Goal: Task Accomplishment & Management: Manage account settings

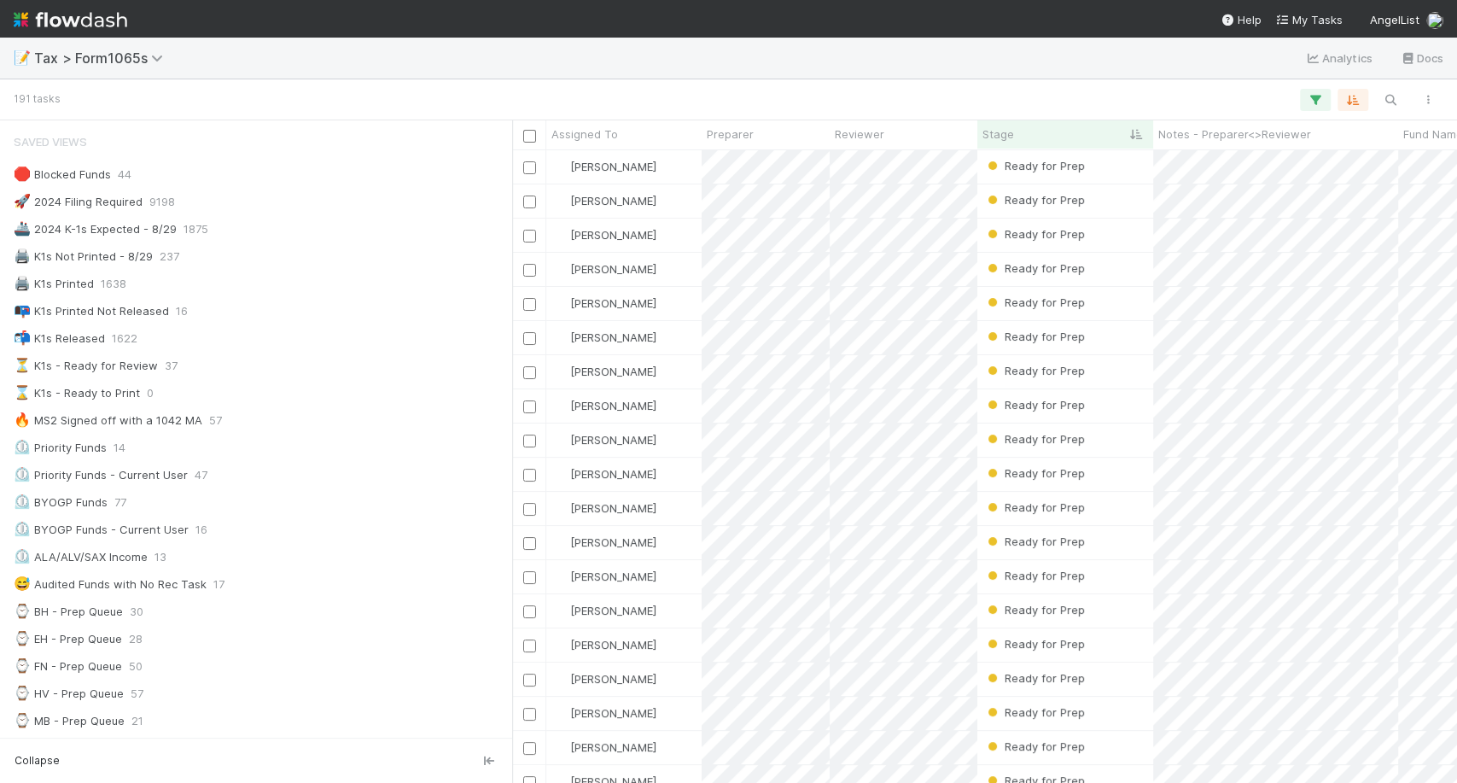
scroll to position [327, 0]
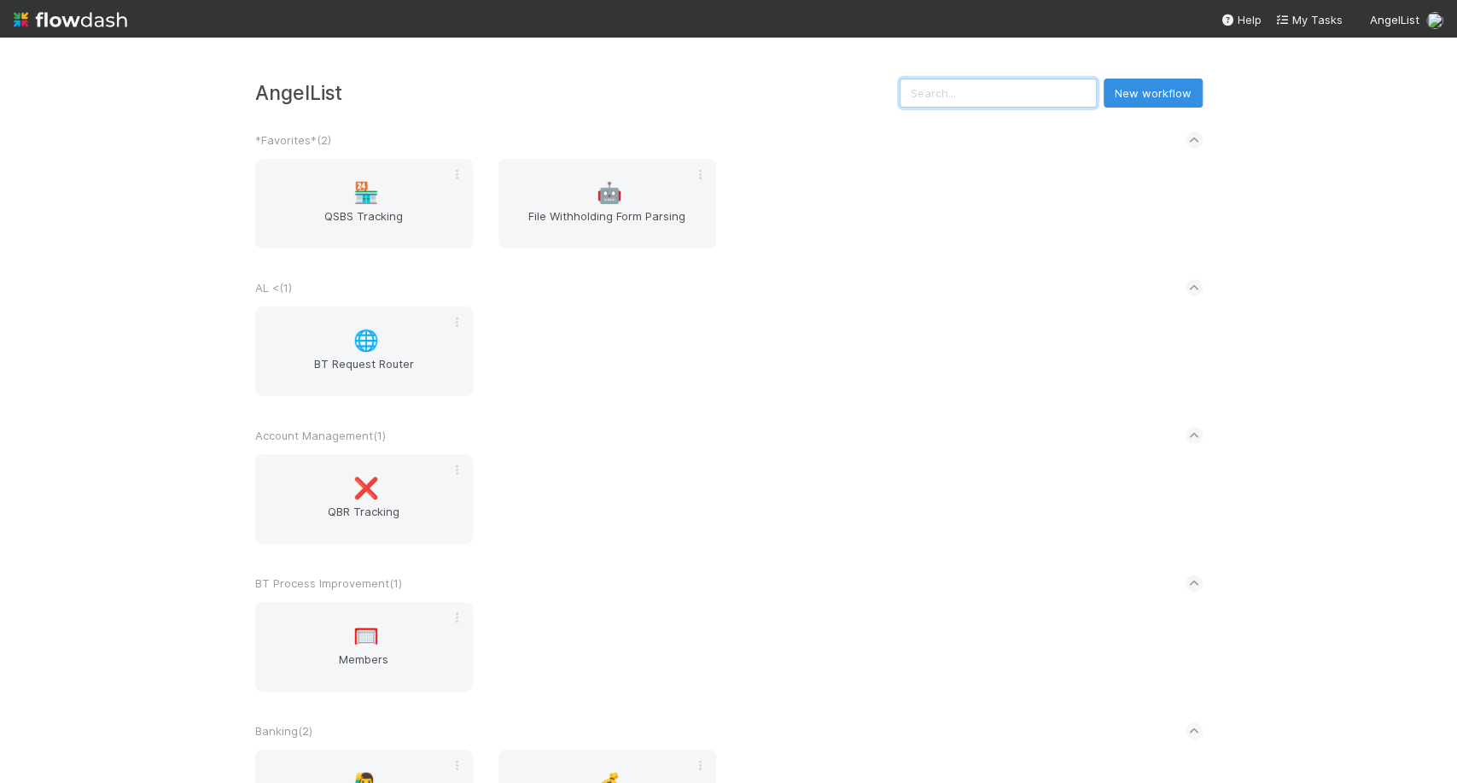
click at [977, 84] on input "text" at bounding box center [997, 93] width 197 height 29
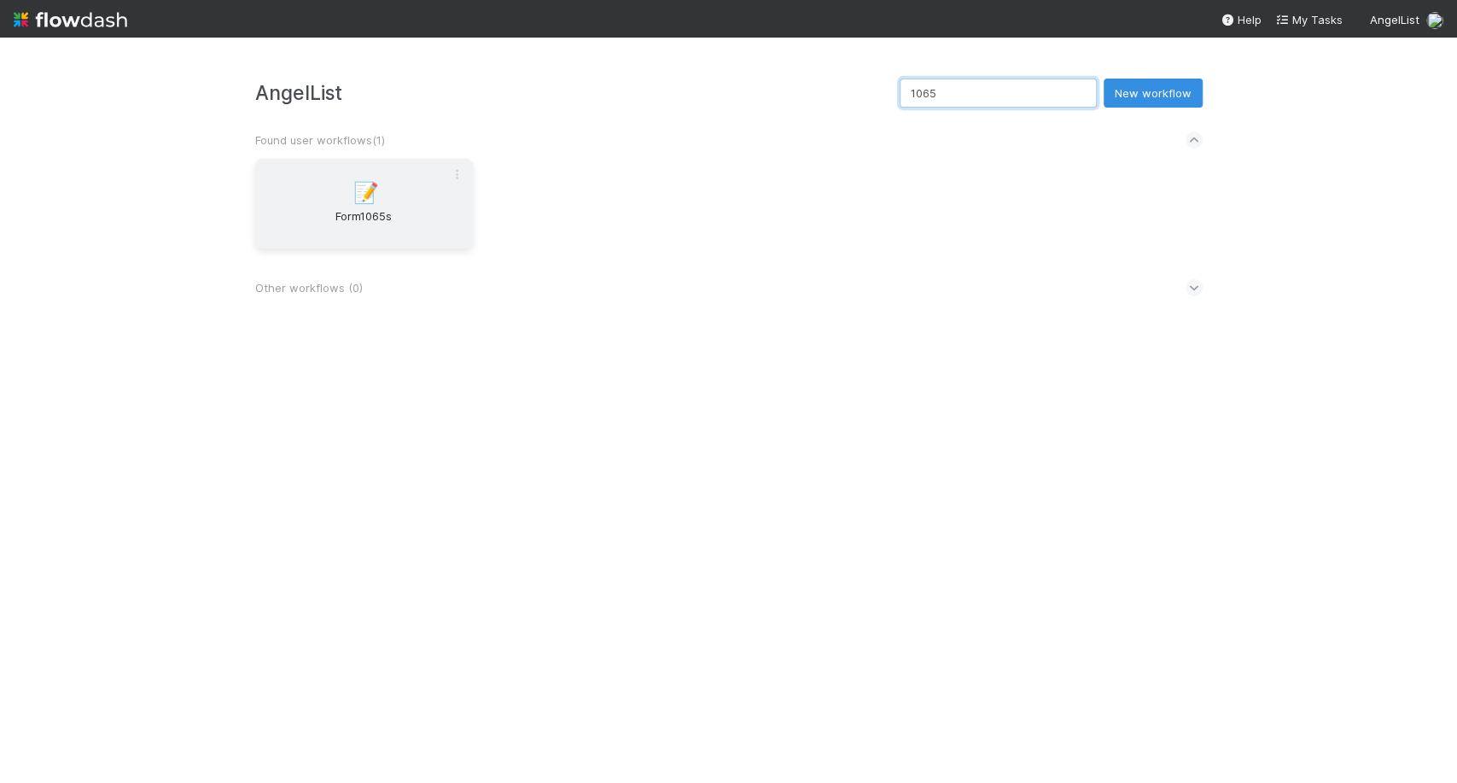
type input "1065"
click at [418, 234] on span "Form1065s" at bounding box center [364, 224] width 204 height 34
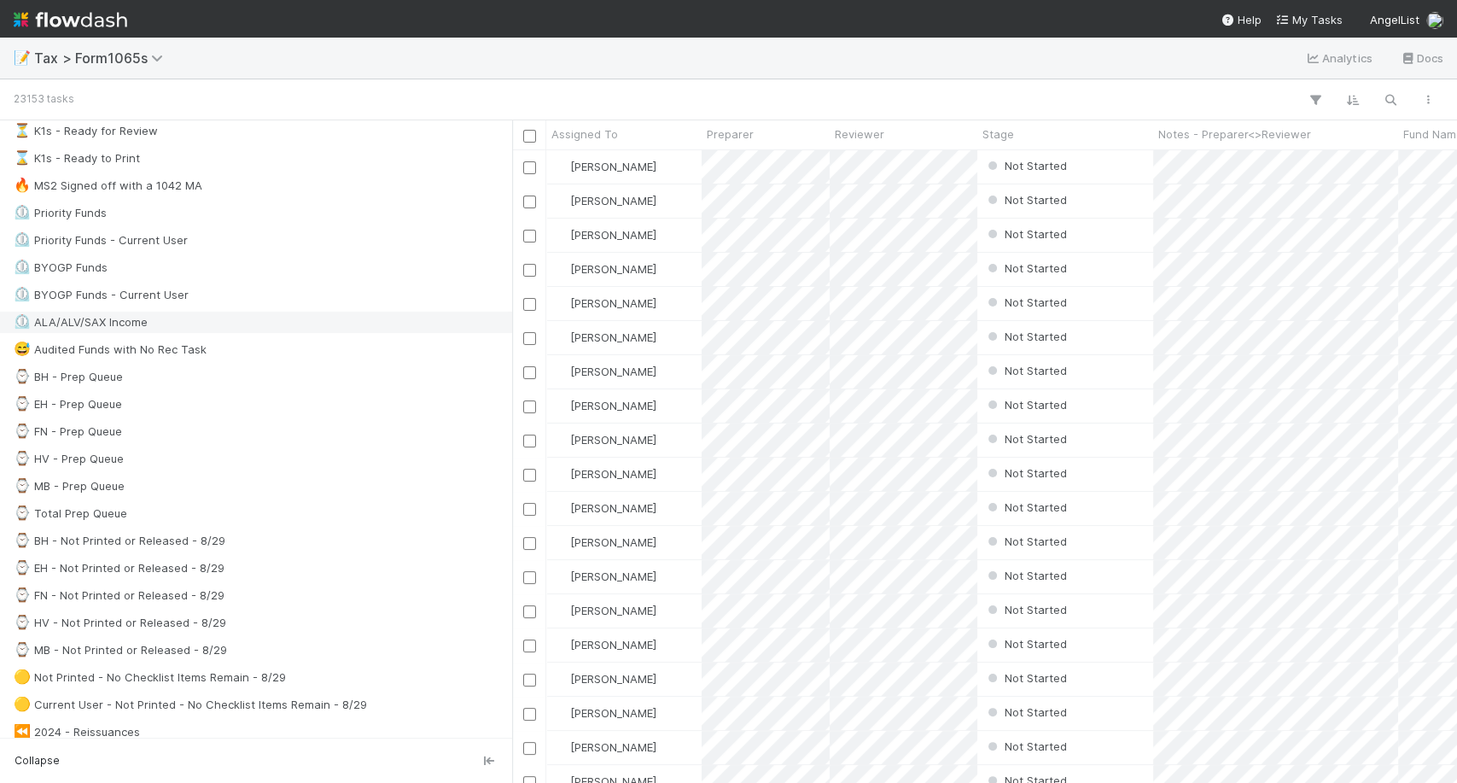
scroll to position [234, 0]
click at [226, 643] on div "⌚ MB - Not Printed or Released - 8/29 44" at bounding box center [261, 650] width 494 height 21
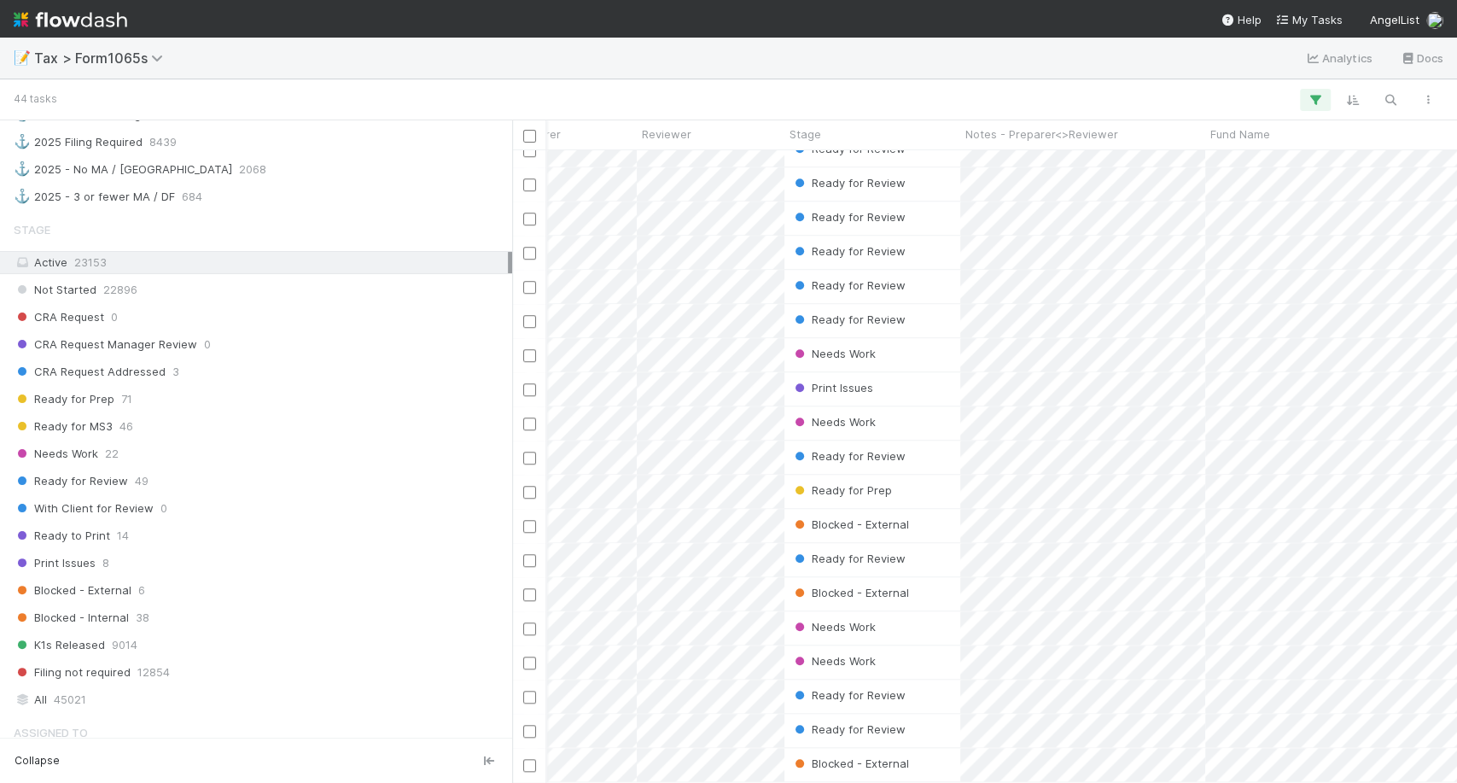
scroll to position [1153, 0]
click at [225, 551] on div "Print Issues 8" at bounding box center [261, 561] width 494 height 21
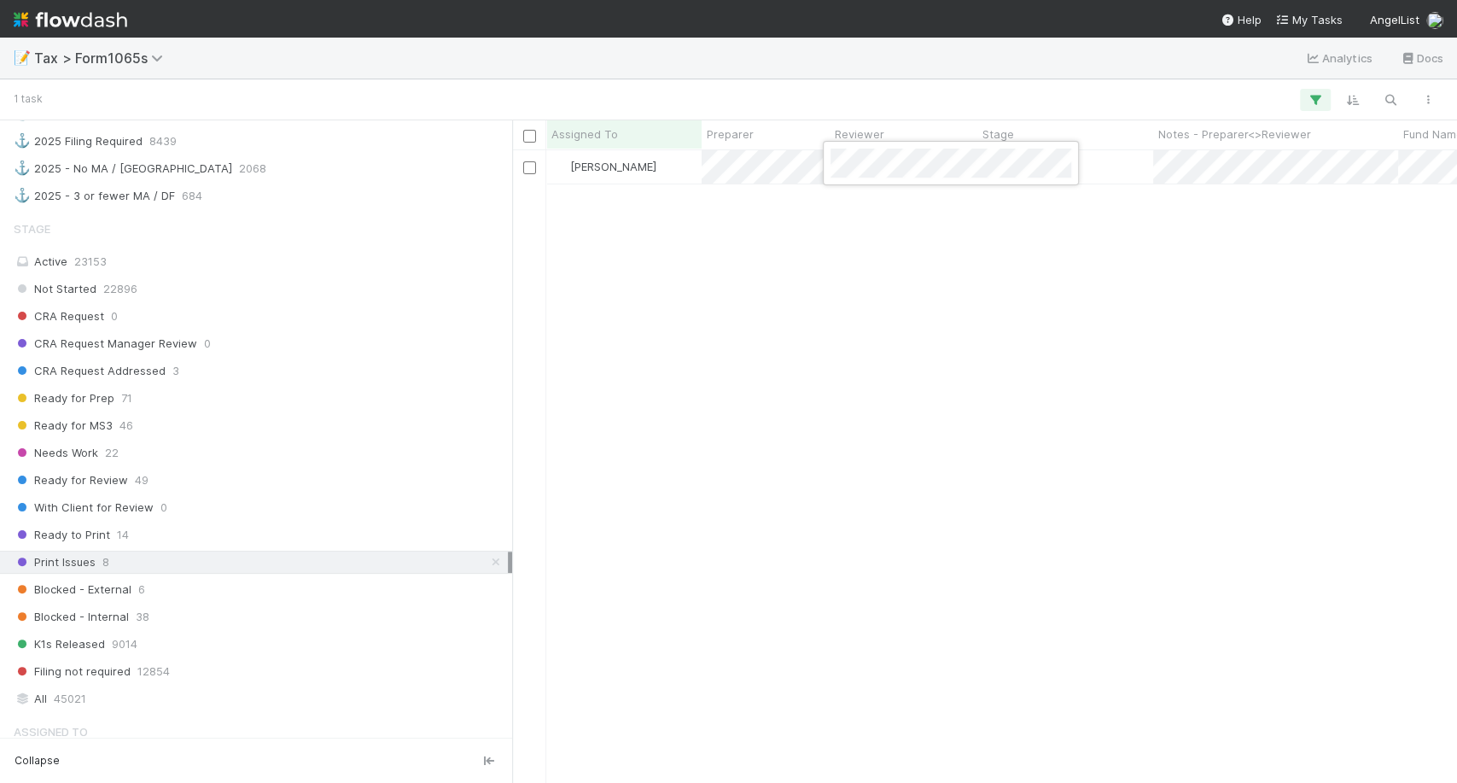
click at [807, 187] on div at bounding box center [728, 391] width 1457 height 783
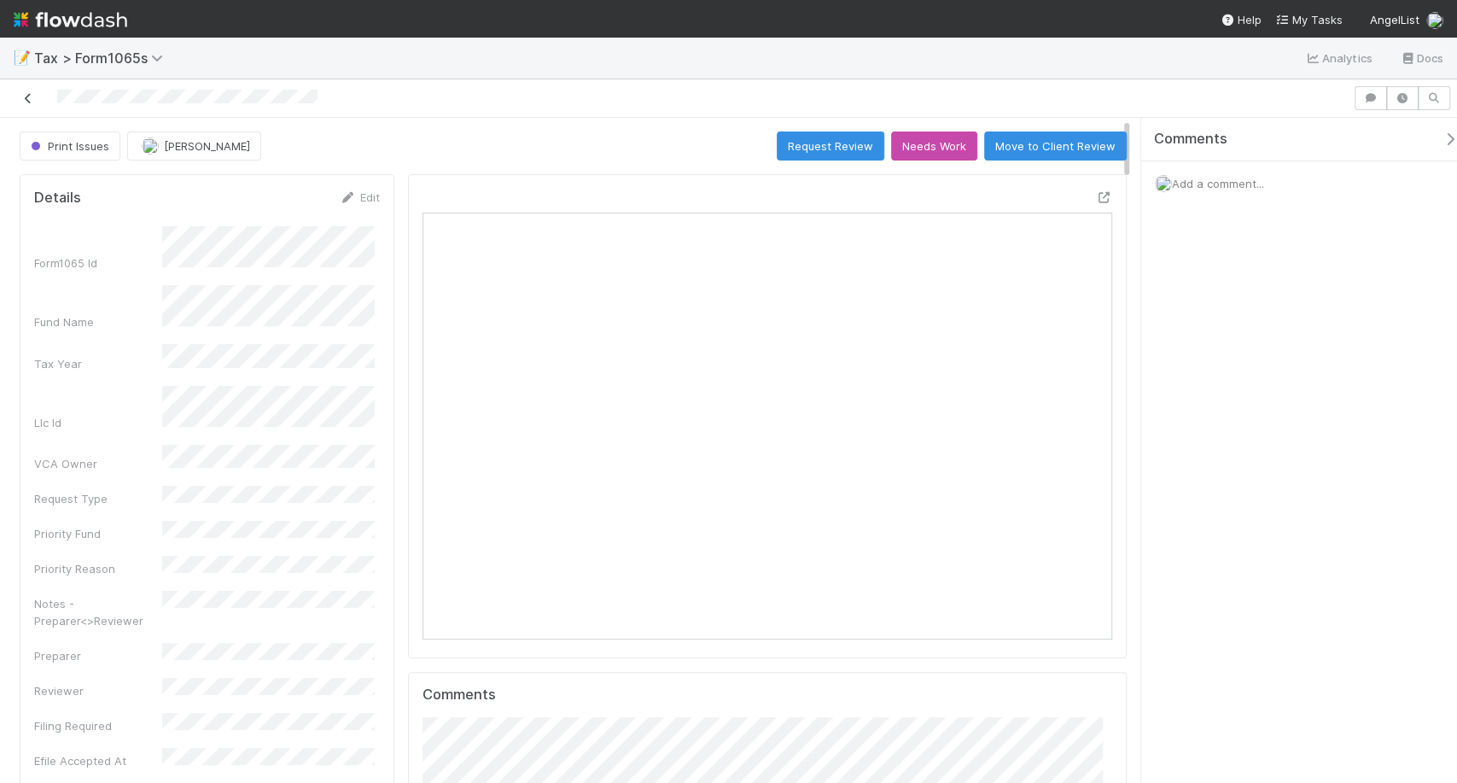
click at [29, 102] on icon at bounding box center [28, 98] width 17 height 11
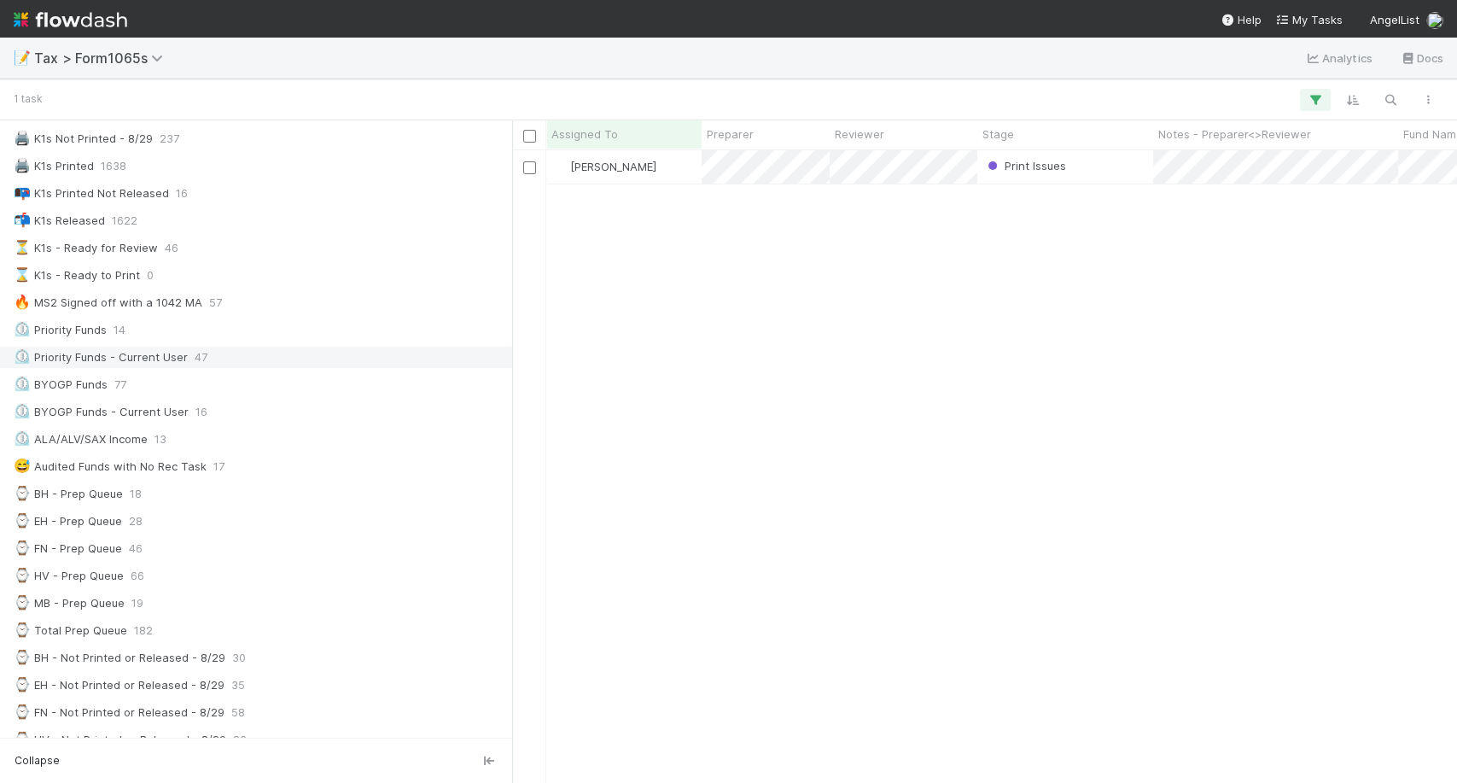
scroll to position [114, 0]
click at [132, 604] on span "19" at bounding box center [137, 607] width 12 height 21
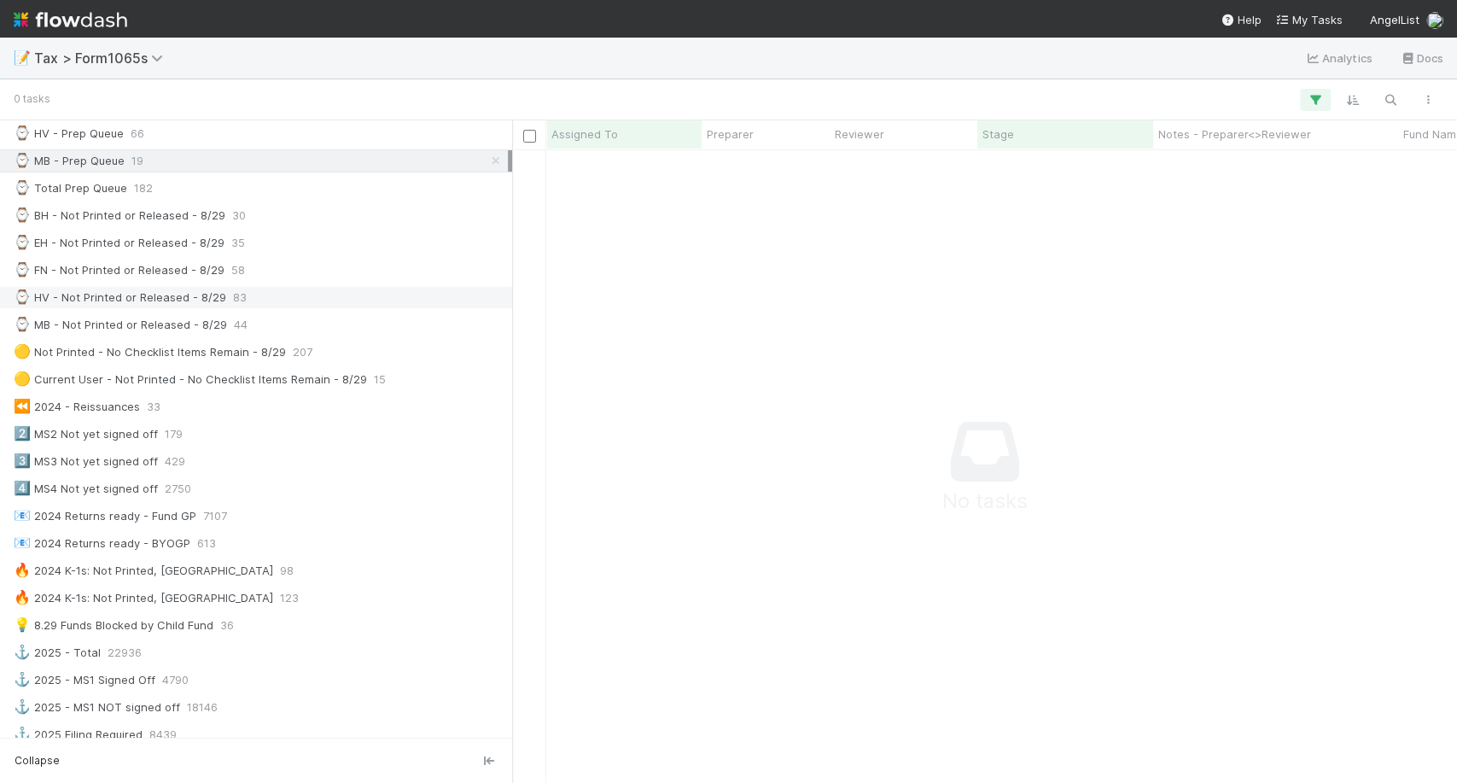
scroll to position [1058, 0]
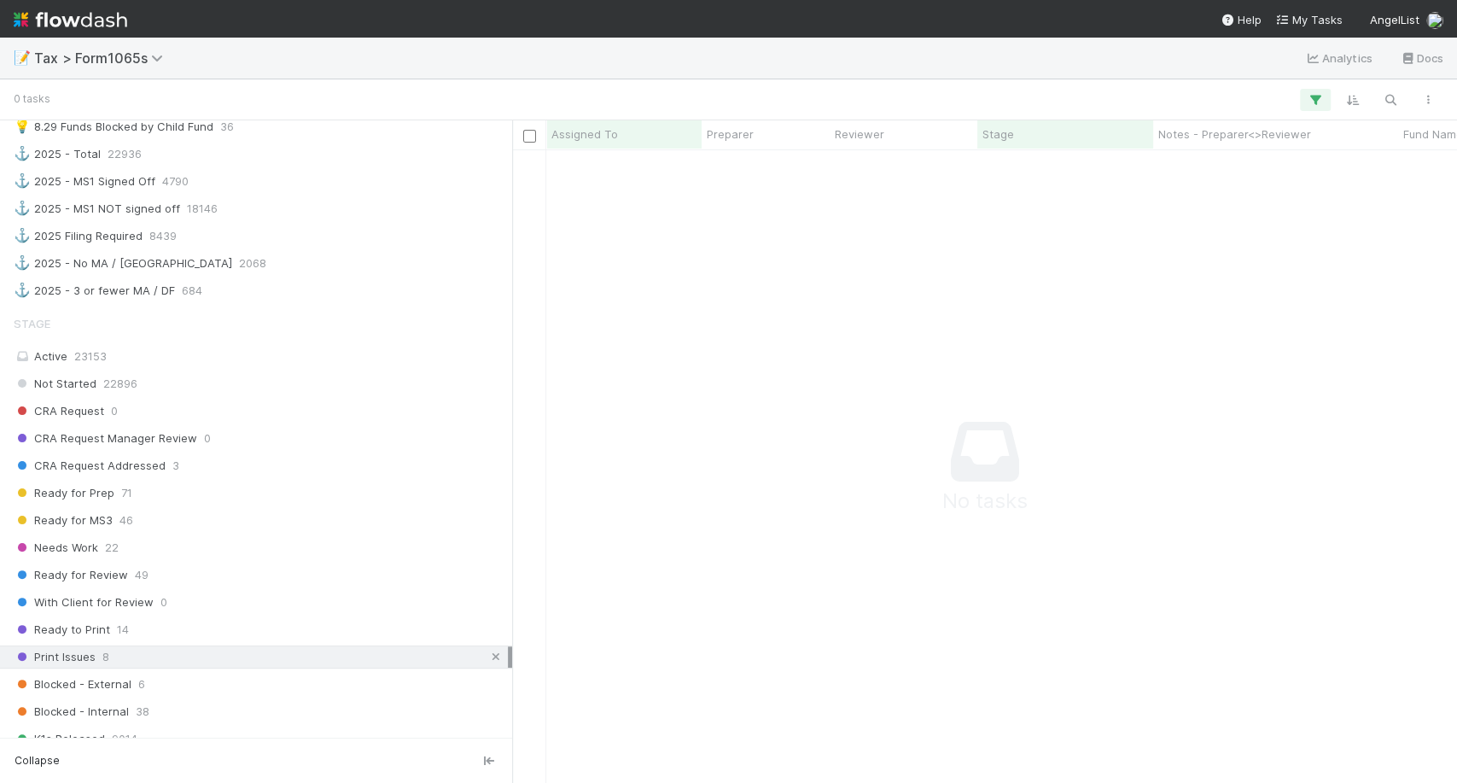
click at [487, 651] on icon at bounding box center [495, 656] width 17 height 11
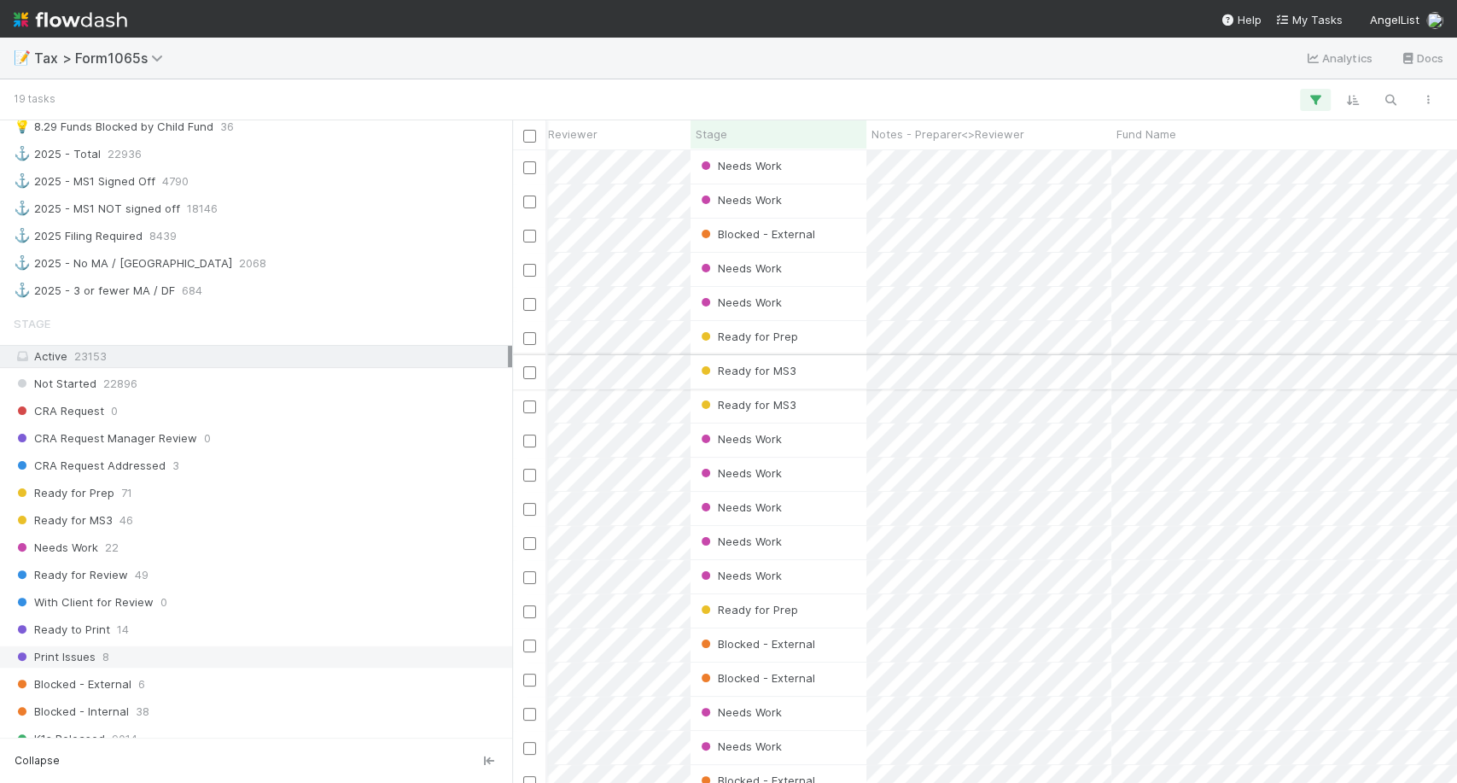
scroll to position [0, 285]
click at [820, 306] on div "Needs Work" at bounding box center [780, 303] width 176 height 33
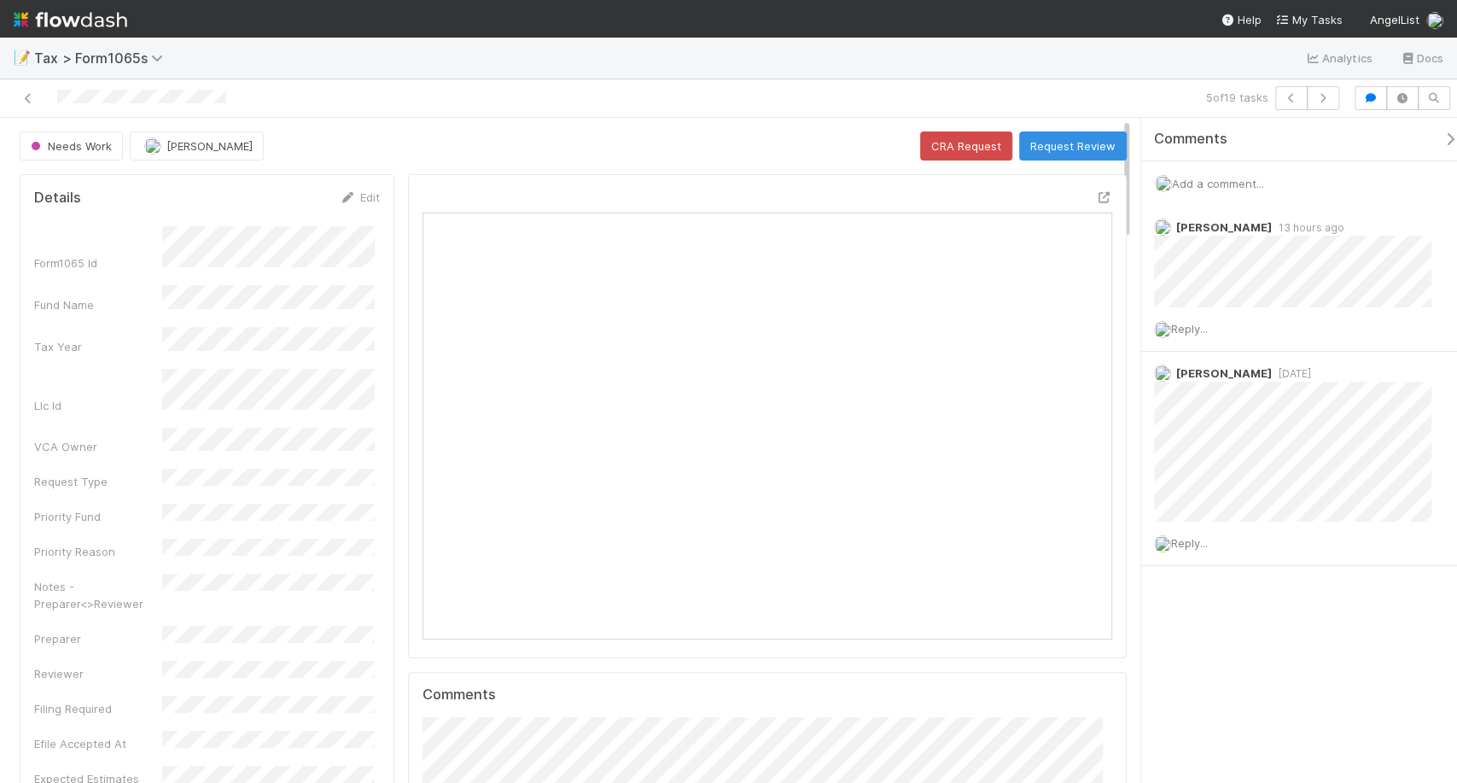
scroll to position [15, 15]
click at [1060, 138] on button "Request Review" at bounding box center [1073, 145] width 108 height 29
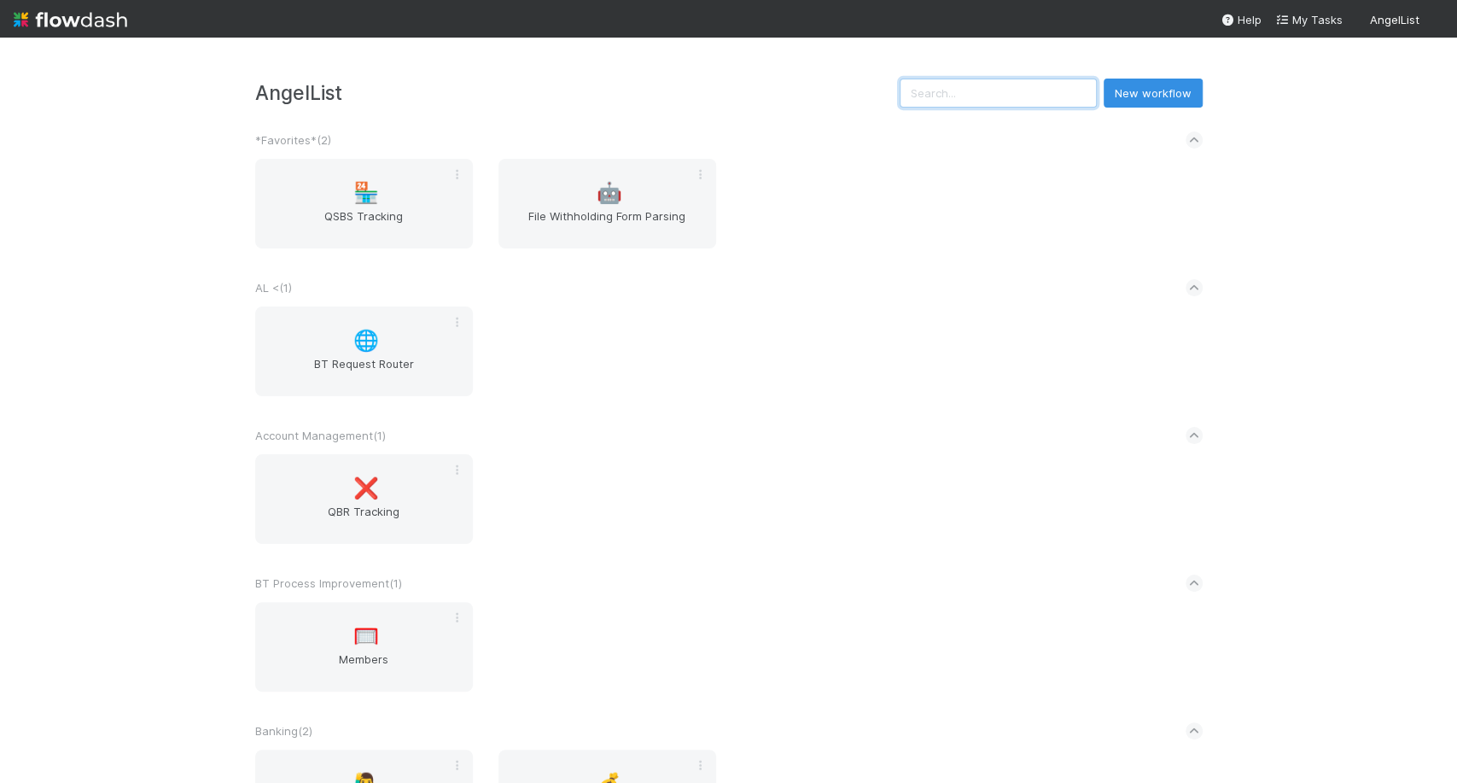
click at [975, 79] on input "text" at bounding box center [997, 93] width 197 height 29
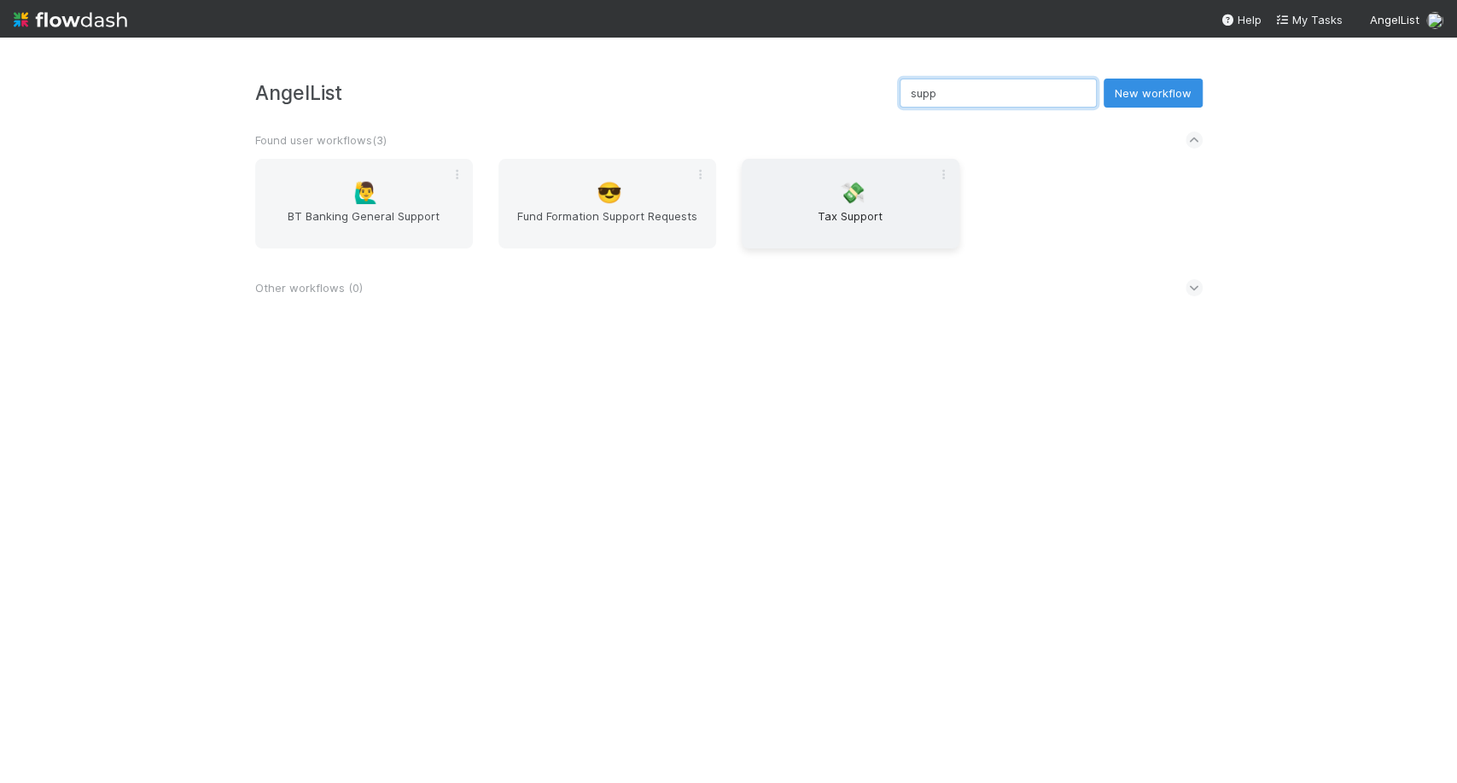
type input "supp"
click at [895, 227] on span "Tax Support" at bounding box center [850, 224] width 204 height 34
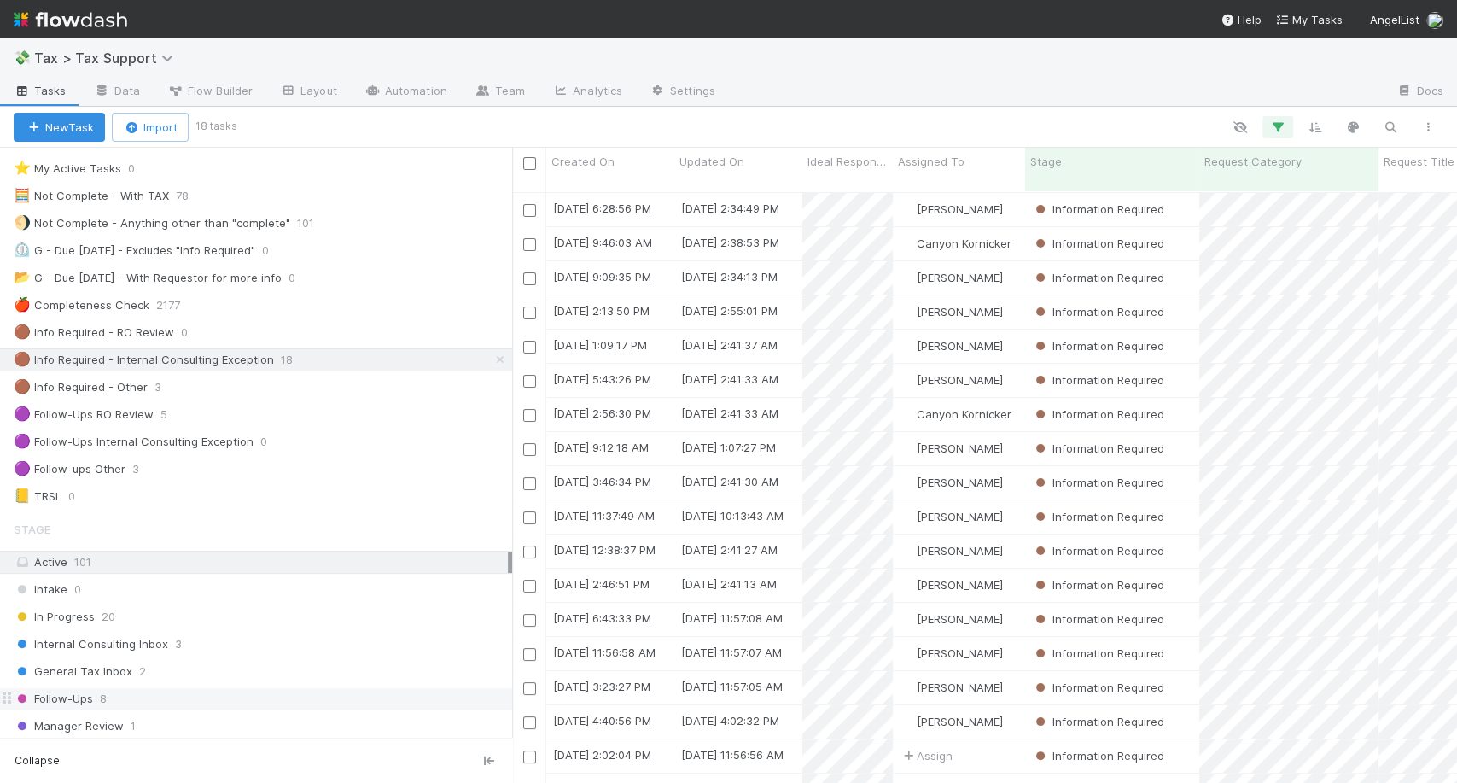
scroll to position [590, 929]
click at [147, 668] on div "General Tax Inbox 2" at bounding box center [263, 671] width 498 height 21
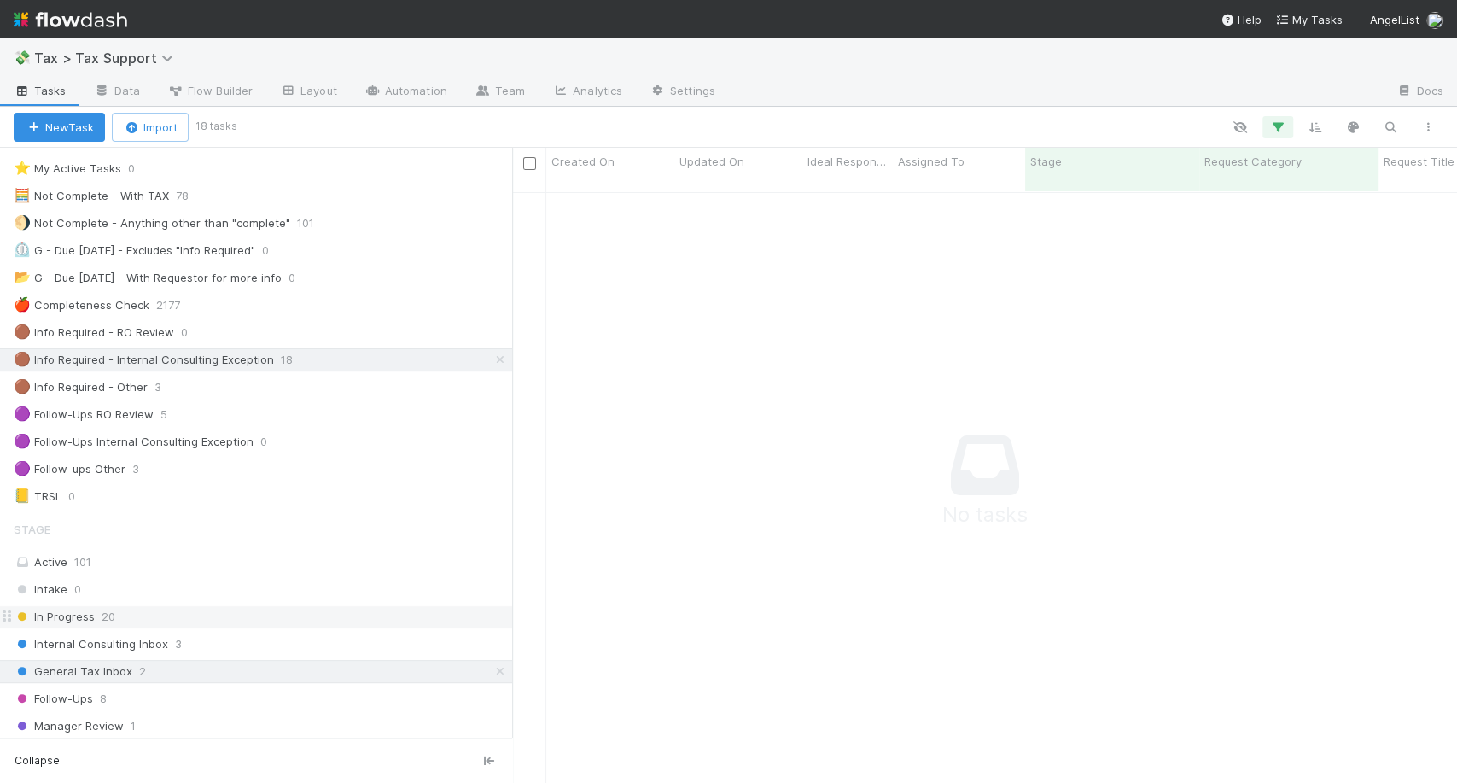
scroll to position [575, 915]
click at [492, 356] on icon at bounding box center [500, 359] width 17 height 11
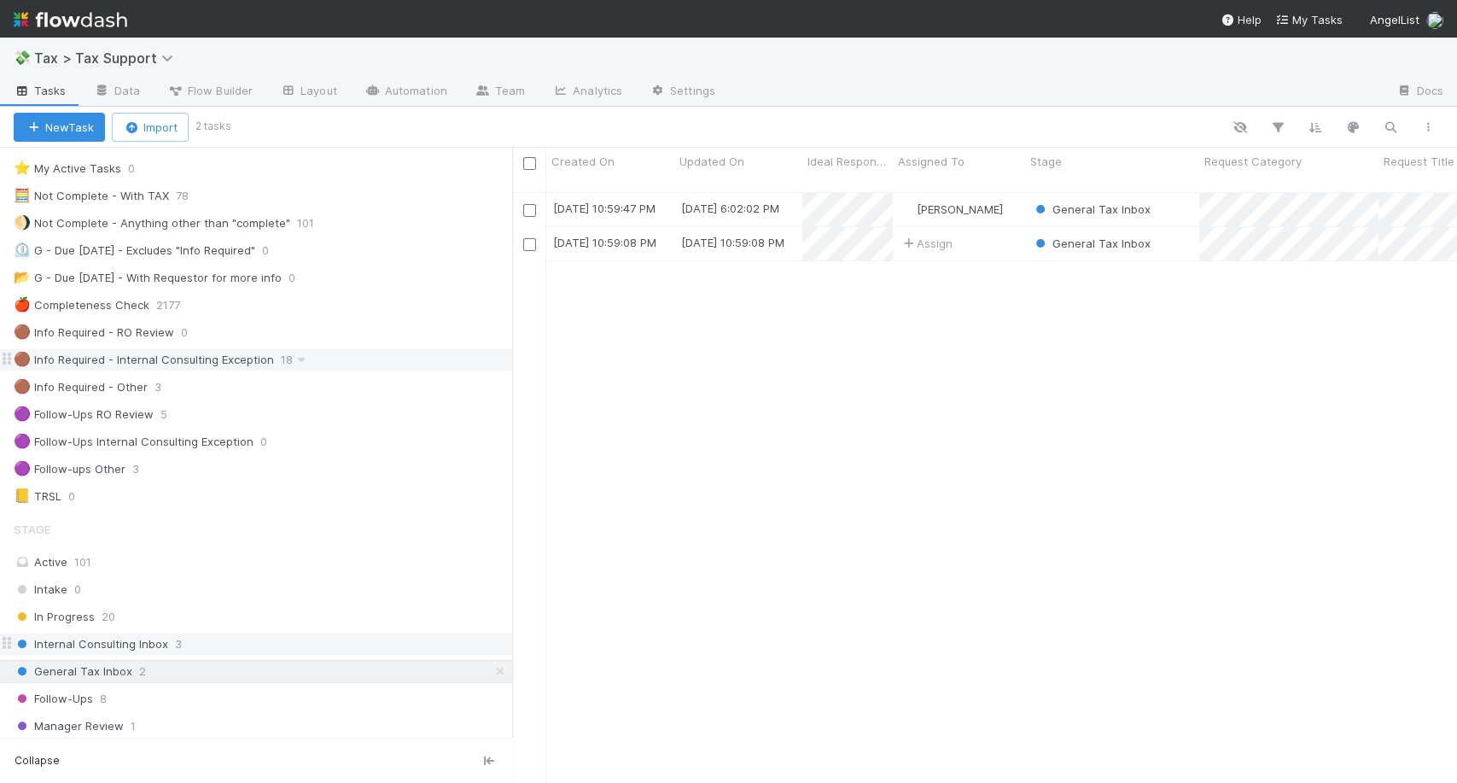
click at [309, 637] on div "Internal Consulting Inbox 3" at bounding box center [263, 643] width 498 height 21
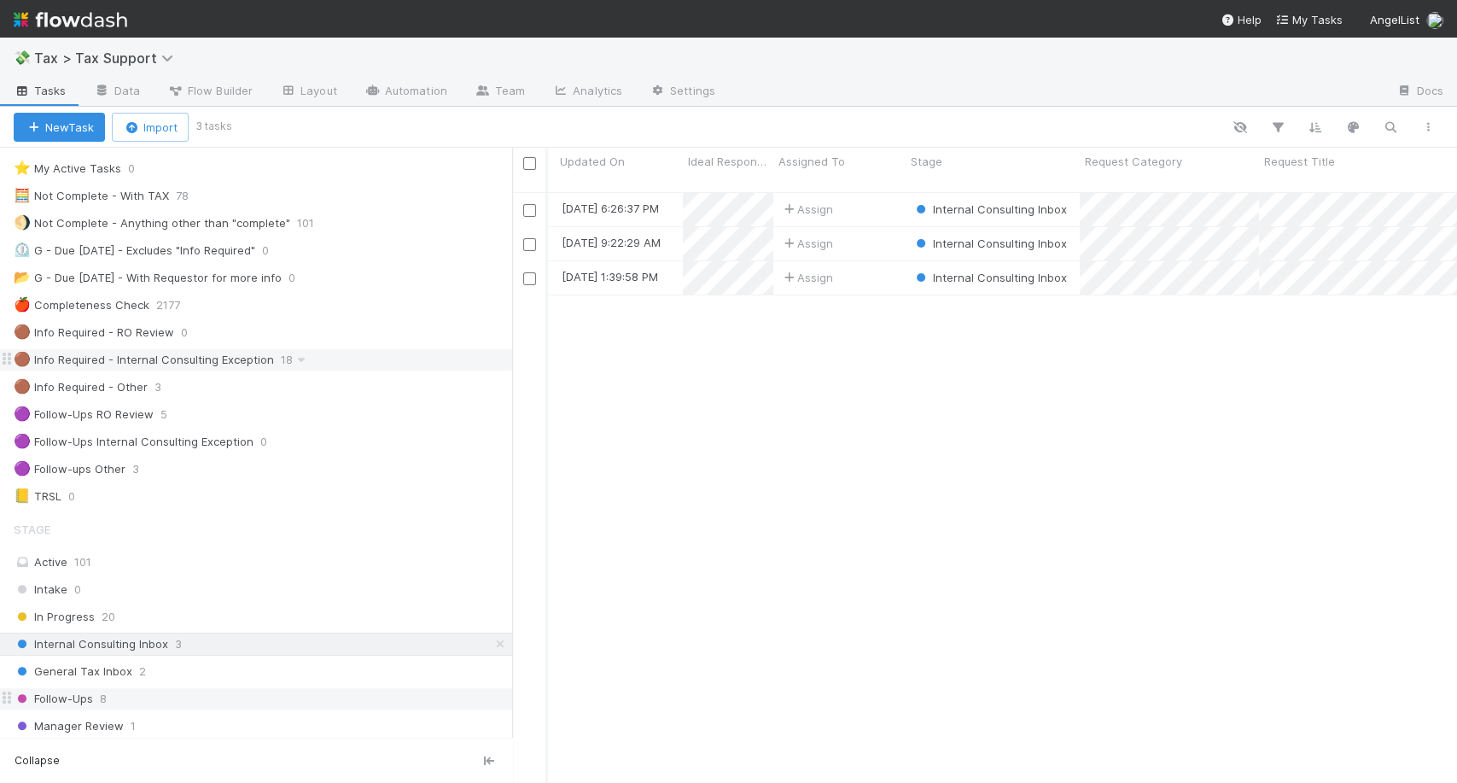
click at [273, 688] on div "Follow-Ups 8" at bounding box center [263, 698] width 498 height 21
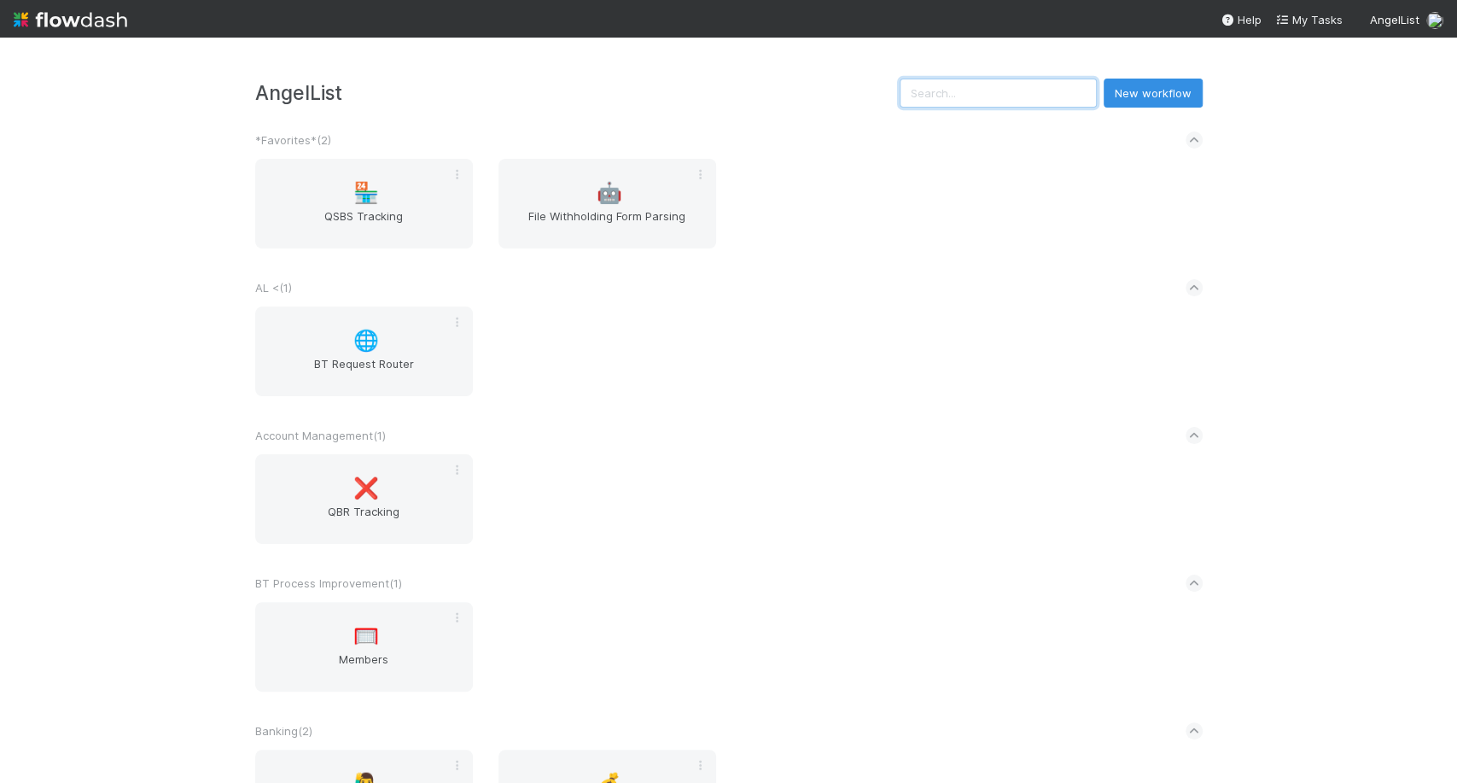
click at [955, 101] on input "text" at bounding box center [997, 93] width 197 height 29
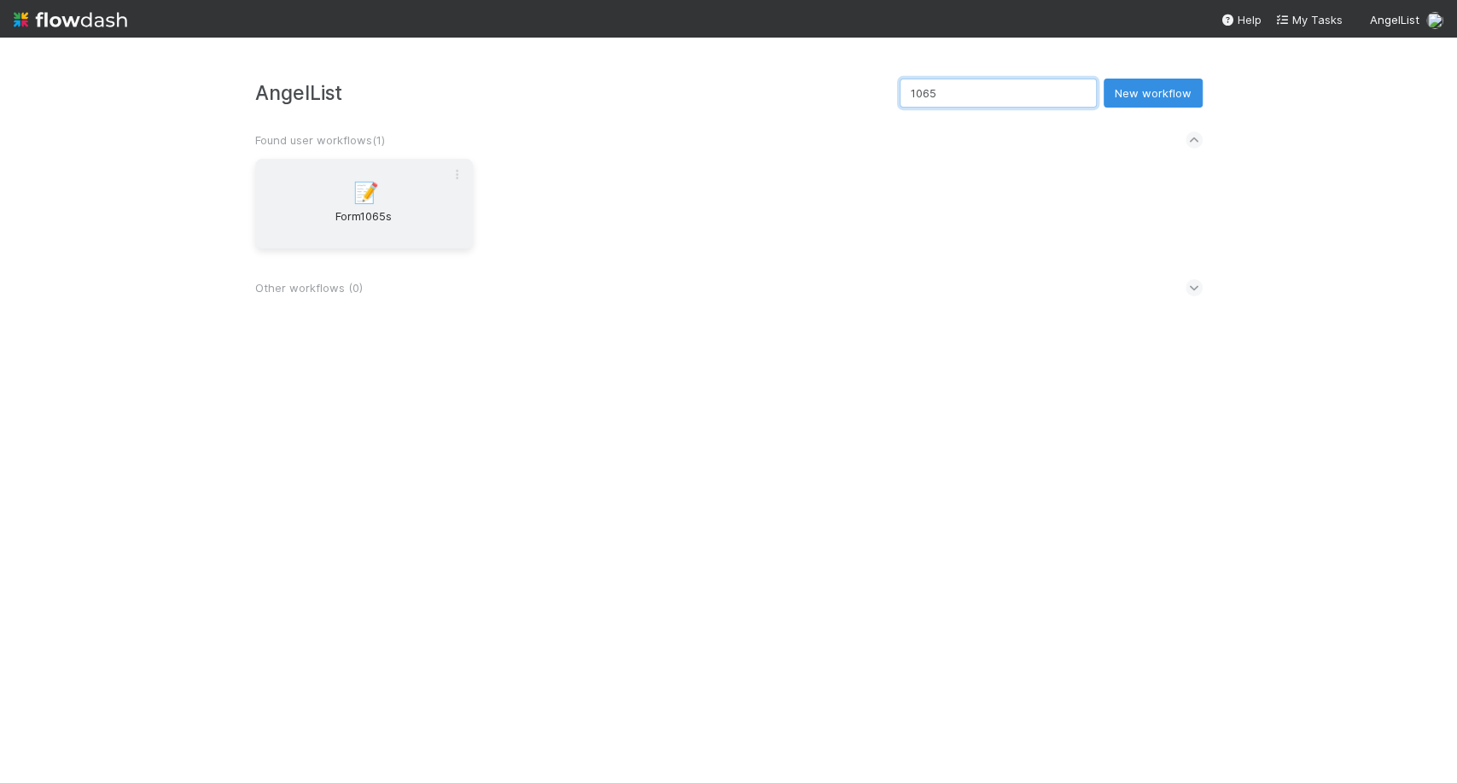
type input "1065"
click at [350, 234] on span "Form1065s" at bounding box center [364, 224] width 204 height 34
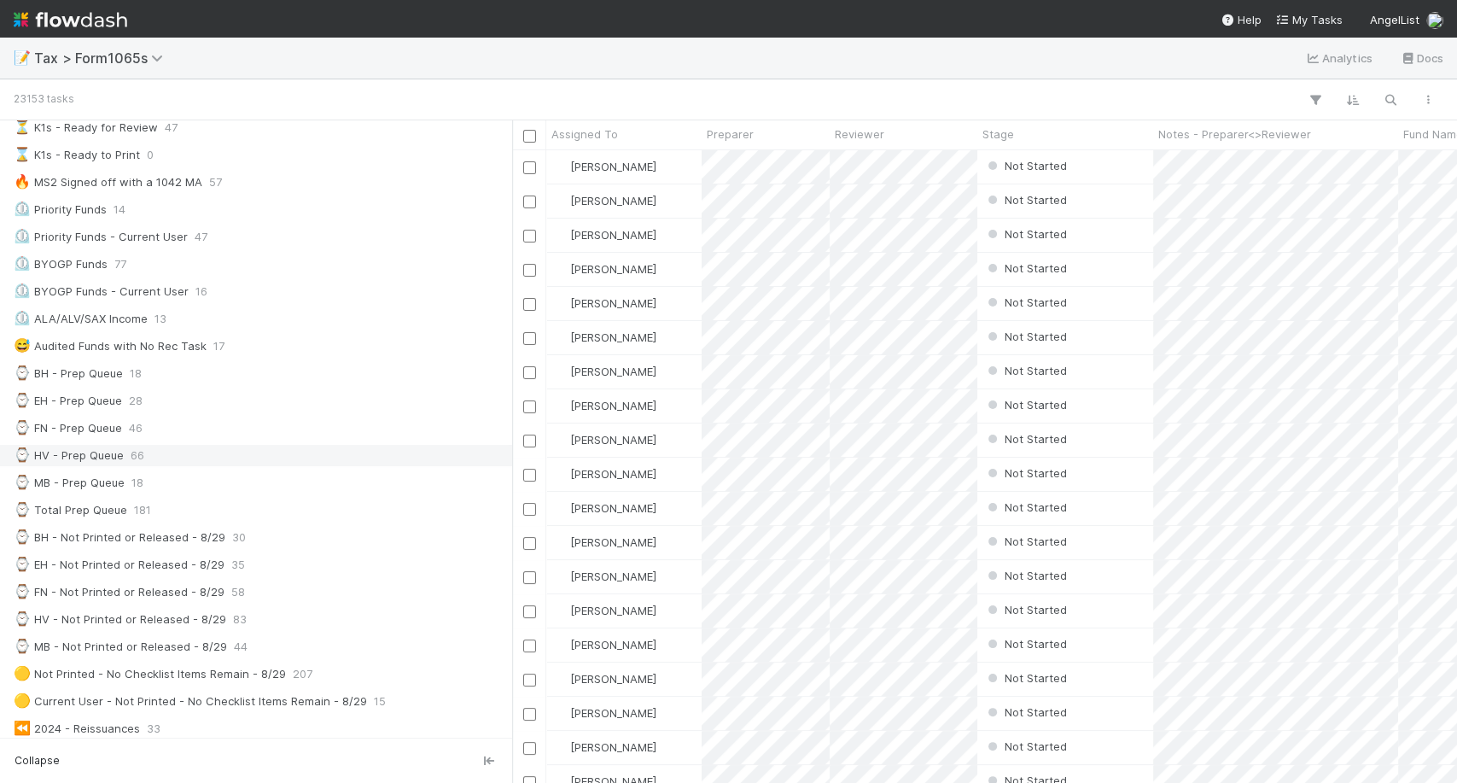
scroll to position [250, 0]
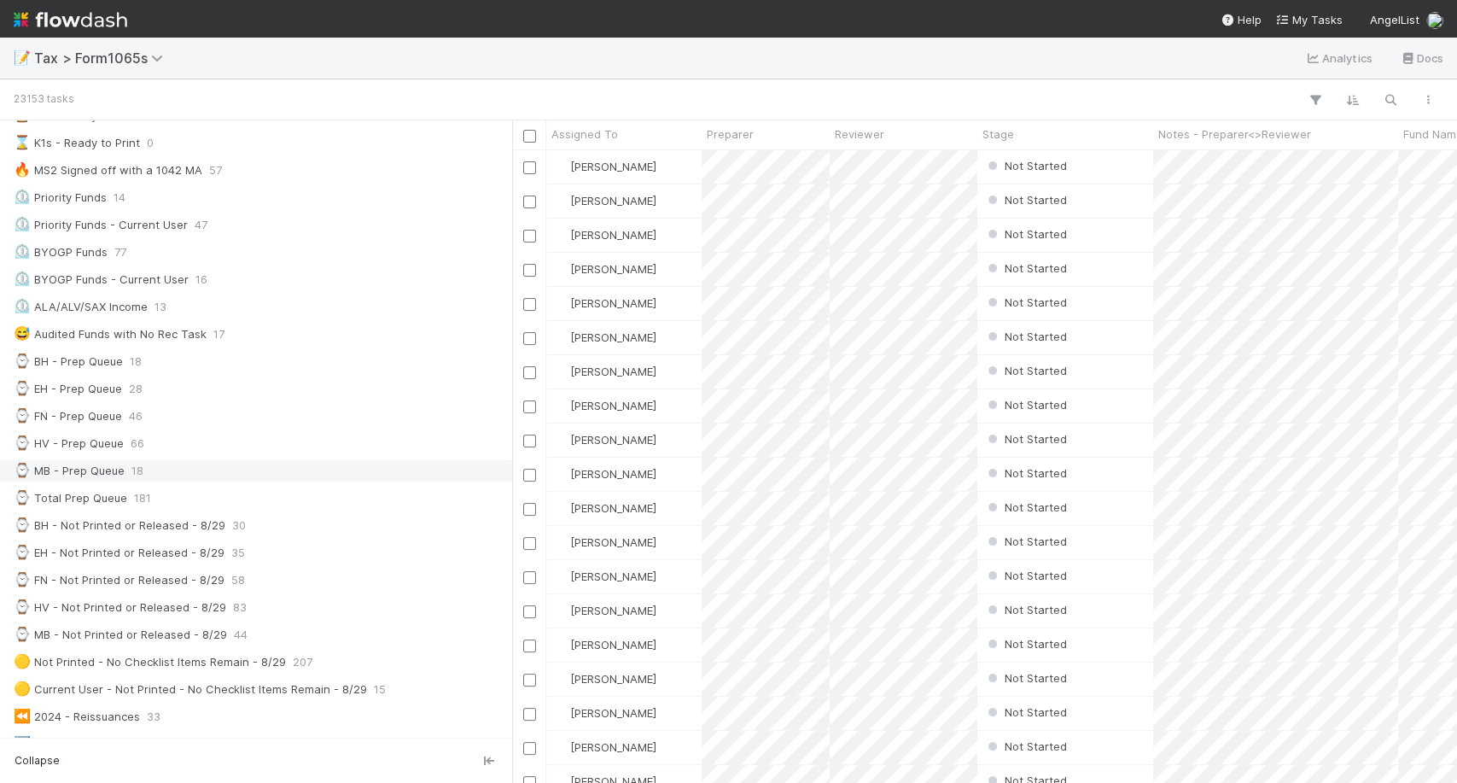
click at [242, 466] on div "⌚ MB - Prep Queue 18" at bounding box center [261, 470] width 494 height 21
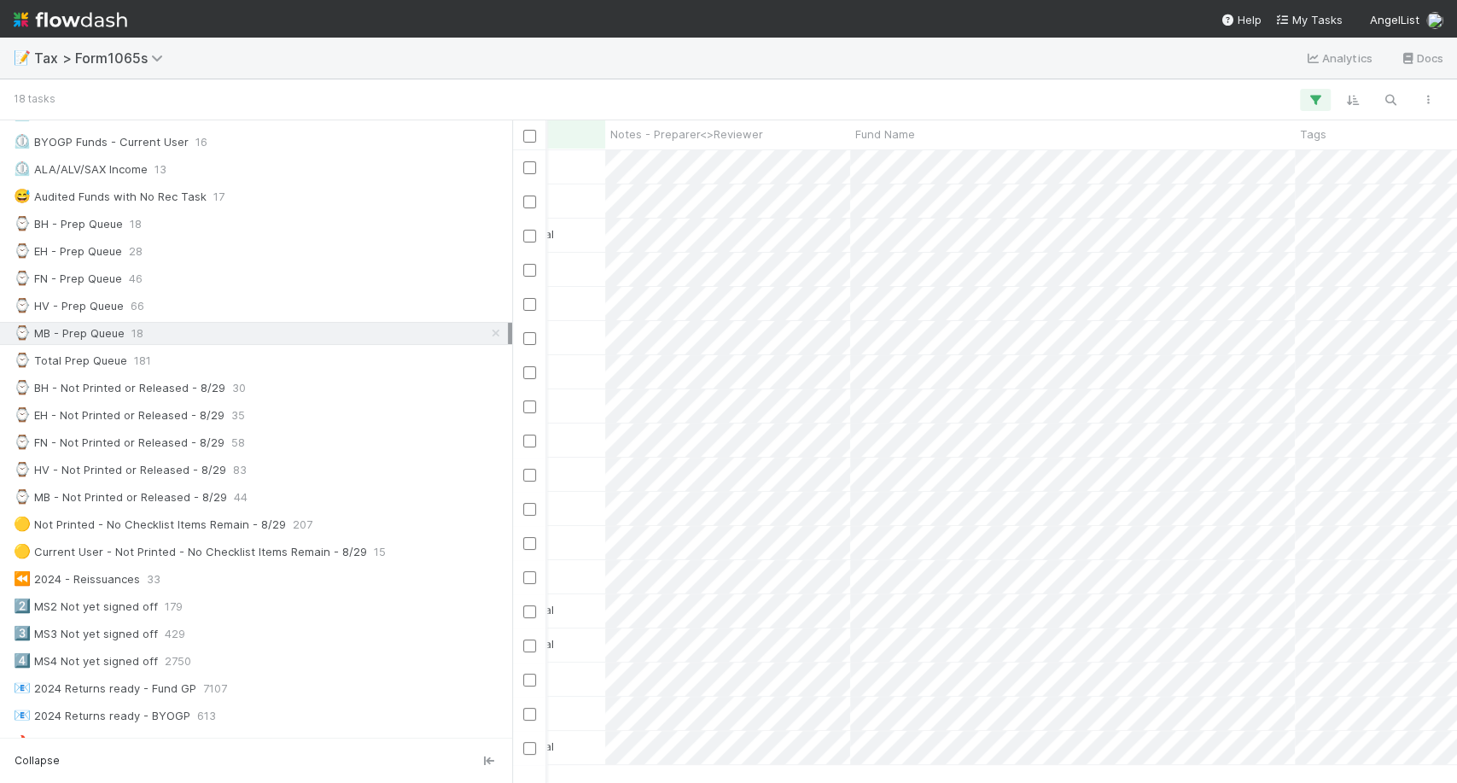
scroll to position [0, 548]
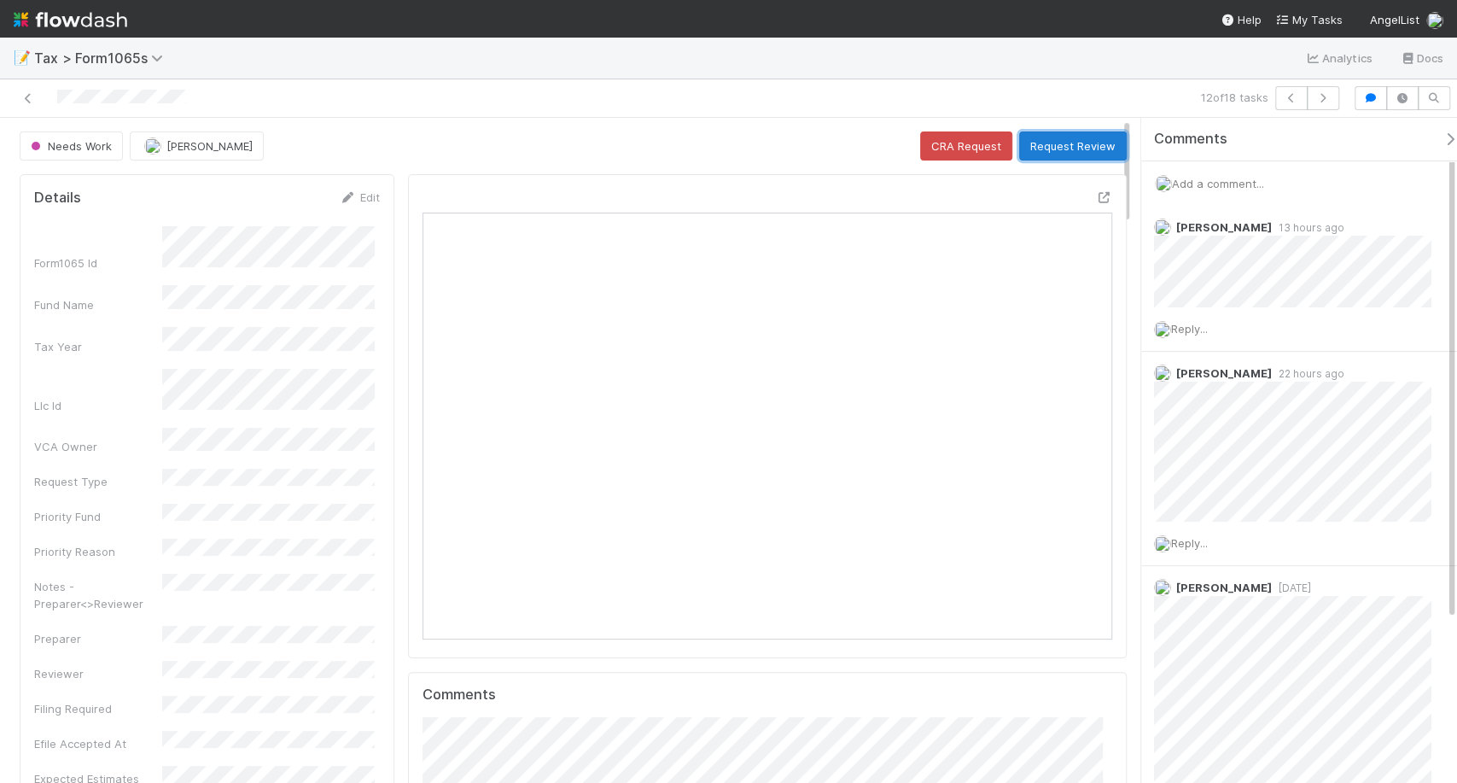
click at [1058, 145] on button "Request Review" at bounding box center [1073, 145] width 108 height 29
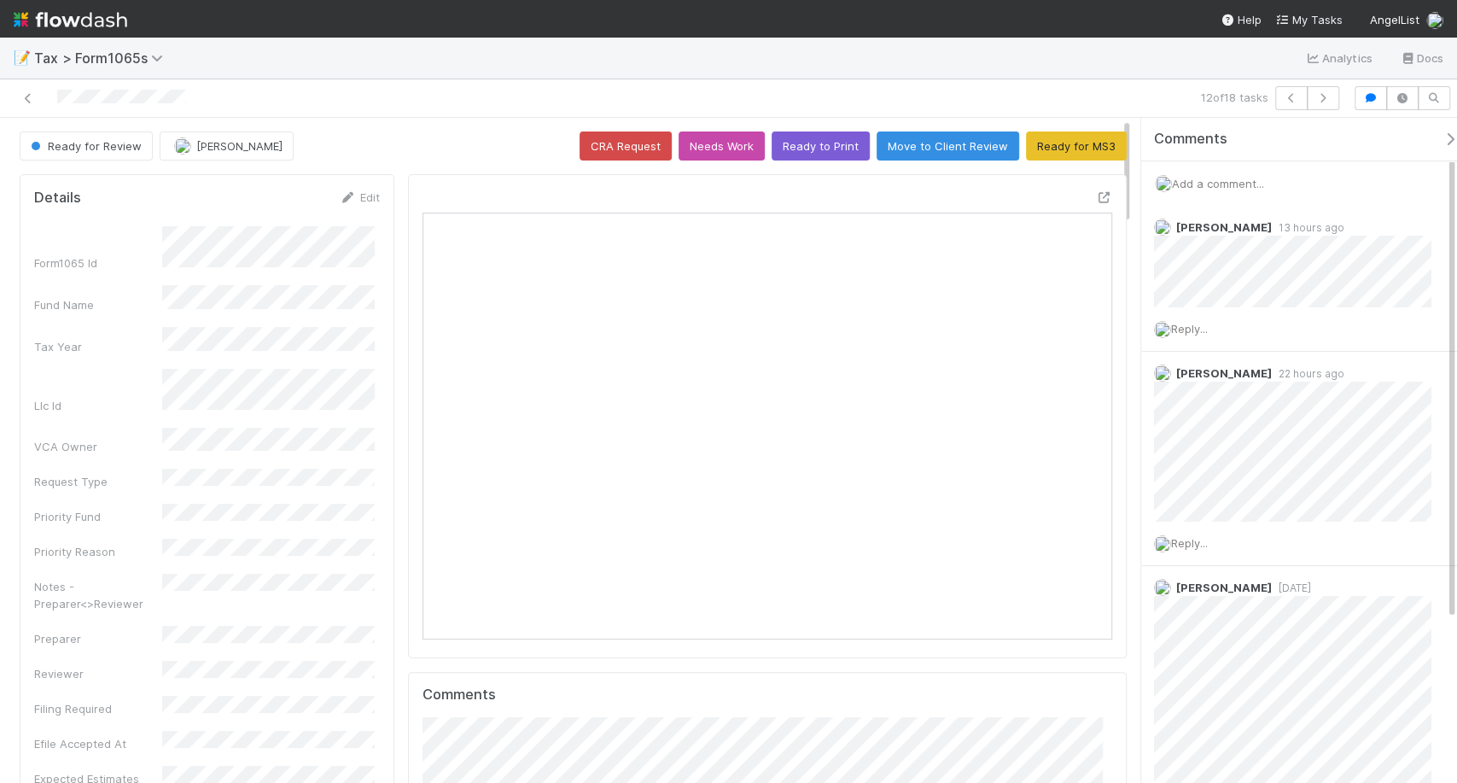
scroll to position [333, 666]
click at [48, 32] on img at bounding box center [71, 19] width 114 height 29
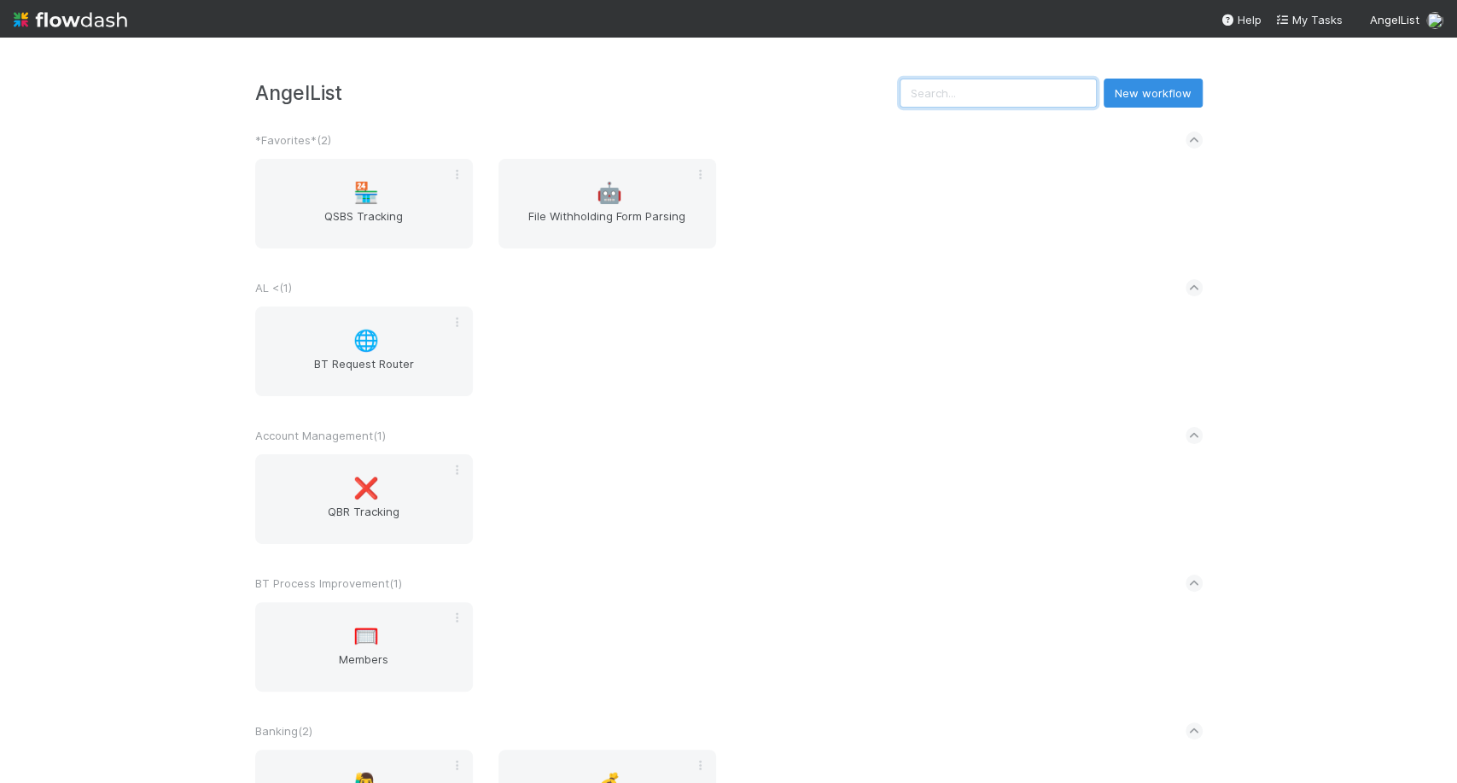
click at [979, 103] on input "text" at bounding box center [997, 93] width 197 height 29
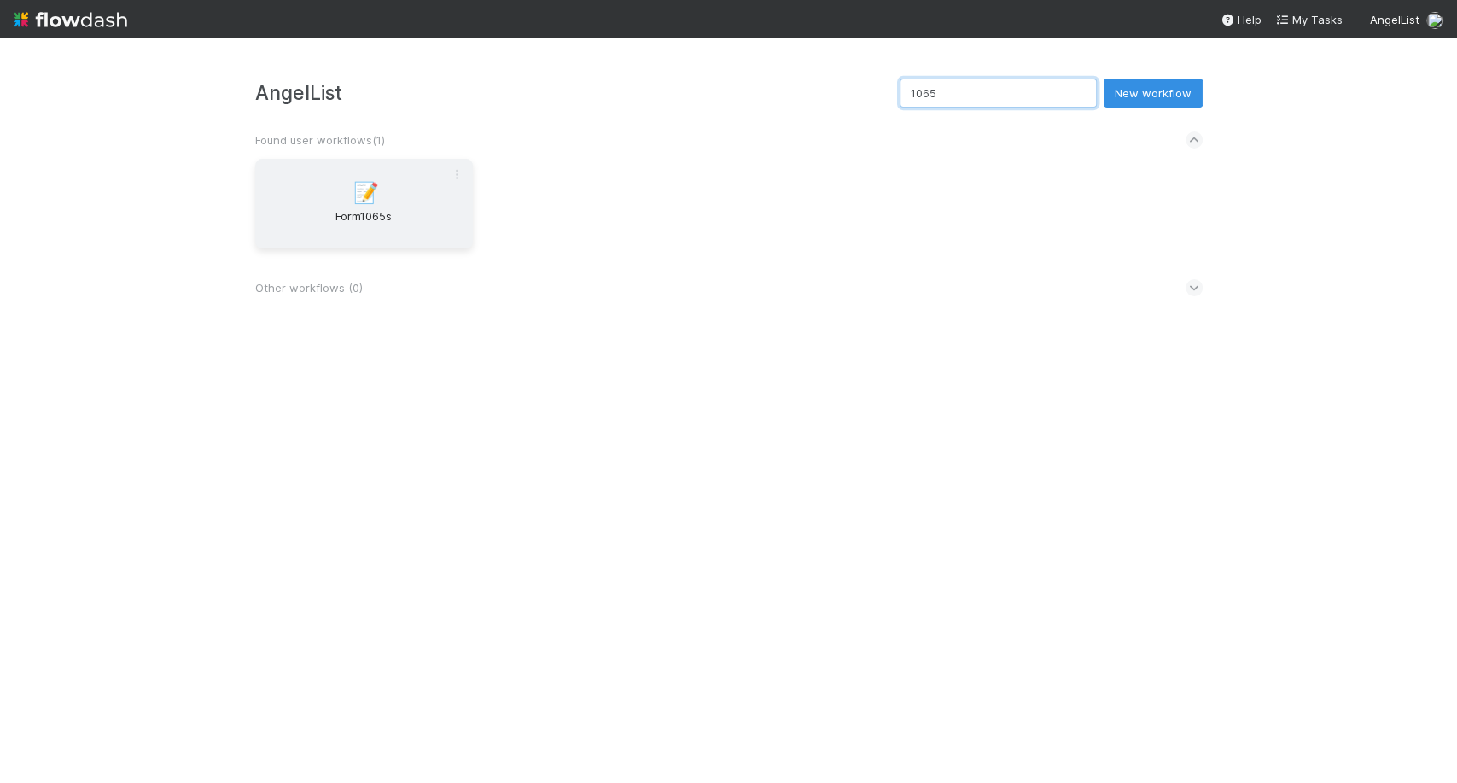
type input "1065"
click at [394, 236] on span "Form1065s" at bounding box center [364, 224] width 204 height 34
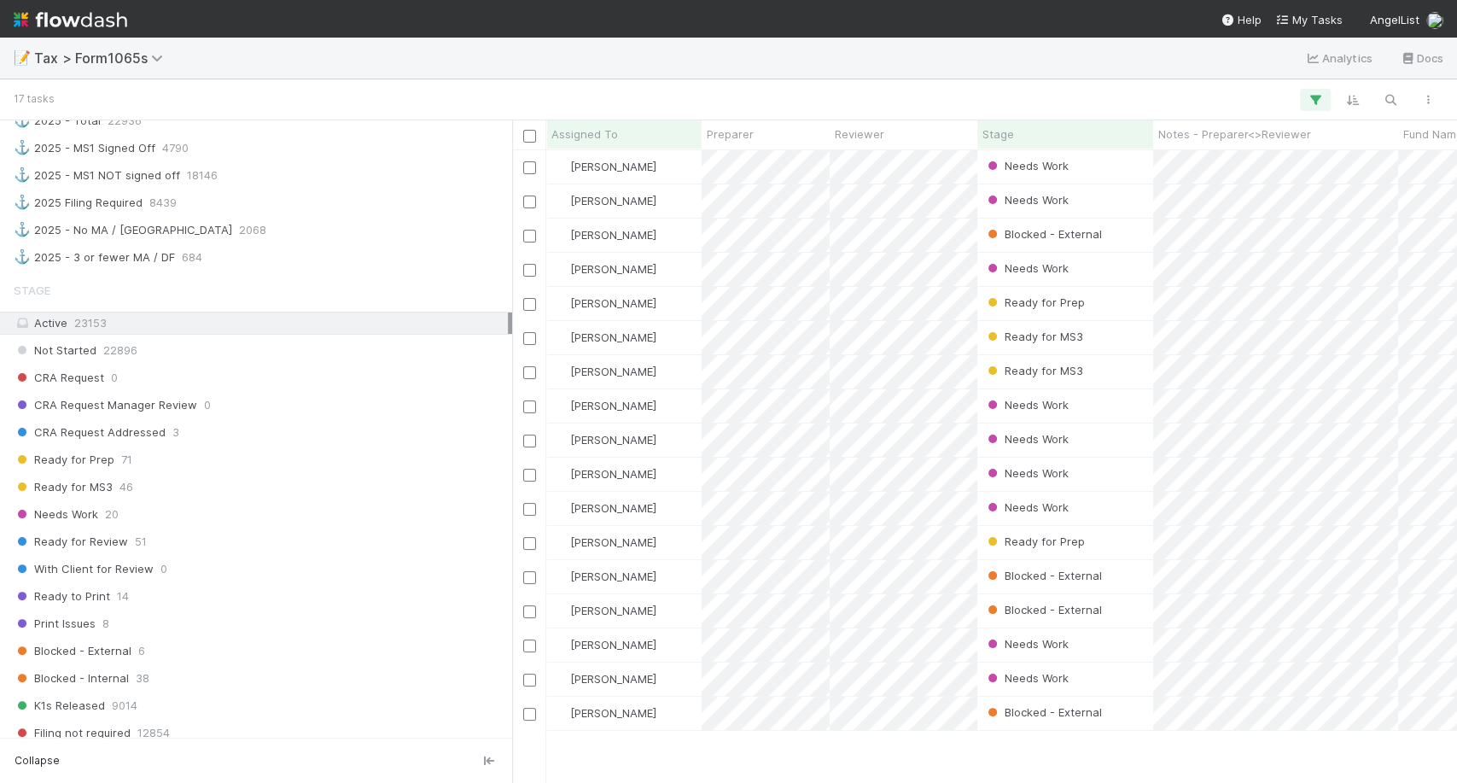
scroll to position [1091, 0]
click at [230, 514] on div "Needs Work 20" at bounding box center [261, 514] width 494 height 21
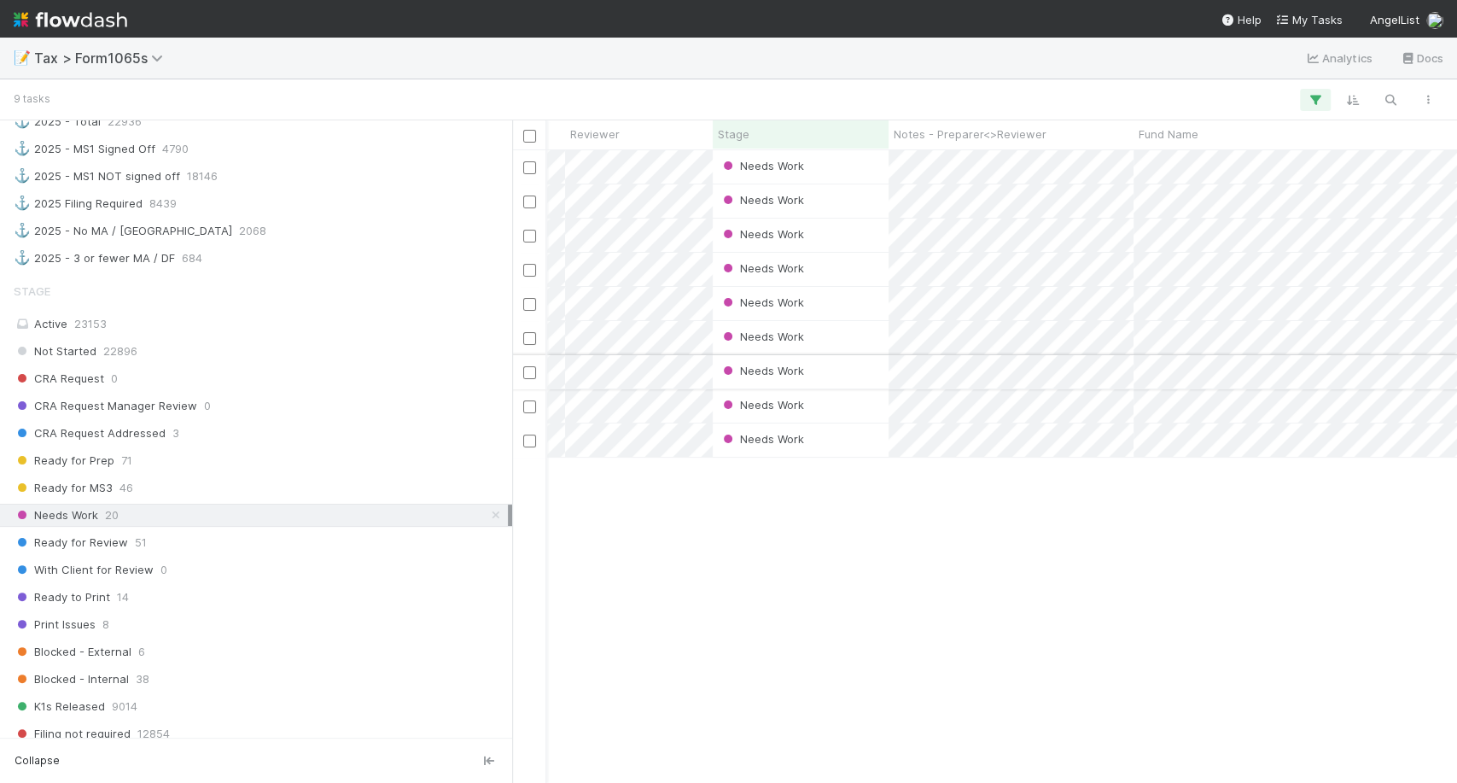
scroll to position [0, 262]
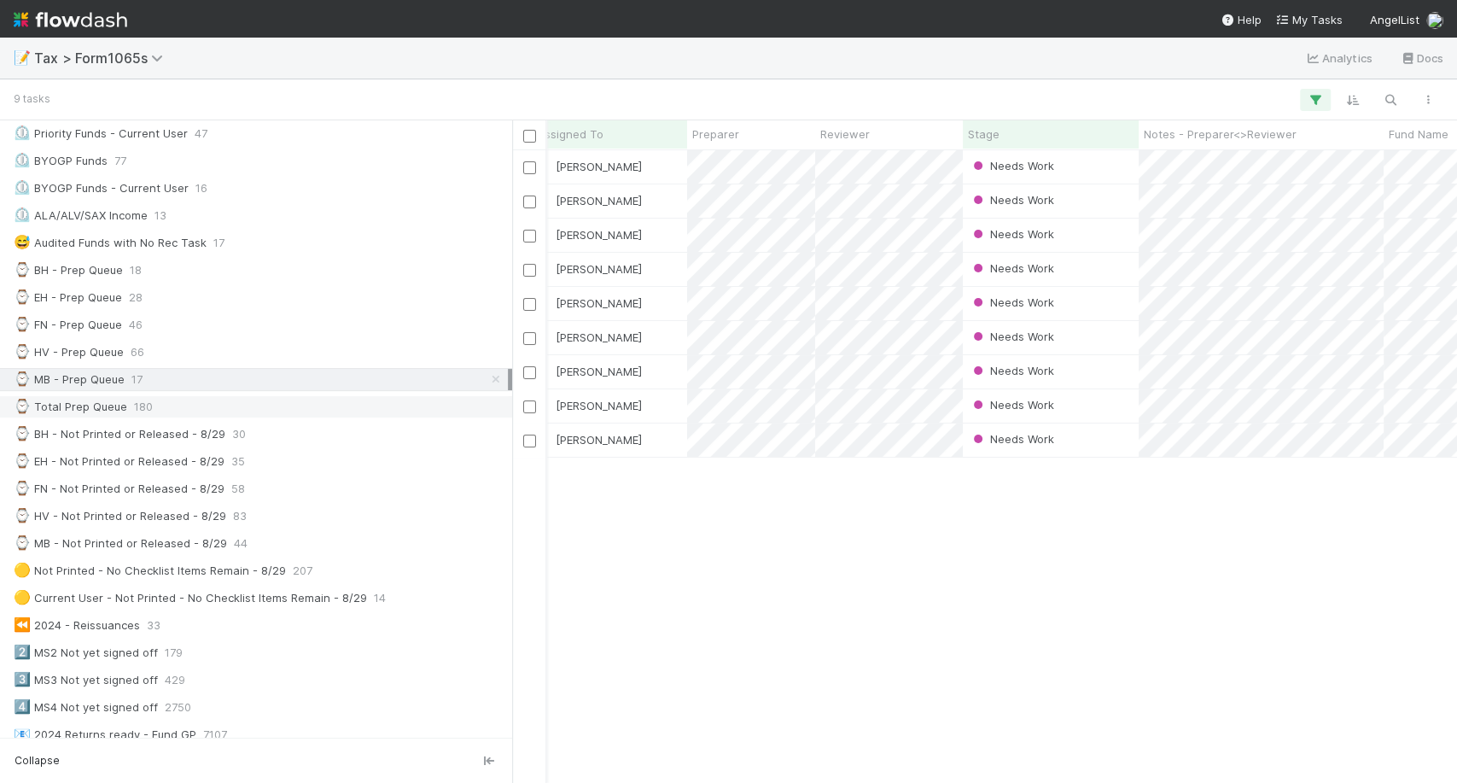
click at [166, 401] on div "⌚ Total Prep Queue 180" at bounding box center [261, 406] width 494 height 21
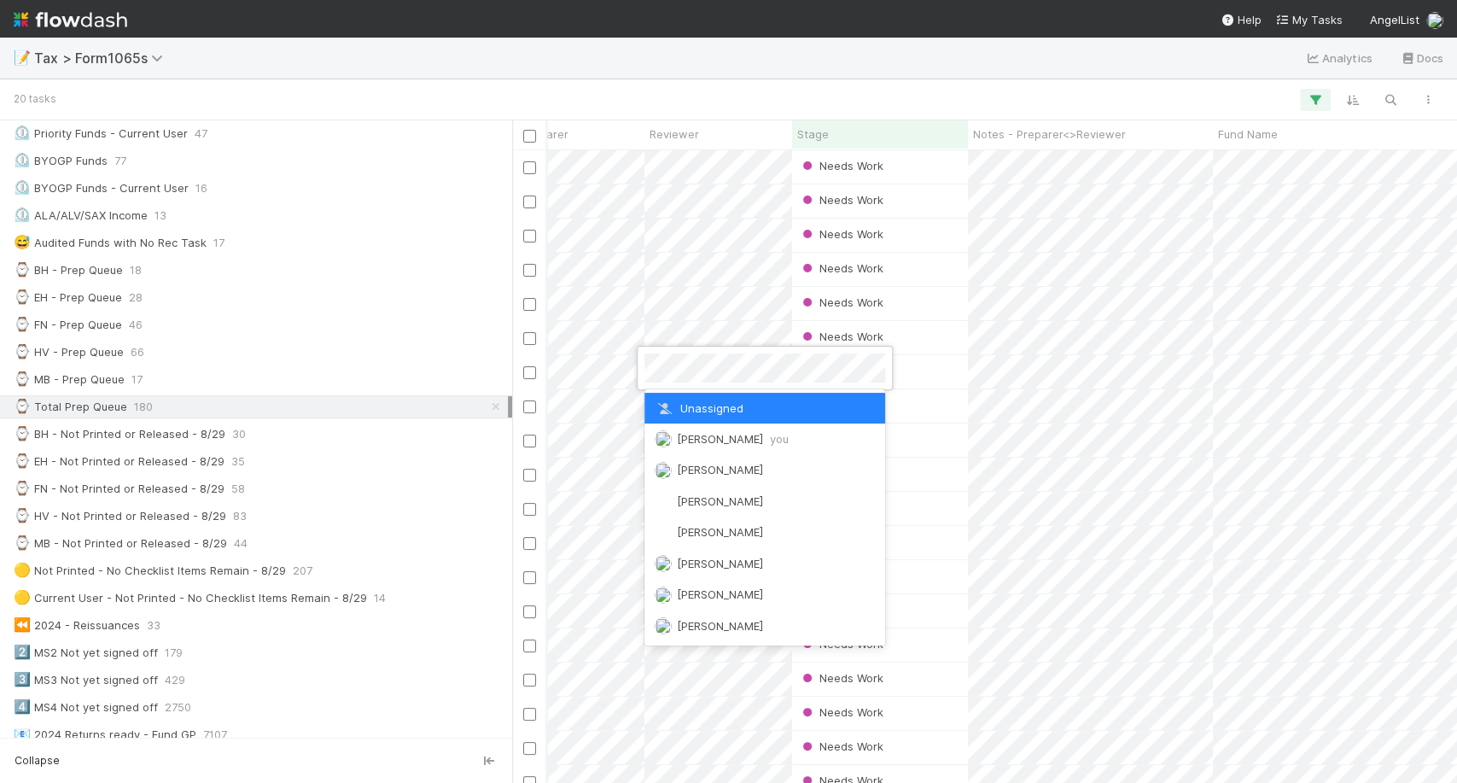
click at [627, 381] on div at bounding box center [728, 391] width 1457 height 783
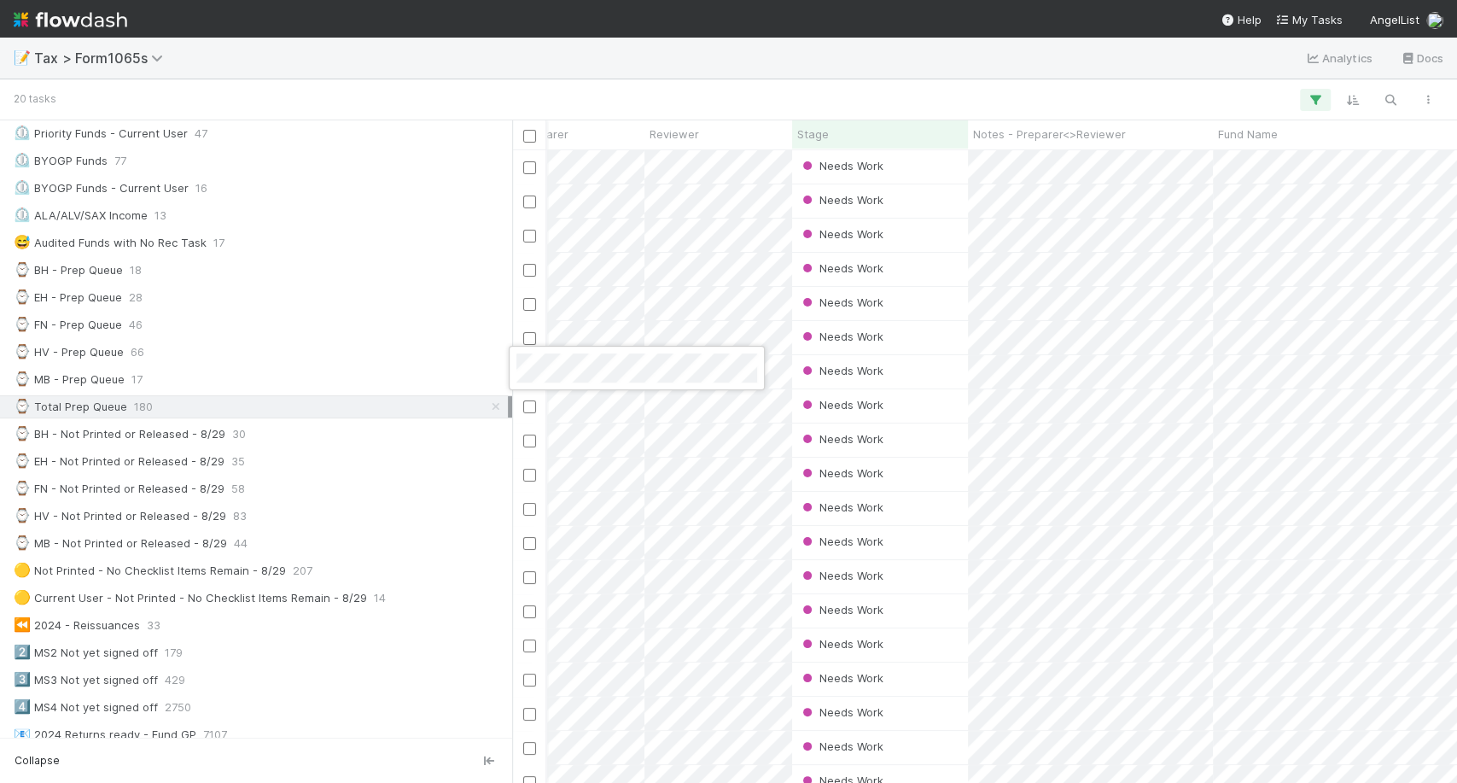
click at [975, 377] on div at bounding box center [728, 391] width 1457 height 783
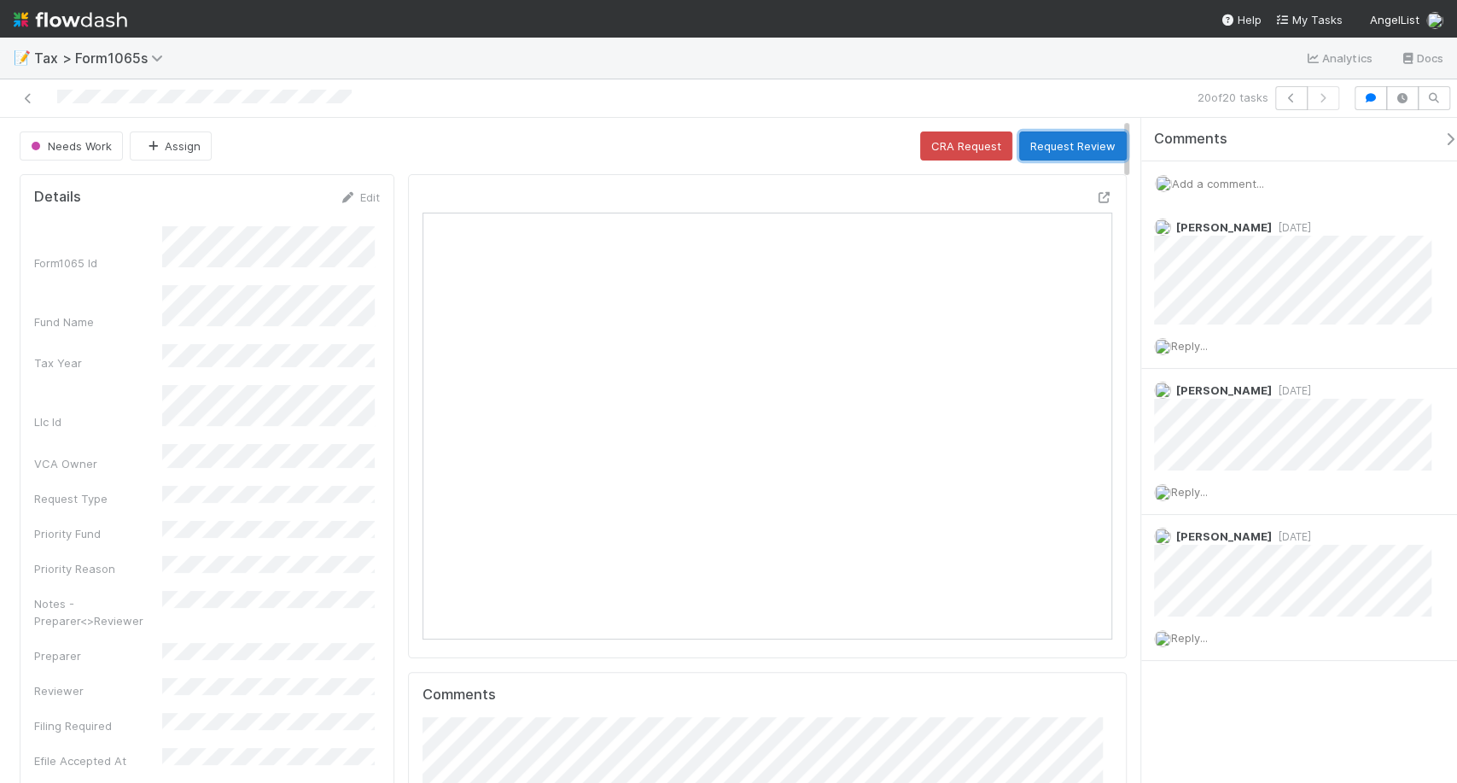
click at [1038, 146] on button "Request Review" at bounding box center [1073, 145] width 108 height 29
click at [1207, 189] on span "Add a comment..." at bounding box center [1218, 184] width 92 height 14
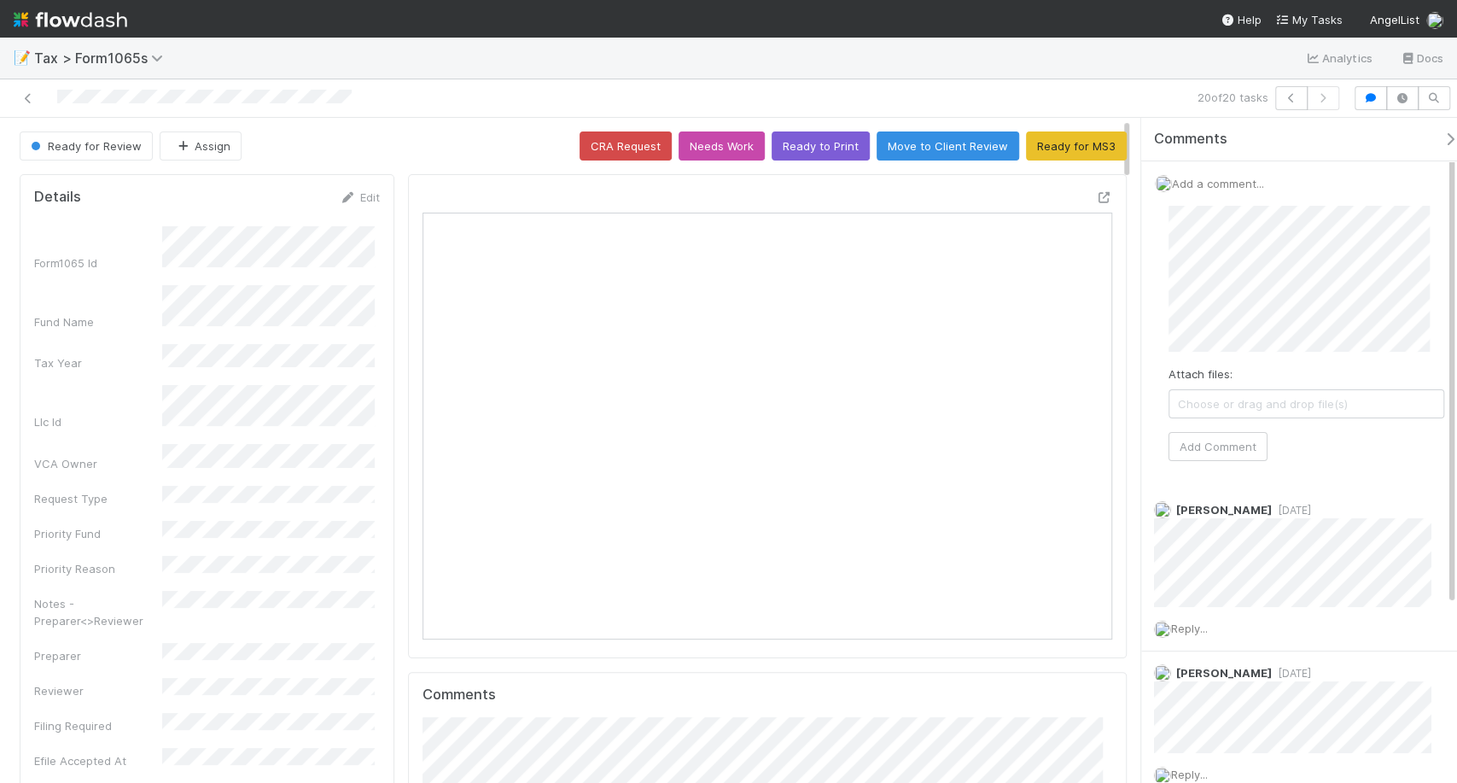
click at [1205, 461] on div "Attach files: Choose or drag and drop file(s) Add Comment" at bounding box center [1306, 333] width 303 height 282
click at [1203, 451] on button "Add Comment" at bounding box center [1217, 446] width 99 height 29
click at [196, 143] on button "Assign" at bounding box center [201, 145] width 82 height 29
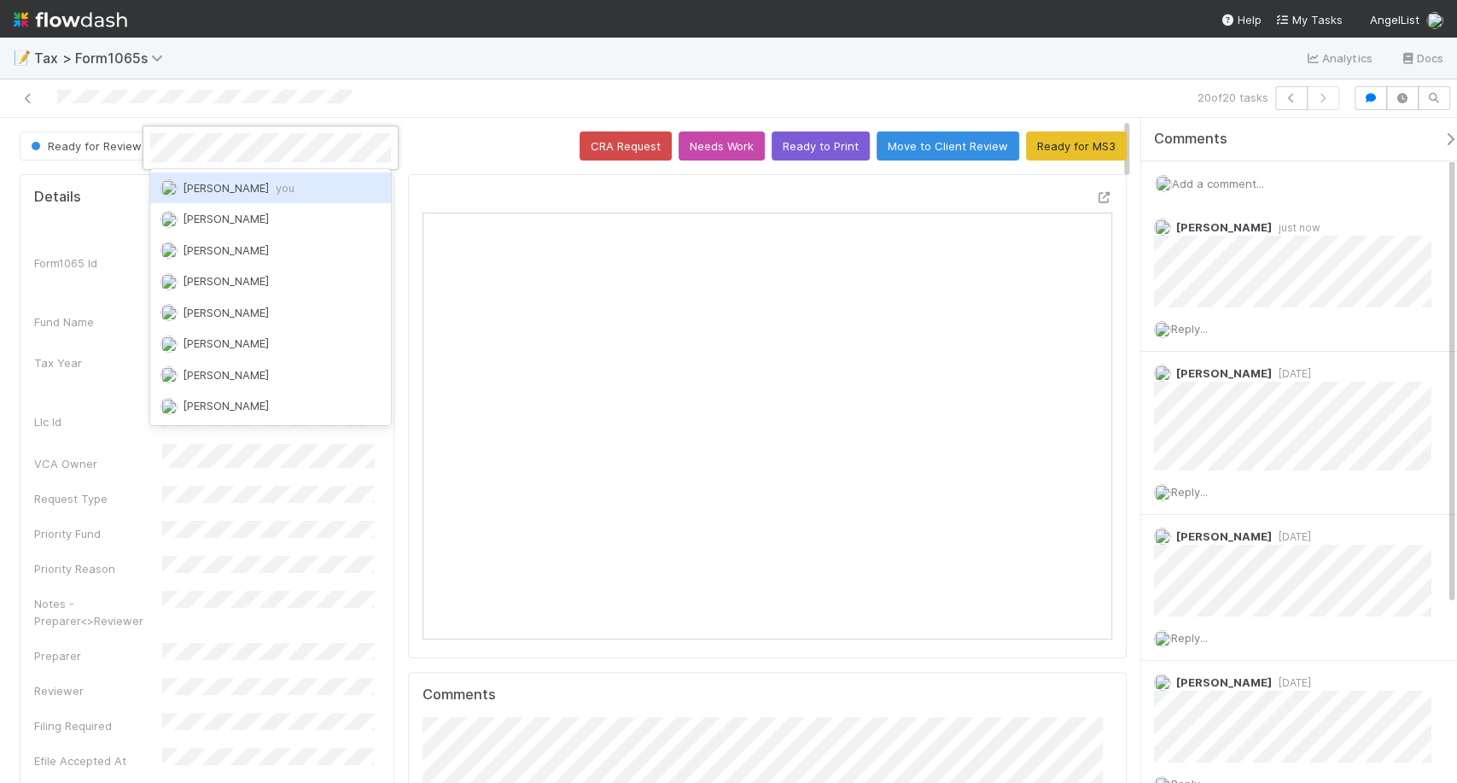
click at [206, 181] on span "Michael Binck you" at bounding box center [239, 188] width 112 height 14
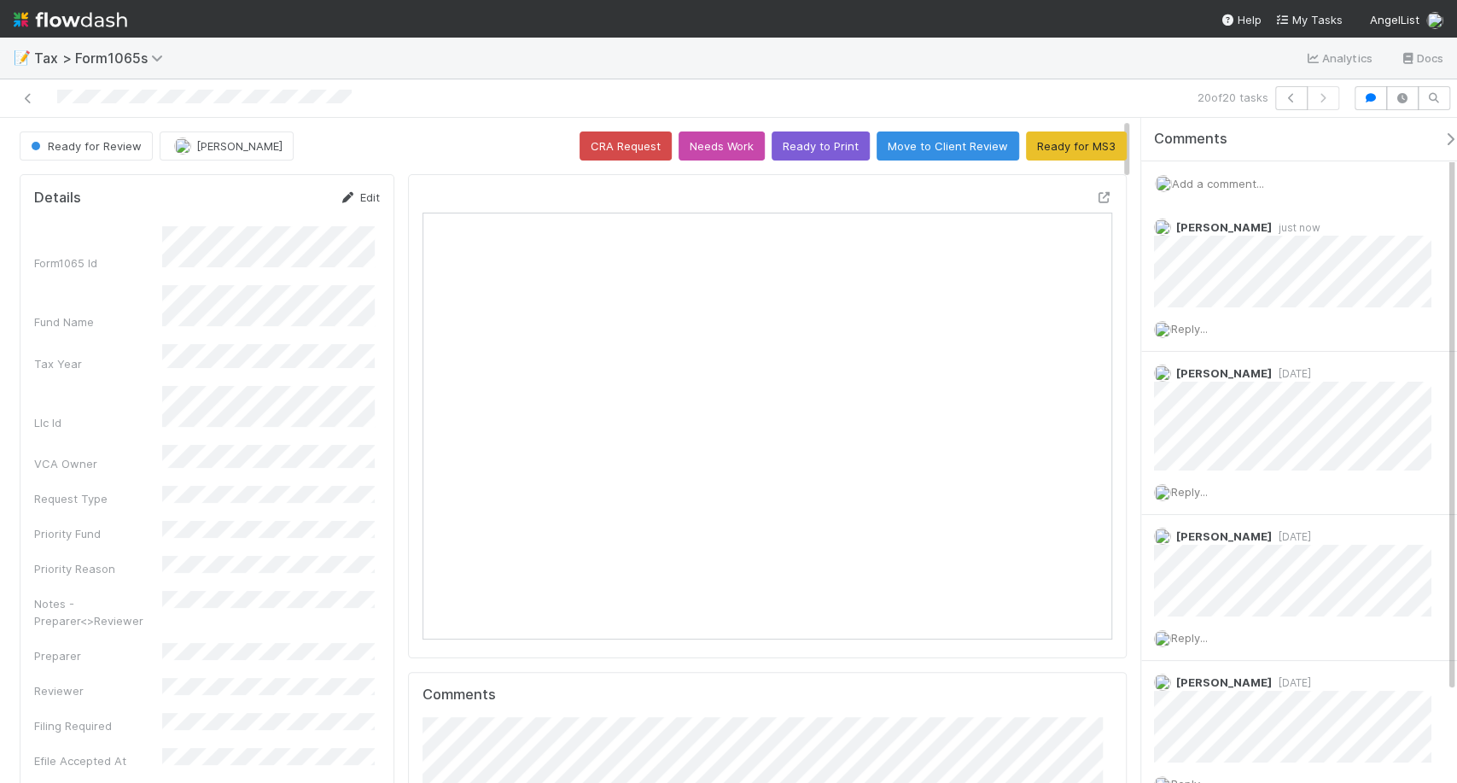
click at [356, 196] on link "Edit" at bounding box center [360, 197] width 40 height 14
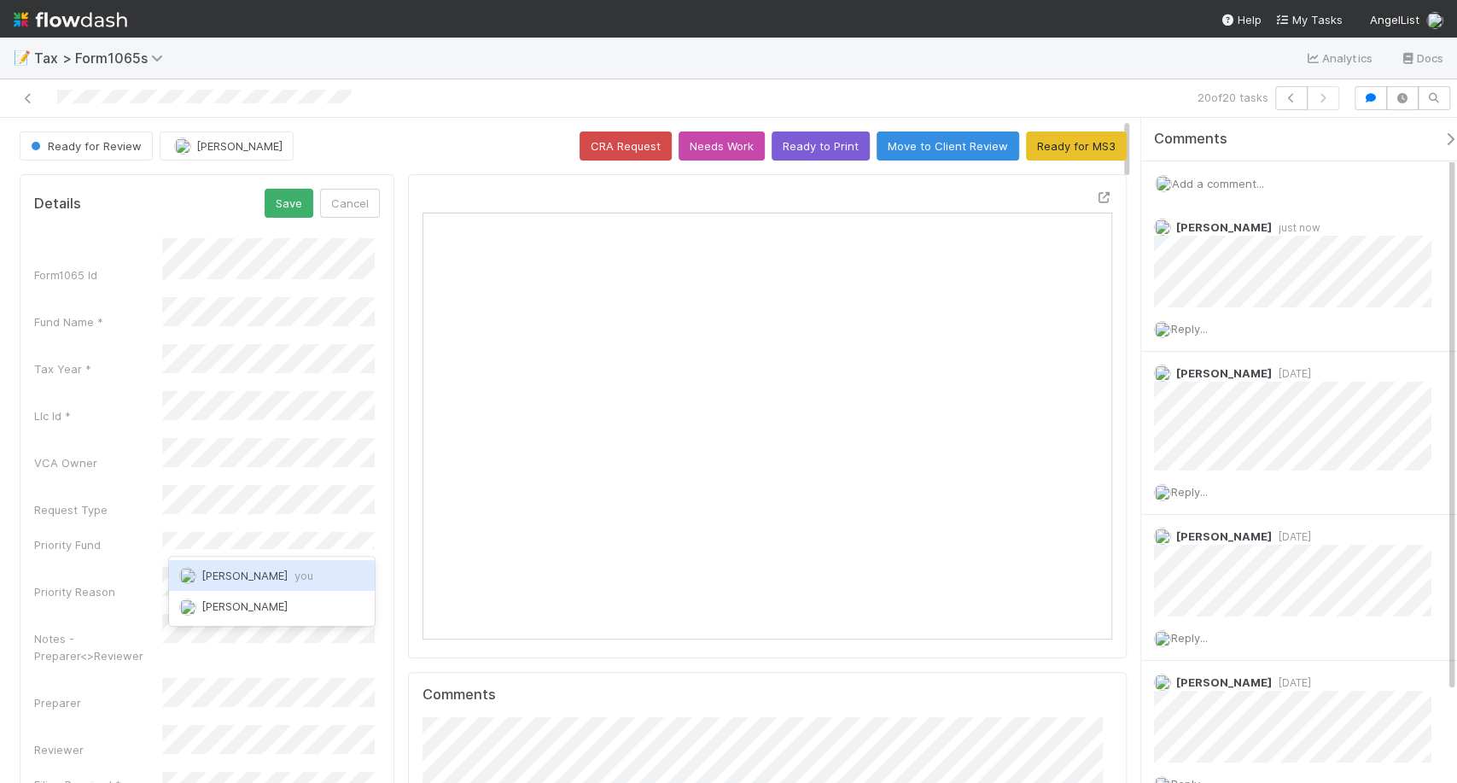
click at [259, 576] on span "Michael Binck you" at bounding box center [257, 575] width 112 height 14
click at [292, 195] on button "Save" at bounding box center [289, 203] width 49 height 29
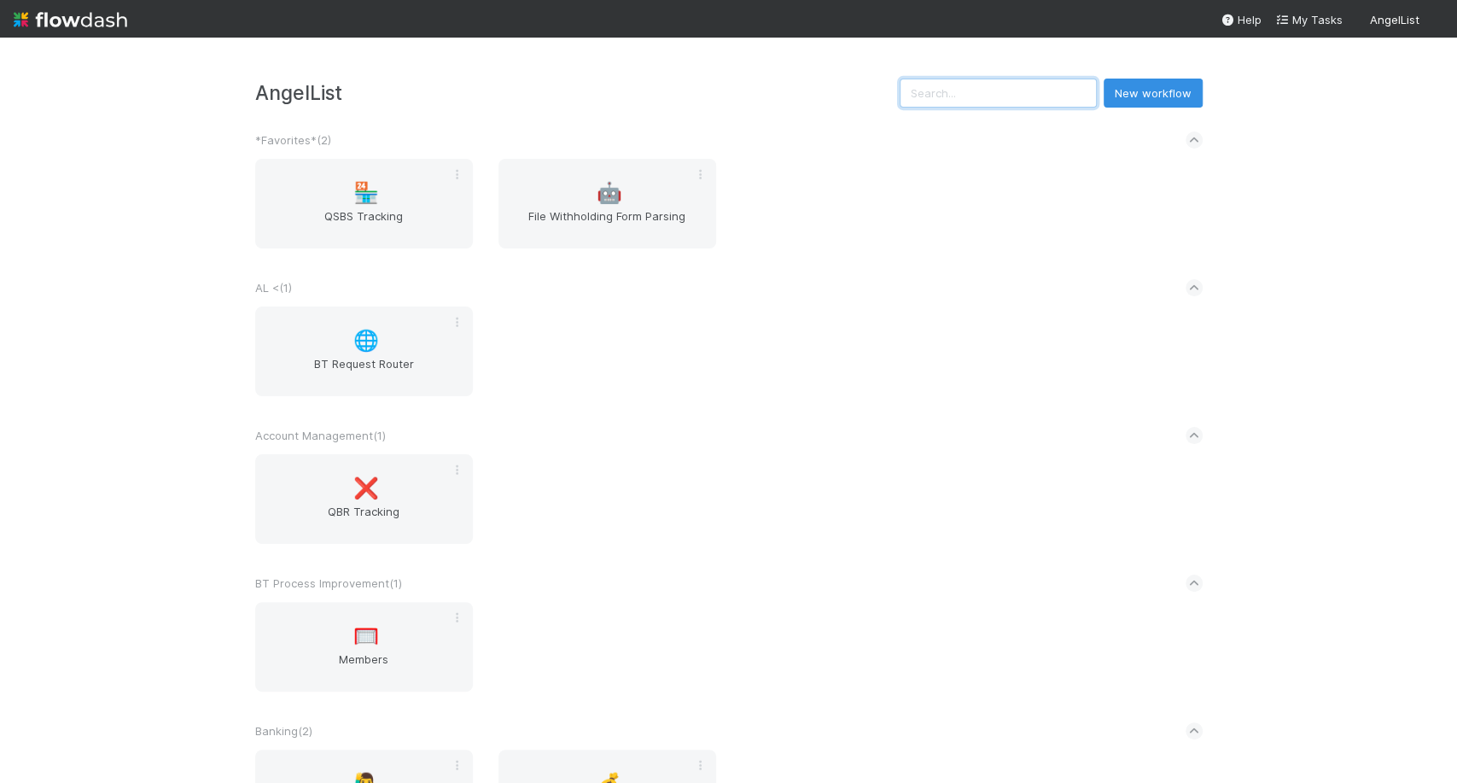
click at [931, 104] on input "text" at bounding box center [997, 93] width 197 height 29
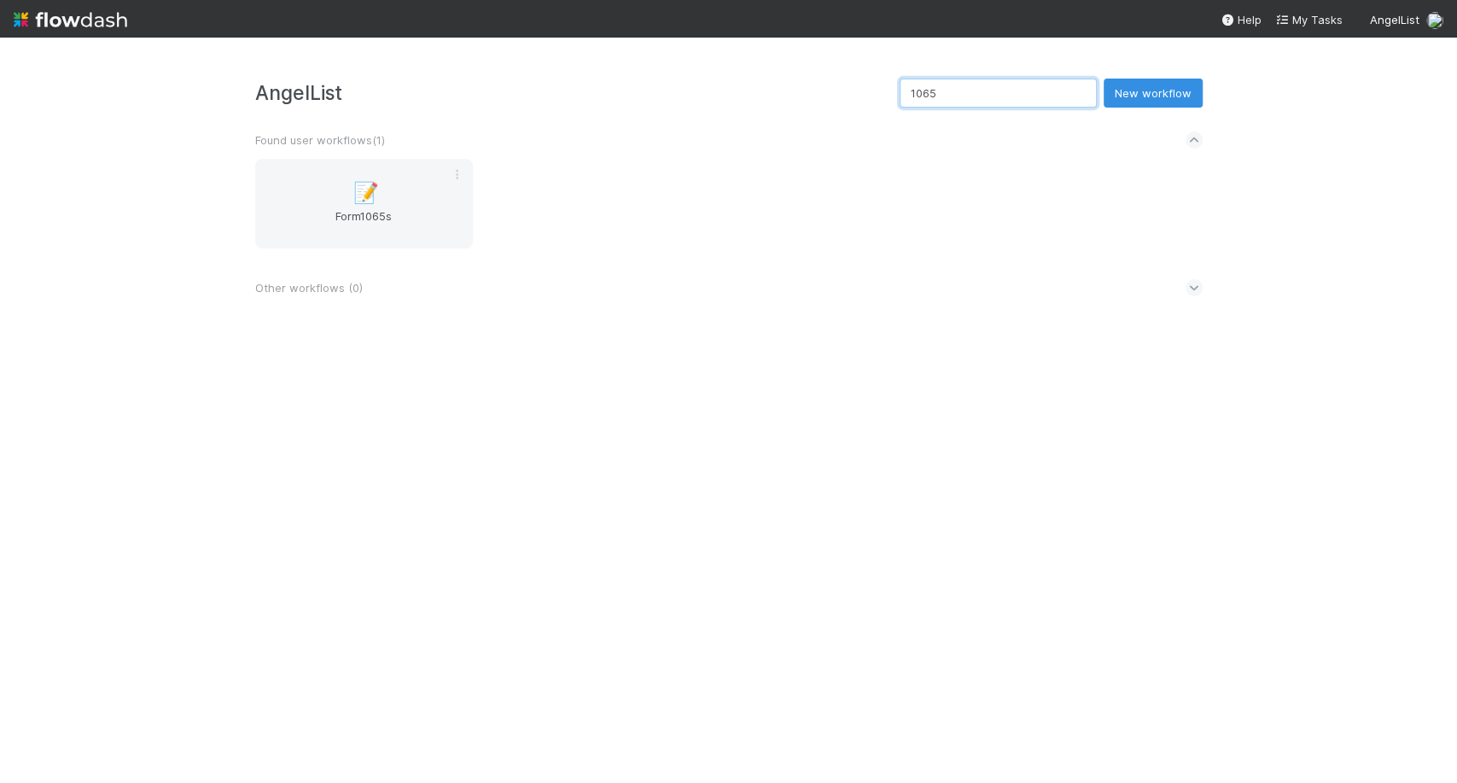
drag, startPoint x: 931, startPoint y: 104, endPoint x: 485, endPoint y: 140, distance: 447.8
click at [485, 140] on div "AngelList 1065 New workflow Found user workflows ( 1 ) 📝 Form1065s Other workfl…" at bounding box center [728, 193] width 973 height 228
type input "1065"
click at [388, 205] on div "📝 Form1065s" at bounding box center [364, 204] width 218 height 90
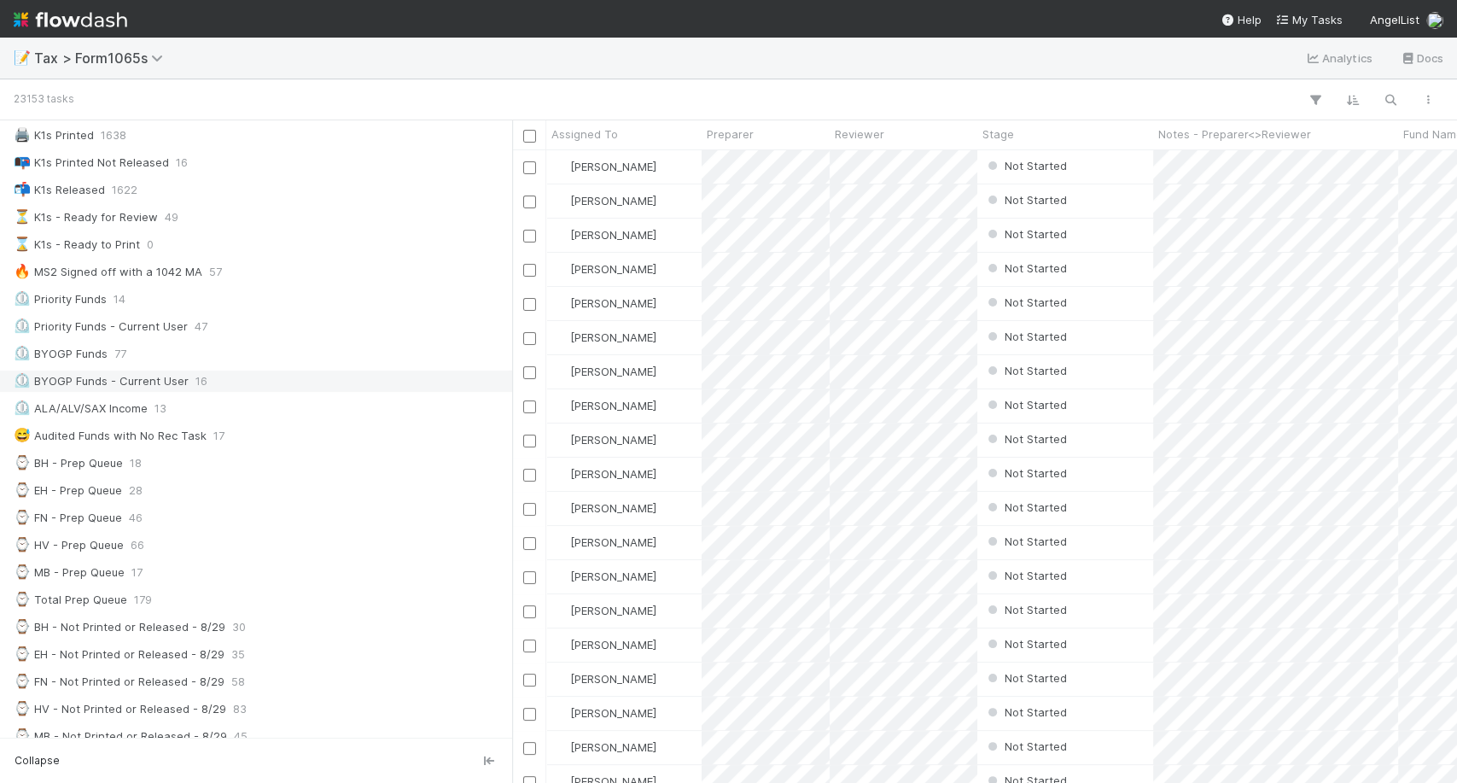
scroll to position [158, 0]
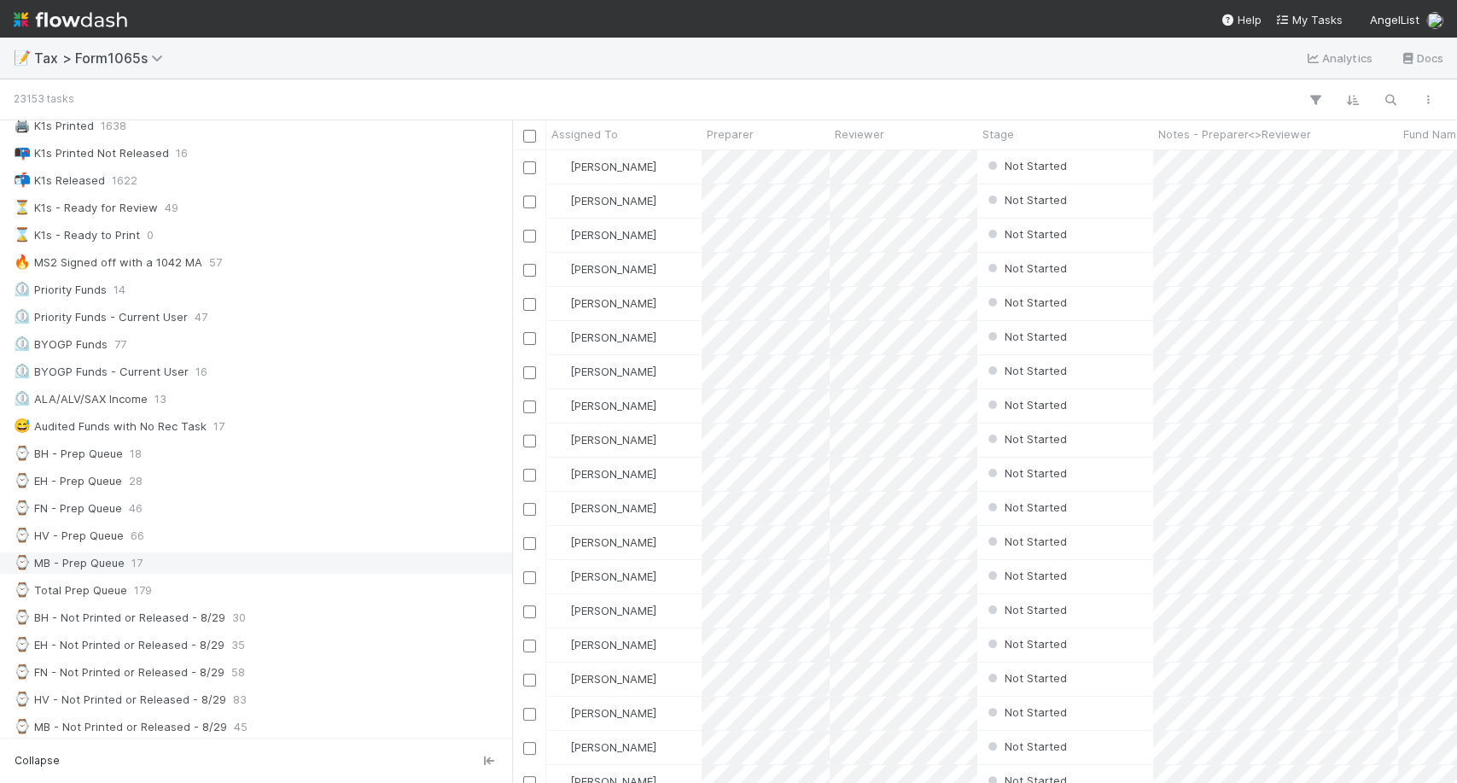
click at [141, 561] on span "17" at bounding box center [136, 562] width 11 height 21
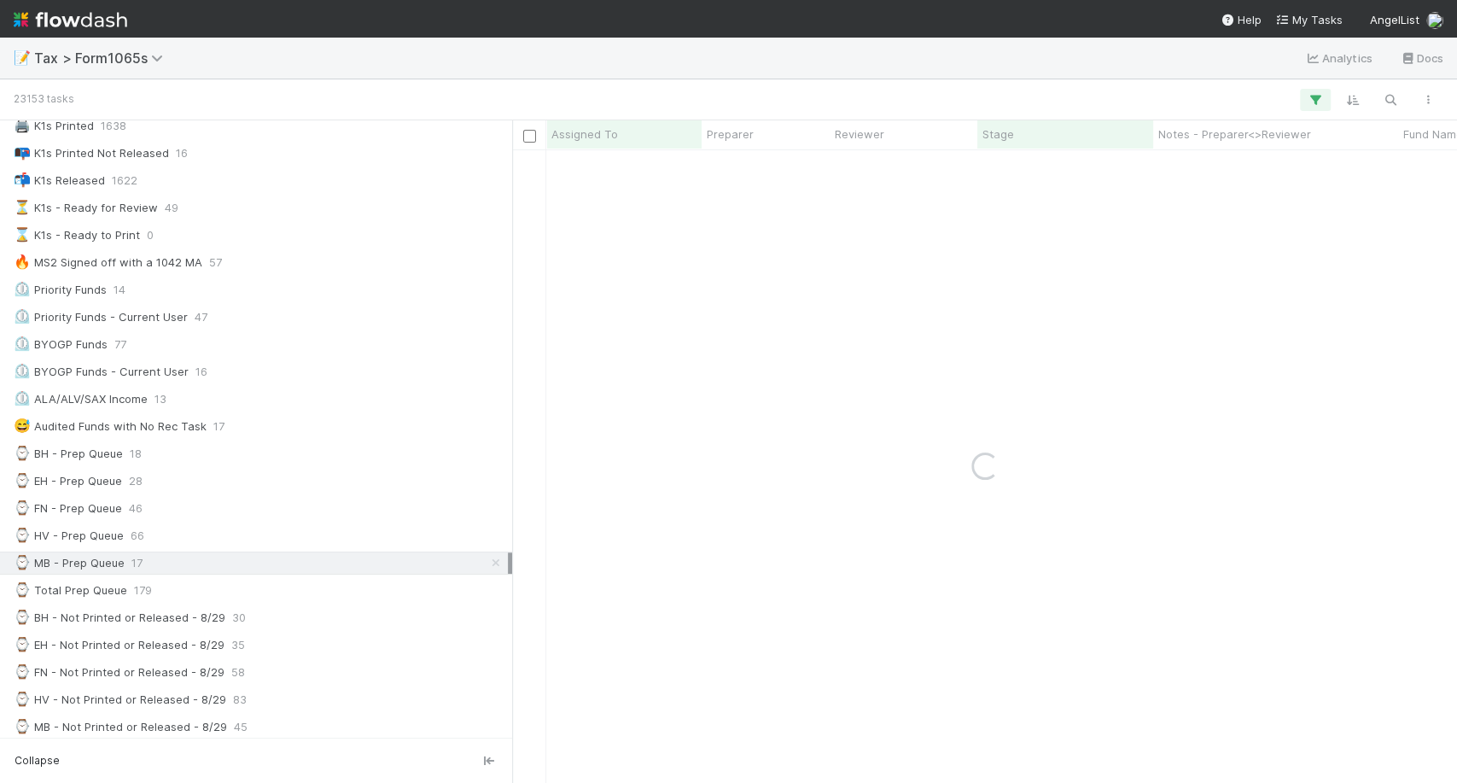
scroll to position [183, 0]
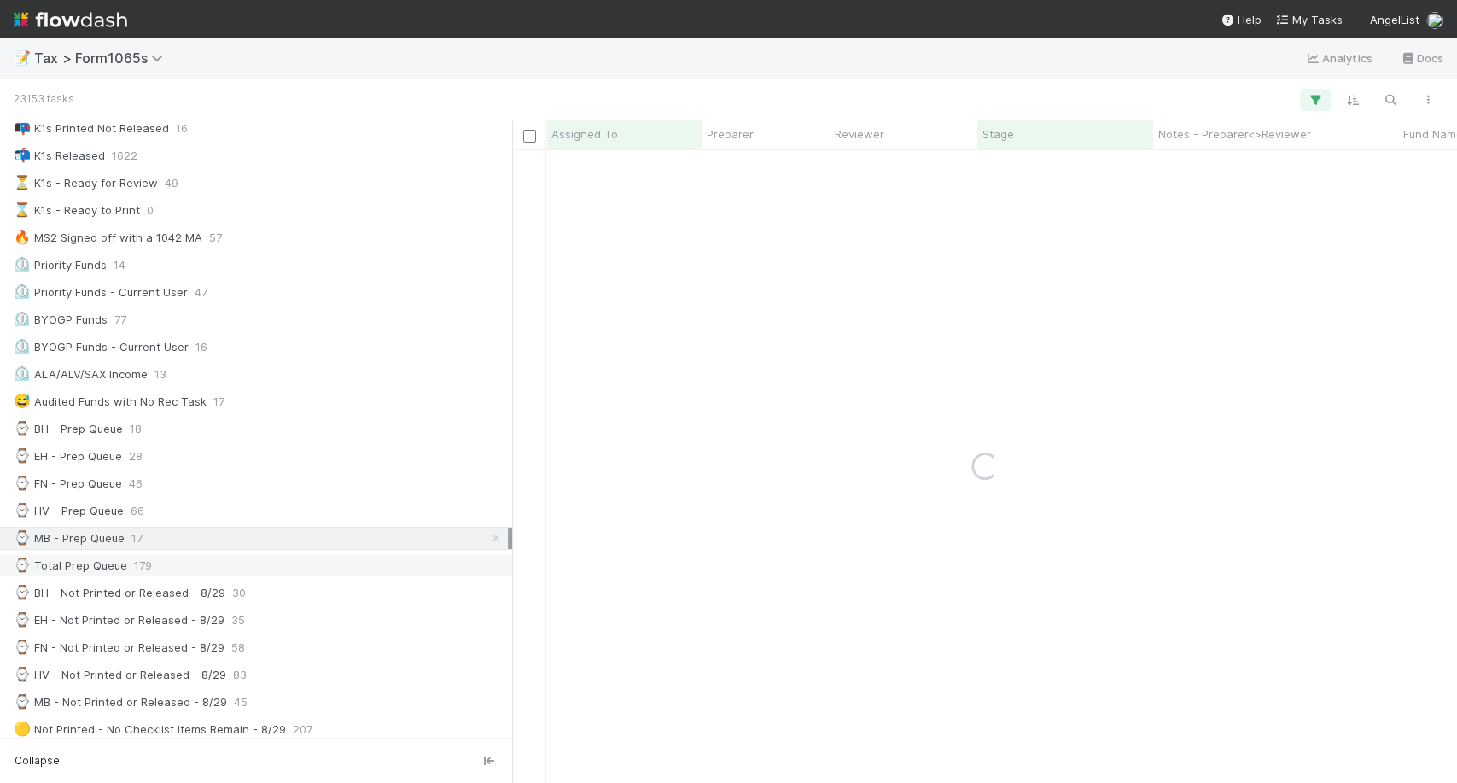
click at [178, 556] on div "⌚ Total Prep Queue 179" at bounding box center [261, 565] width 494 height 21
click at [178, 557] on div "⌚ Total Prep Queue 179" at bounding box center [261, 565] width 494 height 21
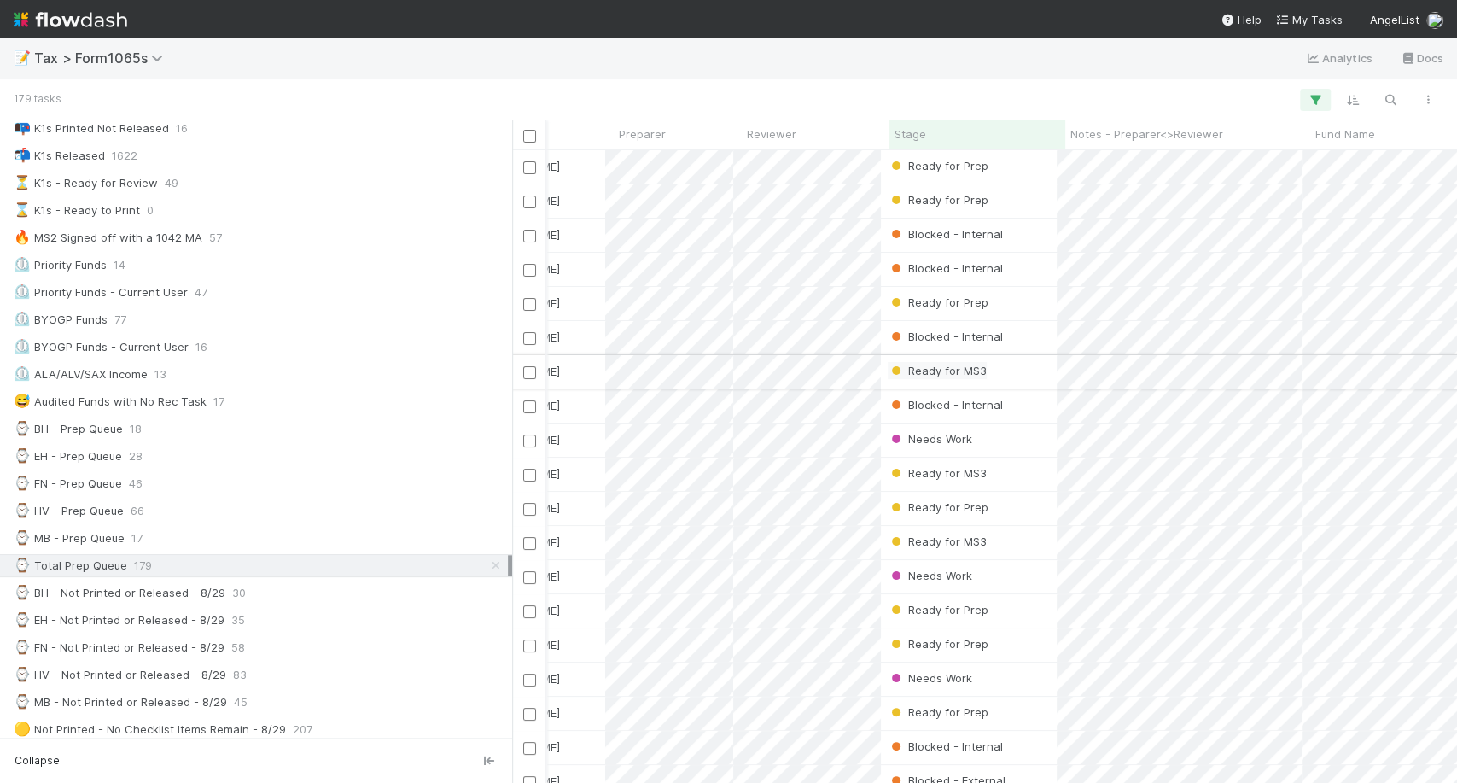
scroll to position [0, 101]
click at [1000, 138] on div "Stage" at bounding box center [965, 133] width 166 height 17
click at [999, 157] on div "Sort First → Last" at bounding box center [979, 167] width 195 height 26
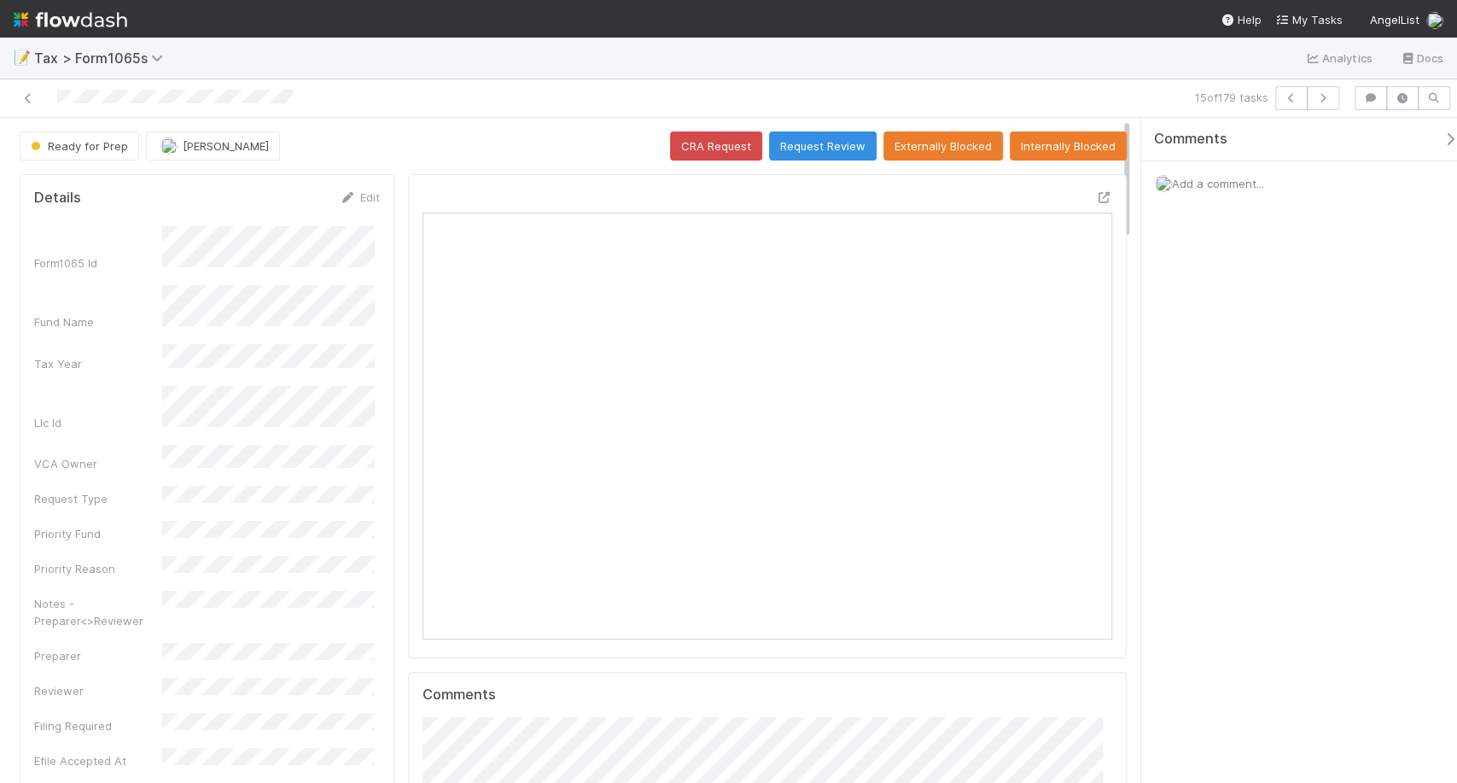
scroll to position [333, 325]
click at [813, 148] on button "Request Review" at bounding box center [823, 145] width 108 height 29
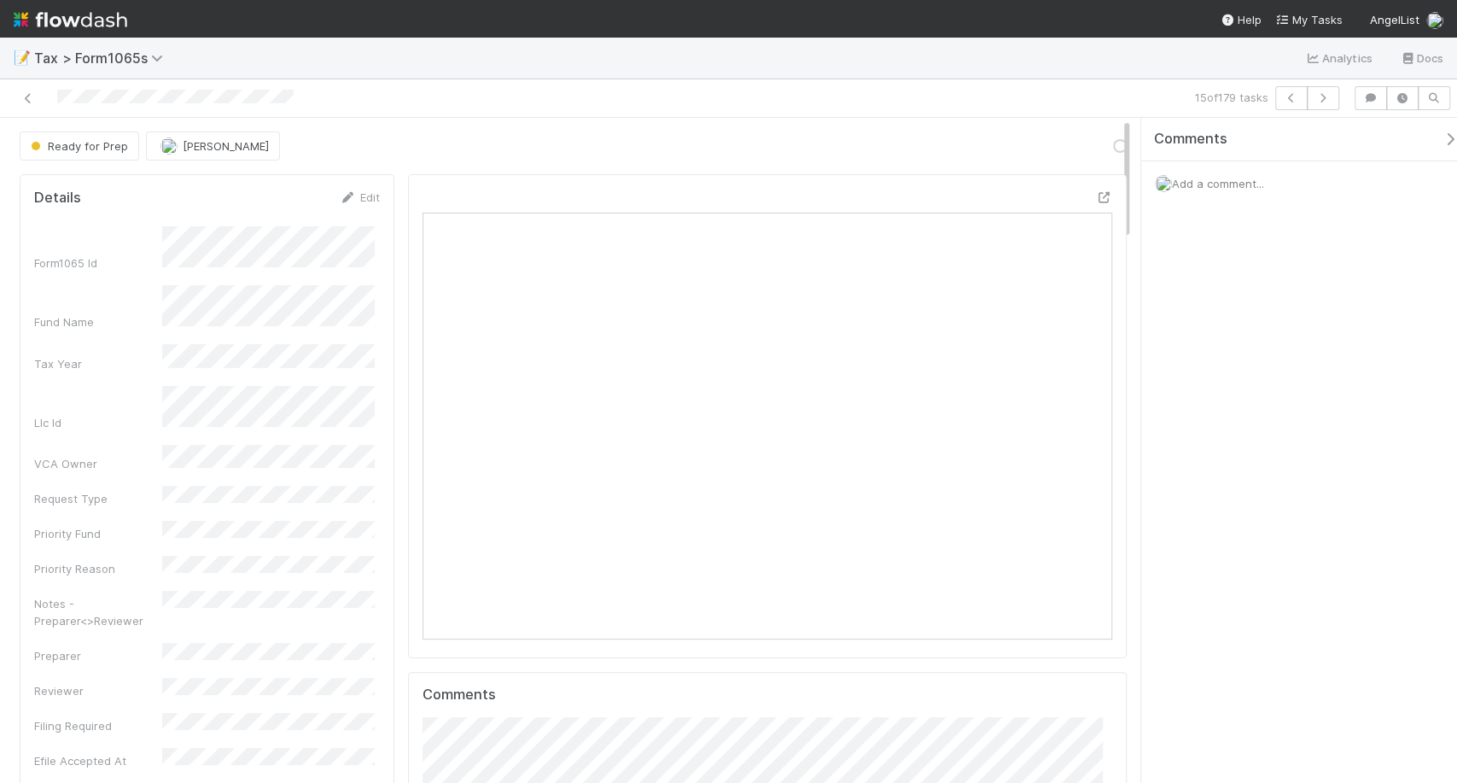
click at [1219, 189] on div "Add a comment..." at bounding box center [1306, 183] width 330 height 44
click at [1220, 180] on span "Add a comment..." at bounding box center [1218, 184] width 92 height 14
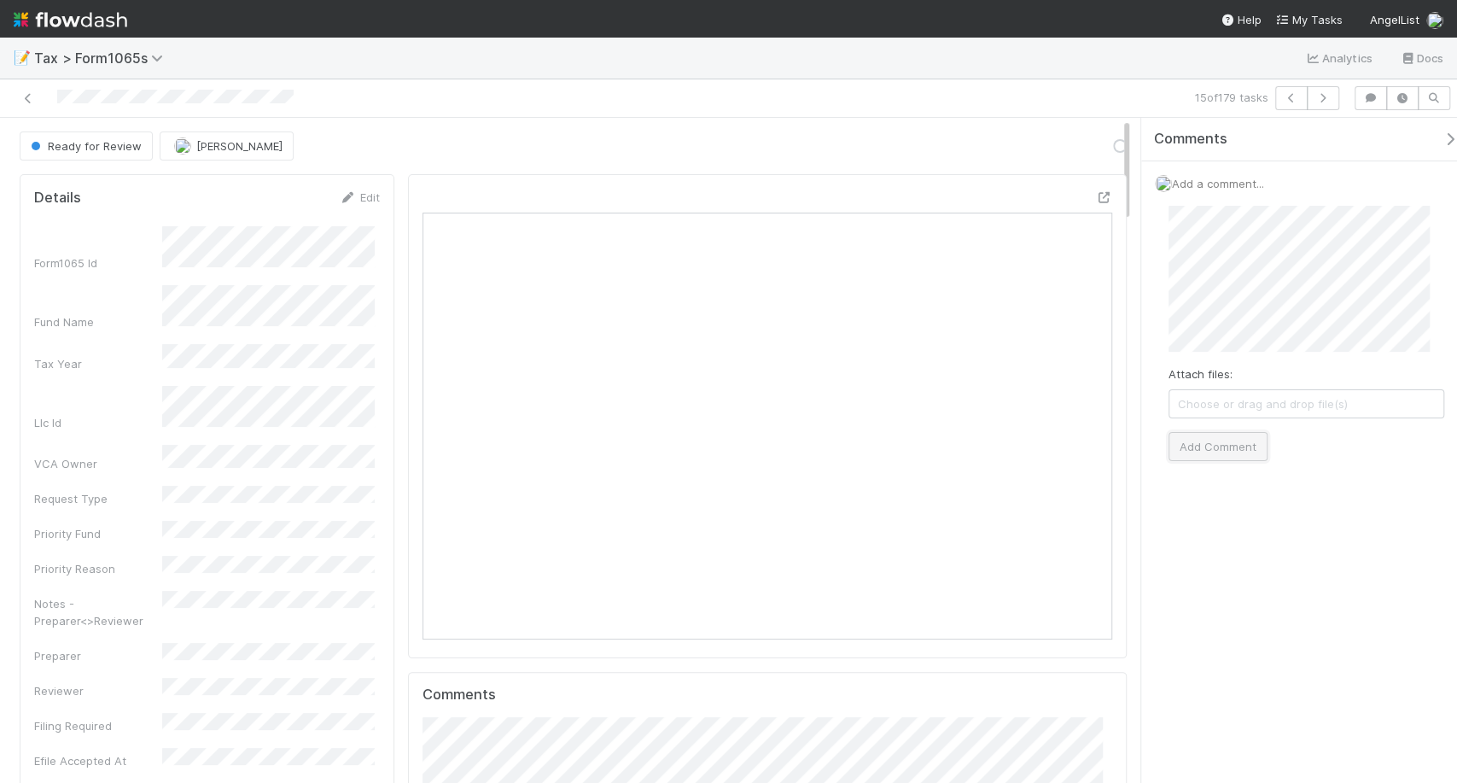
click at [1237, 449] on button "Add Comment" at bounding box center [1217, 446] width 99 height 29
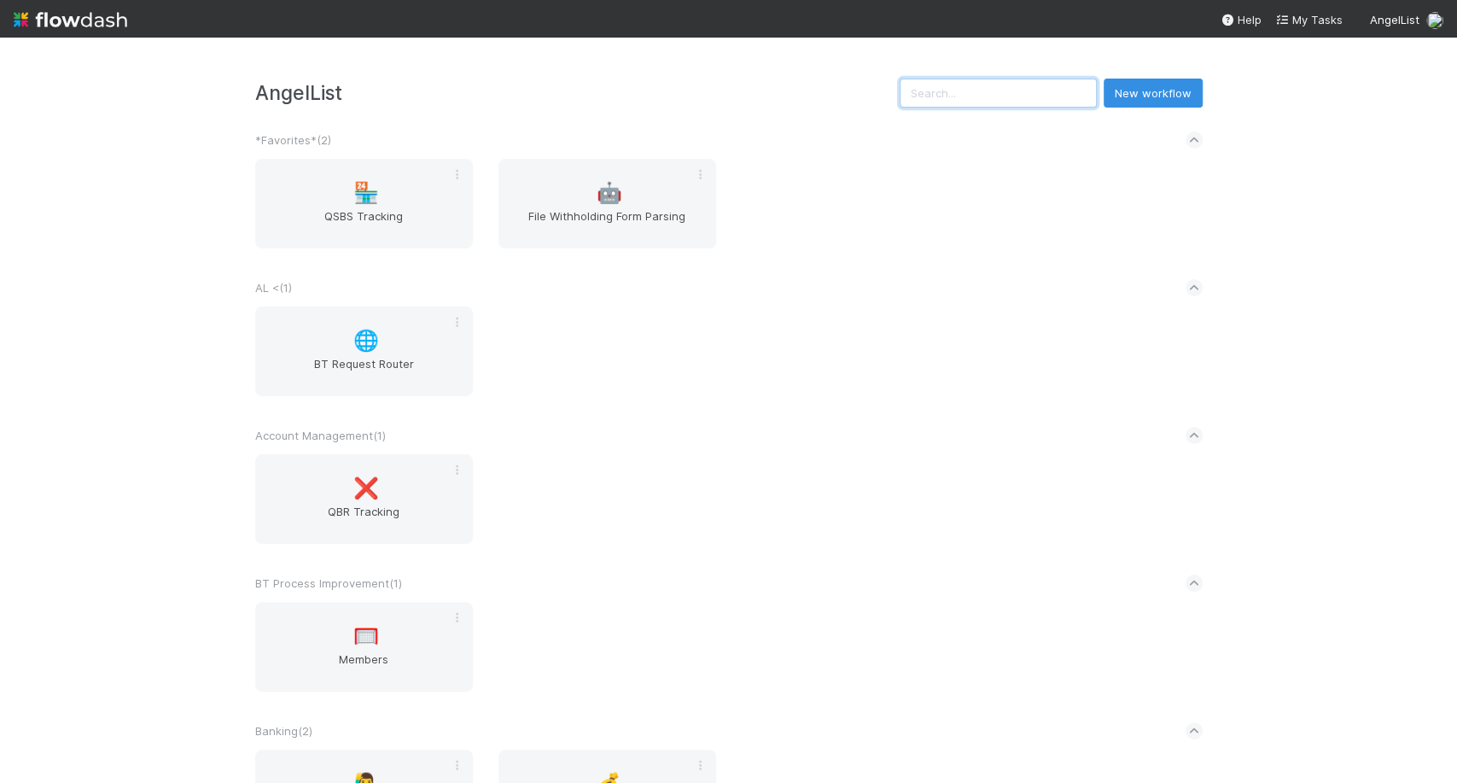
click at [945, 90] on input "text" at bounding box center [997, 93] width 197 height 29
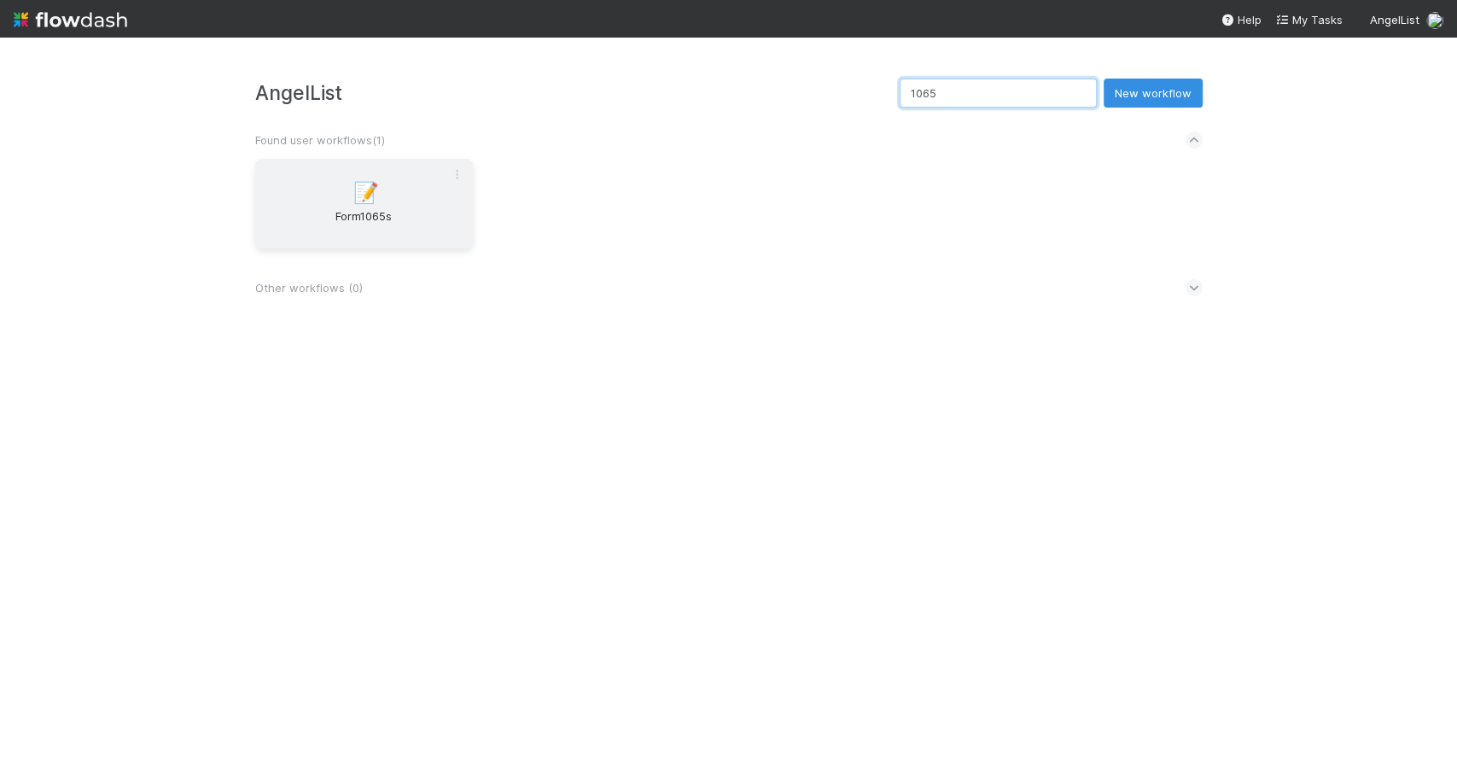
type input "1065"
click at [423, 201] on div "📝 Form1065s" at bounding box center [364, 204] width 218 height 90
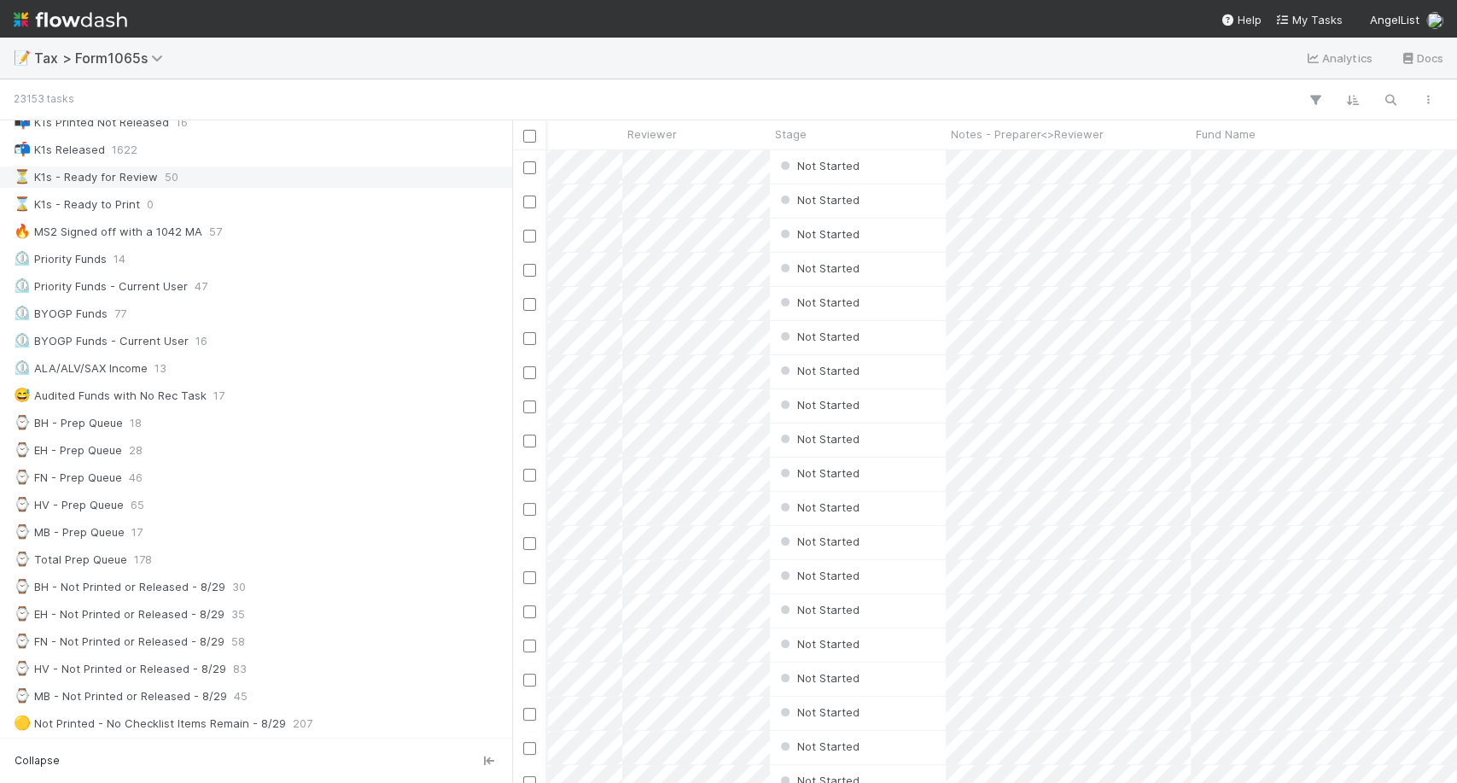
scroll to position [189, 0]
click at [168, 521] on div "⌚ MB - Prep Queue 17" at bounding box center [261, 531] width 494 height 21
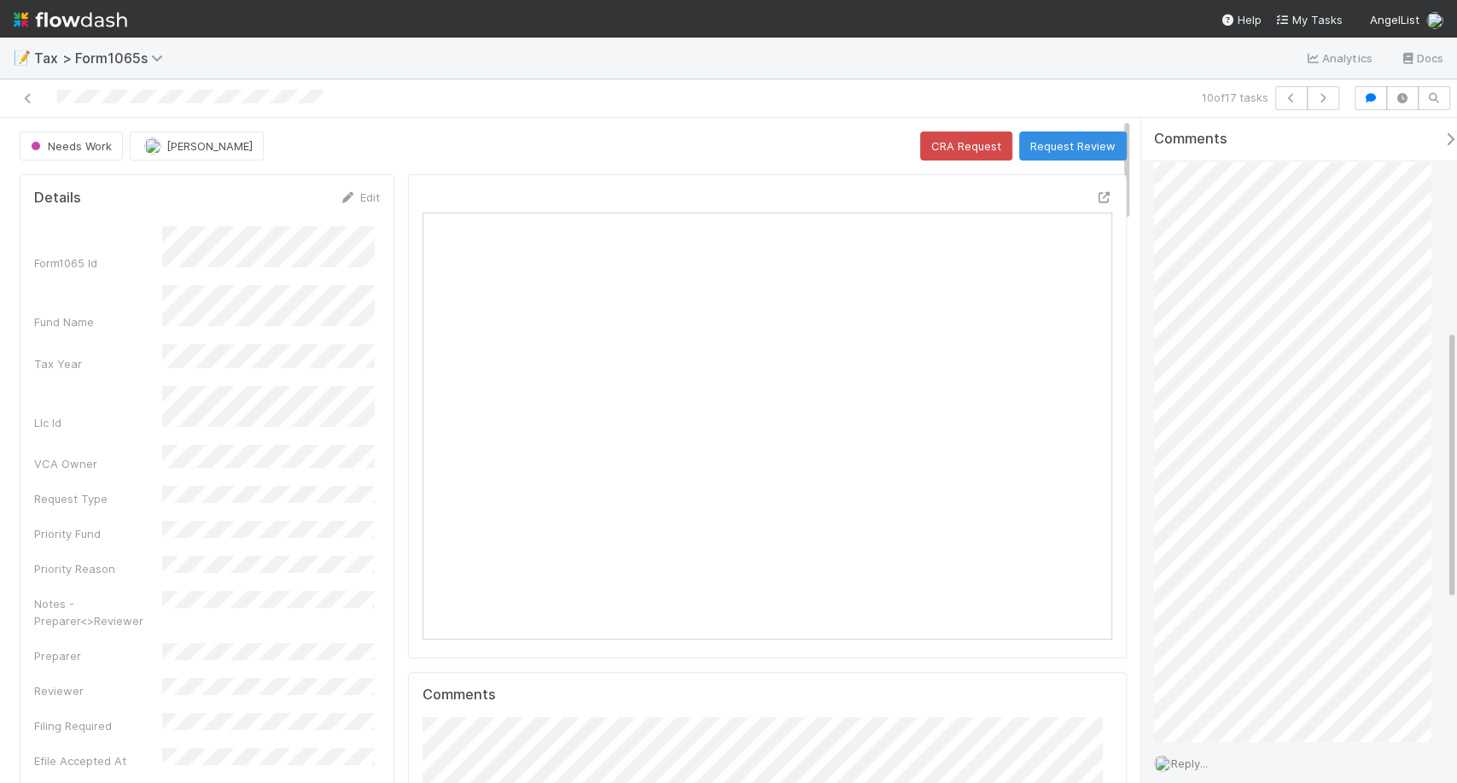
scroll to position [523, 0]
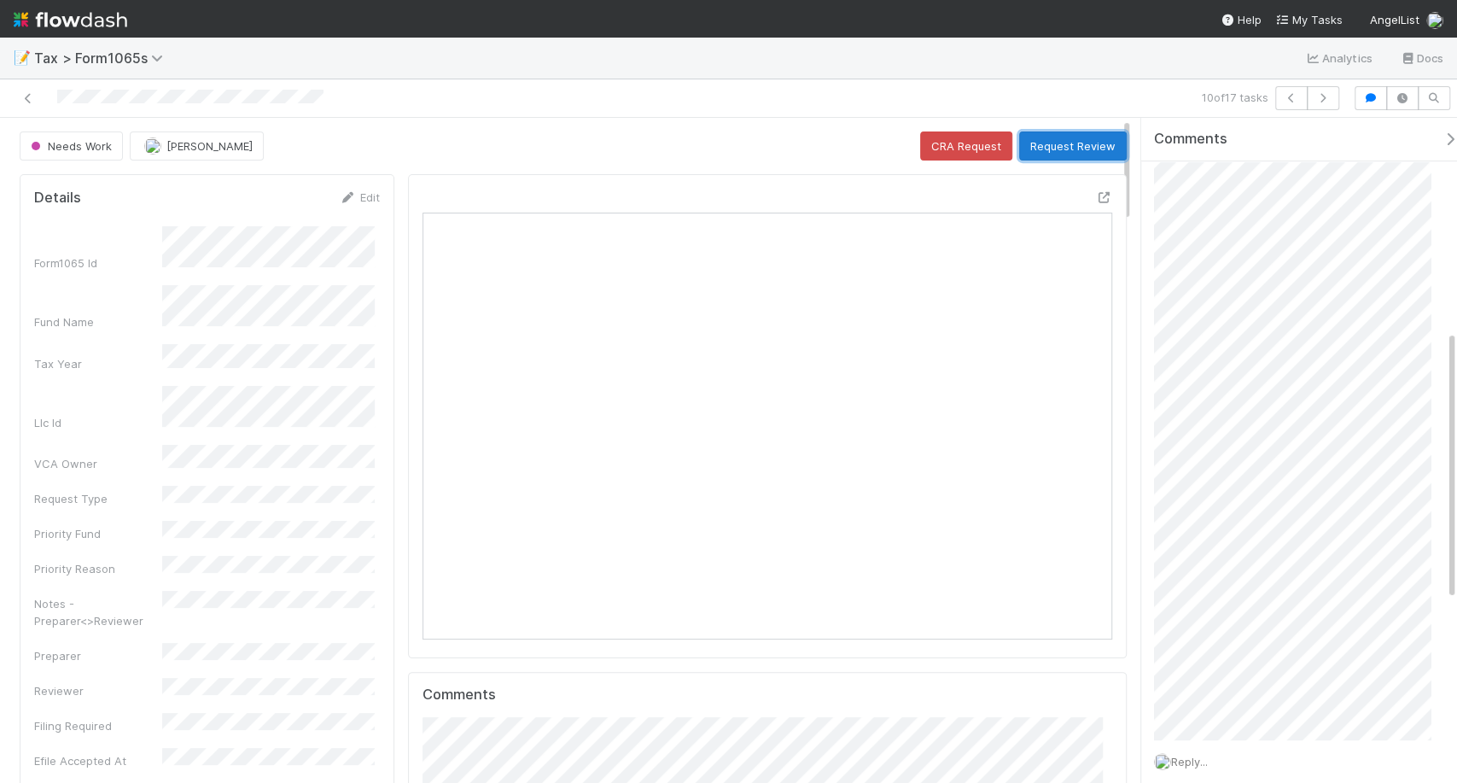
click at [1076, 131] on button "Request Review" at bounding box center [1073, 145] width 108 height 29
click at [1072, 143] on div "Needs Work [PERSON_NAME] CRA Request Request Review" at bounding box center [573, 145] width 1107 height 29
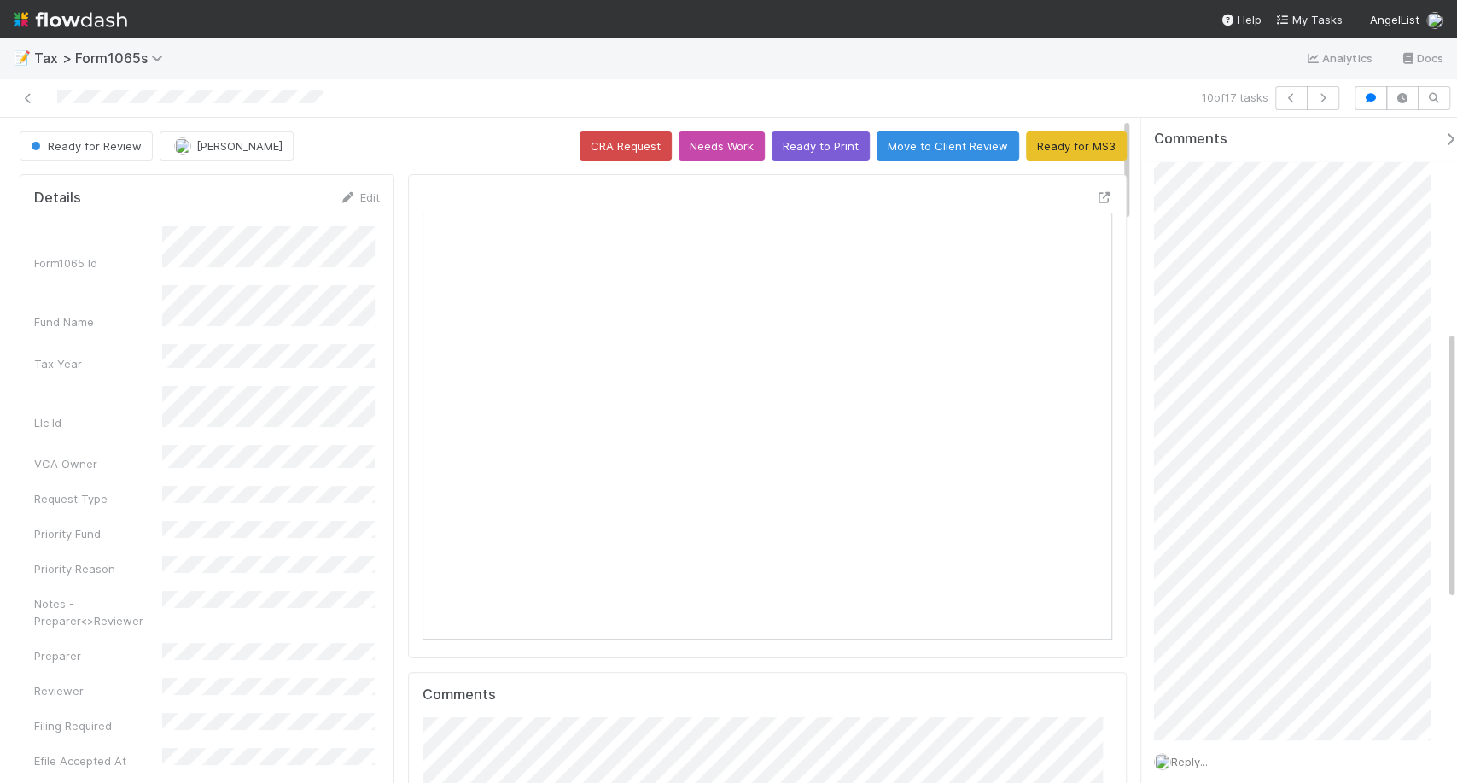
drag, startPoint x: 70, startPoint y: 20, endPoint x: 150, endPoint y: 25, distance: 80.3
click at [70, 20] on img at bounding box center [71, 19] width 114 height 29
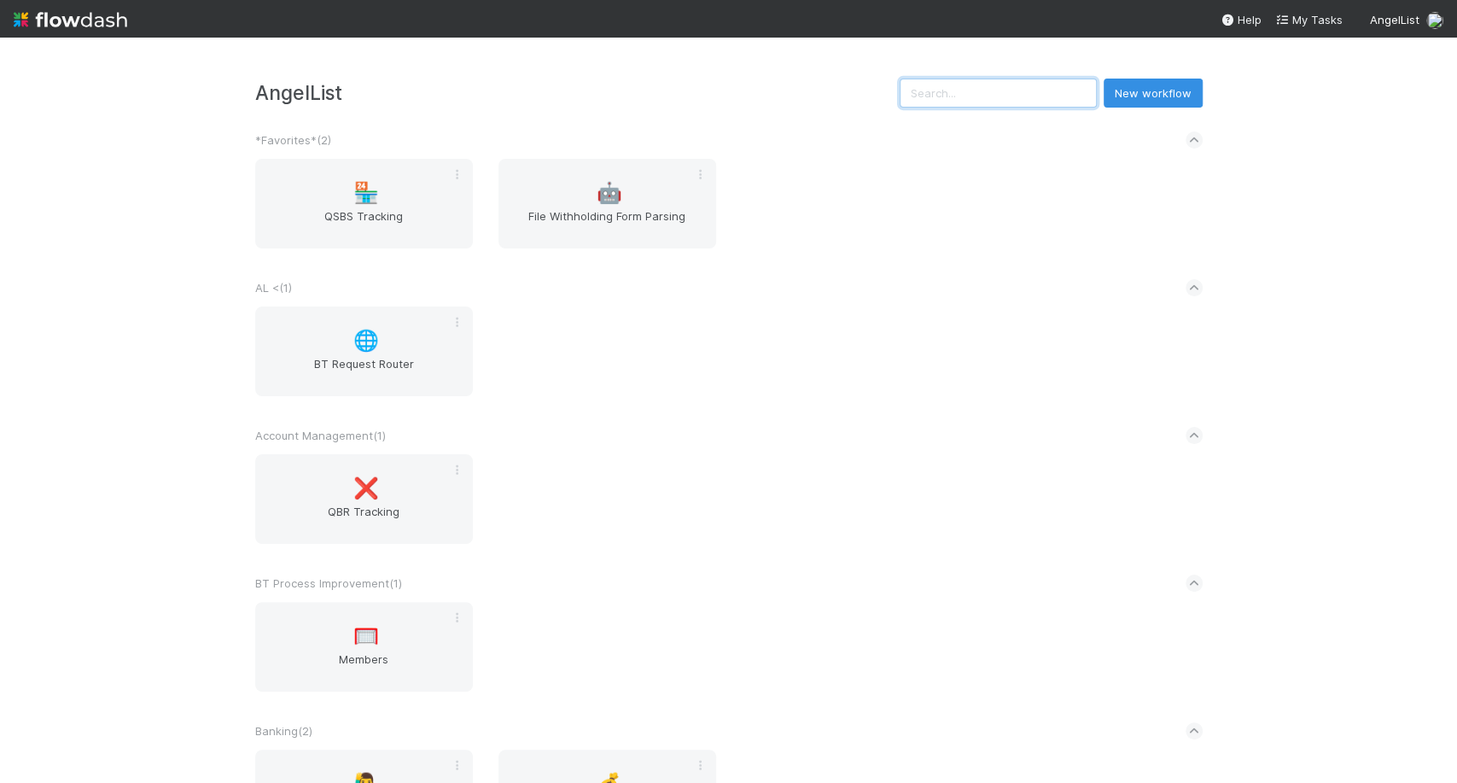
click at [972, 97] on input "text" at bounding box center [997, 93] width 197 height 29
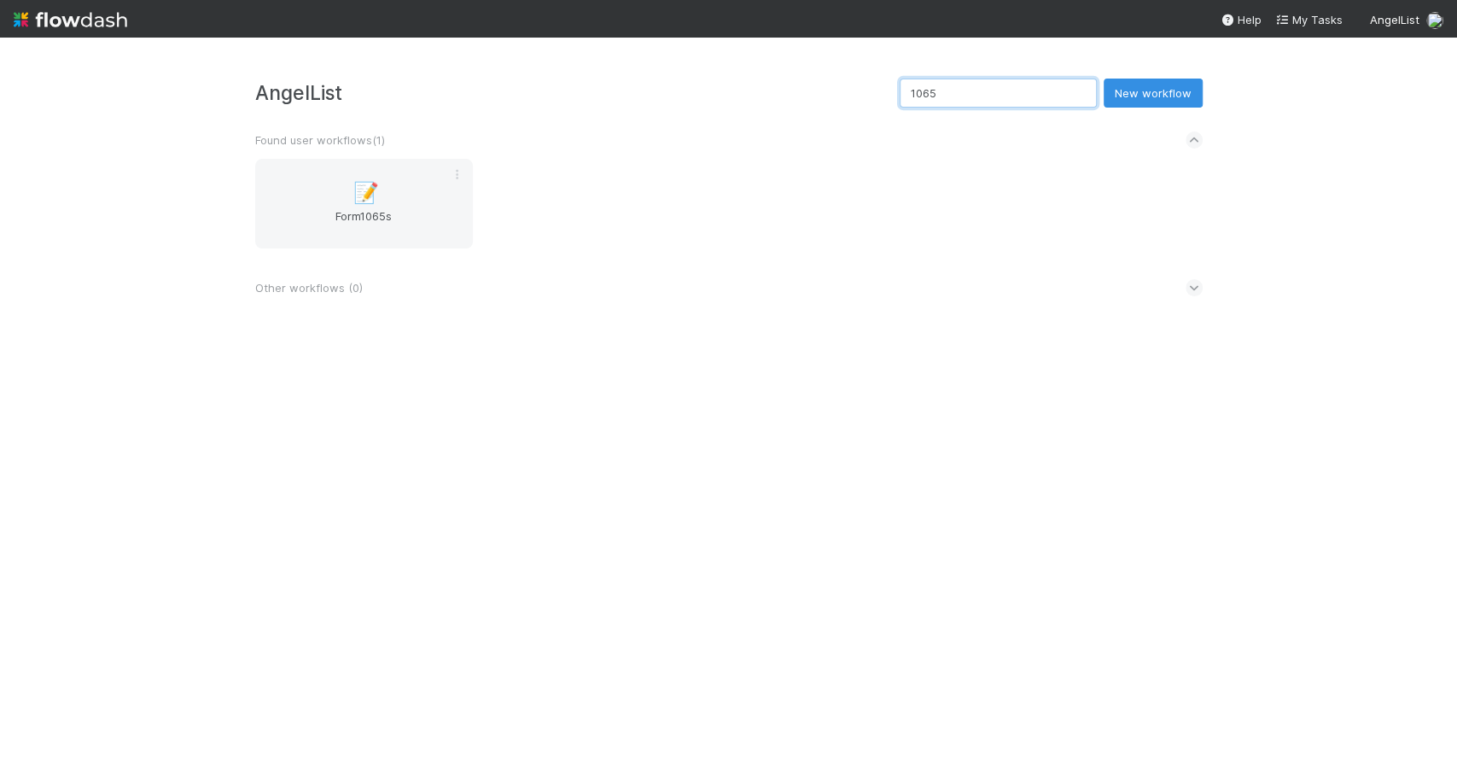
type input "1065"
click at [248, 223] on div "📝 Form1065s" at bounding box center [363, 204] width 243 height 90
click at [276, 223] on span "Form1065s" at bounding box center [364, 224] width 204 height 34
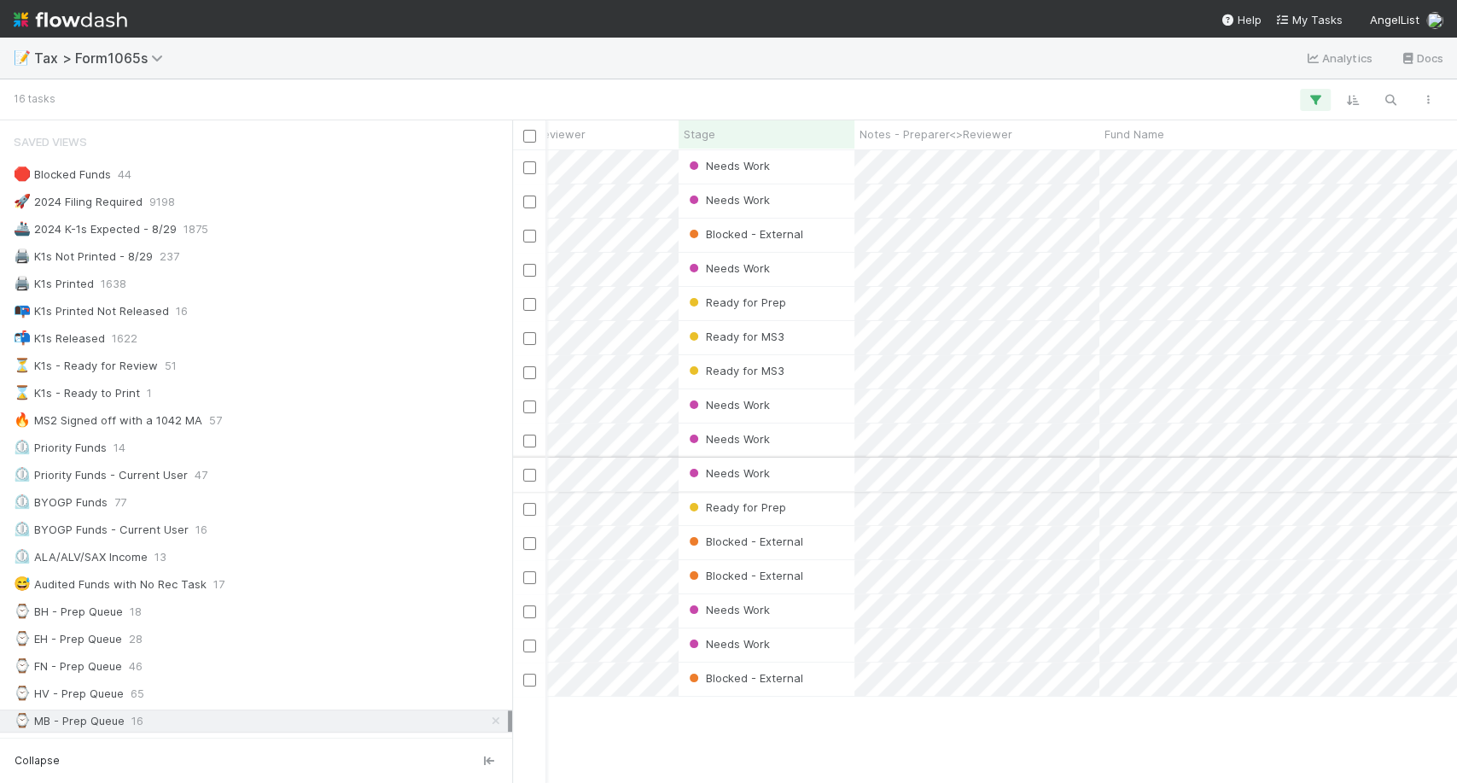
scroll to position [0, 299]
click at [812, 502] on div "Ready for Prep" at bounding box center [766, 508] width 176 height 33
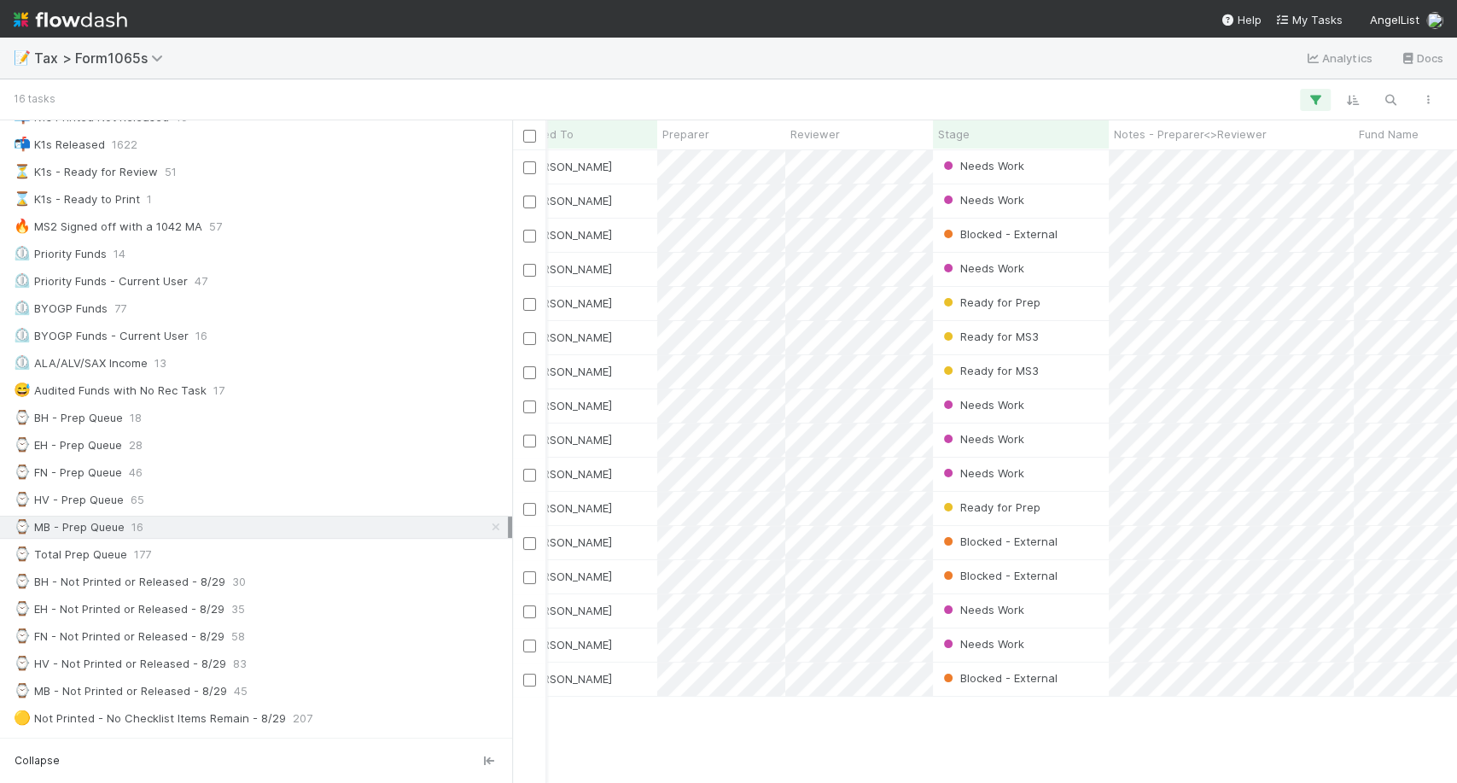
scroll to position [192, 0]
click at [199, 544] on div "⌚ Total Prep Queue 177" at bounding box center [256, 555] width 512 height 23
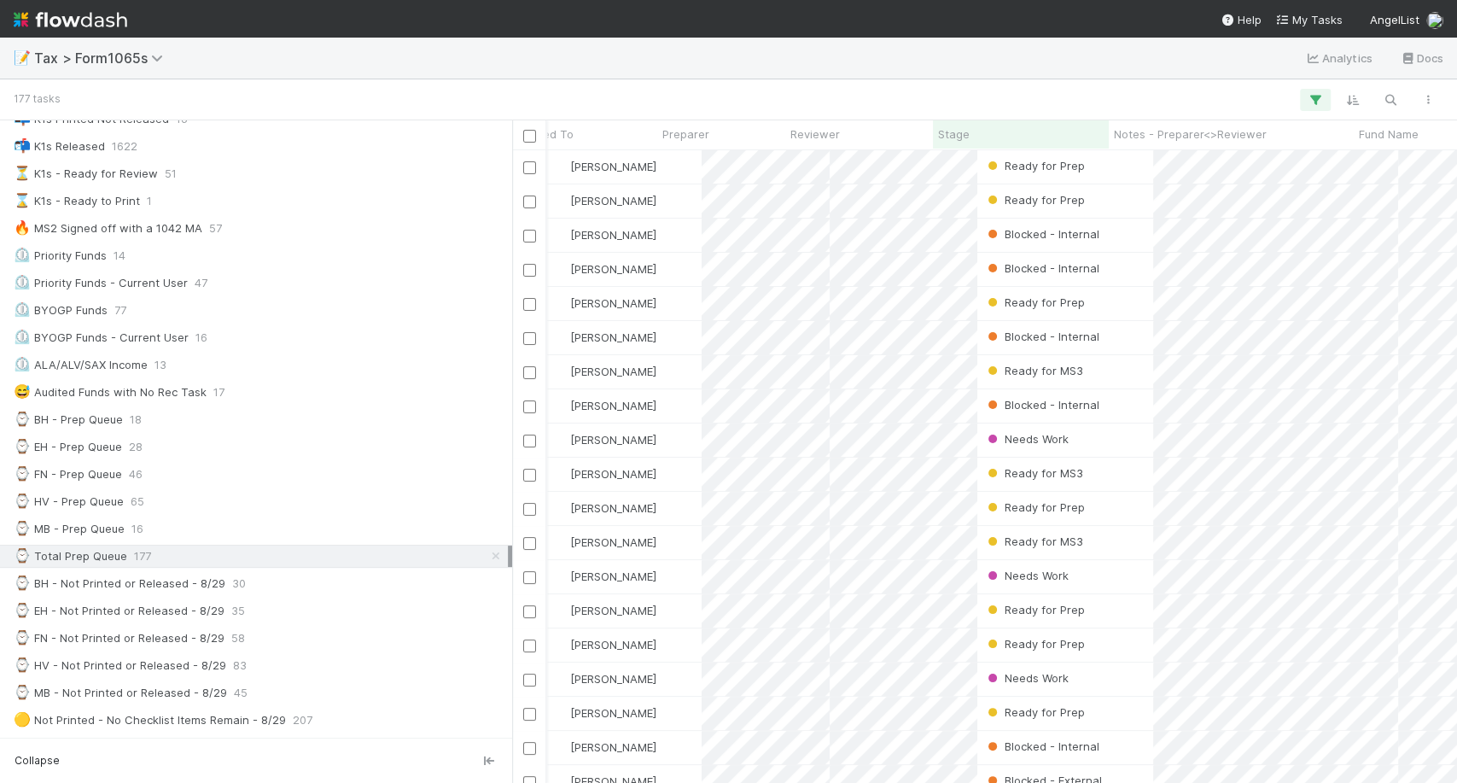
scroll to position [617, 929]
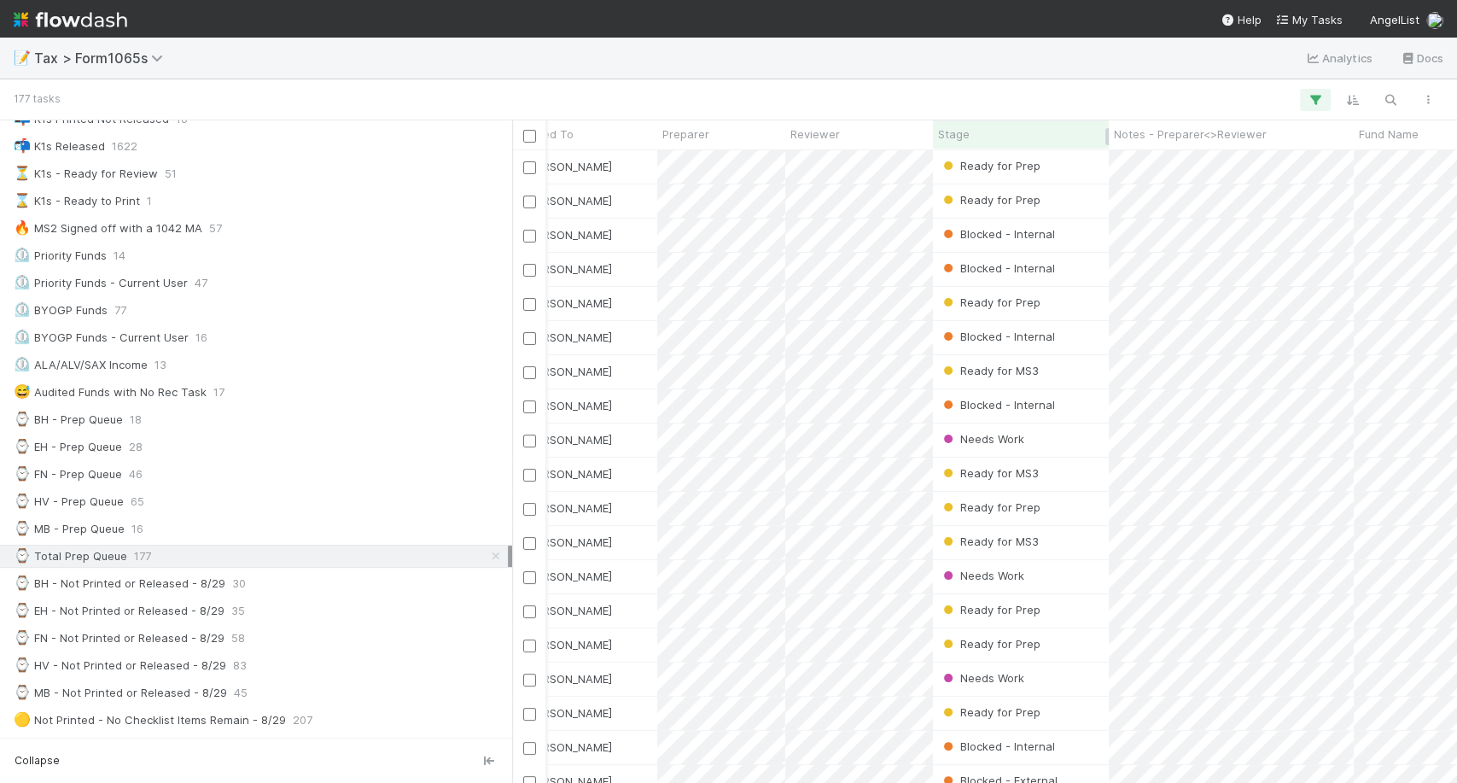
click at [1022, 132] on div "Stage" at bounding box center [1021, 133] width 166 height 17
click at [1007, 160] on div "Sort First → Last" at bounding box center [1036, 167] width 195 height 26
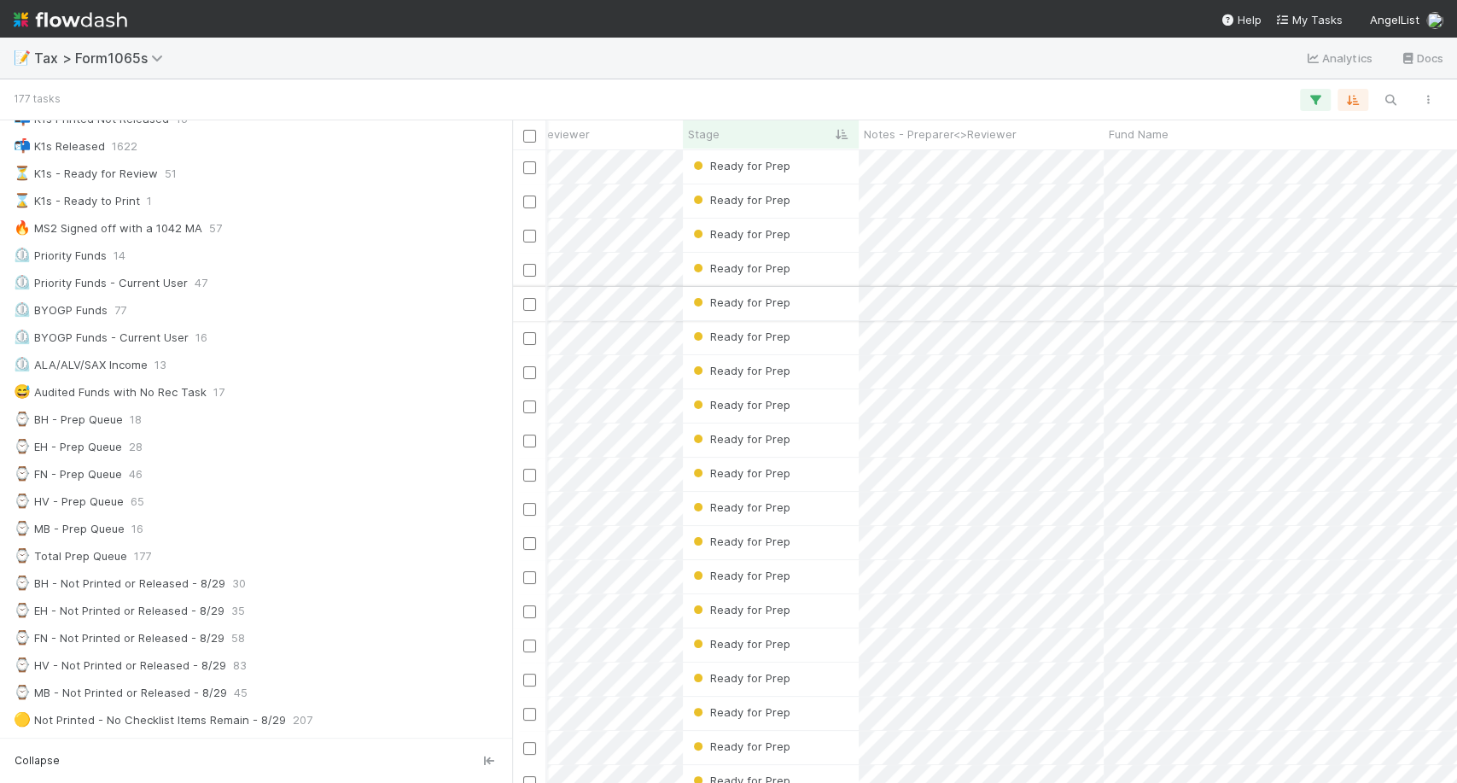
scroll to position [0, 294]
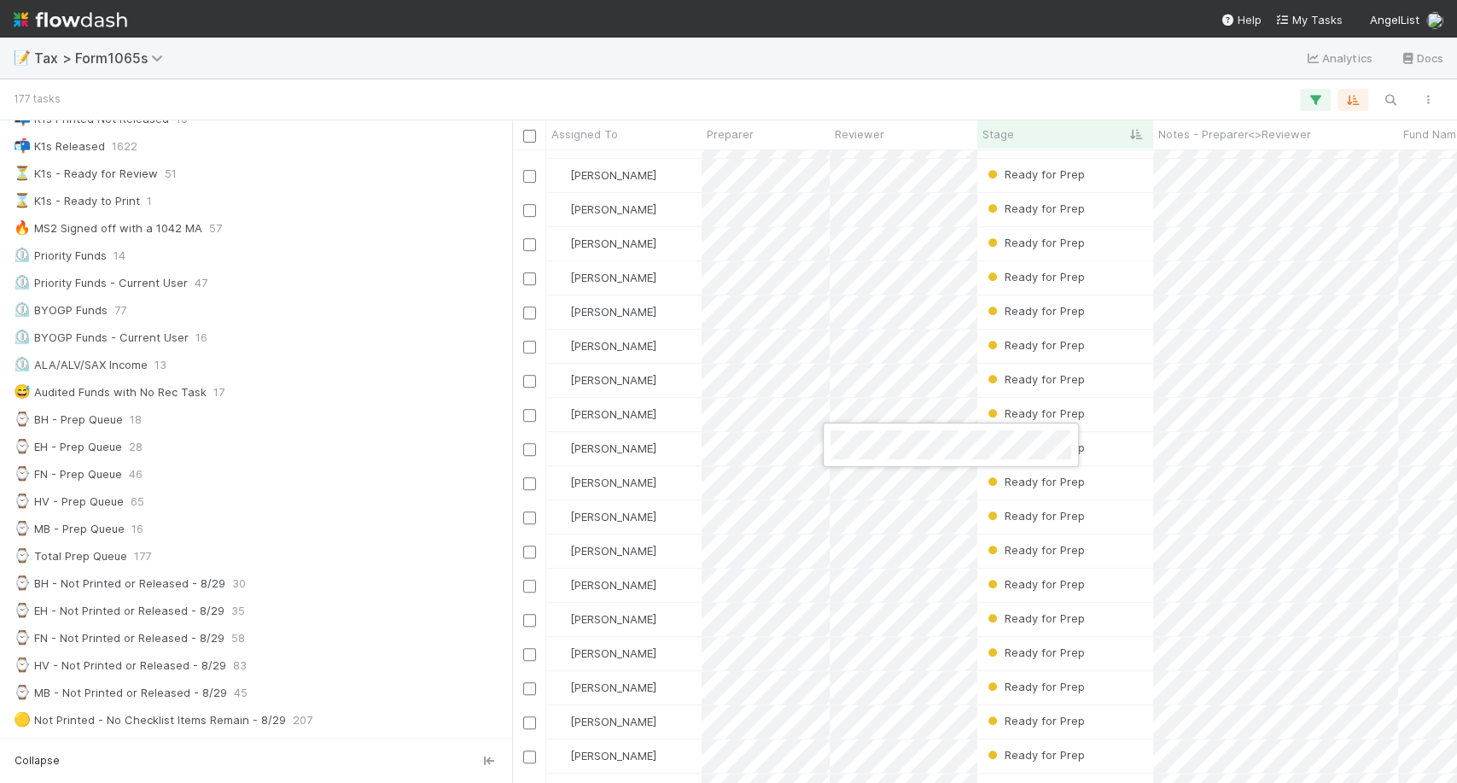
click at [1144, 423] on div at bounding box center [728, 391] width 1457 height 783
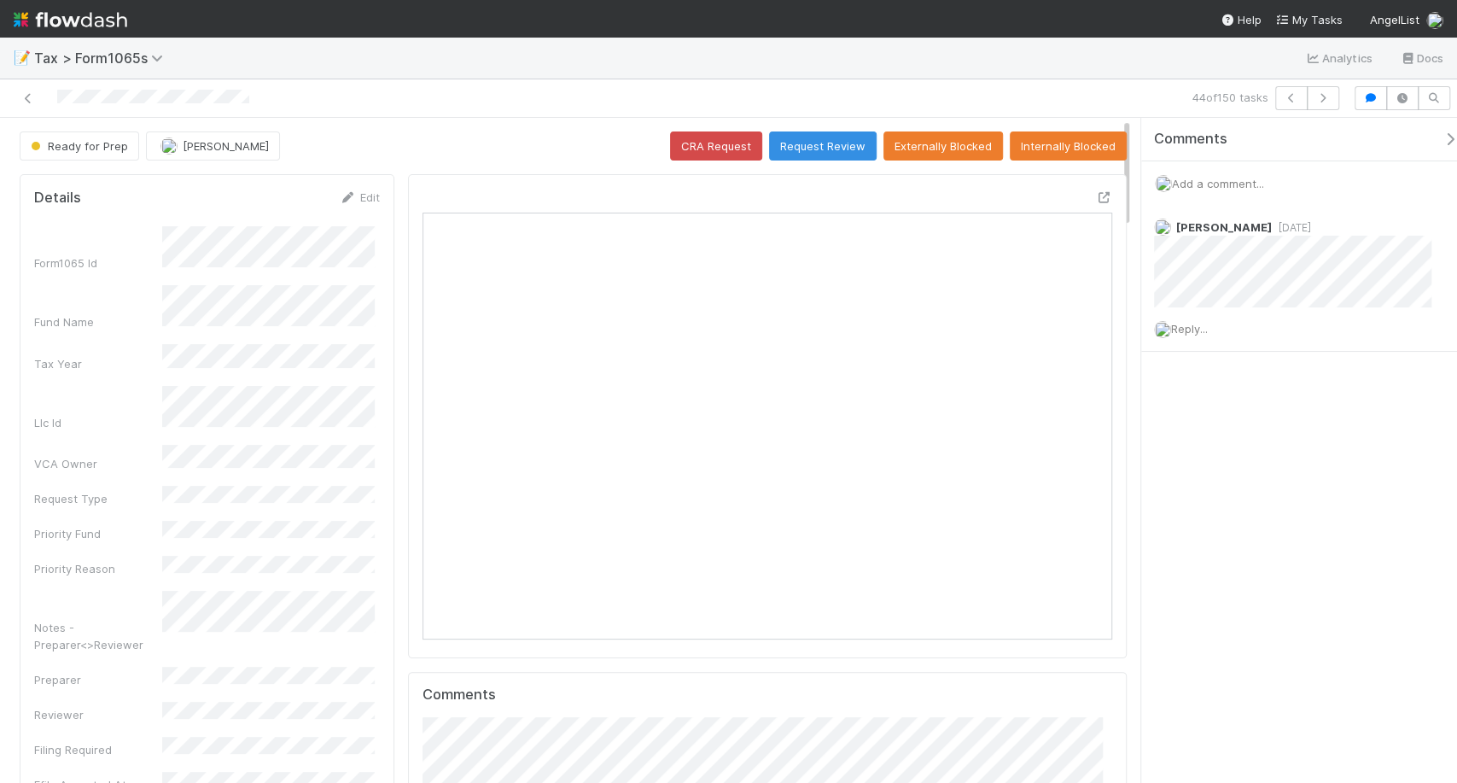
click at [1247, 177] on span "Add a comment..." at bounding box center [1218, 184] width 92 height 14
click at [1243, 183] on span "Add a comment..." at bounding box center [1218, 184] width 92 height 14
click at [1229, 179] on span "Add a comment..." at bounding box center [1218, 184] width 92 height 14
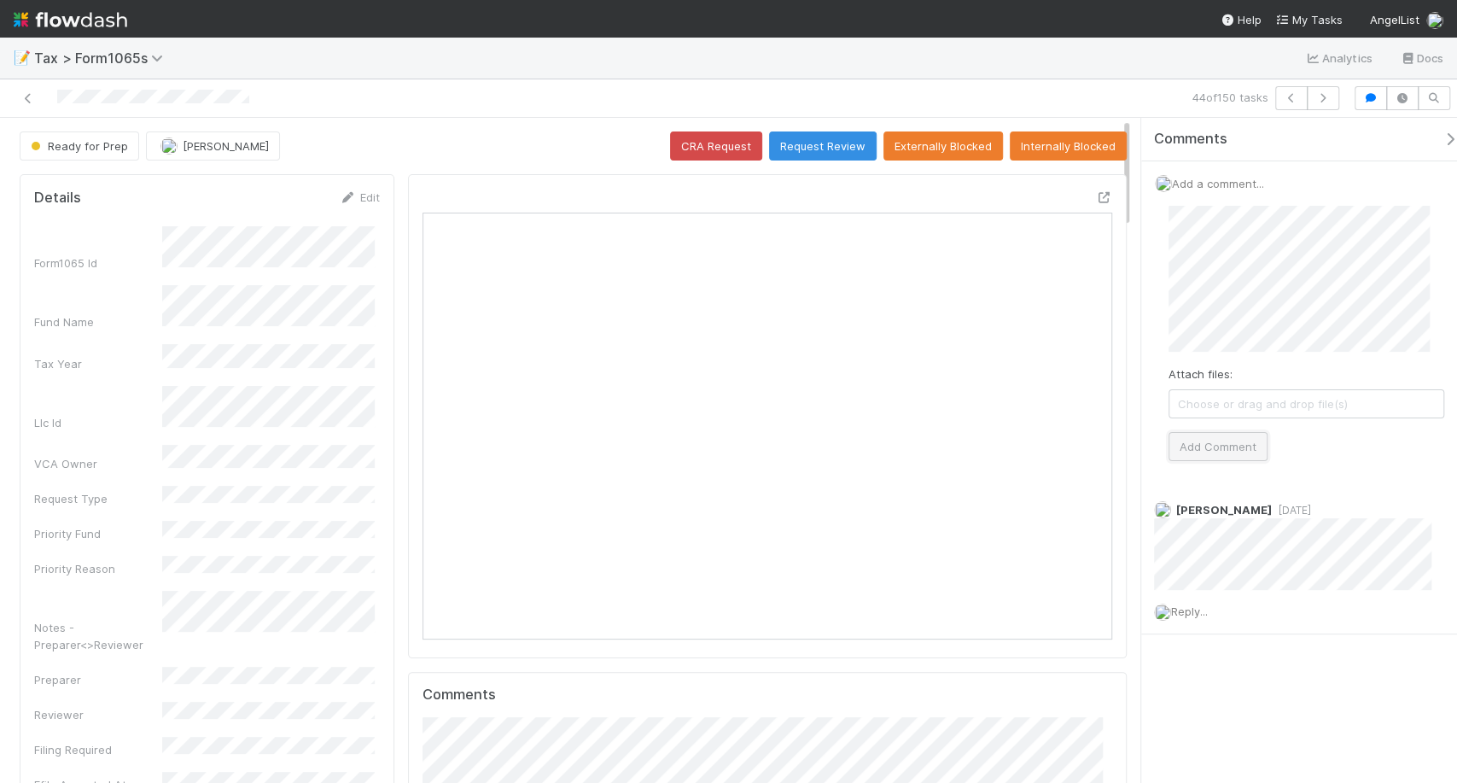
click at [1232, 446] on button "Add Comment" at bounding box center [1217, 446] width 99 height 29
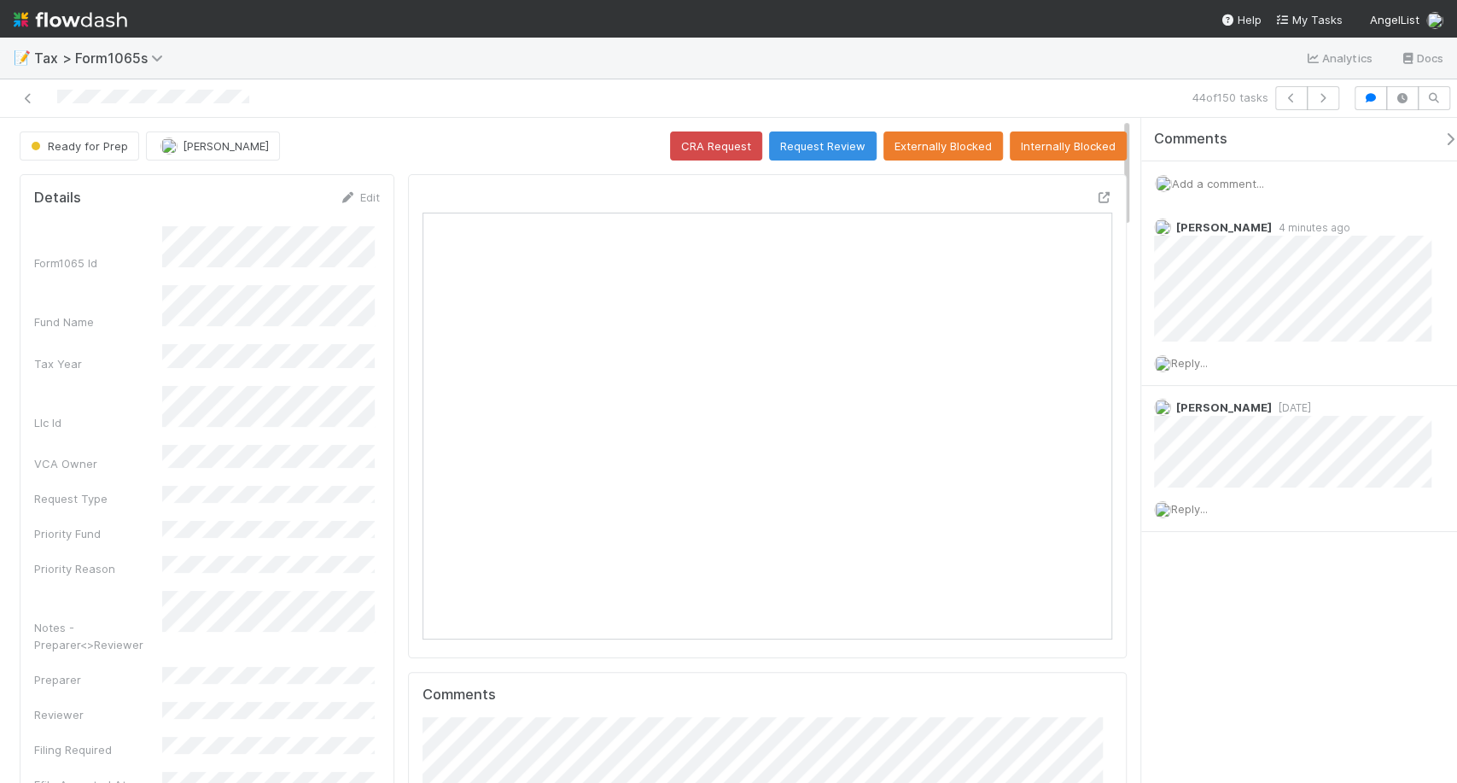
click at [103, 21] on img at bounding box center [71, 19] width 114 height 29
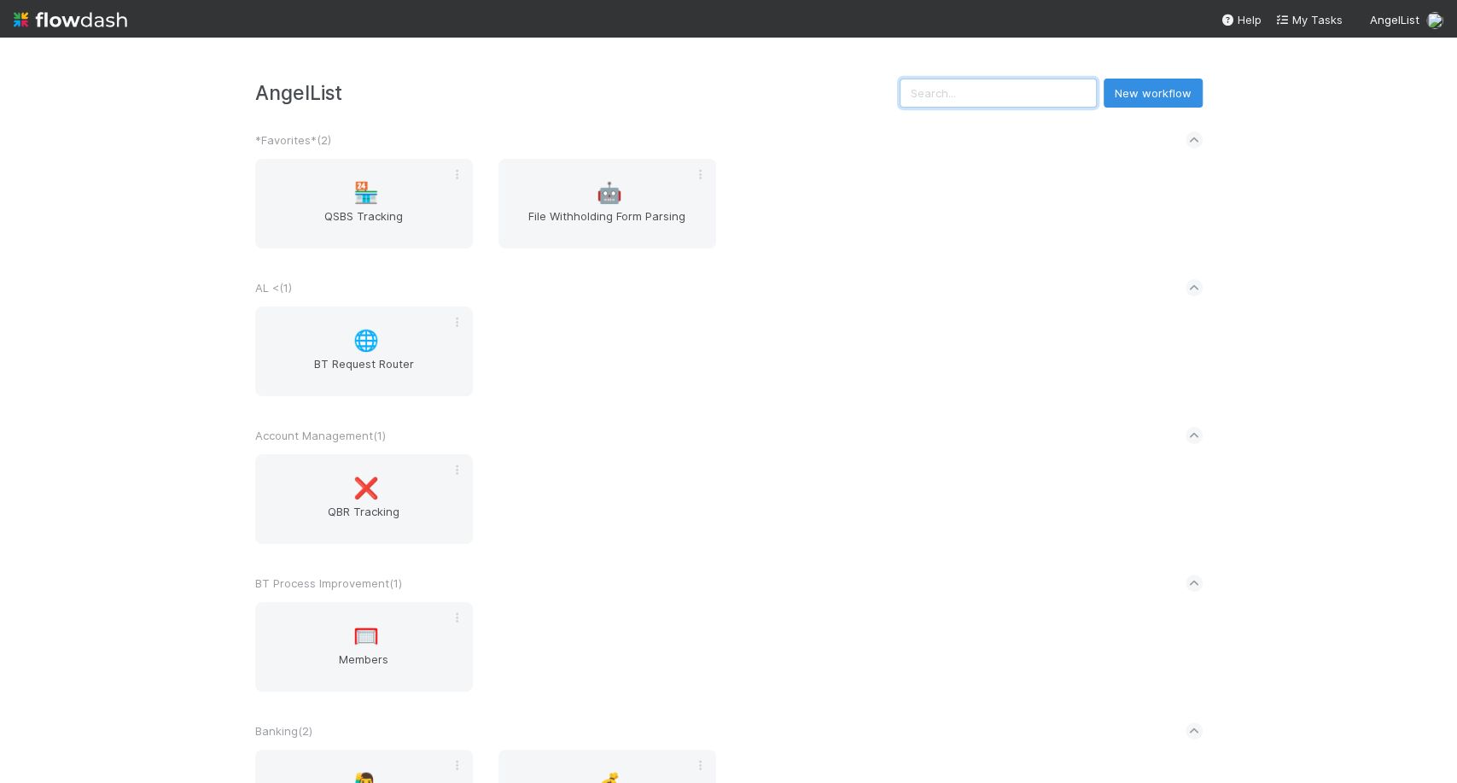
click at [963, 93] on input "text" at bounding box center [997, 93] width 197 height 29
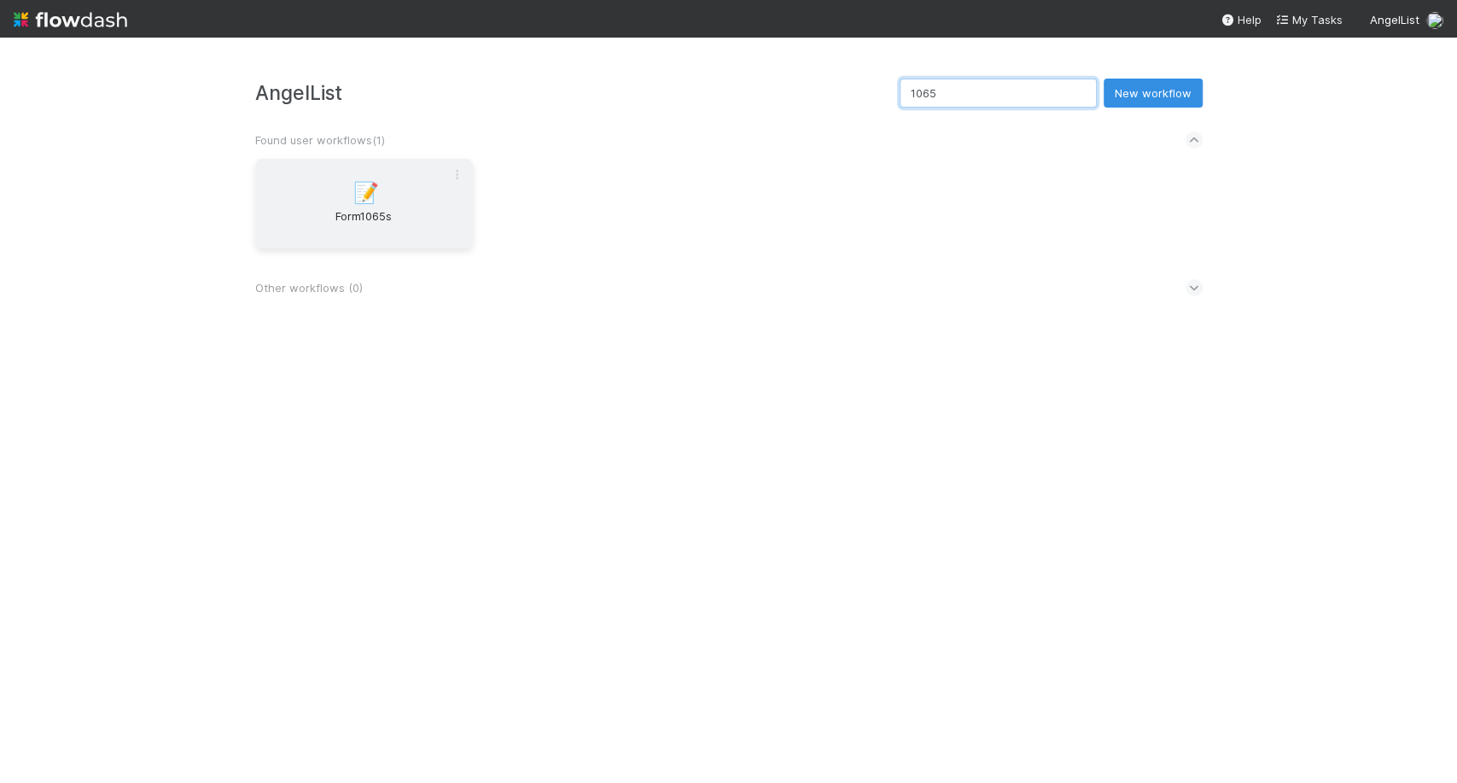
type input "1065"
click at [357, 241] on span "Form1065s" at bounding box center [364, 224] width 204 height 34
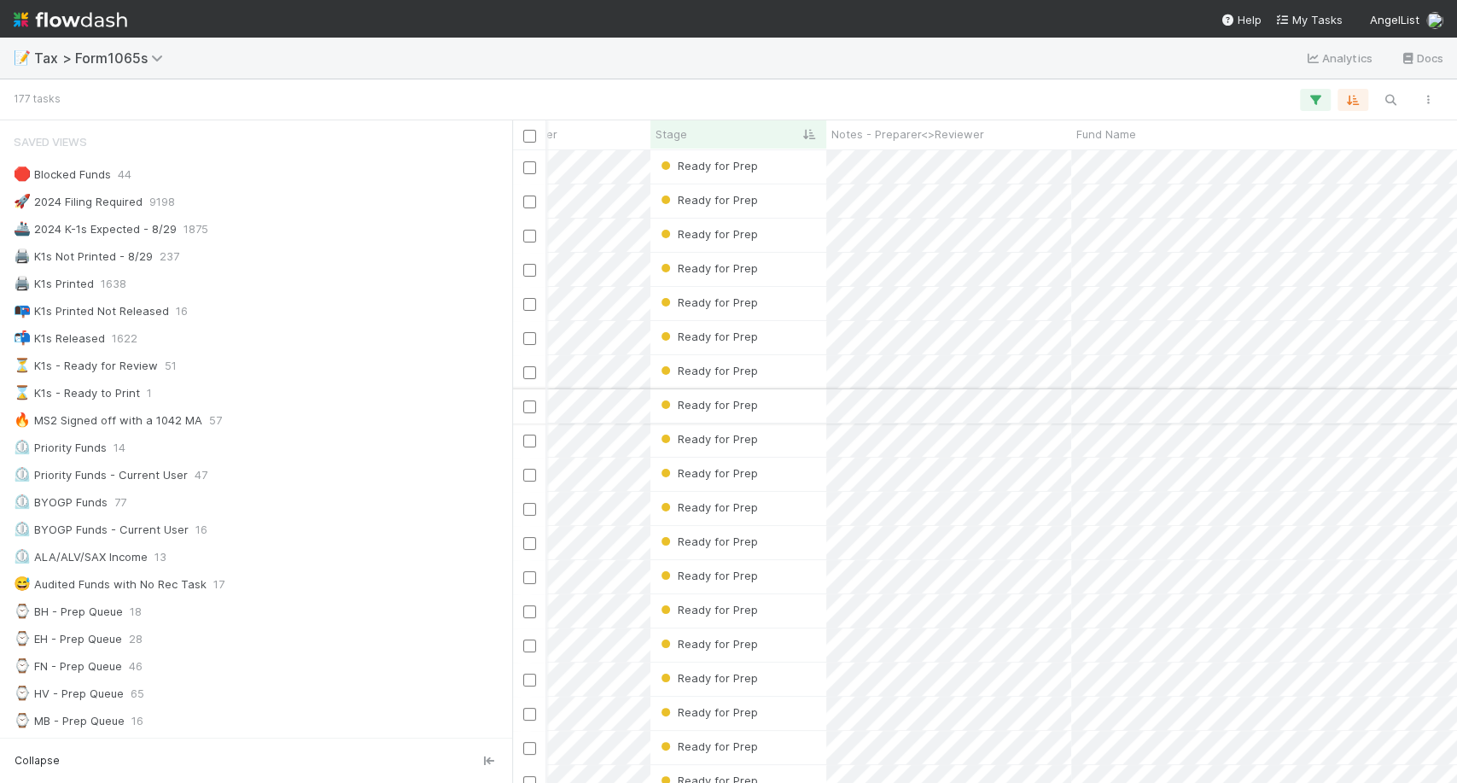
scroll to position [0, 391]
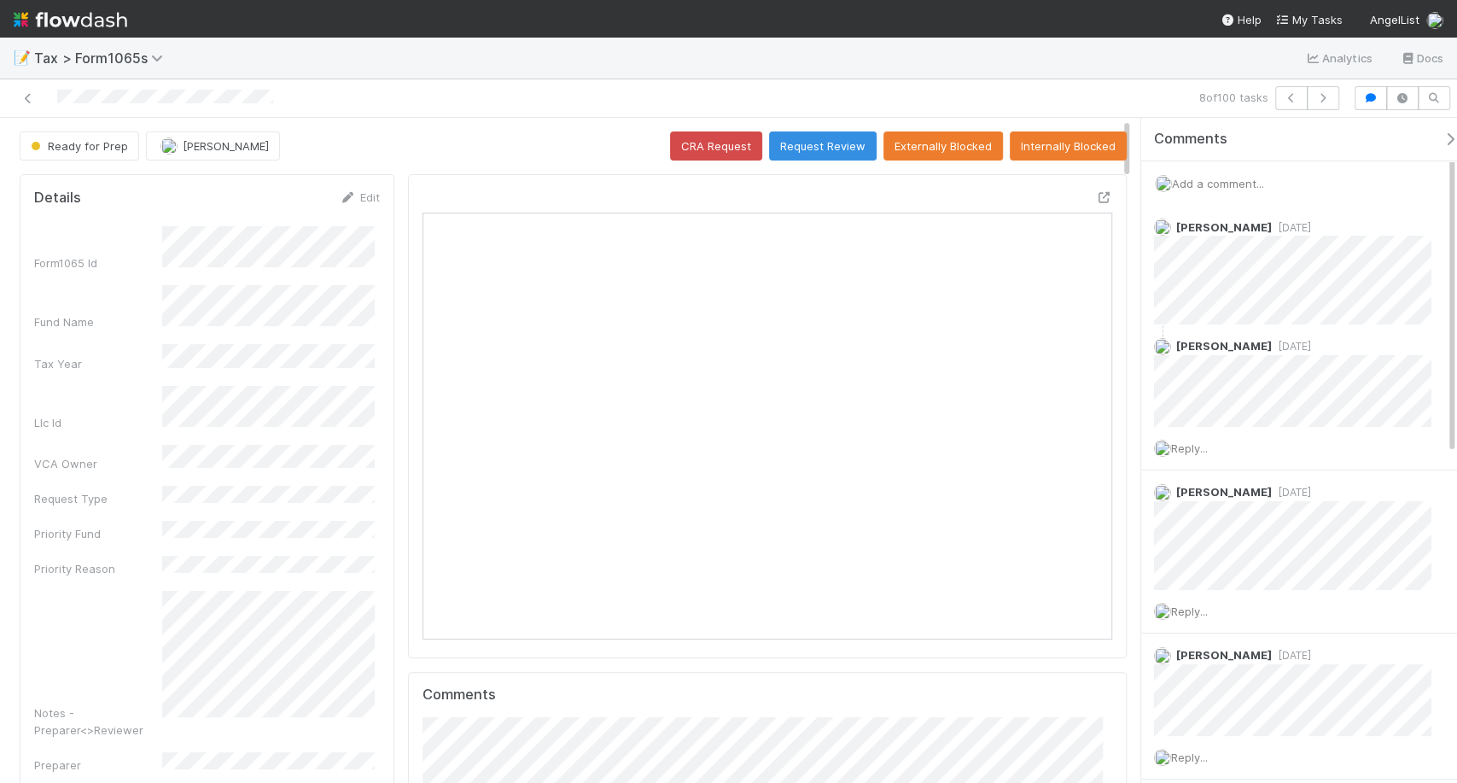
click at [1202, 179] on span "Add a comment..." at bounding box center [1218, 184] width 92 height 14
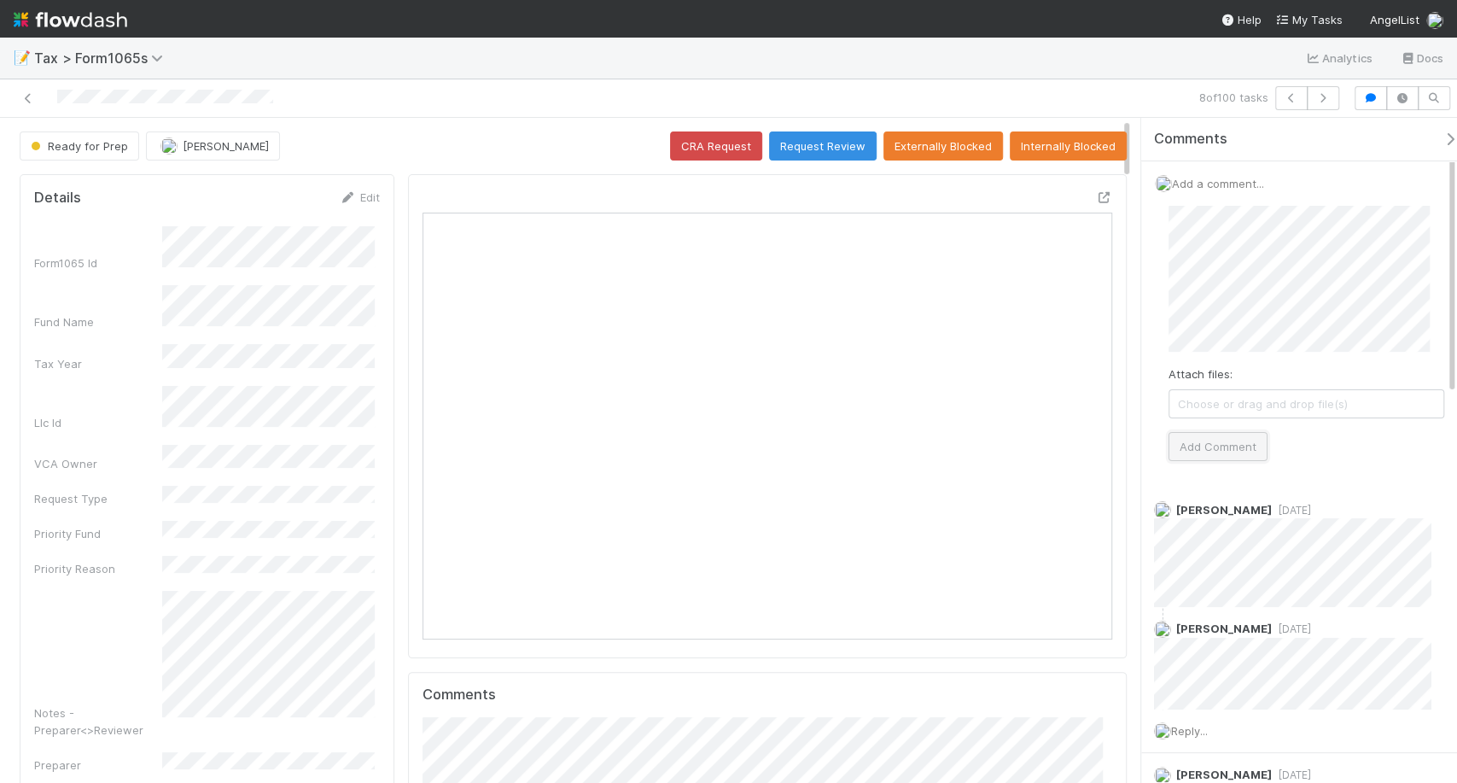
click at [1208, 450] on button "Add Comment" at bounding box center [1217, 446] width 99 height 29
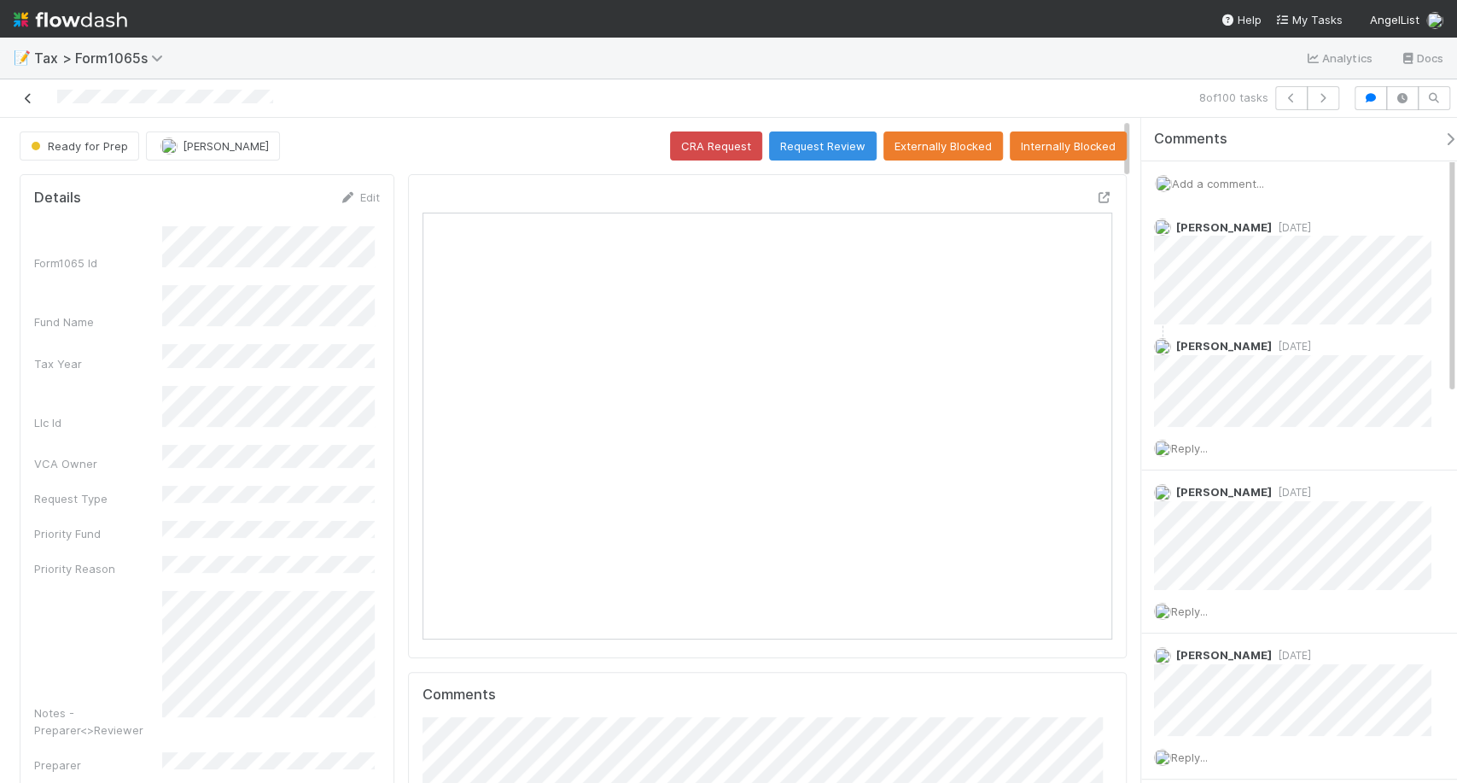
click at [28, 97] on icon at bounding box center [28, 98] width 17 height 11
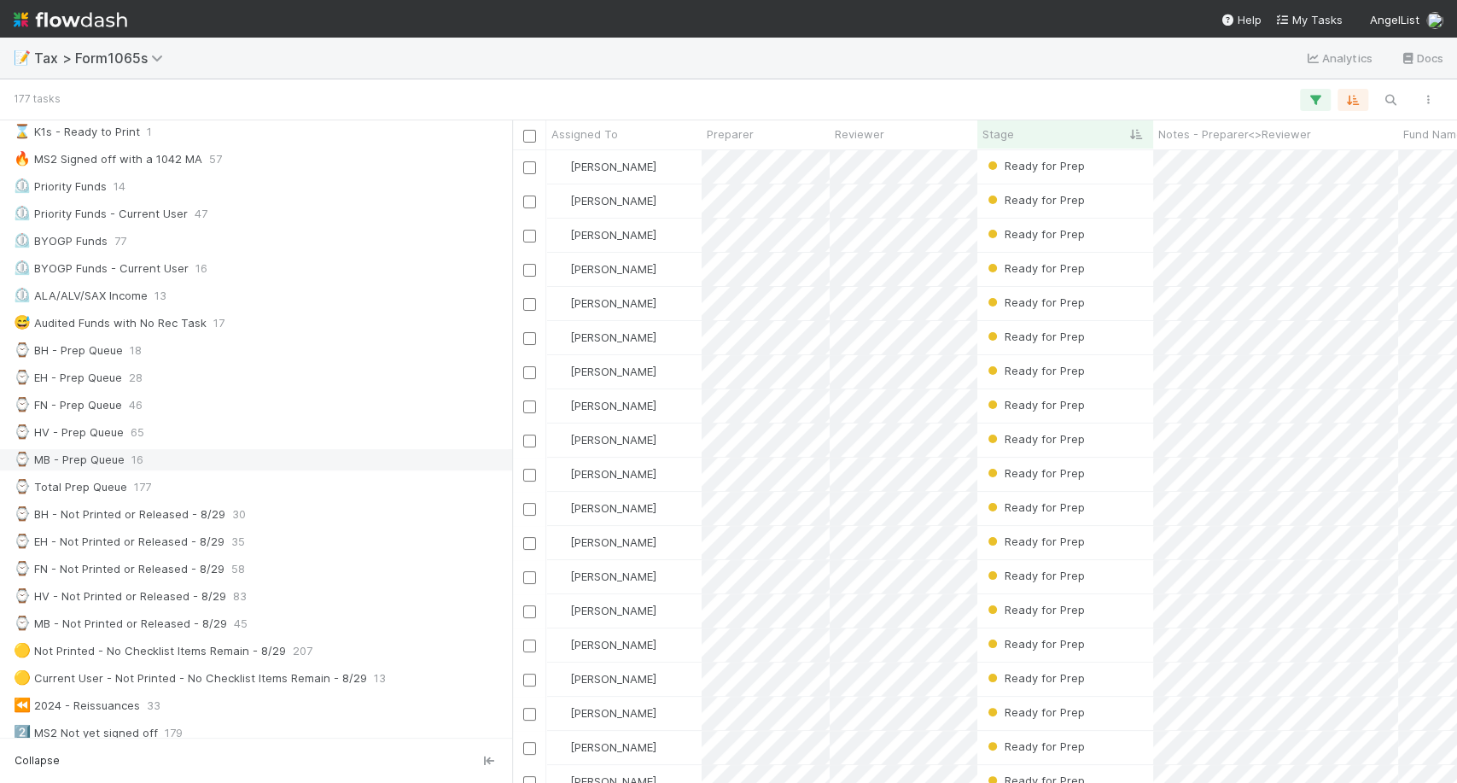
scroll to position [314, 0]
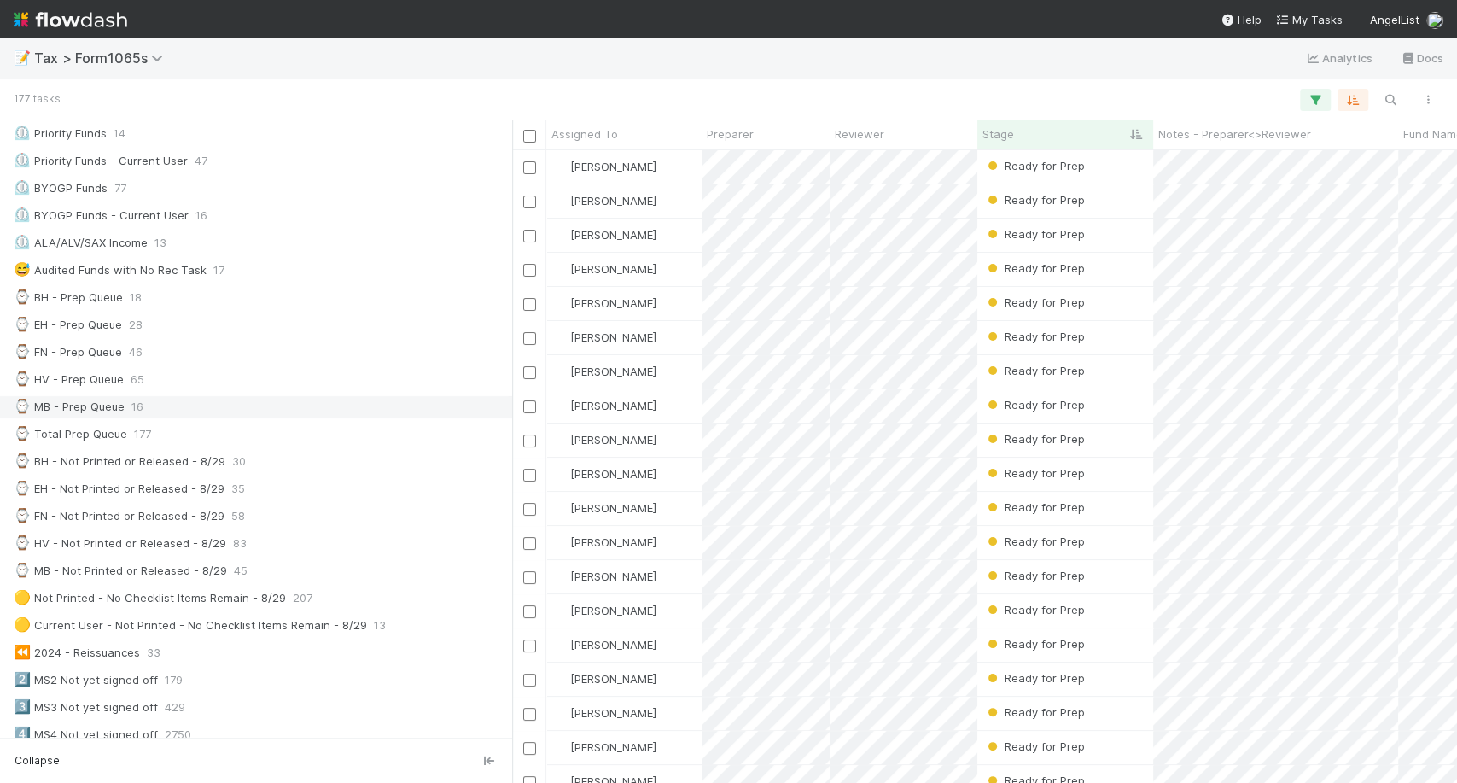
click at [190, 399] on div "⌚ MB - Prep Queue 16" at bounding box center [261, 406] width 494 height 21
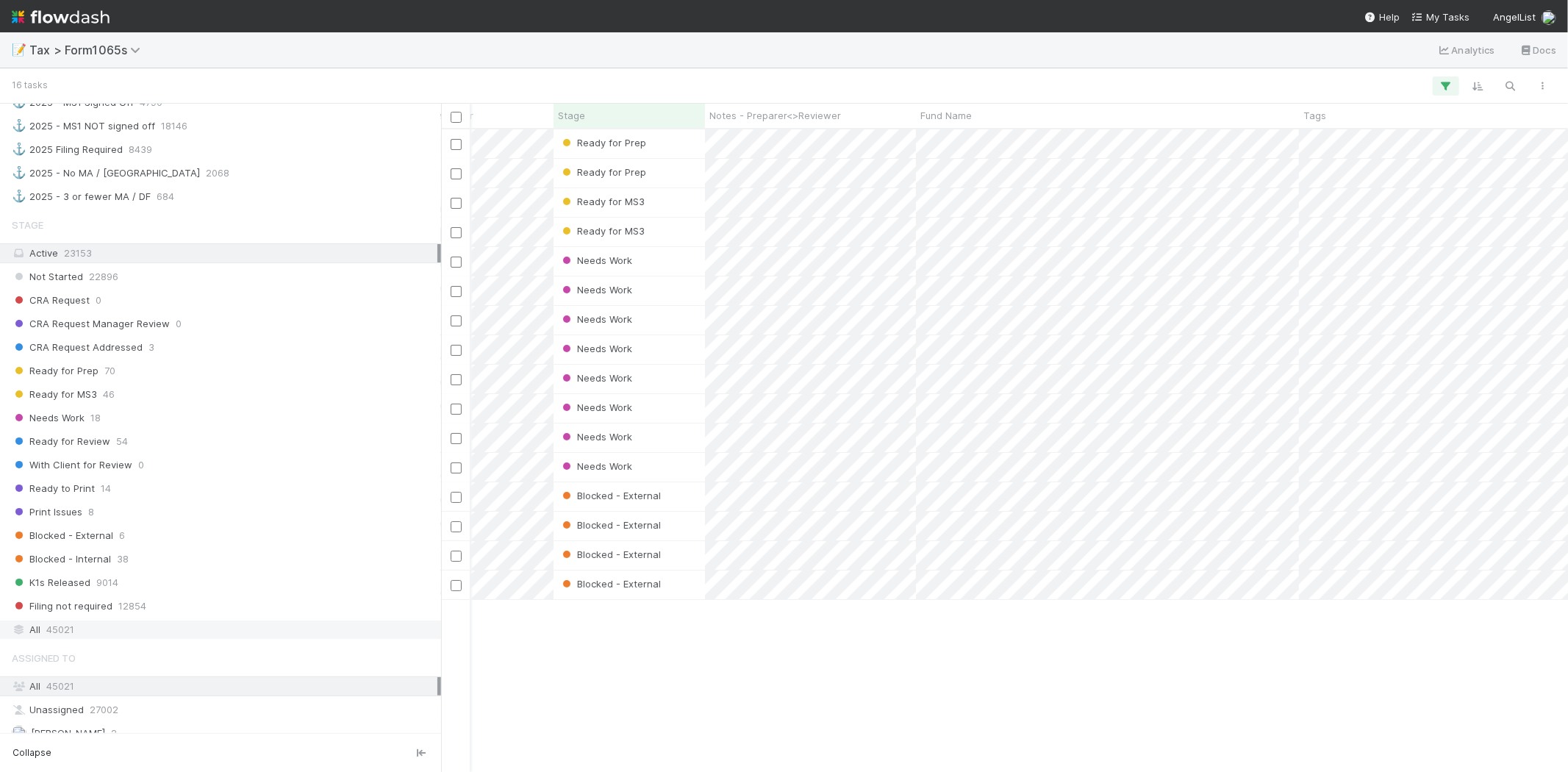
scroll to position [1108, 0]
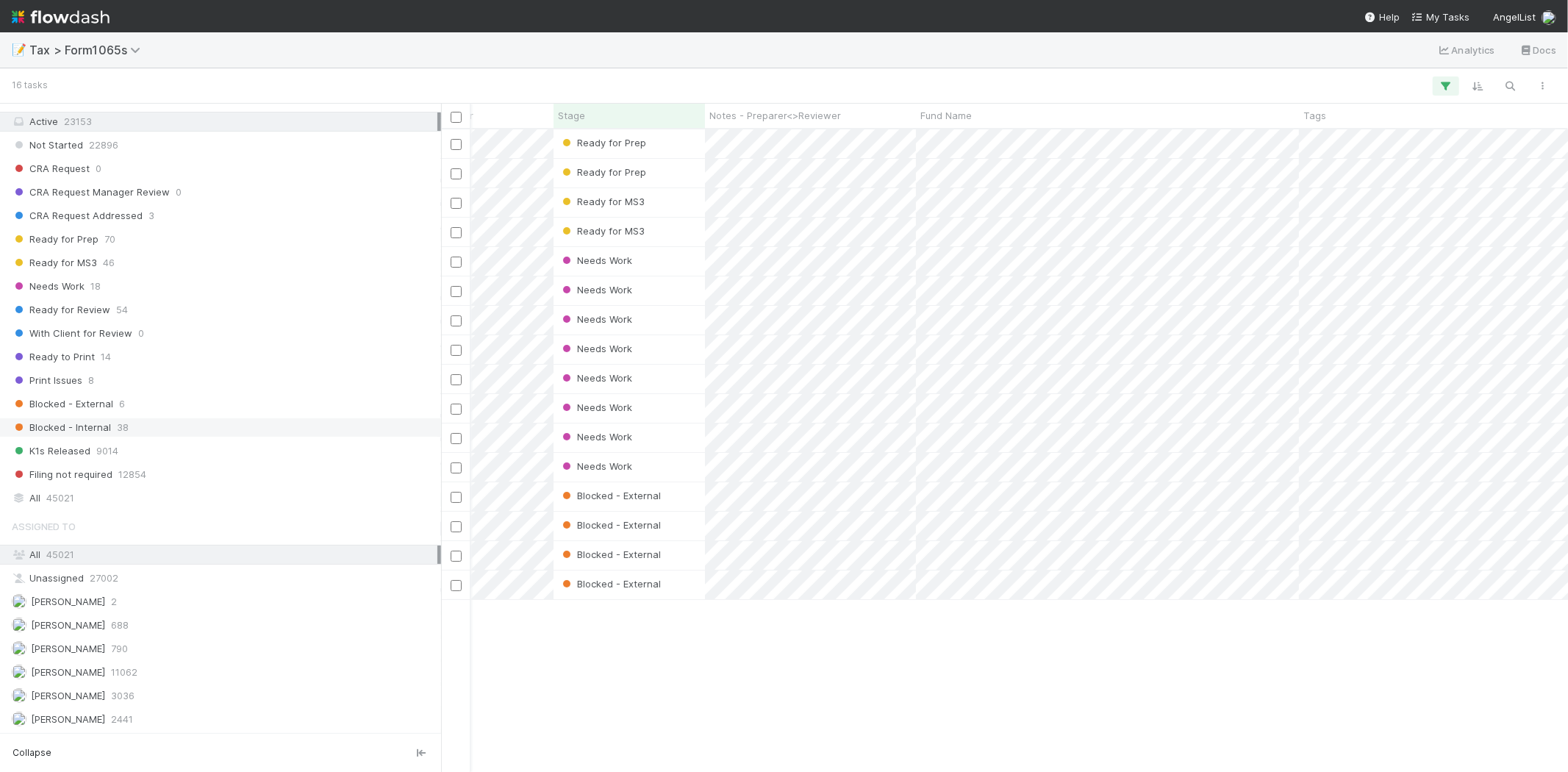
click at [156, 424] on div "Blocked - Internal 38" at bounding box center [225, 427] width 426 height 18
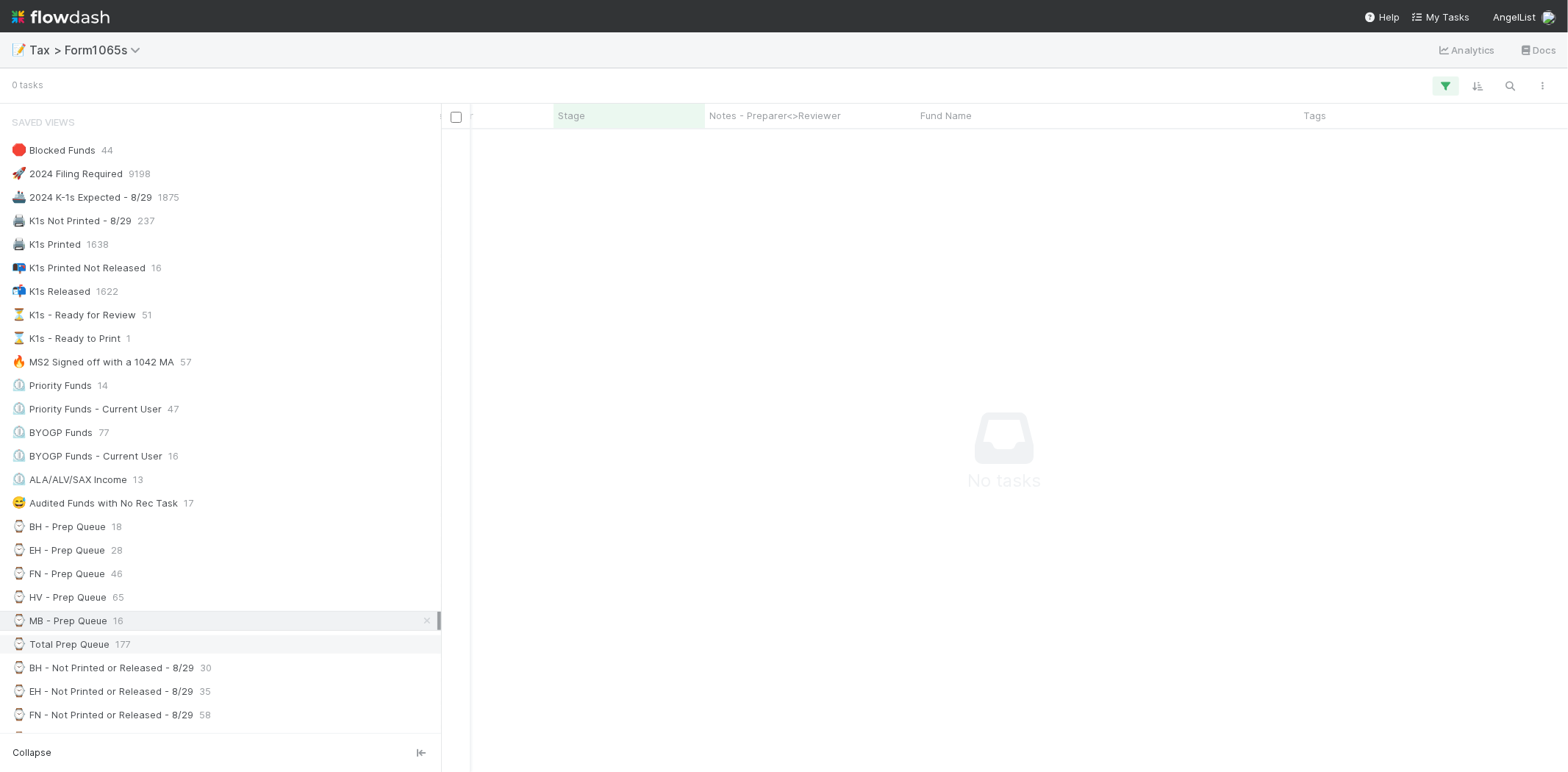
click at [143, 645] on div "⌚ Total Prep Queue 177" at bounding box center [225, 644] width 426 height 18
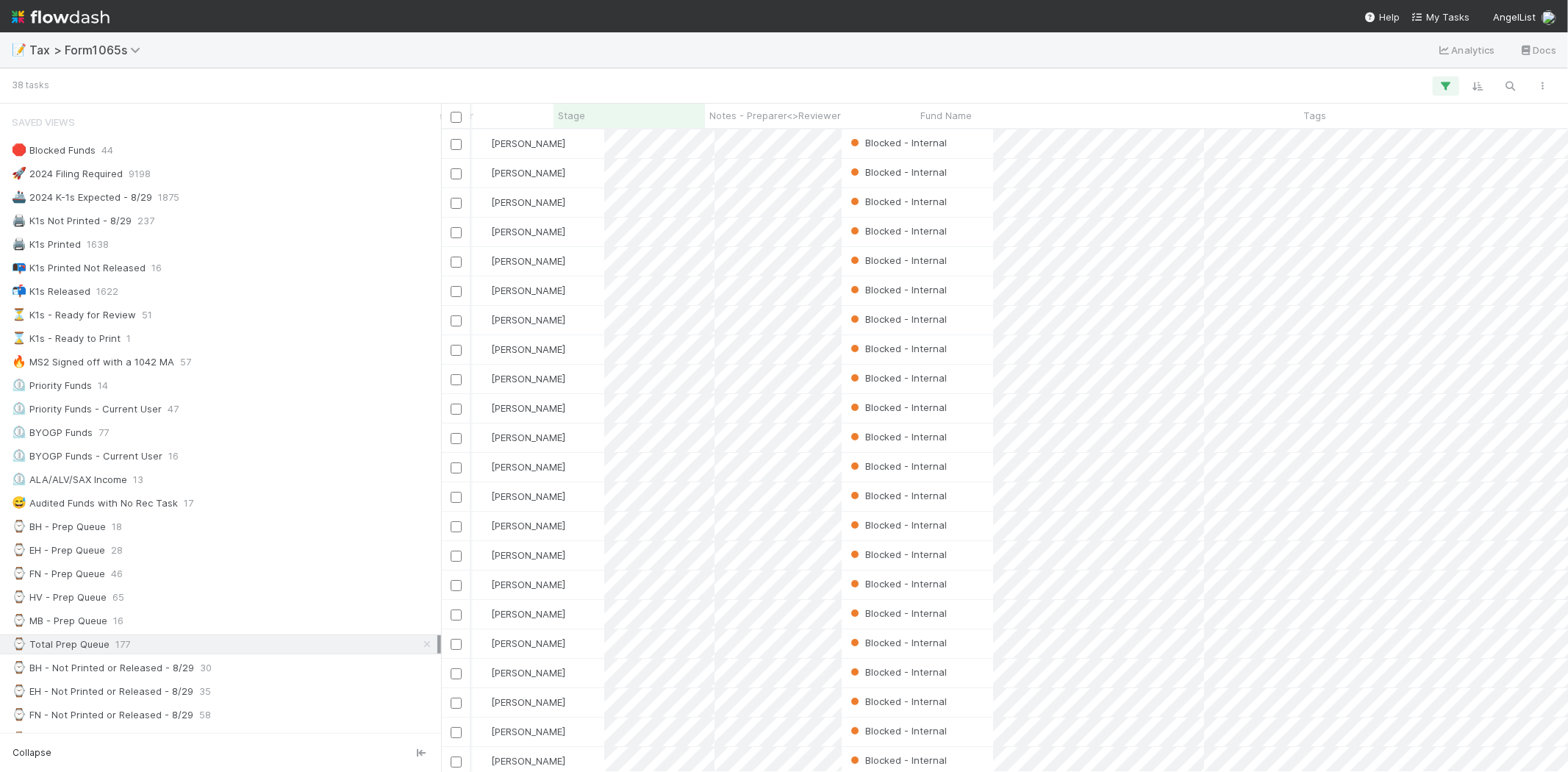
scroll to position [630, 1115]
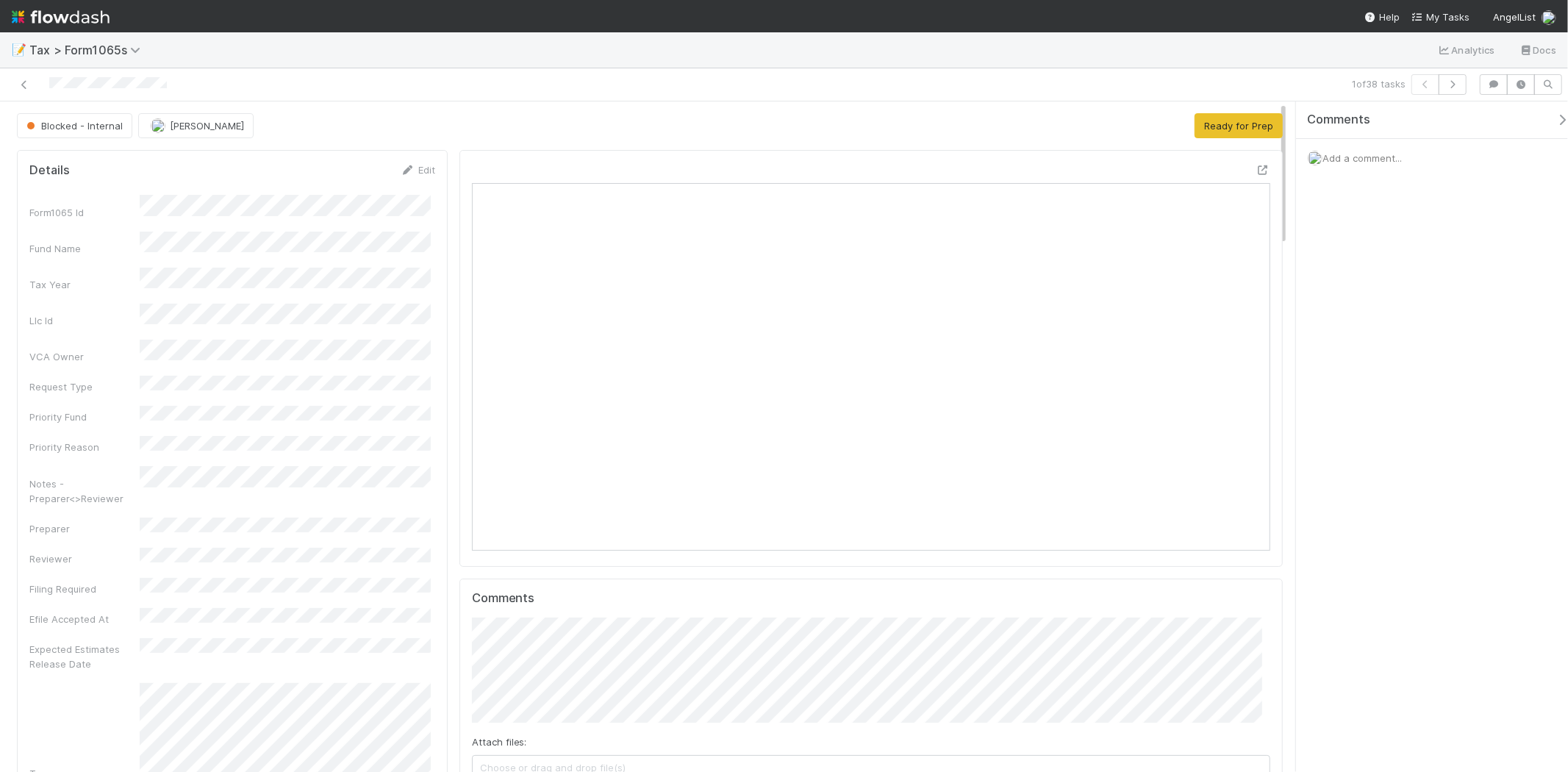
click at [1247, 119] on button "Ready for Prep" at bounding box center [1239, 125] width 88 height 25
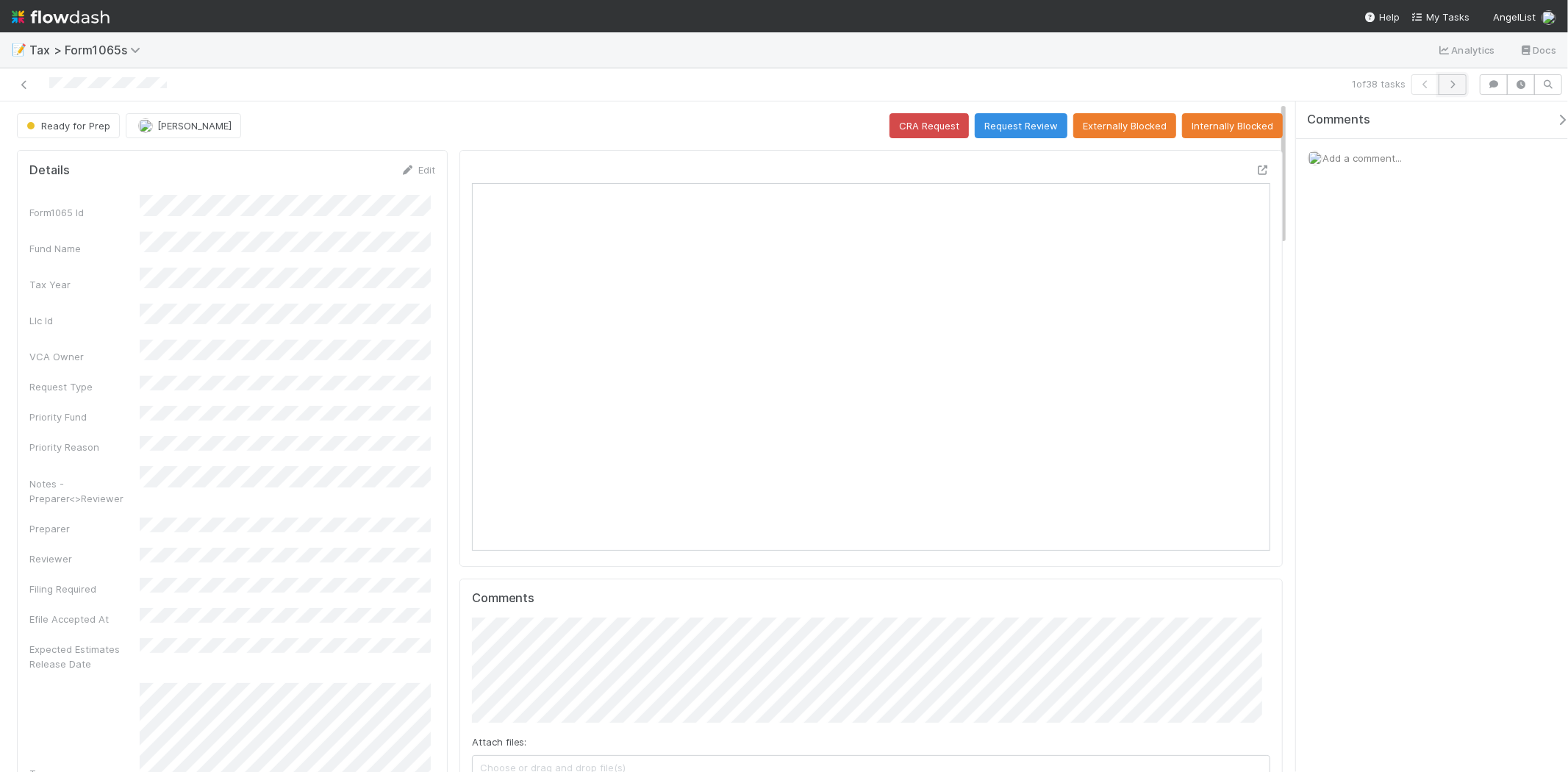
click at [1254, 86] on button "button" at bounding box center [1453, 84] width 28 height 21
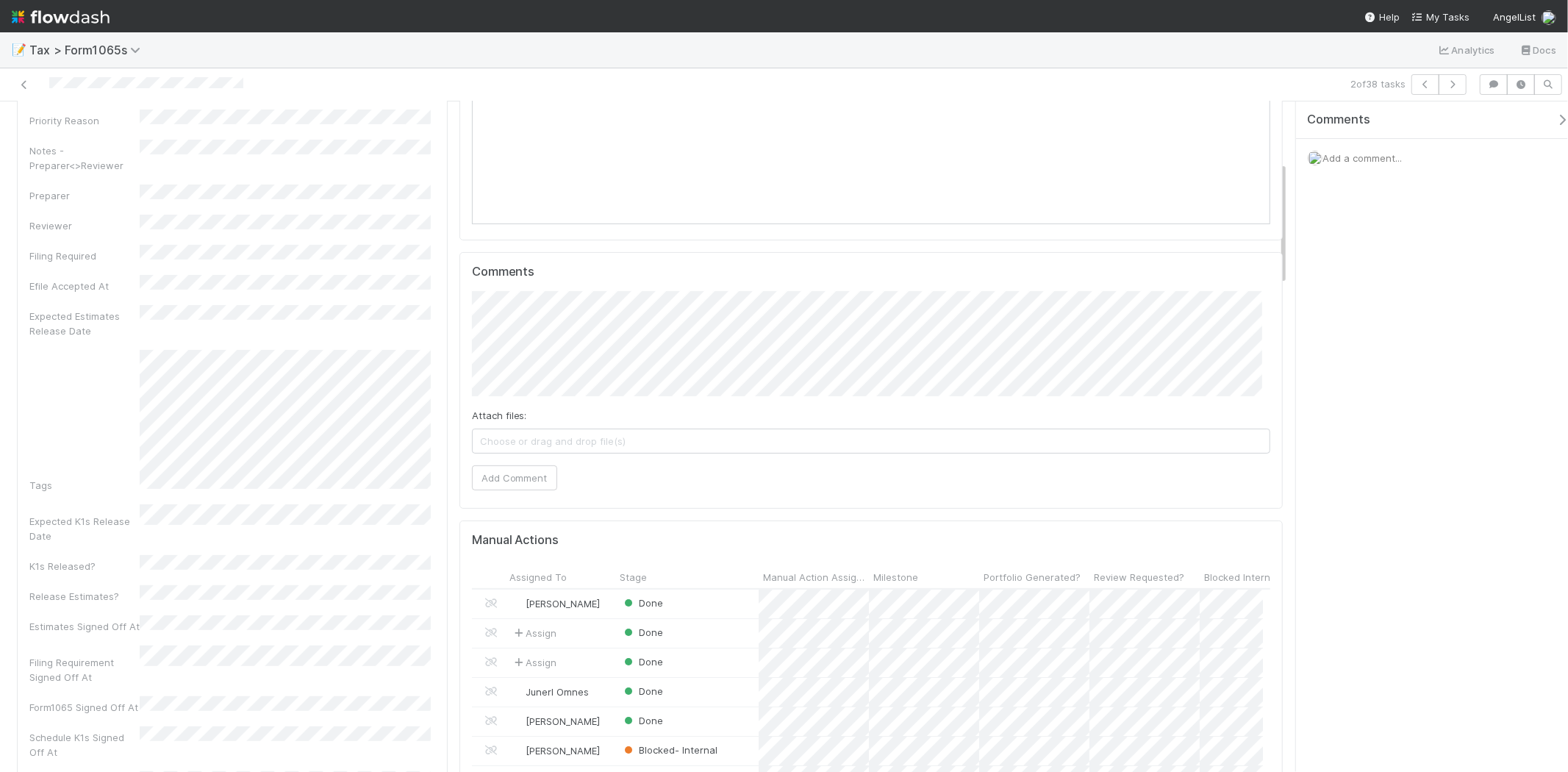
scroll to position [12, 13]
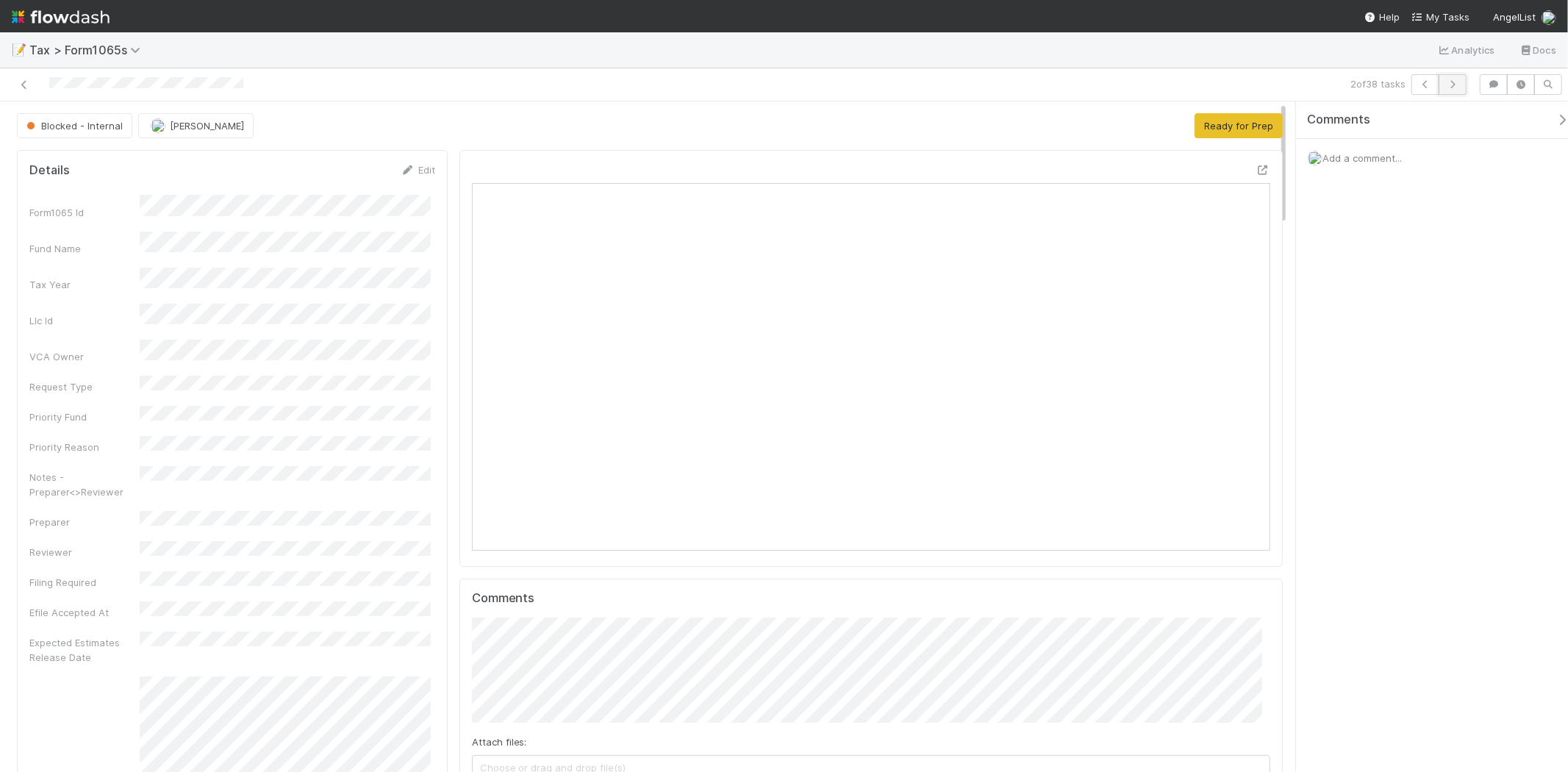
click at [1254, 89] on button "button" at bounding box center [1453, 84] width 28 height 21
click at [1254, 83] on icon "button" at bounding box center [1453, 84] width 15 height 9
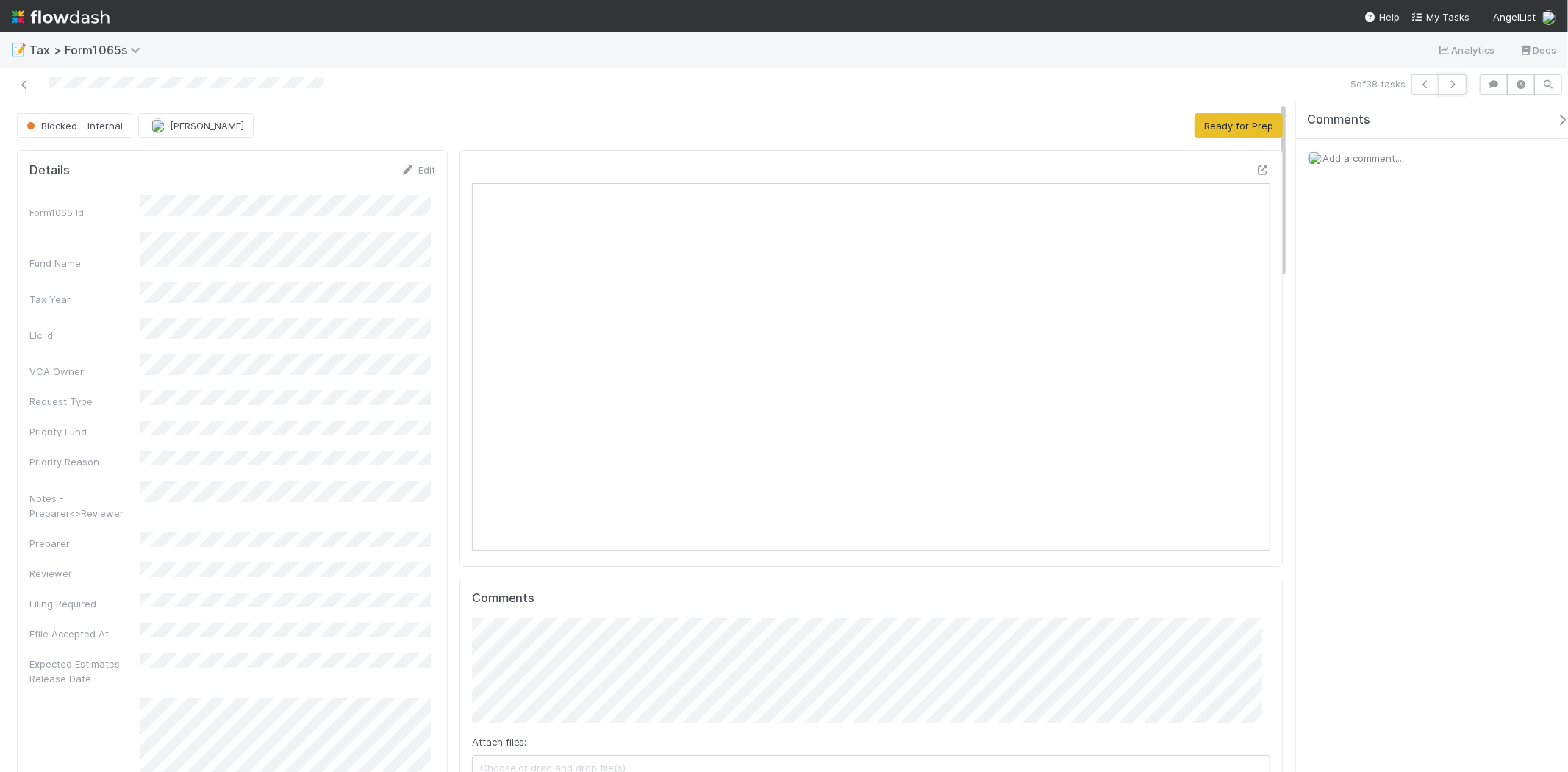
click at [1254, 83] on icon "button" at bounding box center [1453, 84] width 15 height 9
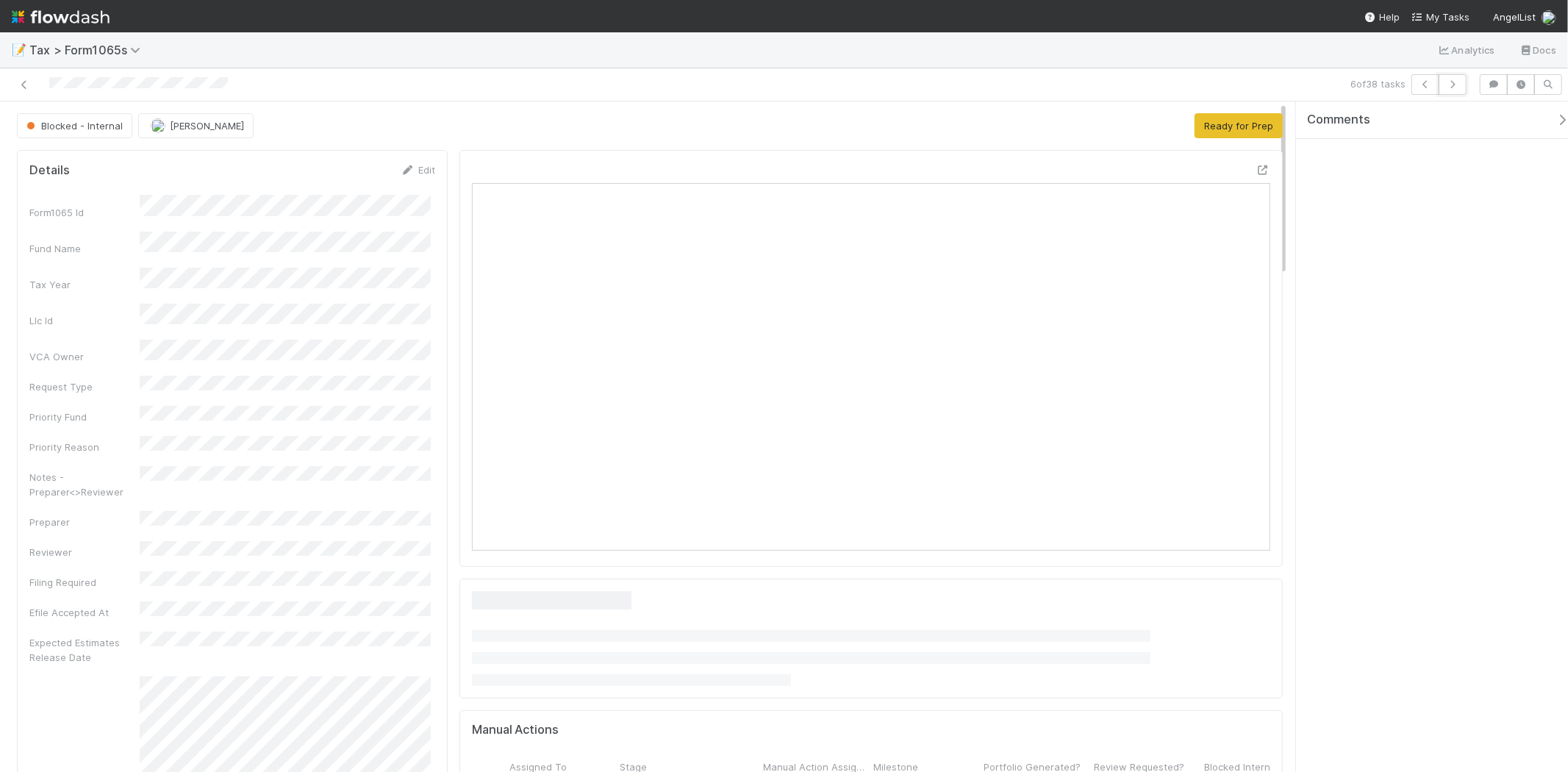
click at [1254, 83] on icon "button" at bounding box center [1453, 84] width 15 height 9
click at [1254, 84] on button "button" at bounding box center [1453, 84] width 28 height 21
click at [1254, 89] on button "button" at bounding box center [1453, 84] width 28 height 21
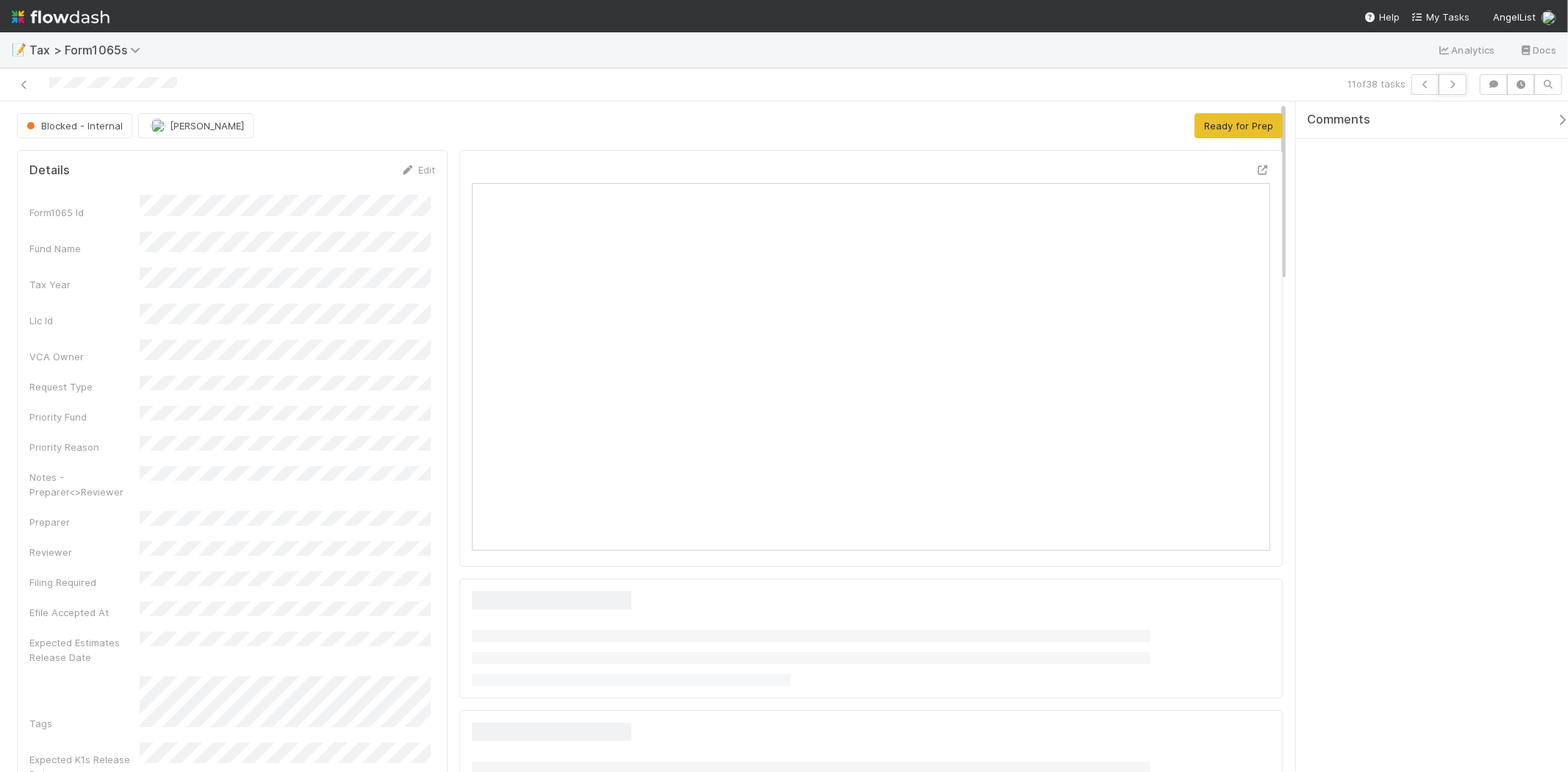
click at [1254, 89] on button "button" at bounding box center [1453, 84] width 28 height 21
click at [1254, 90] on button "button" at bounding box center [1426, 84] width 28 height 21
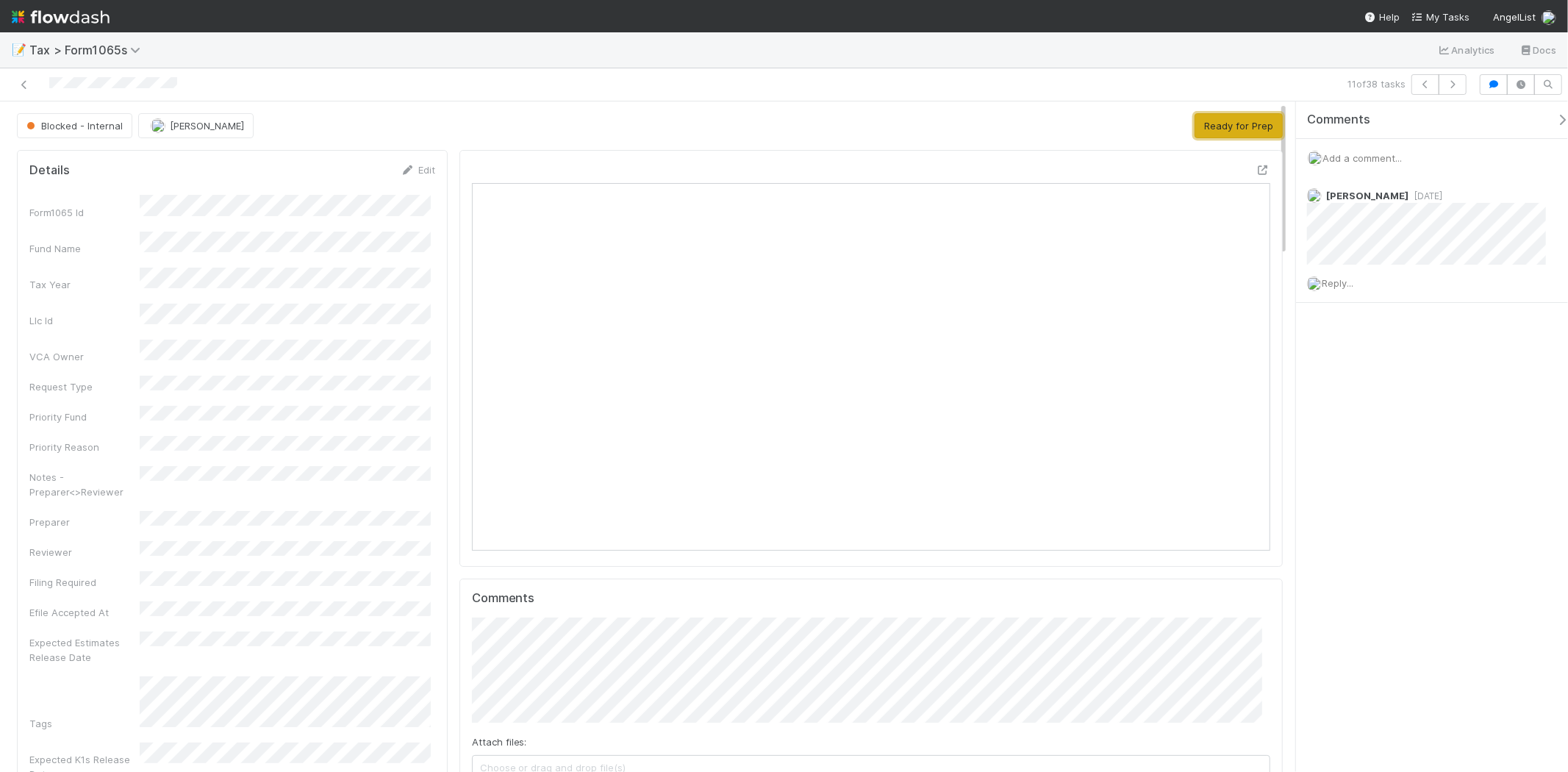
click at [1200, 127] on button "Ready for Prep" at bounding box center [1239, 125] width 88 height 25
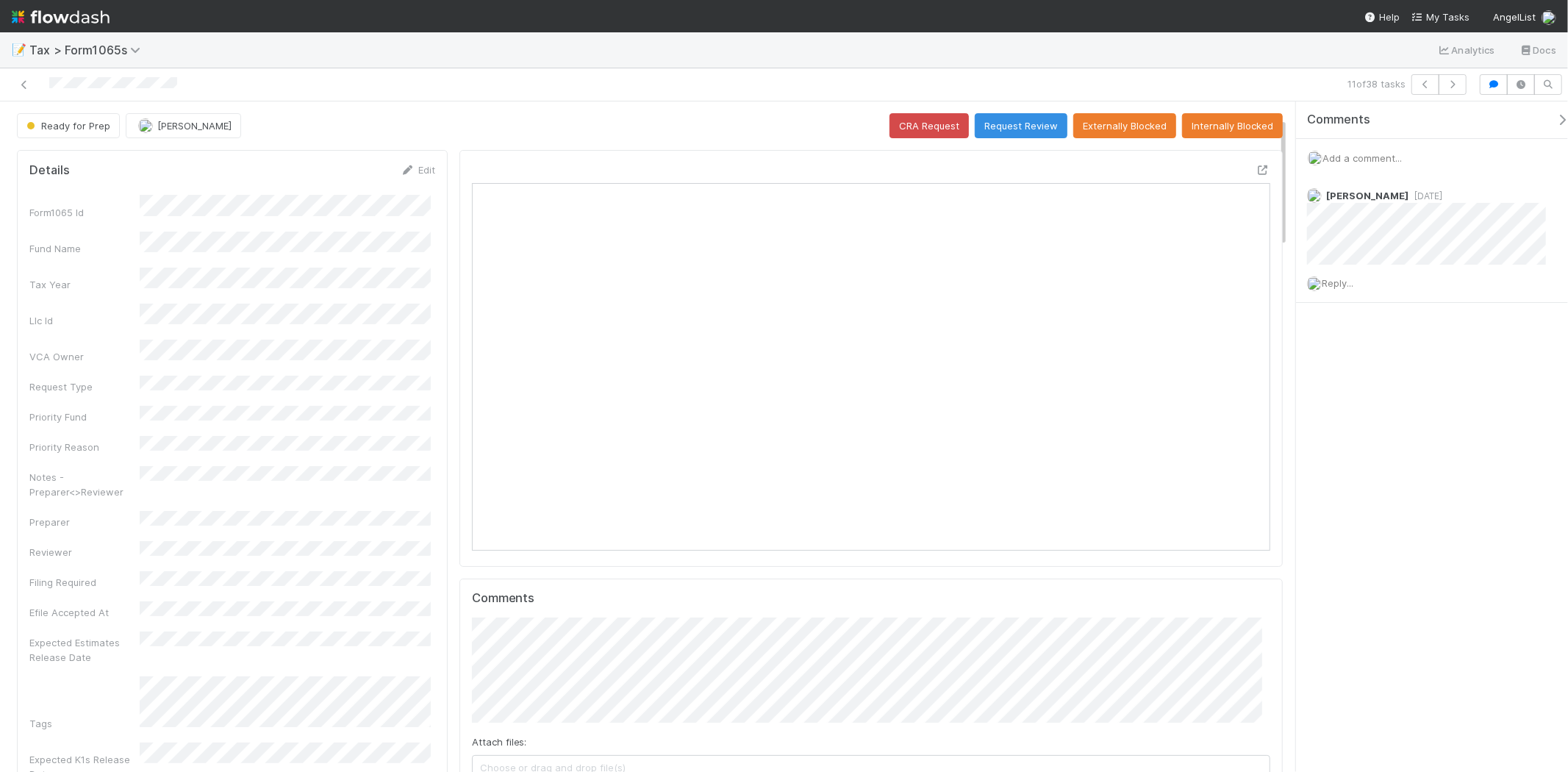
scroll to position [82, 0]
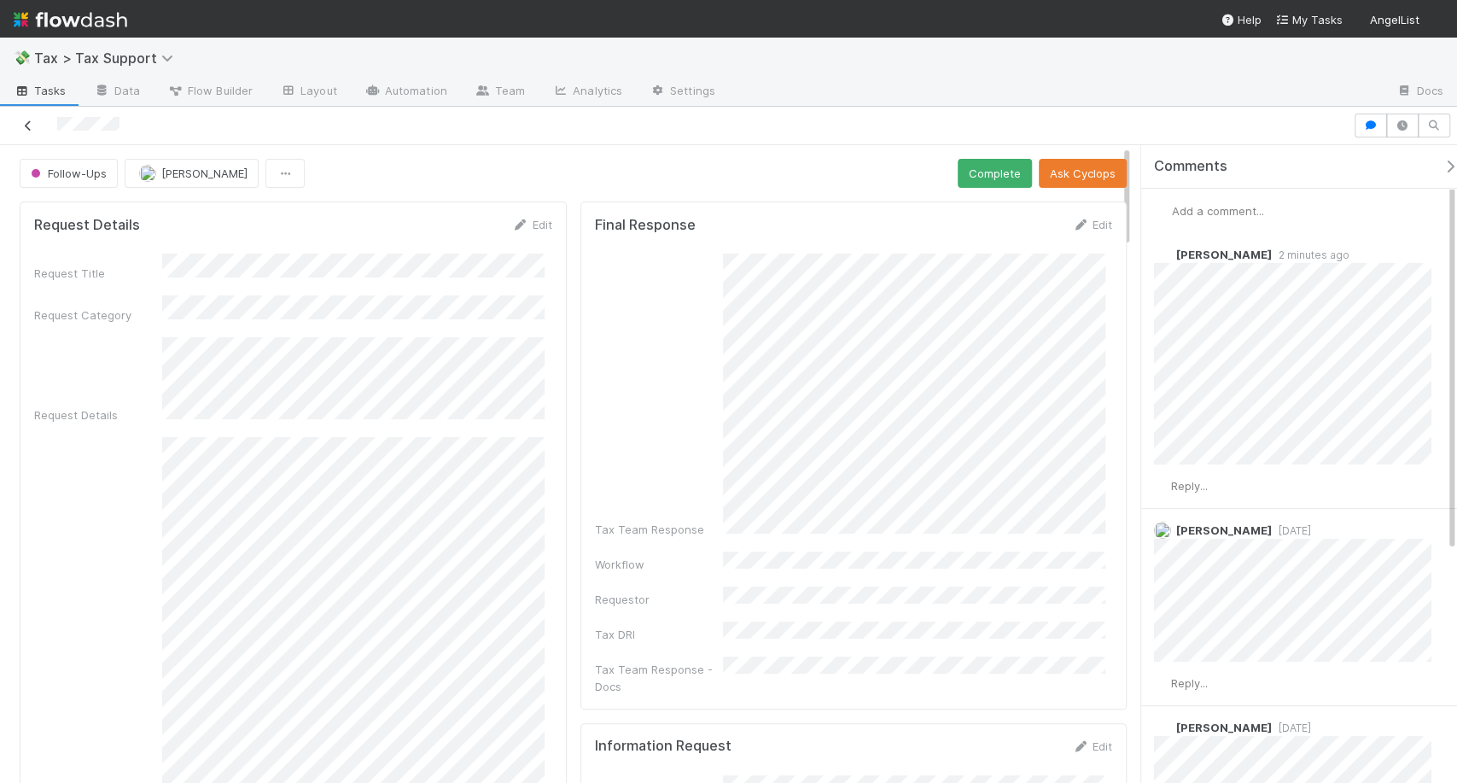
click at [27, 121] on icon at bounding box center [28, 125] width 17 height 11
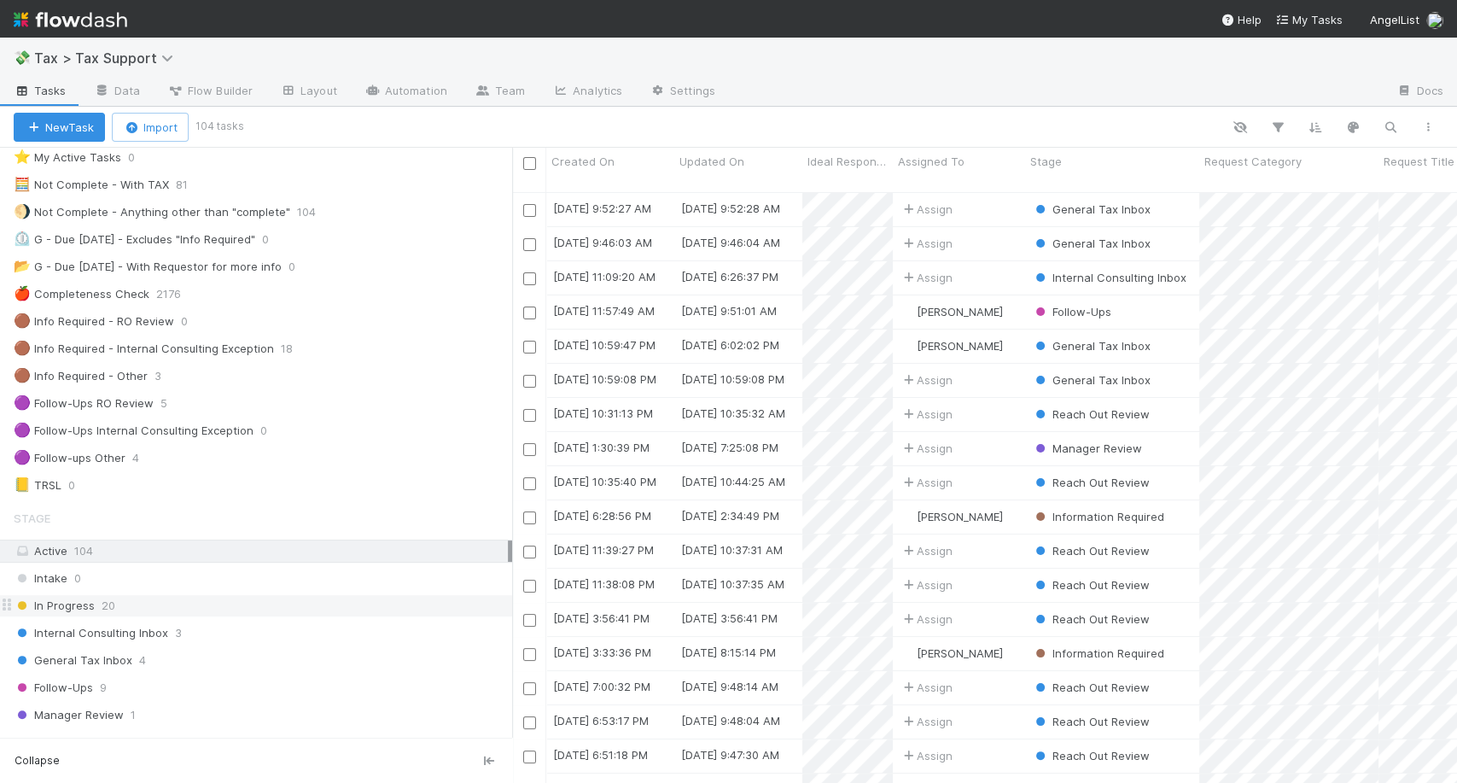
scroll to position [45, 0]
click at [195, 652] on div "General Tax Inbox 4" at bounding box center [263, 659] width 498 height 21
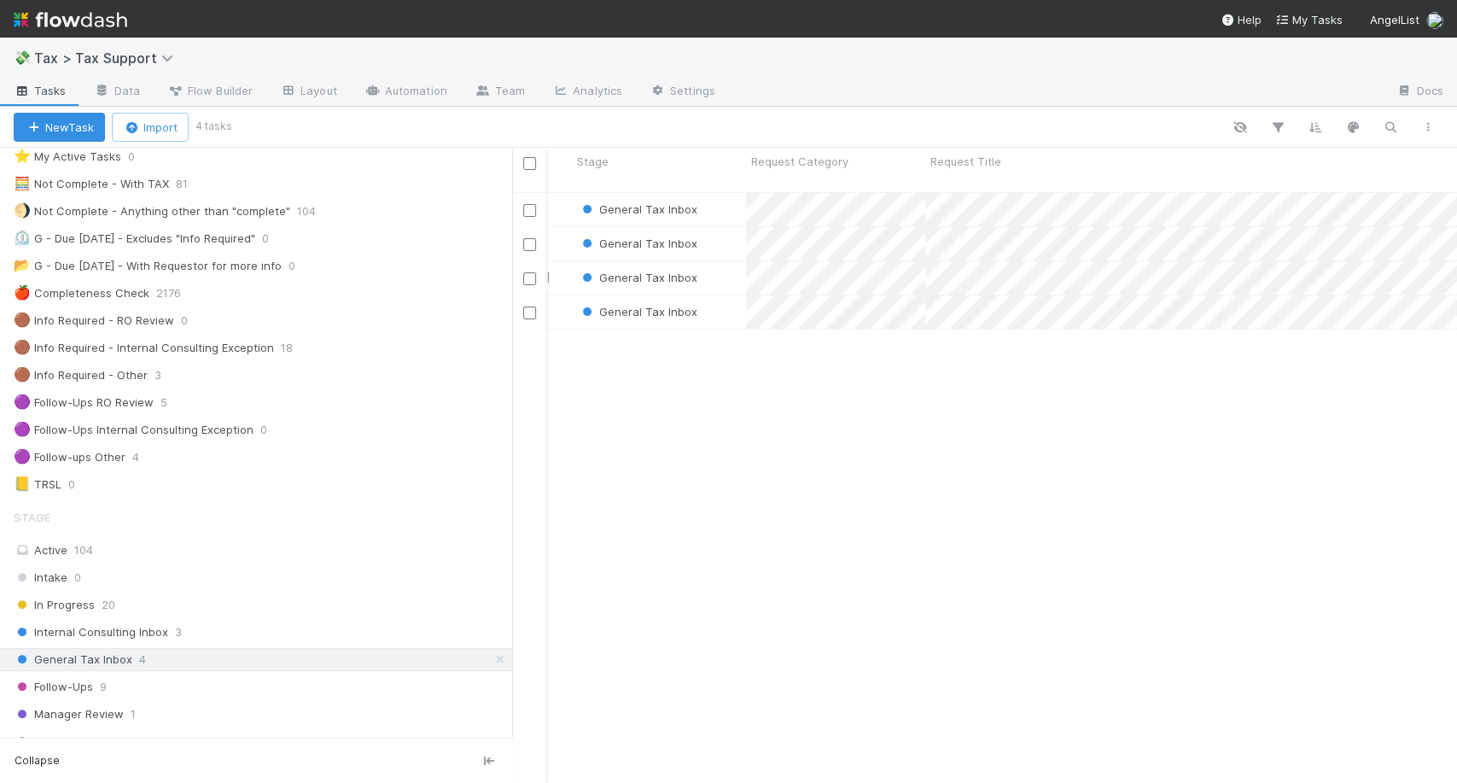
scroll to position [0, 454]
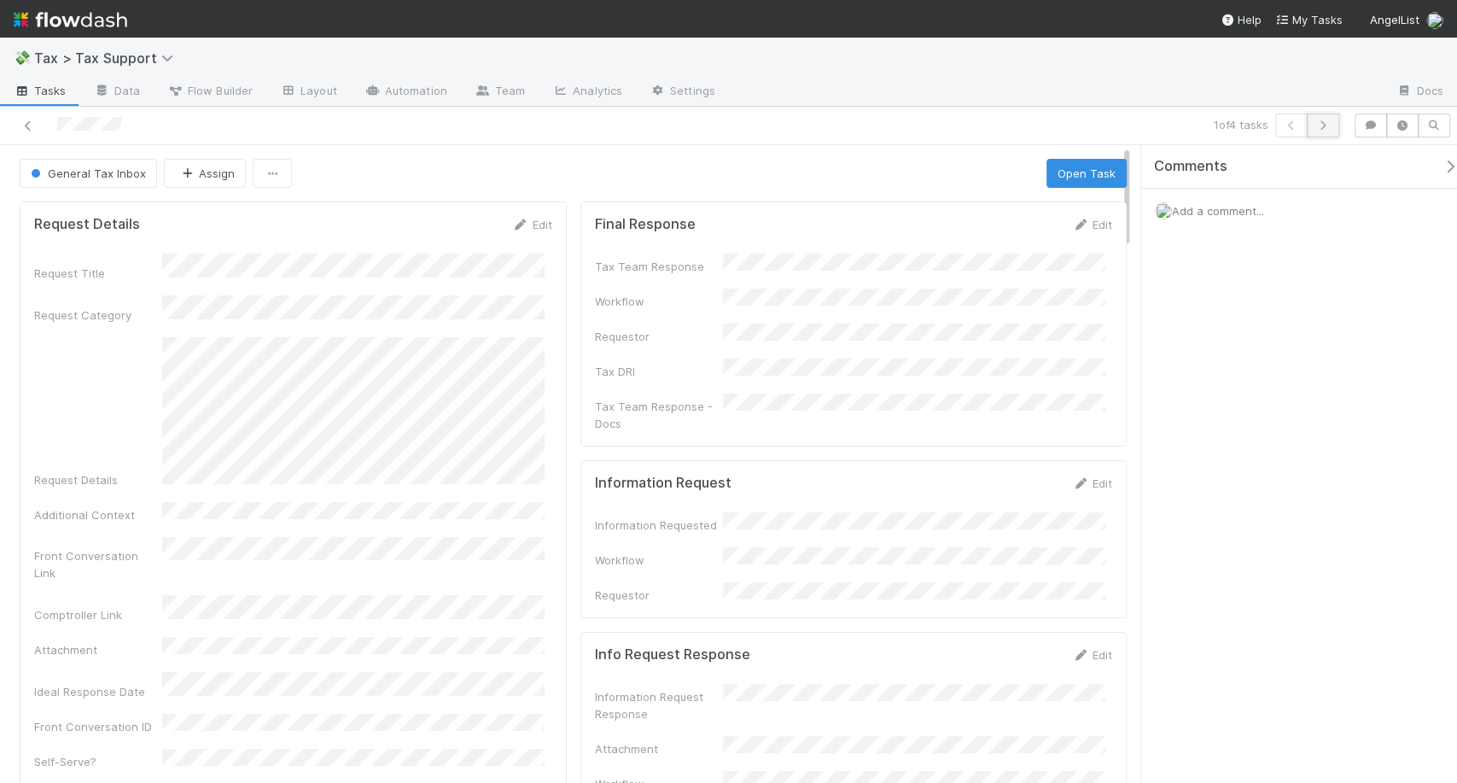
click at [1324, 131] on button "button" at bounding box center [1323, 126] width 32 height 24
click at [1289, 131] on button "button" at bounding box center [1291, 126] width 32 height 24
click at [1072, 229] on icon at bounding box center [1080, 224] width 17 height 11
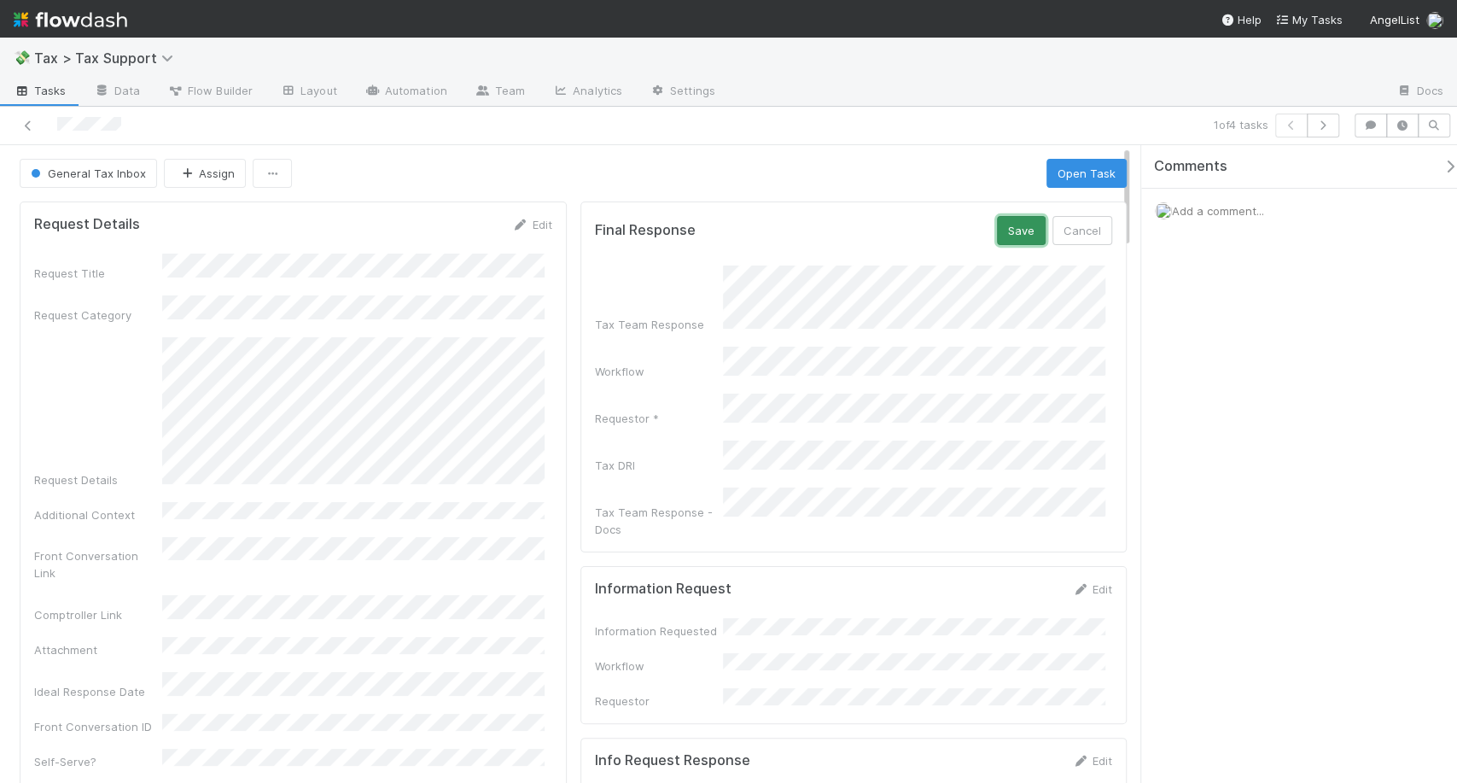
click at [1017, 235] on button "Save" at bounding box center [1021, 230] width 49 height 29
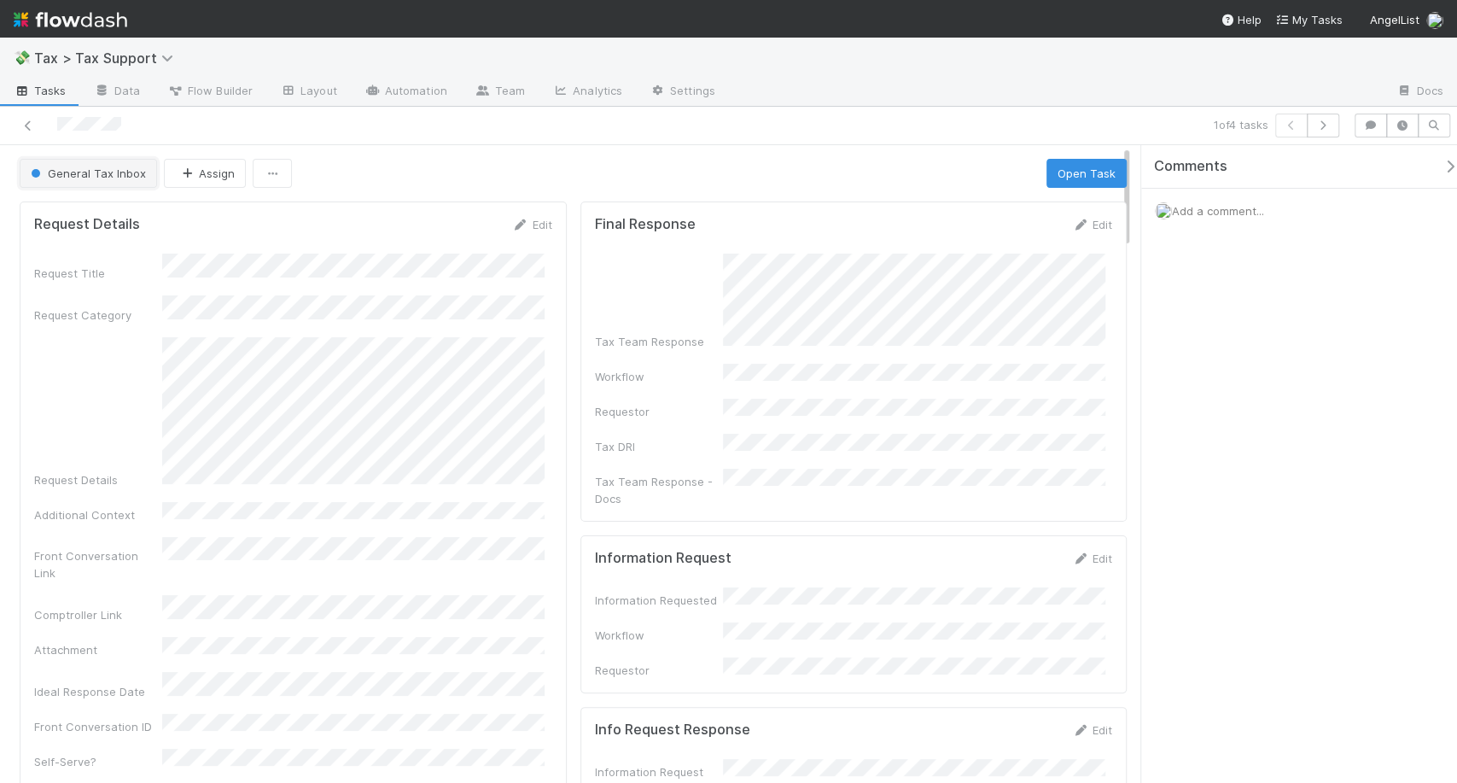
click at [83, 164] on button "General Tax Inbox" at bounding box center [88, 173] width 137 height 29
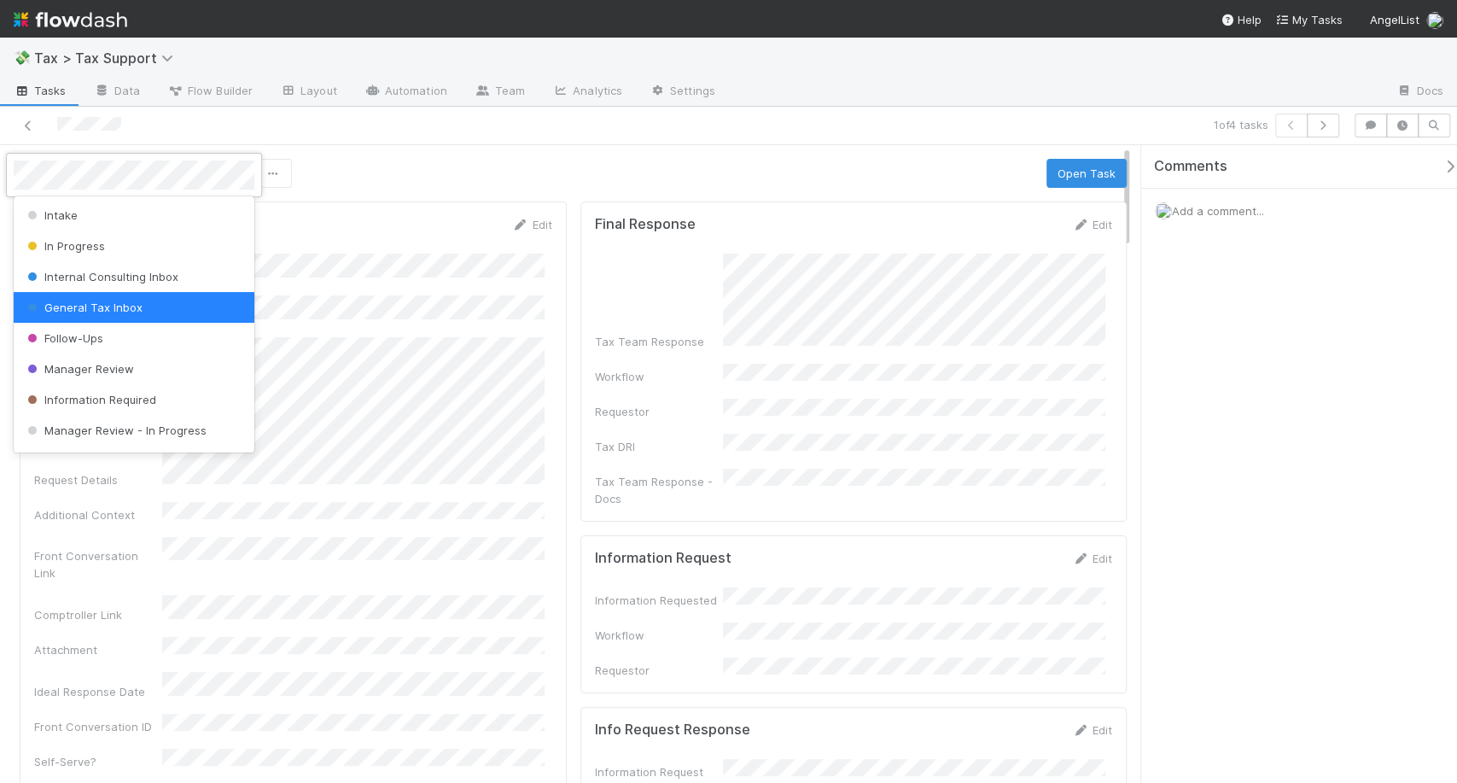
scroll to position [119, 0]
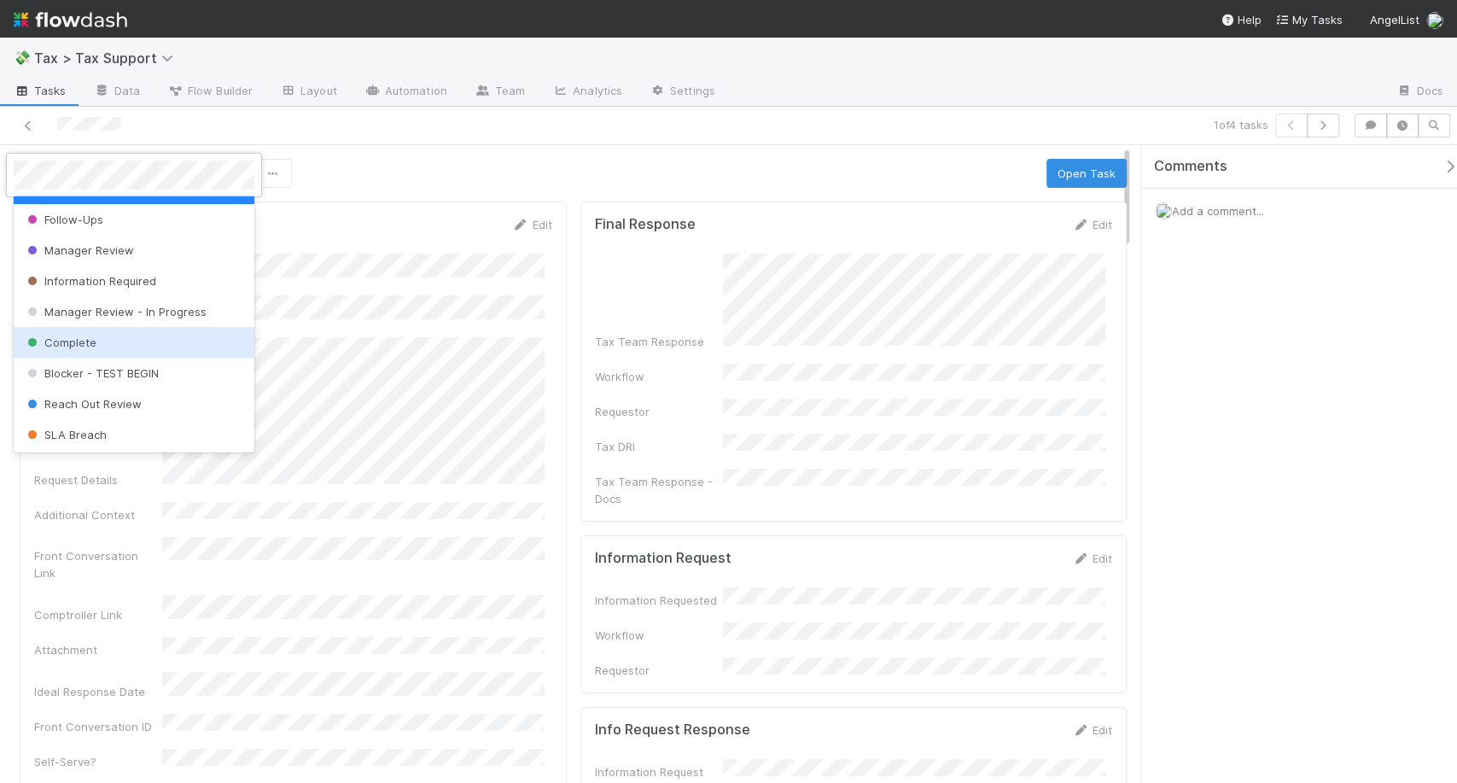
click at [71, 350] on div "Complete" at bounding box center [134, 342] width 241 height 31
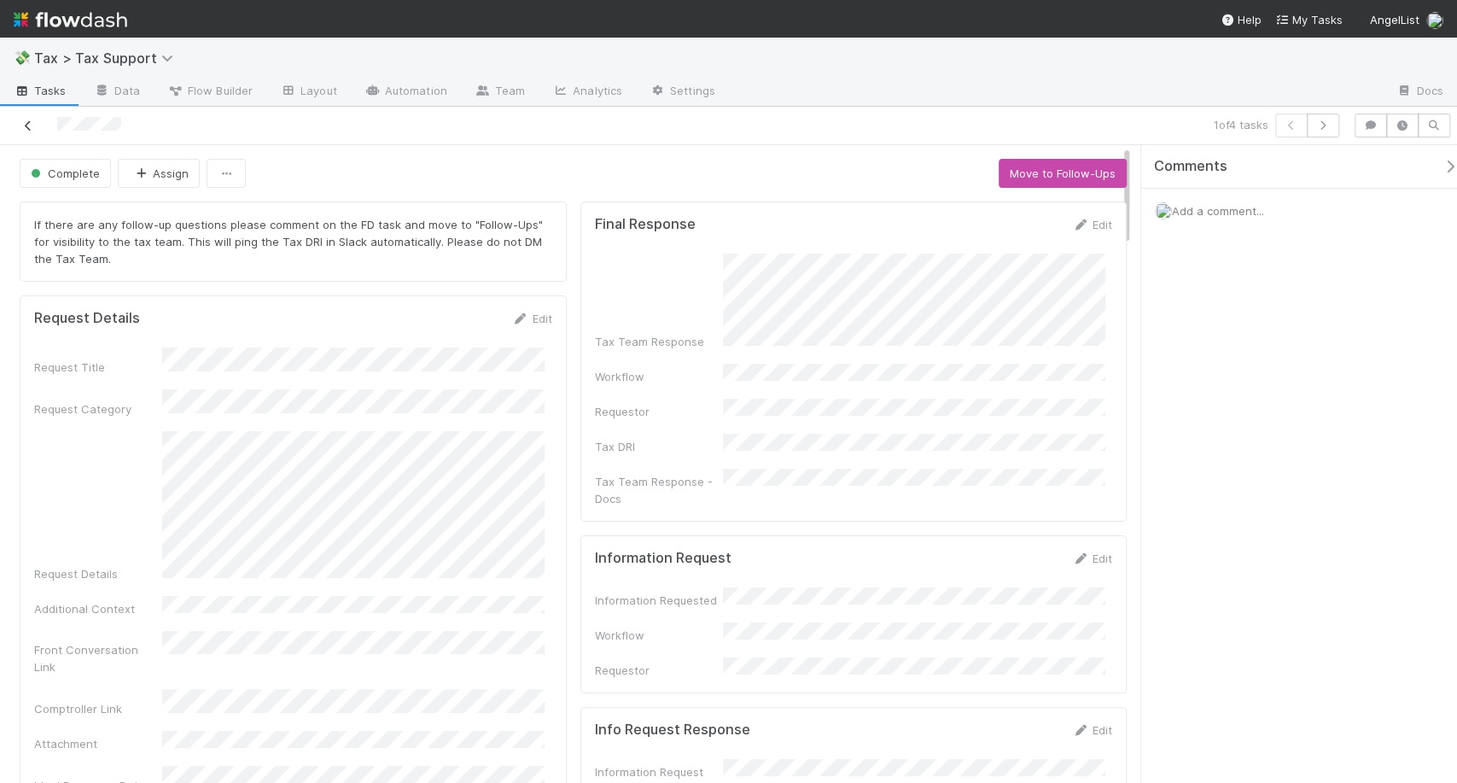
click at [29, 125] on icon at bounding box center [28, 125] width 17 height 11
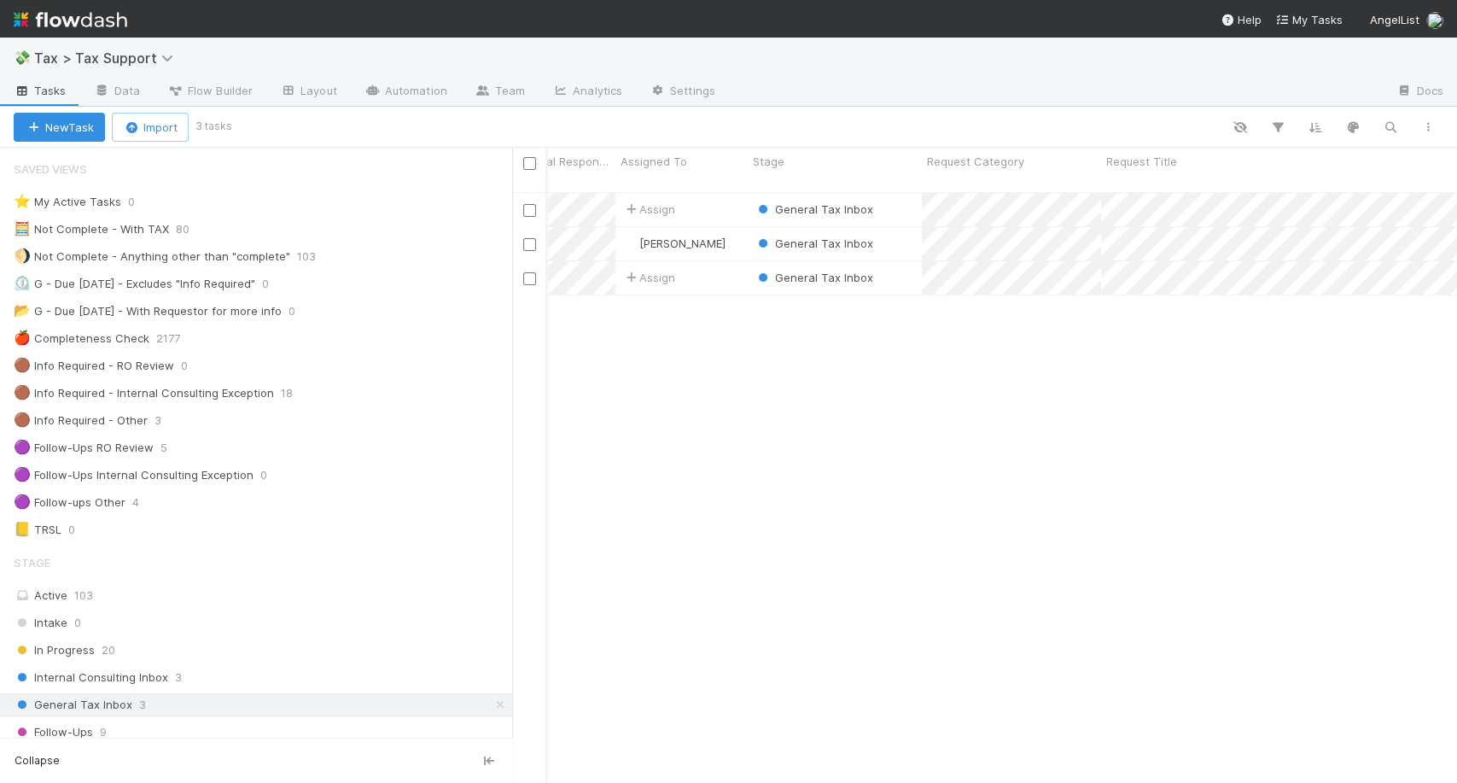
scroll to position [0, 279]
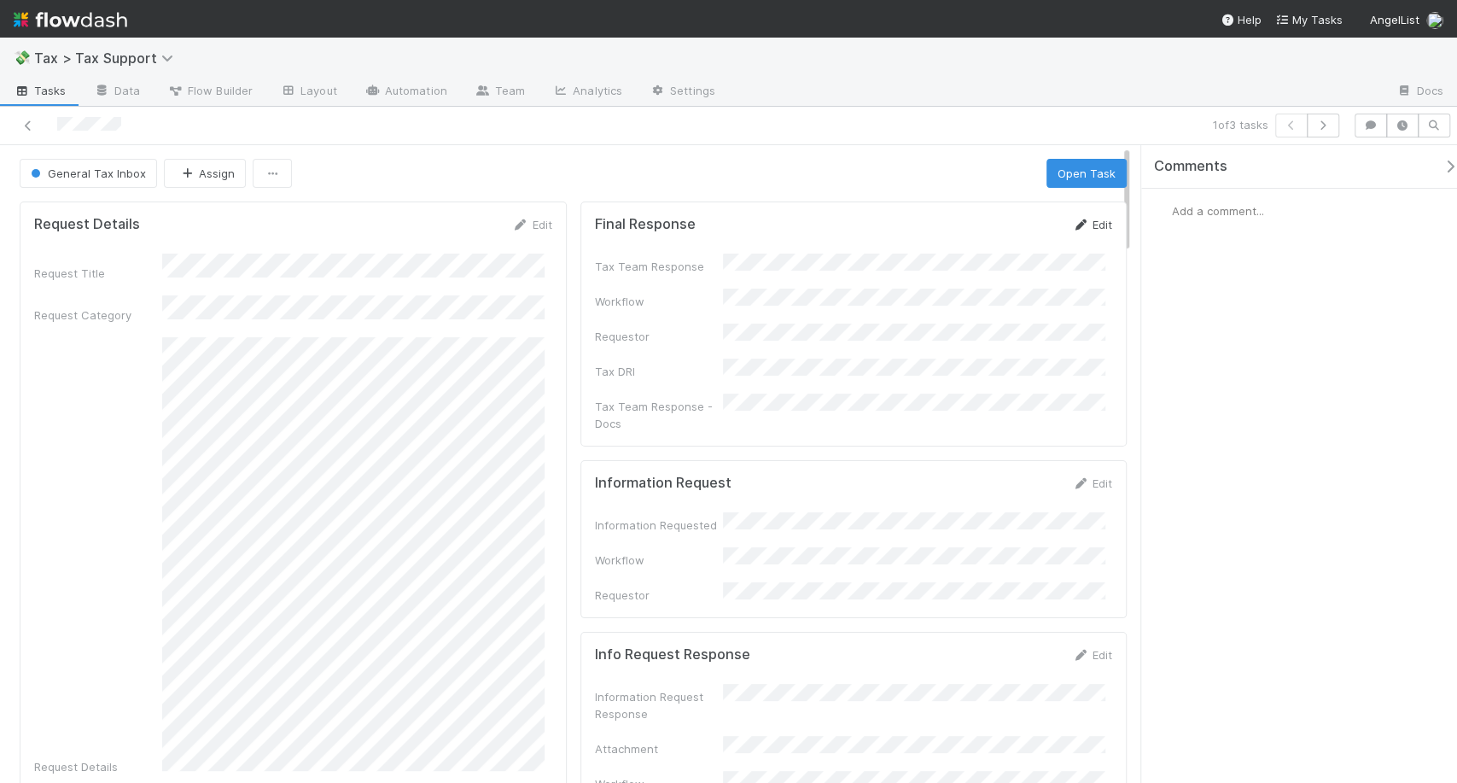
click at [1094, 224] on link "Edit" at bounding box center [1092, 225] width 40 height 14
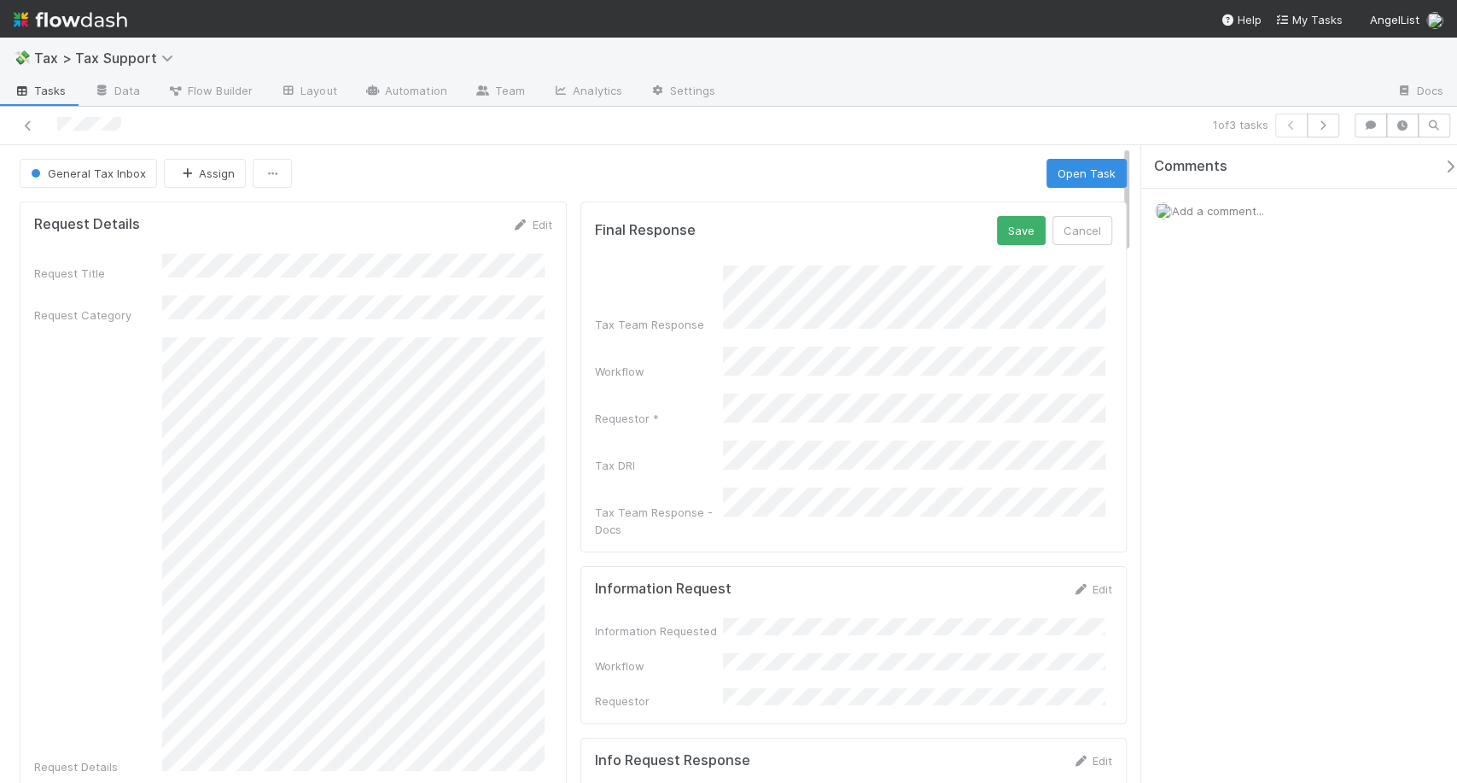
click at [1005, 202] on div "Final Response Save Cancel Tax Team Response Workflow Requestor * Tax DRI Tax T…" at bounding box center [853, 376] width 547 height 351
click at [1005, 216] on button "Save" at bounding box center [1021, 230] width 49 height 29
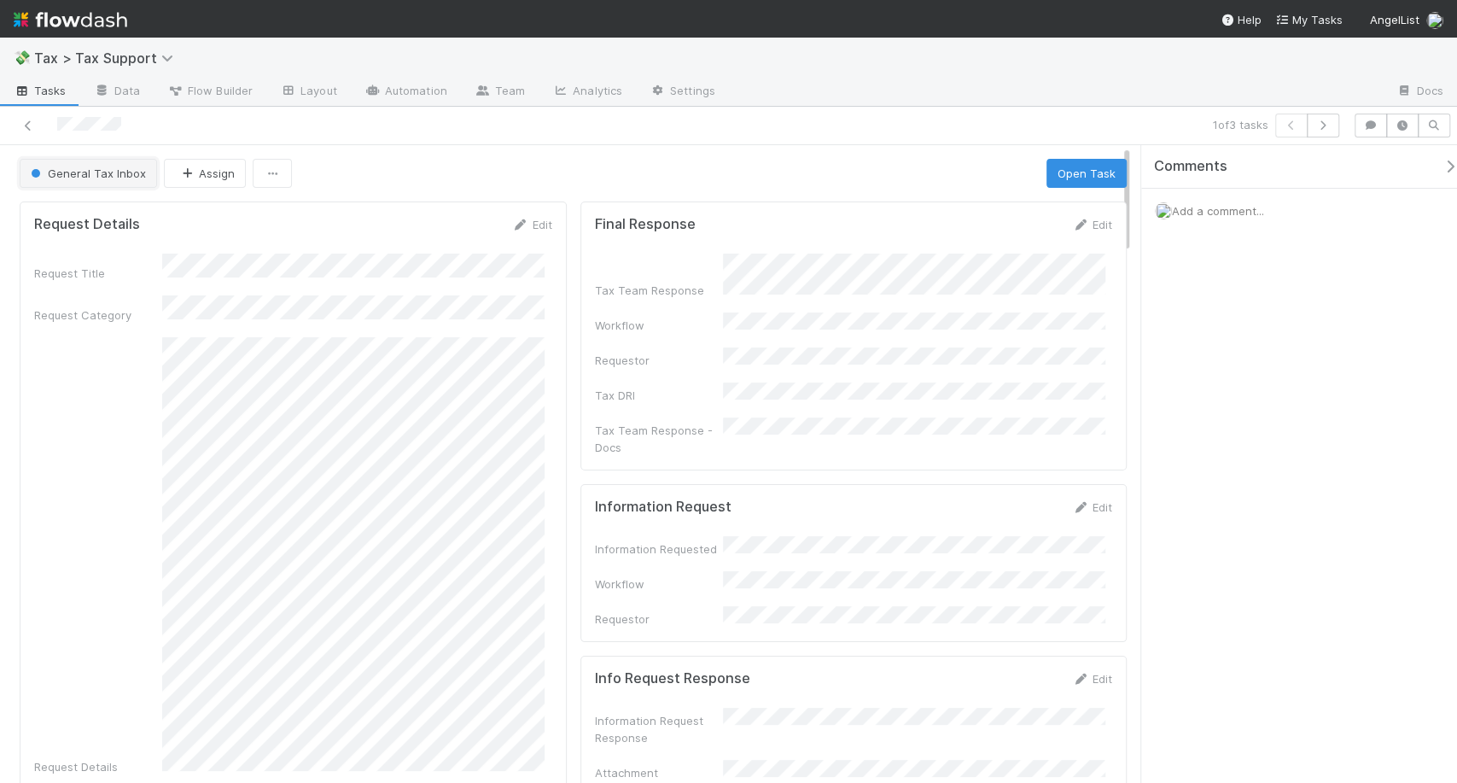
click at [38, 173] on span "button" at bounding box center [36, 173] width 9 height 9
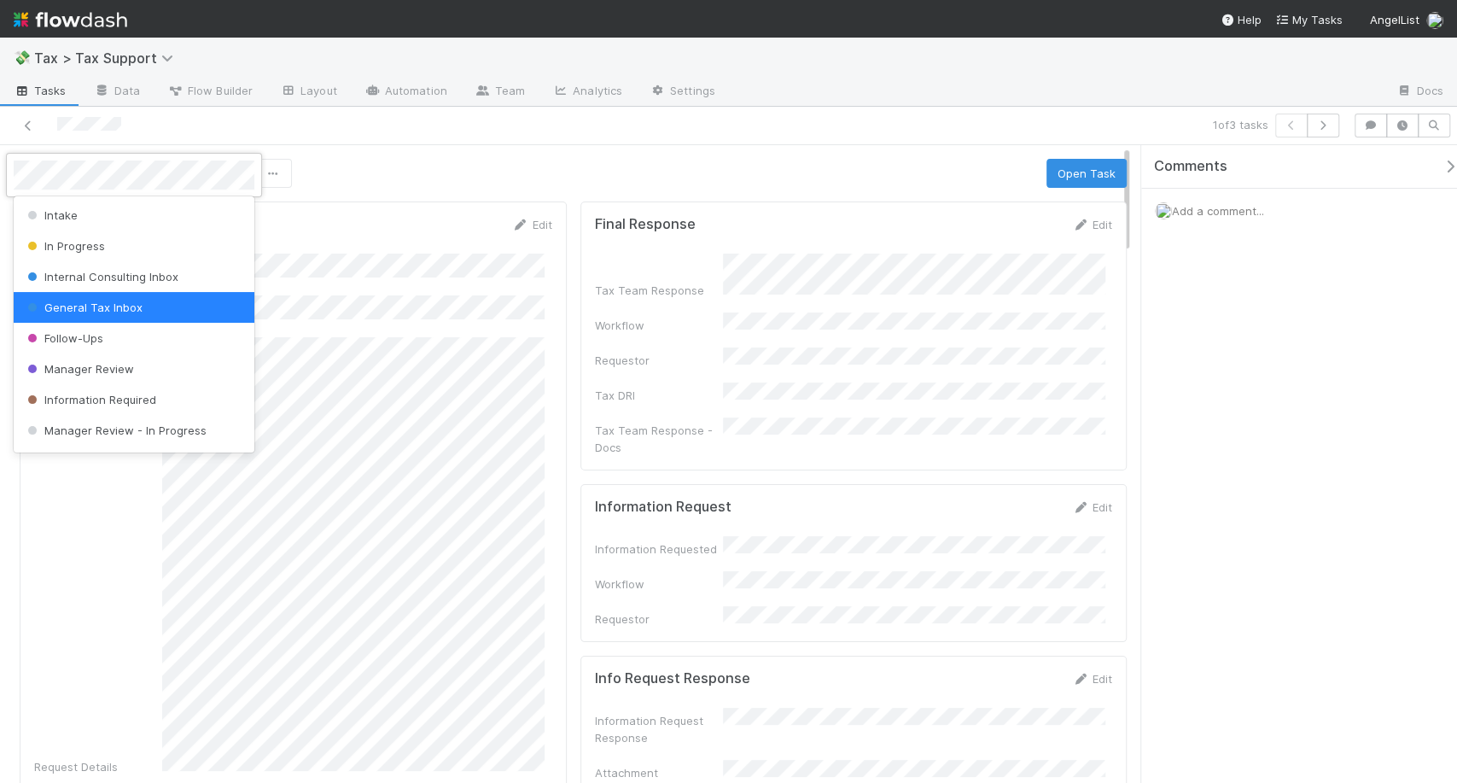
scroll to position [119, 0]
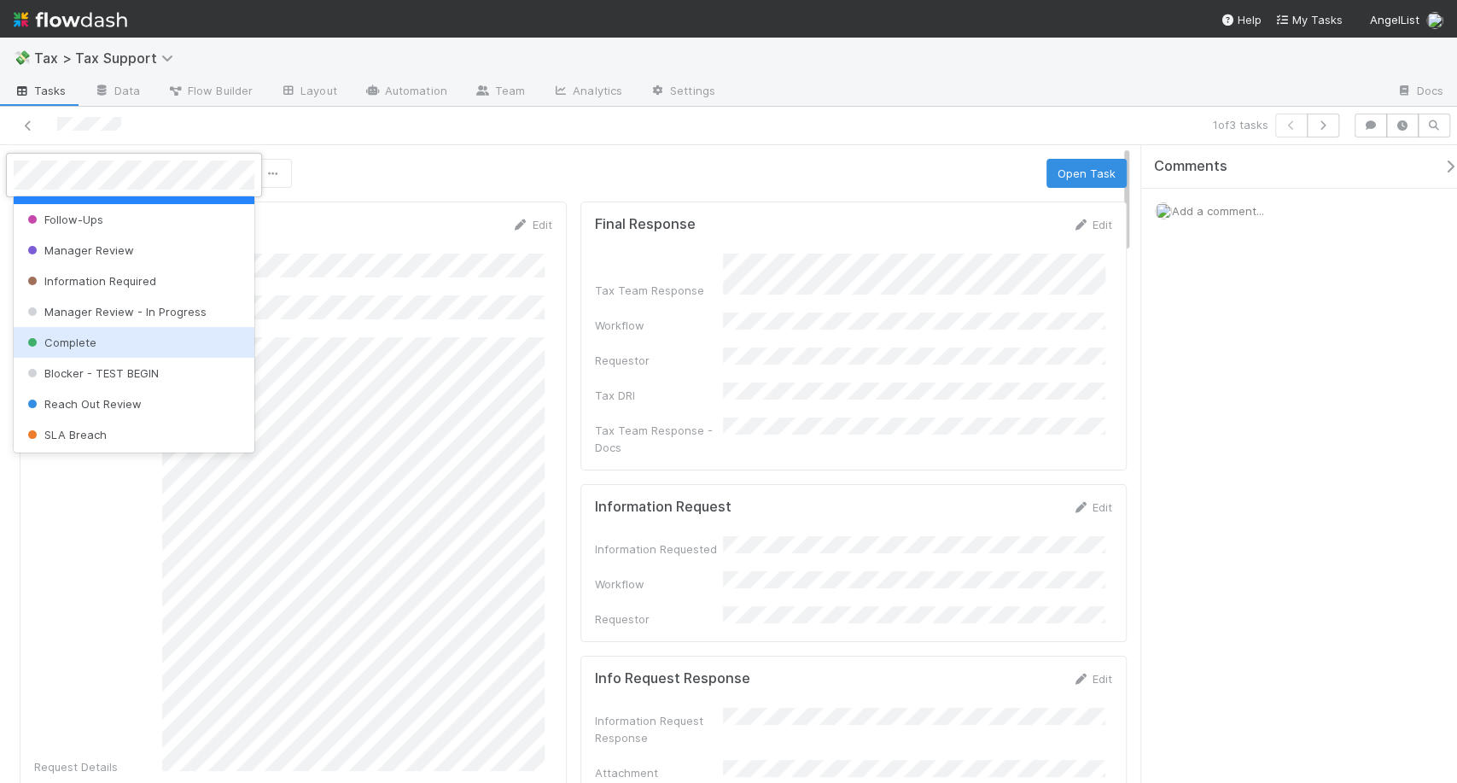
click at [92, 346] on span "Complete" at bounding box center [60, 342] width 73 height 14
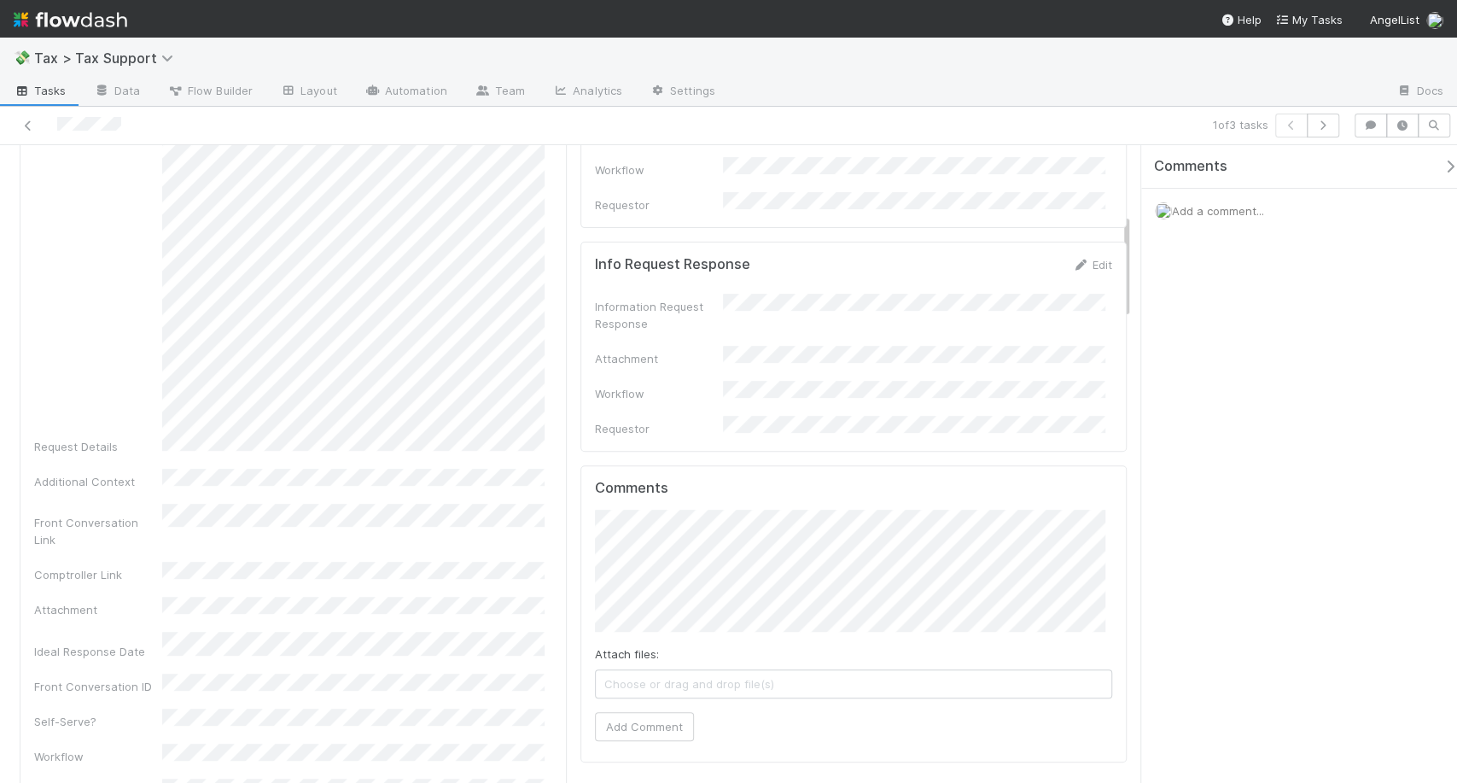
scroll to position [0, 0]
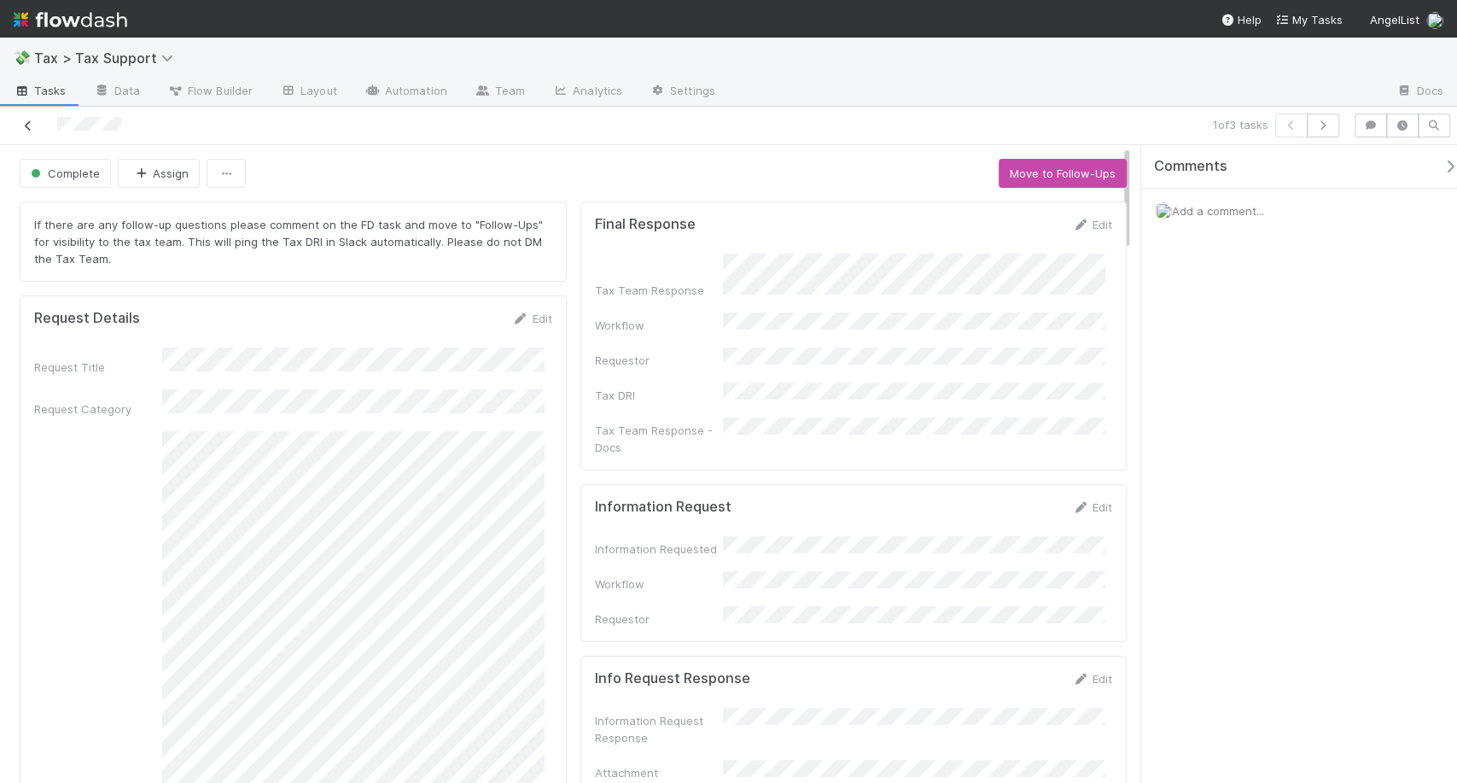
click at [23, 127] on icon at bounding box center [28, 125] width 17 height 11
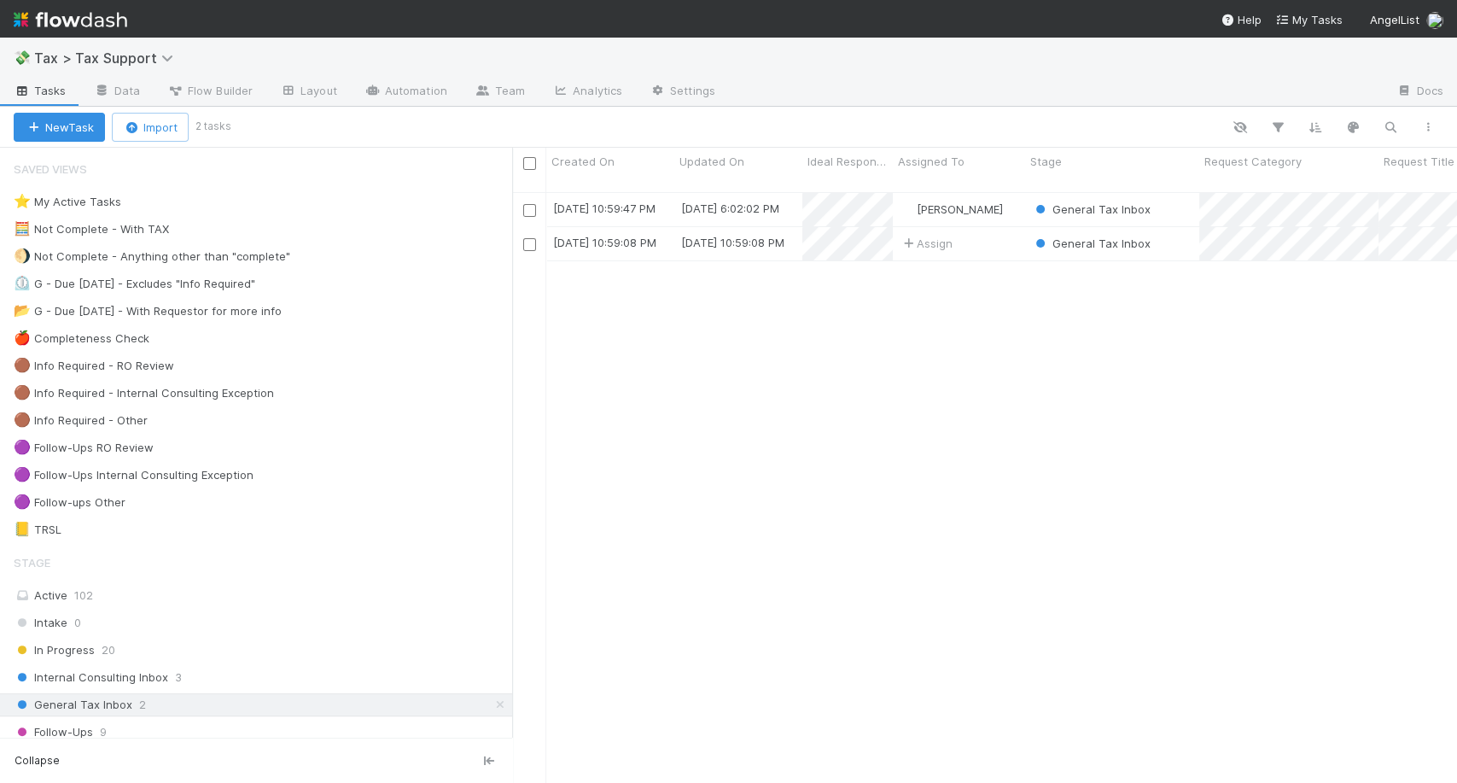
scroll to position [590, 929]
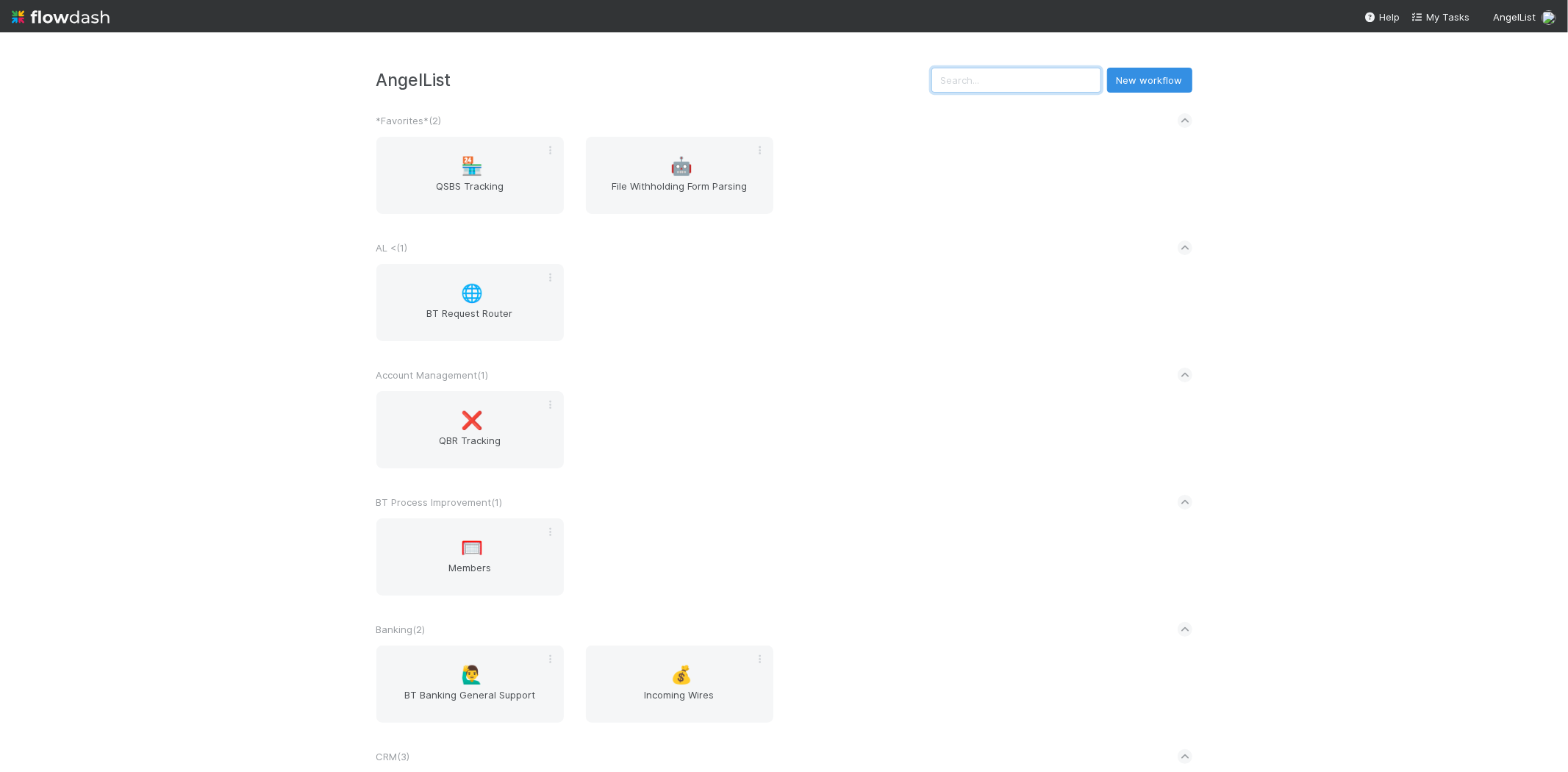
click at [1000, 84] on input "text" at bounding box center [1016, 80] width 170 height 25
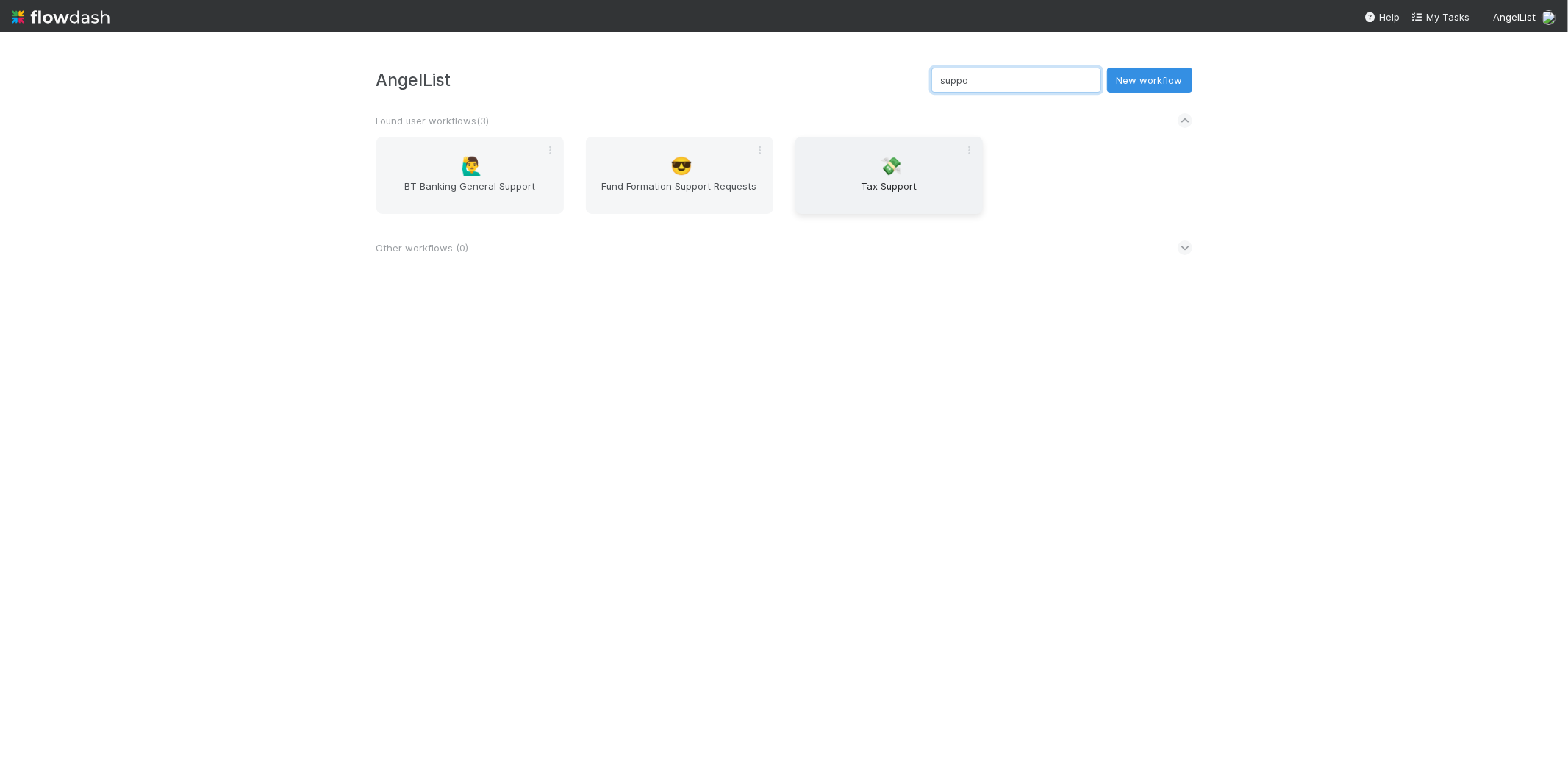
type input "suppo"
click at [921, 153] on div "💸 Tax Support" at bounding box center [889, 176] width 188 height 78
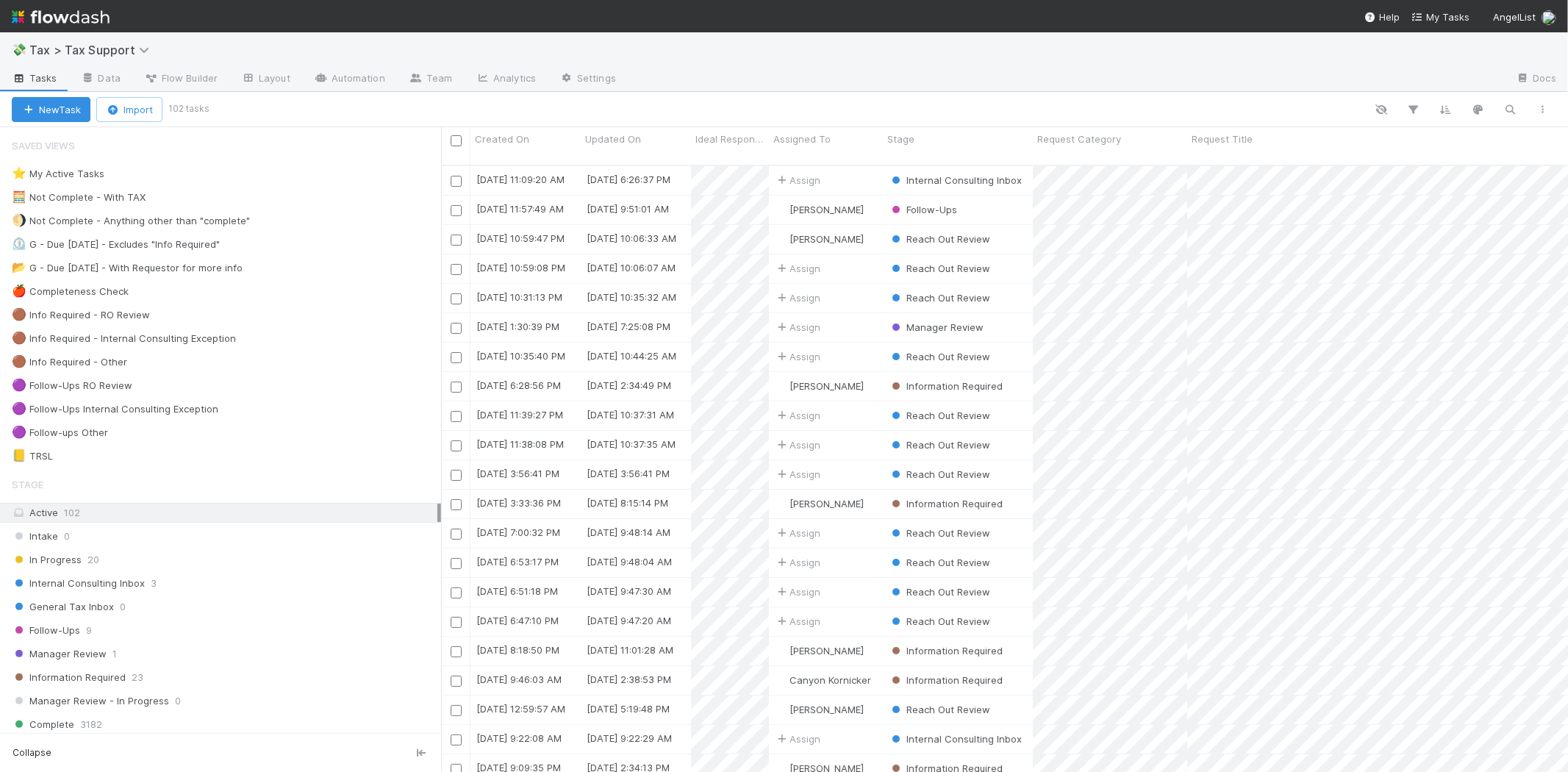
scroll to position [607, 1115]
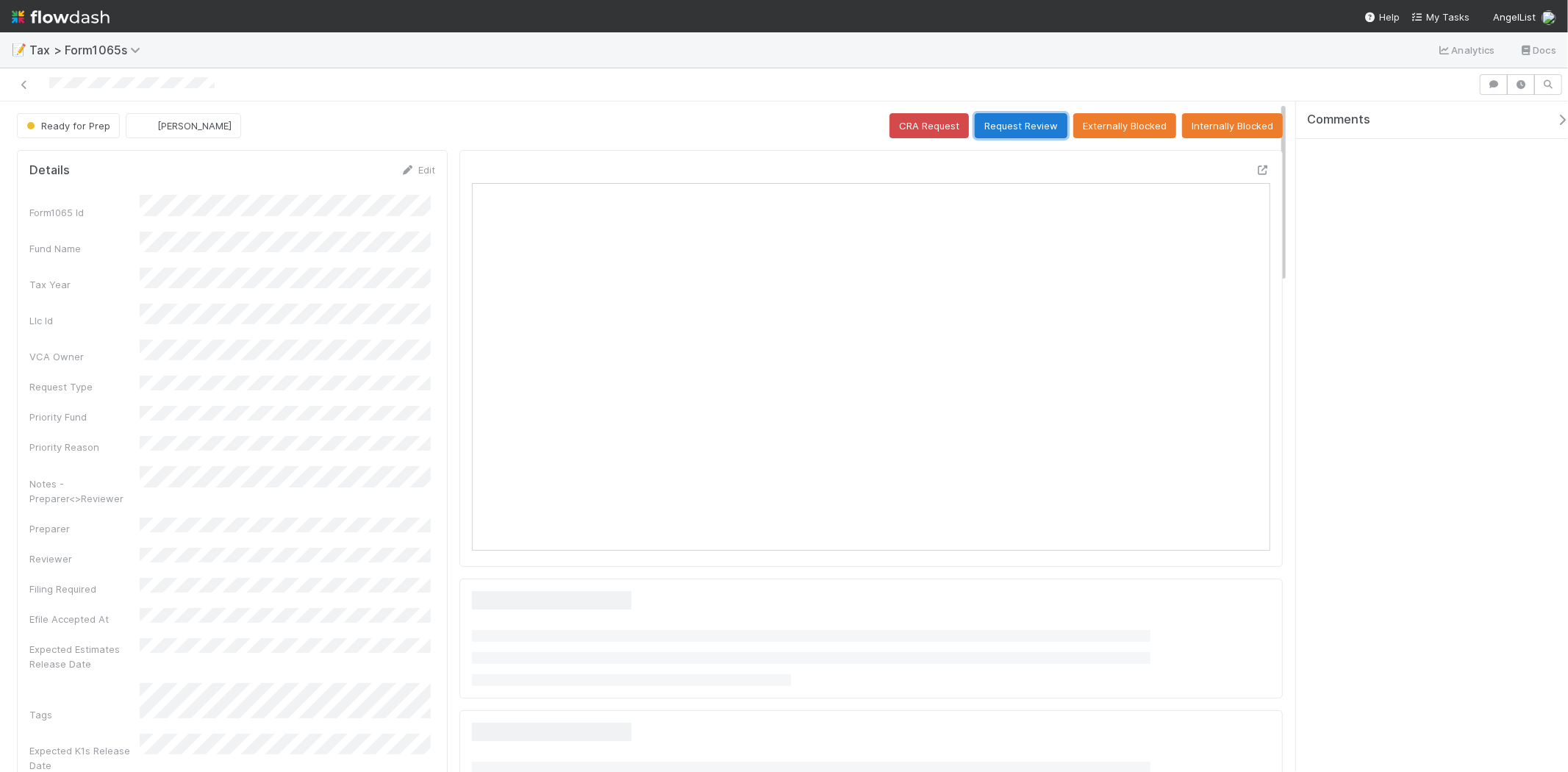
click at [1004, 125] on button "Request Review" at bounding box center [1022, 125] width 93 height 25
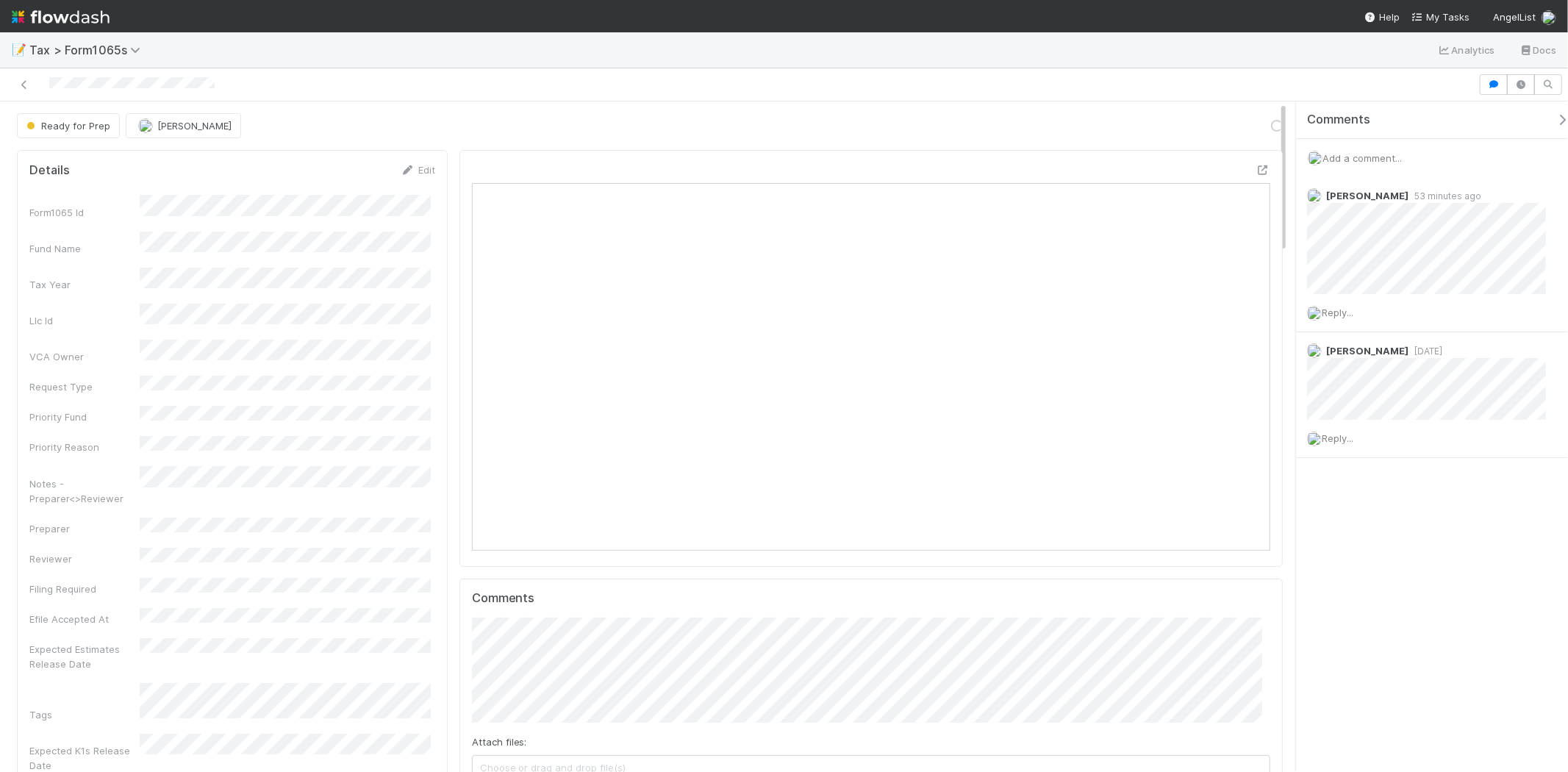
scroll to position [287, 389]
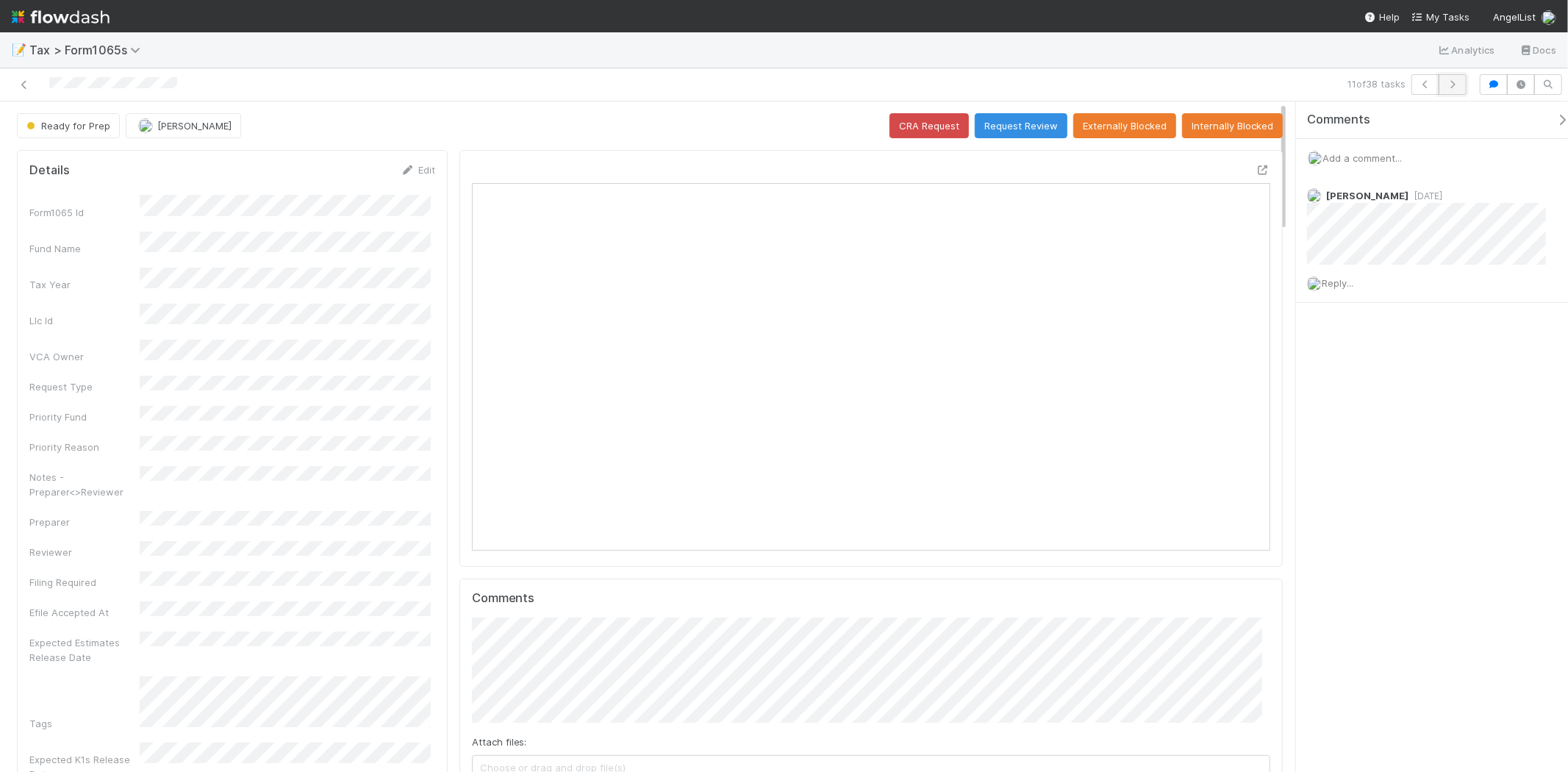
click at [1454, 86] on icon "button" at bounding box center [1453, 84] width 15 height 9
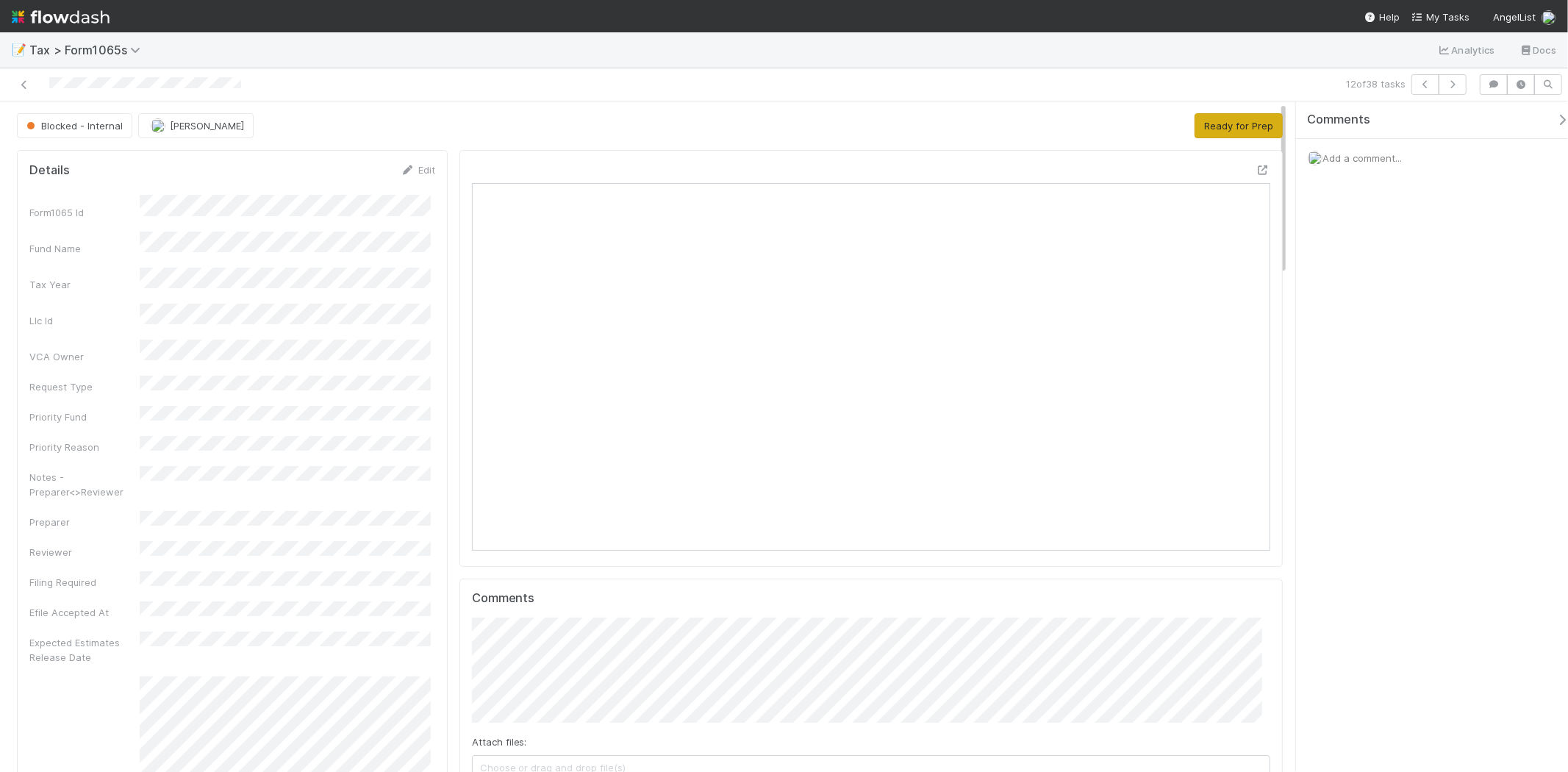
scroll to position [287, 778]
click at [1211, 137] on button "Ready for Prep" at bounding box center [1239, 125] width 88 height 25
click at [1456, 90] on button "button" at bounding box center [1453, 84] width 28 height 21
click at [1238, 128] on button "Ready for Prep" at bounding box center [1239, 125] width 88 height 25
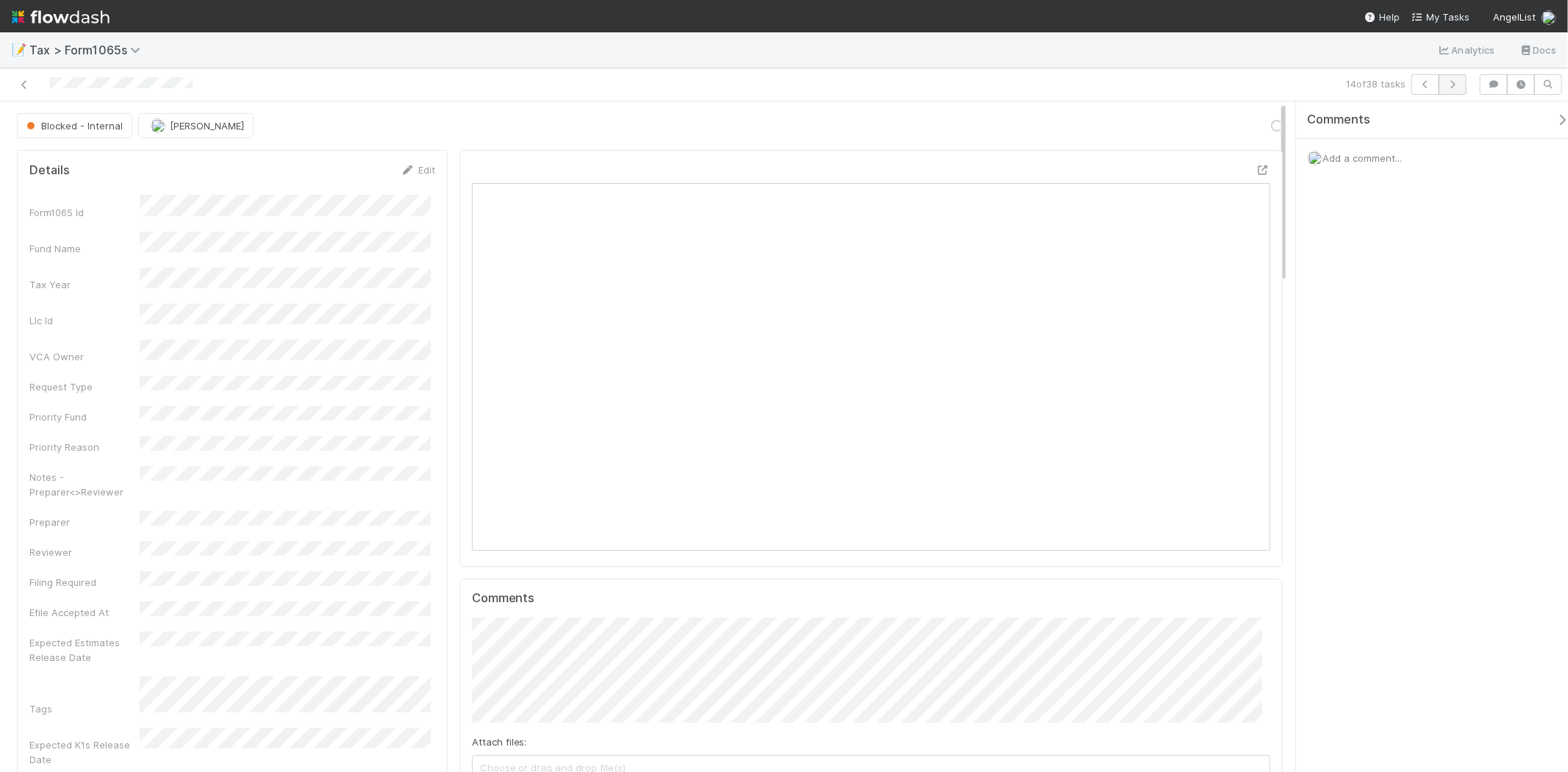
scroll to position [287, 389]
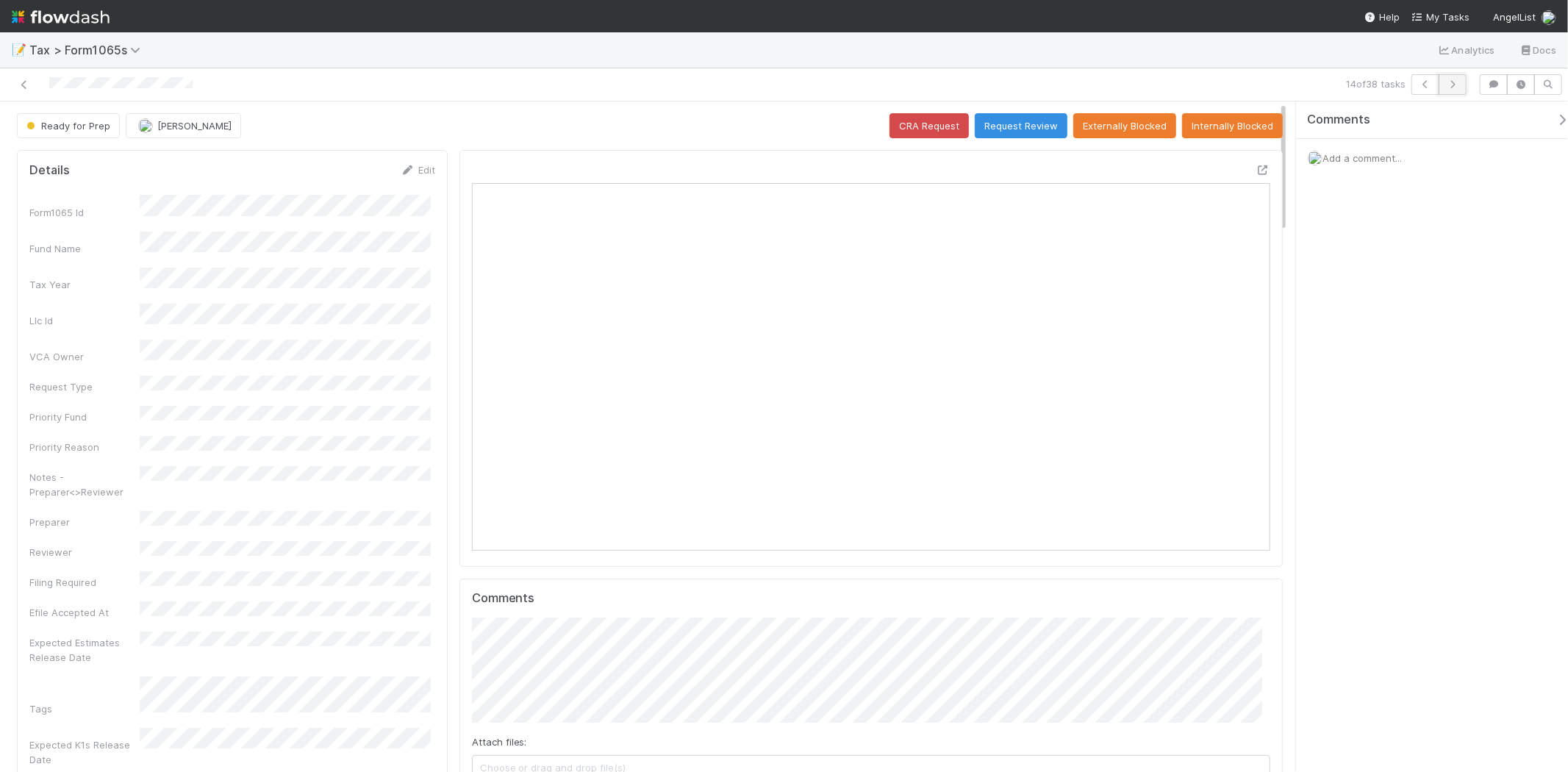
click at [1460, 84] on button "button" at bounding box center [1453, 84] width 28 height 21
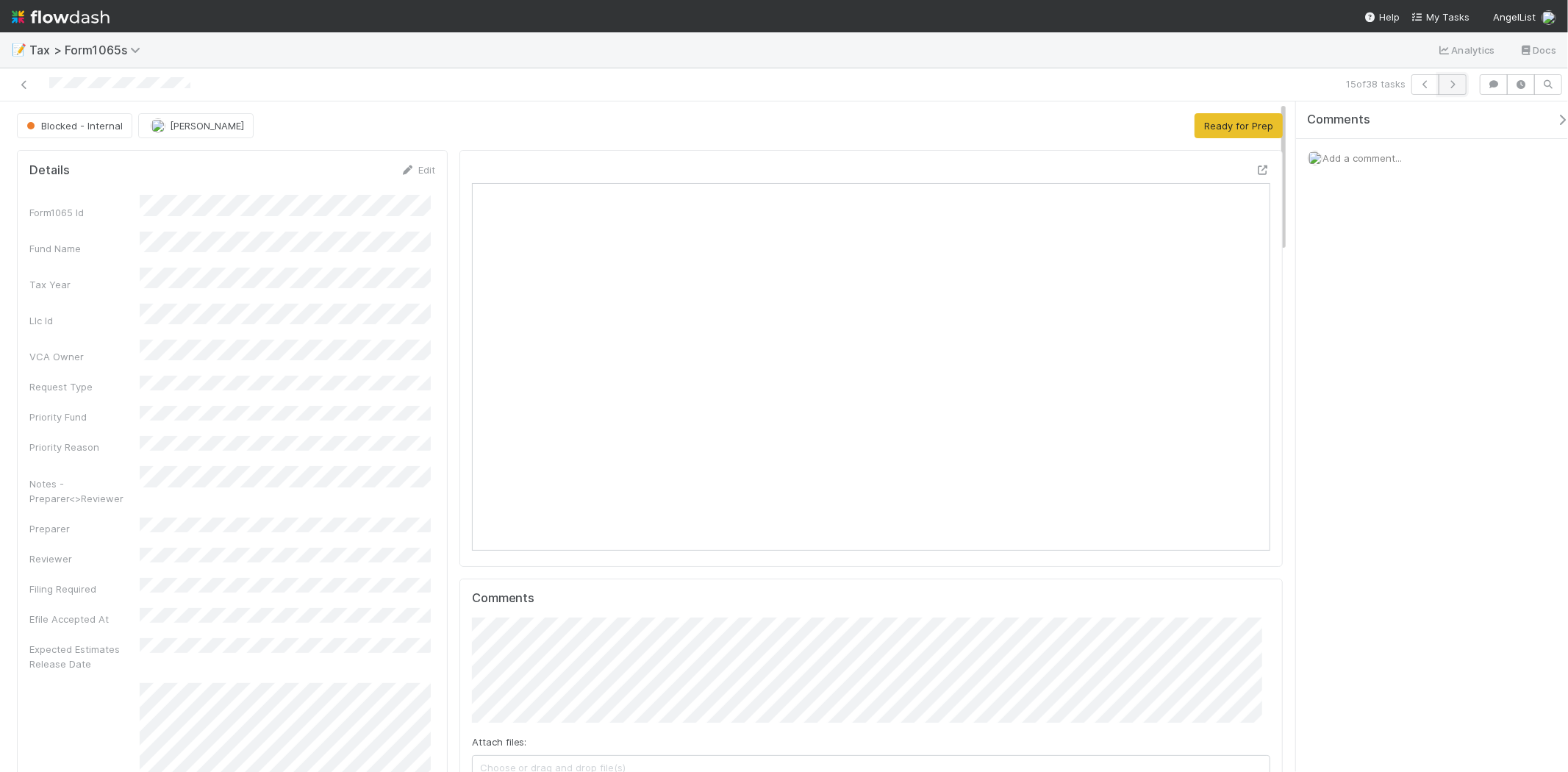
click at [1452, 84] on icon "button" at bounding box center [1453, 84] width 15 height 9
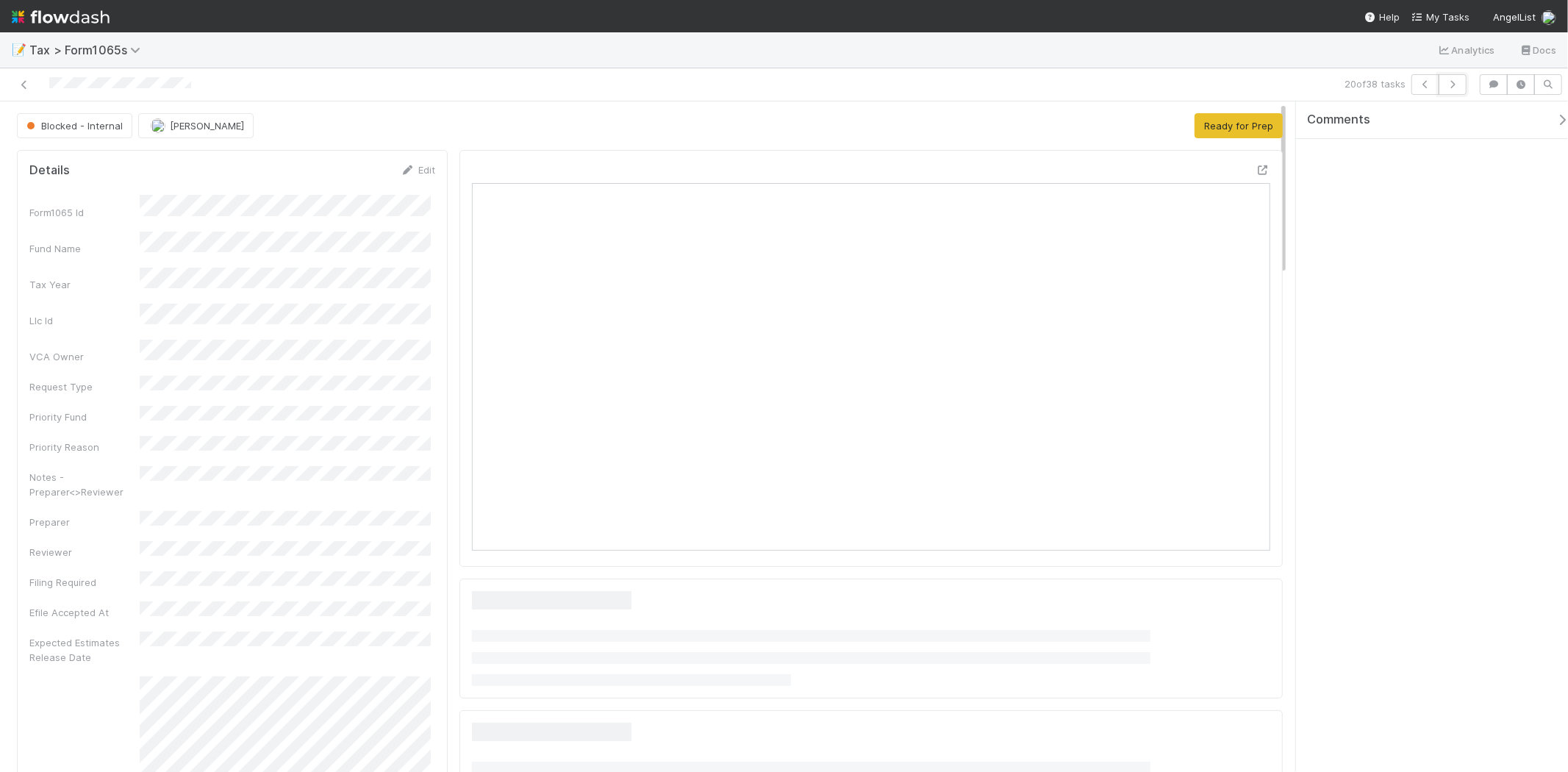
click at [1452, 84] on icon "button" at bounding box center [1453, 84] width 15 height 9
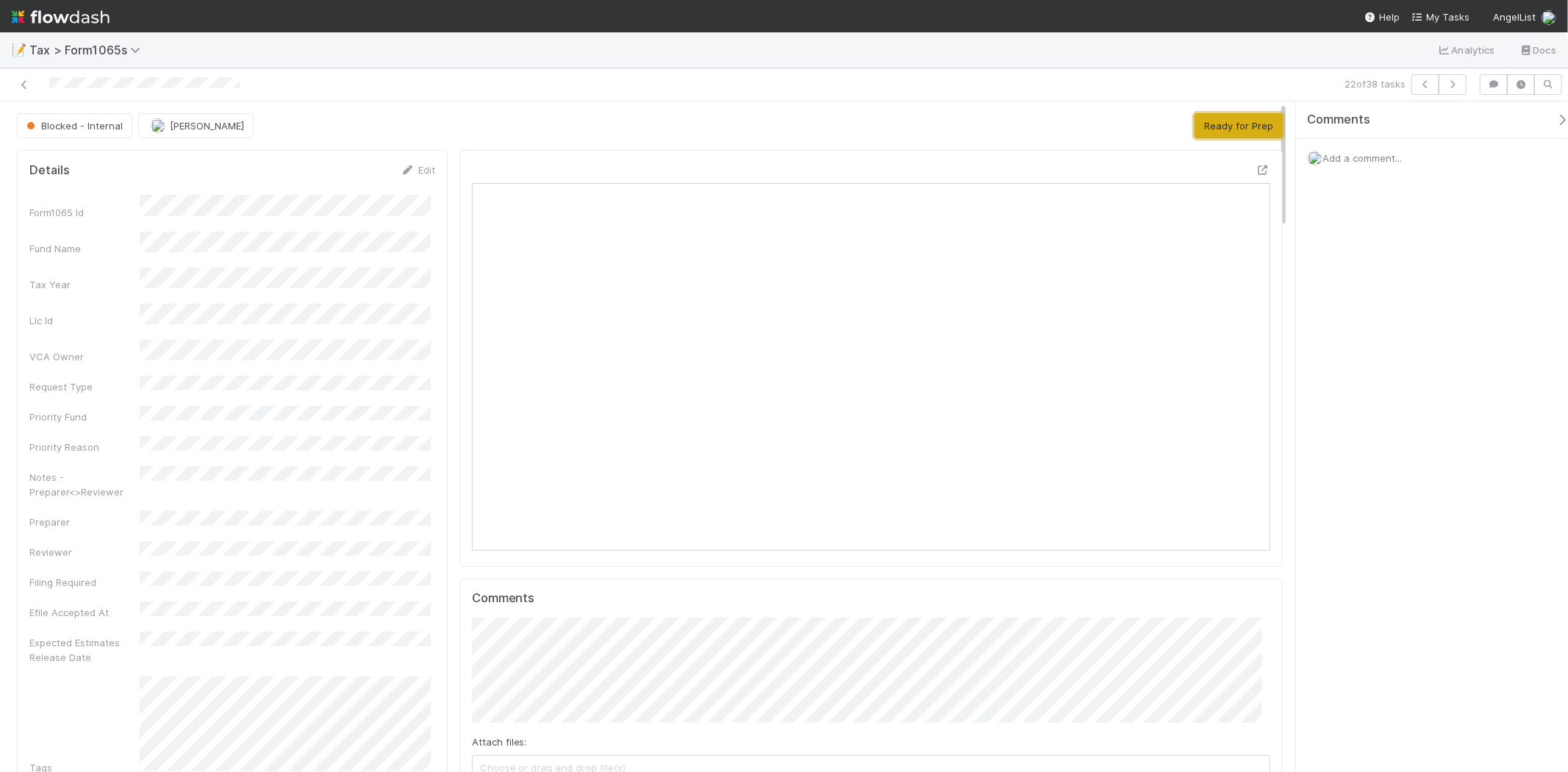
click at [1224, 127] on button "Ready for Prep" at bounding box center [1239, 125] width 88 height 25
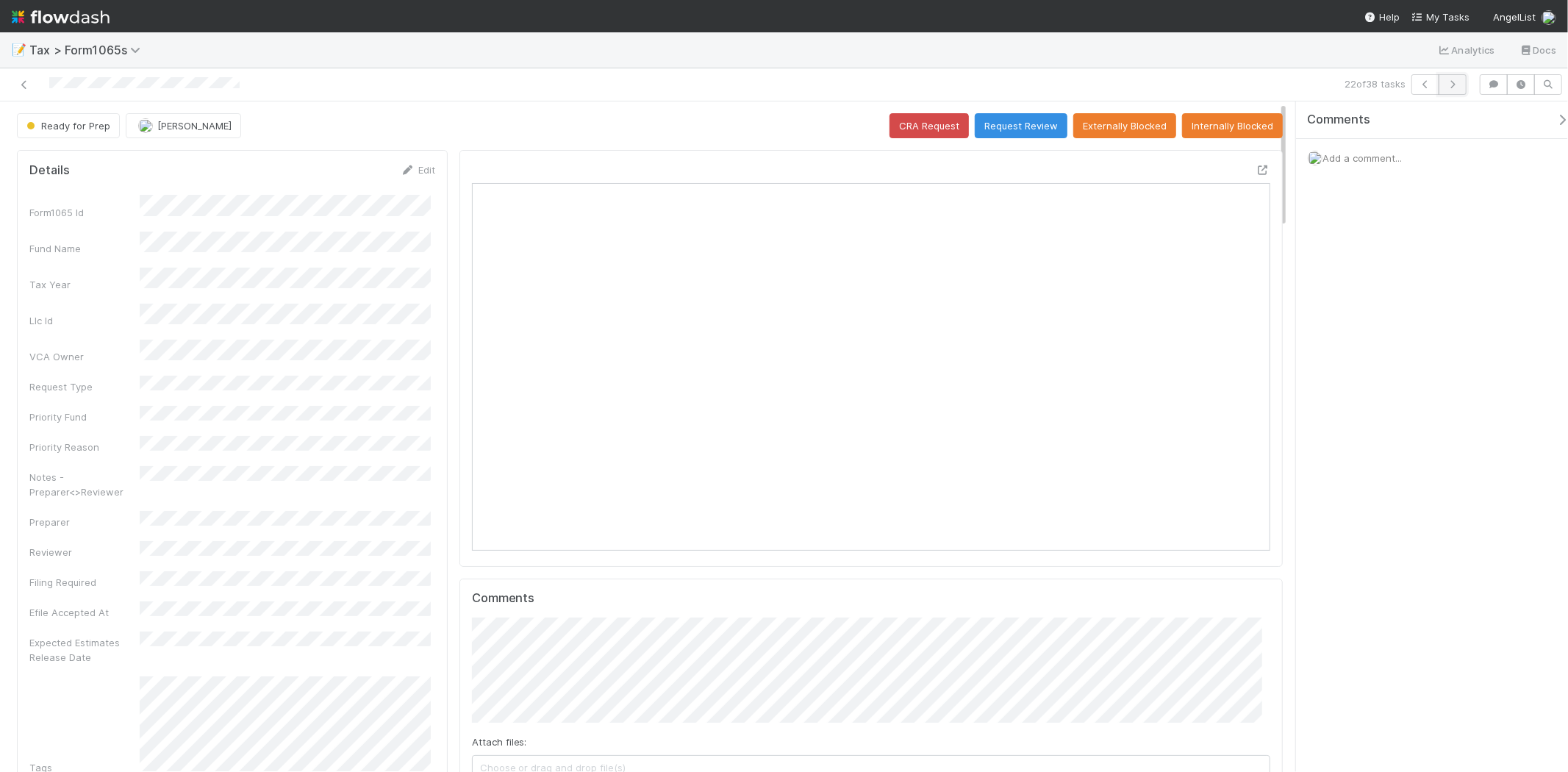
click at [1449, 90] on button "button" at bounding box center [1453, 84] width 28 height 21
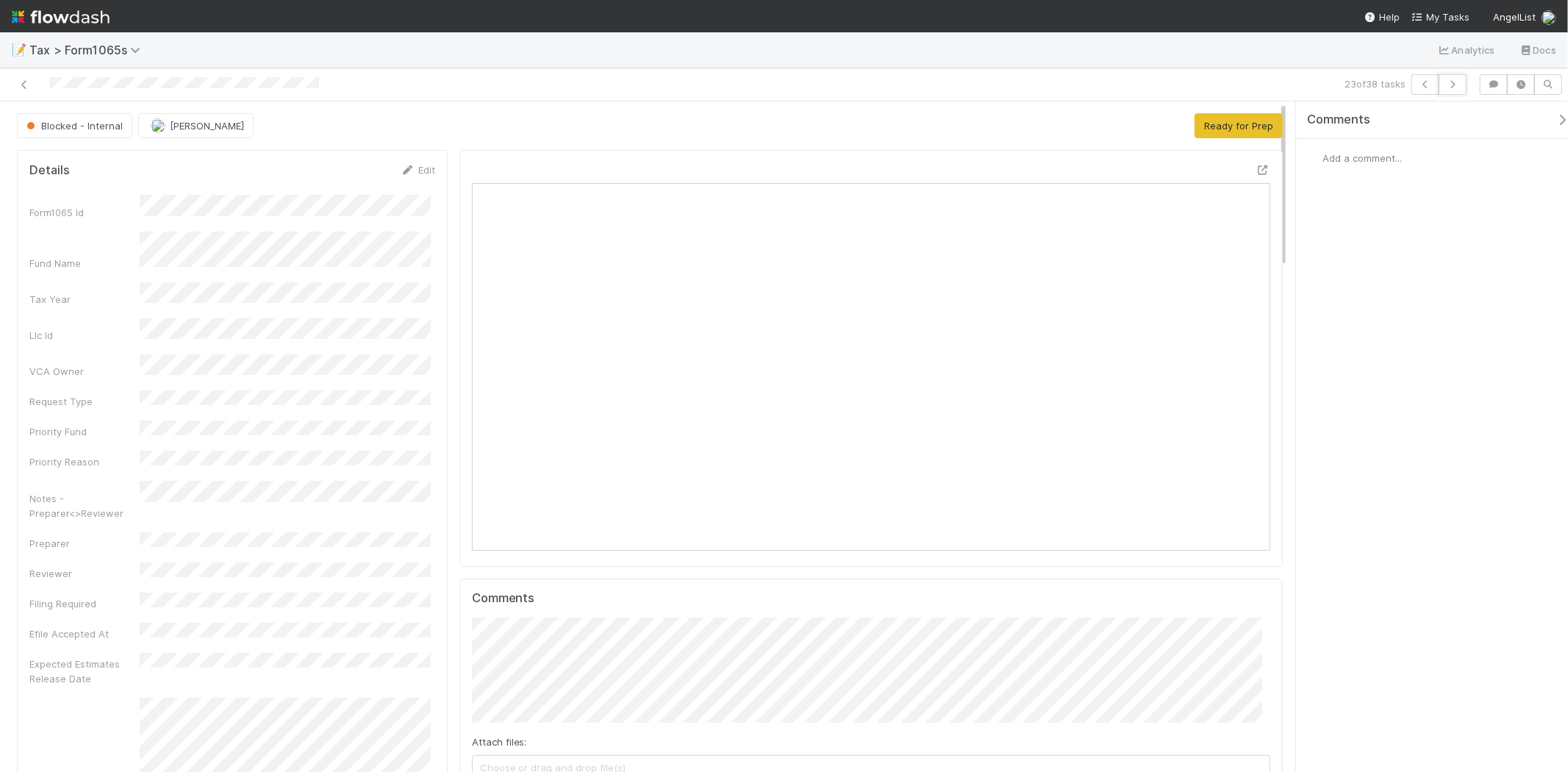
click at [1449, 90] on button "button" at bounding box center [1453, 84] width 28 height 21
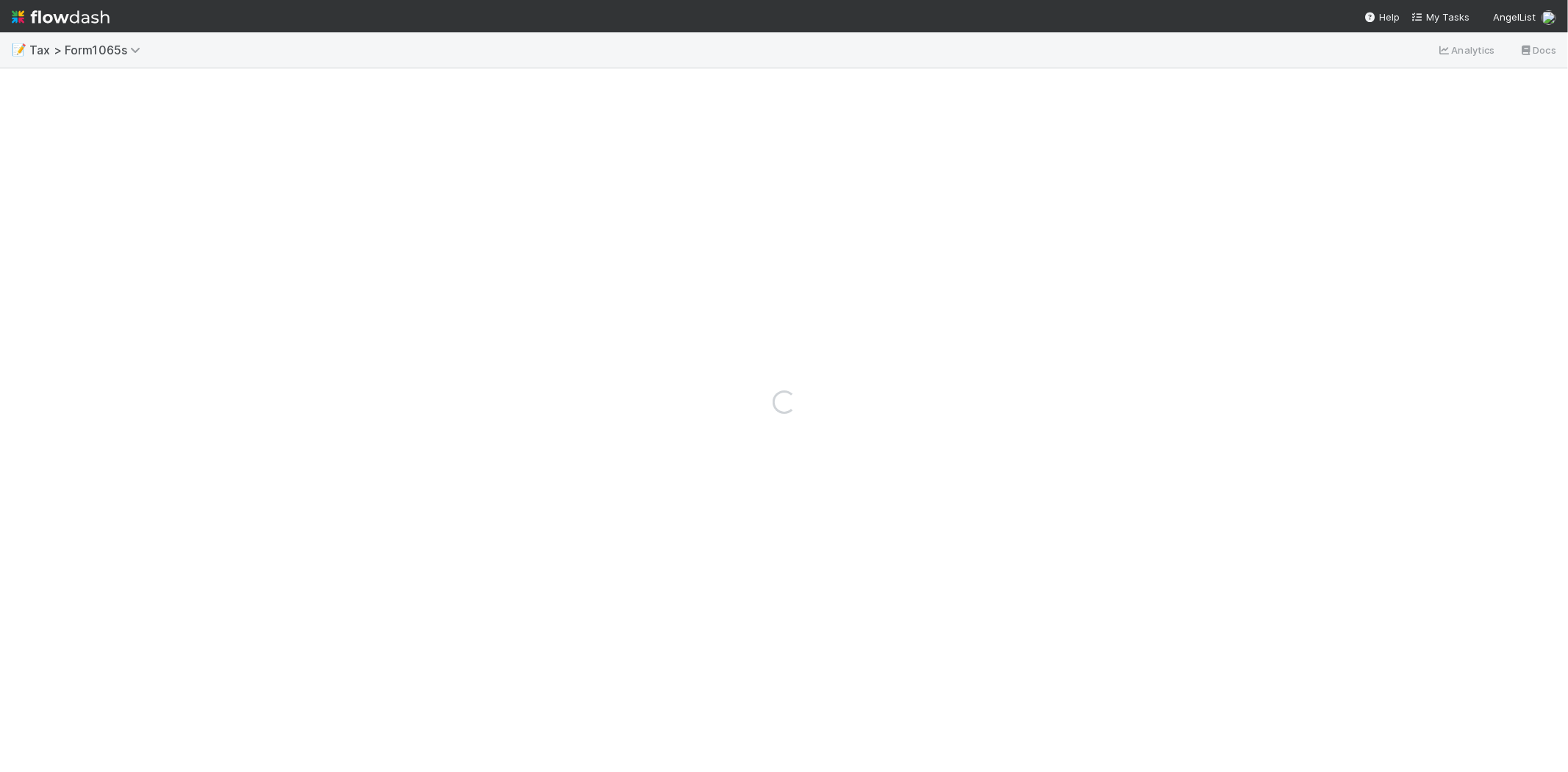
click at [1449, 90] on div "Loading..." at bounding box center [784, 402] width 1568 height 740
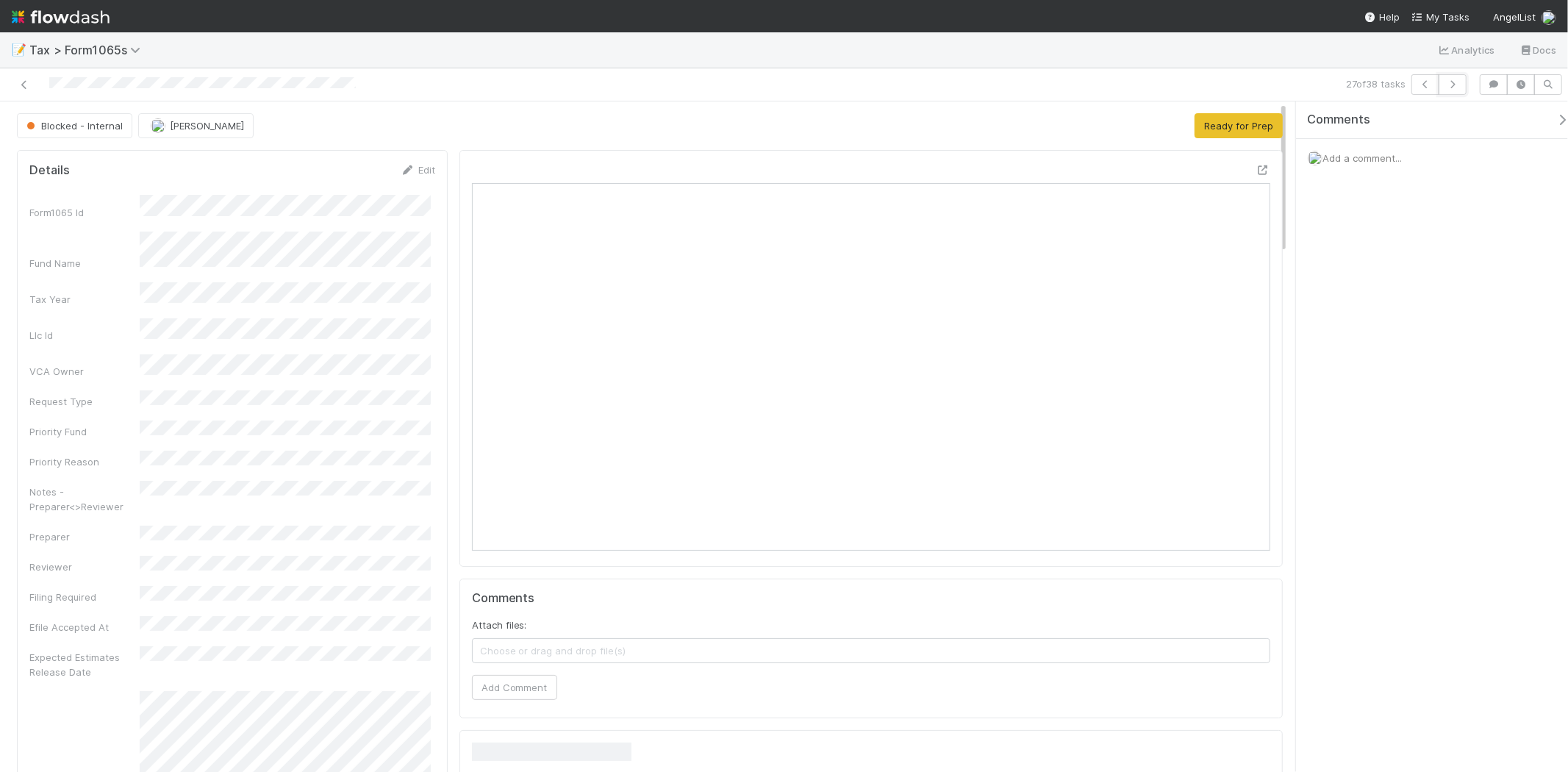
click at [1449, 90] on button "button" at bounding box center [1453, 84] width 28 height 21
click at [1244, 115] on button "Ready for Prep" at bounding box center [1239, 125] width 88 height 25
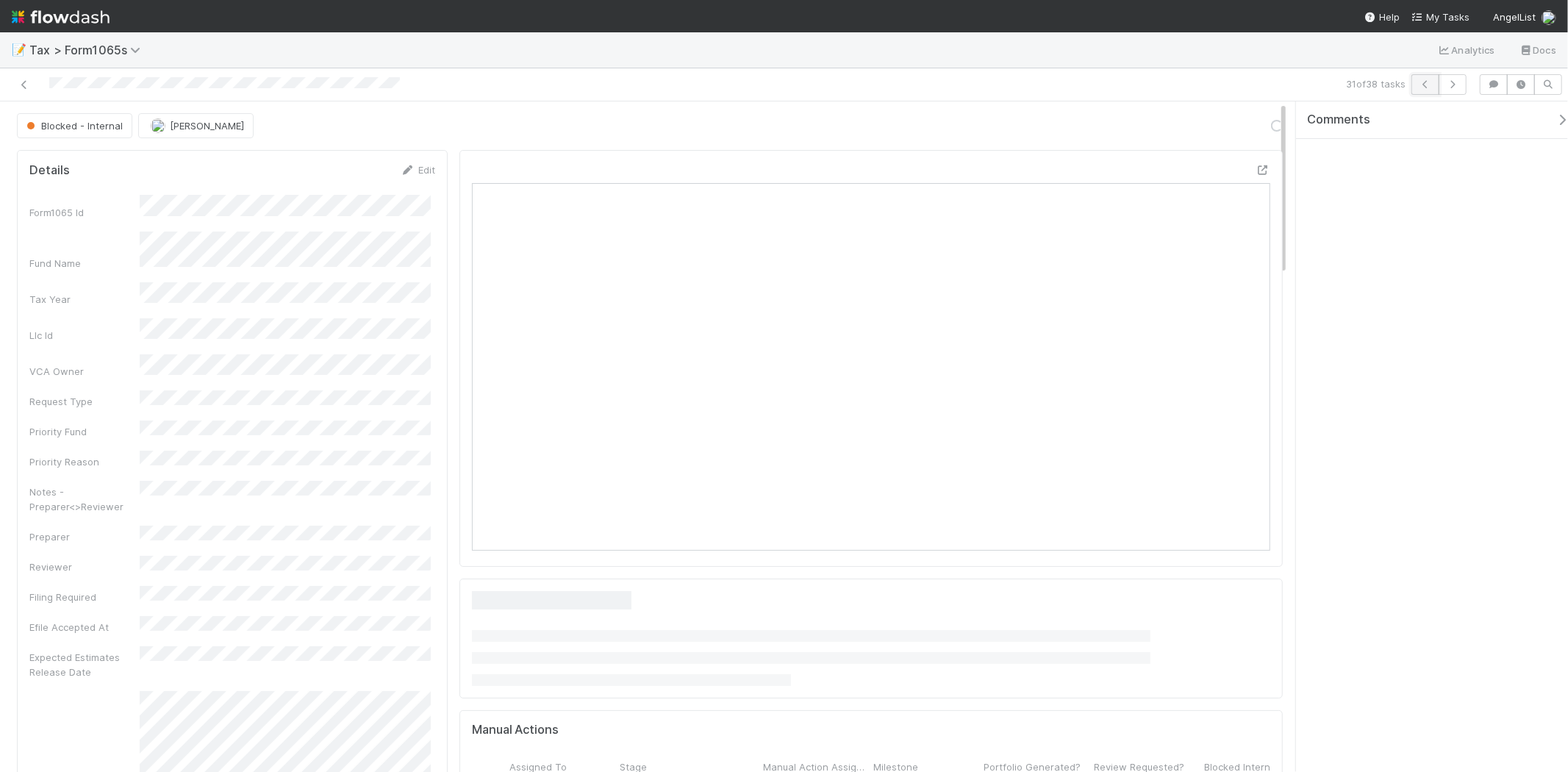
click at [1419, 85] on icon "button" at bounding box center [1425, 84] width 15 height 9
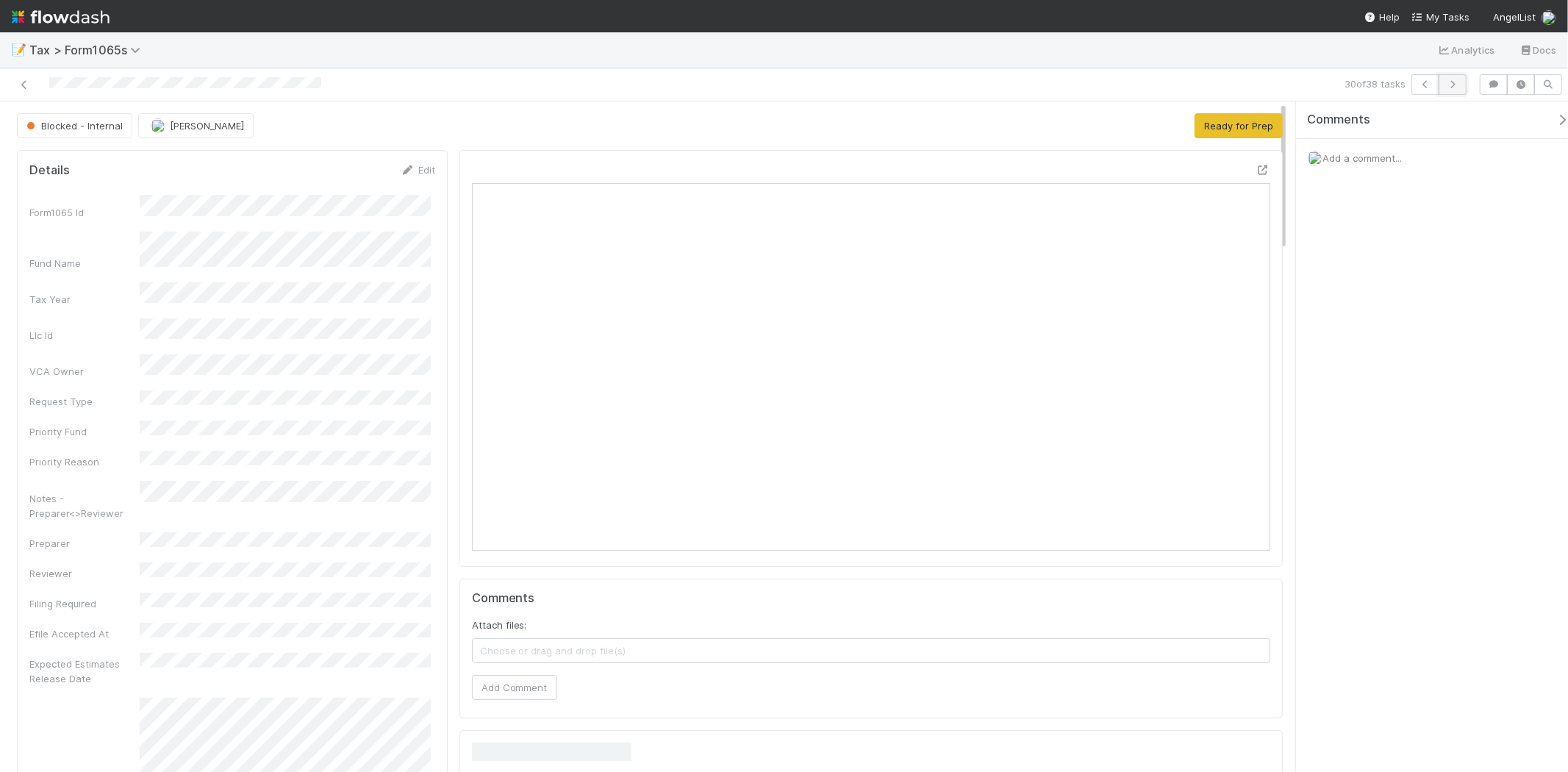
click at [1453, 89] on button "button" at bounding box center [1453, 84] width 28 height 21
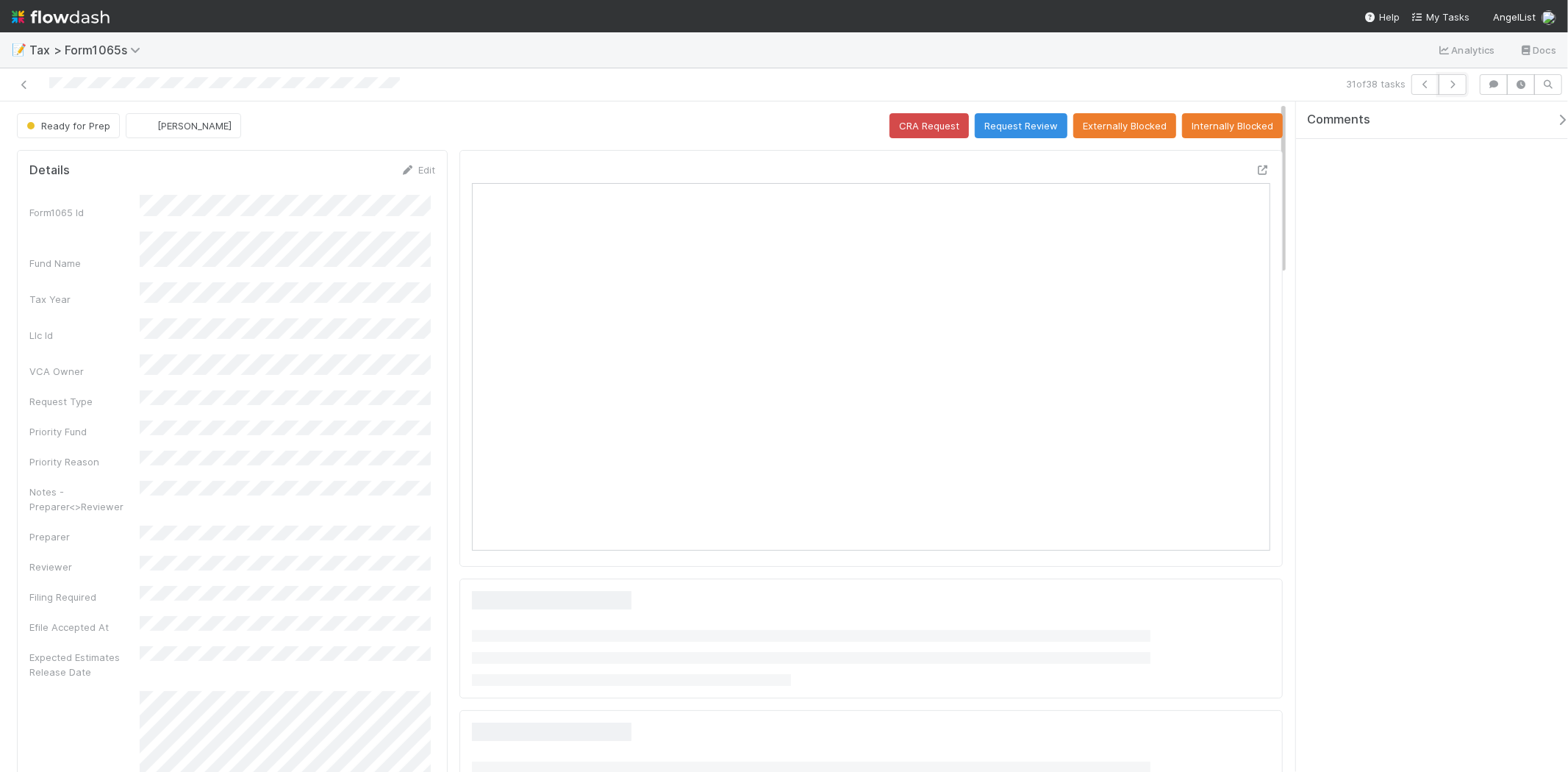
click at [1453, 89] on button "button" at bounding box center [1453, 84] width 28 height 21
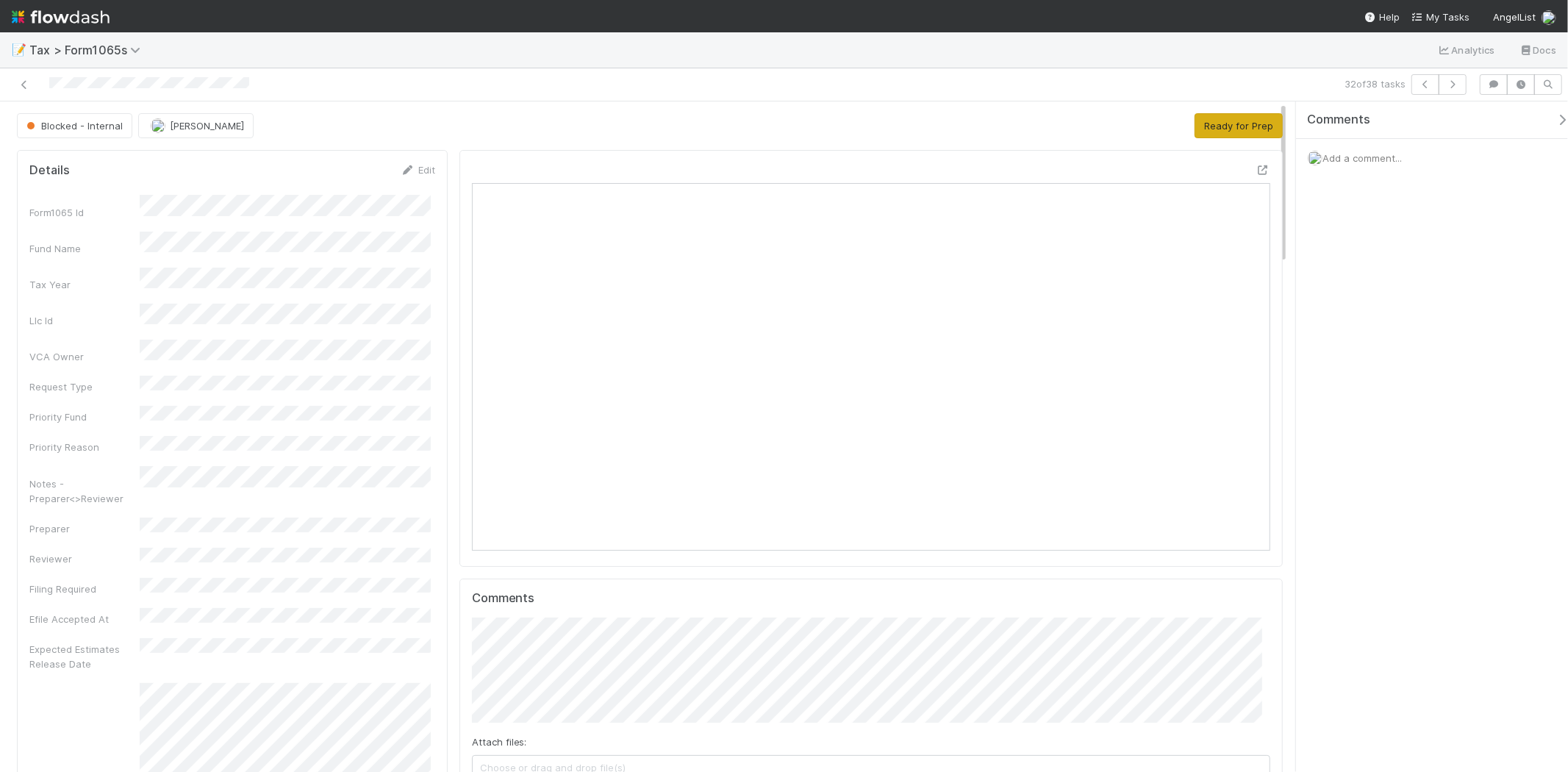
scroll to position [287, 389]
click at [1359, 163] on span "Add a comment..." at bounding box center [1362, 159] width 79 height 12
click at [1233, 128] on button "Ready for Prep" at bounding box center [1239, 125] width 88 height 25
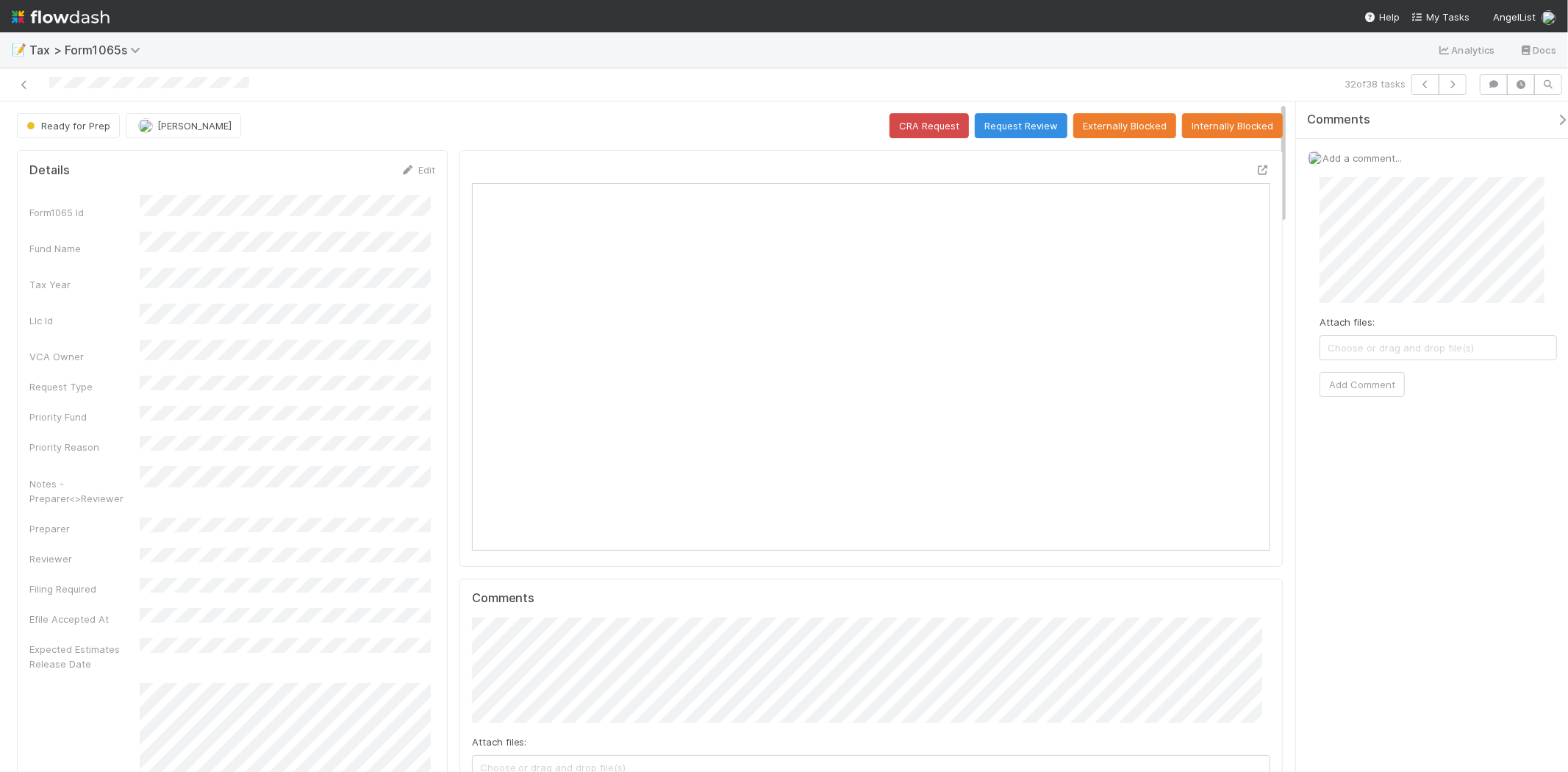
click at [1366, 358] on span "Choose or drag and drop file(s)" at bounding box center [1439, 347] width 236 height 23
click at [1336, 391] on button "Add Comment" at bounding box center [1362, 384] width 85 height 25
click at [37, 79] on div at bounding box center [374, 84] width 736 height 21
click at [30, 83] on icon at bounding box center [24, 84] width 15 height 9
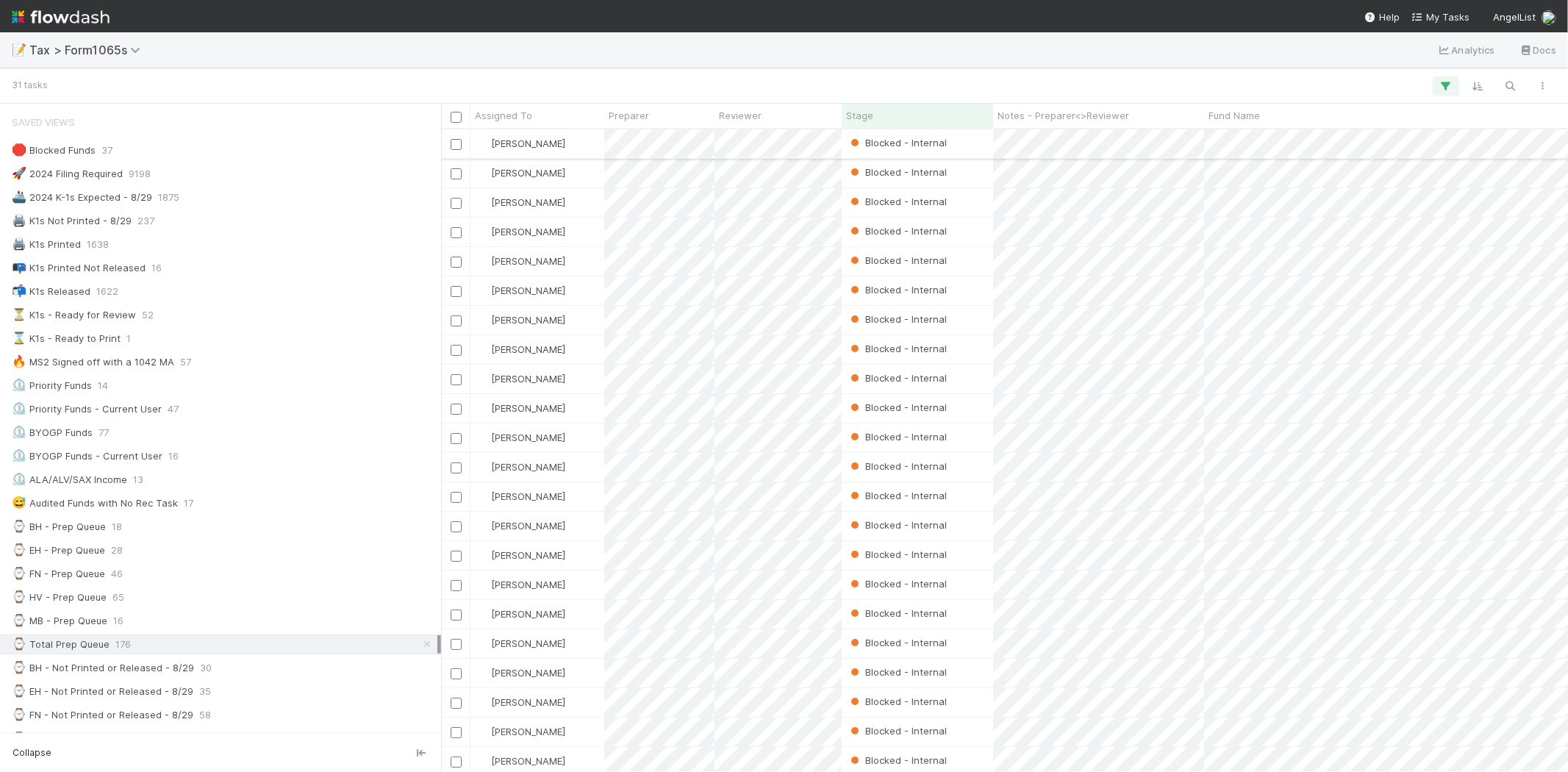
click at [578, 135] on div "Fareeha Naim" at bounding box center [537, 143] width 134 height 28
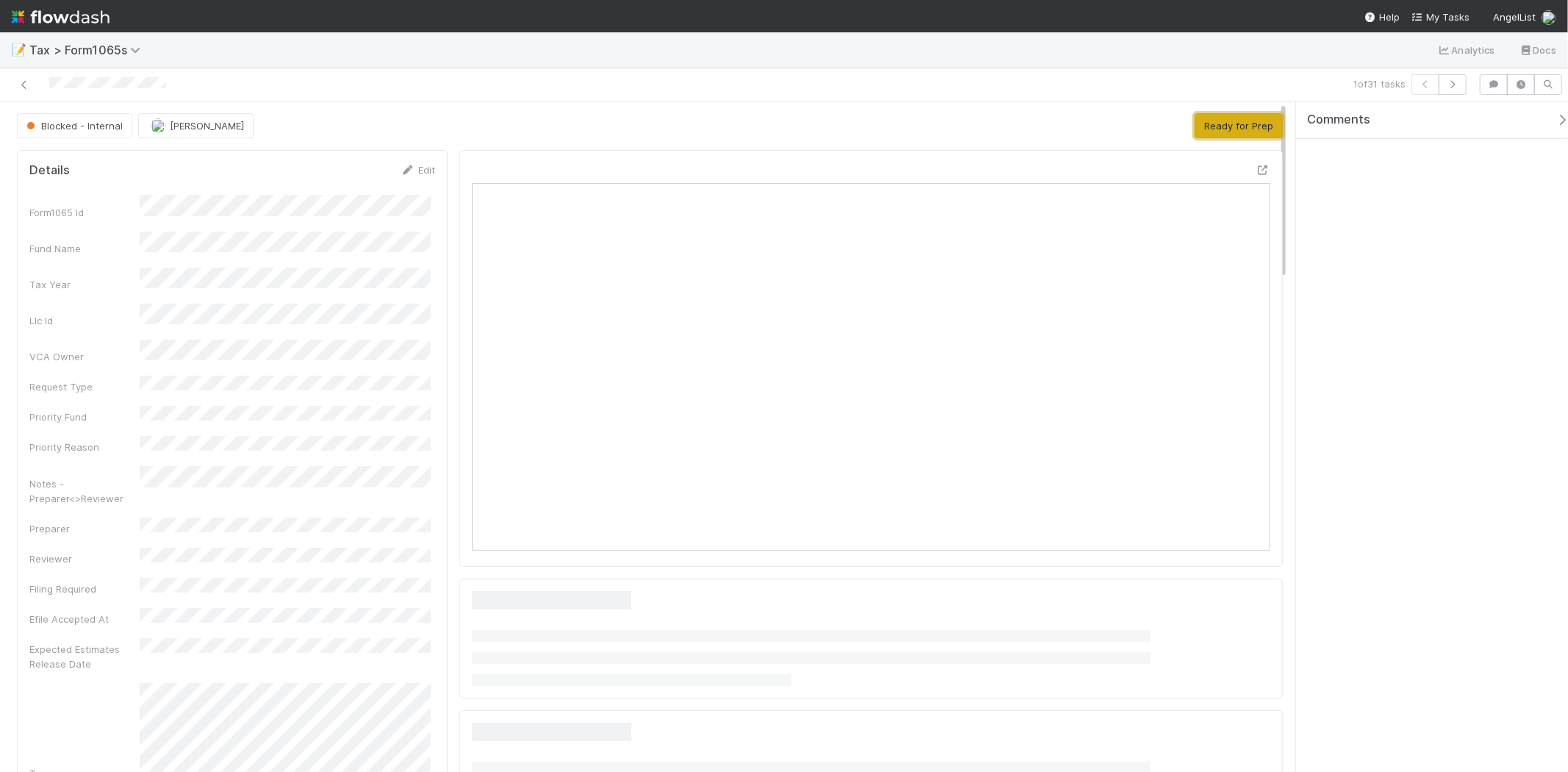
click at [1222, 126] on button "Ready for Prep" at bounding box center [1239, 125] width 88 height 25
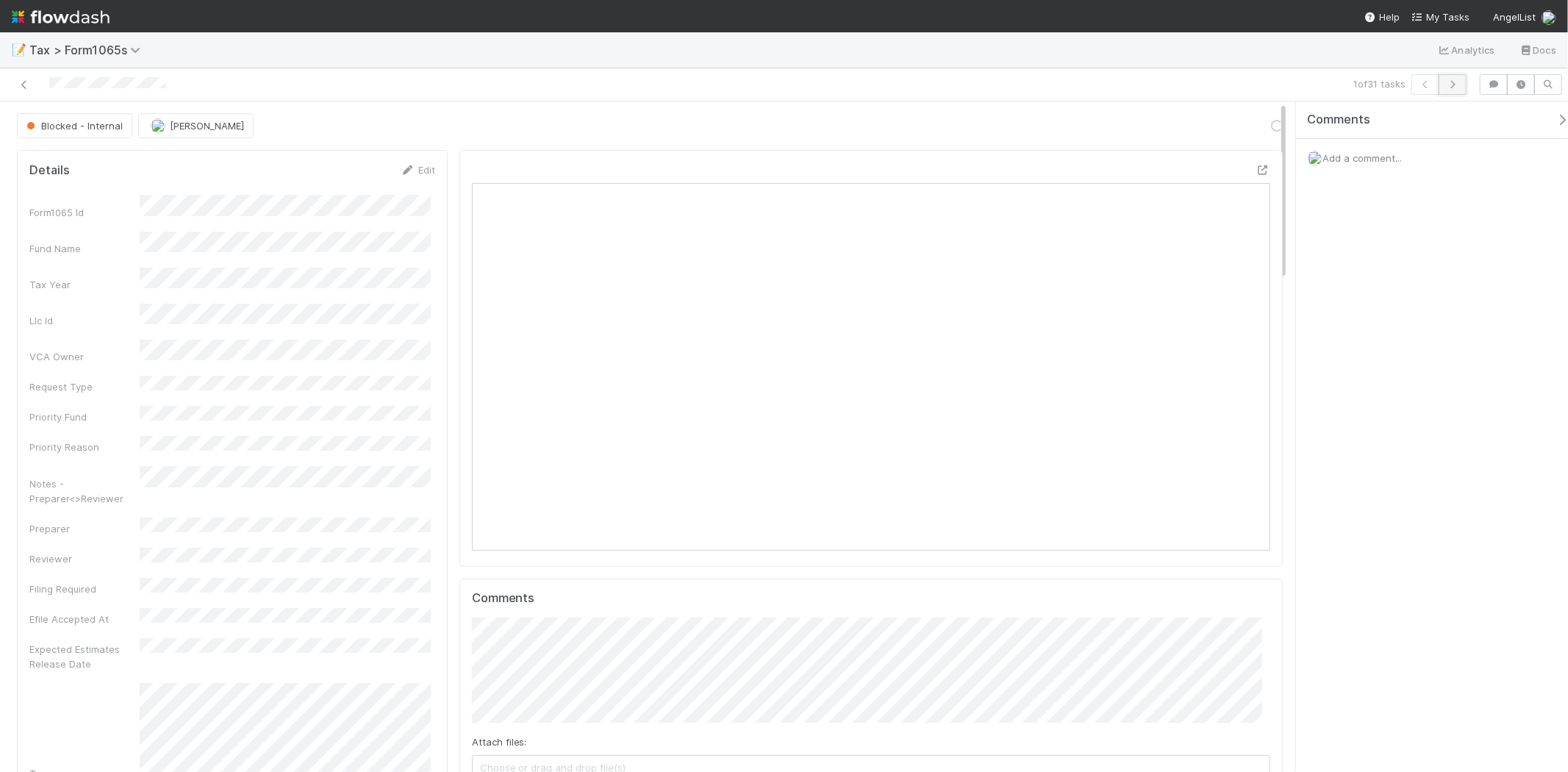
click at [1460, 86] on button "button" at bounding box center [1453, 84] width 28 height 21
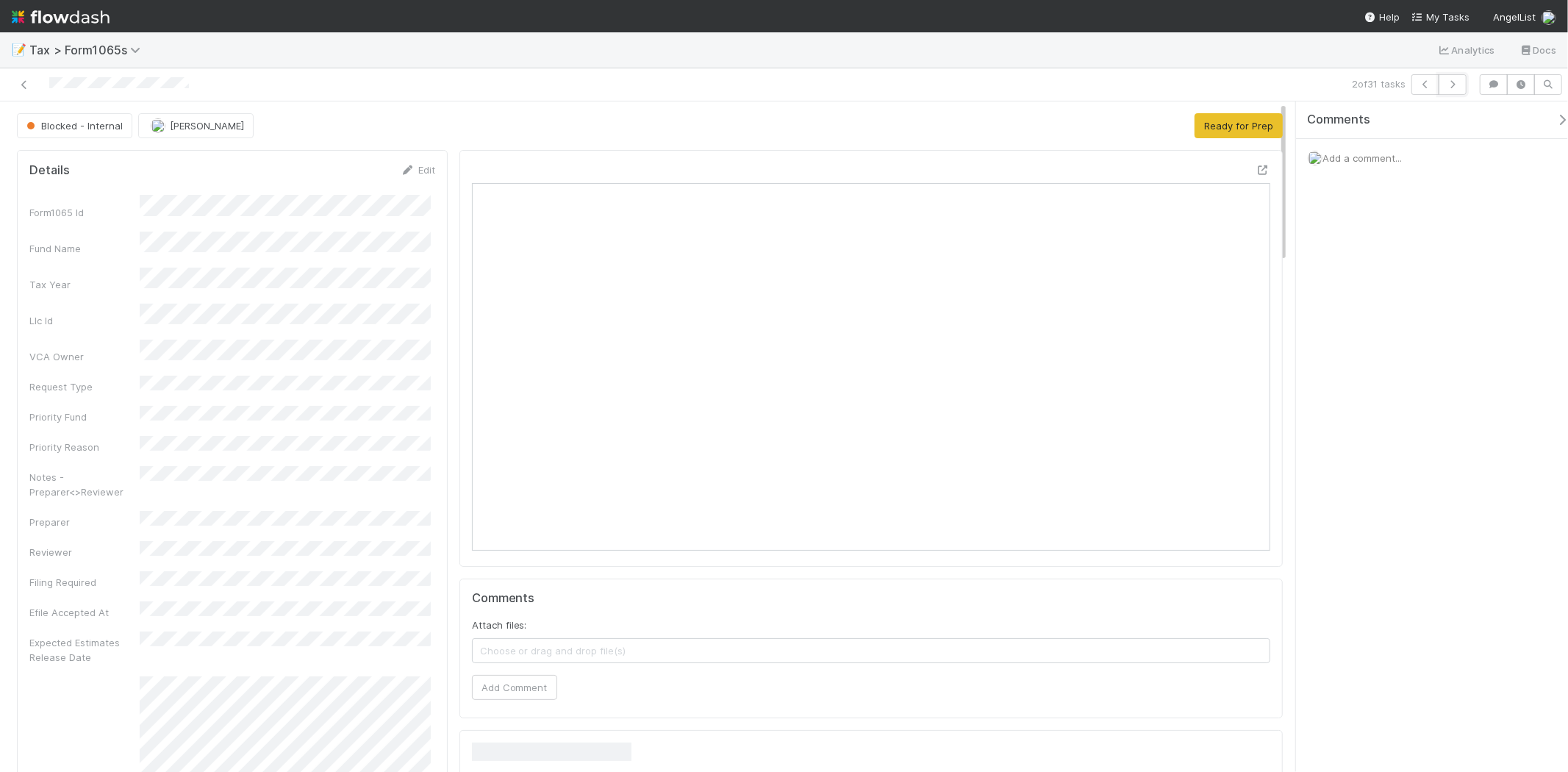
click at [1460, 86] on button "button" at bounding box center [1453, 84] width 28 height 21
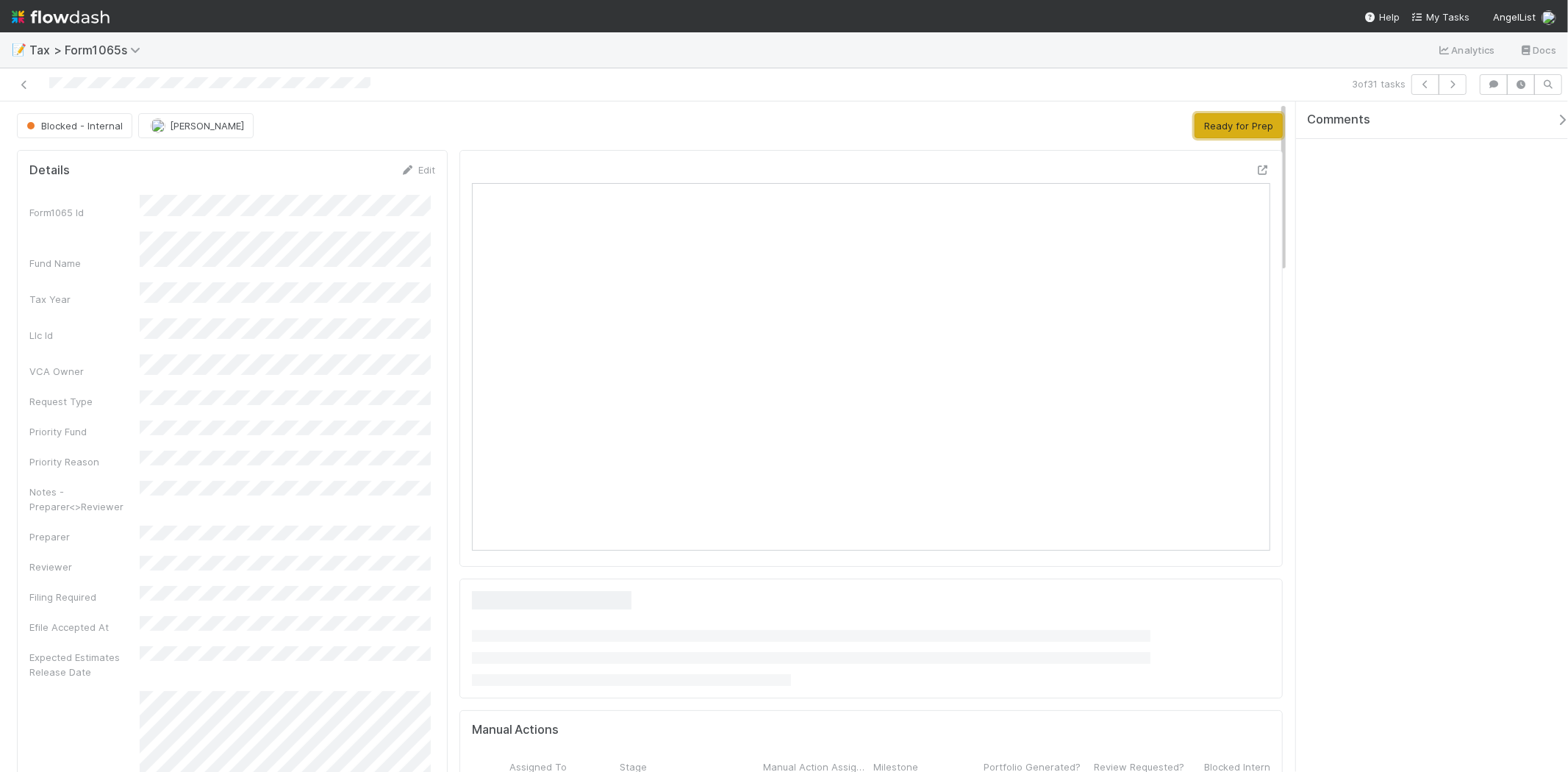
click at [1244, 126] on button "Ready for Prep" at bounding box center [1239, 125] width 88 height 25
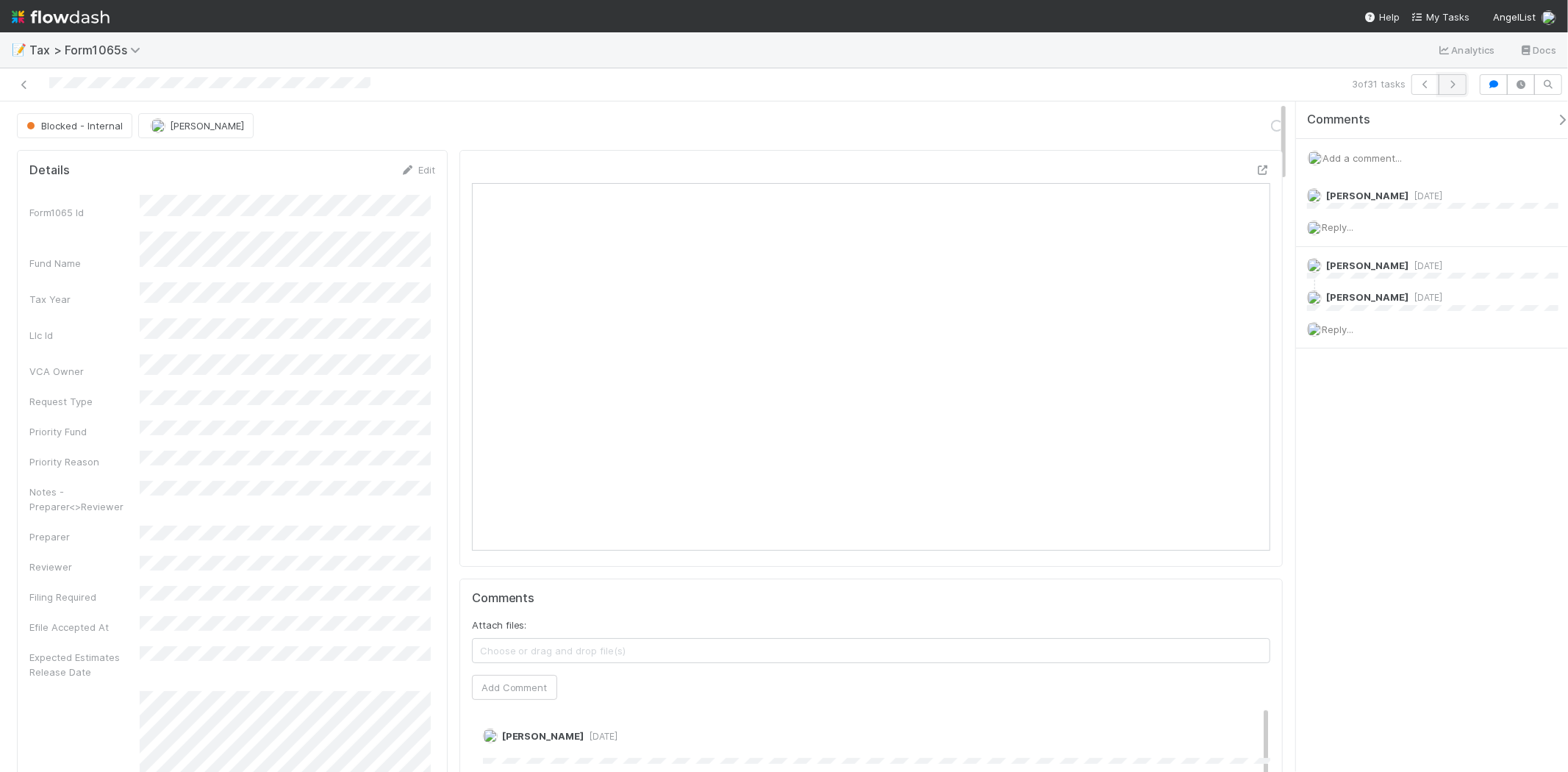
click at [1452, 85] on icon "button" at bounding box center [1453, 84] width 15 height 9
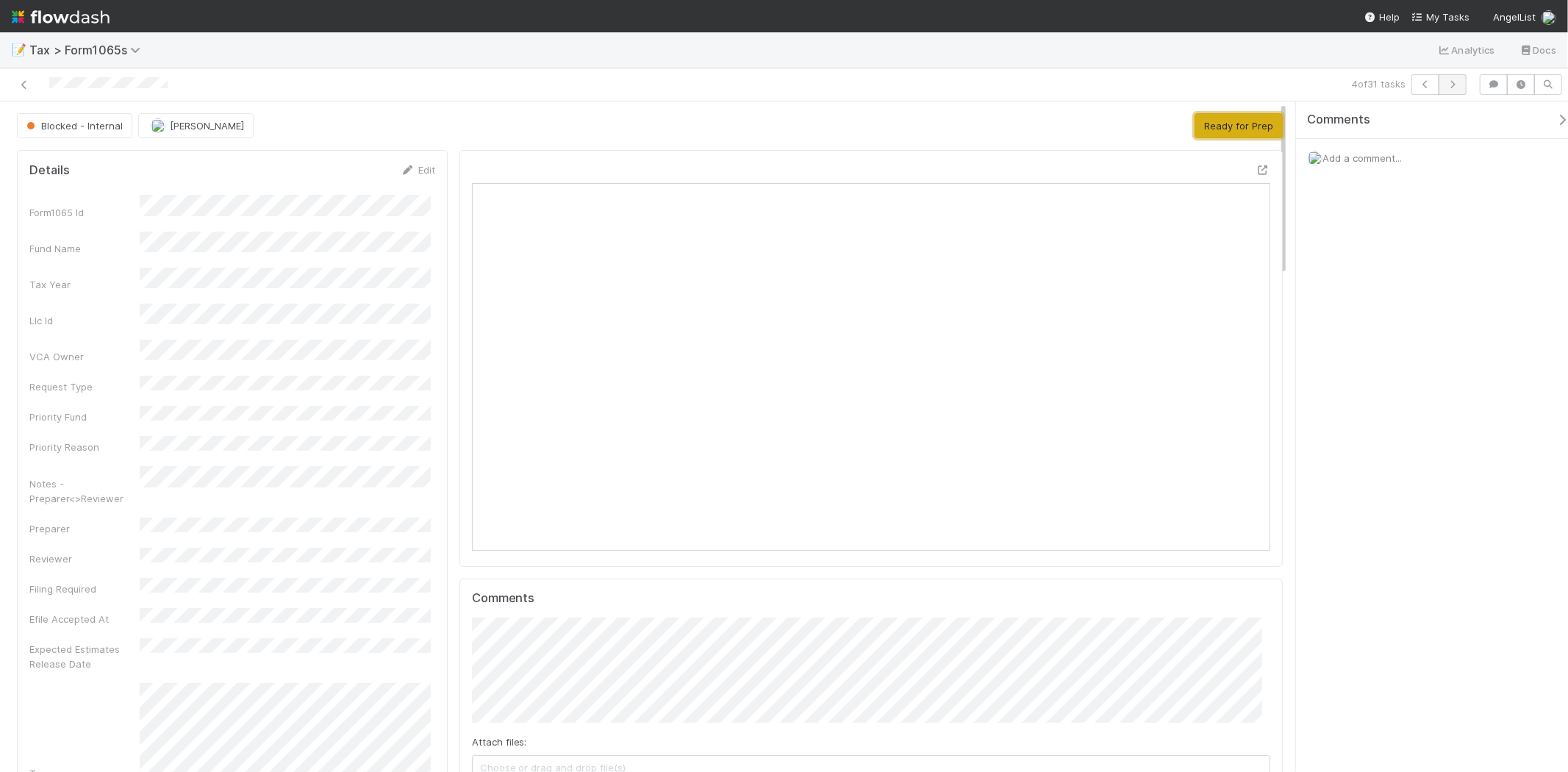
click at [1229, 119] on button "Ready for Prep" at bounding box center [1239, 125] width 88 height 25
click at [1454, 92] on button "button" at bounding box center [1453, 84] width 28 height 21
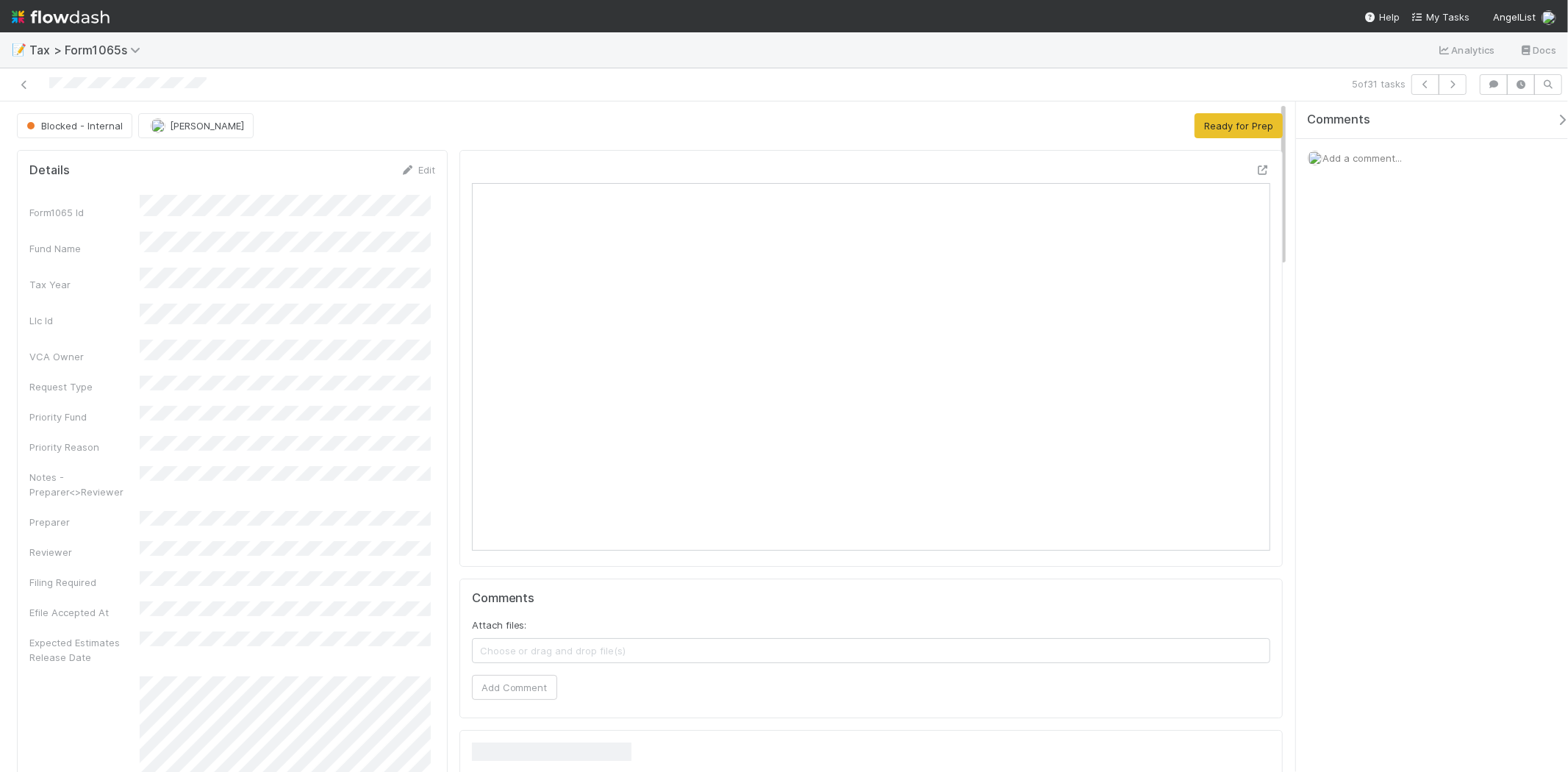
click at [90, 17] on img at bounding box center [61, 16] width 98 height 25
click at [92, 17] on img at bounding box center [61, 16] width 98 height 25
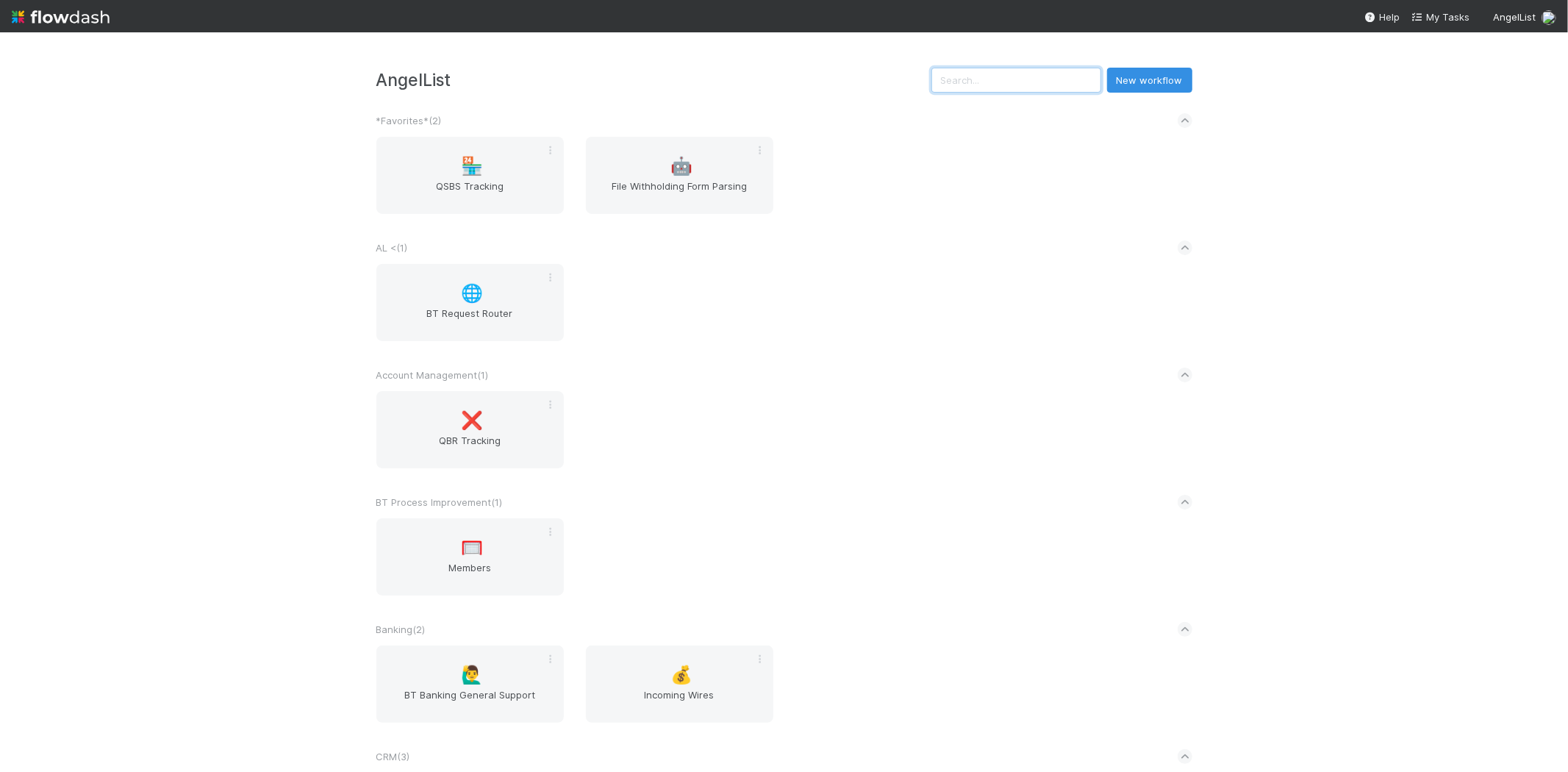
click at [1048, 77] on input "text" at bounding box center [1016, 80] width 170 height 25
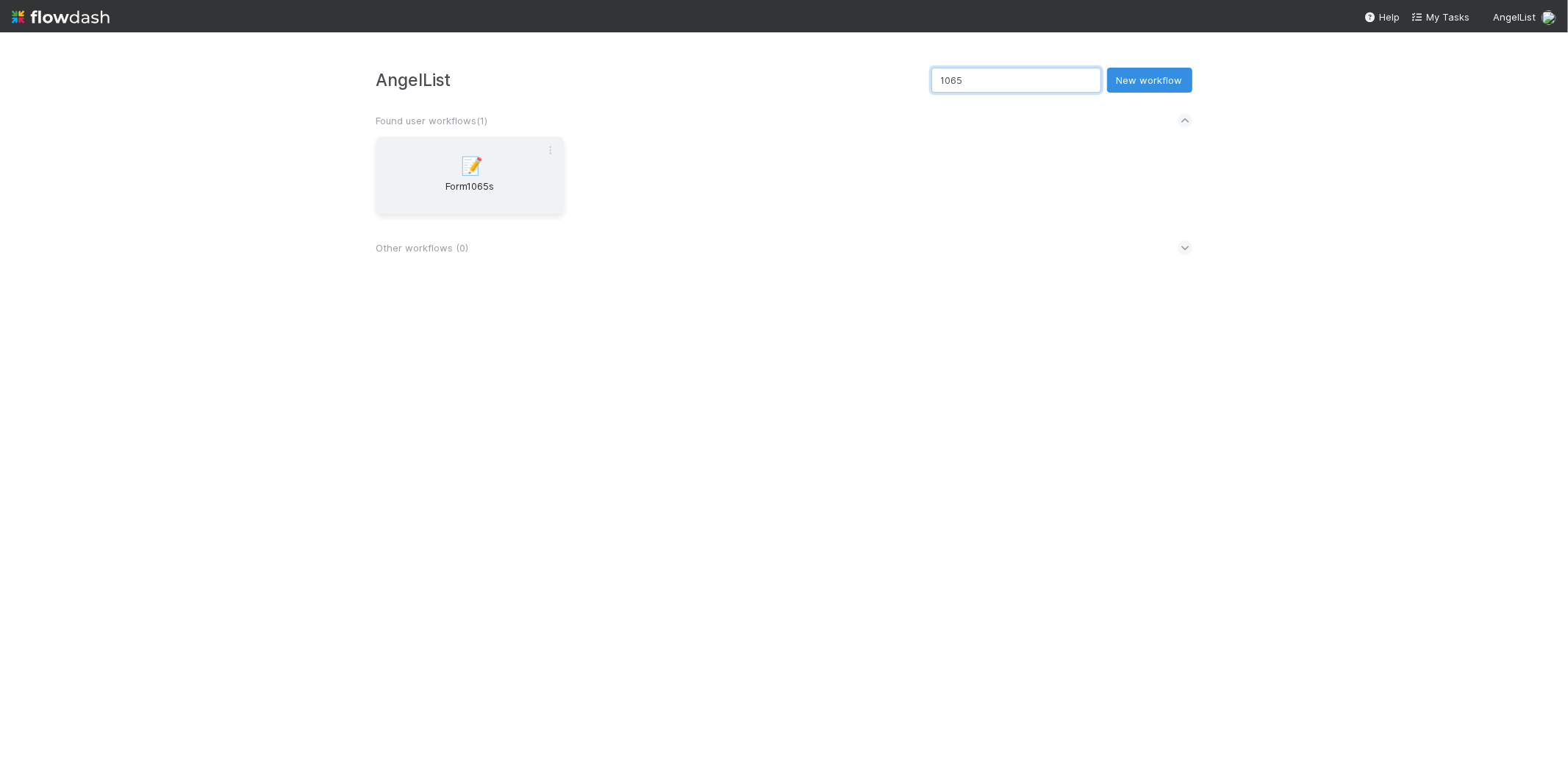
type input "1065"
click at [523, 163] on div "📝 Form1065s" at bounding box center [470, 176] width 188 height 78
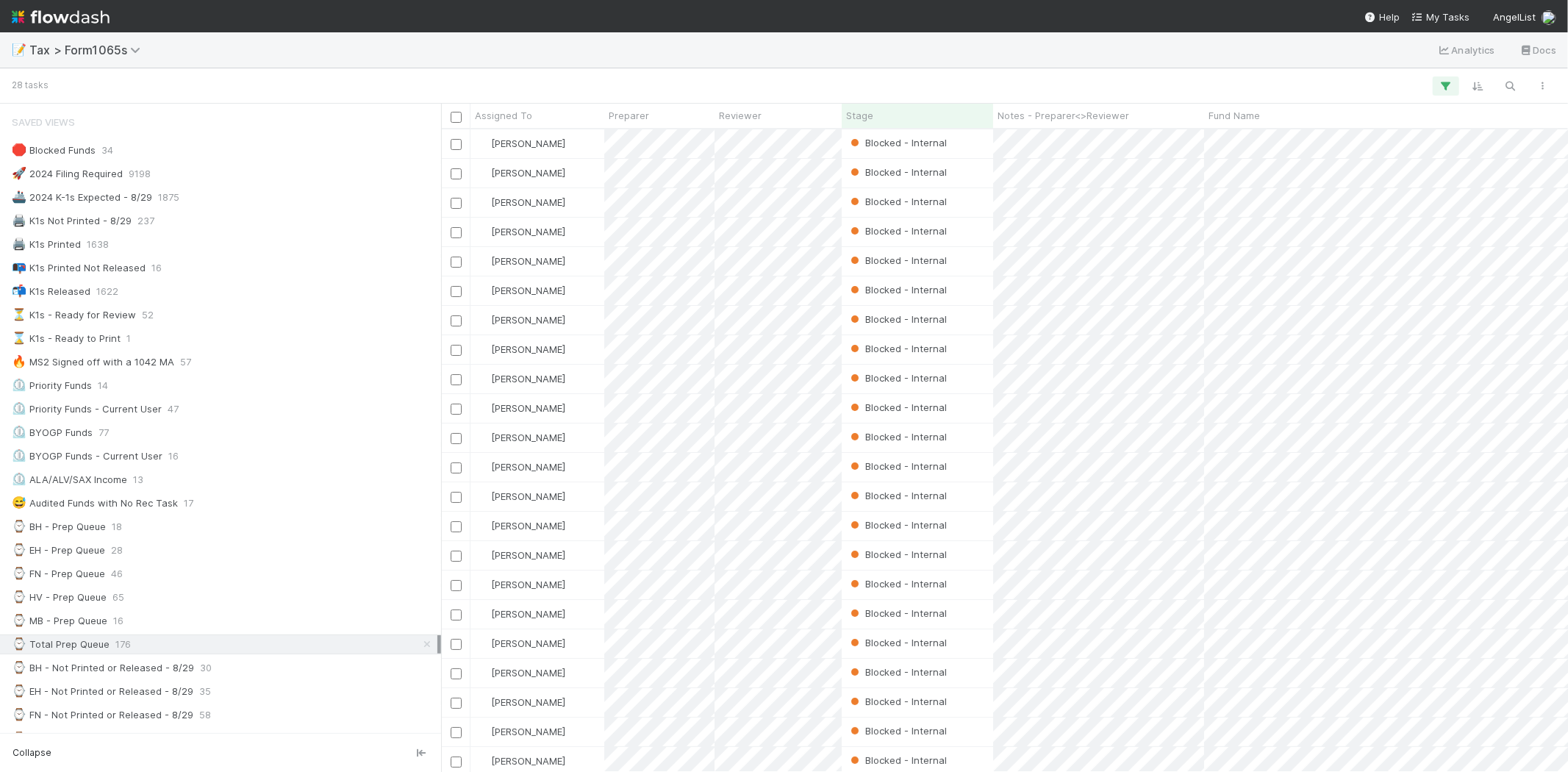
scroll to position [981, 0]
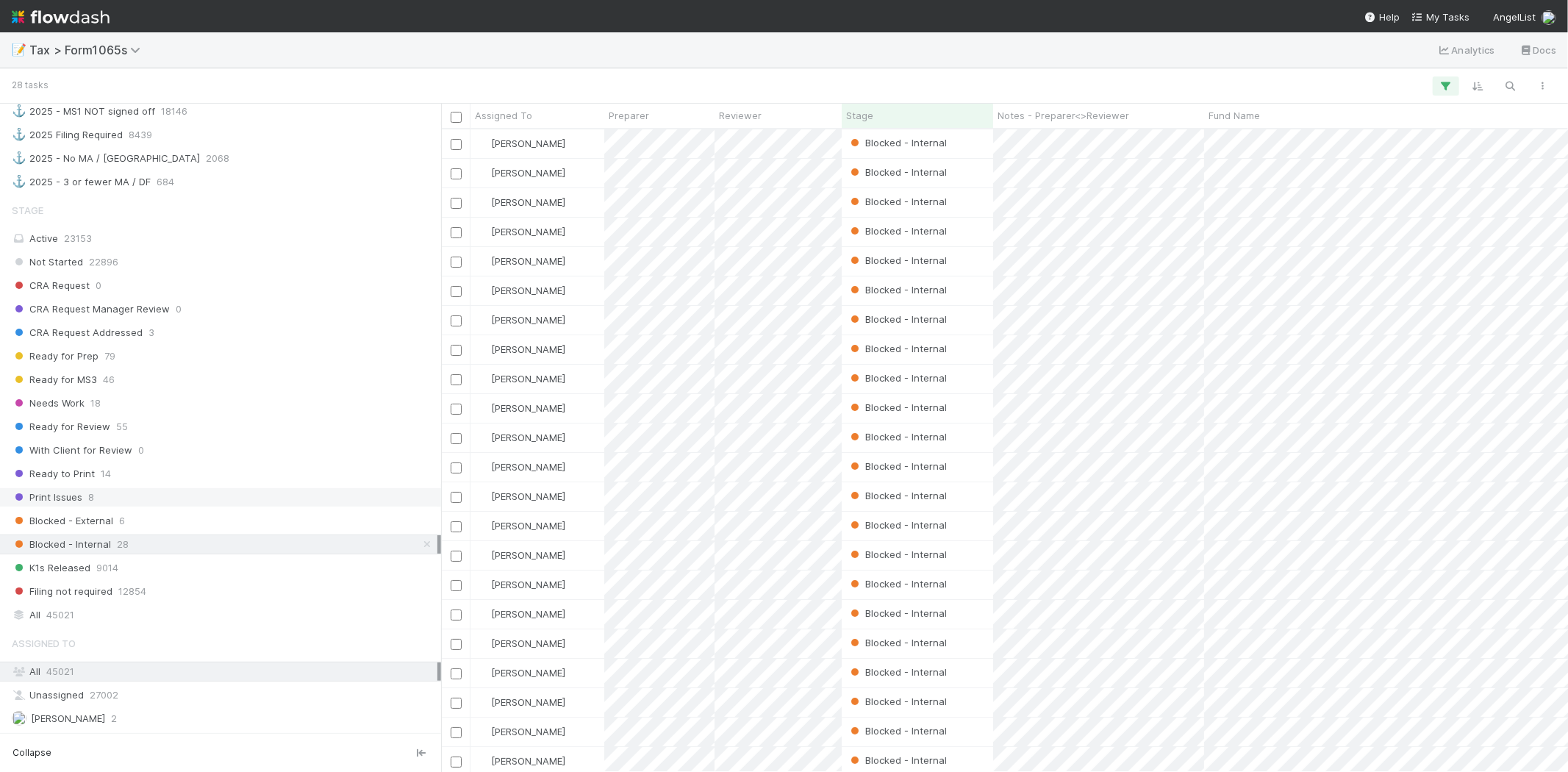
click at [128, 498] on div "Print Issues 8" at bounding box center [225, 497] width 426 height 18
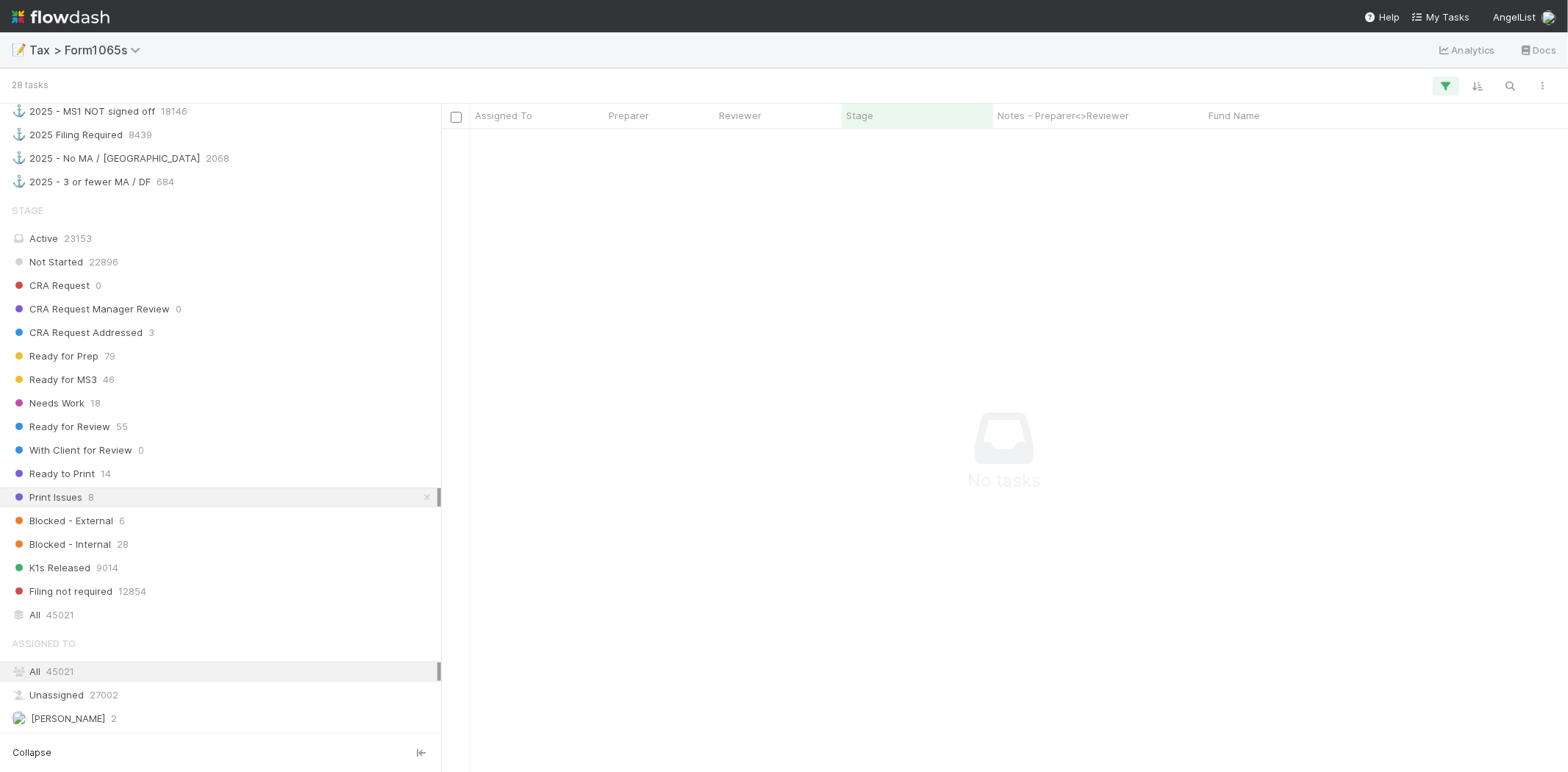
scroll to position [619, 1103]
click at [175, 625] on div "All 45021" at bounding box center [225, 614] width 426 height 18
click at [151, 507] on div "Print Issues 8" at bounding box center [225, 497] width 426 height 18
click at [420, 502] on icon at bounding box center [426, 497] width 15 height 9
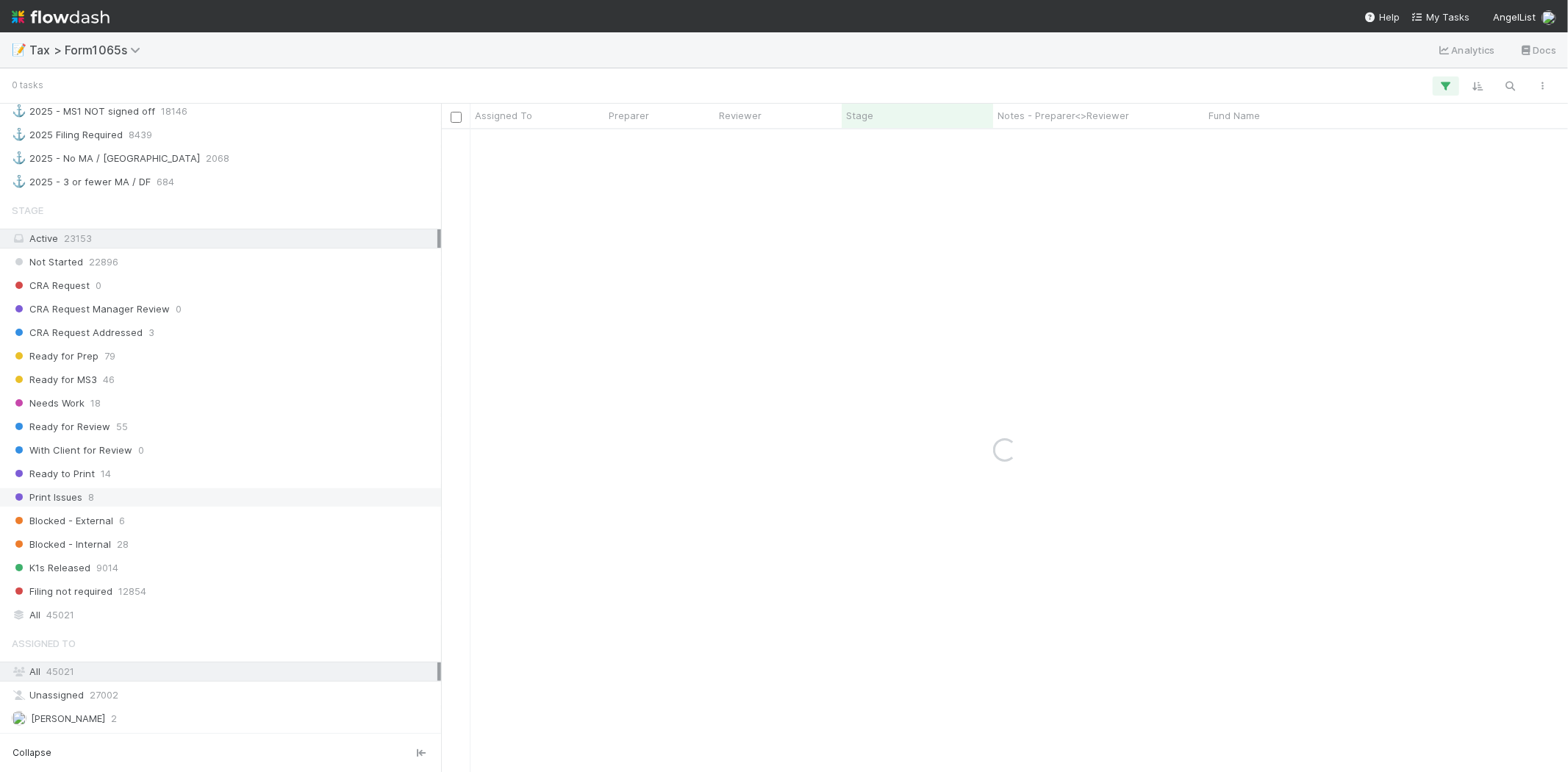
click at [232, 501] on div "Print Issues 8" at bounding box center [225, 497] width 426 height 18
click at [246, 499] on div "Print Issues 8" at bounding box center [225, 497] width 426 height 18
click at [237, 612] on div "Stage Active 23153 Not Started 22896 CRA Request 0 CRA Request Manager Review 0…" at bounding box center [221, 410] width 441 height 429
click at [224, 619] on div "All 45021" at bounding box center [225, 614] width 426 height 18
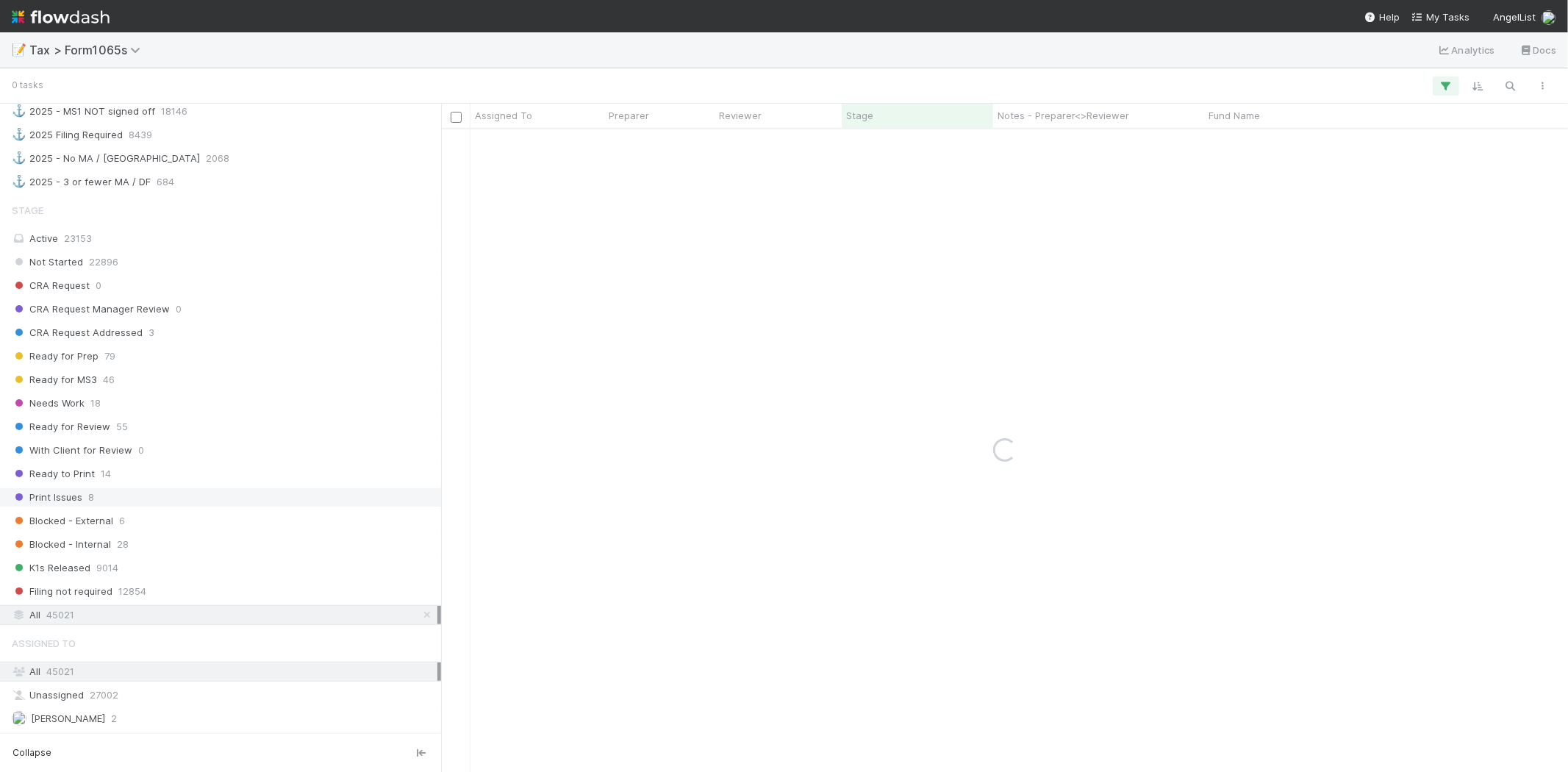
click at [118, 502] on div "Print Issues 8" at bounding box center [225, 497] width 426 height 18
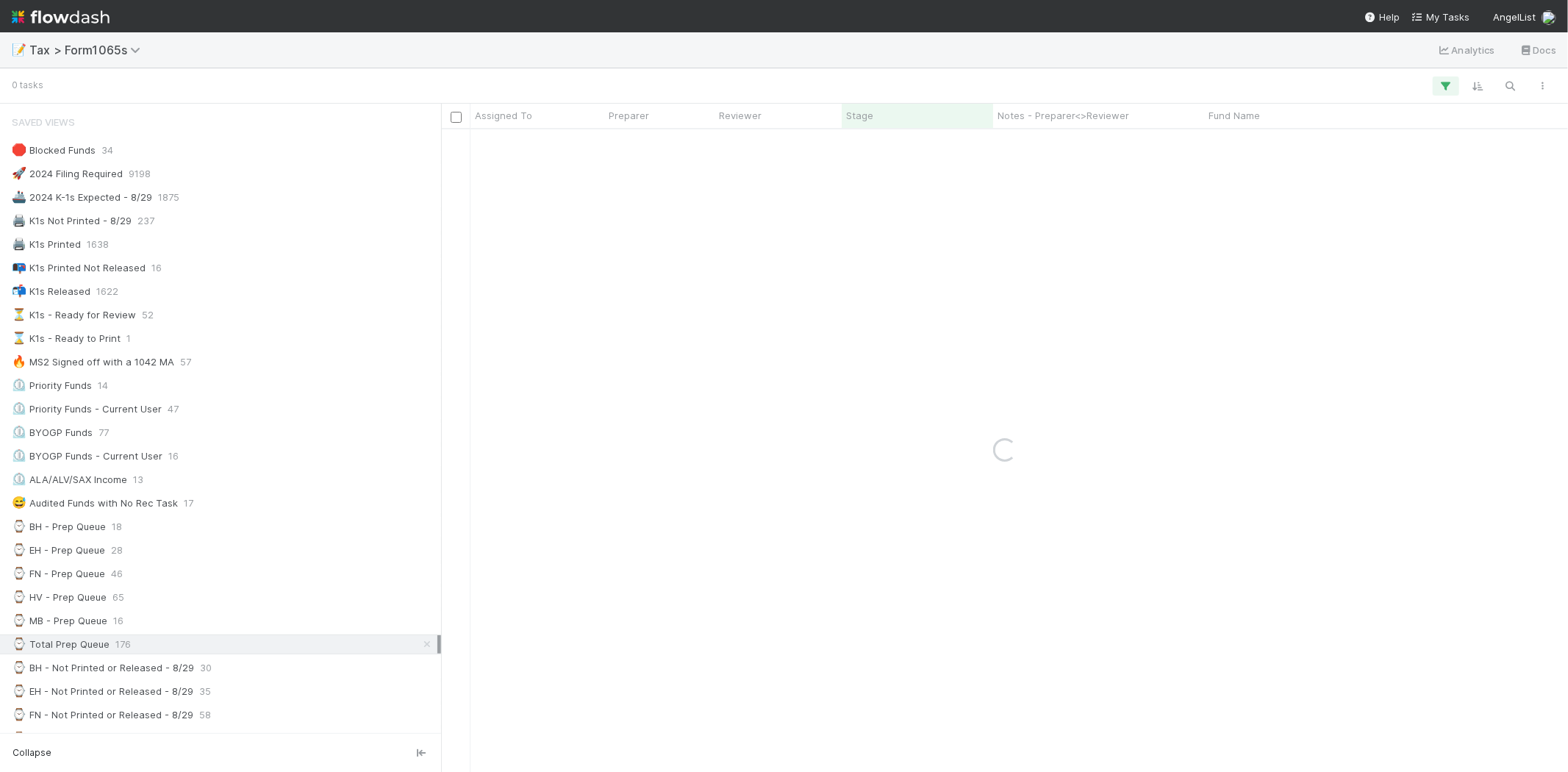
click at [420, 648] on icon at bounding box center [426, 644] width 15 height 9
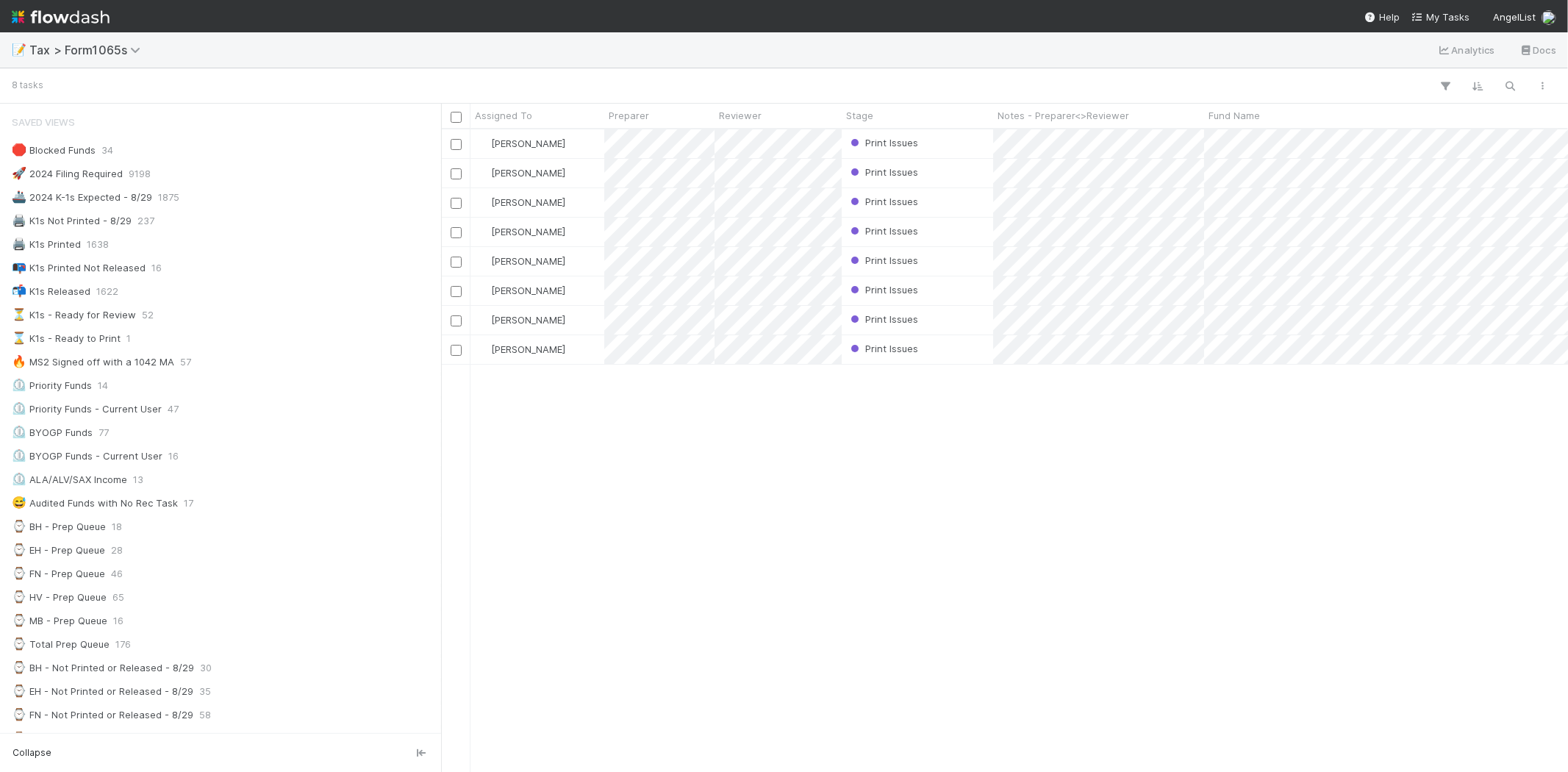
scroll to position [630, 1115]
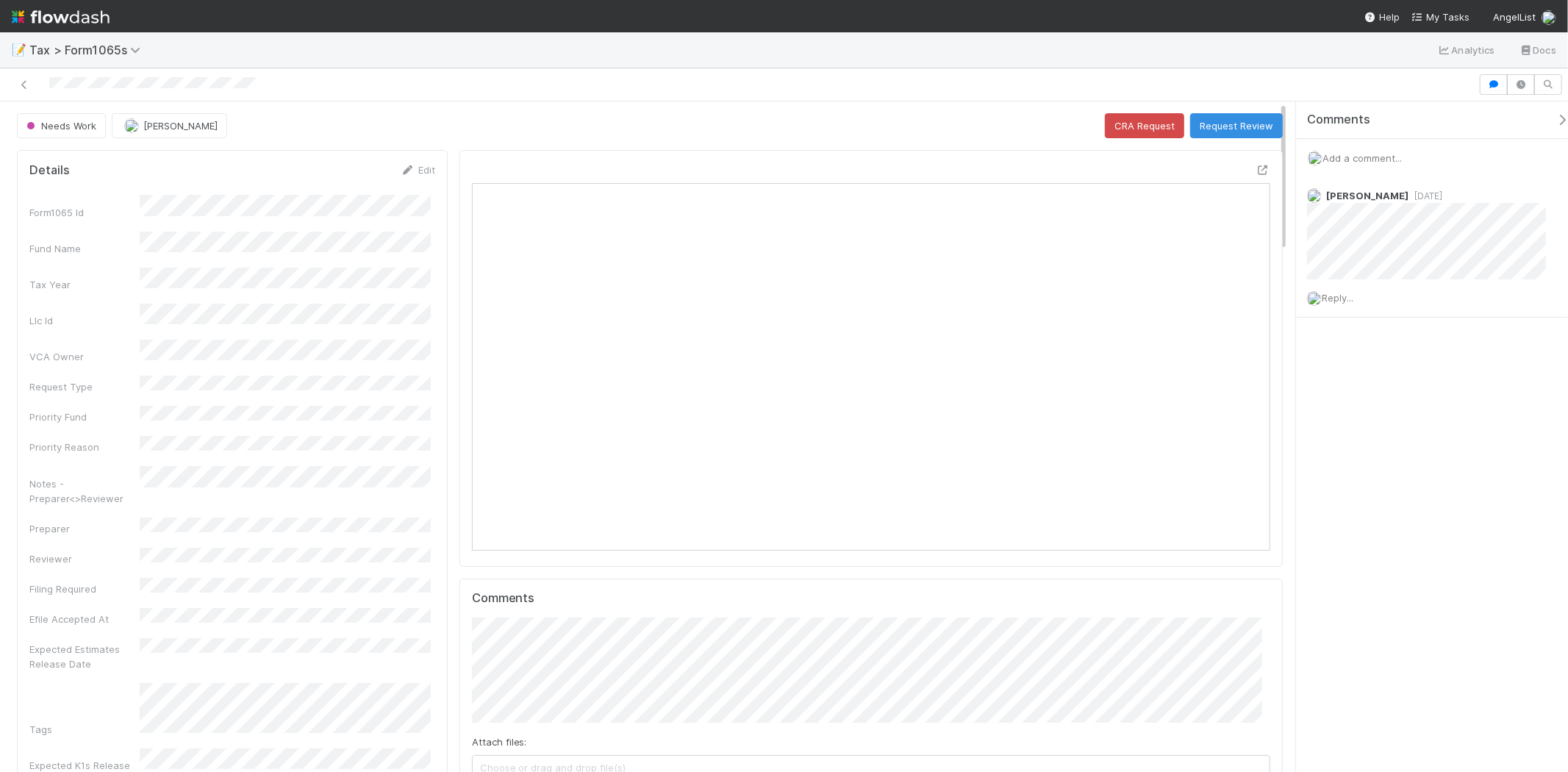
scroll to position [287, 778]
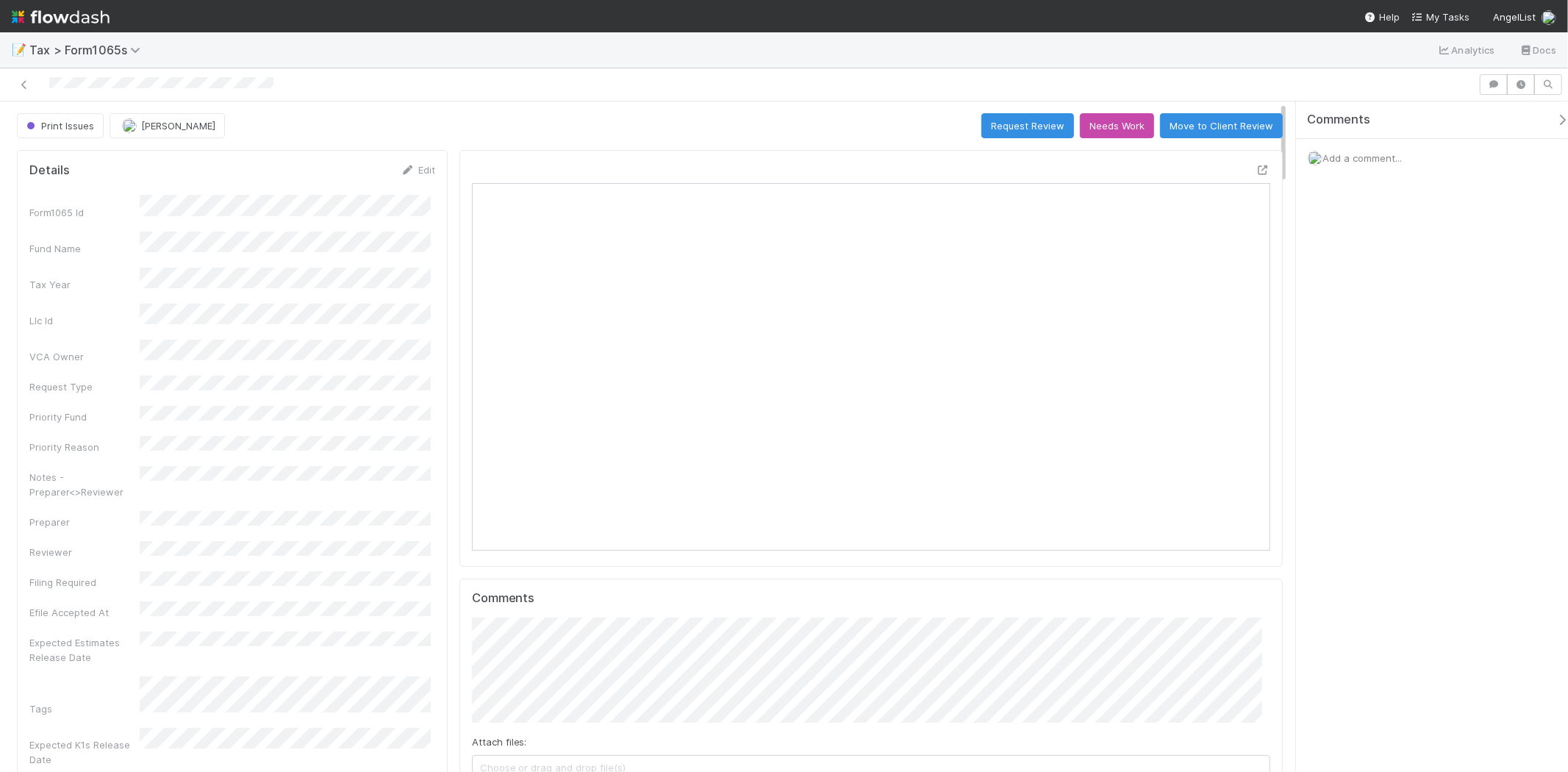
scroll to position [287, 778]
click at [77, 13] on img at bounding box center [61, 16] width 98 height 25
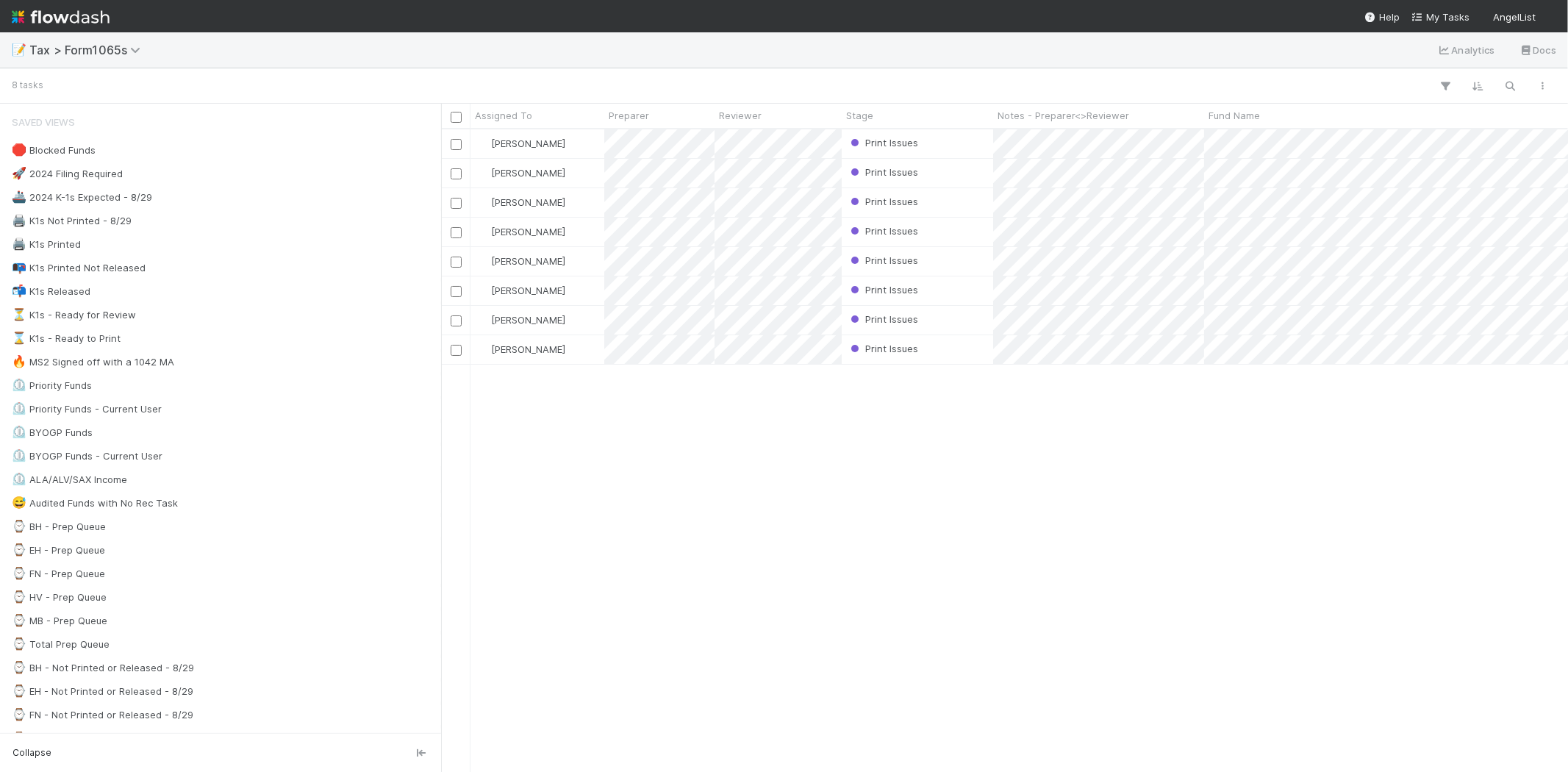
scroll to position [630, 1115]
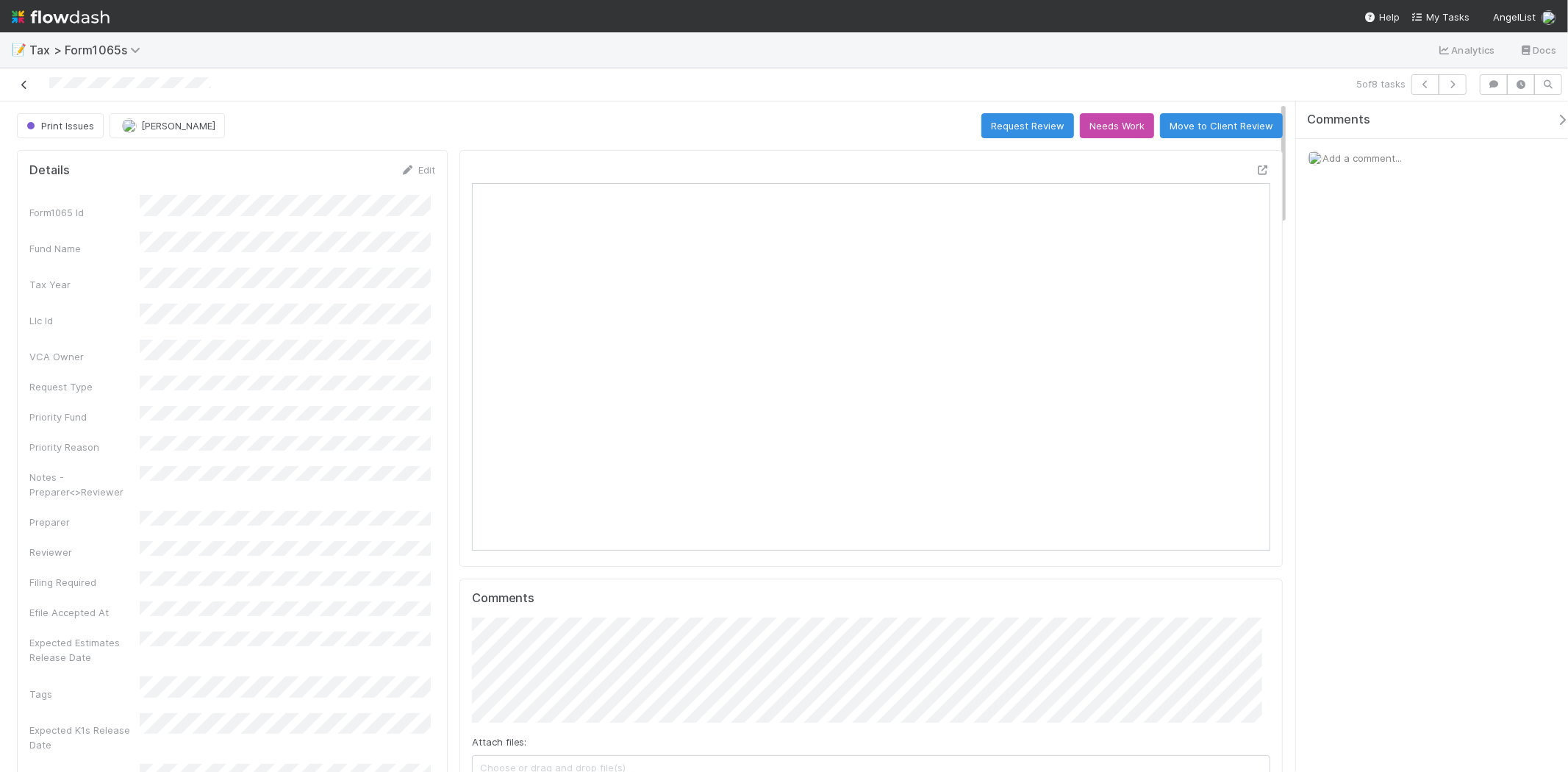
click at [24, 87] on icon at bounding box center [24, 84] width 15 height 9
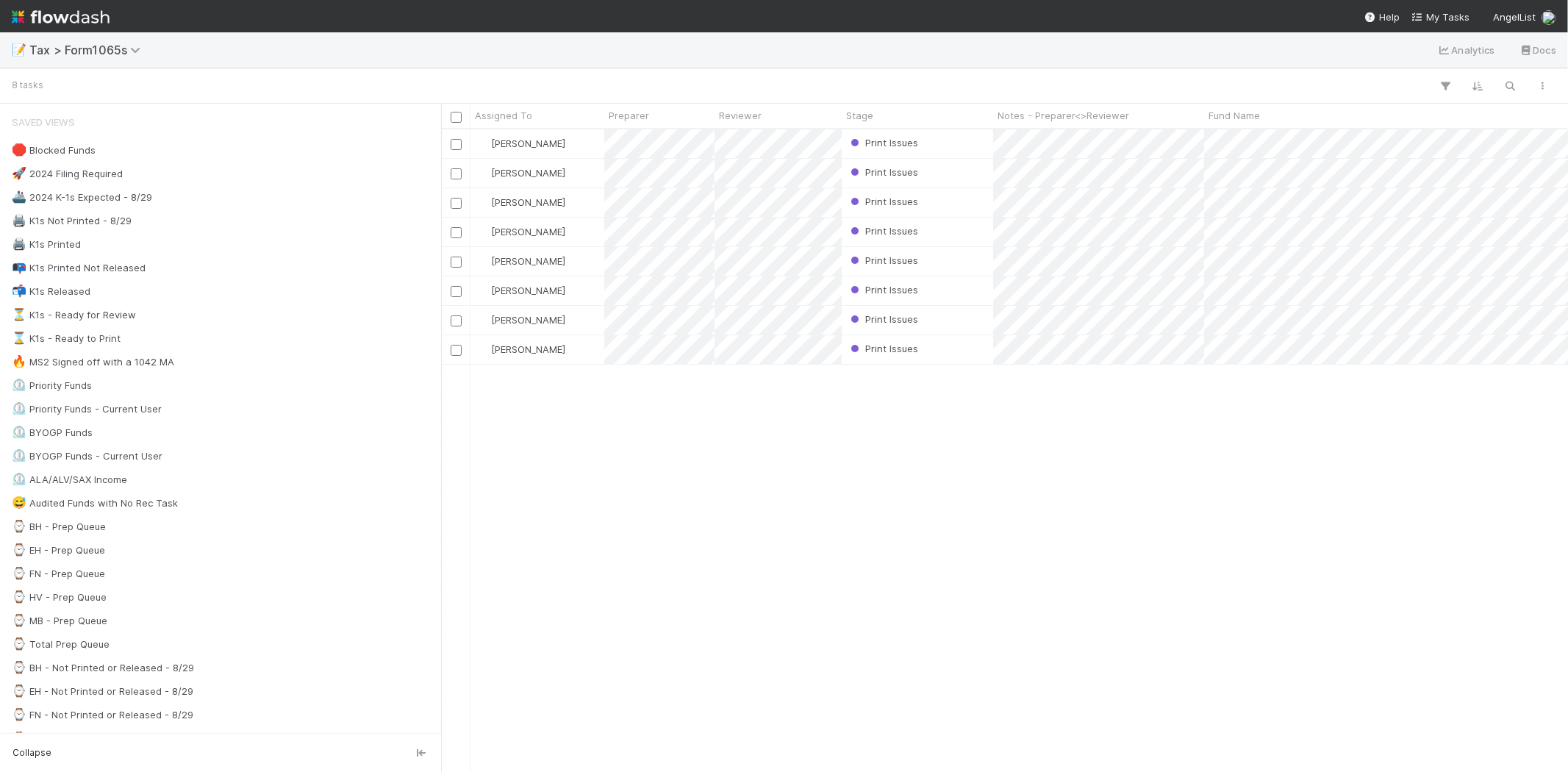
scroll to position [630, 1115]
click at [975, 358] on div "Print Issues" at bounding box center [918, 349] width 152 height 28
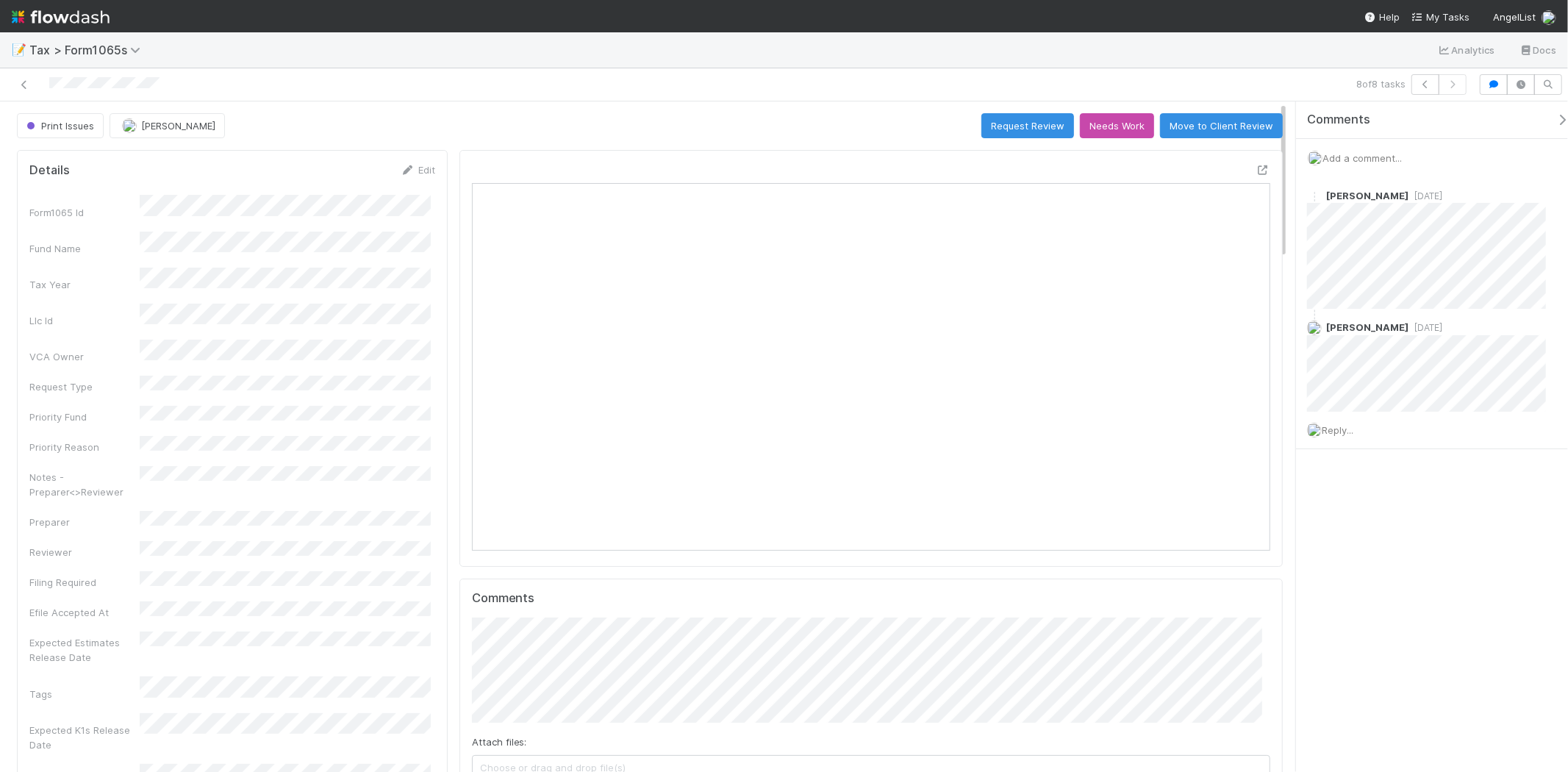
scroll to position [287, 389]
click at [27, 87] on icon at bounding box center [24, 84] width 15 height 9
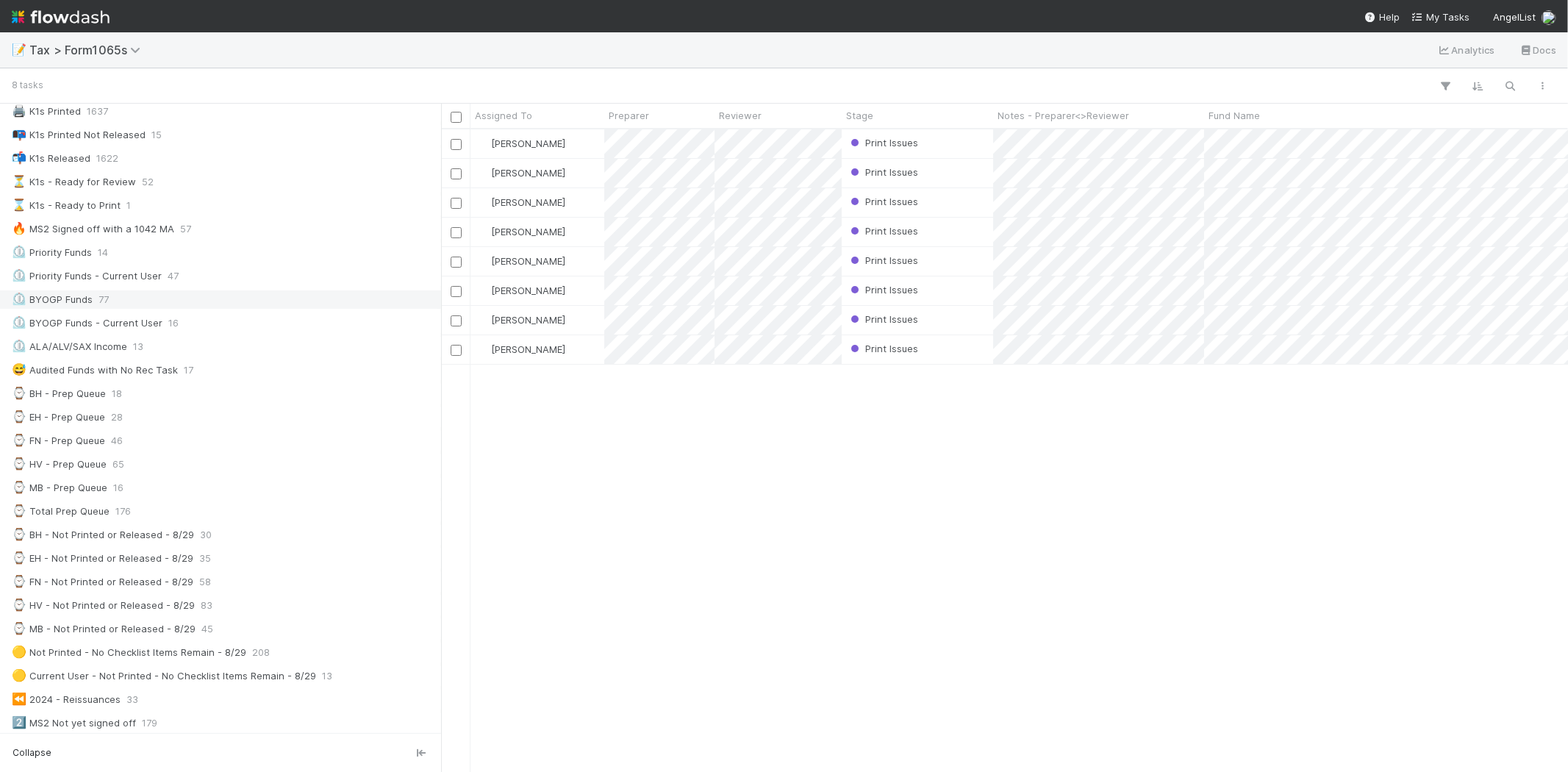
scroll to position [163, 0]
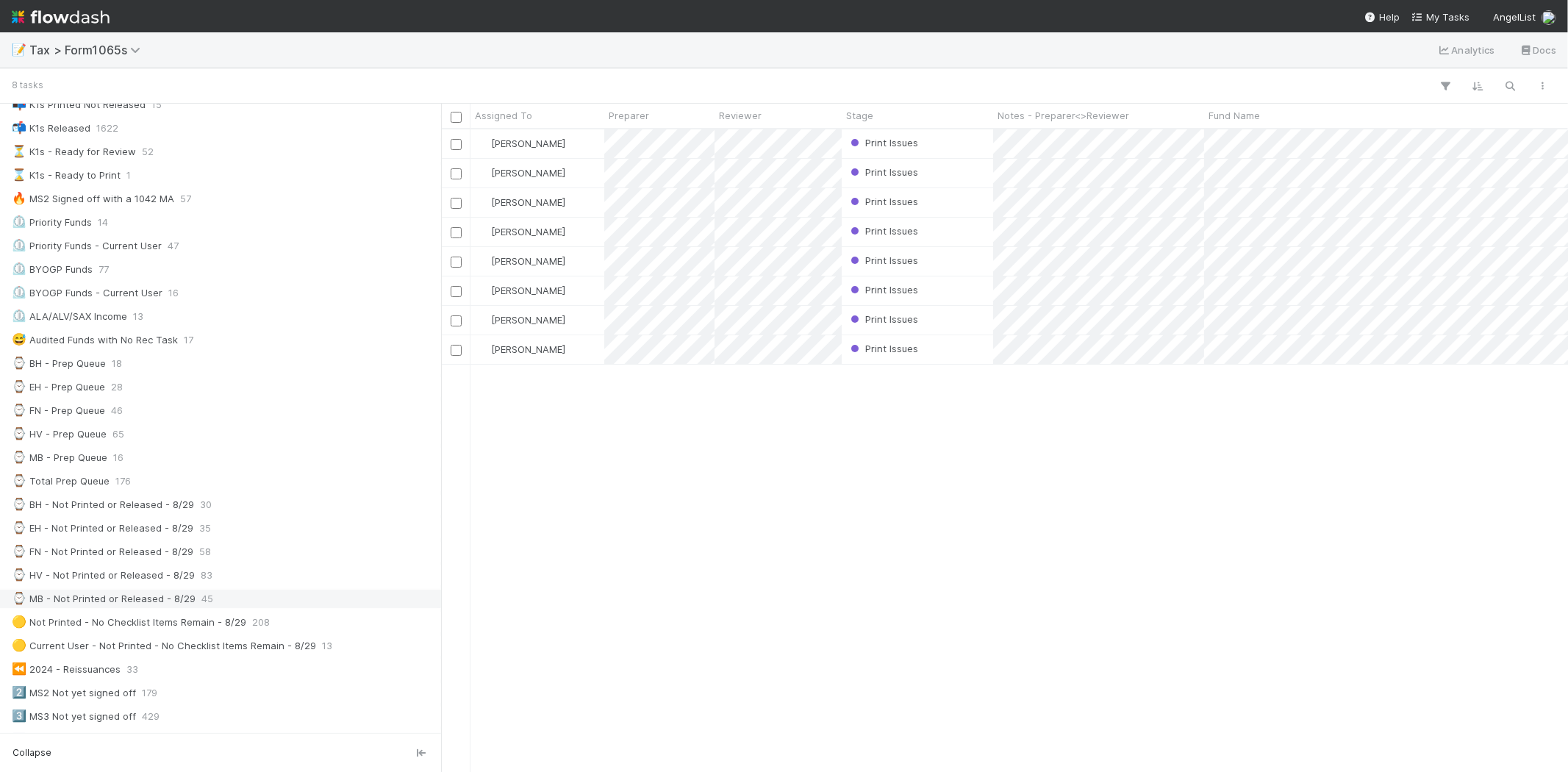
click at [159, 595] on div "⌚ MB - Not Printed or Released - 8/29" at bounding box center [103, 598] width 184 height 18
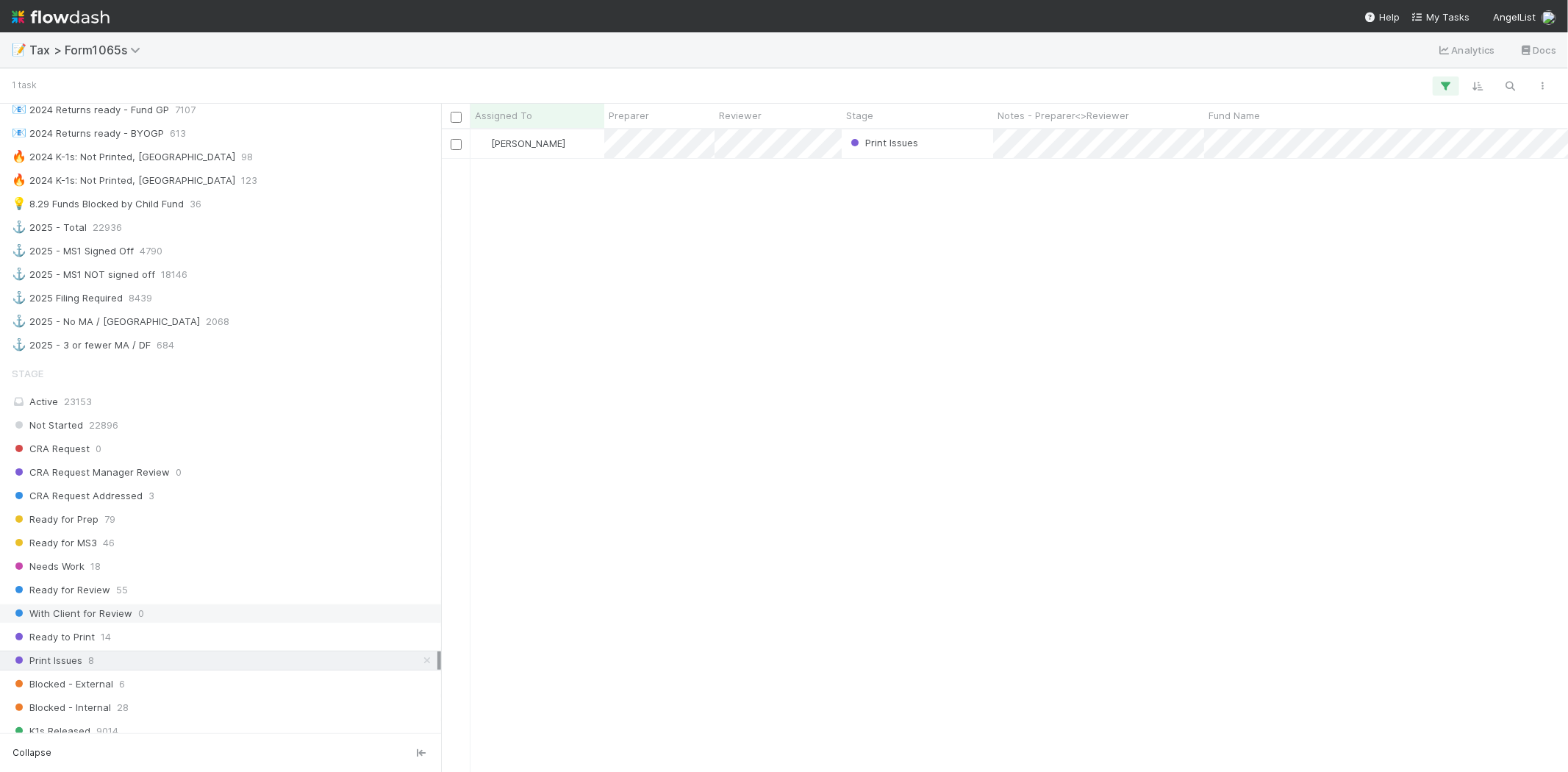
scroll to position [1108, 0]
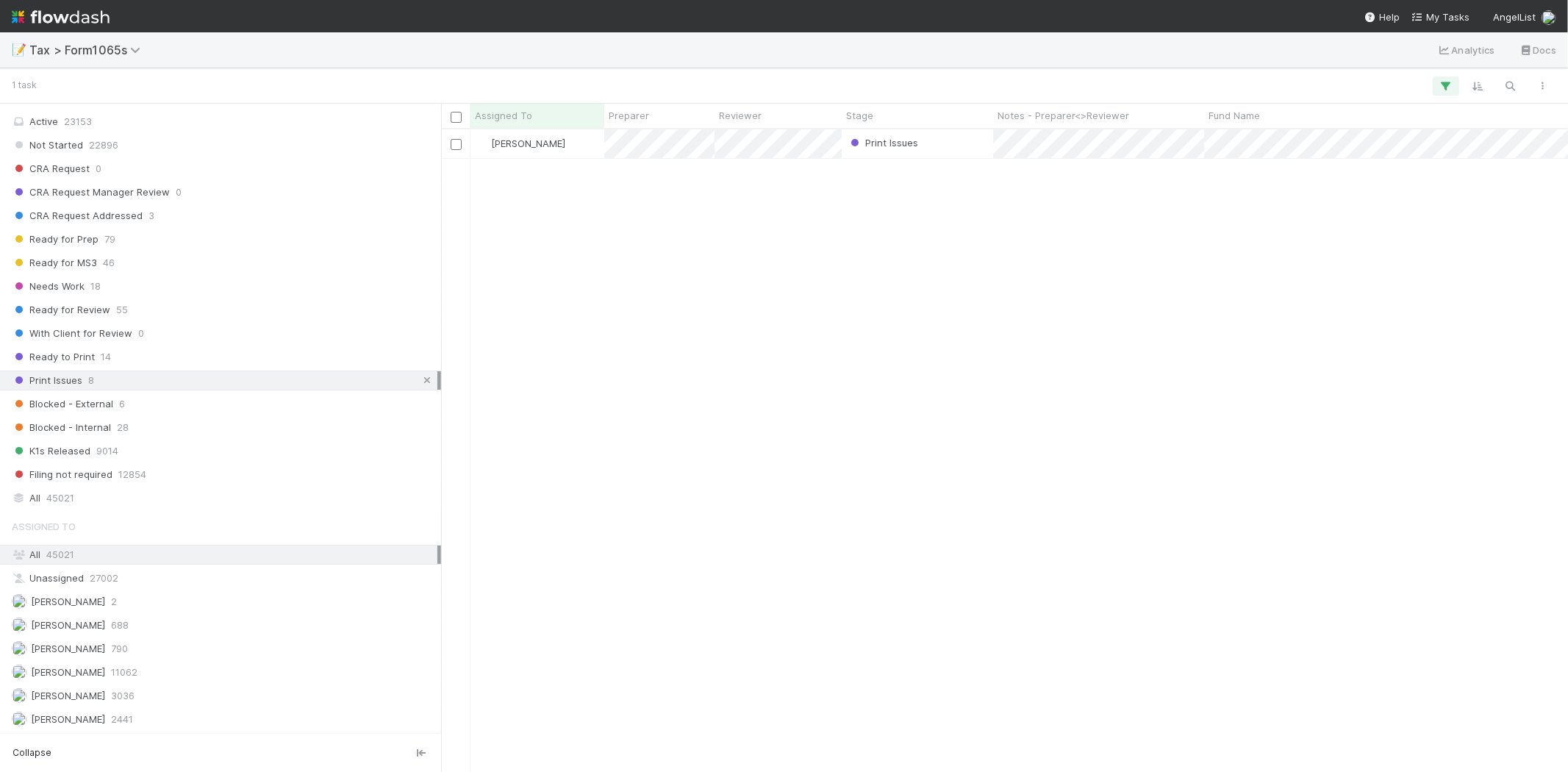
click at [420, 377] on icon at bounding box center [426, 380] width 15 height 9
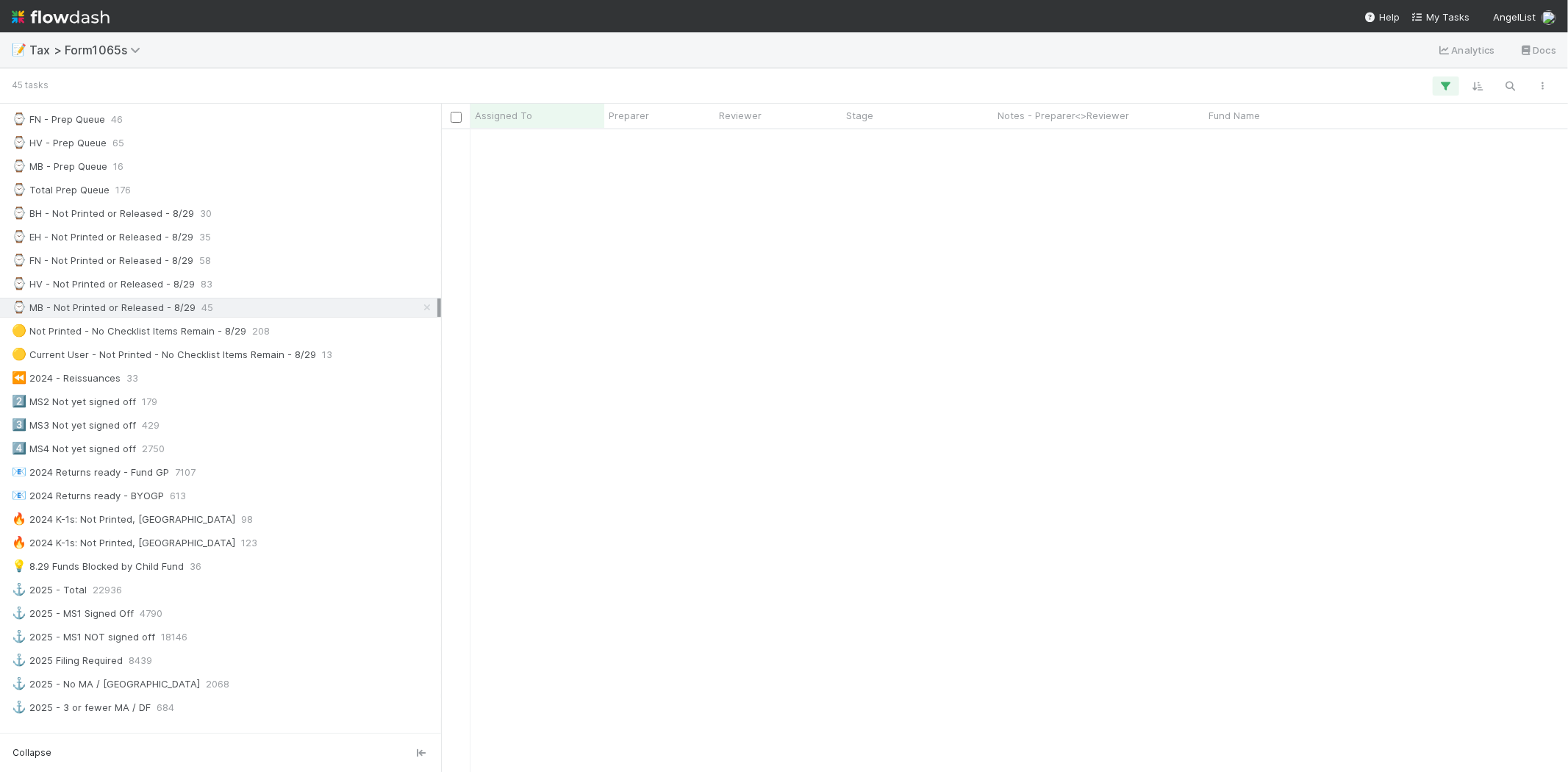
scroll to position [694, 0]
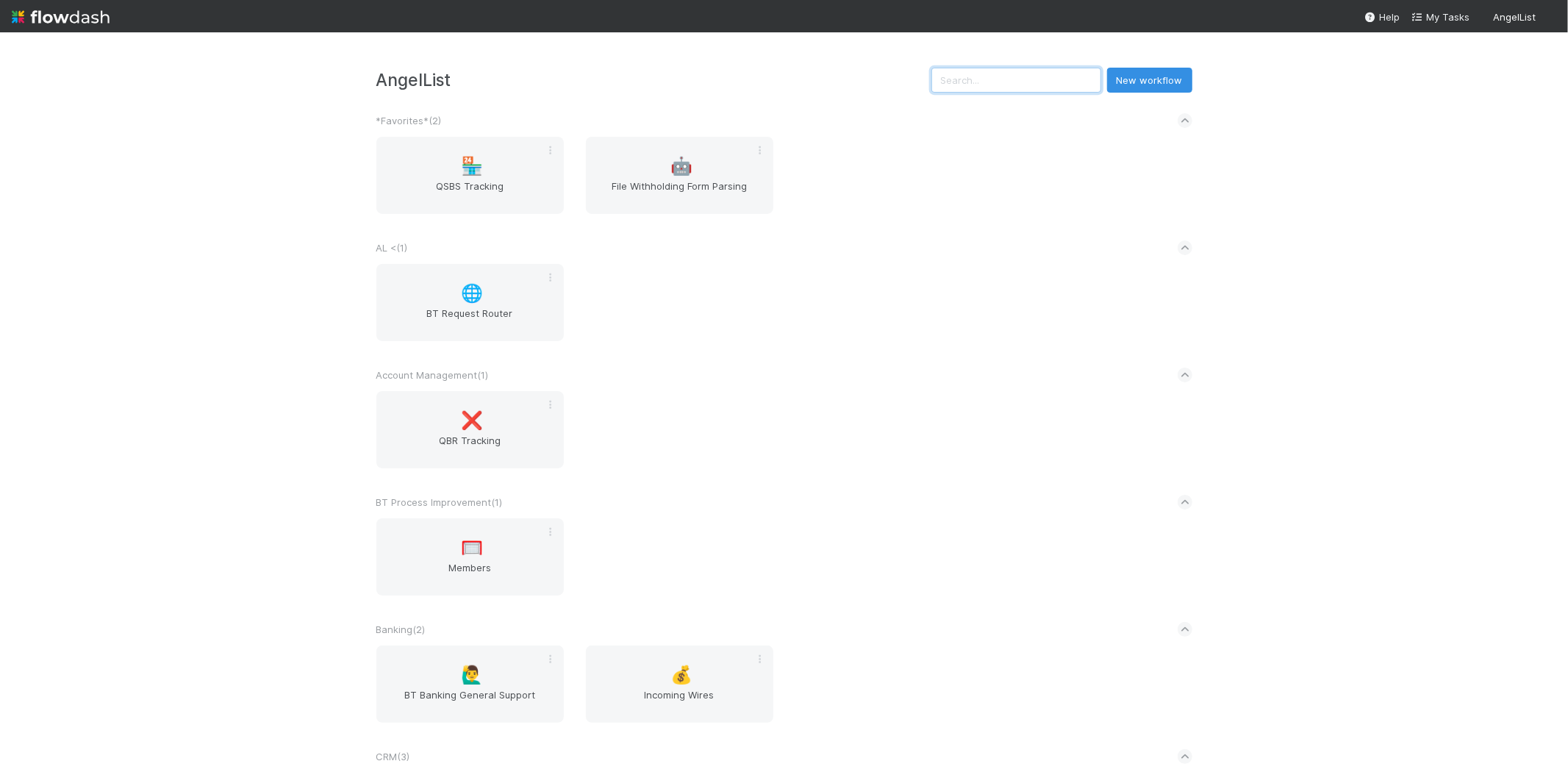
click at [975, 77] on input "text" at bounding box center [1016, 80] width 170 height 25
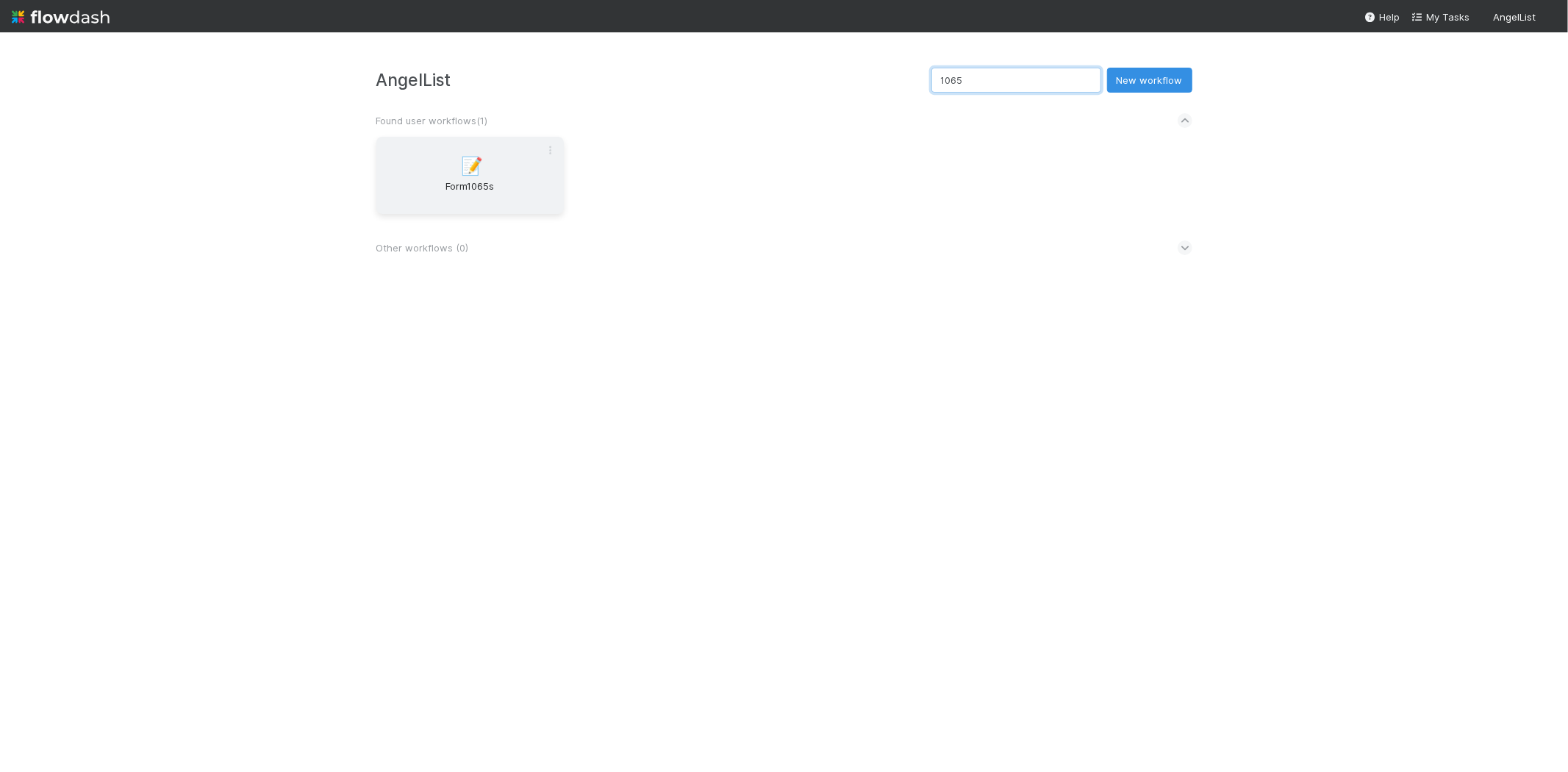
type input "1065"
click at [500, 166] on div "📝 Form1065s" at bounding box center [470, 176] width 188 height 78
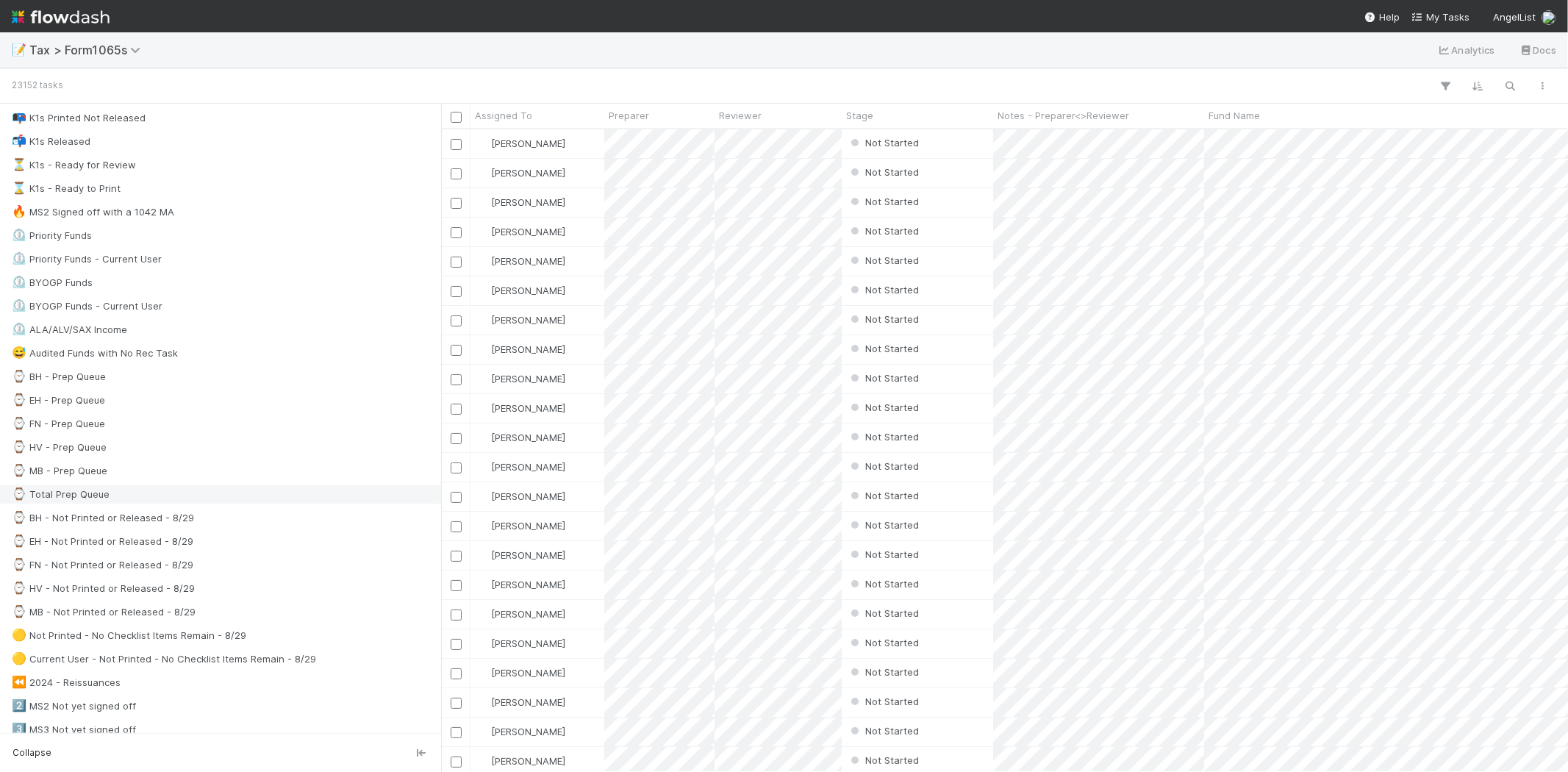
scroll to position [163, 0]
click at [178, 607] on div "⌚ MB - Not Printed or Released - 8/29" at bounding box center [103, 598] width 184 height 18
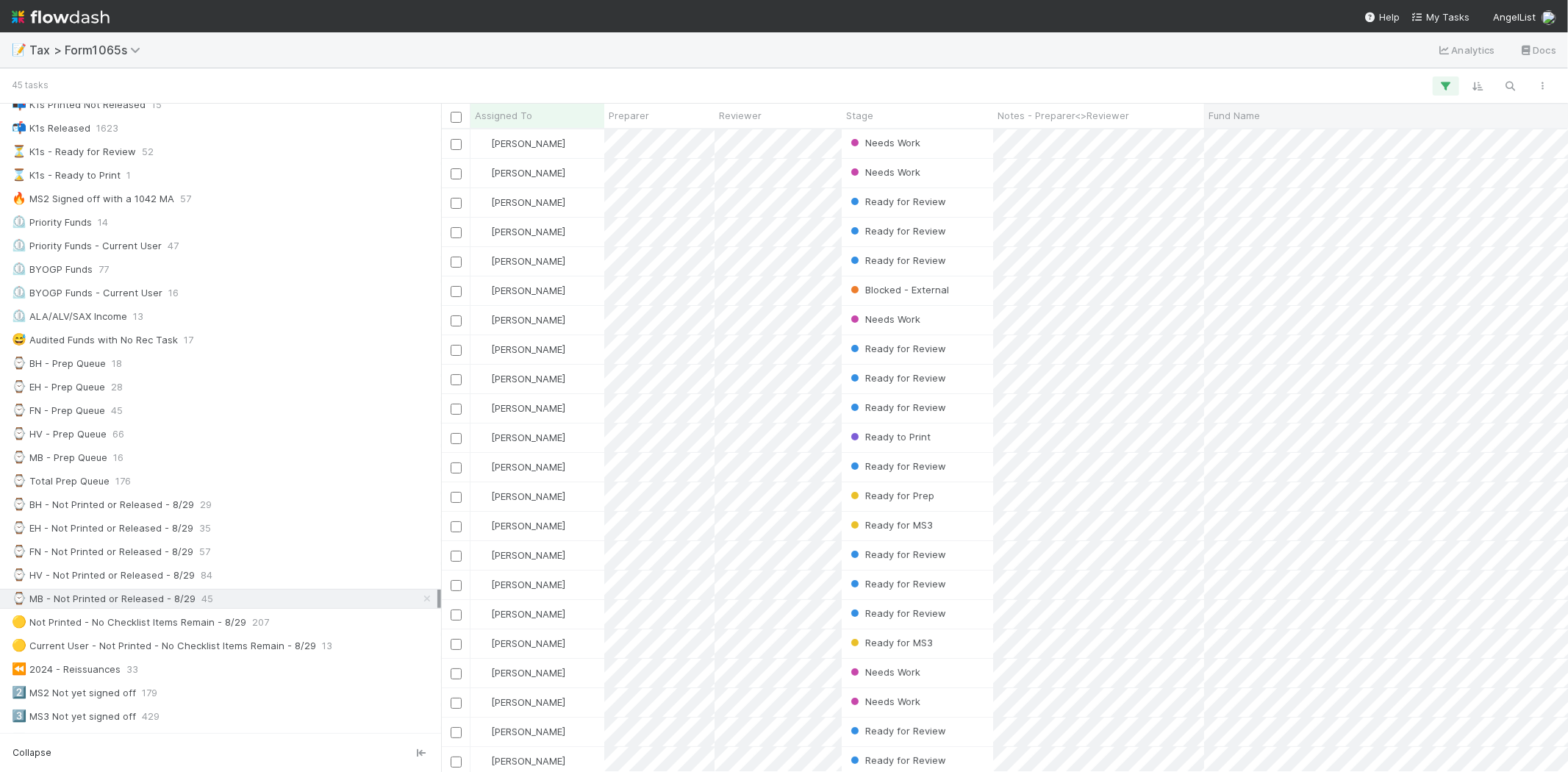
click at [1268, 118] on div "Fund Name" at bounding box center [1396, 115] width 375 height 15
click at [1263, 128] on div "Sort A → Z Sort Z → A Sync" at bounding box center [1293, 172] width 168 height 92
click at [1262, 133] on div "Sort A → Z Sort Z → A Sync" at bounding box center [1293, 172] width 168 height 92
click at [1261, 133] on div "Sort A → Z" at bounding box center [1293, 144] width 168 height 22
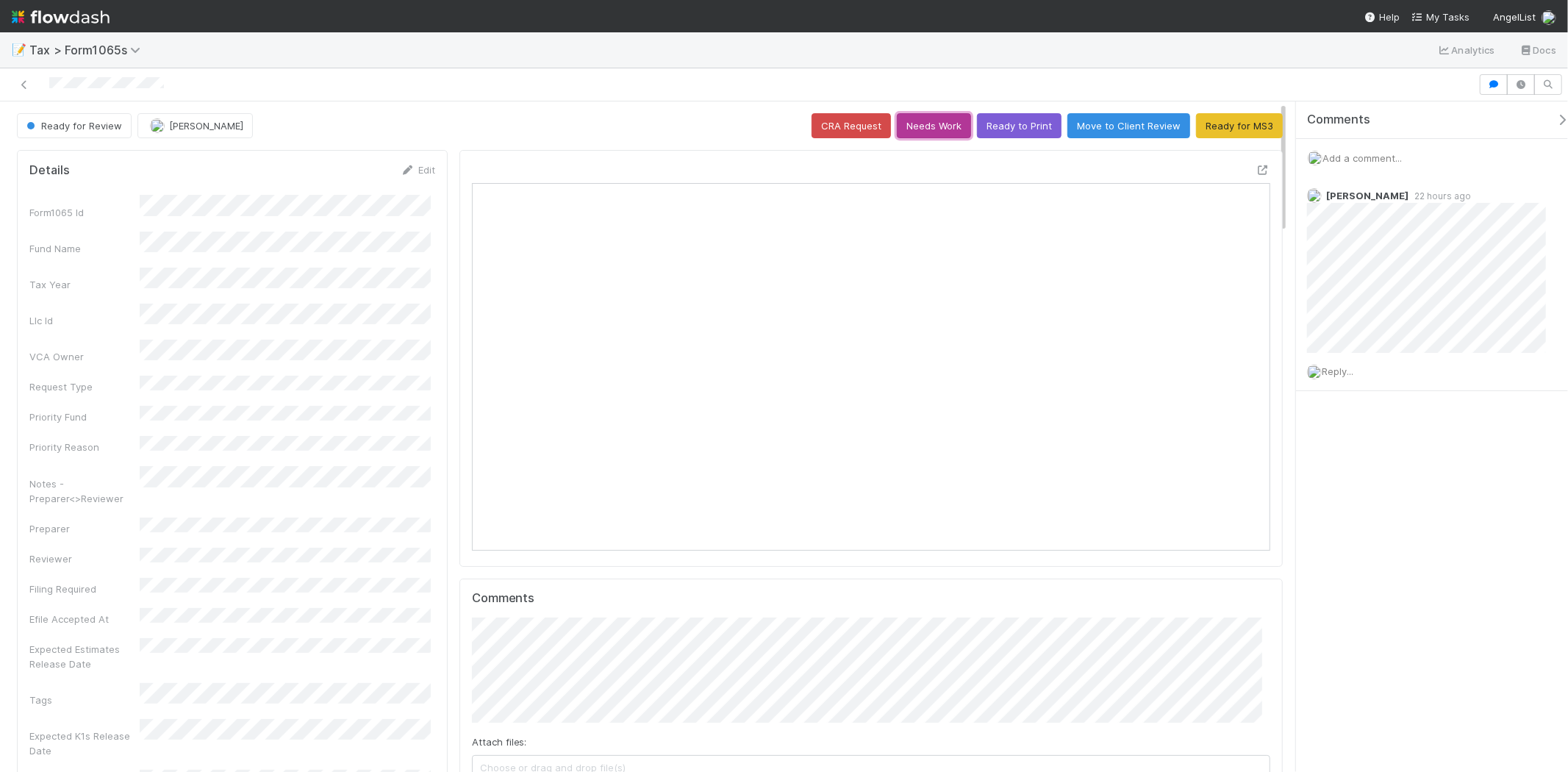
click at [931, 118] on button "Needs Work" at bounding box center [934, 125] width 74 height 25
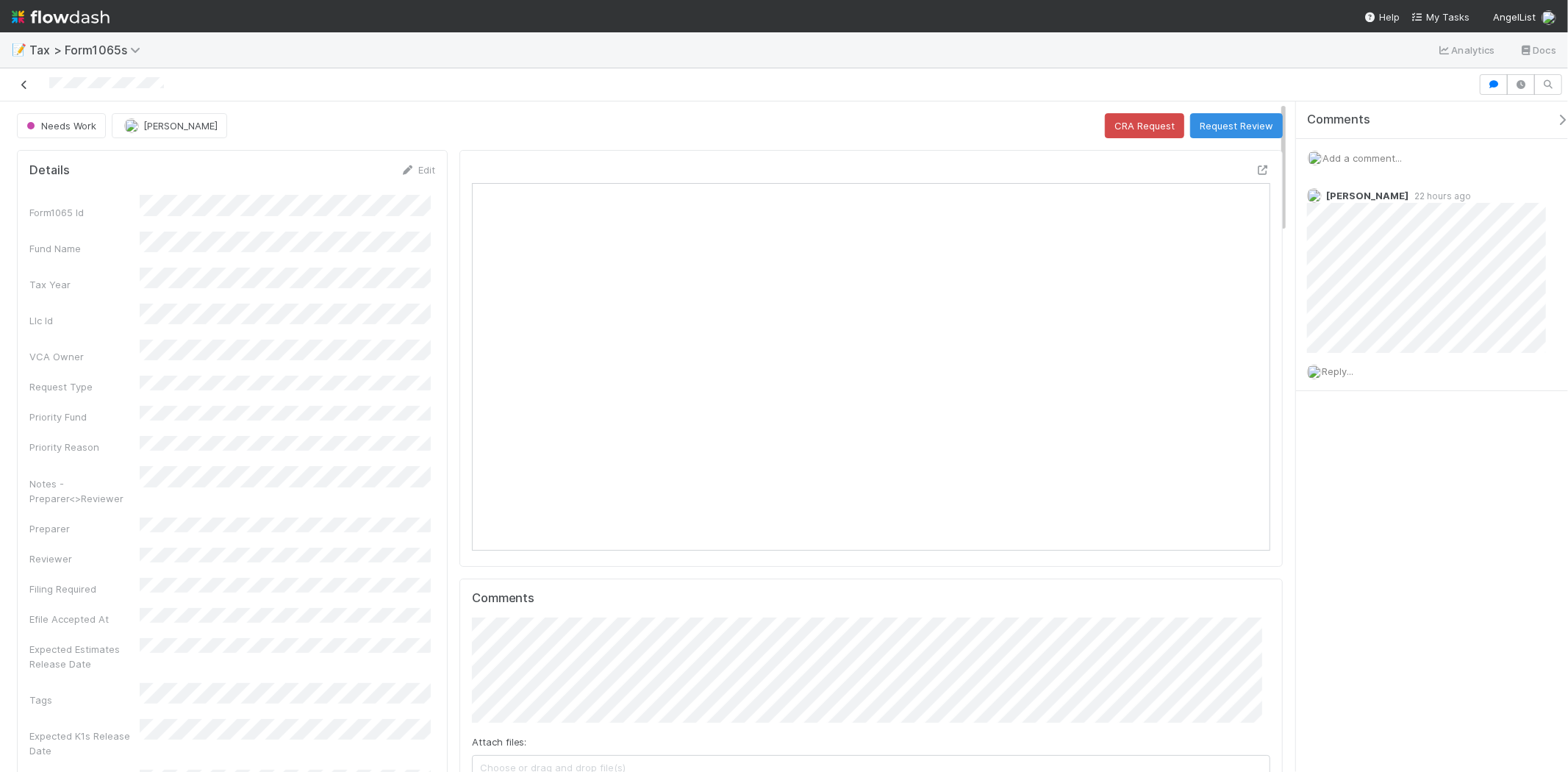
click at [25, 87] on icon at bounding box center [24, 84] width 15 height 9
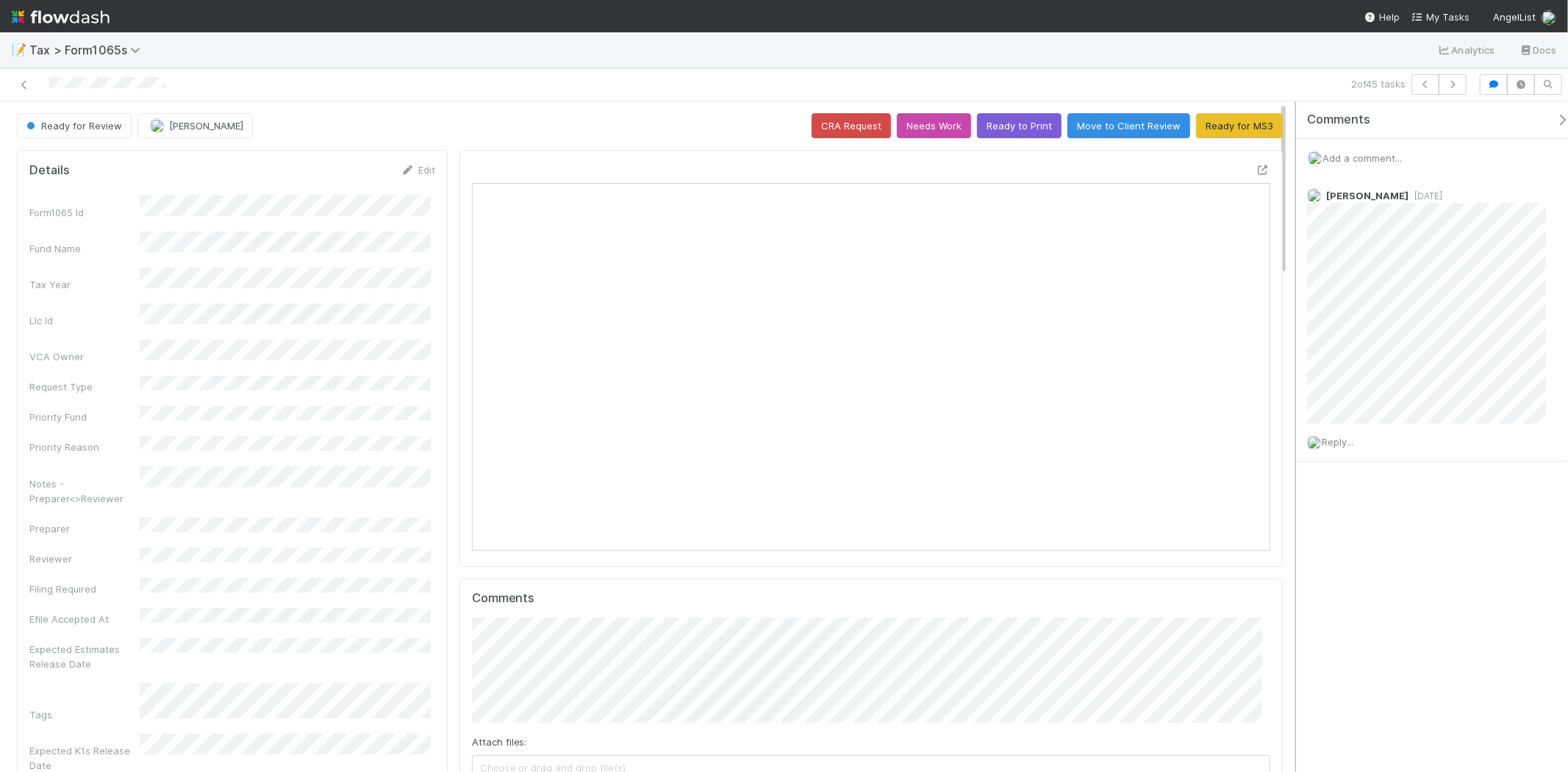
scroll to position [287, 389]
click at [28, 78] on link at bounding box center [24, 84] width 15 height 15
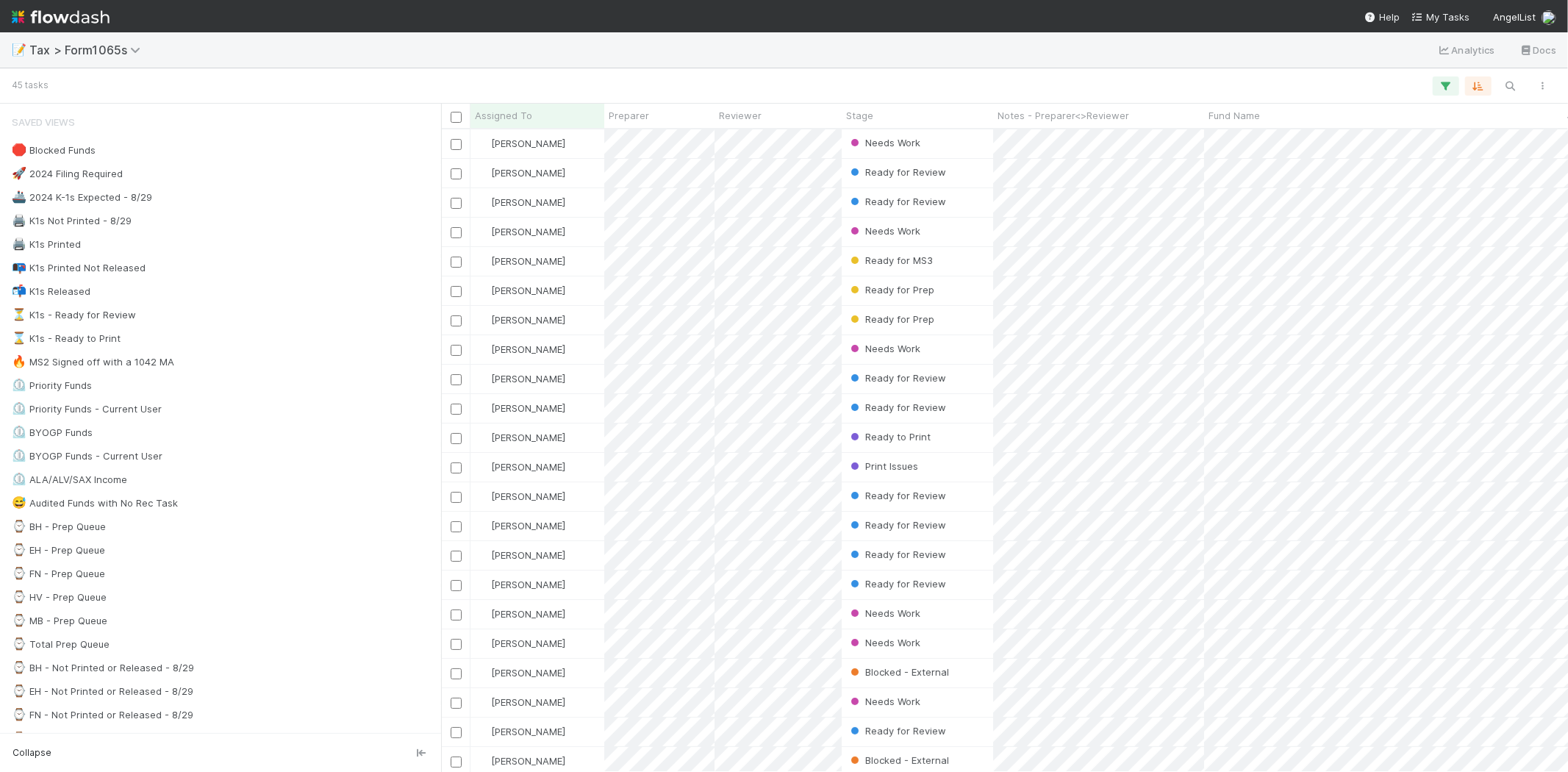
scroll to position [630, 1115]
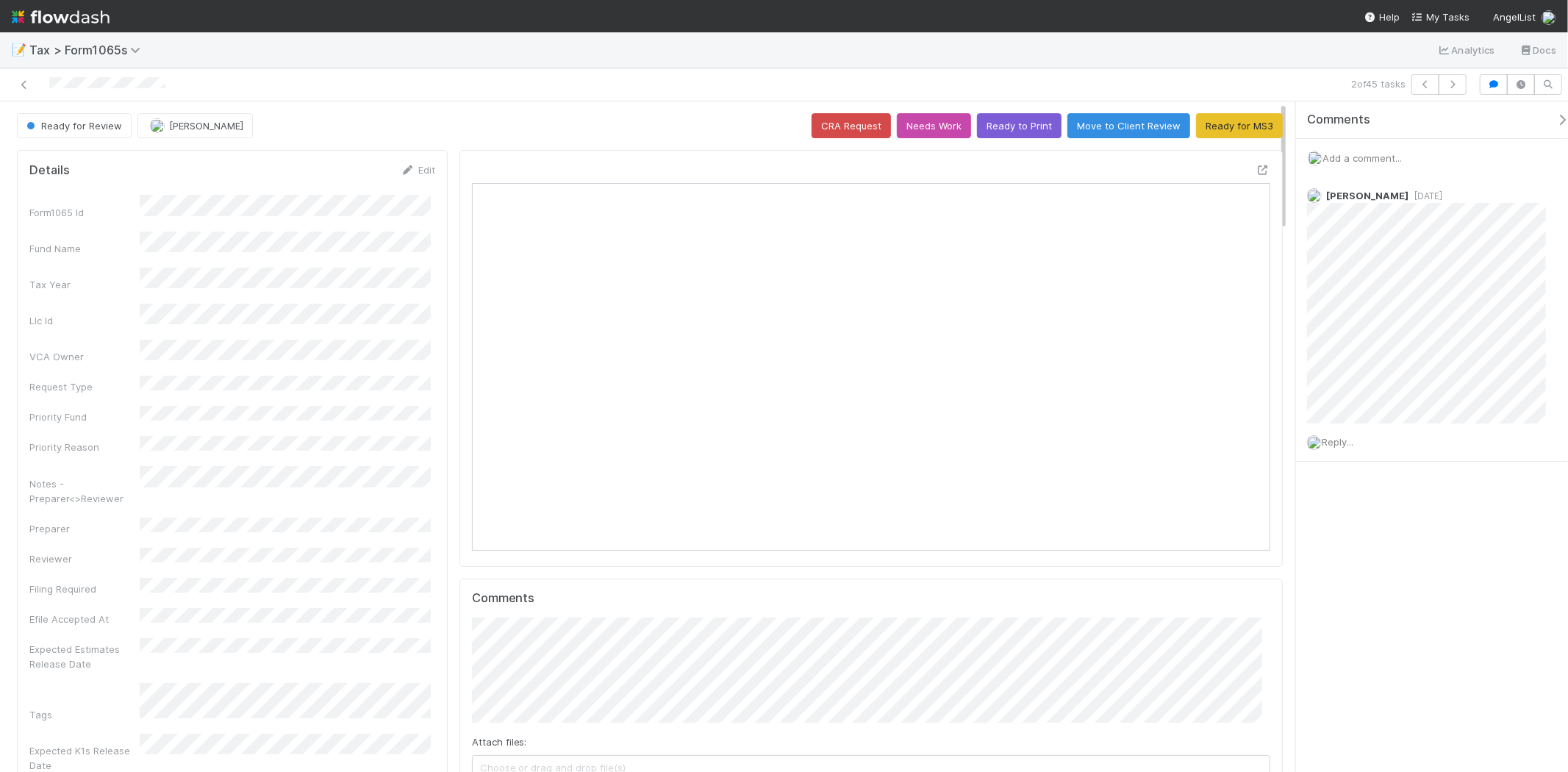
scroll to position [287, 778]
click at [25, 84] on icon at bounding box center [24, 84] width 15 height 9
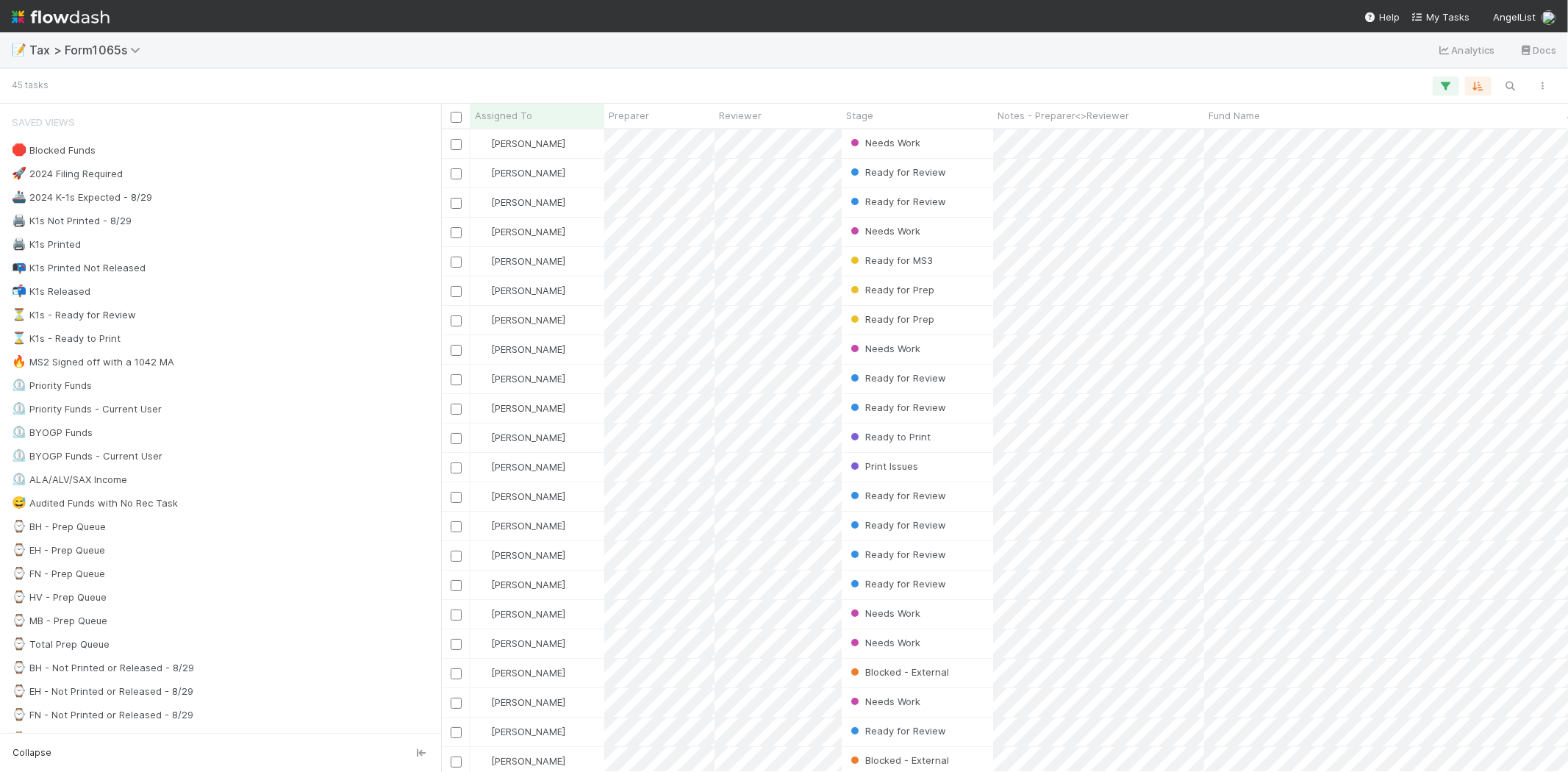
scroll to position [630, 1115]
click at [972, 207] on div "Ready for Review" at bounding box center [918, 202] width 152 height 28
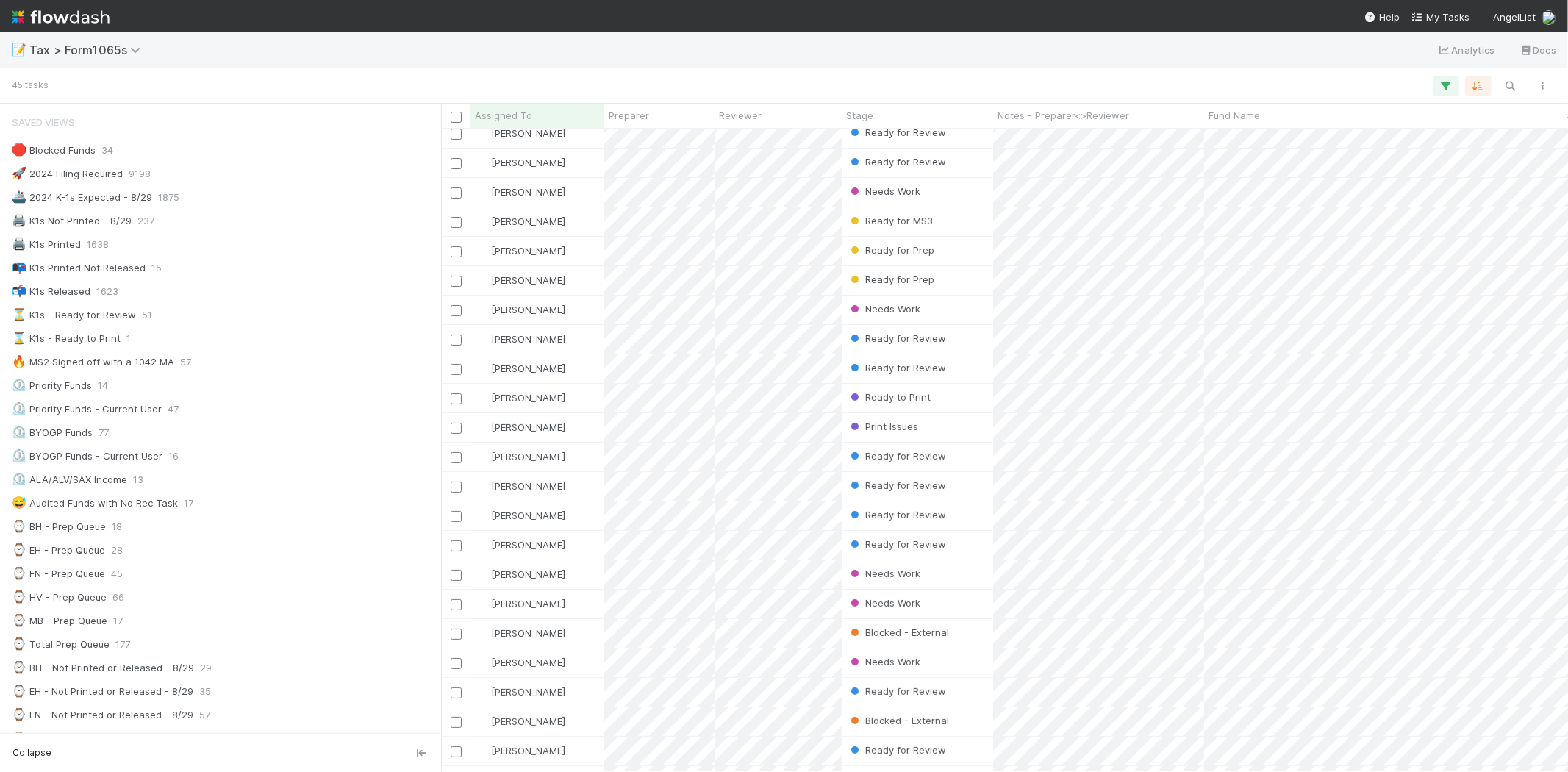
scroll to position [0, 0]
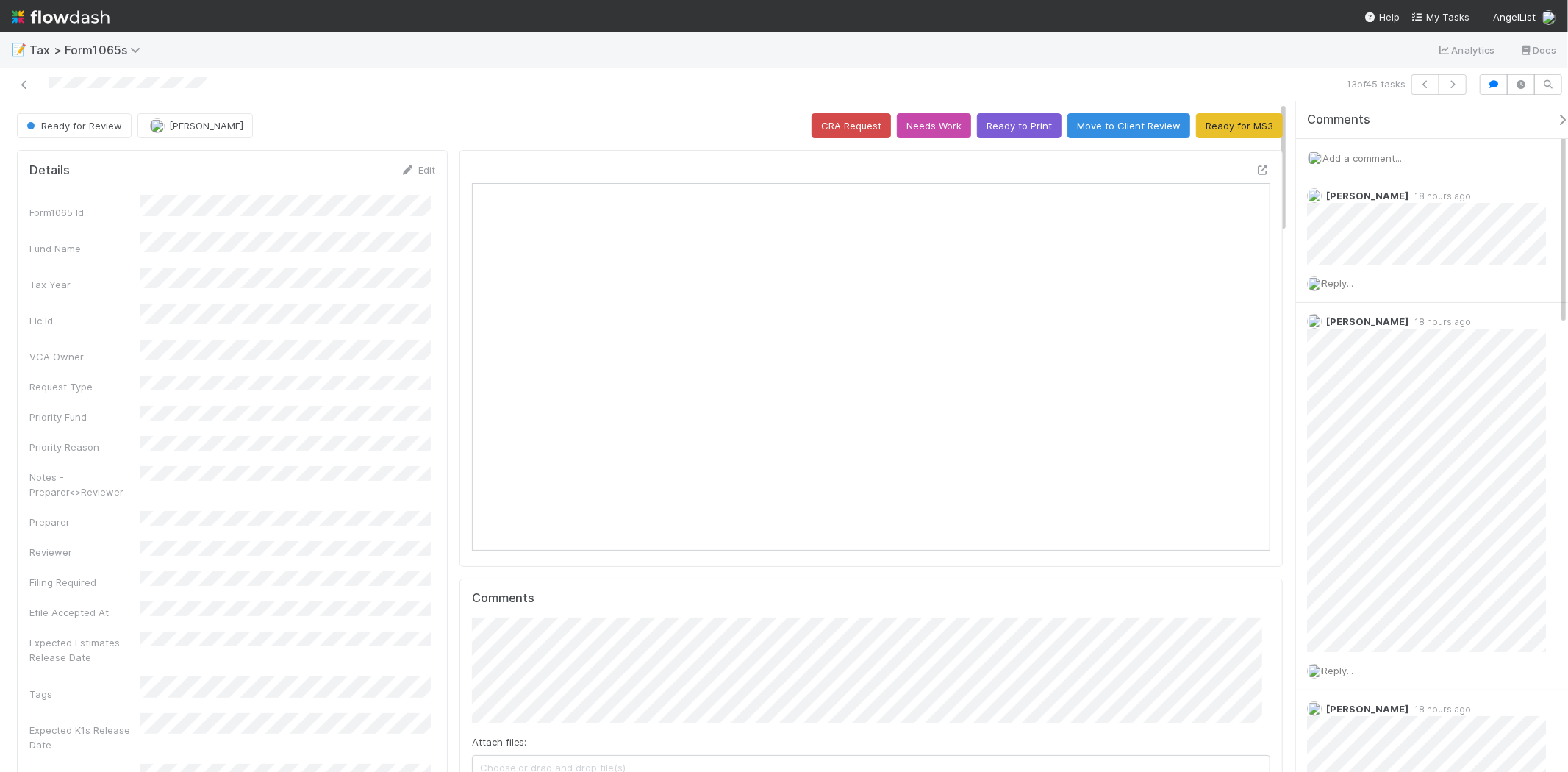
scroll to position [287, 778]
click at [24, 90] on link at bounding box center [24, 84] width 15 height 15
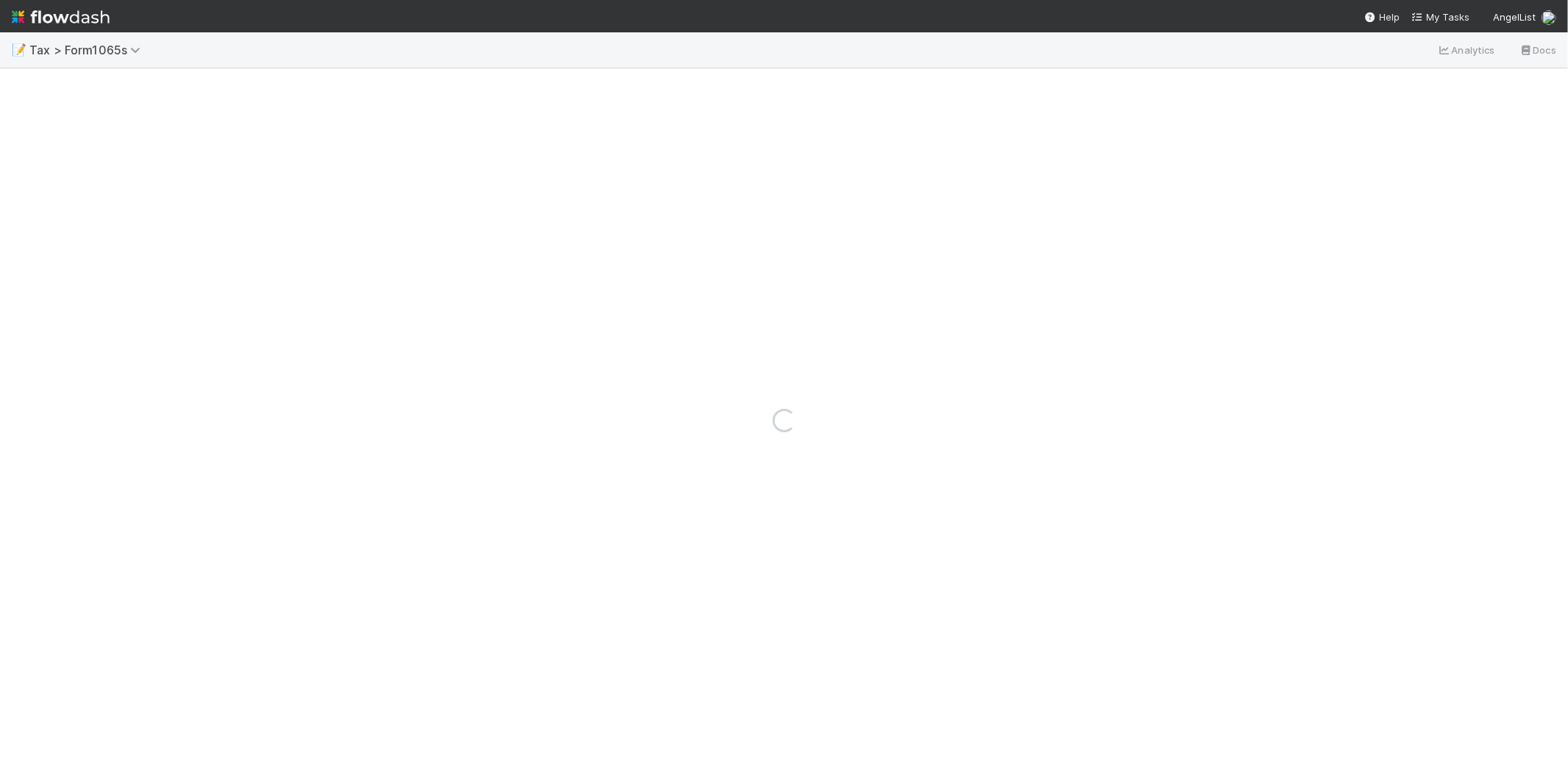
click at [25, 85] on div "Loading..." at bounding box center [784, 420] width 1568 height 704
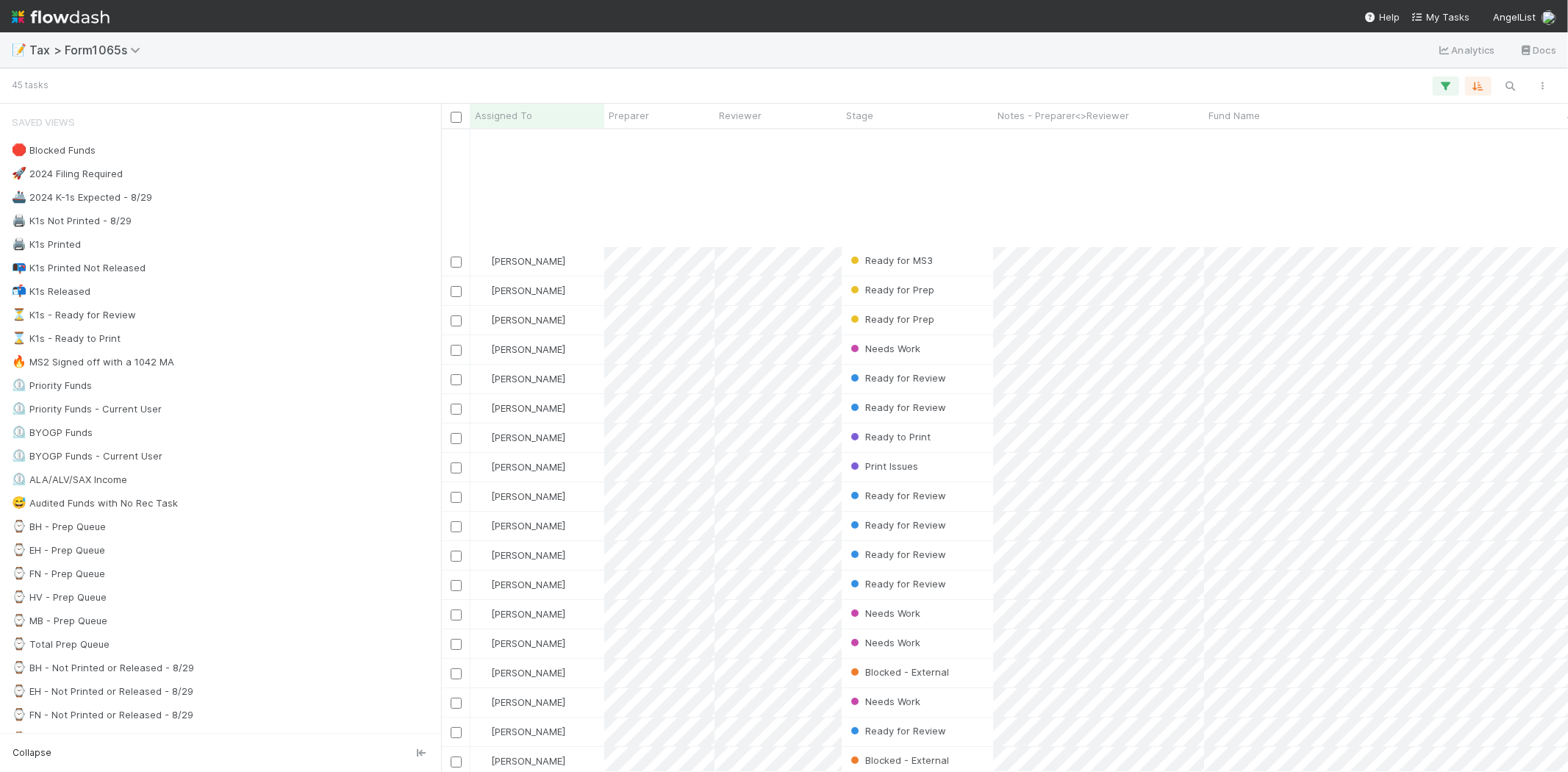
scroll to position [163, 0]
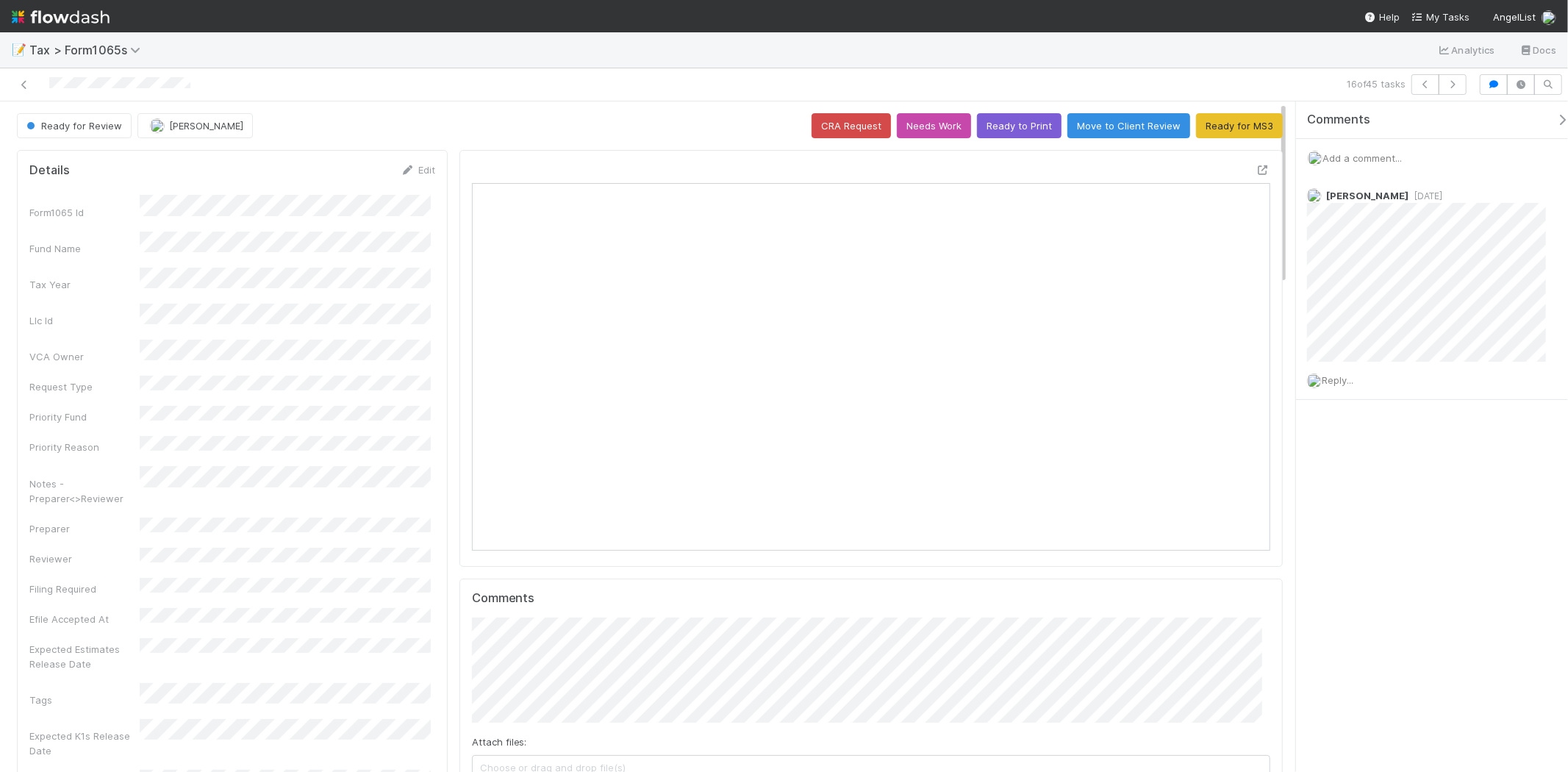
scroll to position [287, 389]
click at [24, 86] on icon at bounding box center [24, 84] width 15 height 9
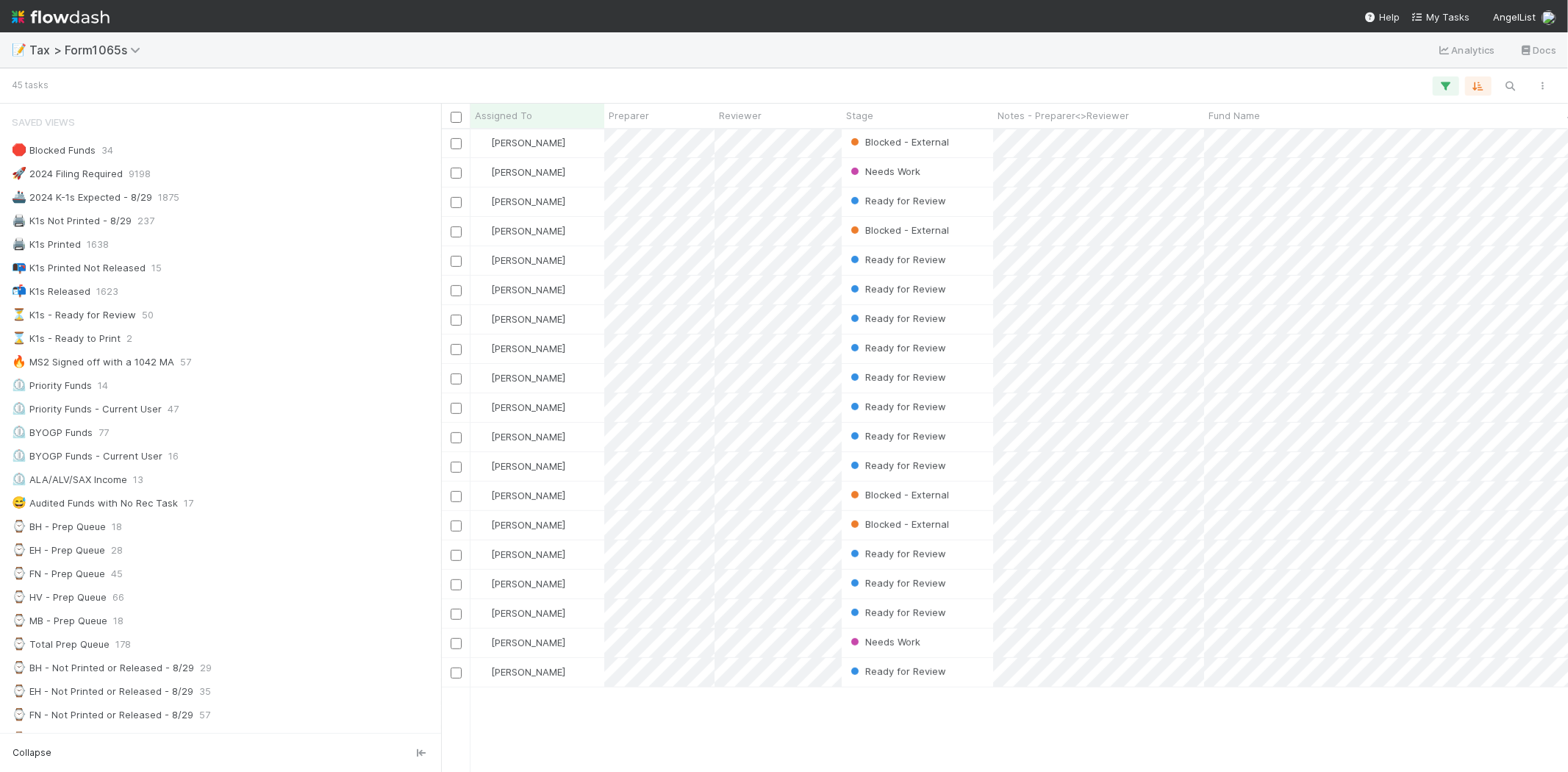
scroll to position [366, 0]
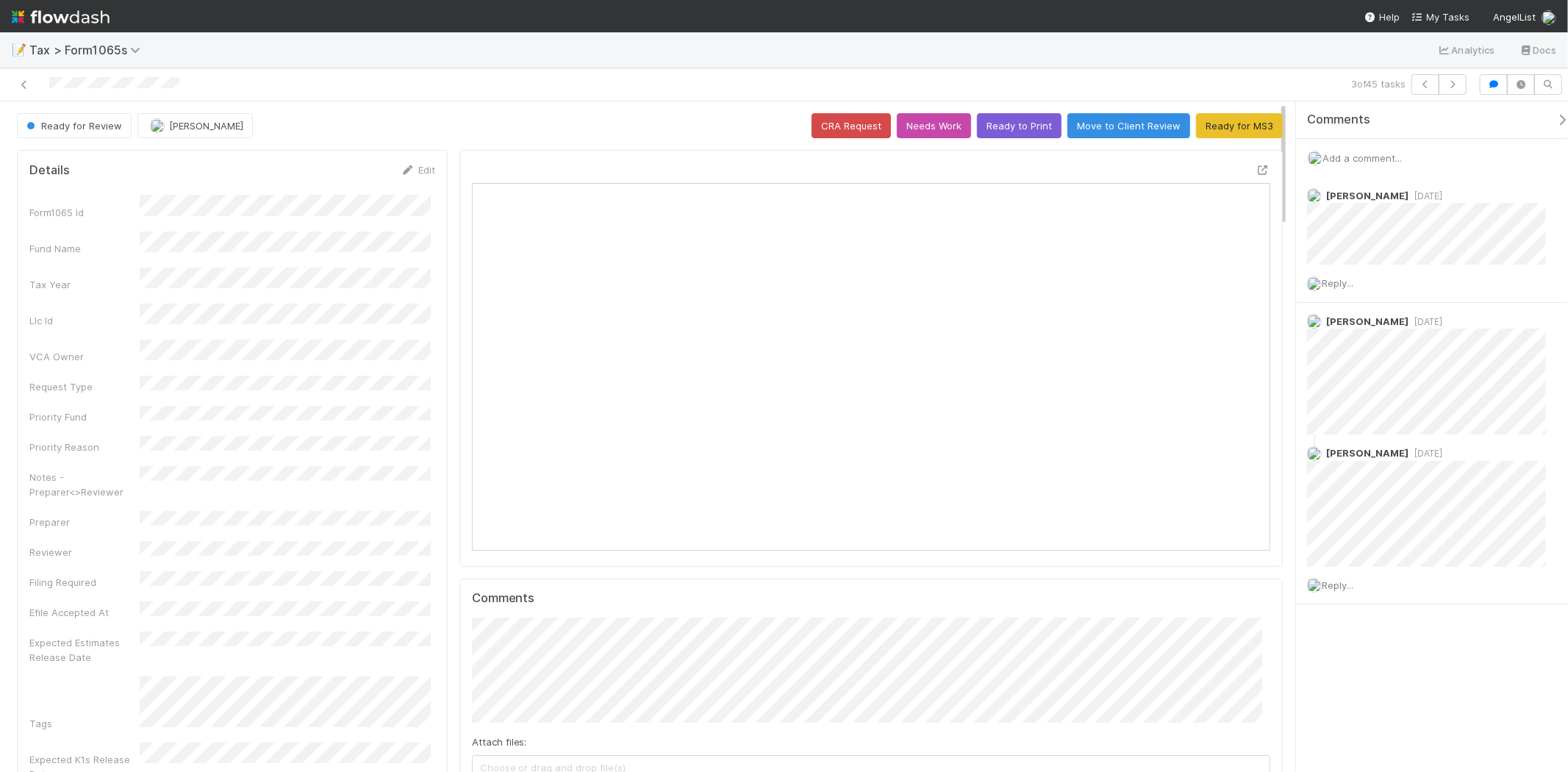
scroll to position [287, 389]
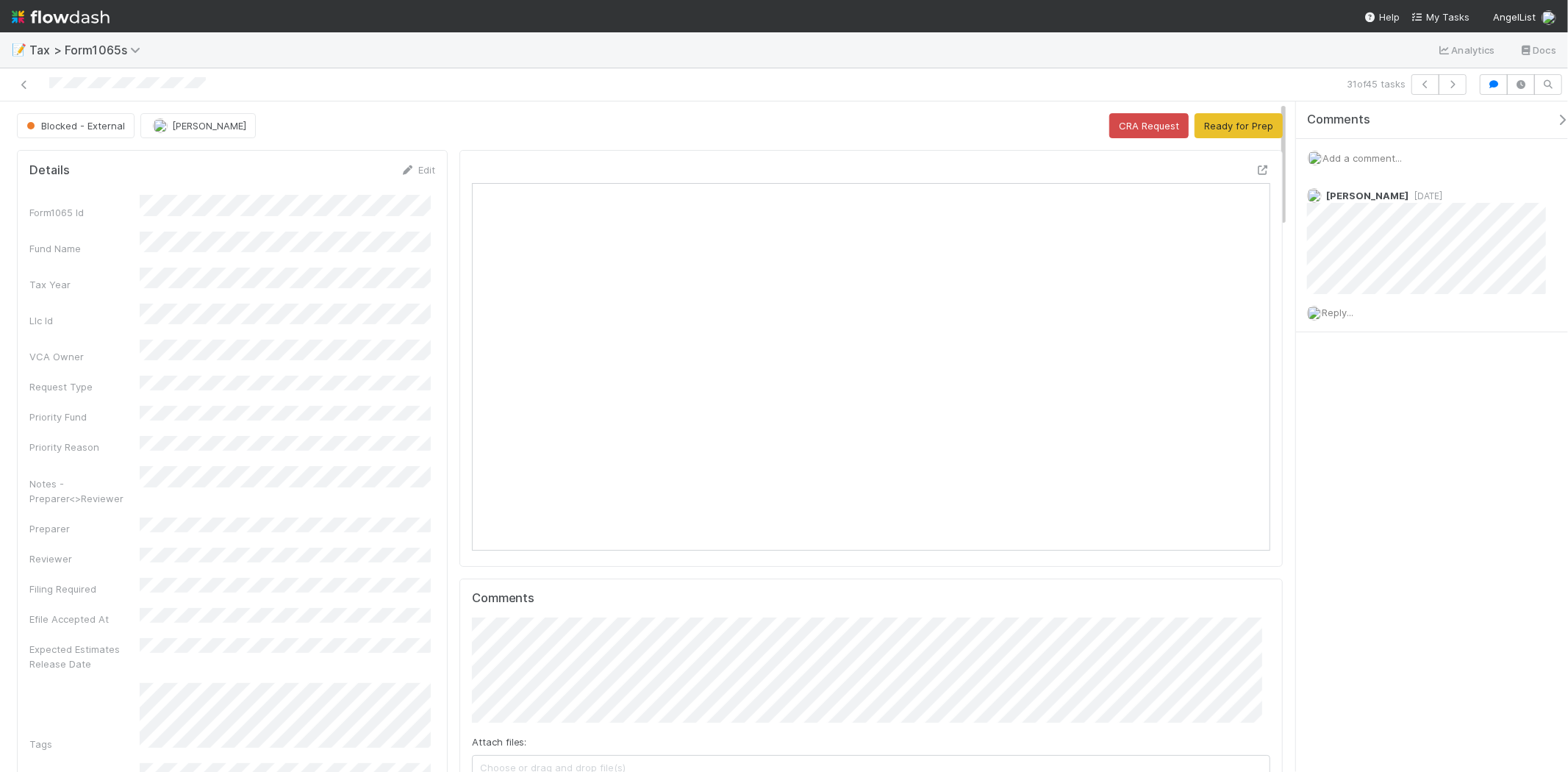
scroll to position [12, 13]
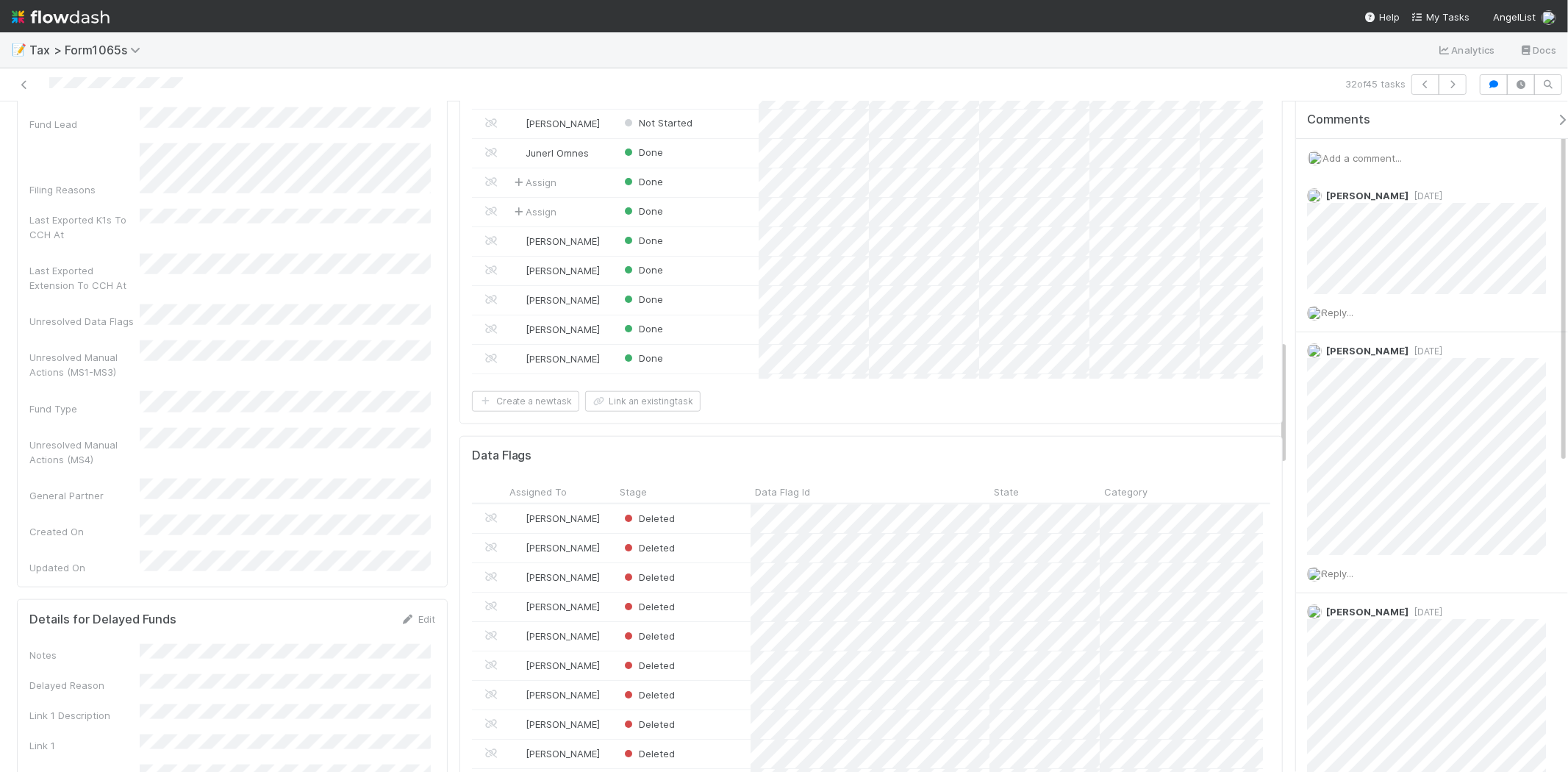
scroll to position [1307, 0]
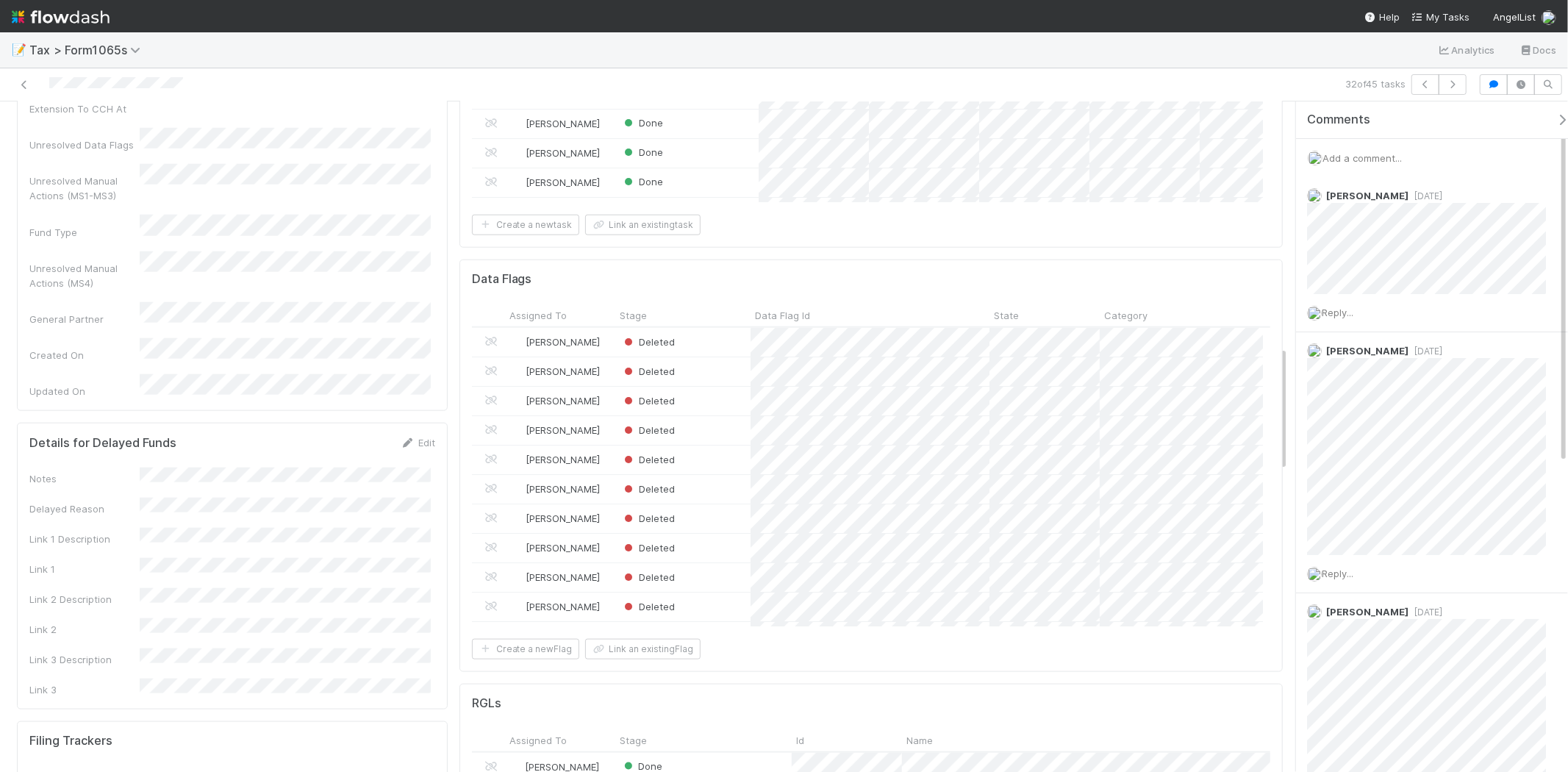
click at [191, 476] on div "Notes Delayed Reason Link 1 Description Link 1 Link 2 Description Link 2 Link 3…" at bounding box center [232, 582] width 406 height 229
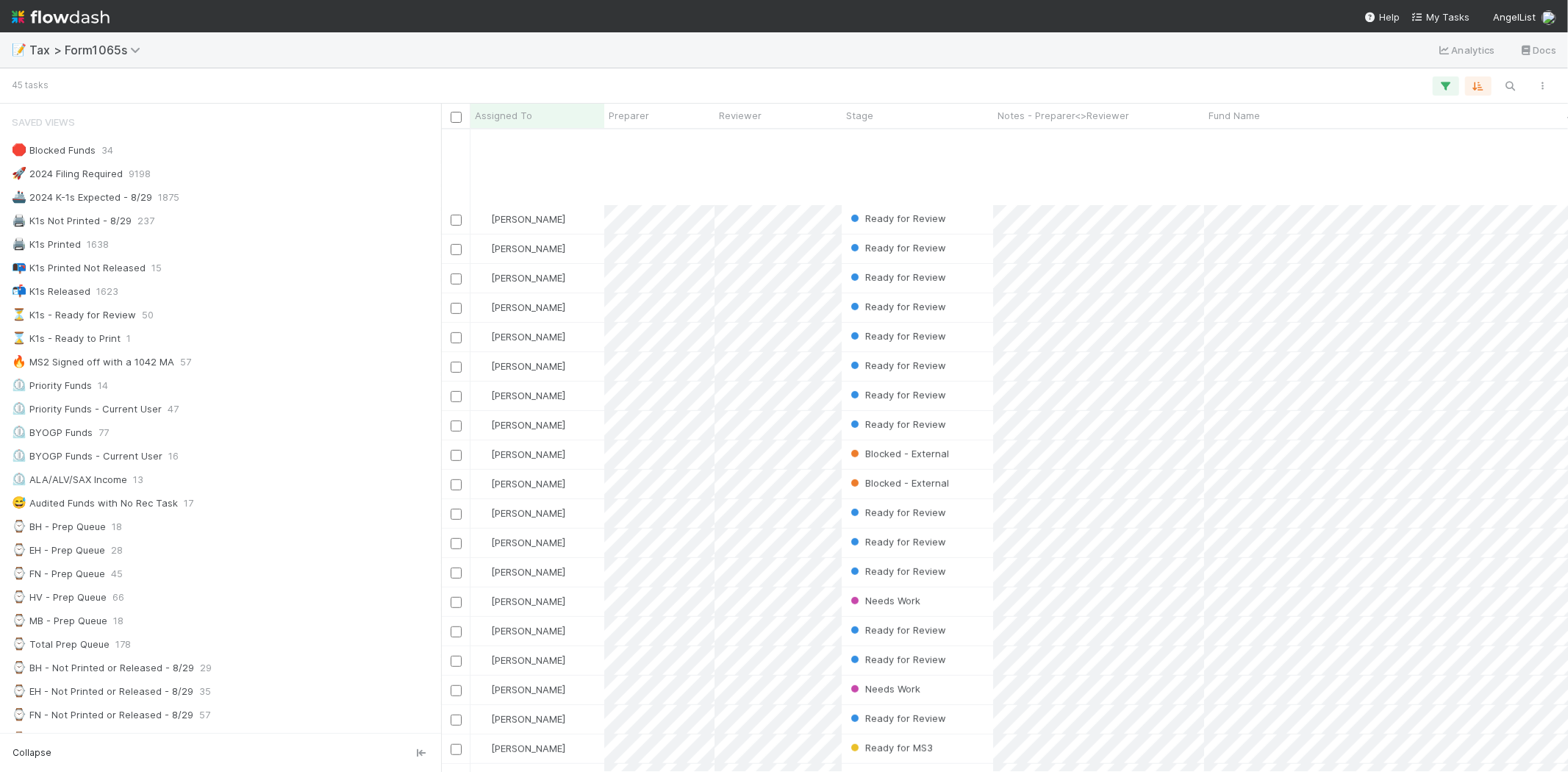
scroll to position [694, 0]
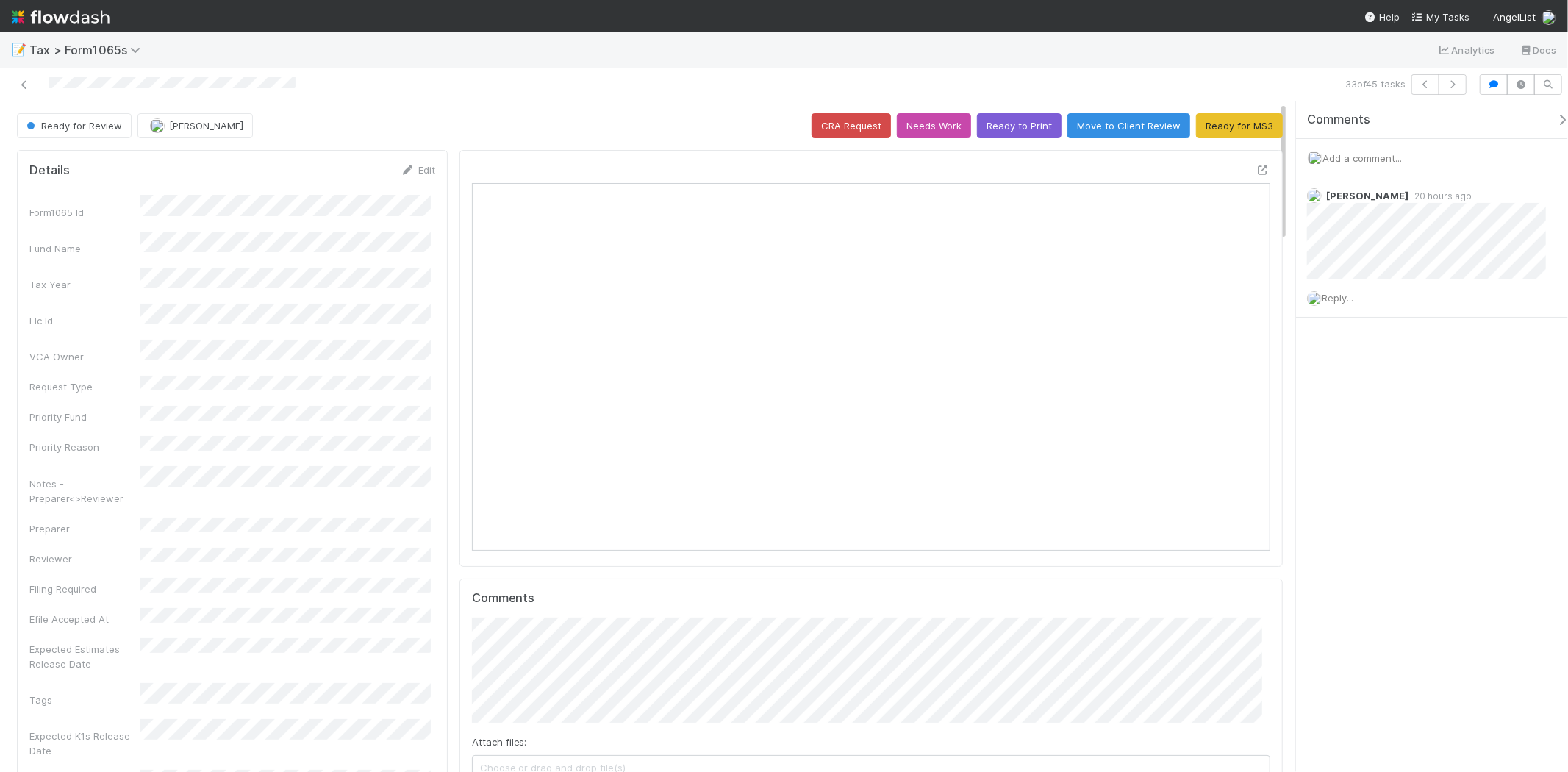
scroll to position [287, 778]
click at [22, 83] on icon at bounding box center [24, 84] width 15 height 9
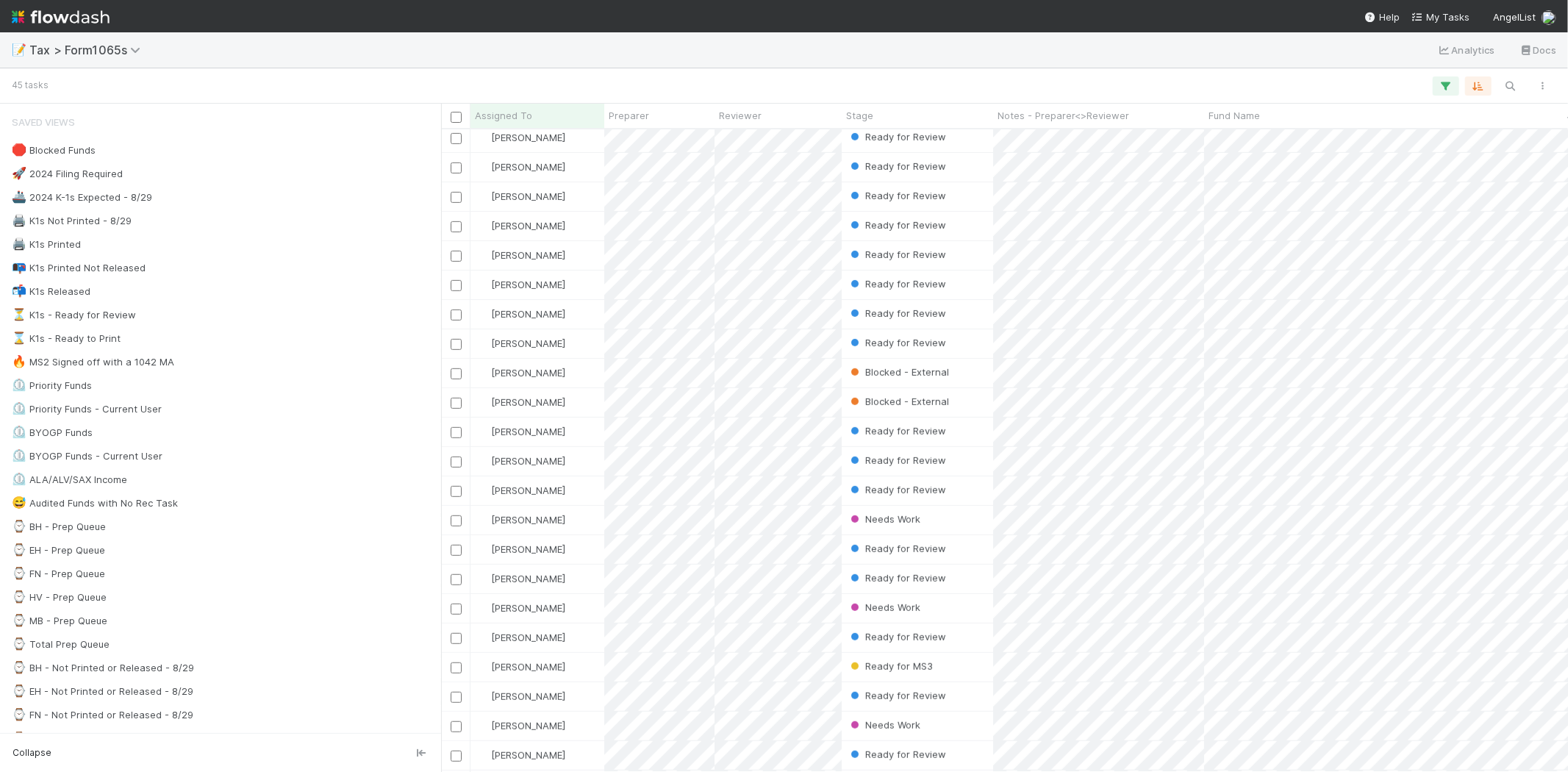
scroll to position [694, 0]
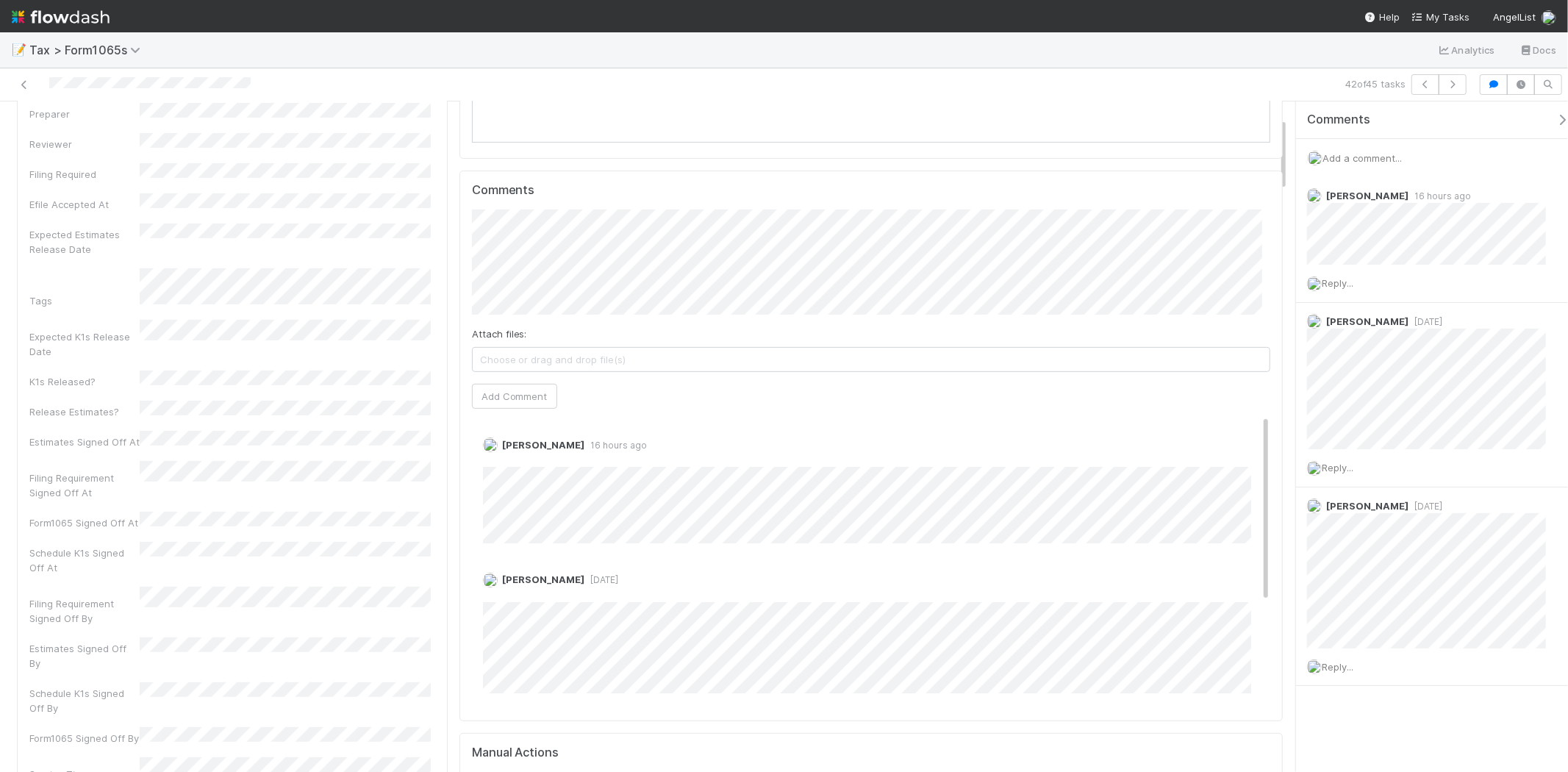
scroll to position [82, 0]
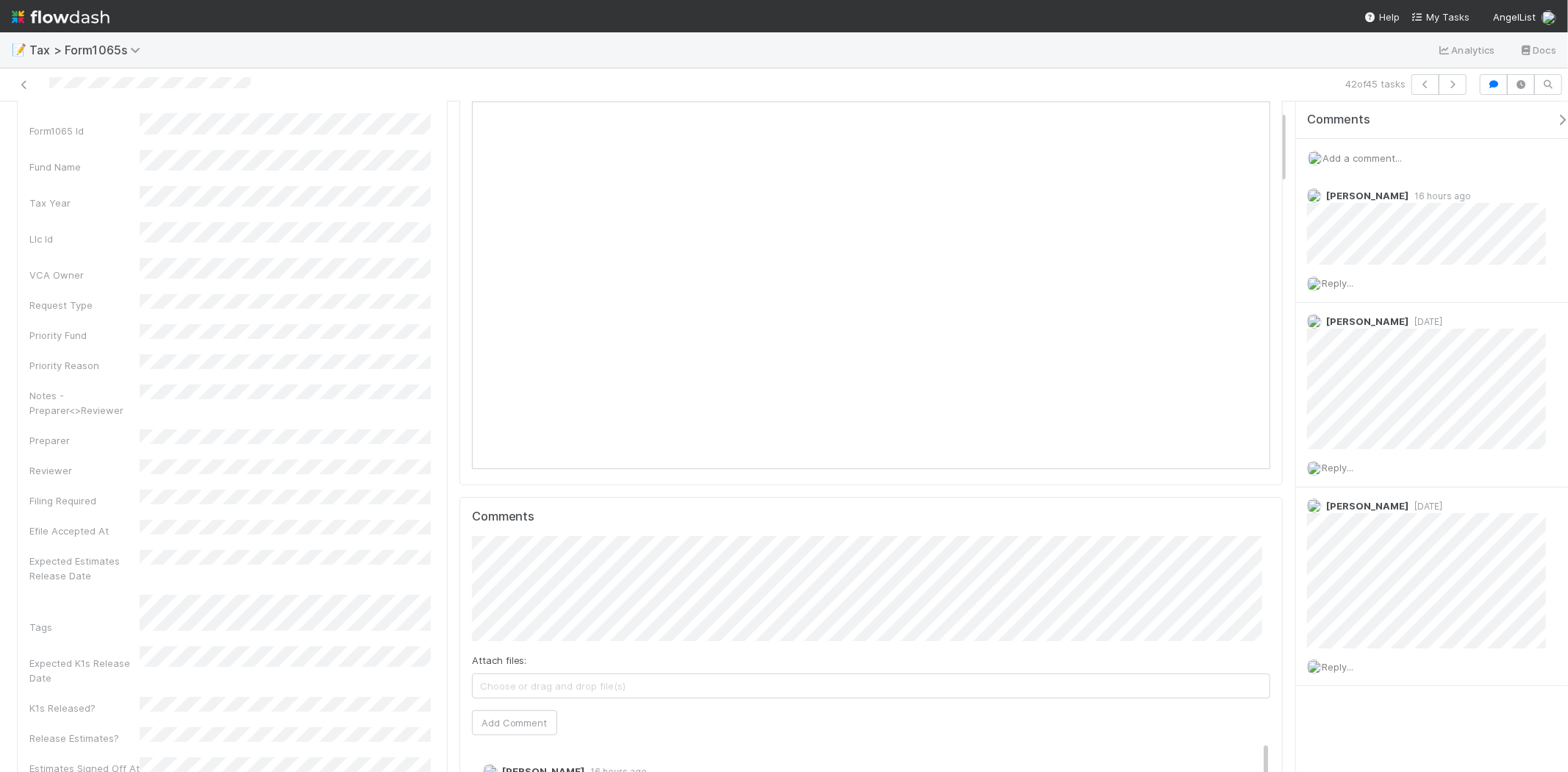
click at [32, 83] on div at bounding box center [374, 84] width 736 height 21
click at [28, 83] on icon at bounding box center [24, 84] width 15 height 9
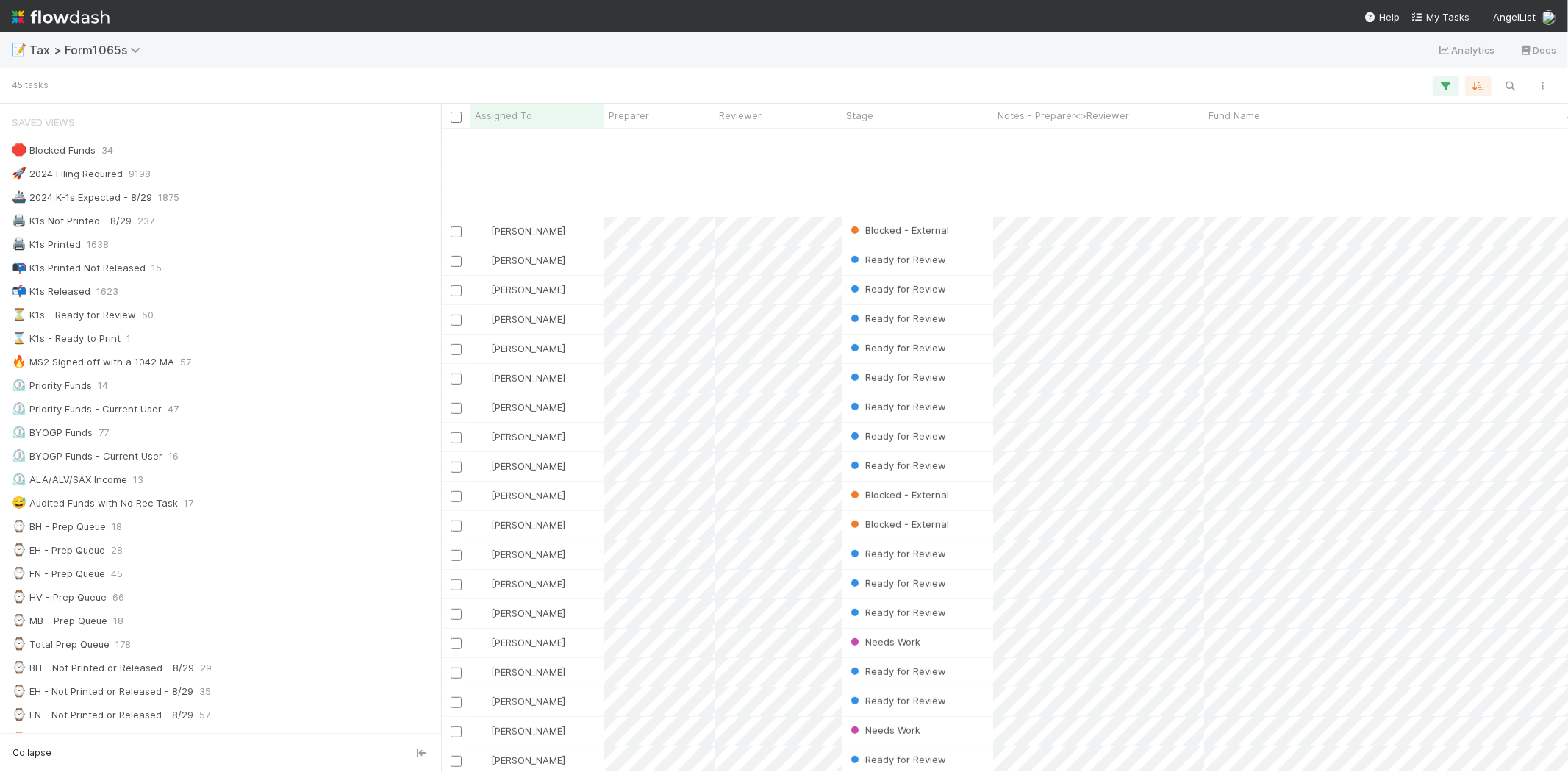
scroll to position [694, 0]
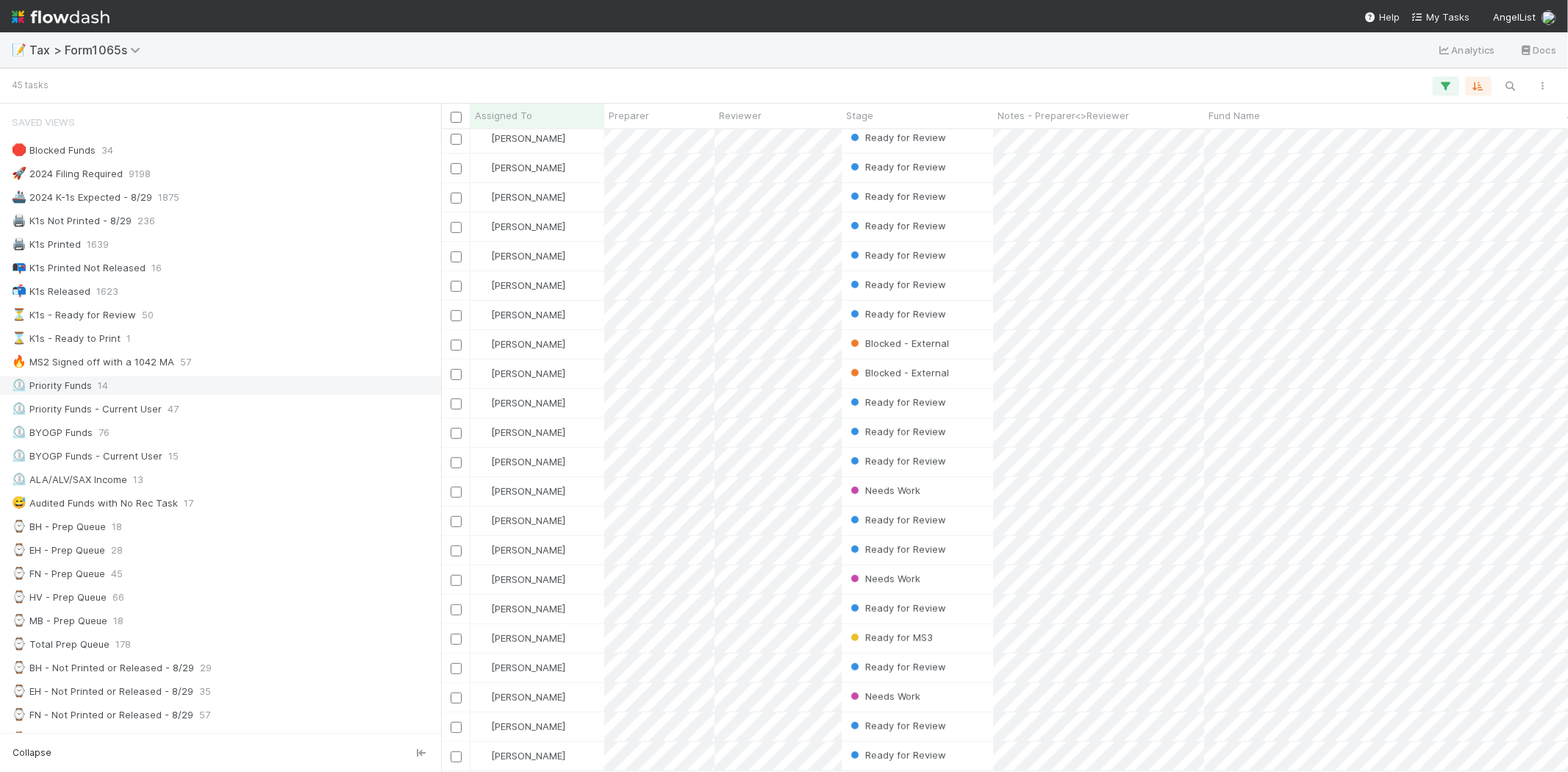
click at [138, 386] on div "⏲️ Priority Funds 14" at bounding box center [225, 385] width 426 height 18
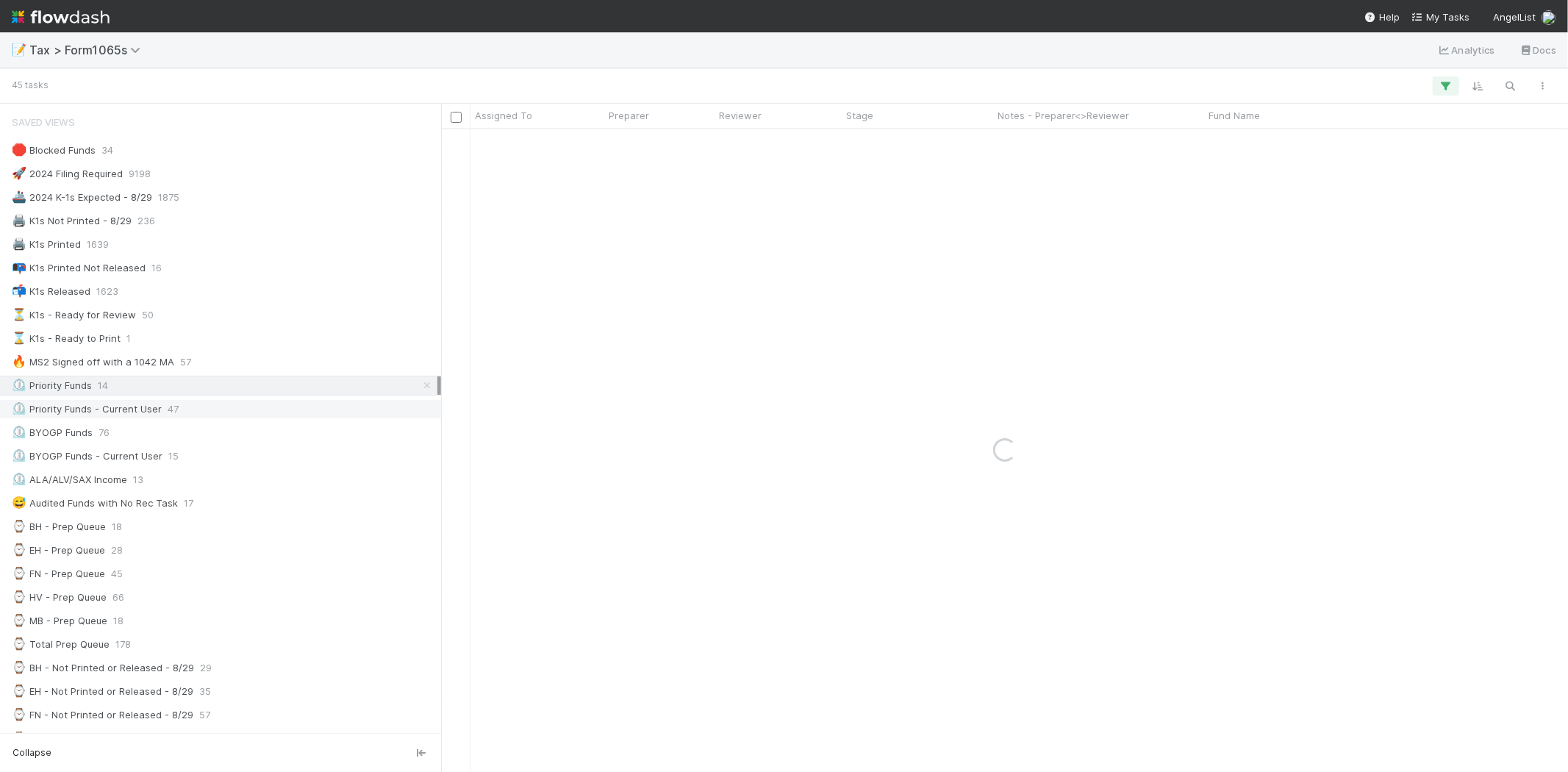
click at [140, 410] on div "⏲️ Priority Funds - Current User" at bounding box center [87, 408] width 150 height 18
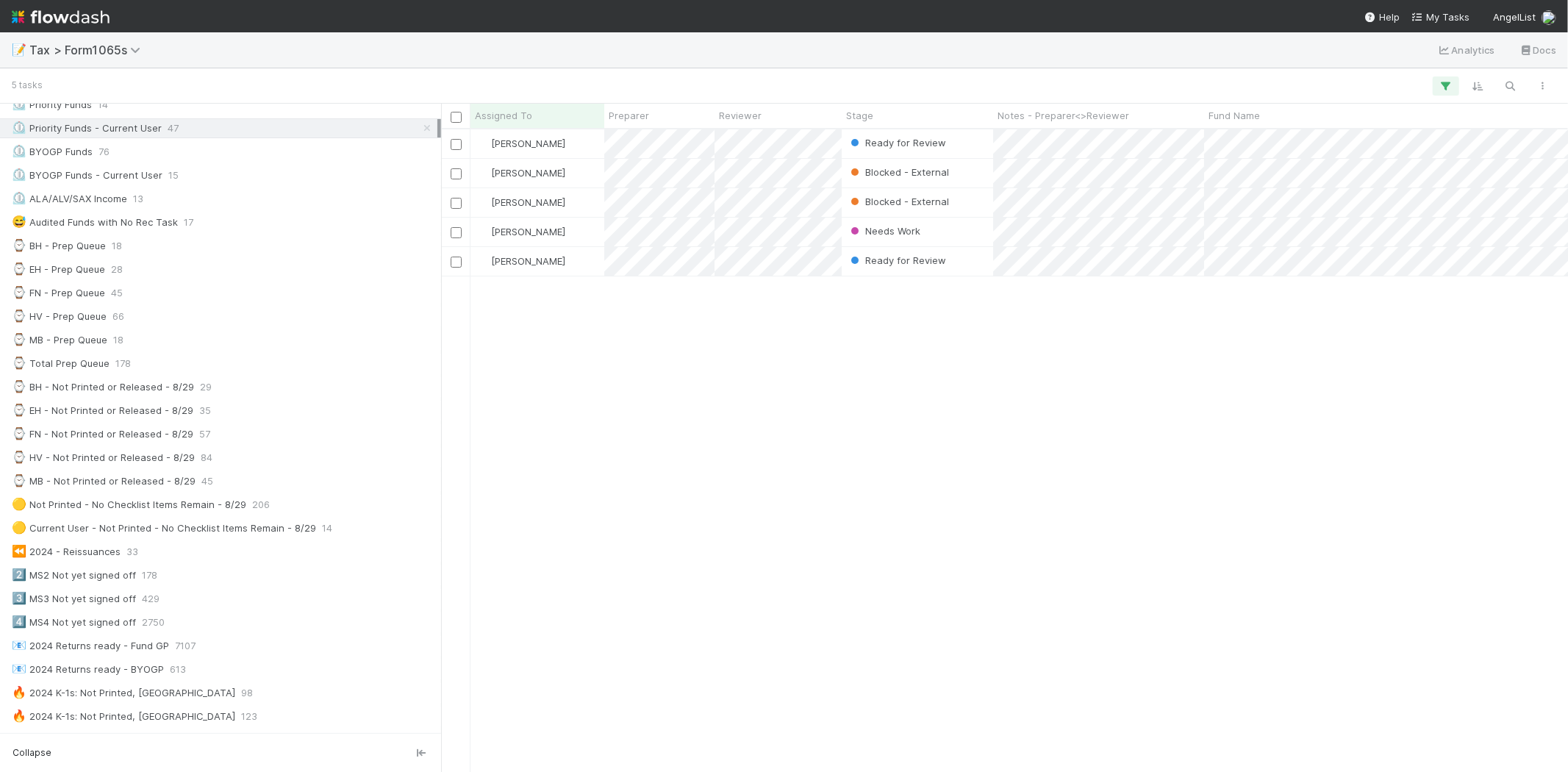
scroll to position [245, 0]
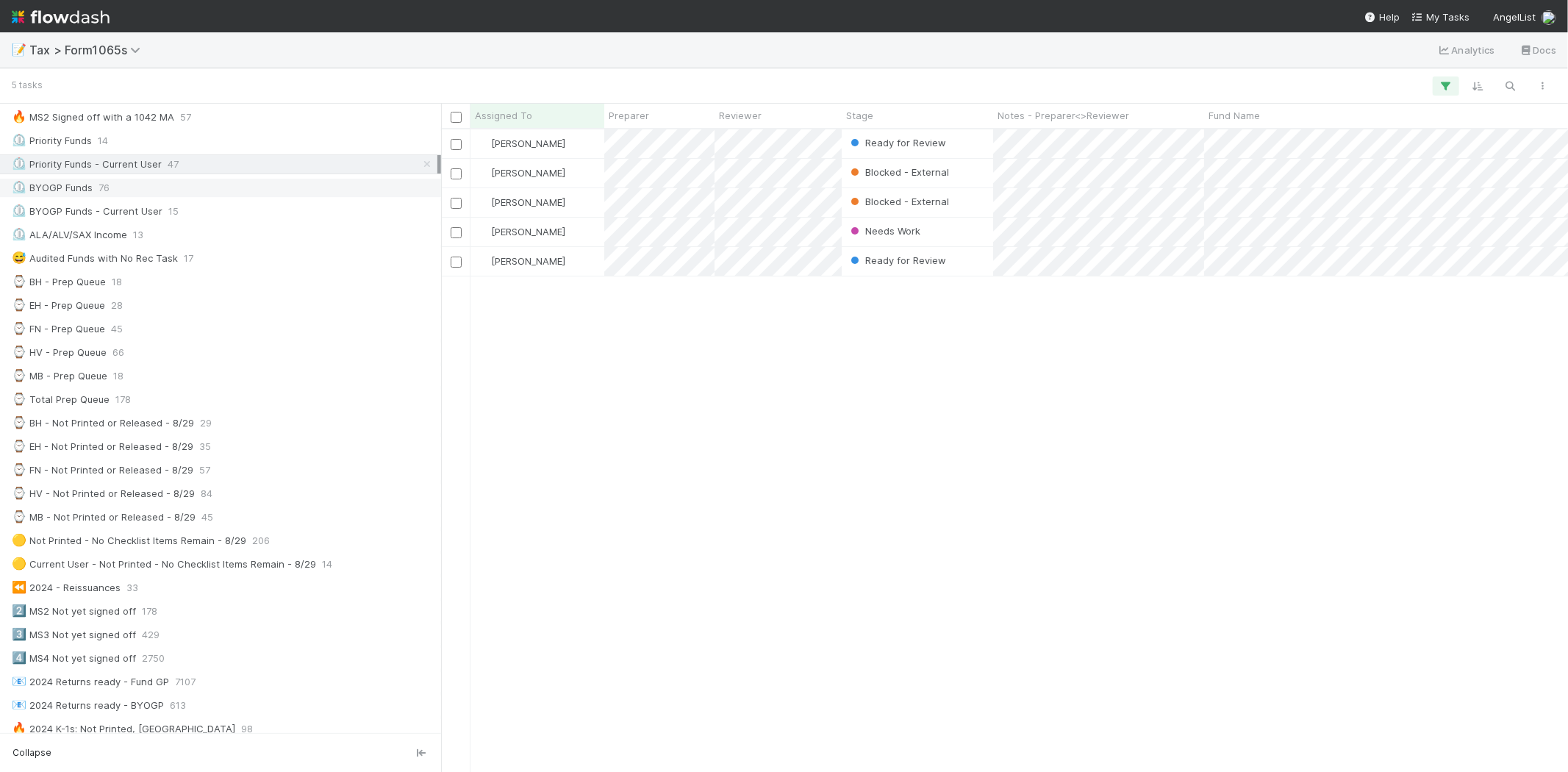
click at [245, 198] on div "⏲️ BYOGP Funds 76" at bounding box center [221, 188] width 441 height 20
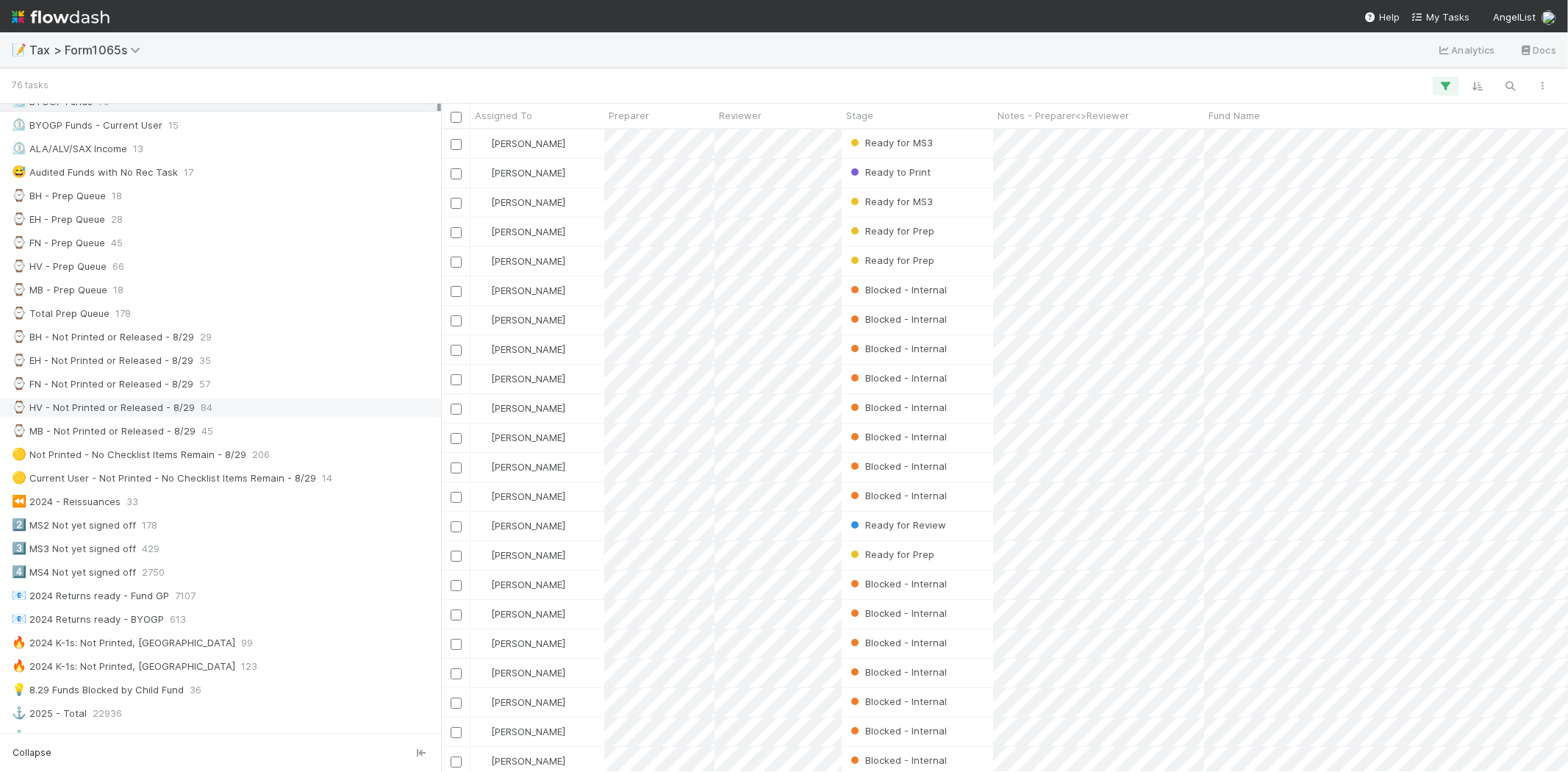
scroll to position [327, 0]
click at [100, 303] on div "⌚ MB - Prep Queue" at bounding box center [59, 294] width 96 height 18
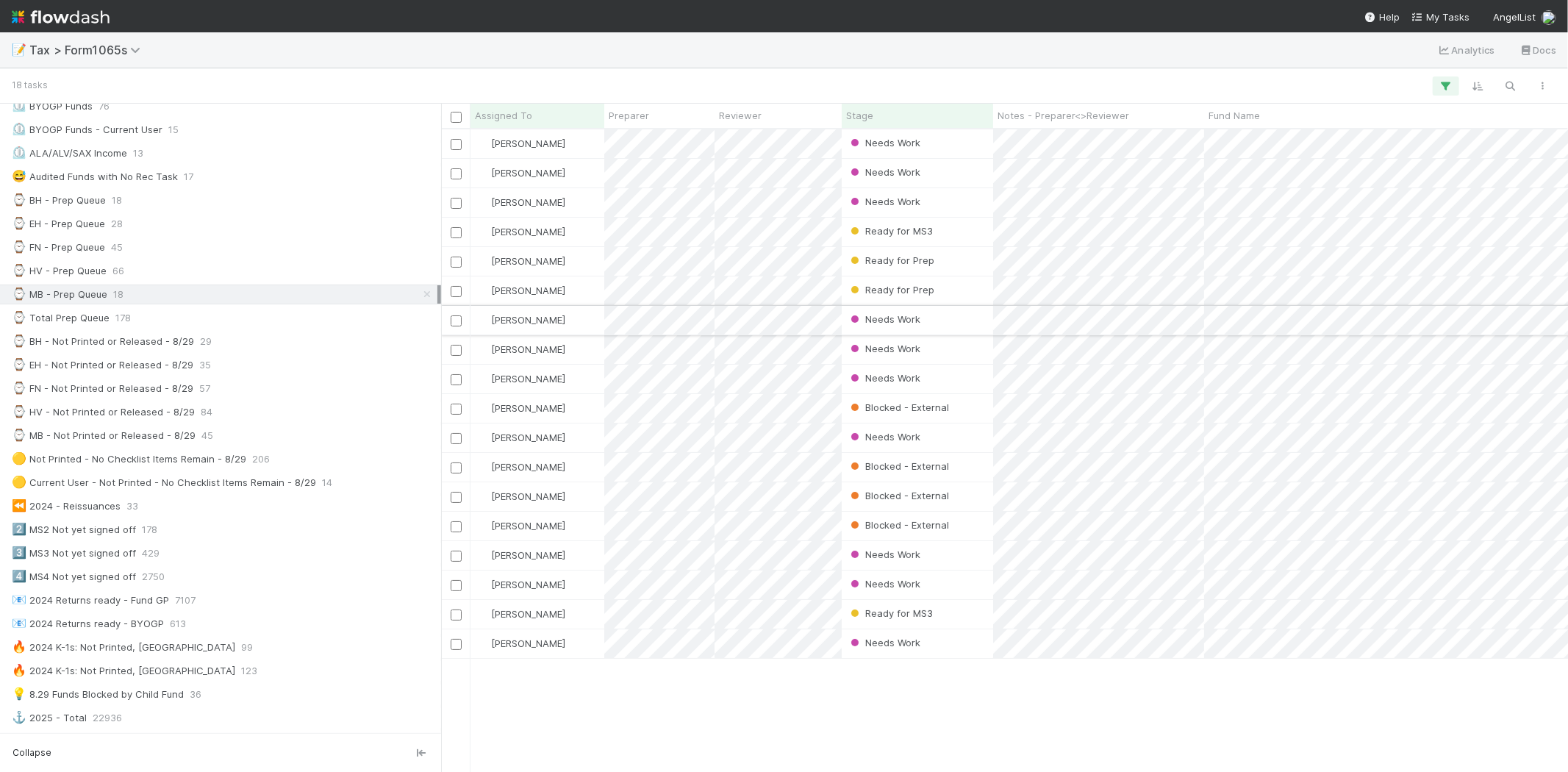
scroll to position [630, 1115]
click at [968, 583] on div "Needs Work" at bounding box center [918, 584] width 152 height 28
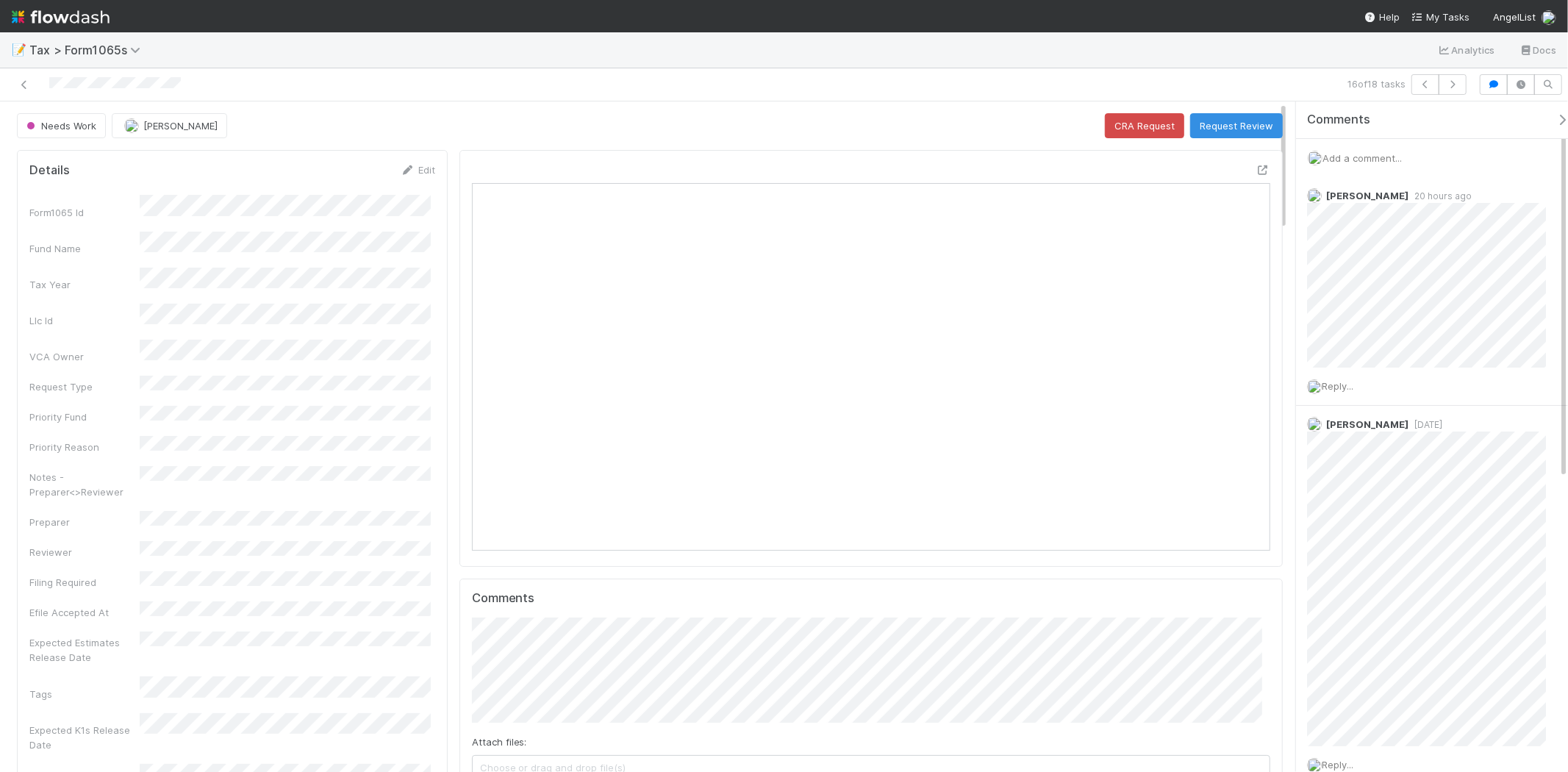
scroll to position [287, 778]
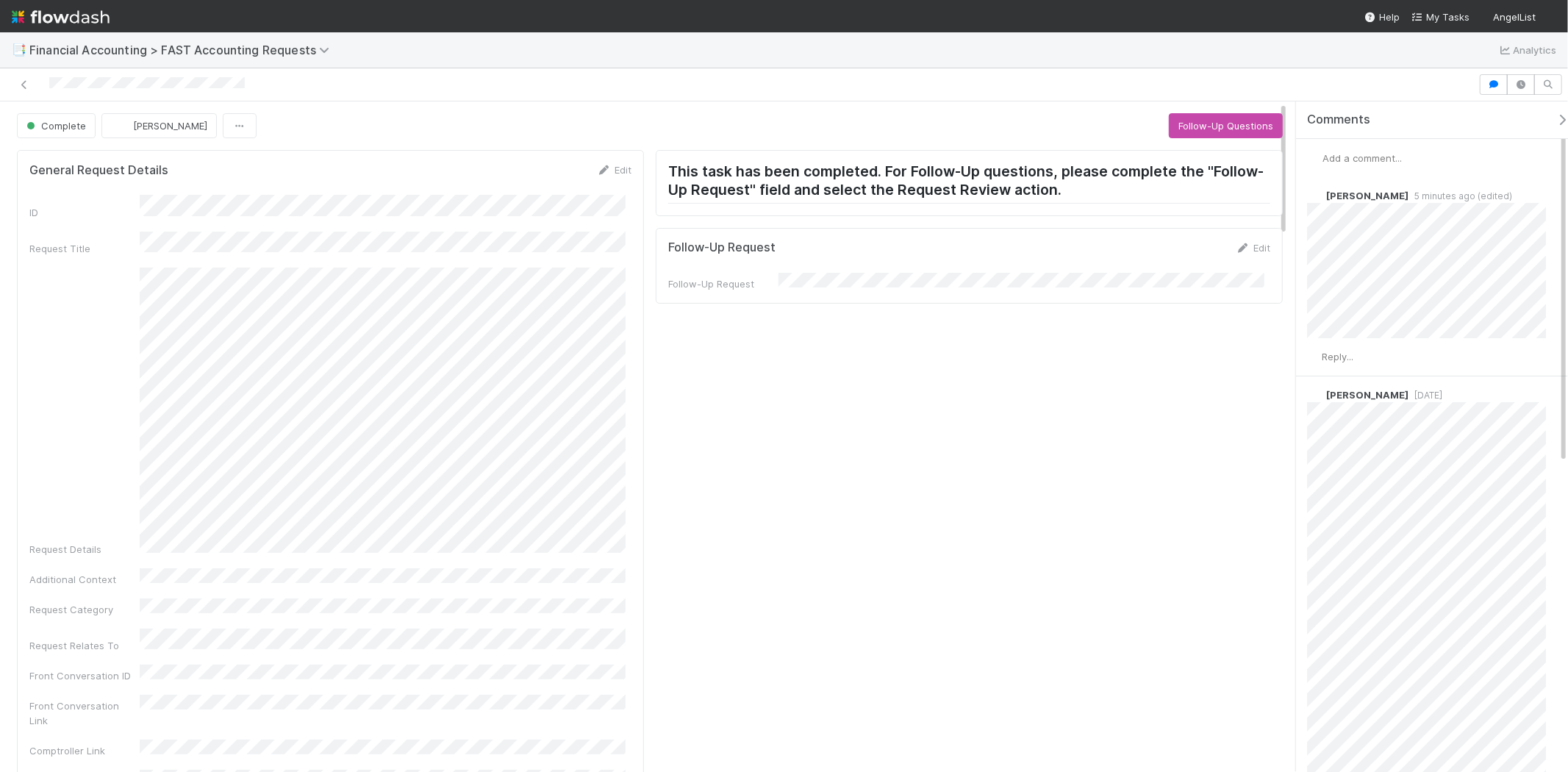
click at [1356, 144] on div "Add a comment..." at bounding box center [1439, 158] width 284 height 38
click at [1363, 153] on span "Add a comment..." at bounding box center [1362, 159] width 79 height 12
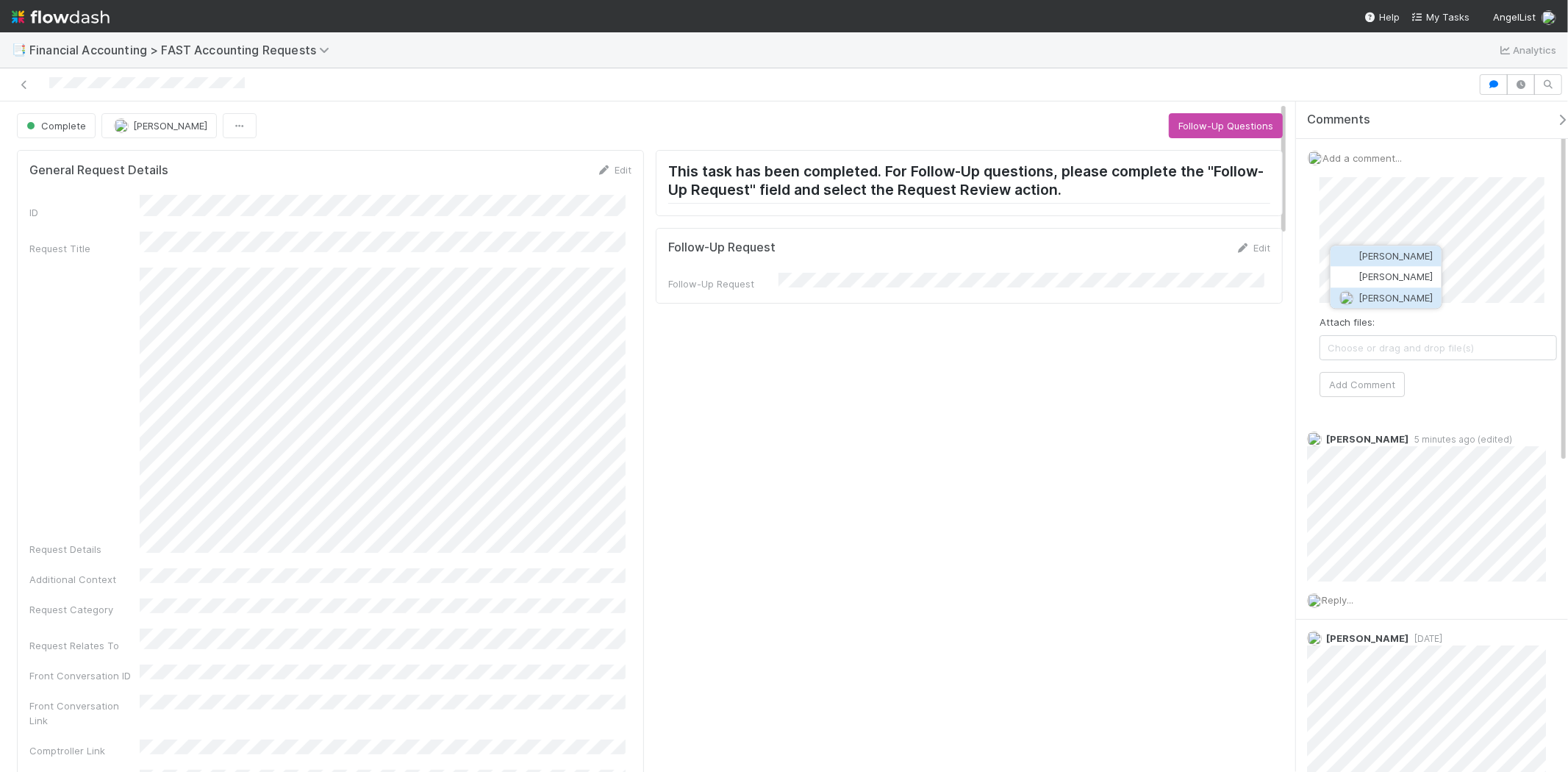
click at [1392, 296] on span "[PERSON_NAME]" at bounding box center [1396, 298] width 74 height 12
click at [1366, 379] on button "Add Comment" at bounding box center [1362, 384] width 85 height 25
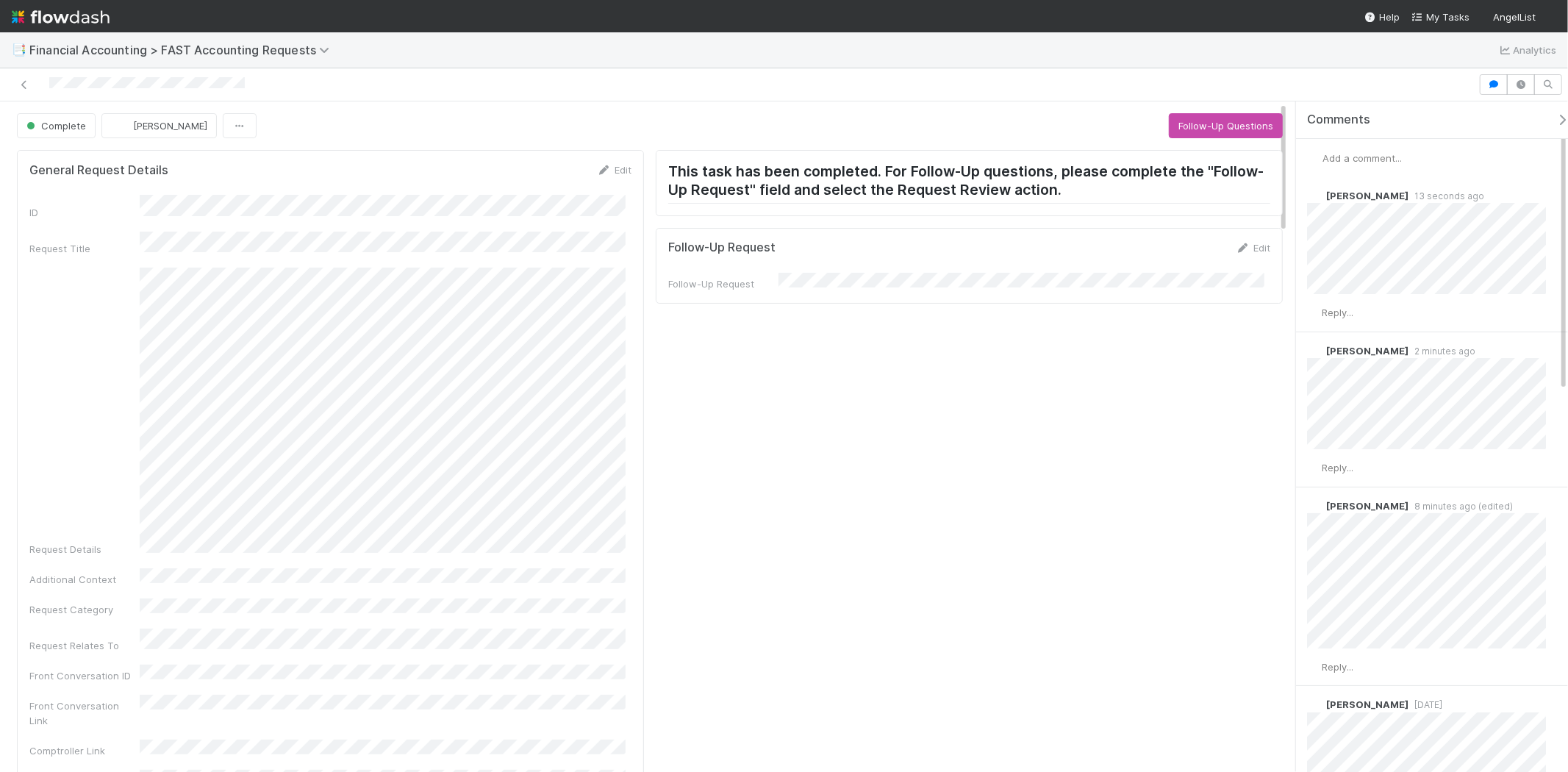
click at [1366, 162] on span "Add a comment..." at bounding box center [1362, 159] width 79 height 12
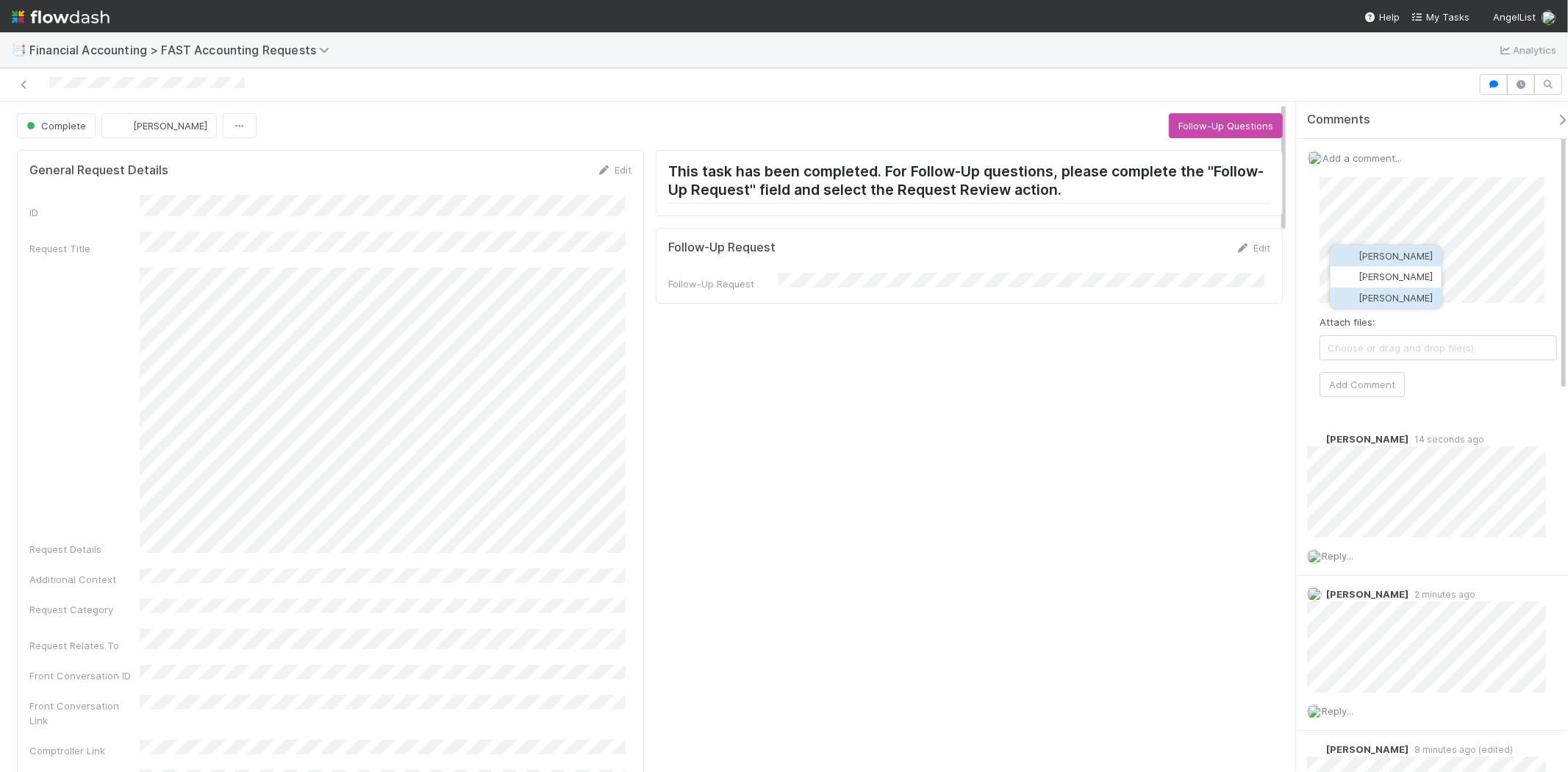
click at [1392, 293] on span "[PERSON_NAME]" at bounding box center [1396, 298] width 74 height 12
click at [1378, 374] on button "Add Comment" at bounding box center [1362, 384] width 85 height 25
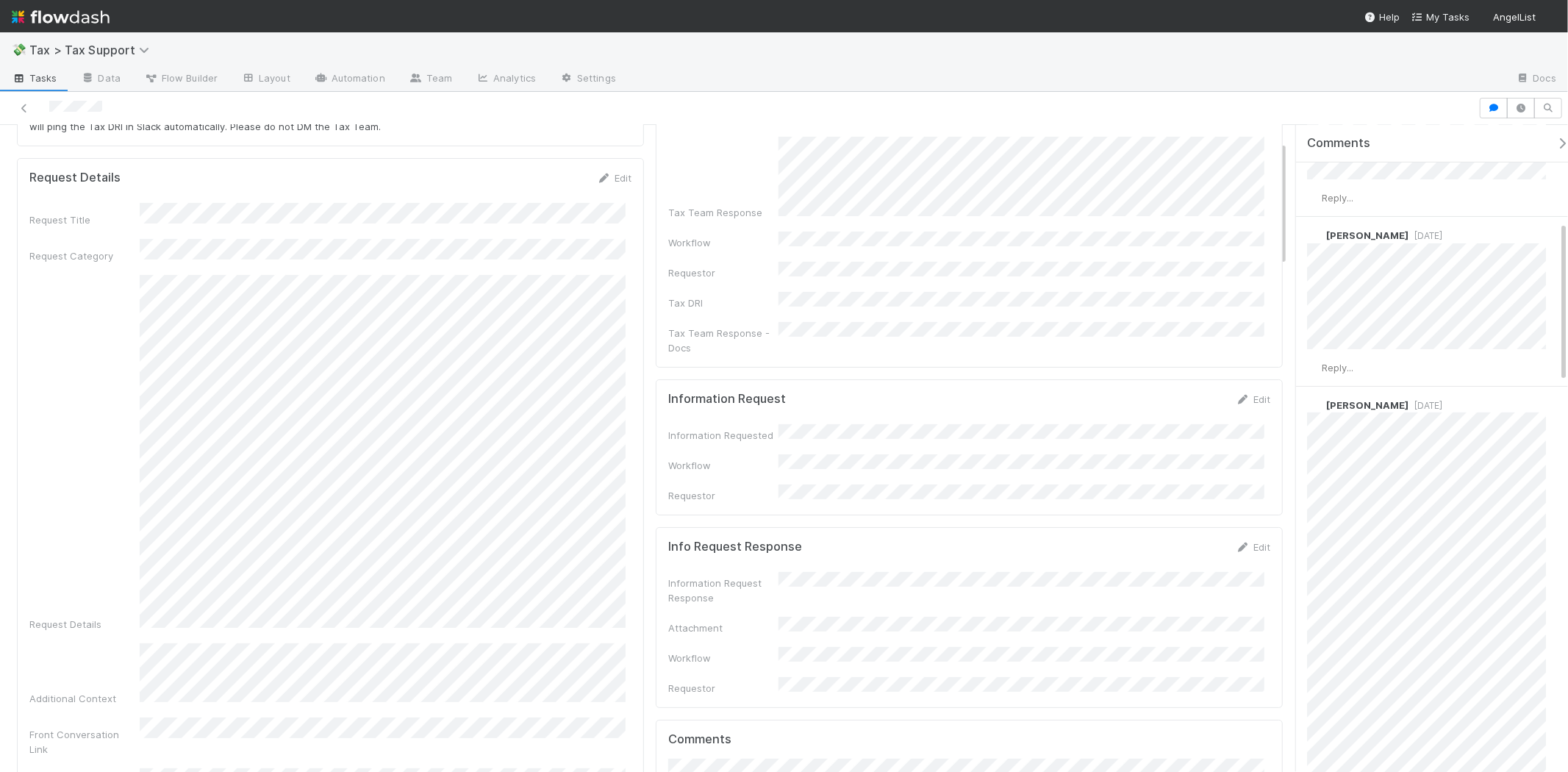
scroll to position [159, 0]
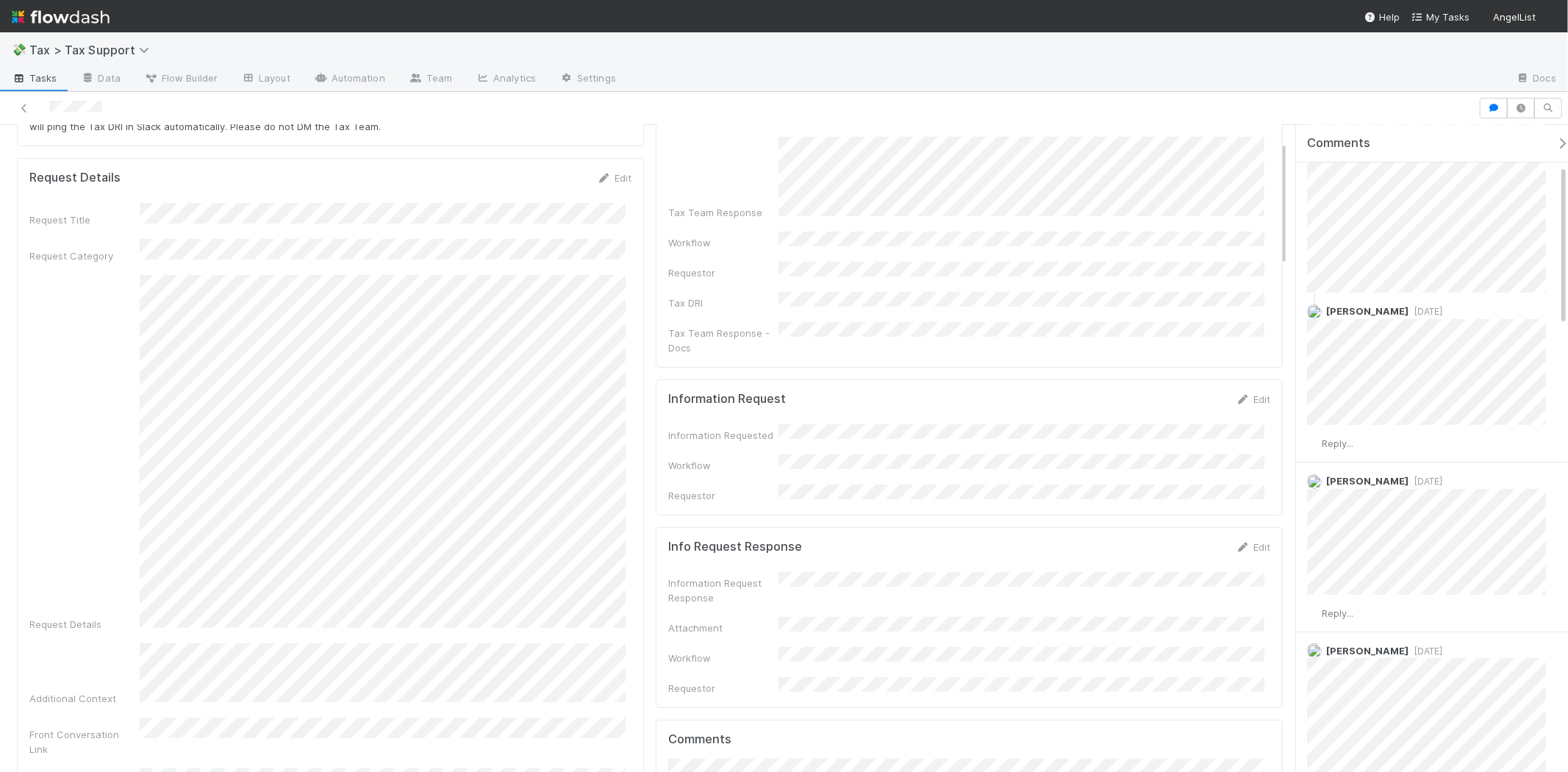
click at [108, 13] on img at bounding box center [61, 16] width 98 height 25
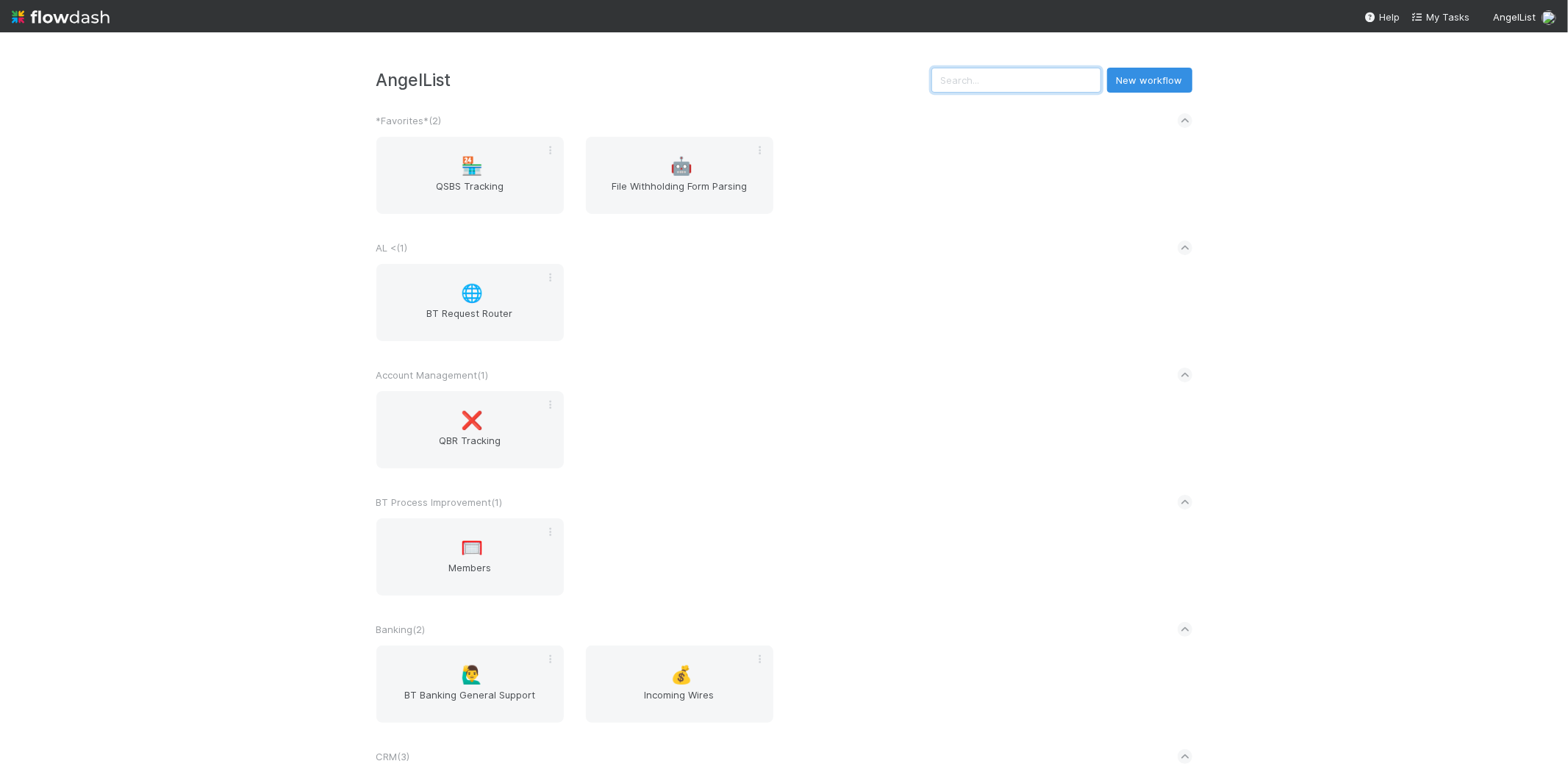
click at [1026, 84] on input "text" at bounding box center [1016, 80] width 170 height 25
paste input "[PERSON_NAME] Capital QP,LP - A4"
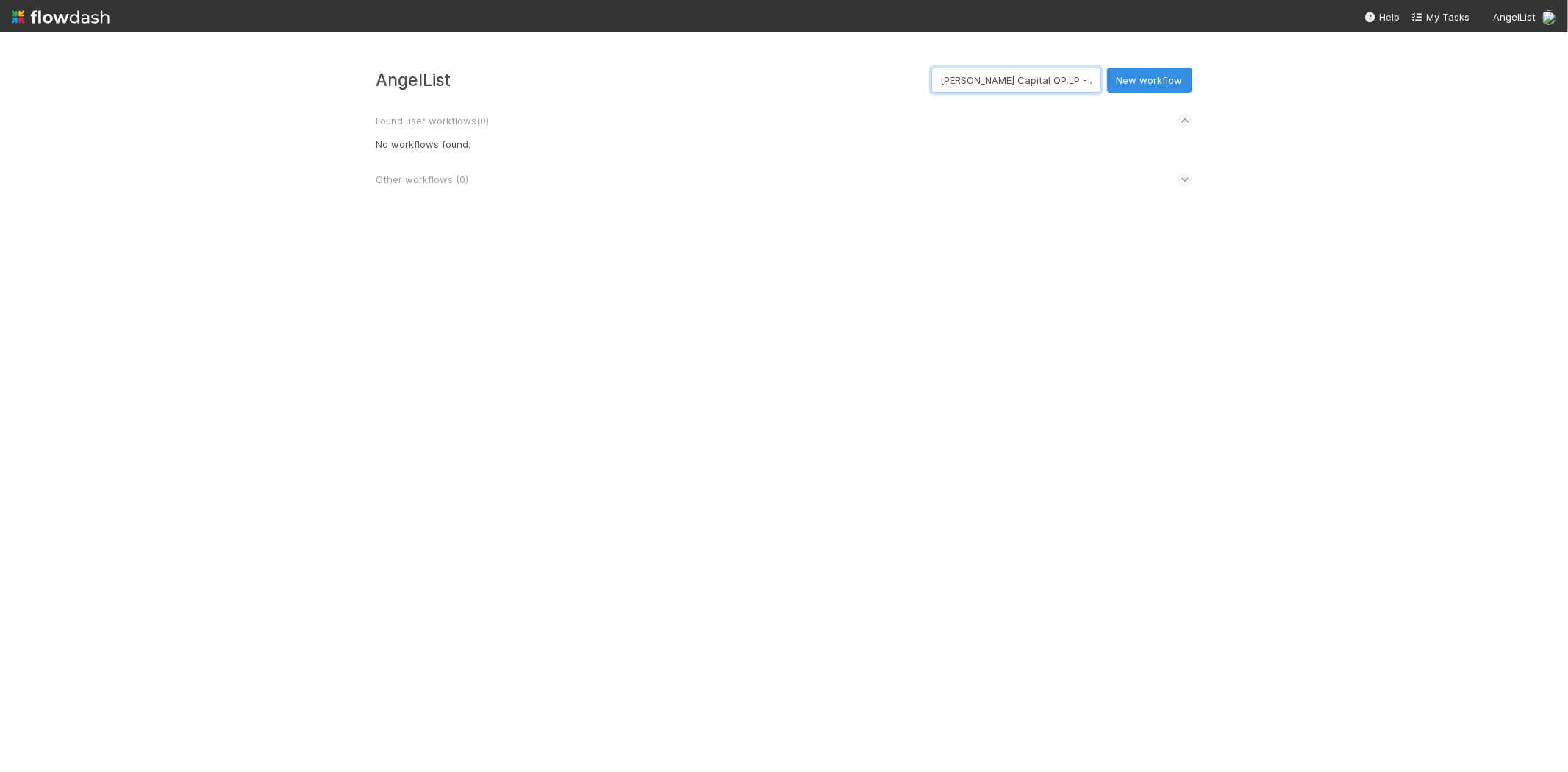
type input "[PERSON_NAME] Capital QP,LP - A4"
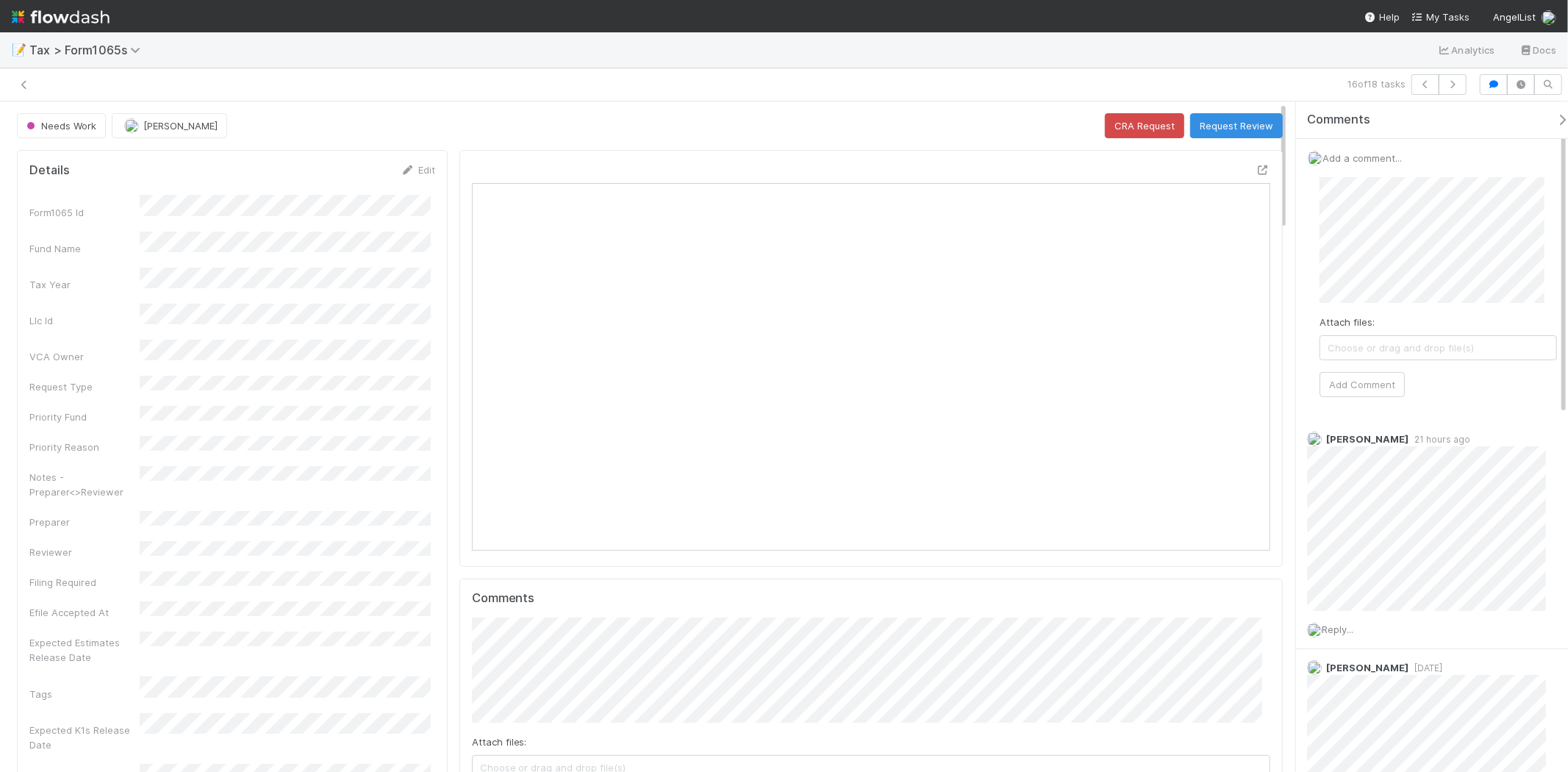
scroll to position [287, 778]
click at [1357, 394] on button "Add Comment" at bounding box center [1362, 384] width 85 height 25
click at [1247, 131] on button "Request Review" at bounding box center [1237, 125] width 93 height 25
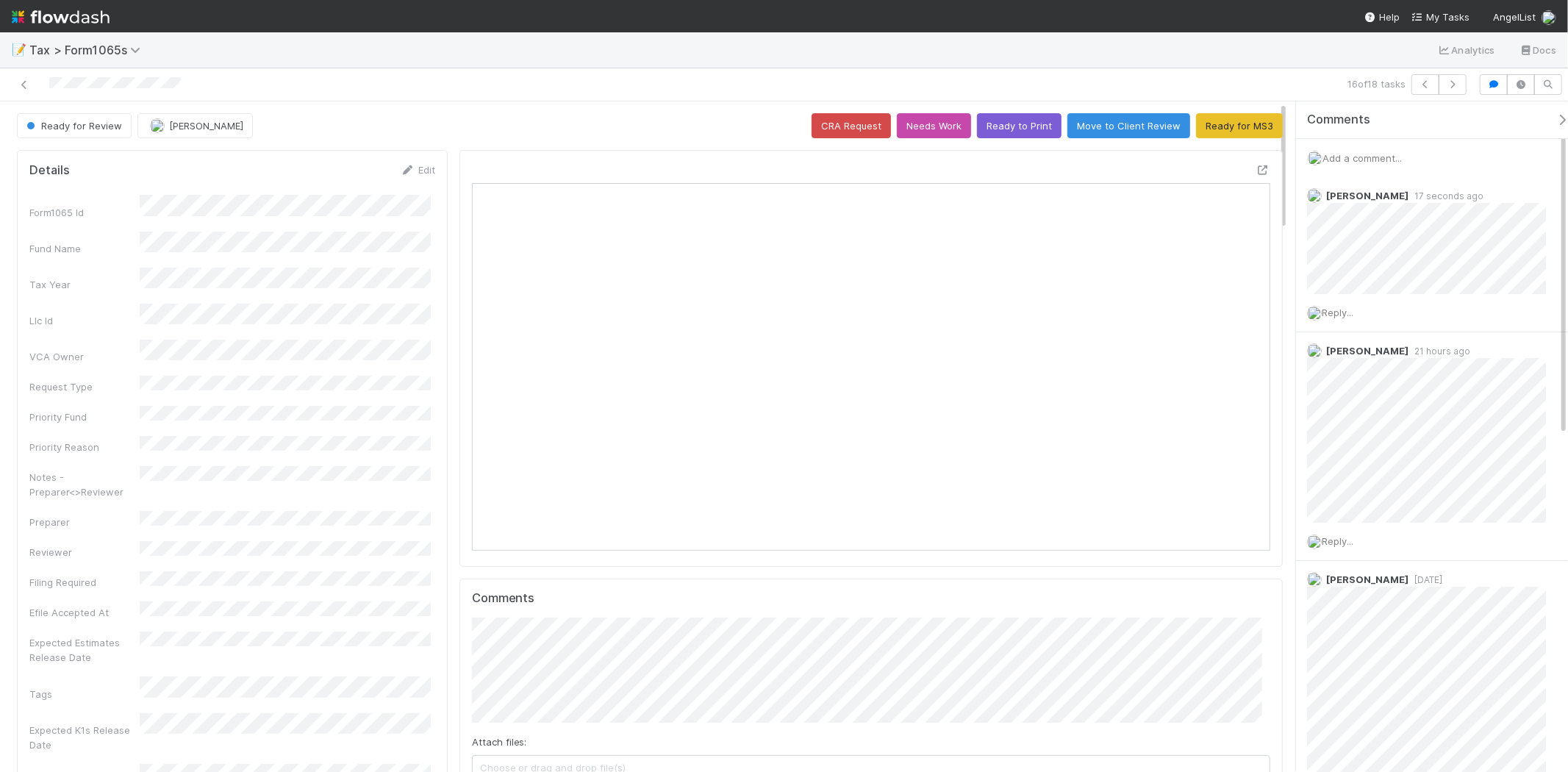
click at [93, 16] on img at bounding box center [61, 16] width 98 height 25
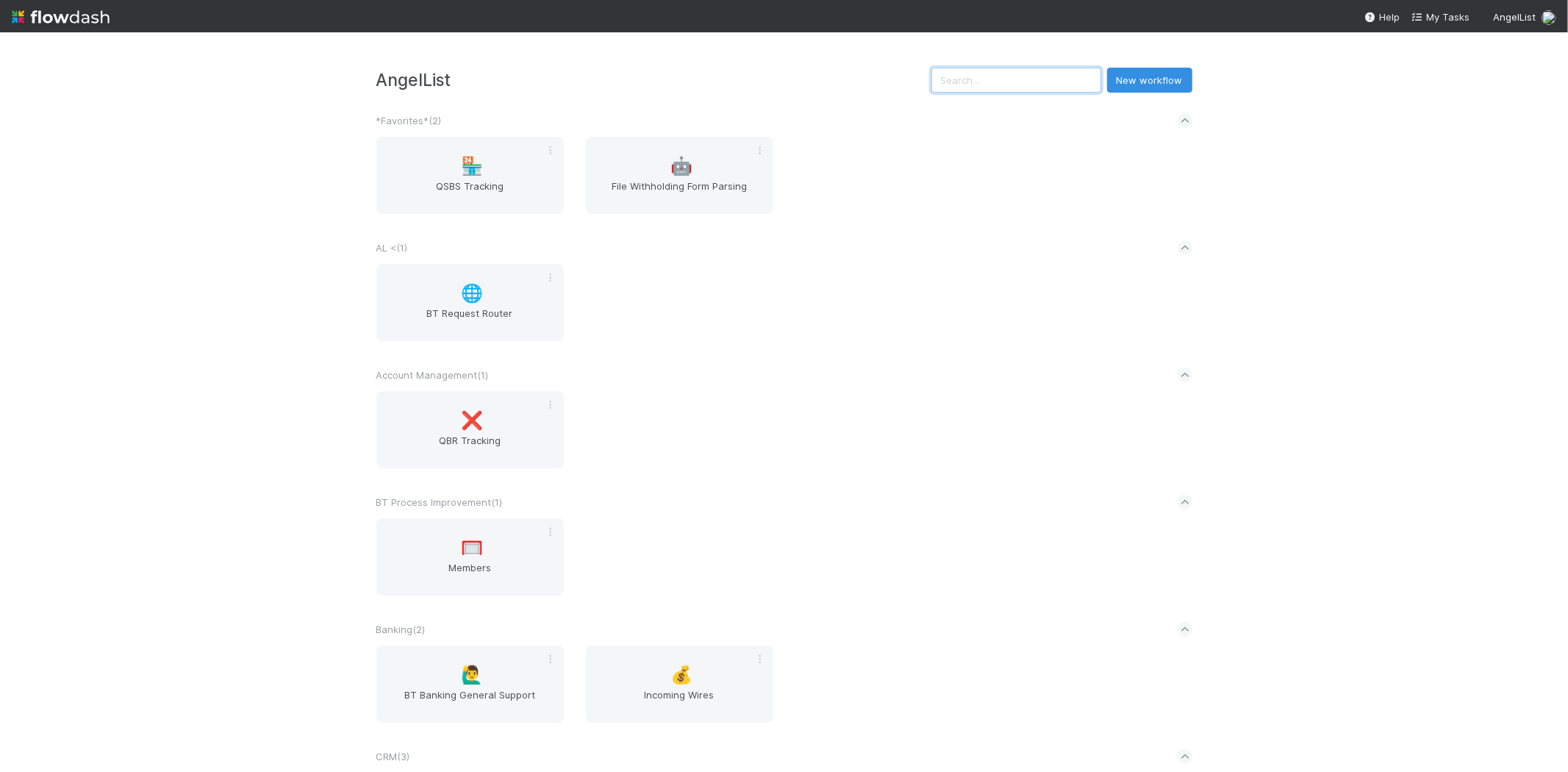
click at [1055, 84] on input "text" at bounding box center [1016, 80] width 170 height 25
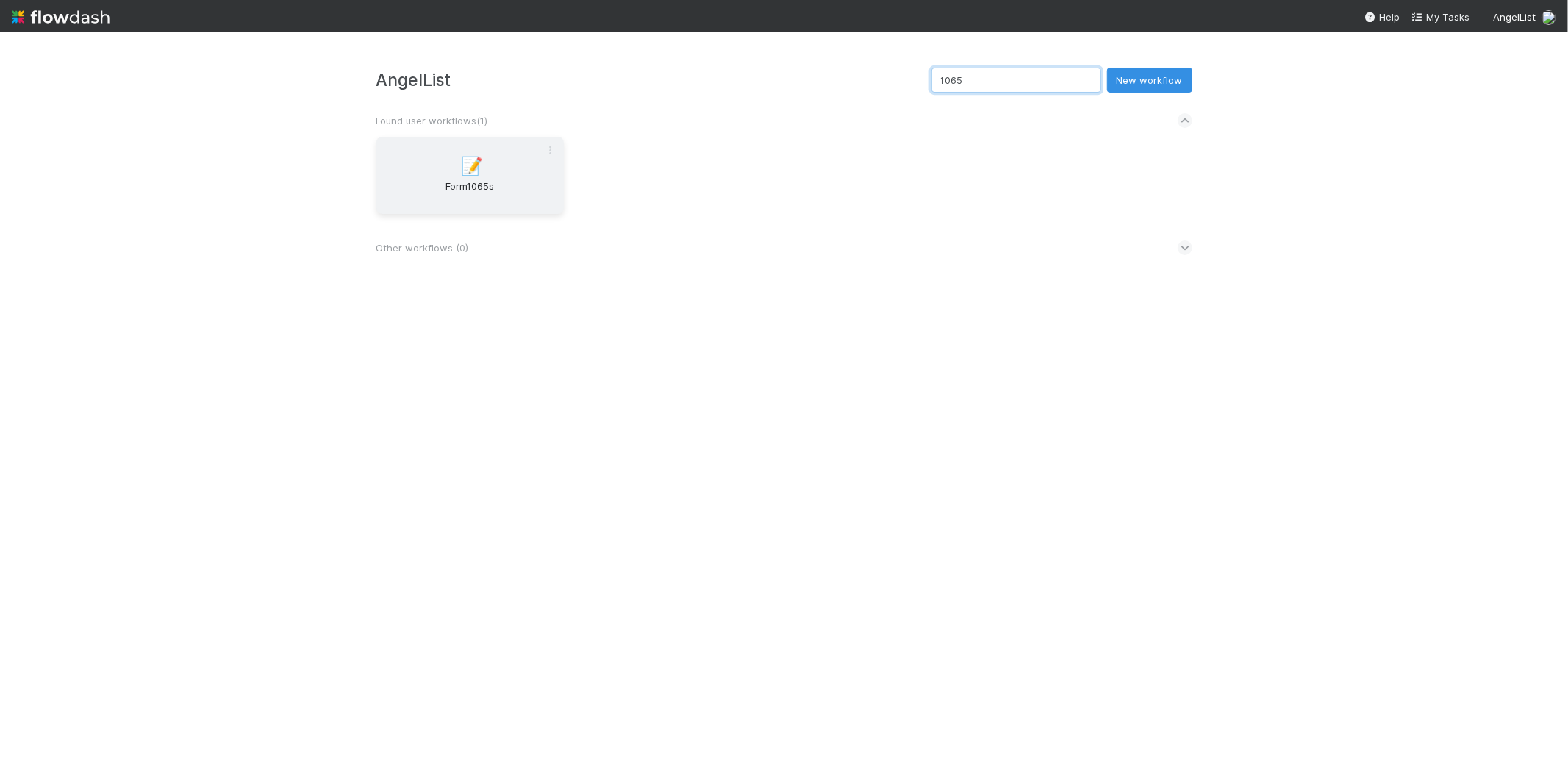
type input "1065"
click at [497, 201] on span "Form1065s" at bounding box center [470, 193] width 176 height 29
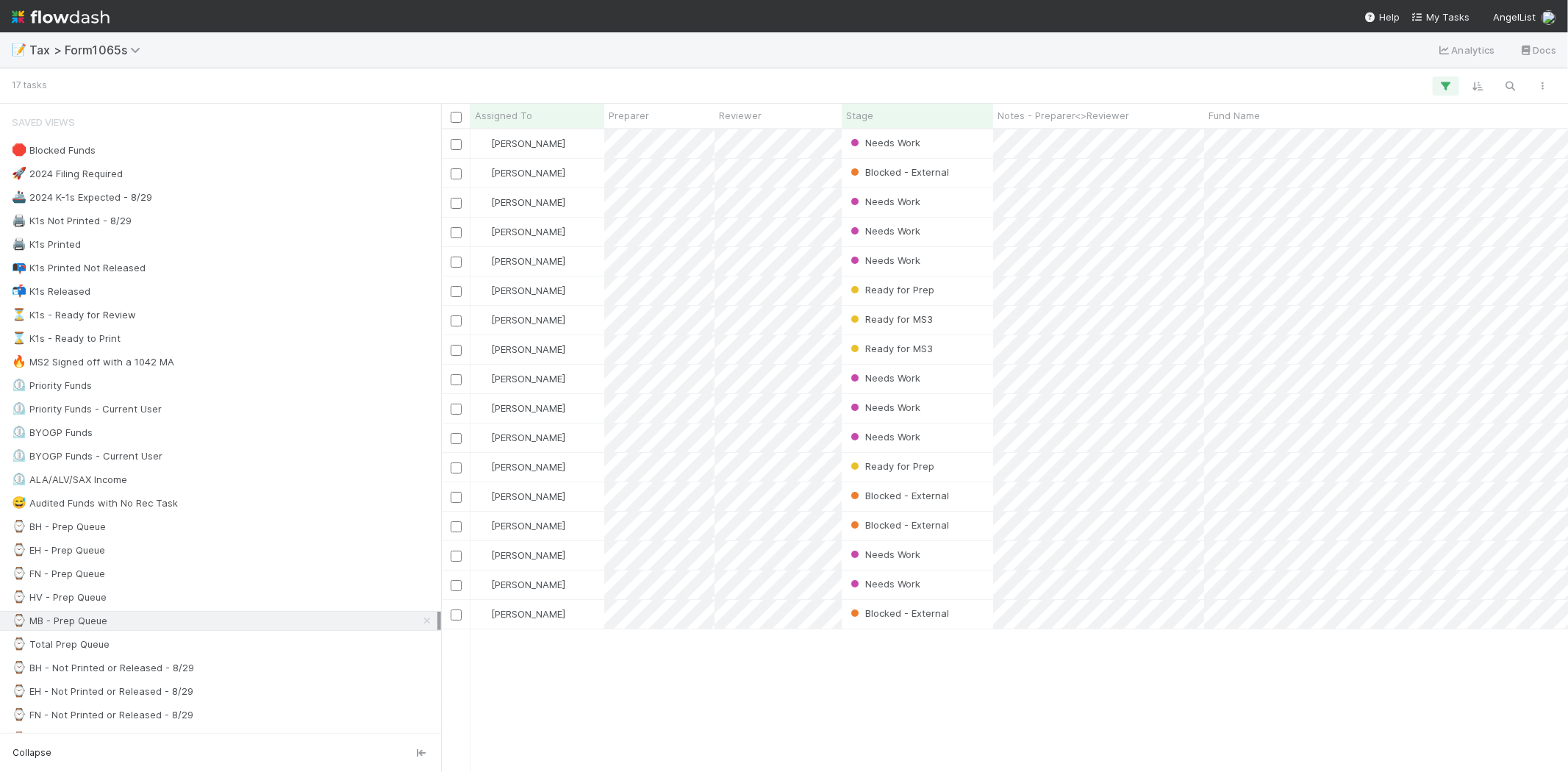
scroll to position [630, 1115]
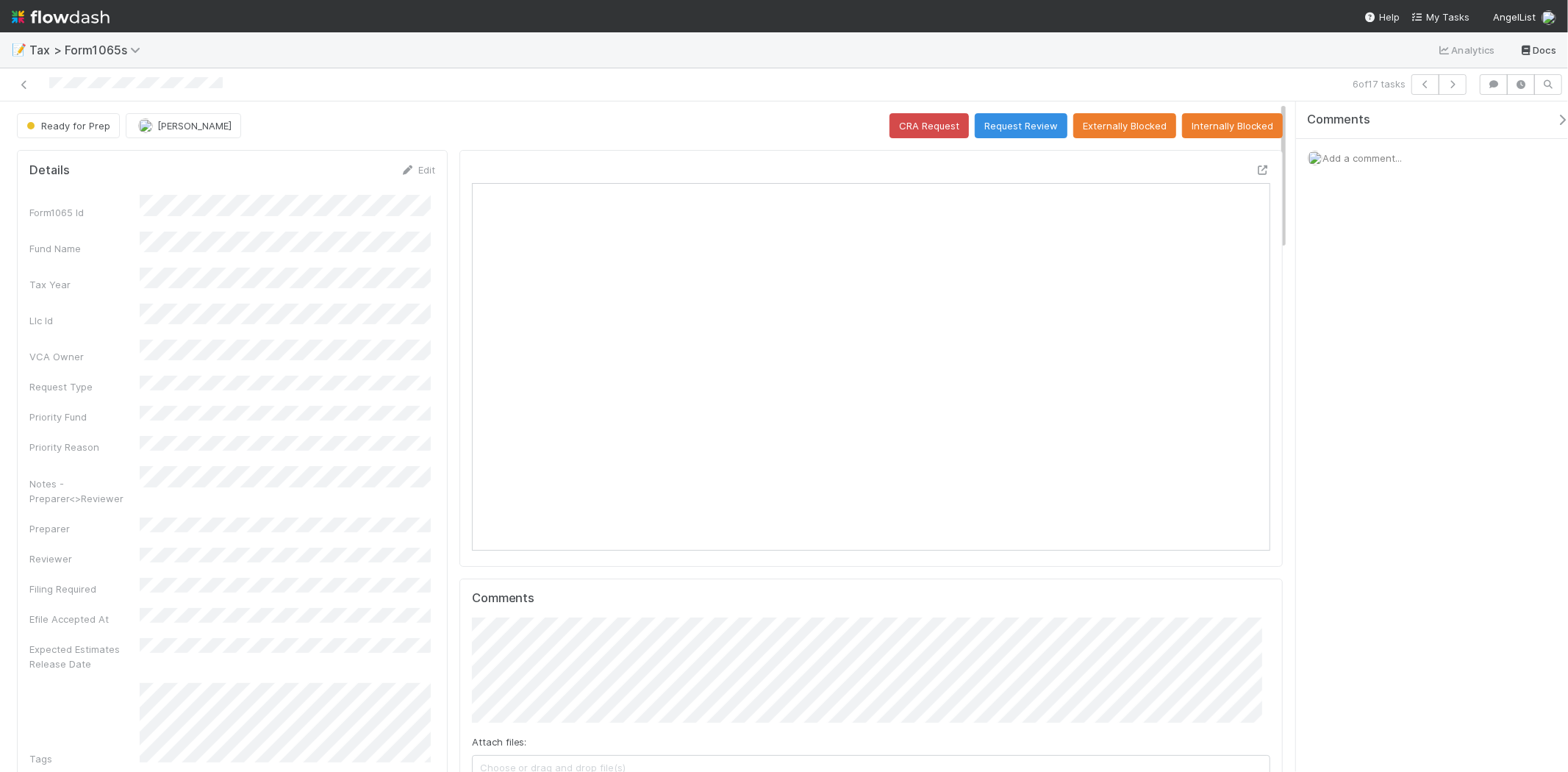
click at [22, 89] on icon at bounding box center [24, 84] width 15 height 9
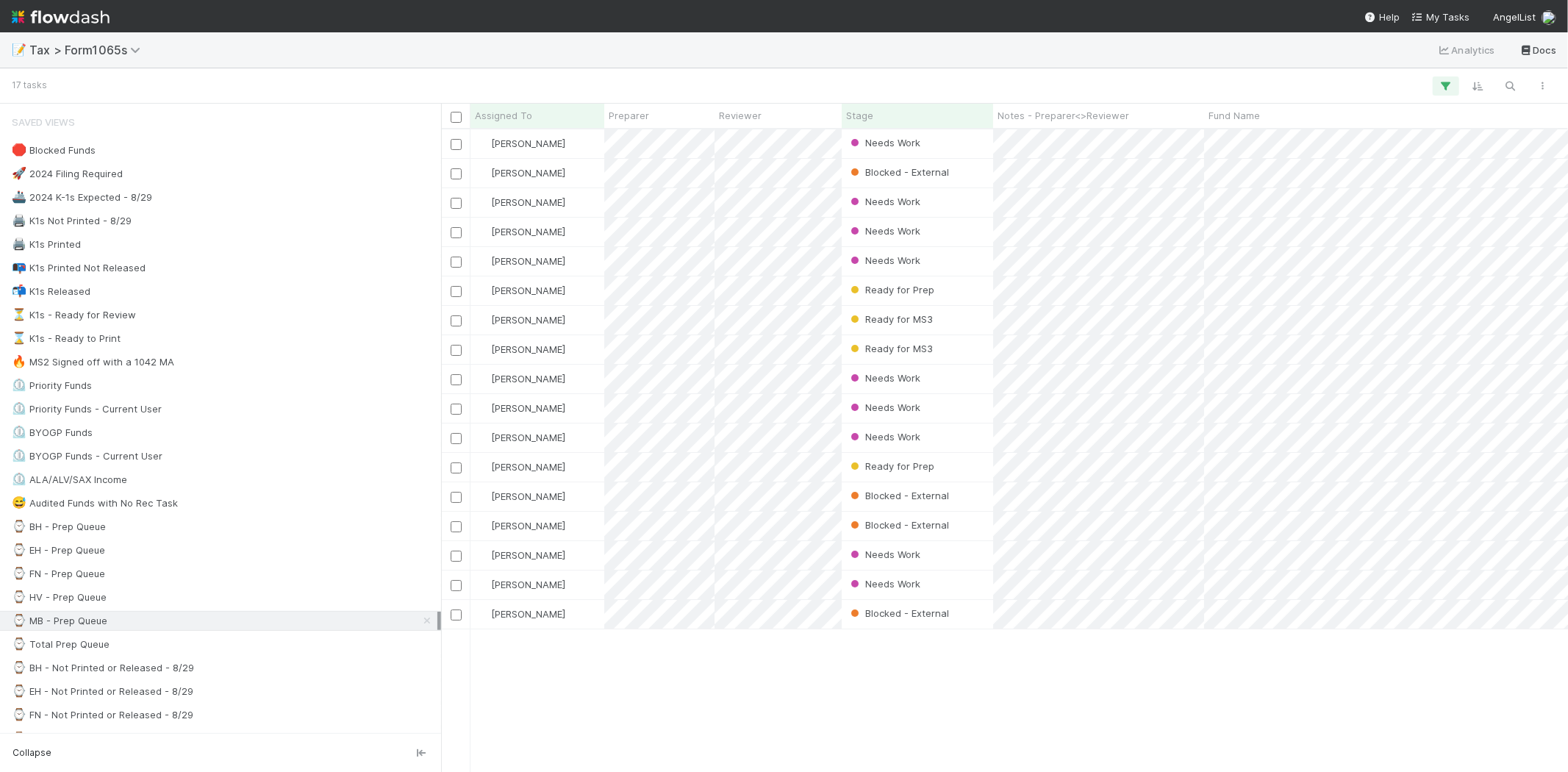
scroll to position [630, 1115]
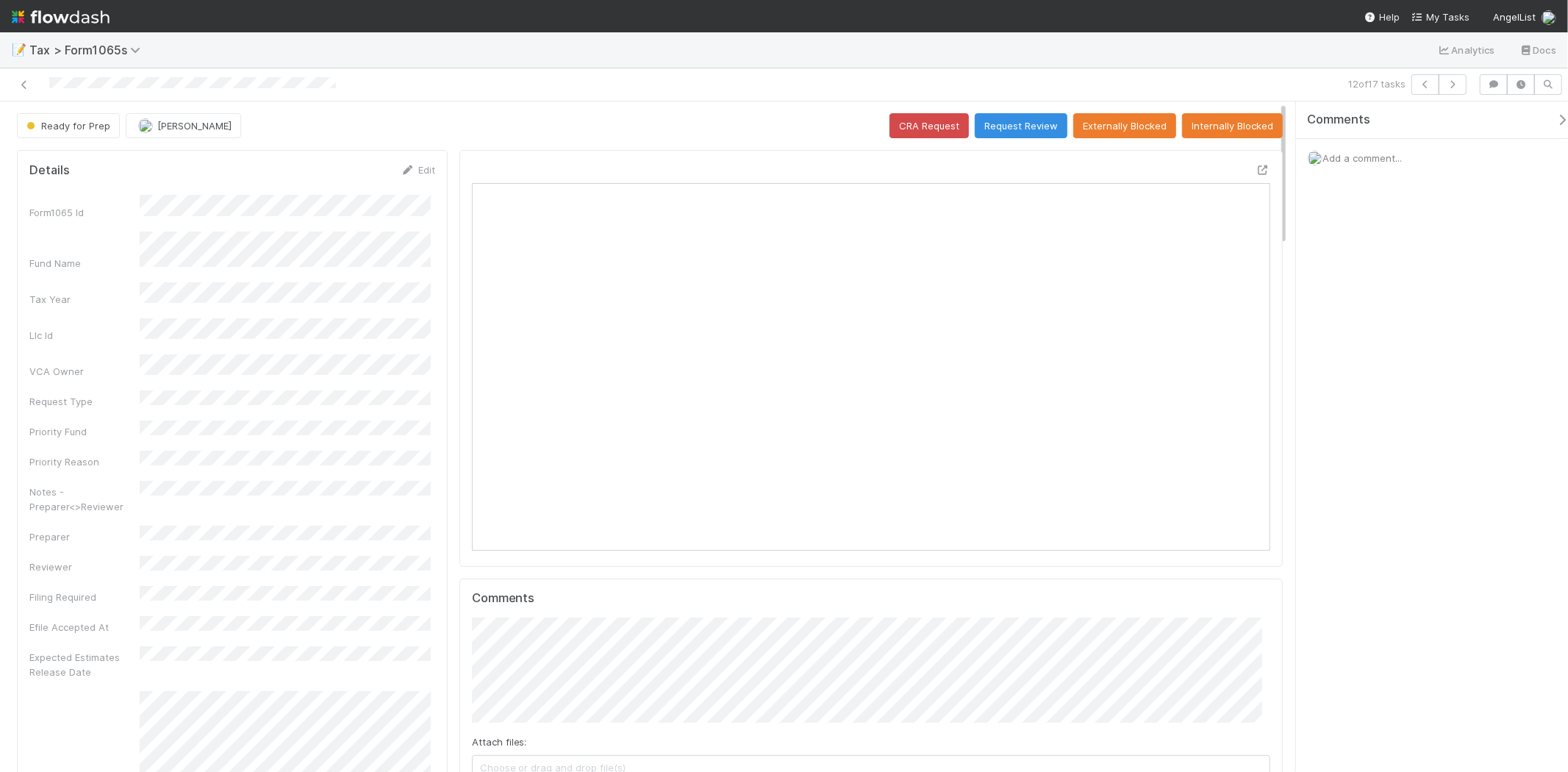
scroll to position [287, 389]
click at [19, 83] on icon at bounding box center [24, 84] width 15 height 9
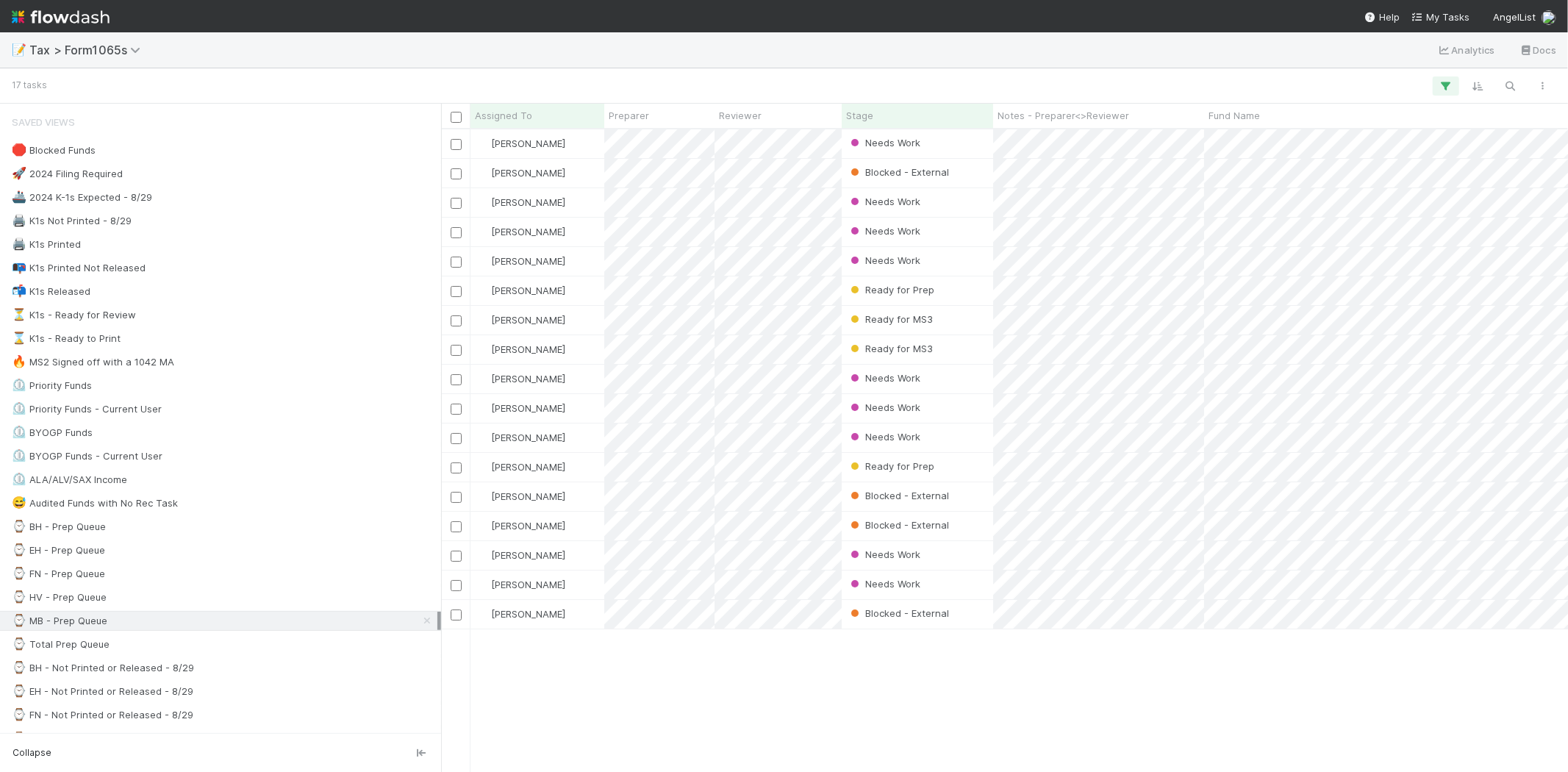
scroll to position [630, 1115]
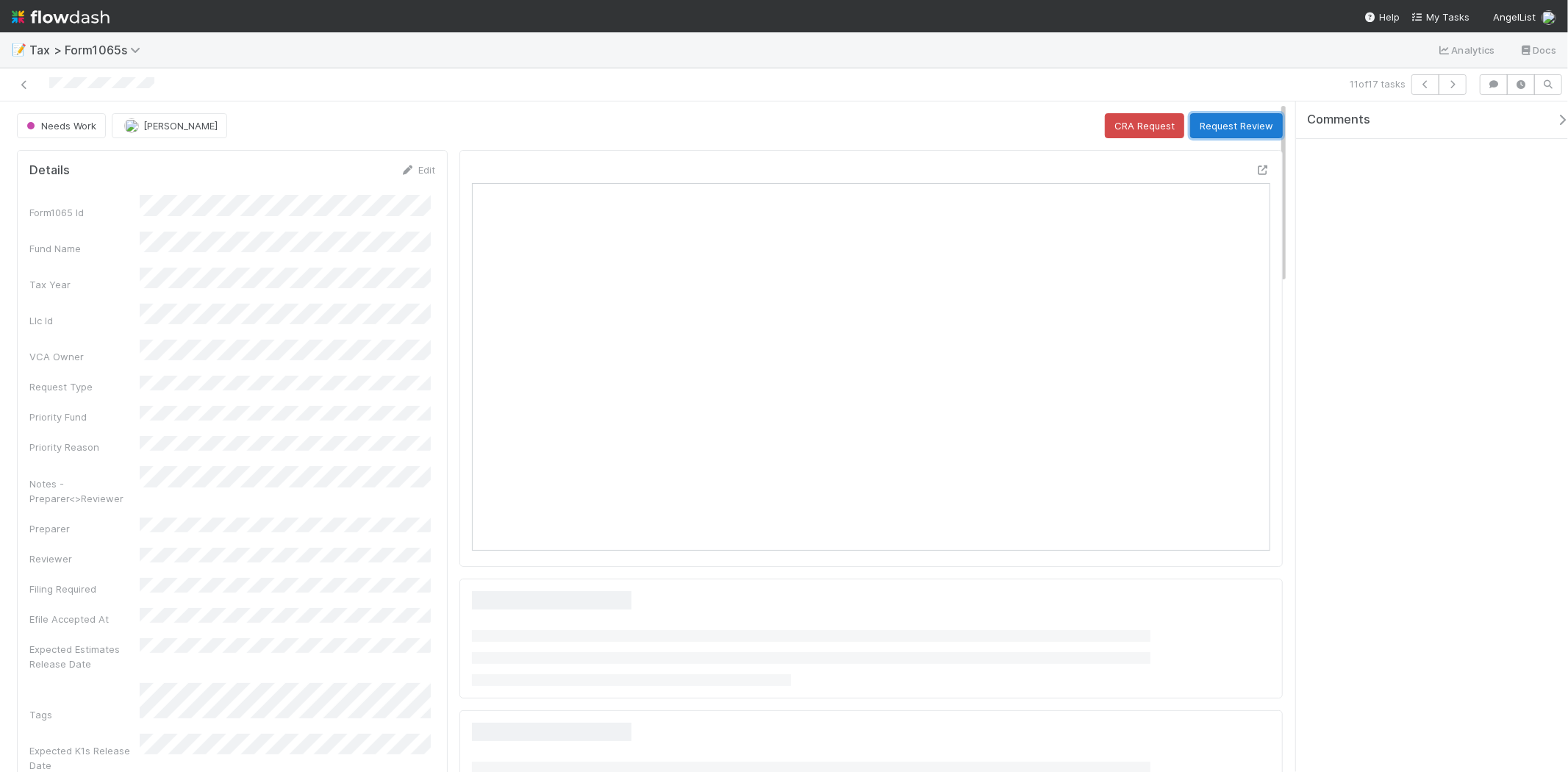
click at [1233, 122] on button "Request Review" at bounding box center [1237, 125] width 93 height 25
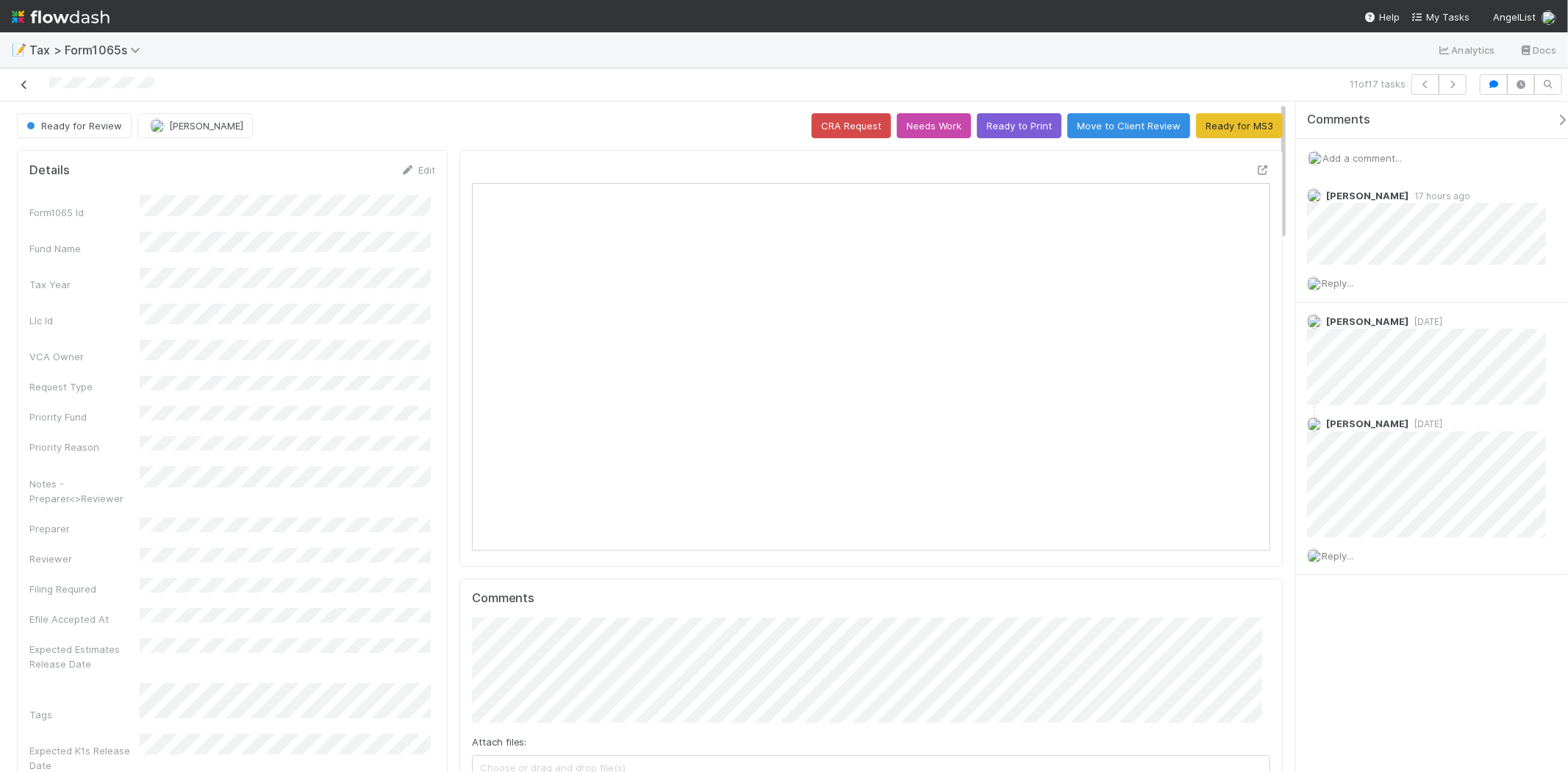
click at [21, 83] on icon at bounding box center [24, 84] width 15 height 9
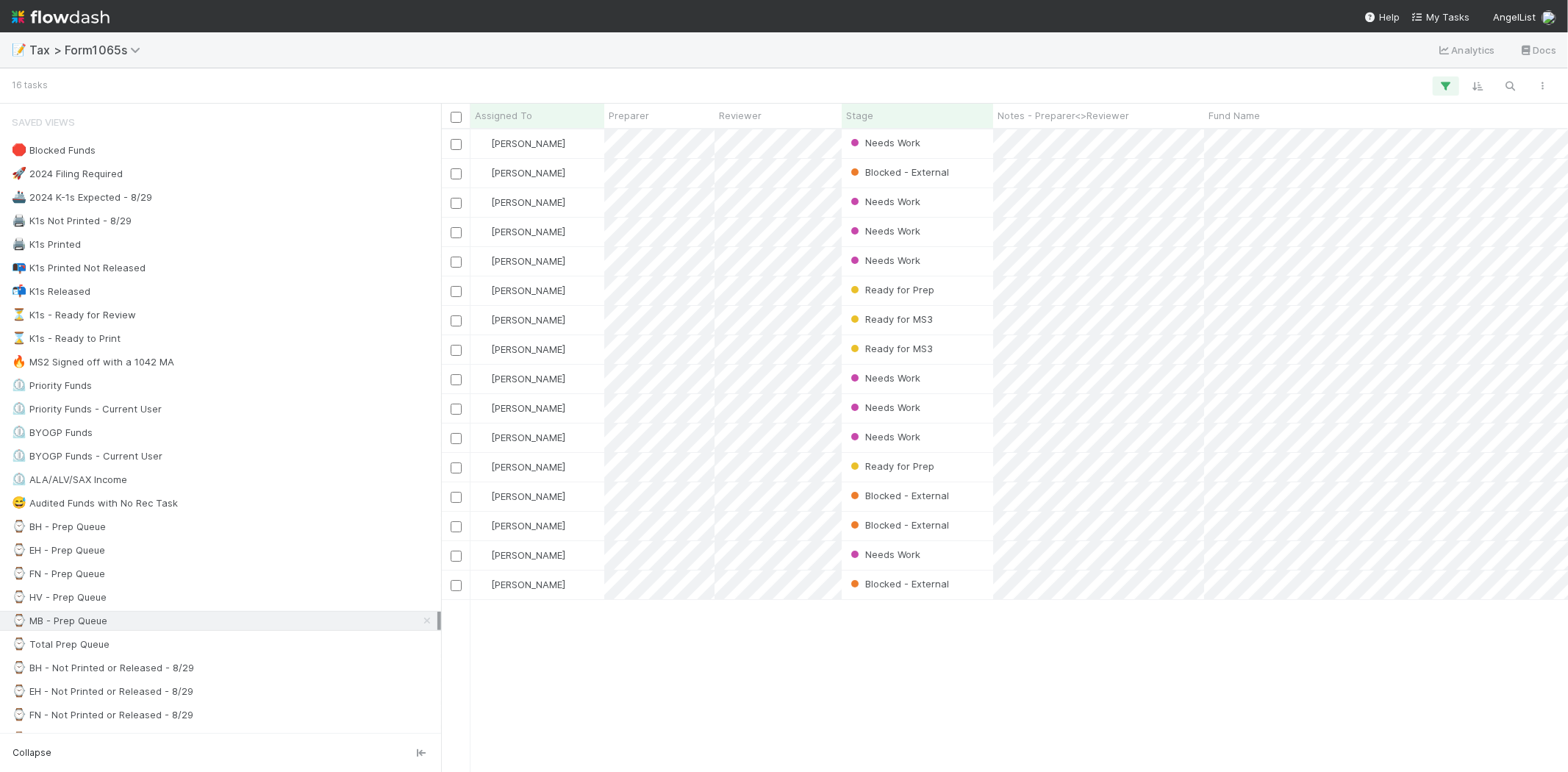
scroll to position [630, 1115]
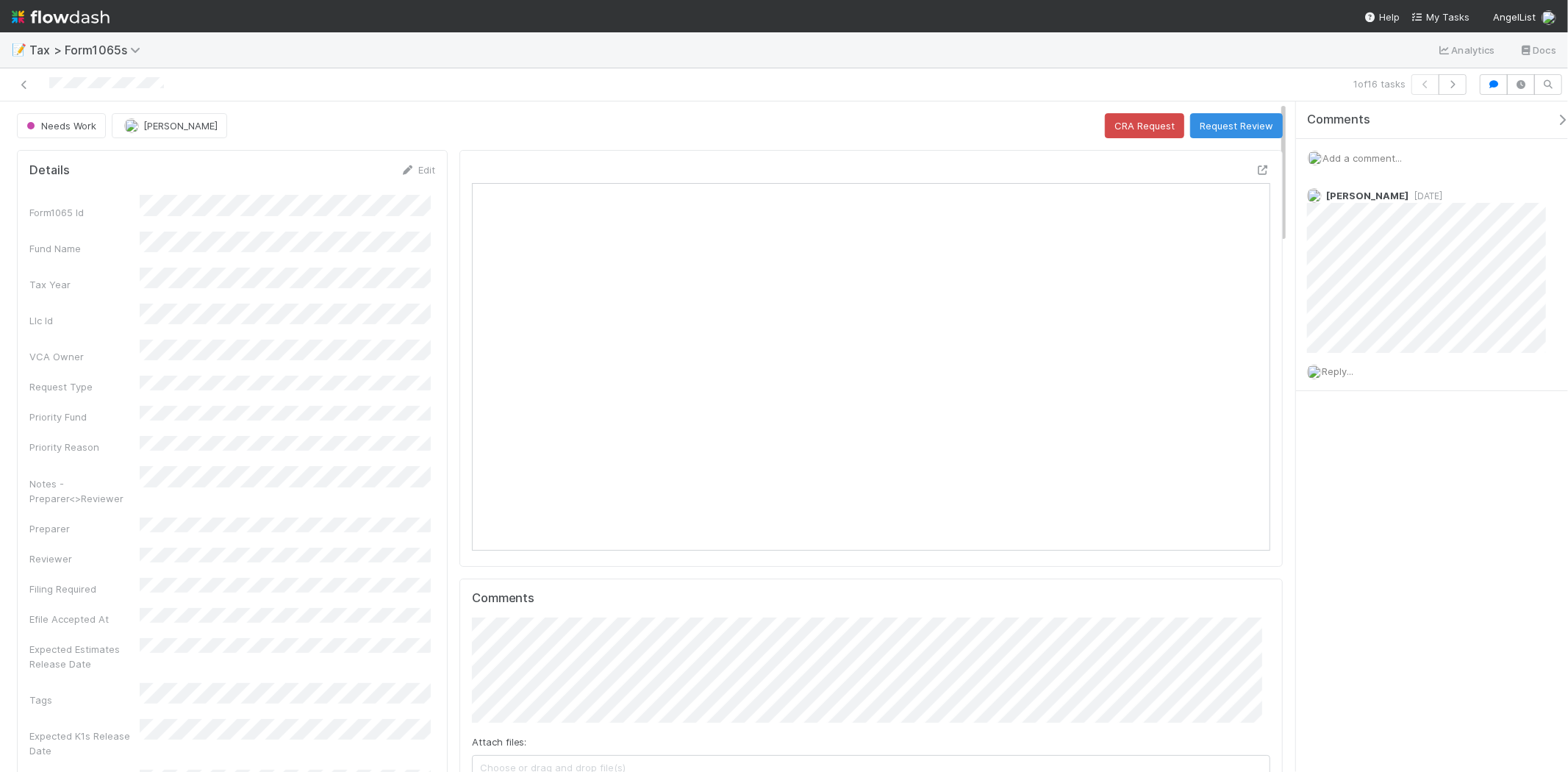
scroll to position [287, 389]
click at [1465, 90] on button "button" at bounding box center [1453, 84] width 28 height 21
click at [1367, 157] on span "Add a comment..." at bounding box center [1362, 159] width 79 height 12
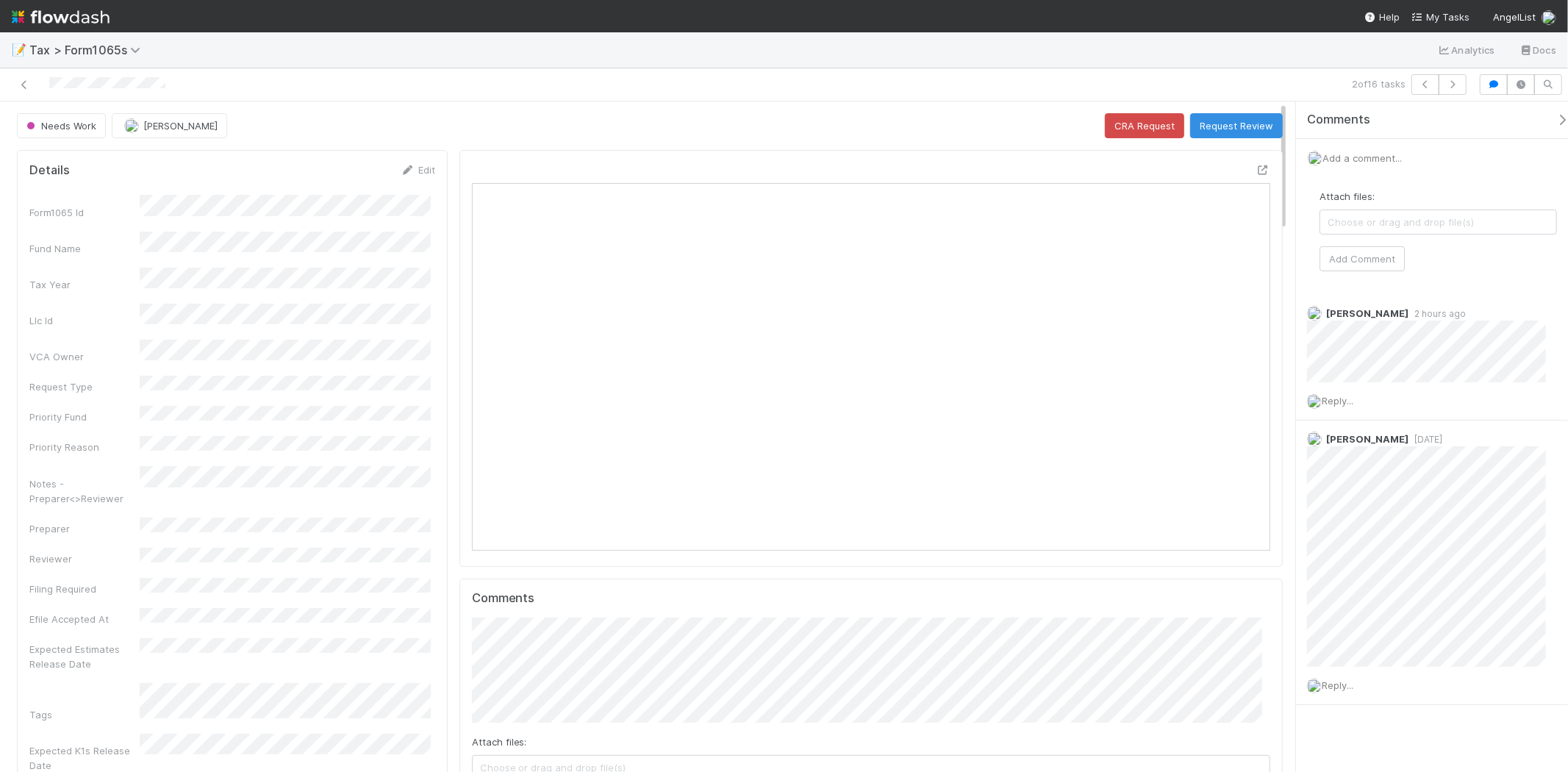
click at [1367, 156] on span "Add a comment..." at bounding box center [1362, 159] width 79 height 12
click at [1371, 381] on button "Add Comment" at bounding box center [1362, 384] width 85 height 25
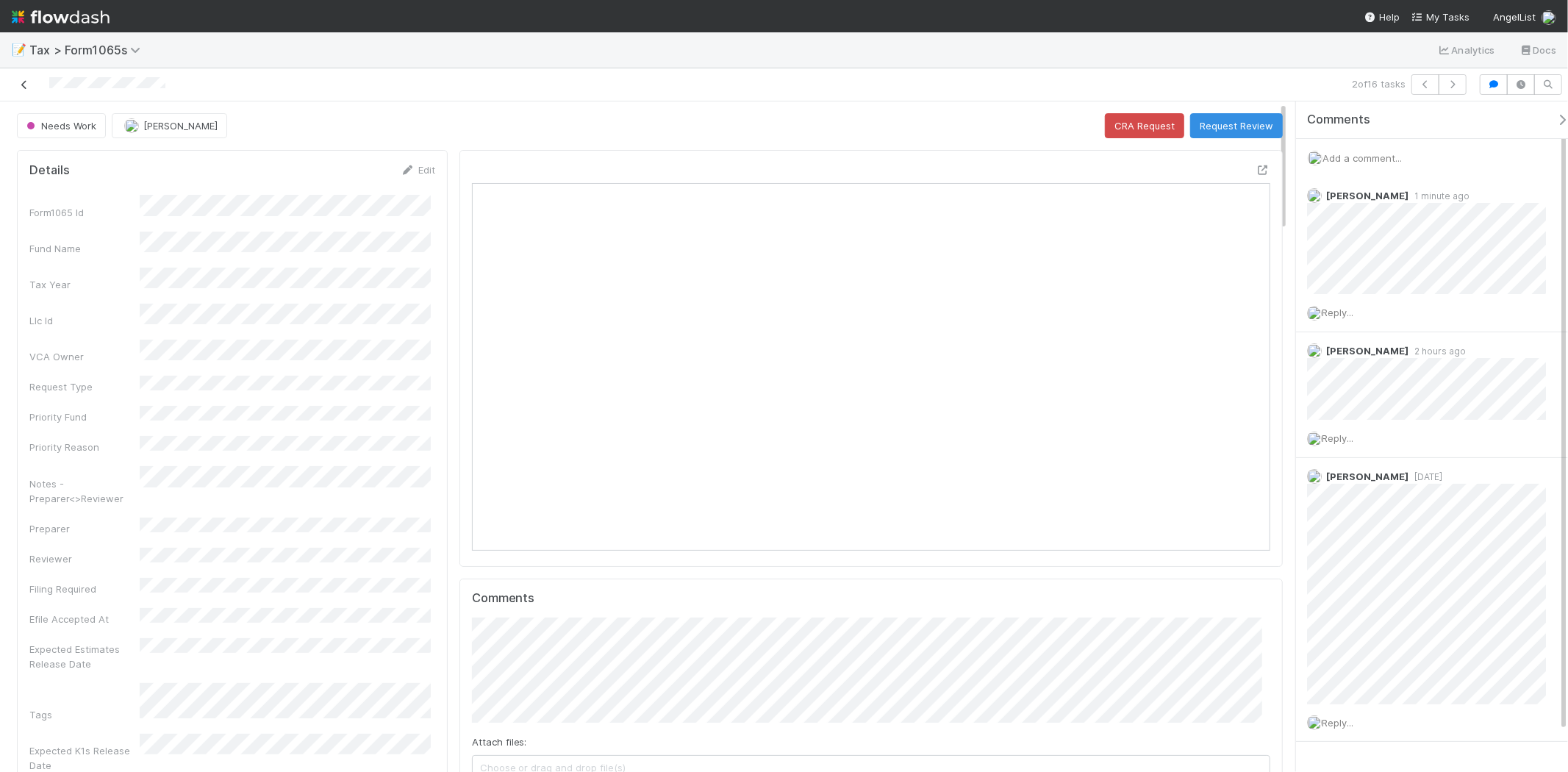
click at [29, 85] on icon at bounding box center [24, 84] width 15 height 9
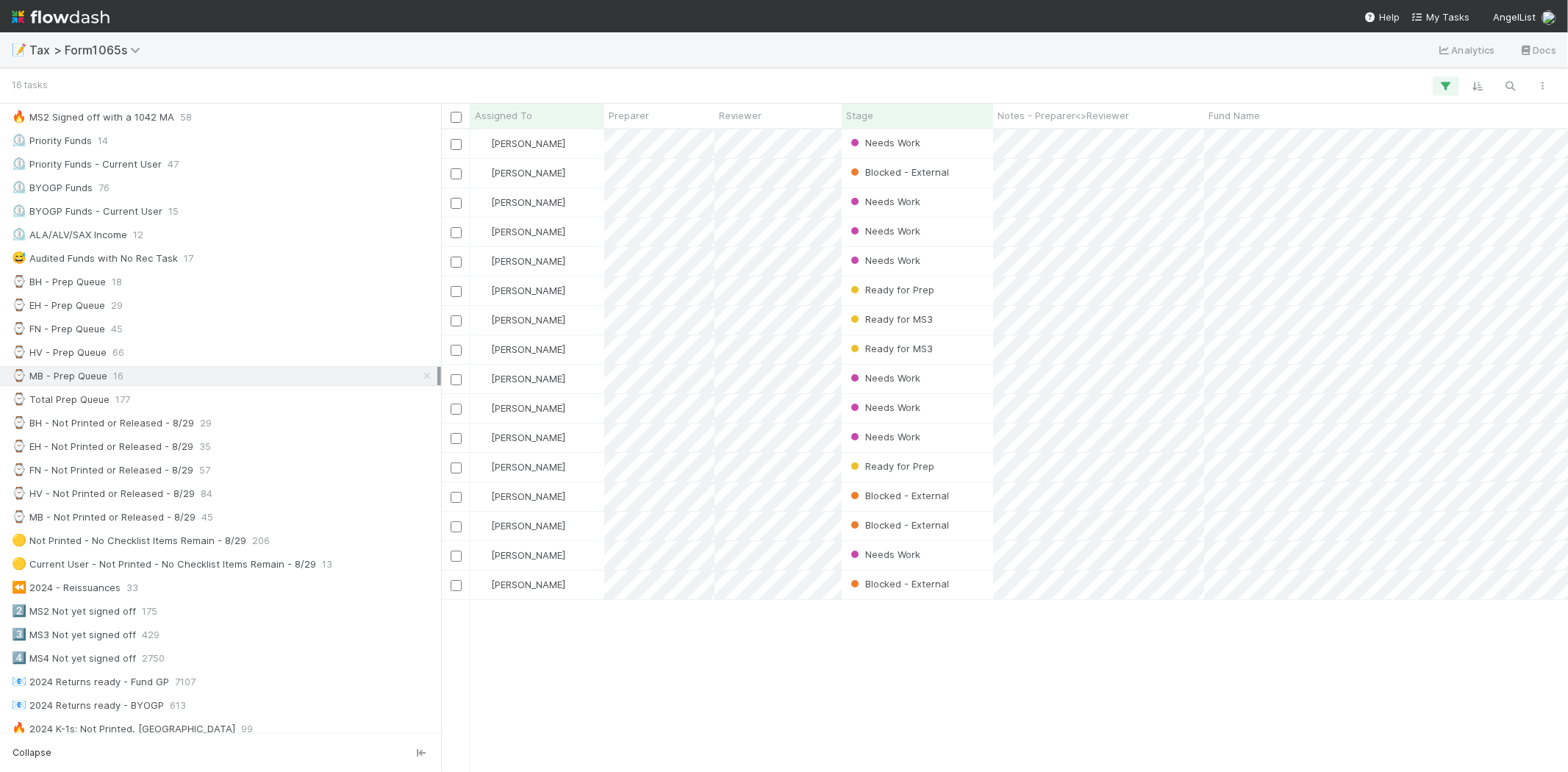
scroll to position [327, 0]
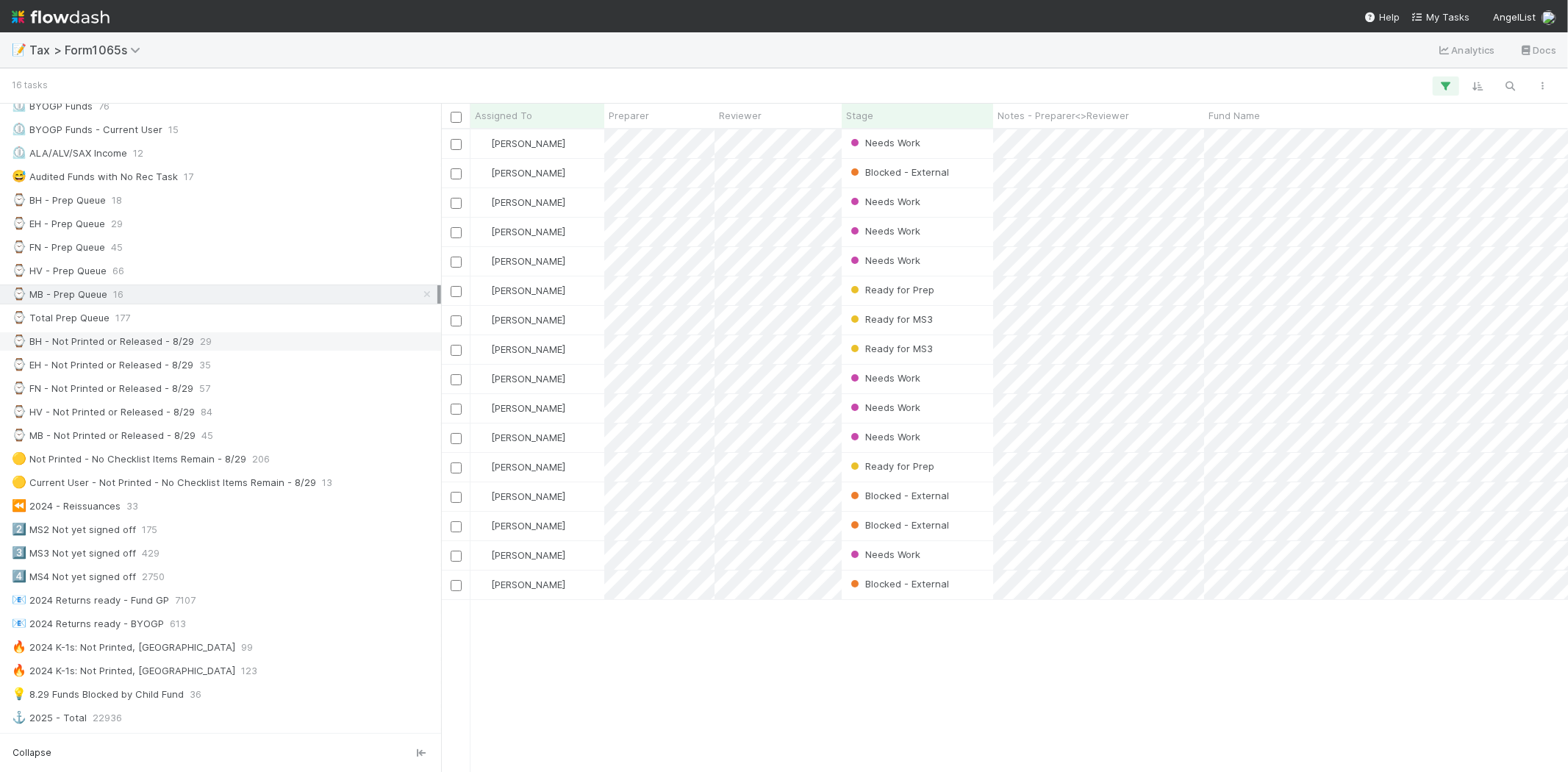
click at [206, 349] on span "29" at bounding box center [206, 341] width 12 height 18
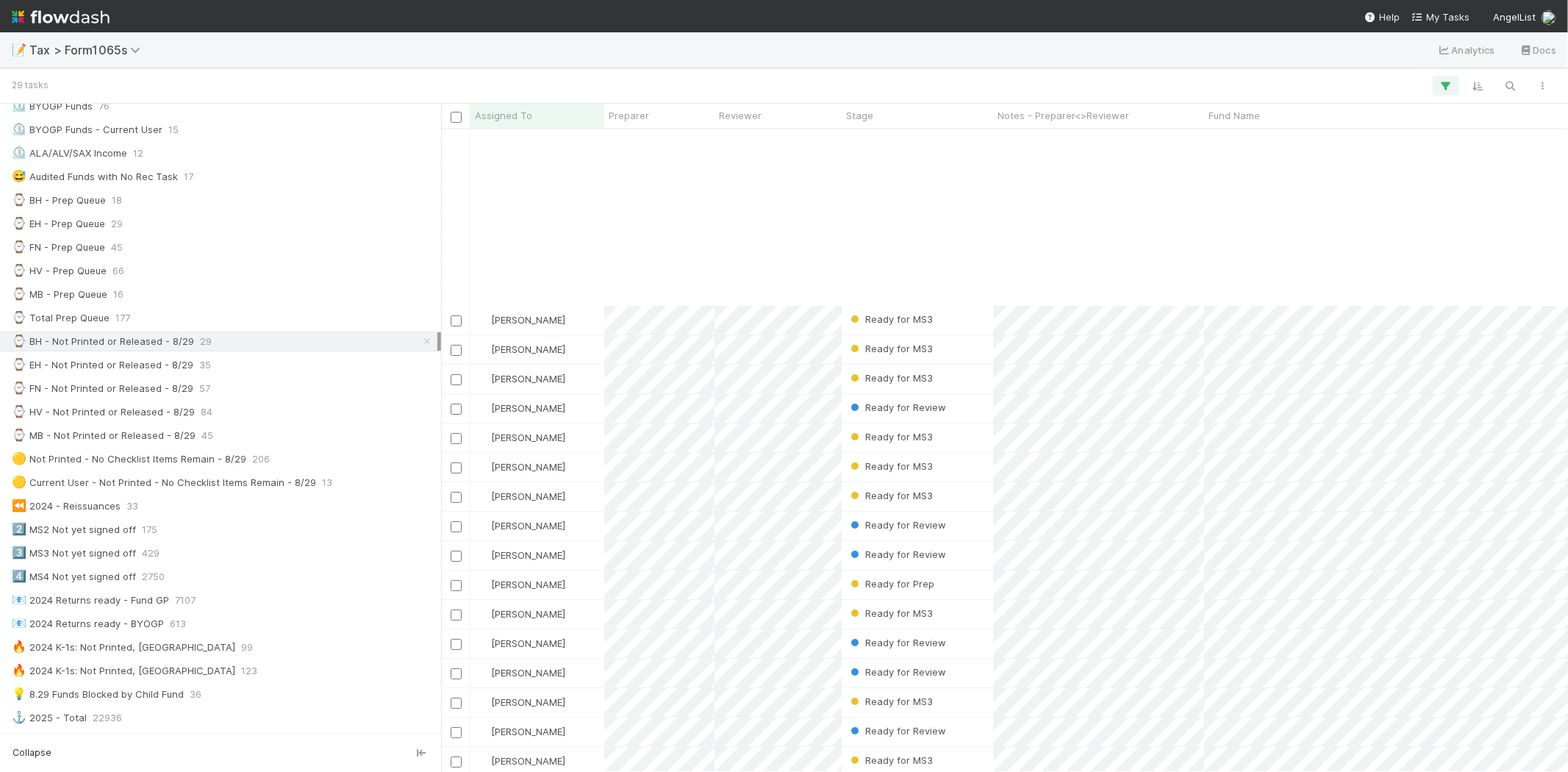
scroll to position [223, 0]
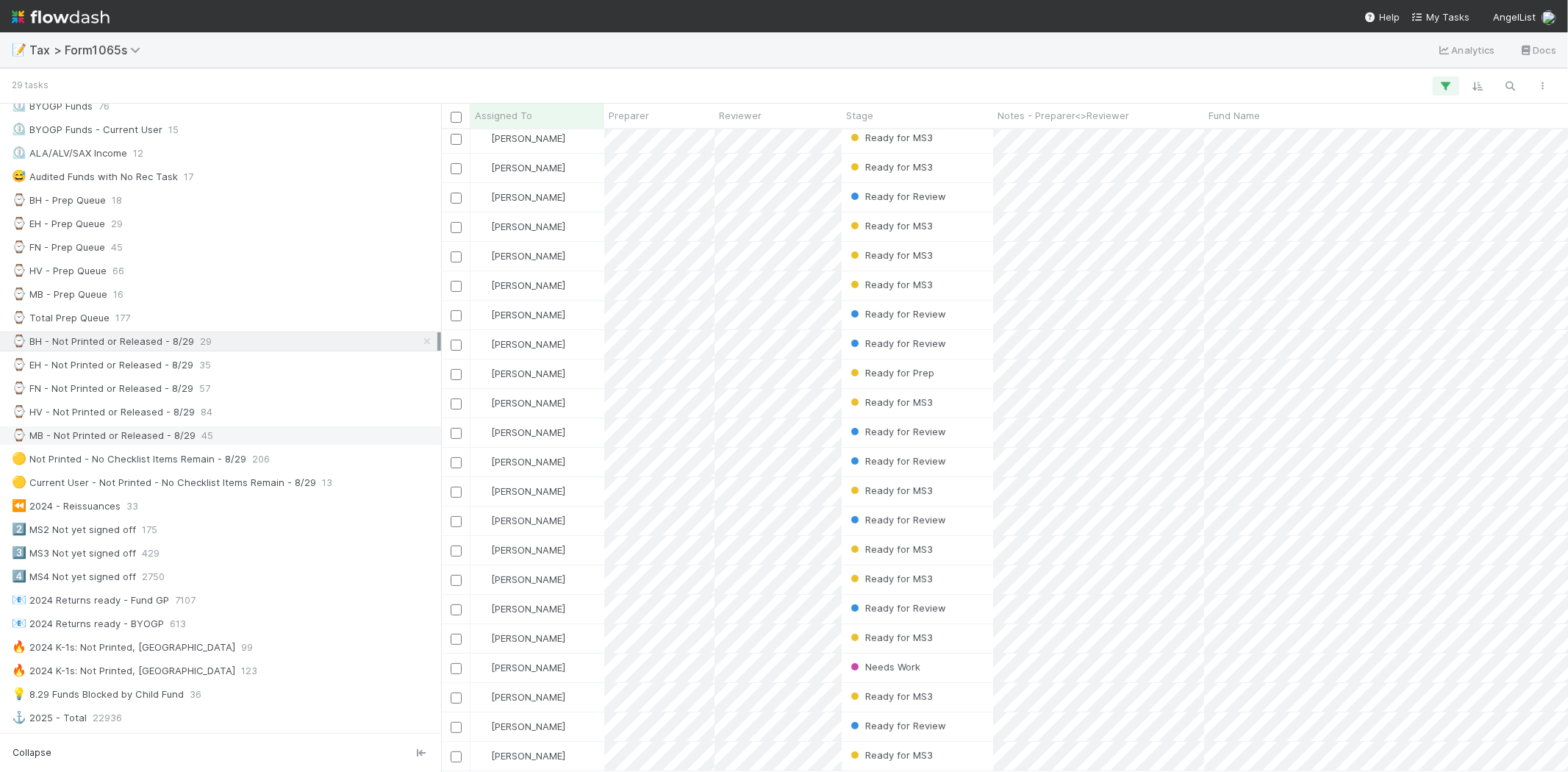
click at [181, 439] on div "⌚ MB - Not Printed or Released - 8/29" at bounding box center [103, 435] width 184 height 18
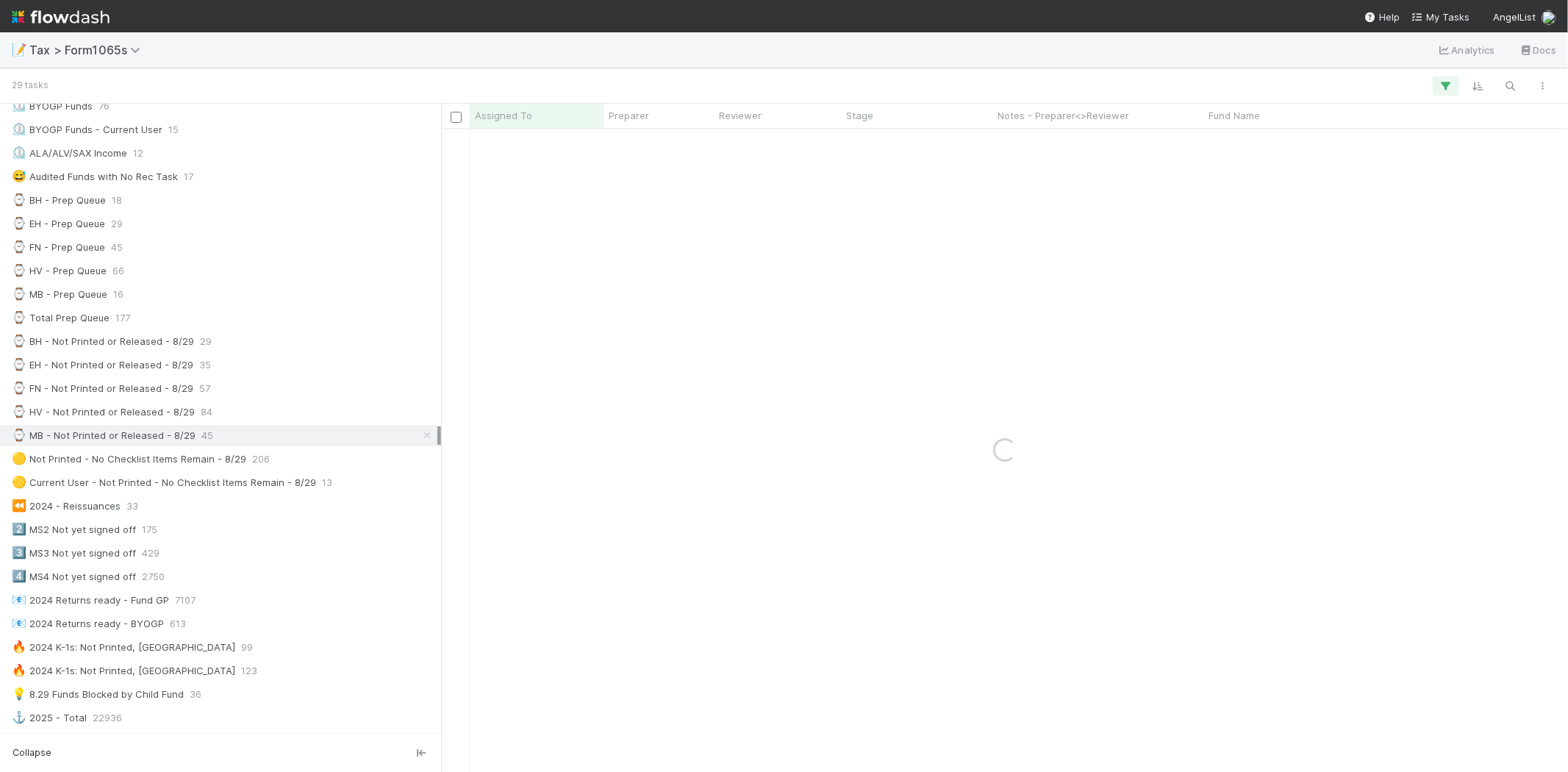
click at [33, 313] on div "⌚ Total Prep Queue" at bounding box center [61, 317] width 98 height 18
click at [38, 318] on div "⌚ Total Prep Queue" at bounding box center [61, 317] width 98 height 18
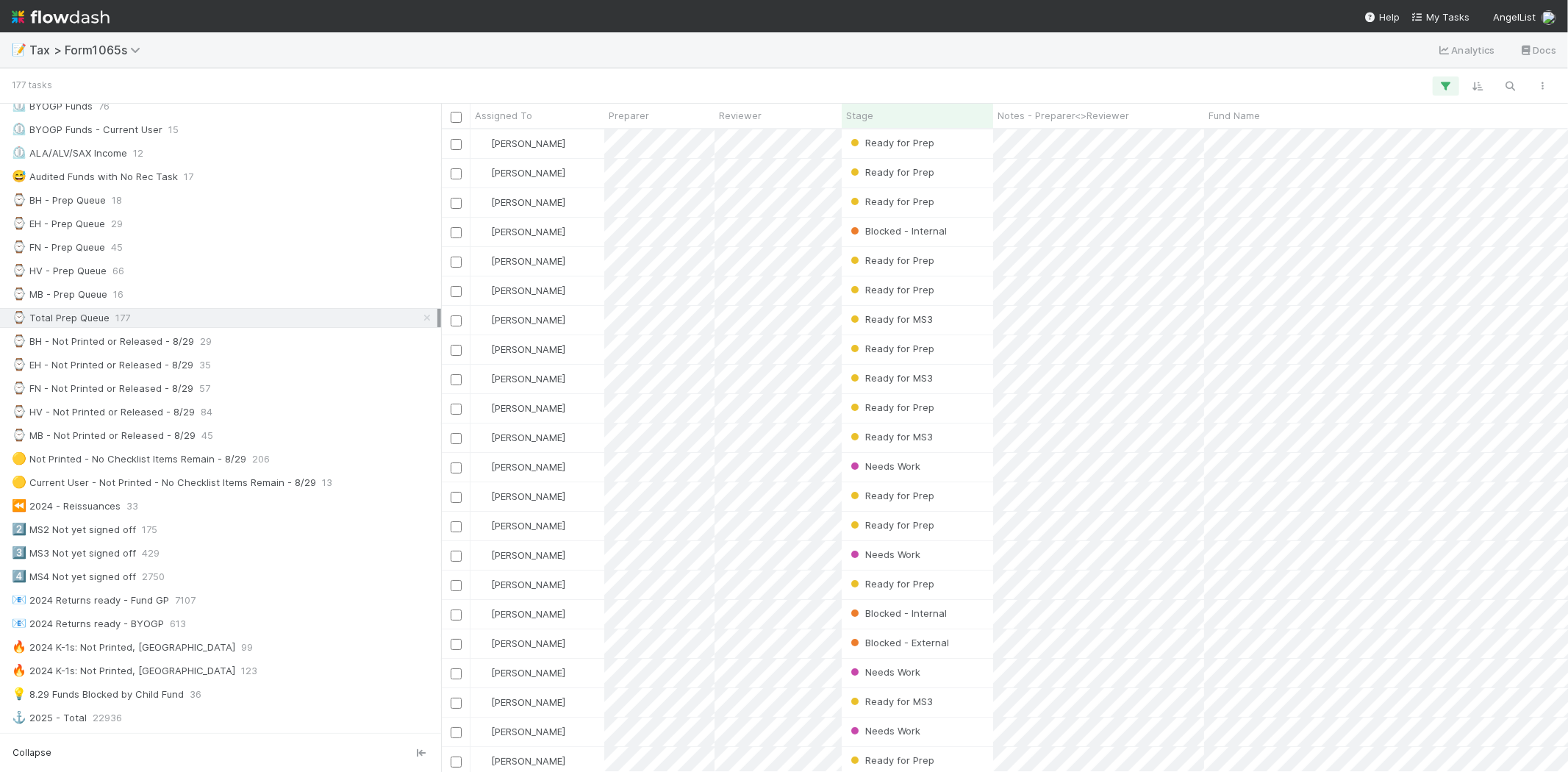
scroll to position [630, 1115]
click at [905, 114] on div "Stage" at bounding box center [918, 115] width 143 height 15
click at [903, 133] on div "Sort First → Last" at bounding box center [930, 144] width 168 height 22
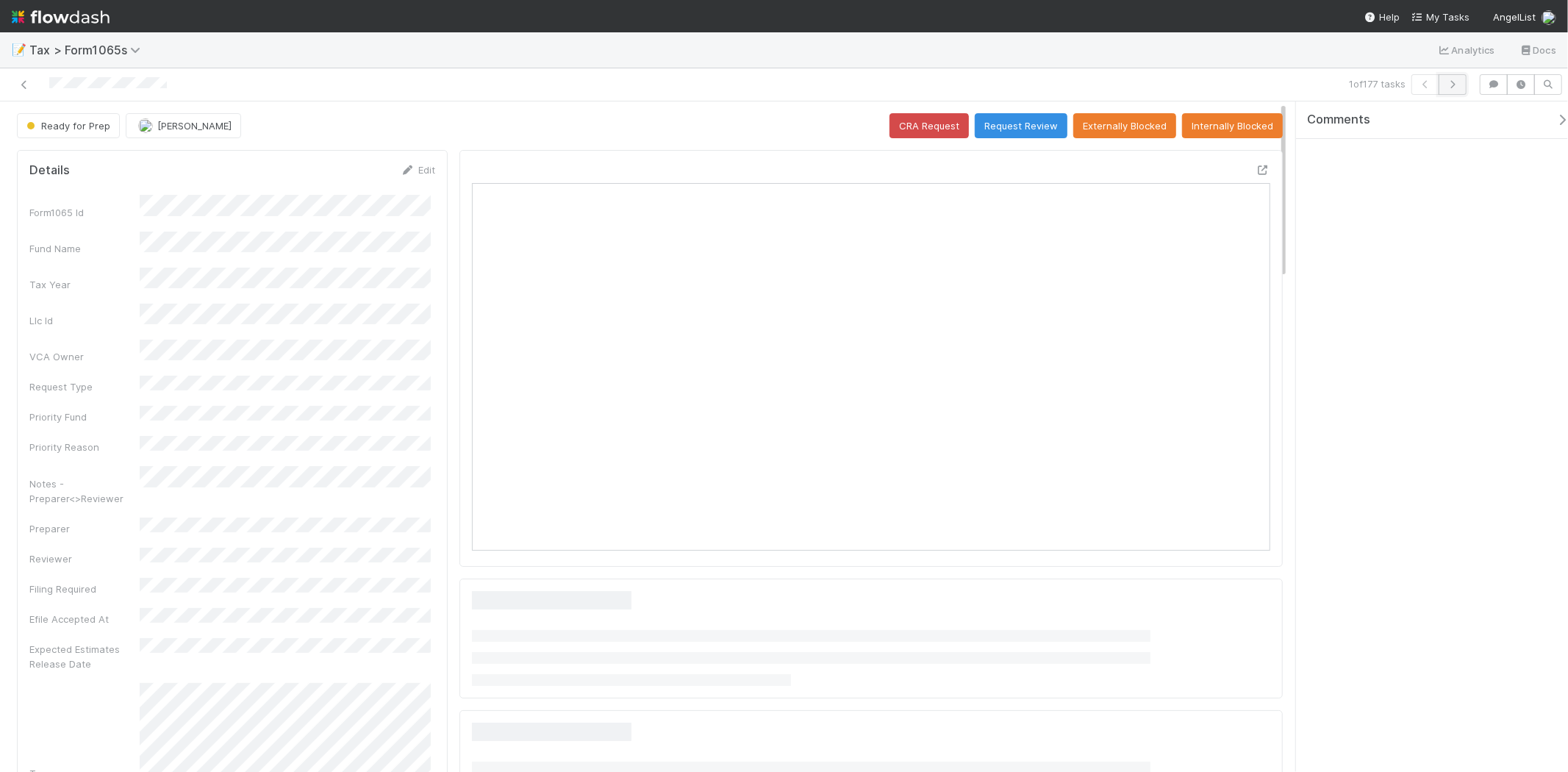
click at [1448, 83] on icon "button" at bounding box center [1453, 84] width 15 height 9
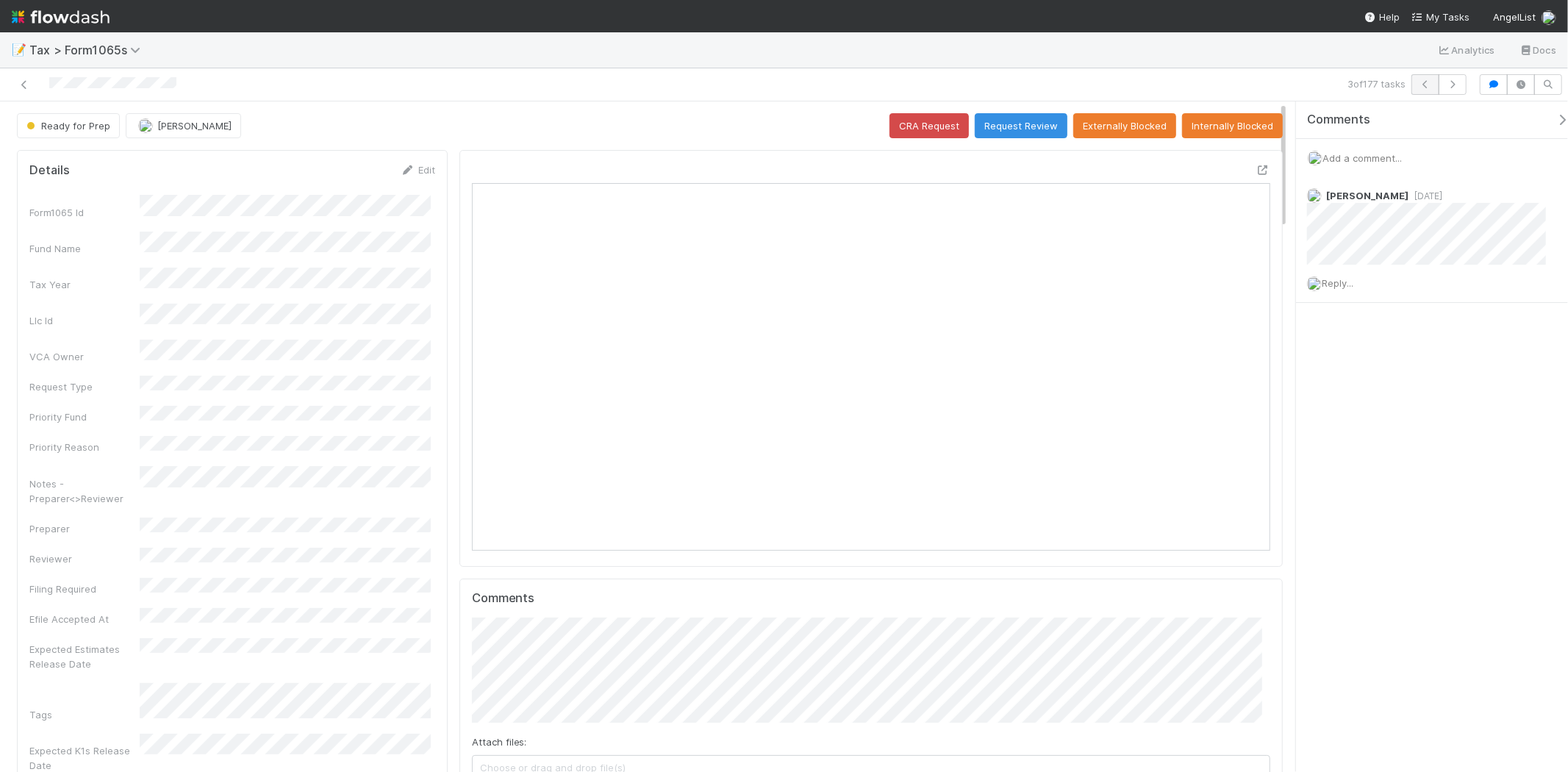
scroll to position [287, 778]
click at [1448, 87] on icon "button" at bounding box center [1453, 84] width 15 height 9
click at [1452, 93] on button "button" at bounding box center [1453, 84] width 28 height 21
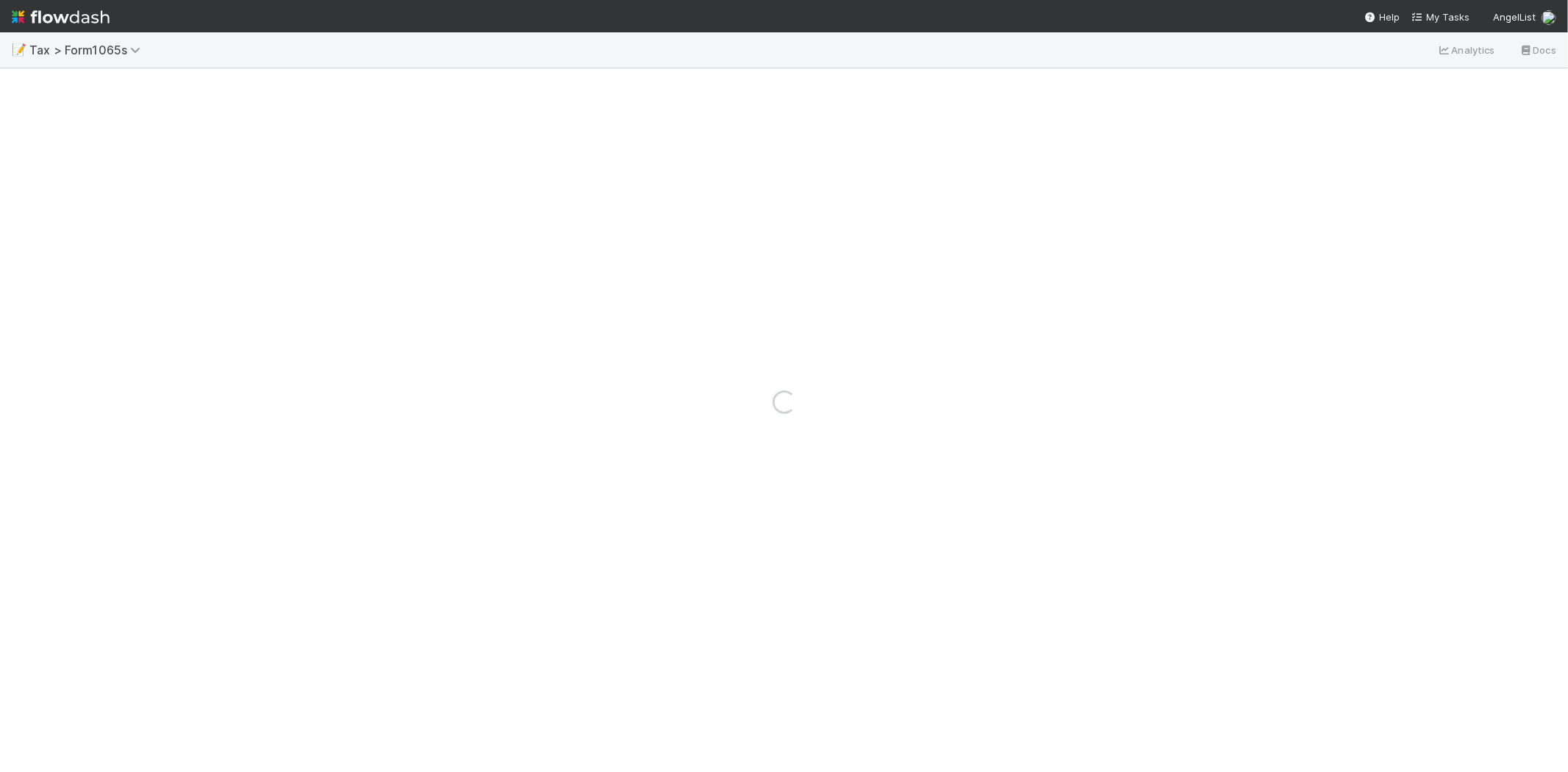
click at [1453, 90] on div "Loading..." at bounding box center [784, 402] width 1568 height 740
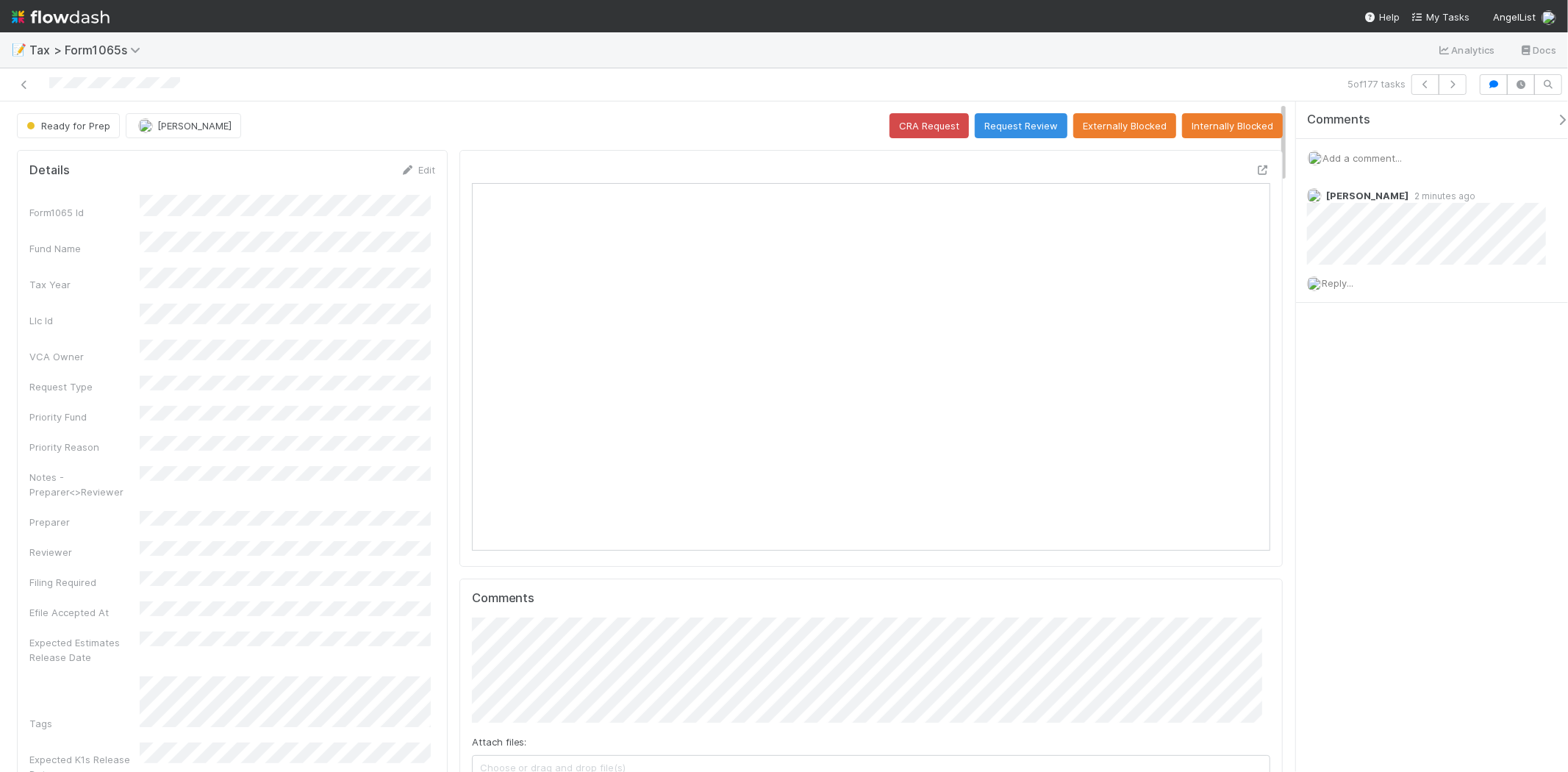
scroll to position [287, 778]
click at [1459, 89] on button "button" at bounding box center [1453, 84] width 28 height 21
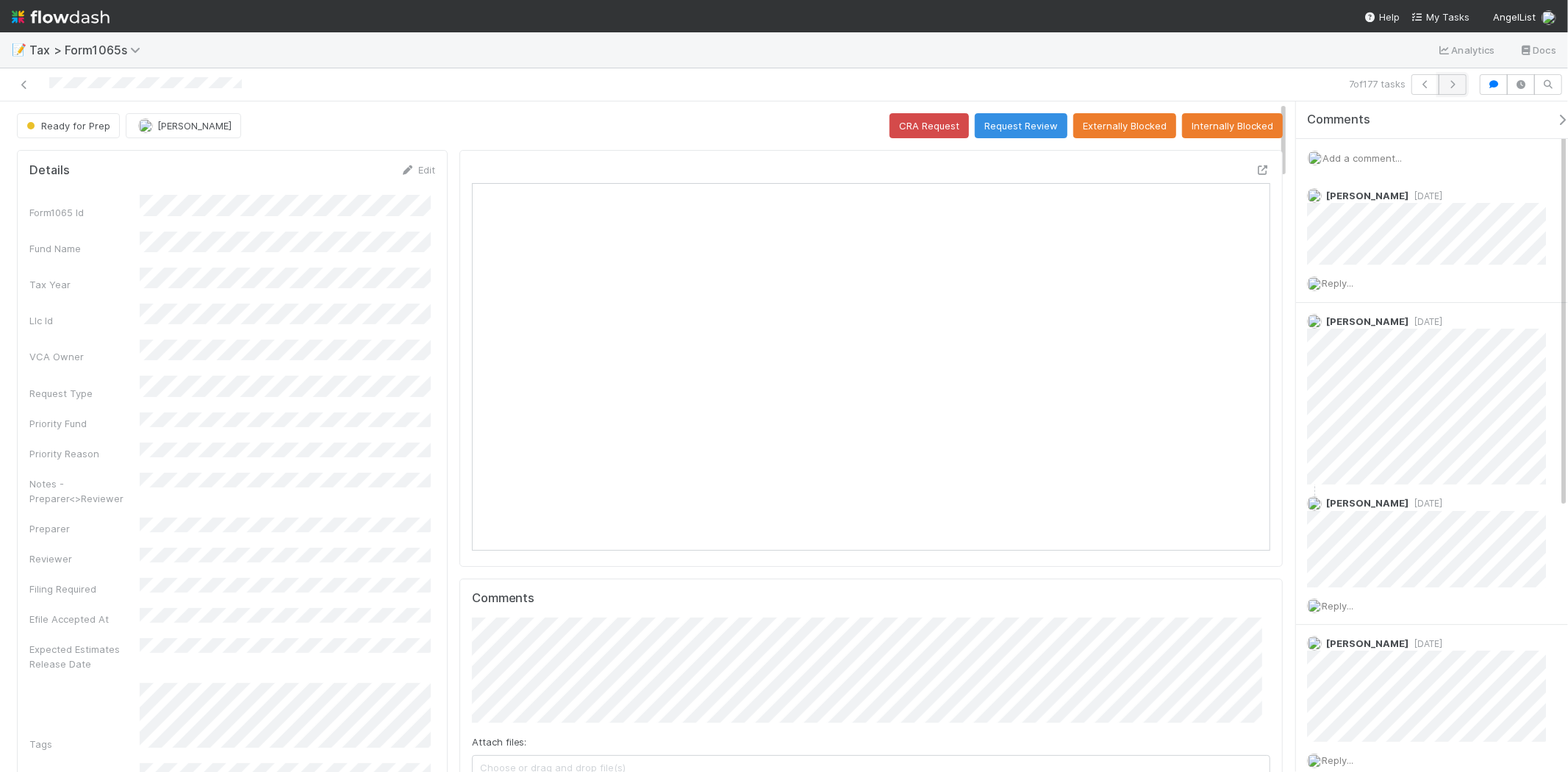
click at [1452, 80] on icon "button" at bounding box center [1453, 84] width 15 height 9
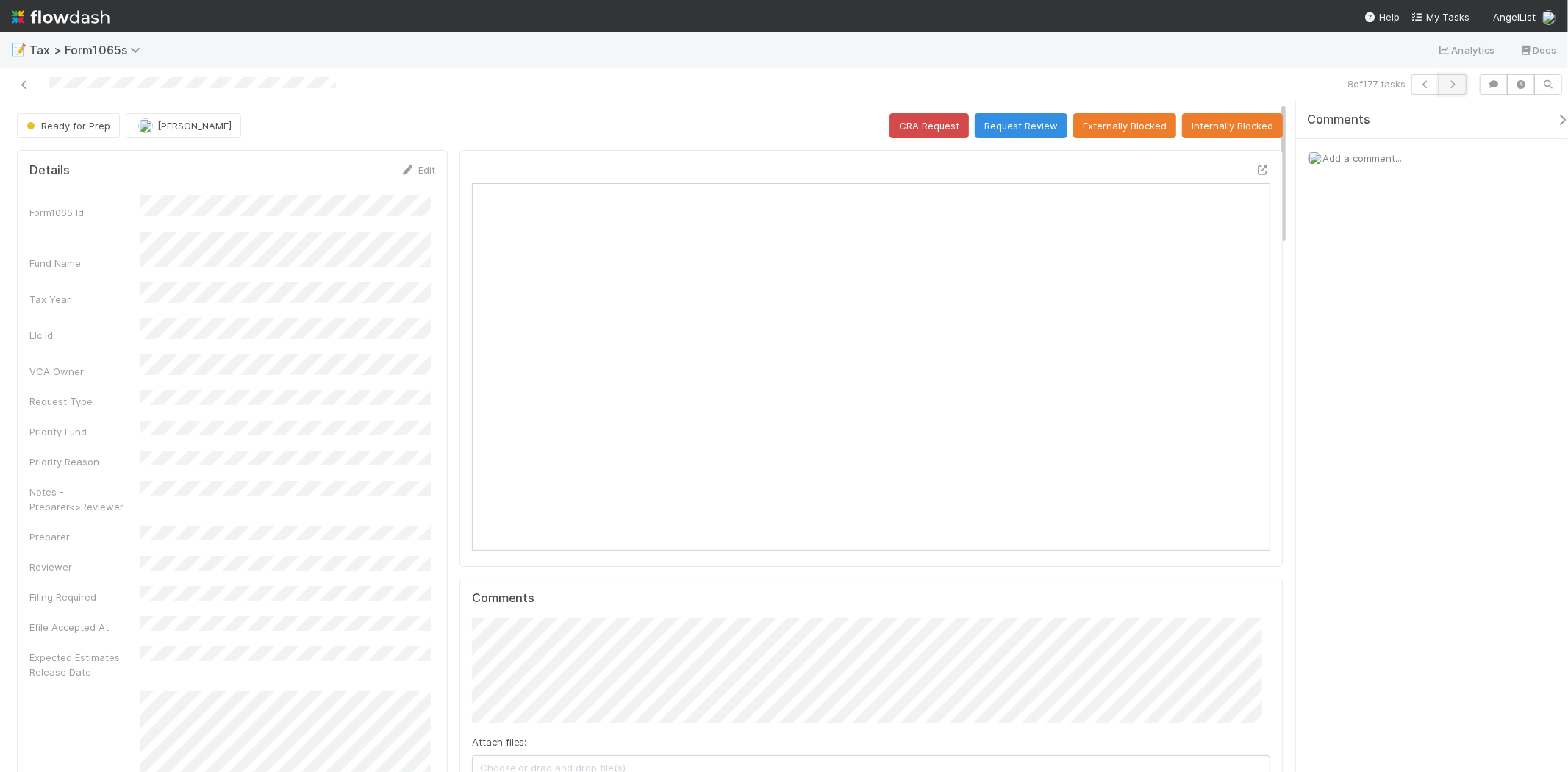
click at [1451, 90] on button "button" at bounding box center [1453, 84] width 28 height 21
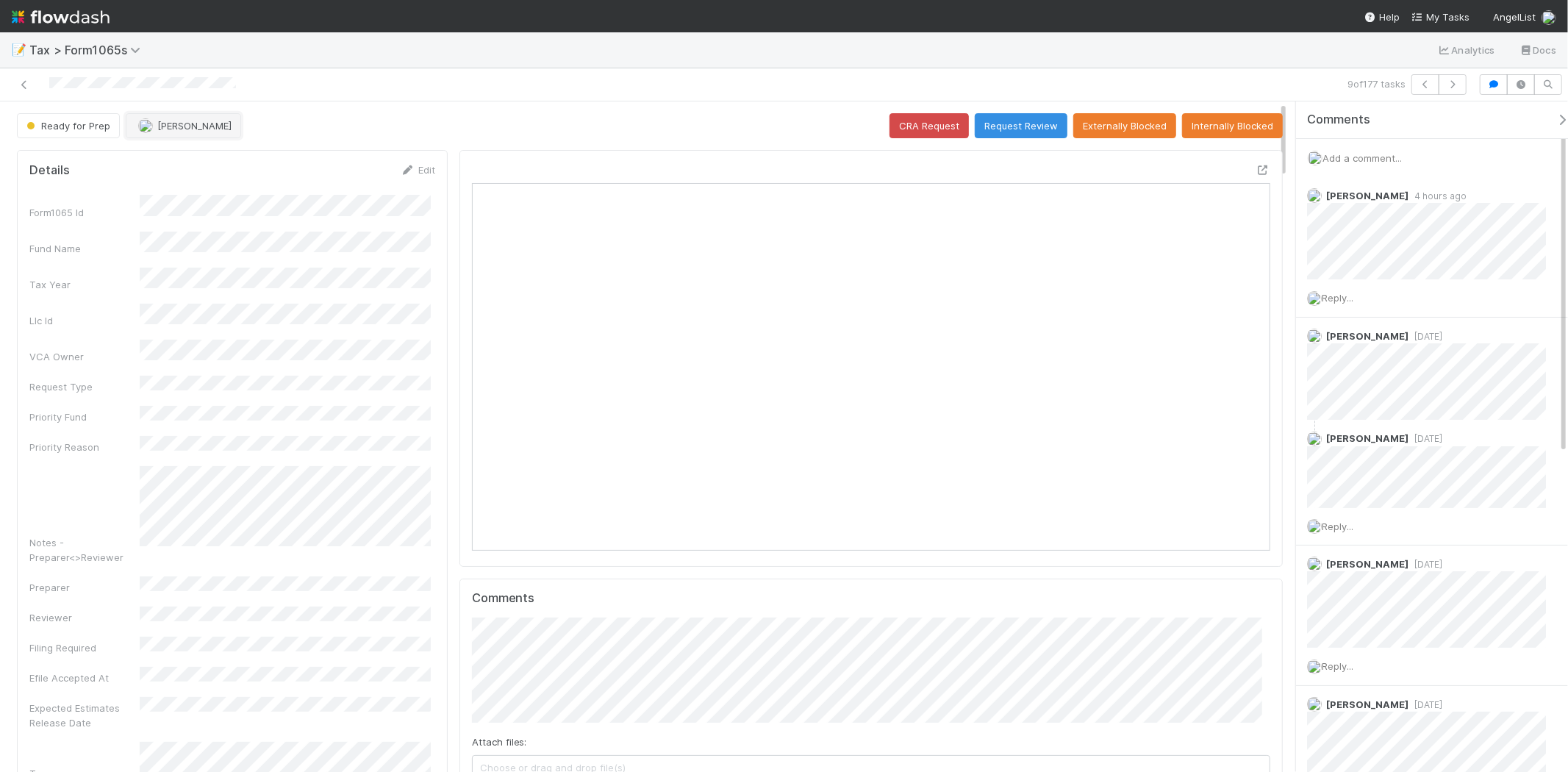
click at [194, 131] on button "[PERSON_NAME]" at bounding box center [184, 125] width 115 height 25
click at [185, 153] on div "Michael Binck you" at bounding box center [221, 163] width 208 height 27
click at [422, 164] on link "Edit" at bounding box center [418, 170] width 34 height 12
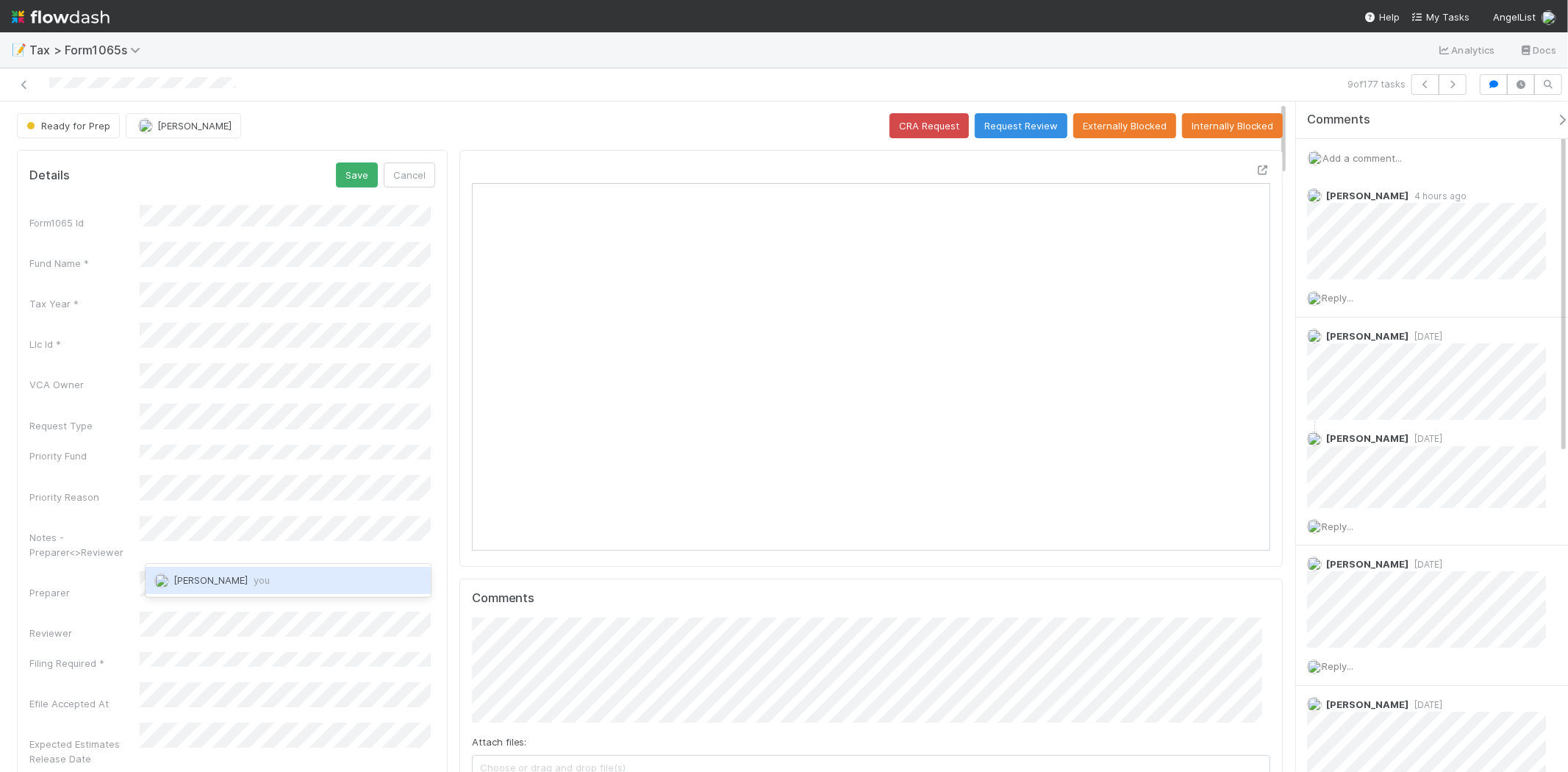
drag, startPoint x: 202, startPoint y: 584, endPoint x: 350, endPoint y: 177, distance: 433.1
click at [203, 584] on span "Michael Binck you" at bounding box center [221, 581] width 96 height 12
click at [350, 177] on button "Save" at bounding box center [357, 175] width 42 height 25
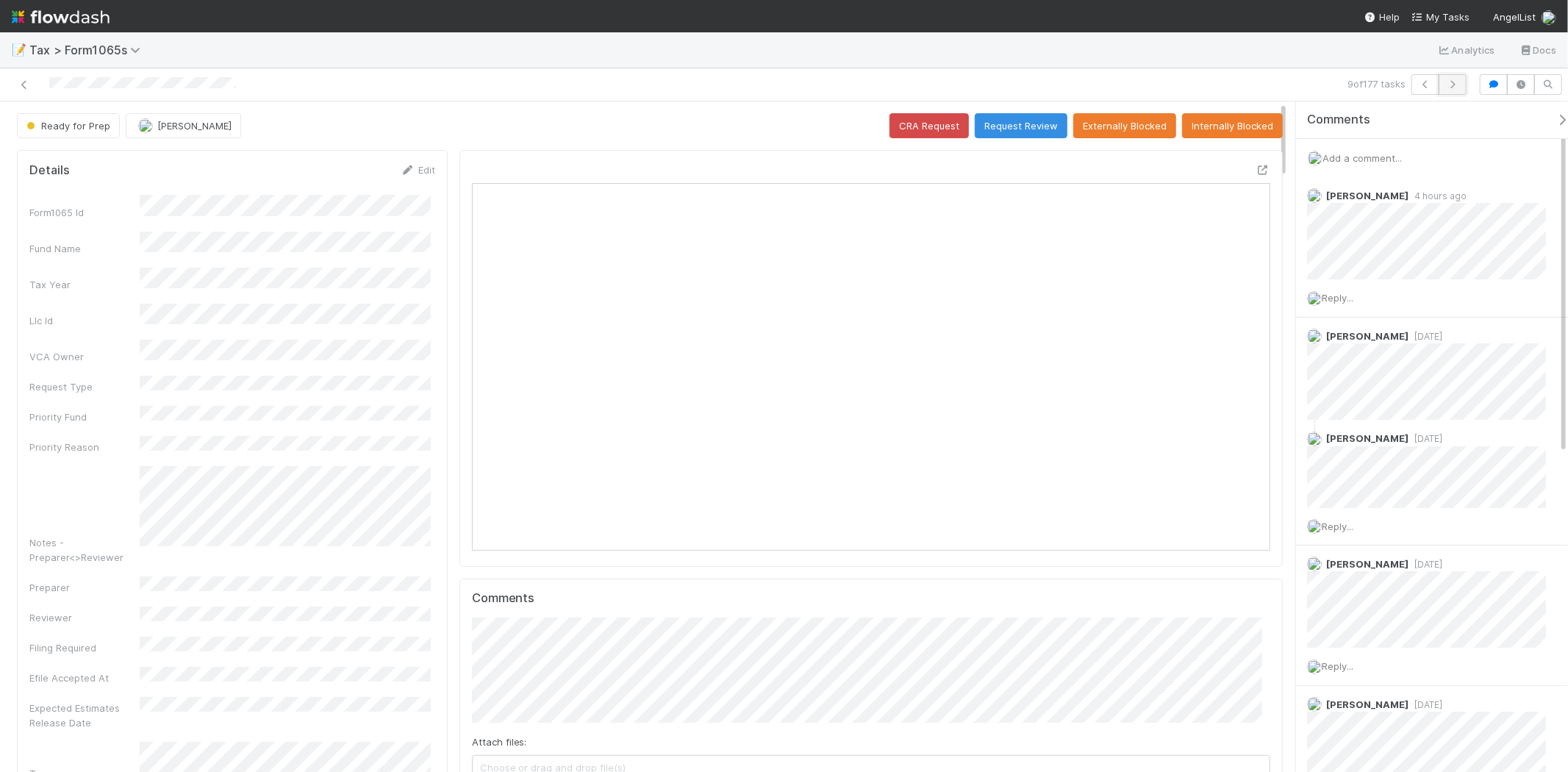
click at [1452, 87] on icon "button" at bounding box center [1453, 84] width 15 height 9
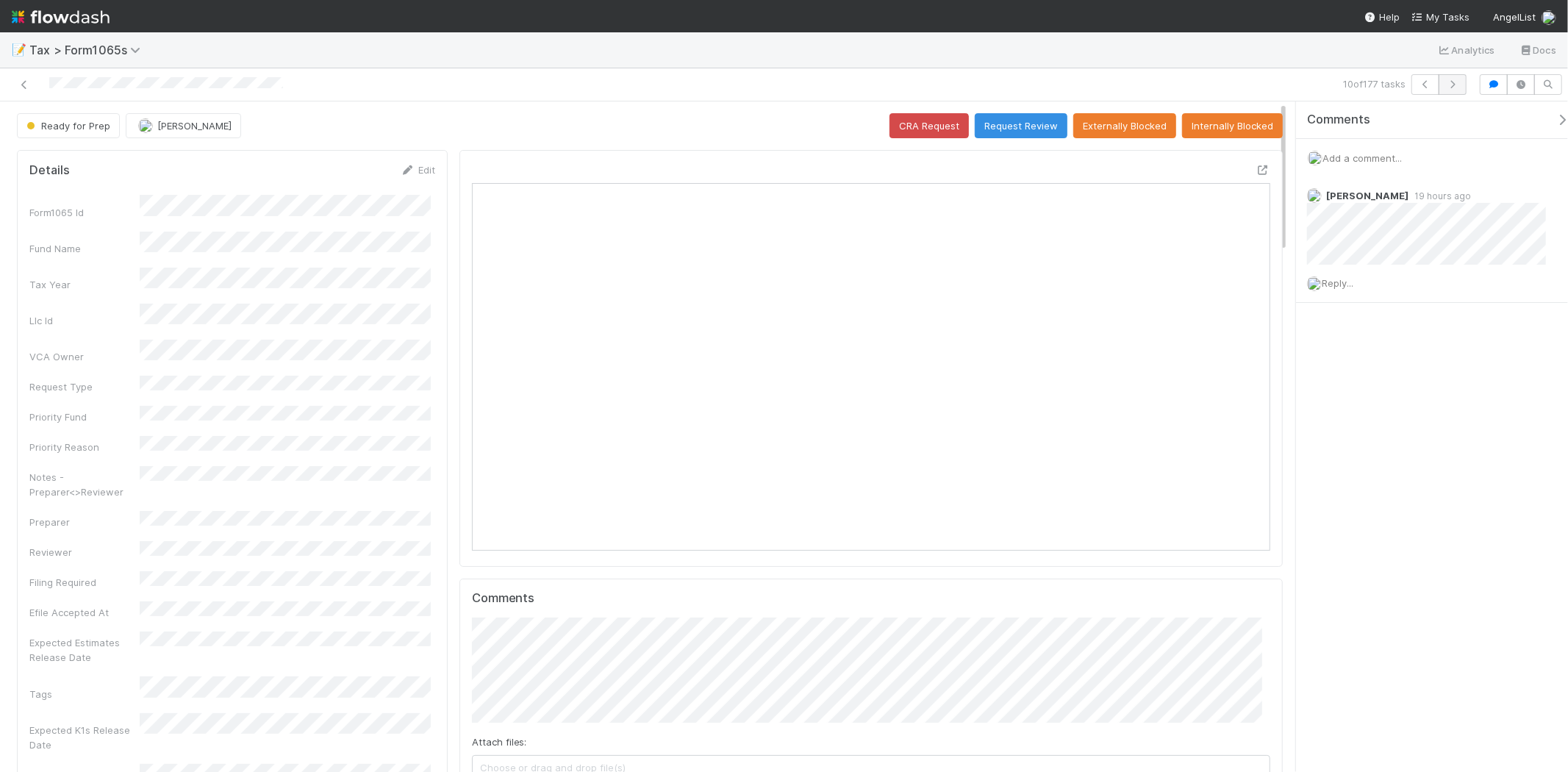
scroll to position [287, 389]
click at [1452, 81] on icon "button" at bounding box center [1453, 84] width 15 height 9
click at [420, 171] on link "Edit" at bounding box center [418, 170] width 34 height 12
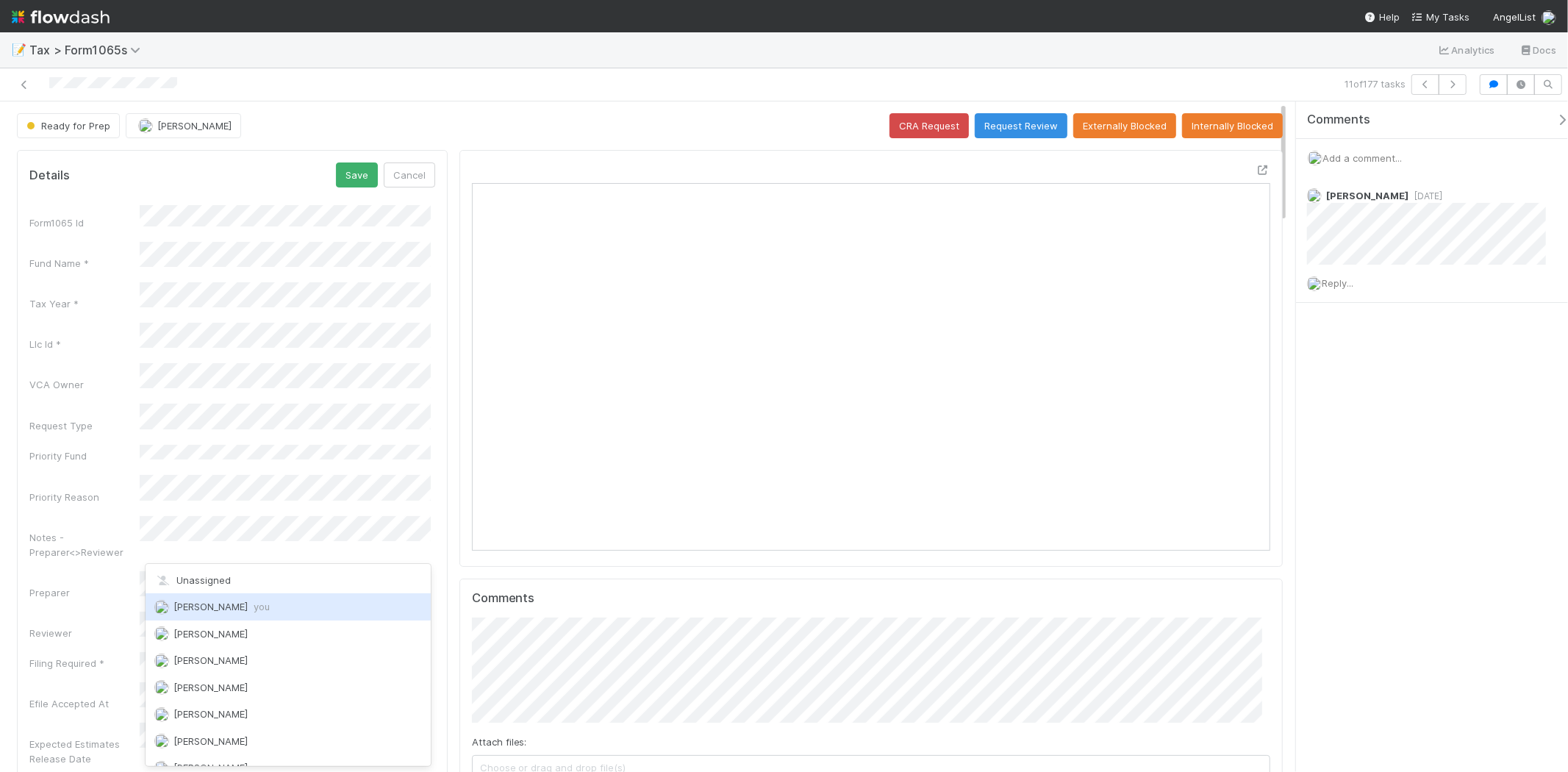
click at [250, 615] on div "Michael Binck you" at bounding box center [288, 607] width 285 height 27
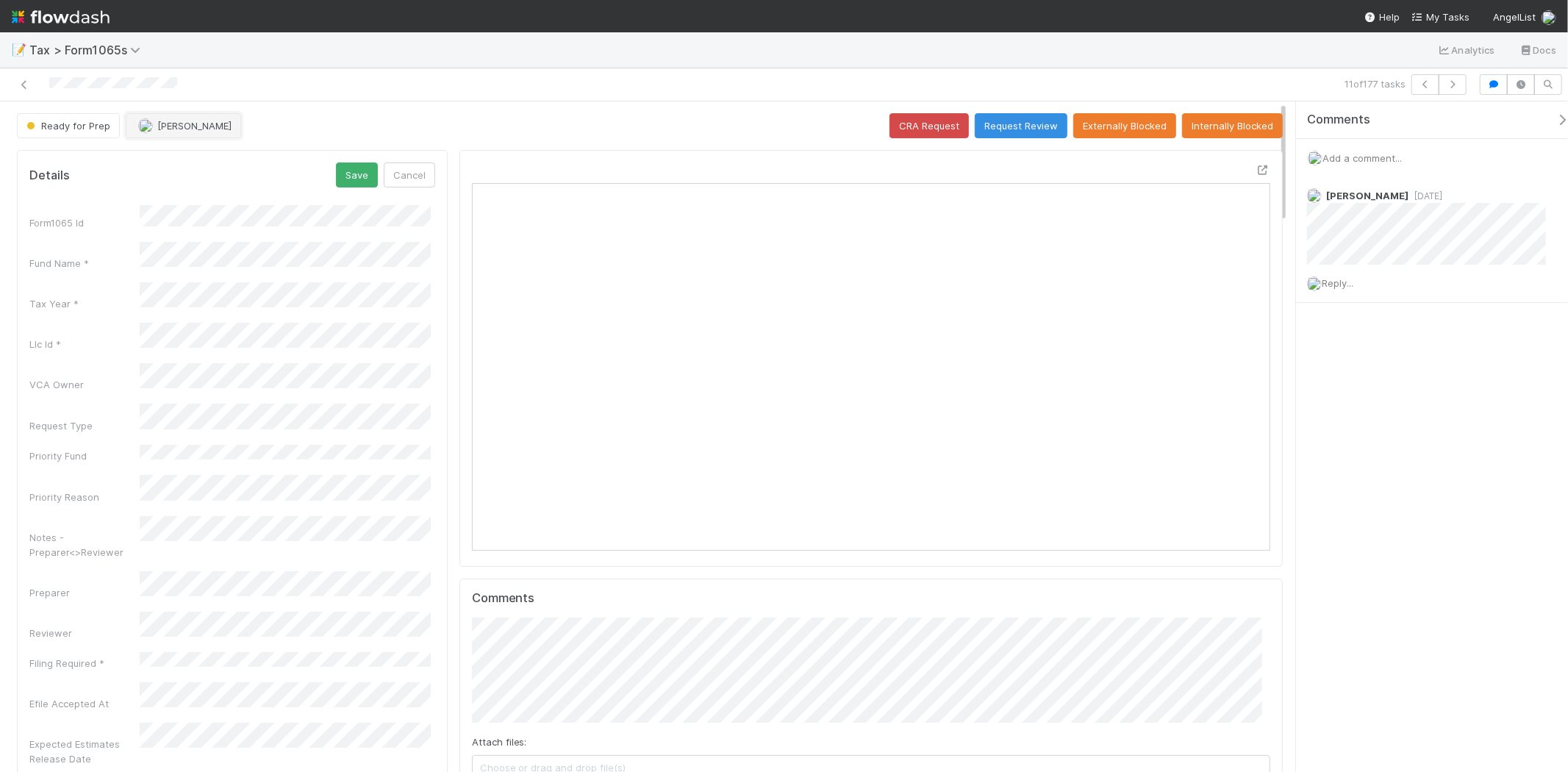
click at [193, 125] on span "[PERSON_NAME]" at bounding box center [195, 126] width 74 height 12
click at [227, 165] on span "you" at bounding box center [234, 164] width 16 height 12
click at [361, 173] on button "Save" at bounding box center [357, 175] width 42 height 25
click at [1011, 116] on button "Request Review" at bounding box center [1022, 125] width 93 height 25
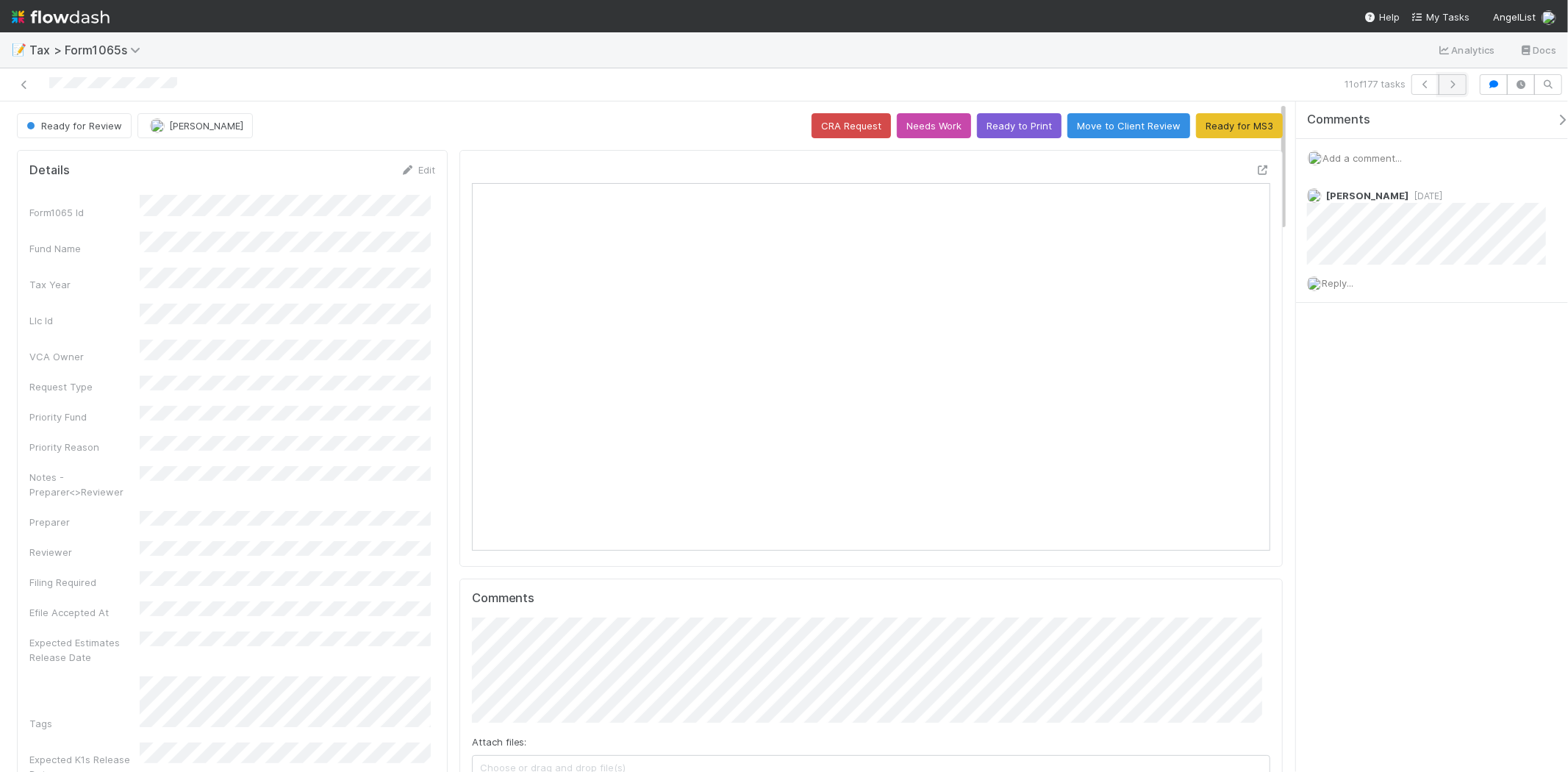
click at [1454, 84] on icon "button" at bounding box center [1453, 84] width 15 height 9
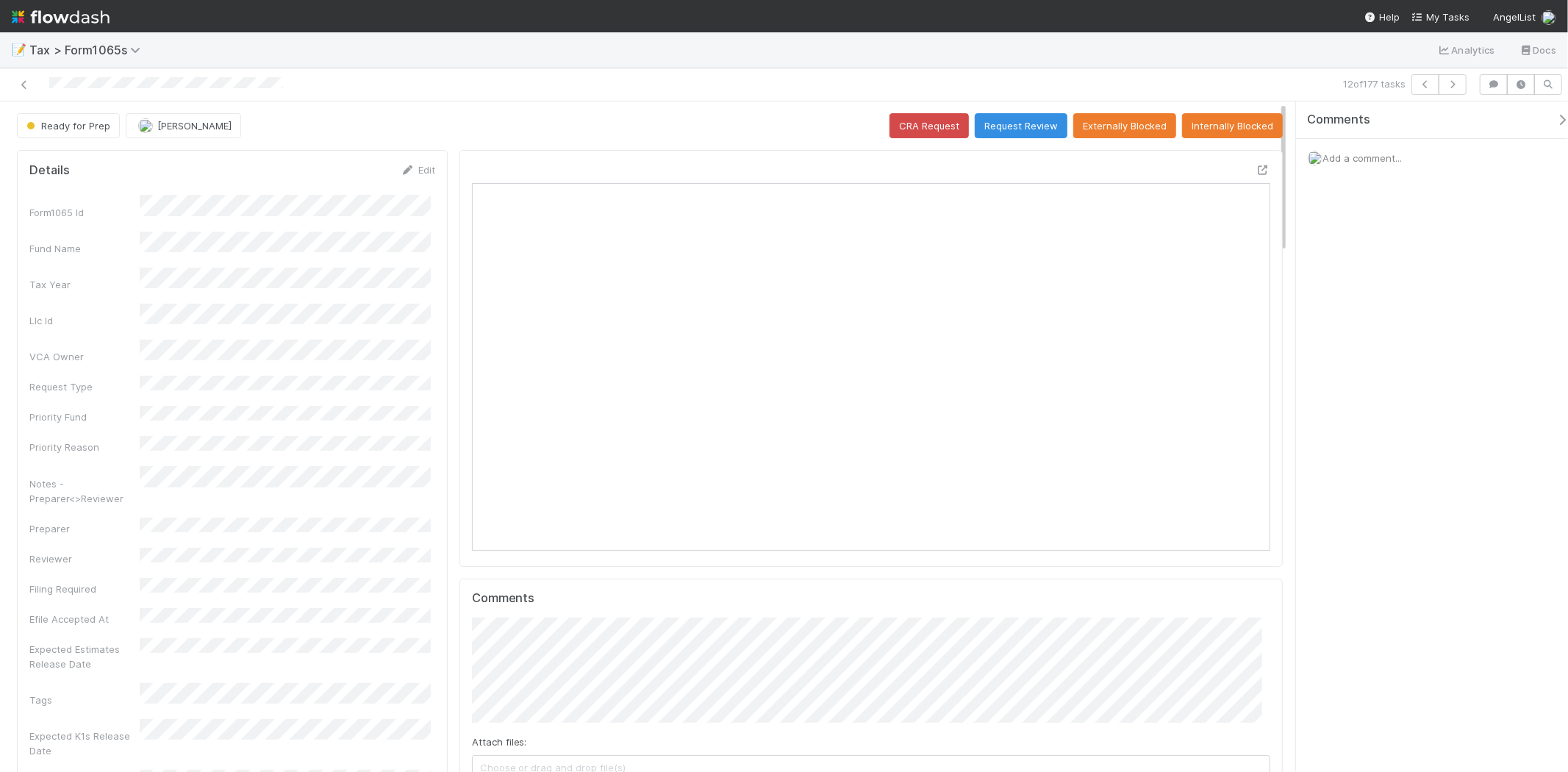
scroll to position [287, 389]
click at [1451, 90] on button "button" at bounding box center [1453, 84] width 28 height 21
click at [1452, 83] on icon "button" at bounding box center [1453, 84] width 15 height 9
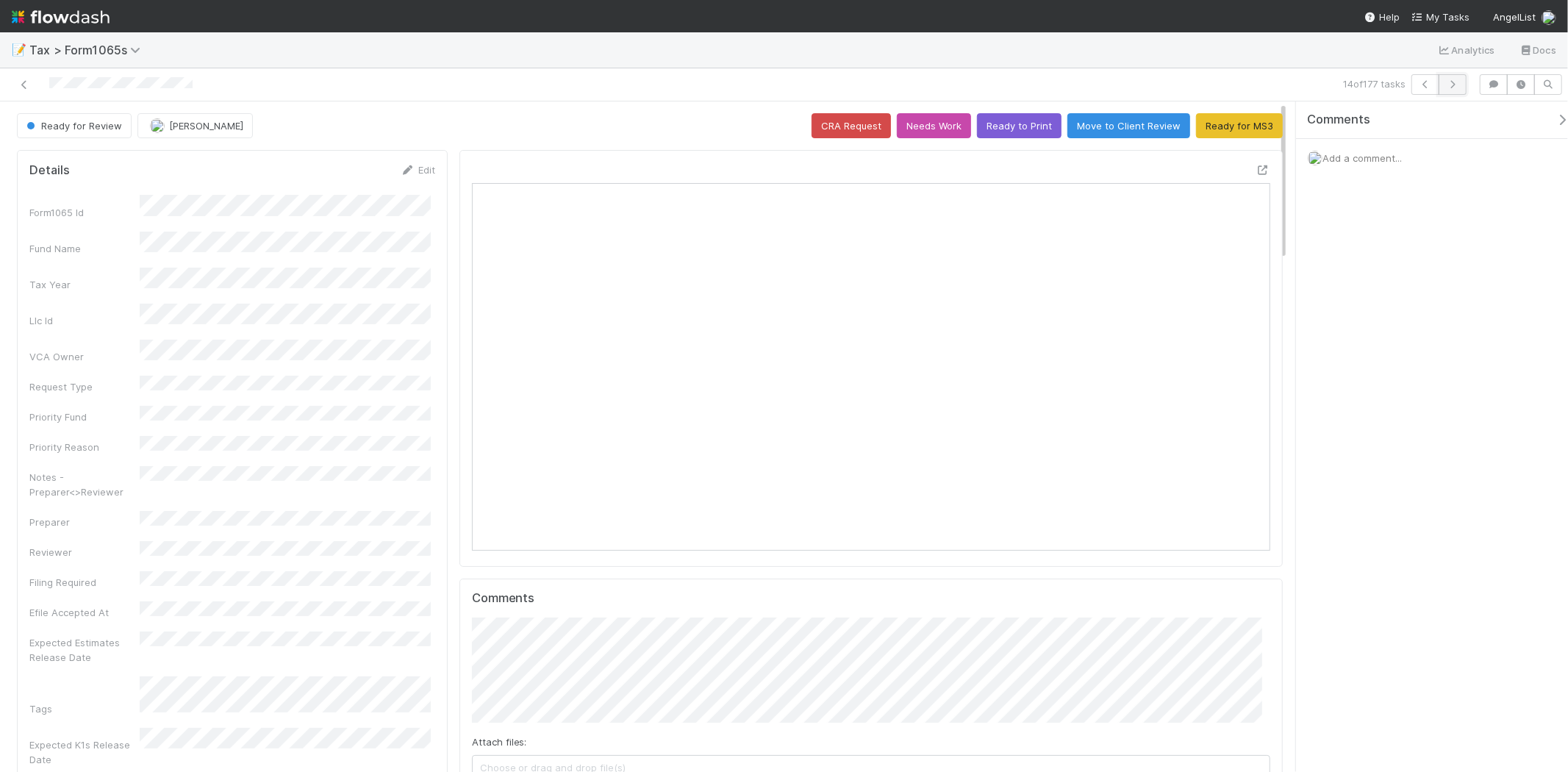
click at [1439, 90] on button "button" at bounding box center [1453, 84] width 28 height 21
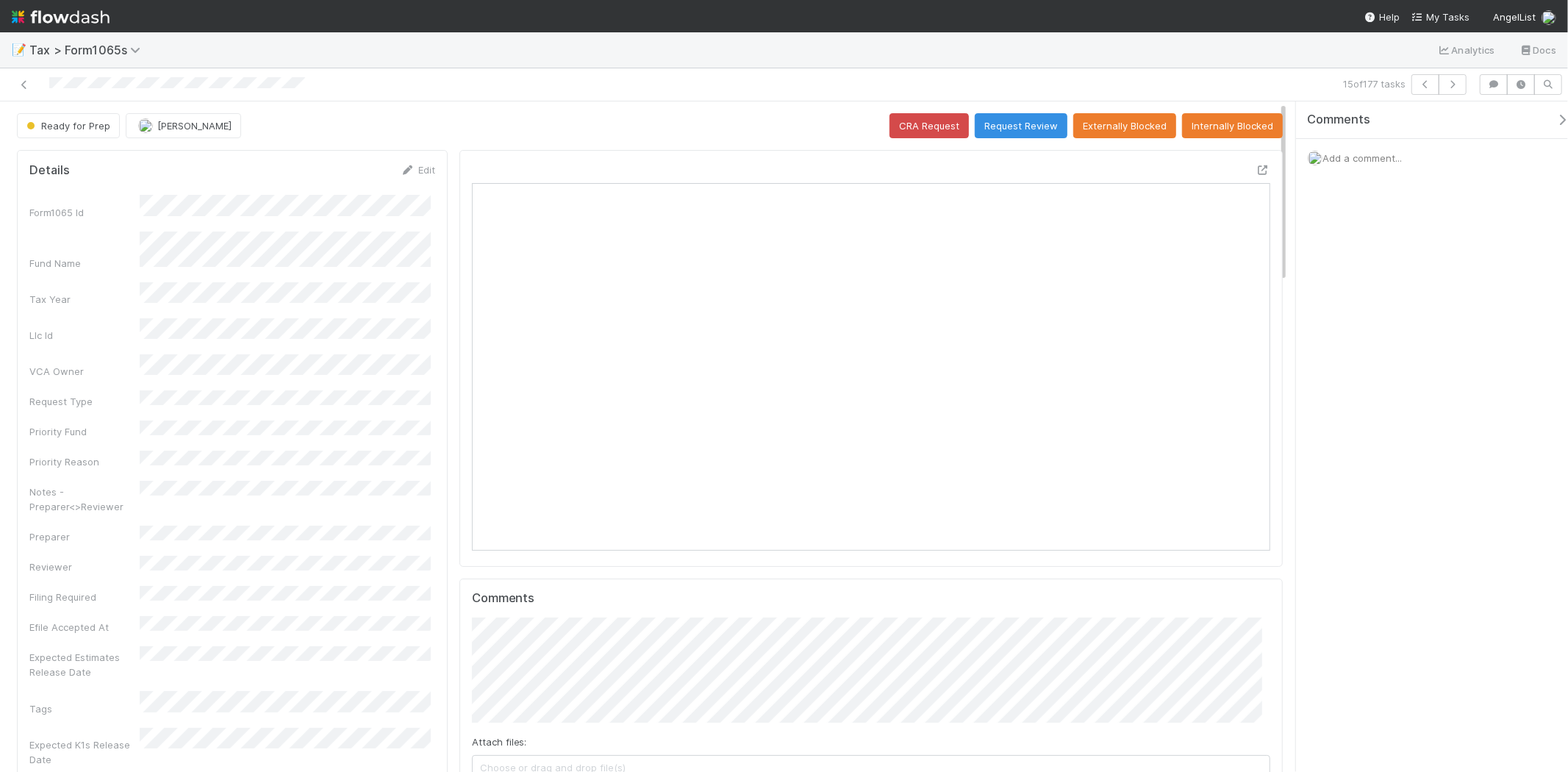
scroll to position [287, 778]
click at [177, 123] on span "[PERSON_NAME]" at bounding box center [195, 126] width 74 height 12
click at [188, 164] on span "Michael Binck you" at bounding box center [195, 164] width 96 height 12
click at [424, 166] on link "Edit" at bounding box center [418, 170] width 34 height 12
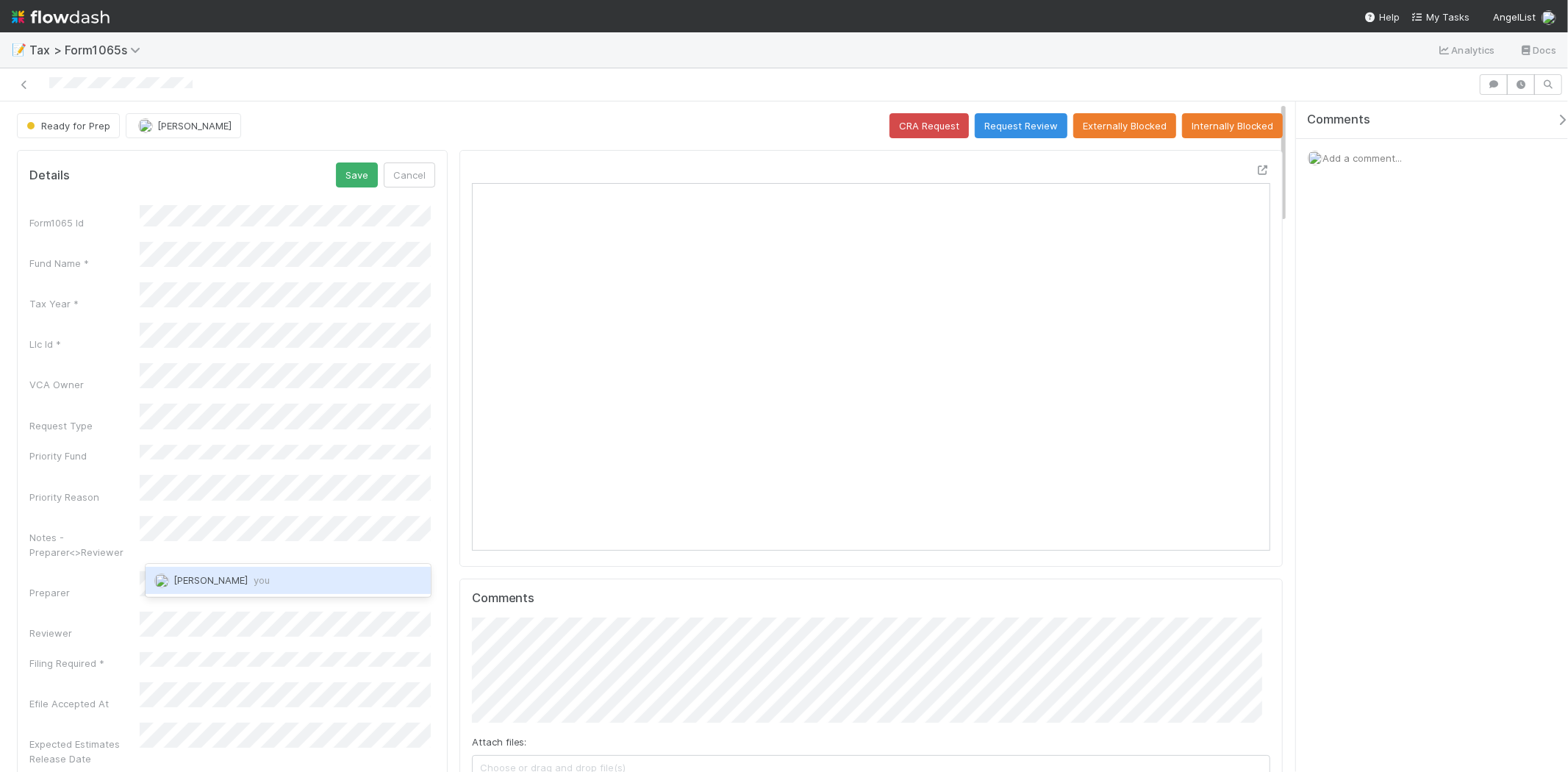
click at [253, 575] on span "you" at bounding box center [261, 581] width 16 height 12
click at [342, 171] on button "Save" at bounding box center [357, 175] width 42 height 25
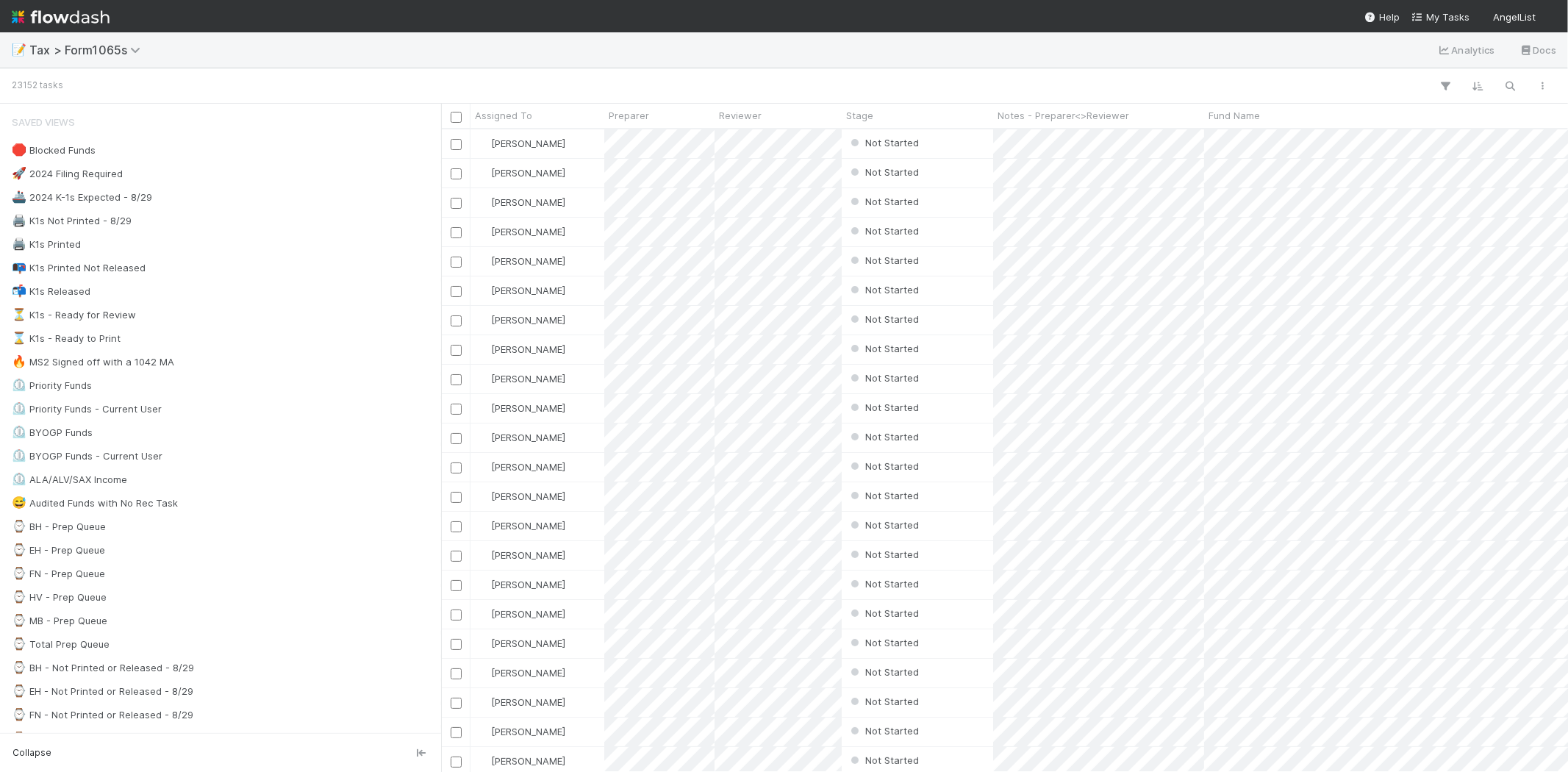
scroll to position [630, 1115]
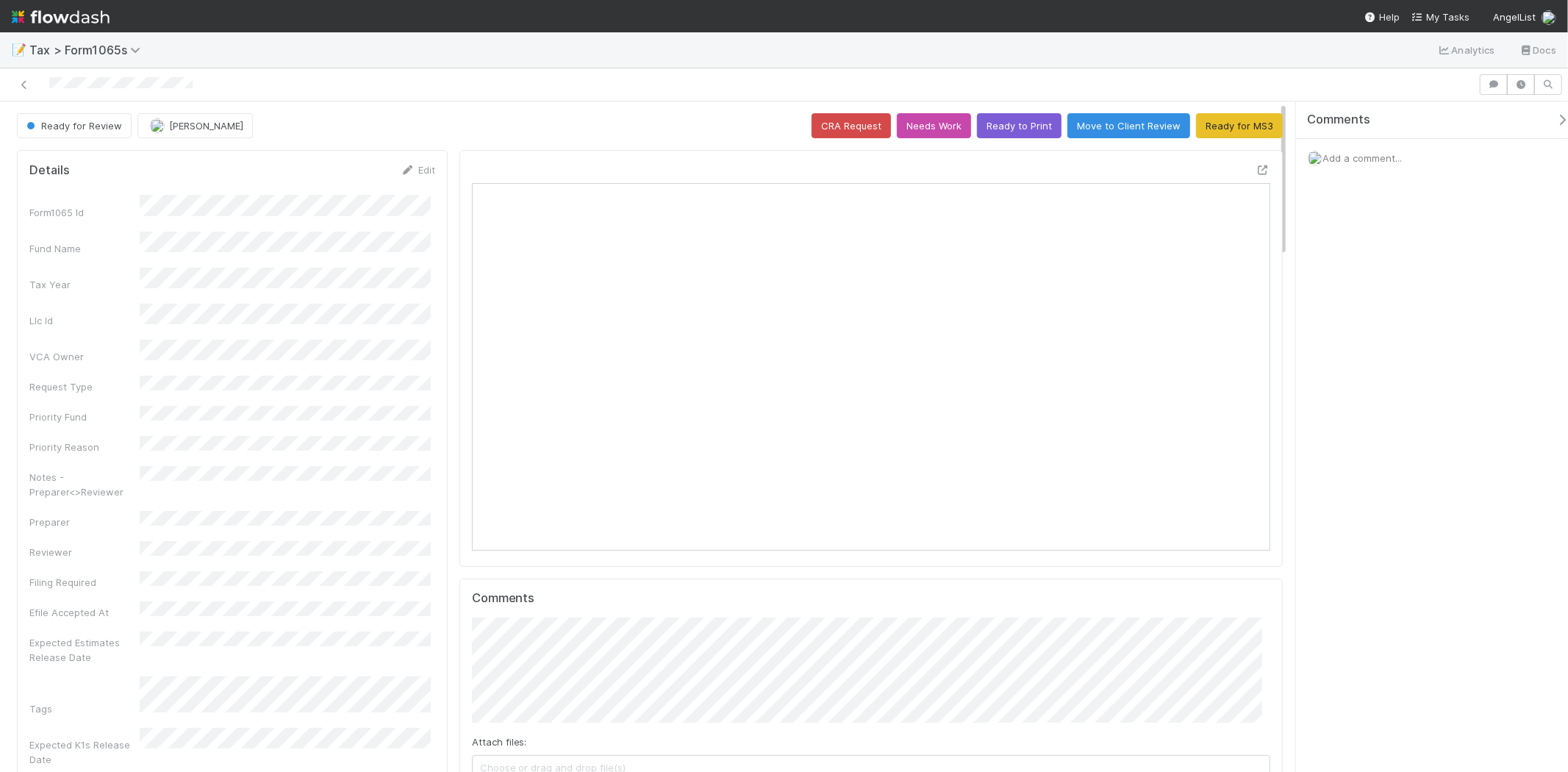
scroll to position [287, 389]
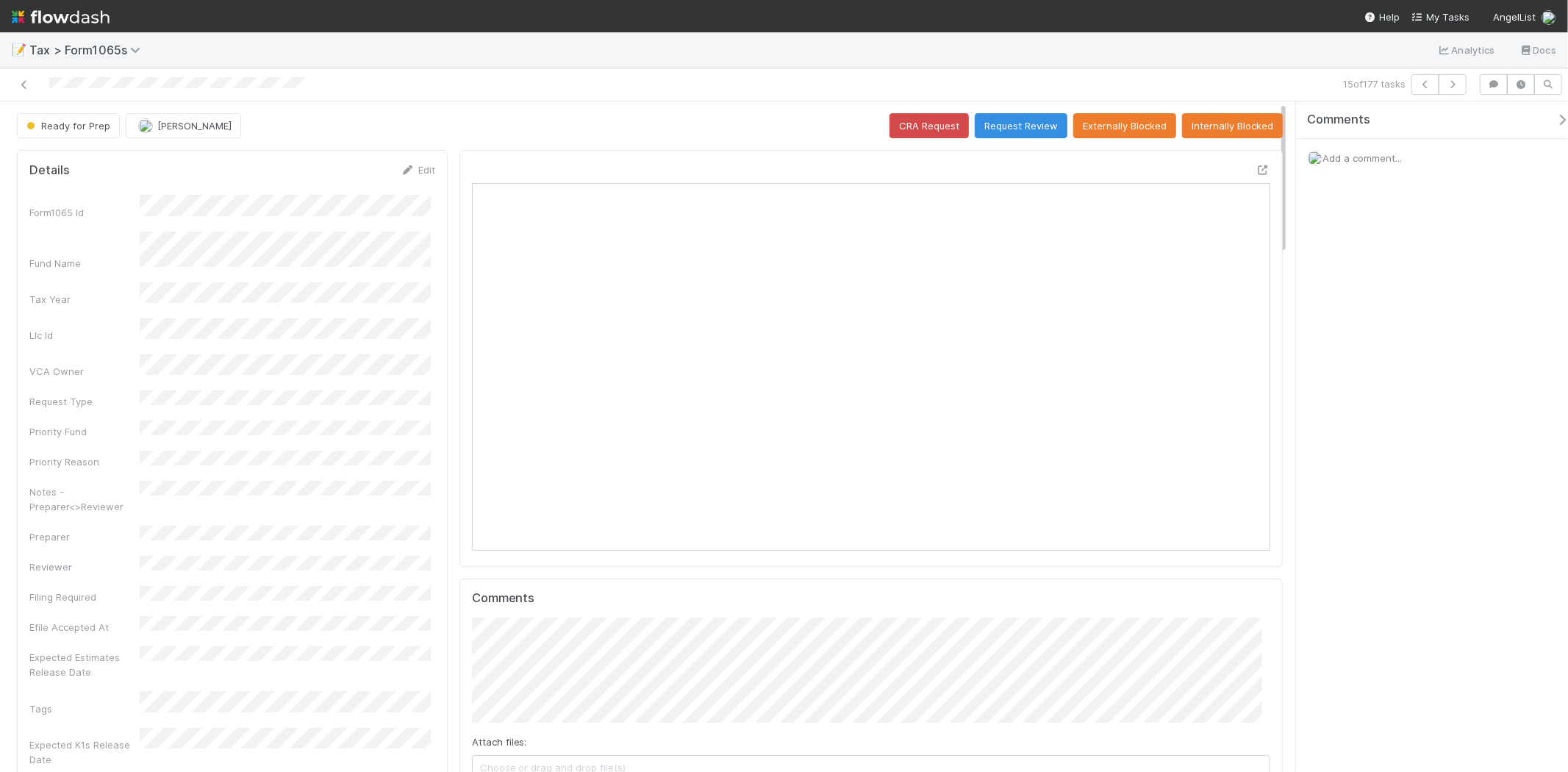
scroll to position [287, 778]
click at [92, 125] on div "Ready for Prep" at bounding box center [72, 125] width 109 height 25
click at [24, 83] on icon at bounding box center [24, 84] width 15 height 9
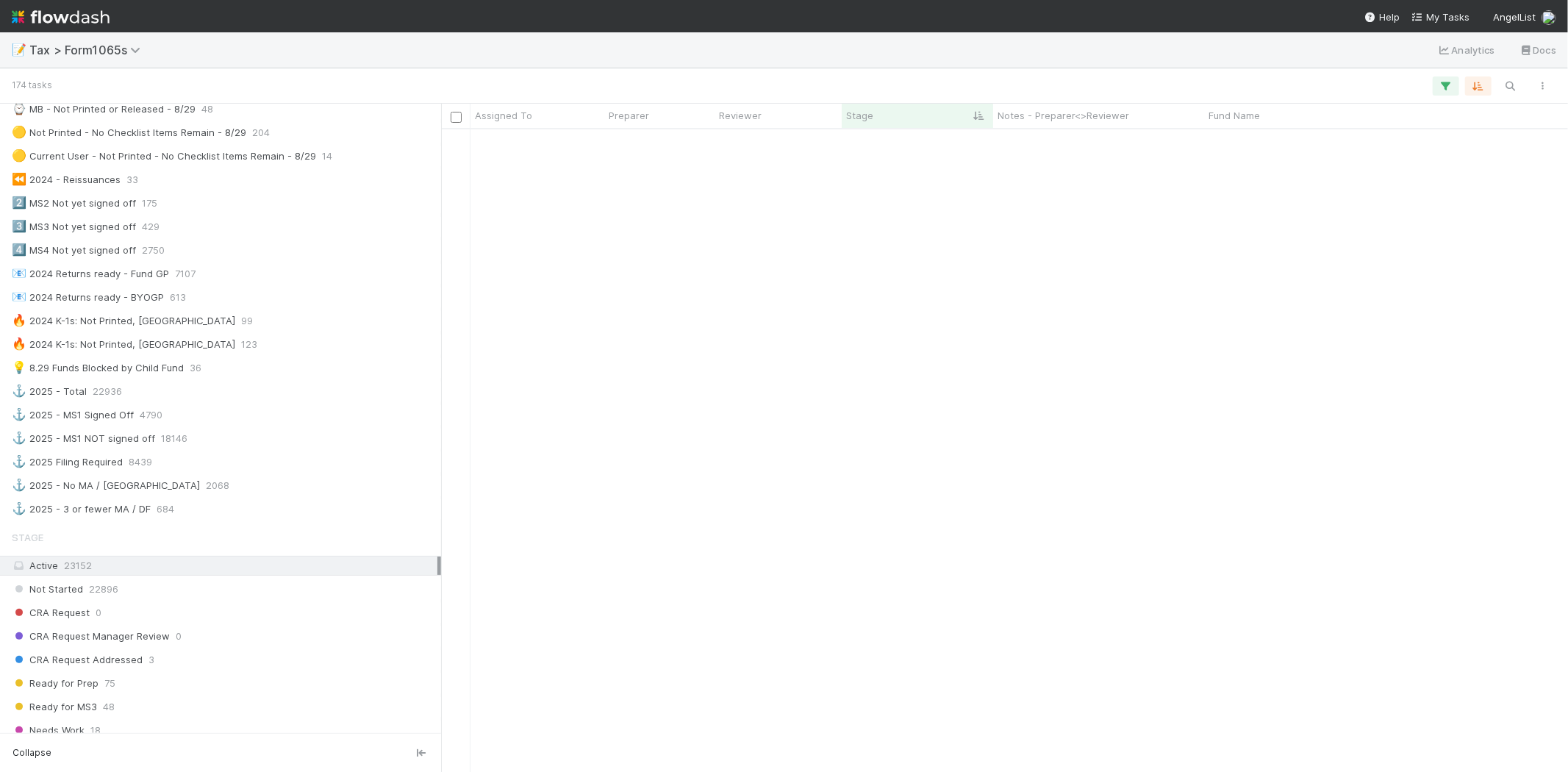
scroll to position [1960, 0]
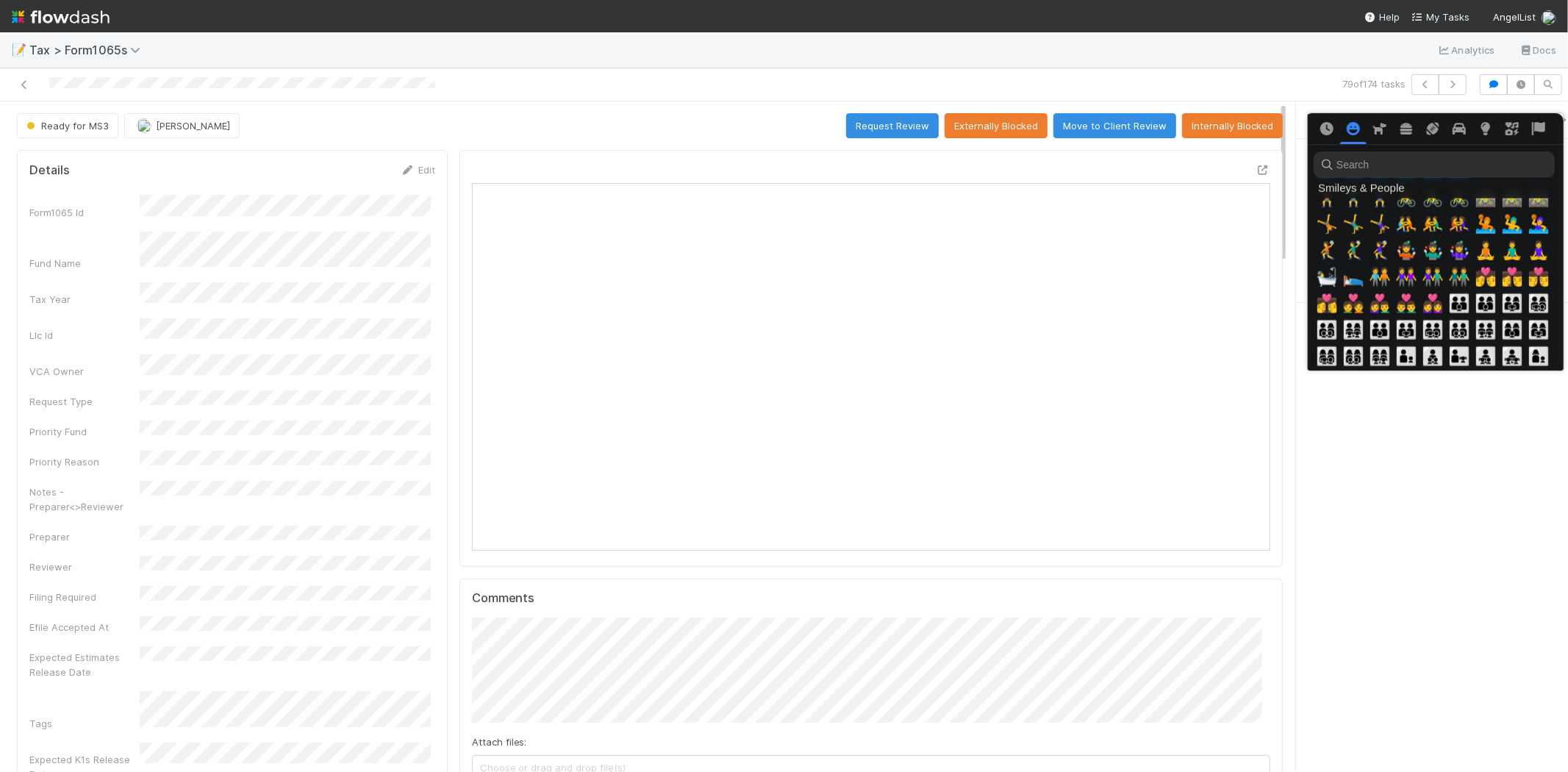
scroll to position [1307, 0]
drag, startPoint x: 1517, startPoint y: 618, endPoint x: 1535, endPoint y: 614, distance: 18.4
click at [1517, 618] on div at bounding box center [784, 386] width 1568 height 772
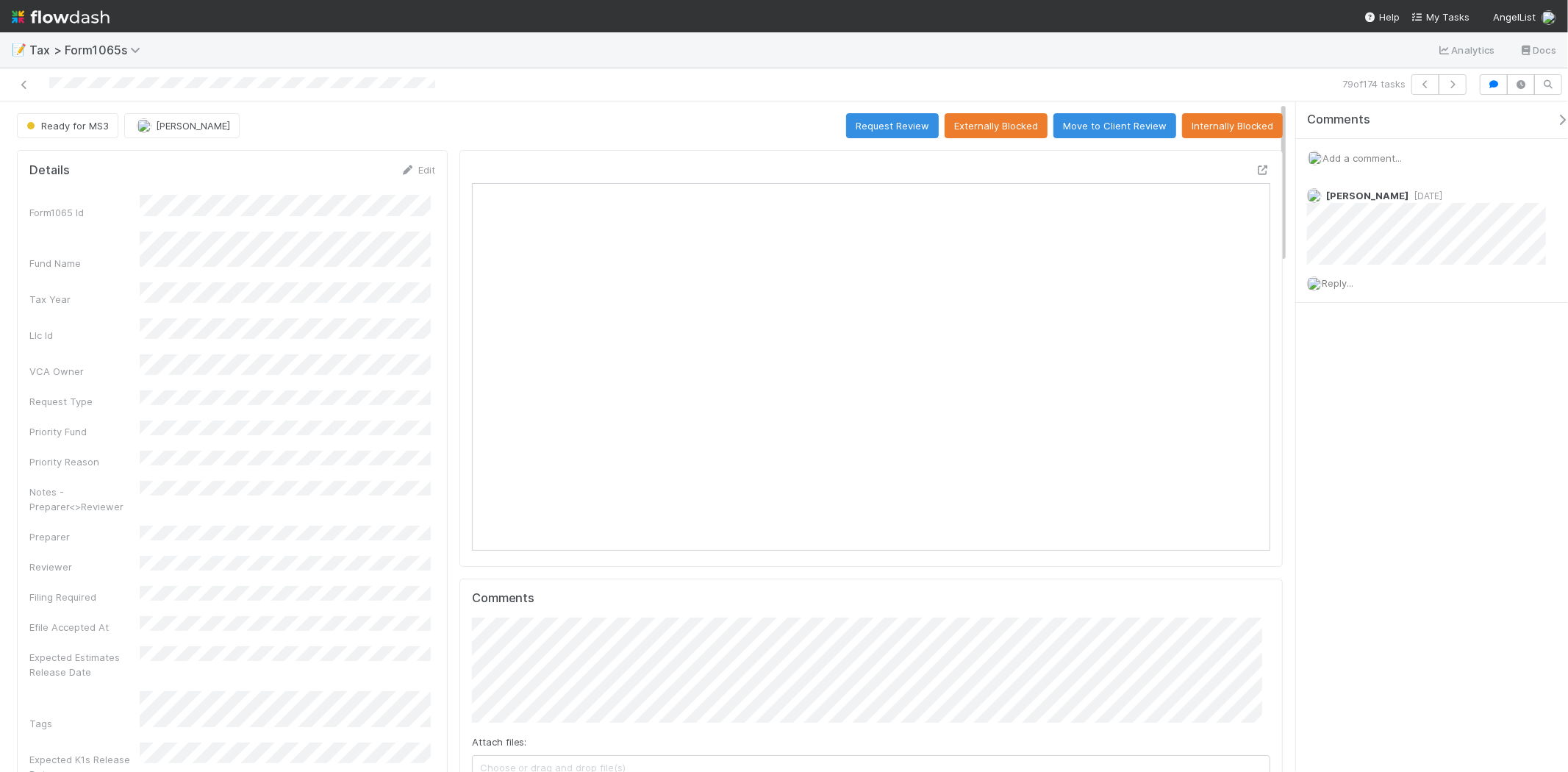
click at [73, 16] on img at bounding box center [61, 16] width 98 height 25
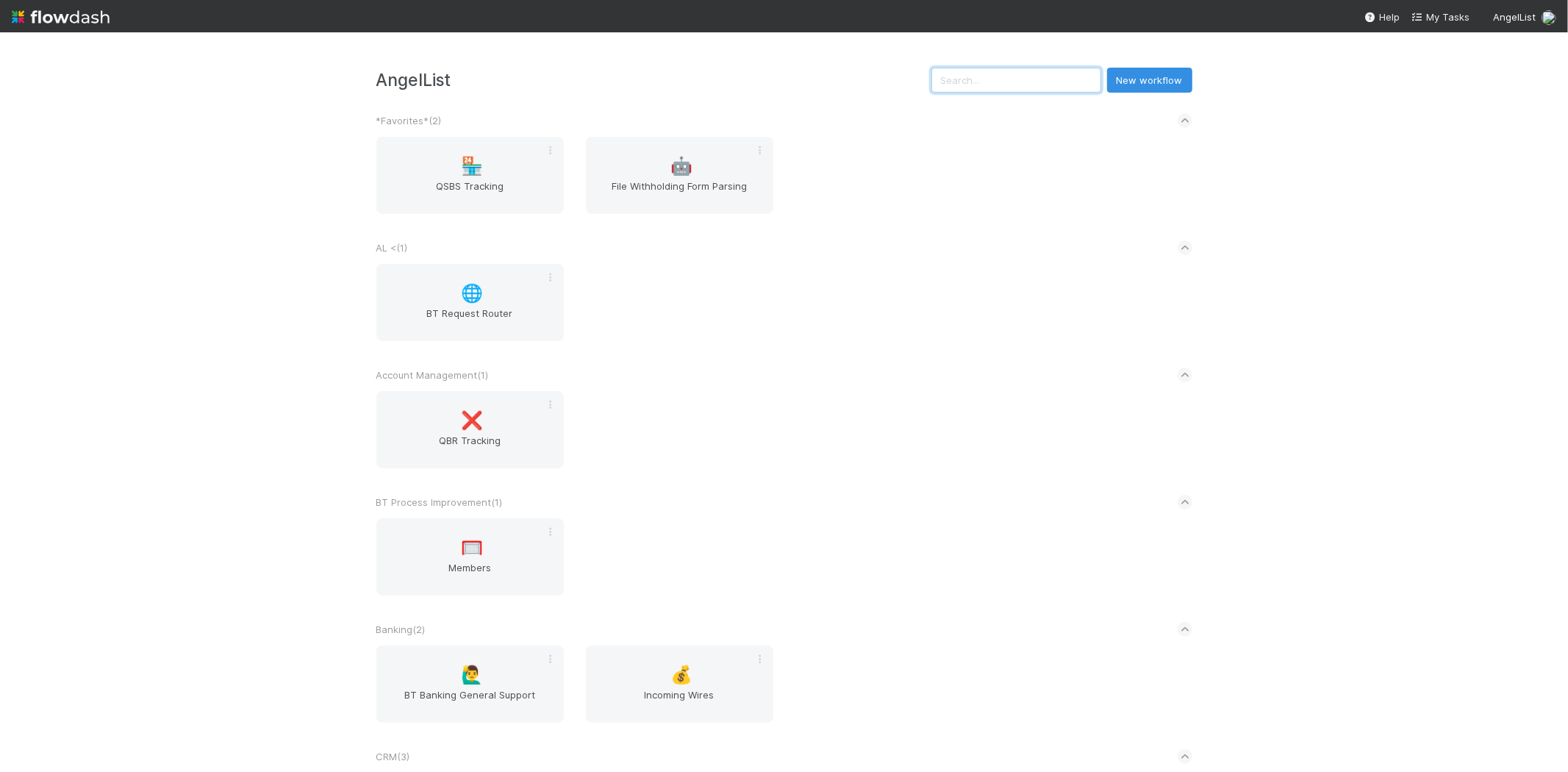
click at [1031, 83] on input "text" at bounding box center [1016, 80] width 170 height 25
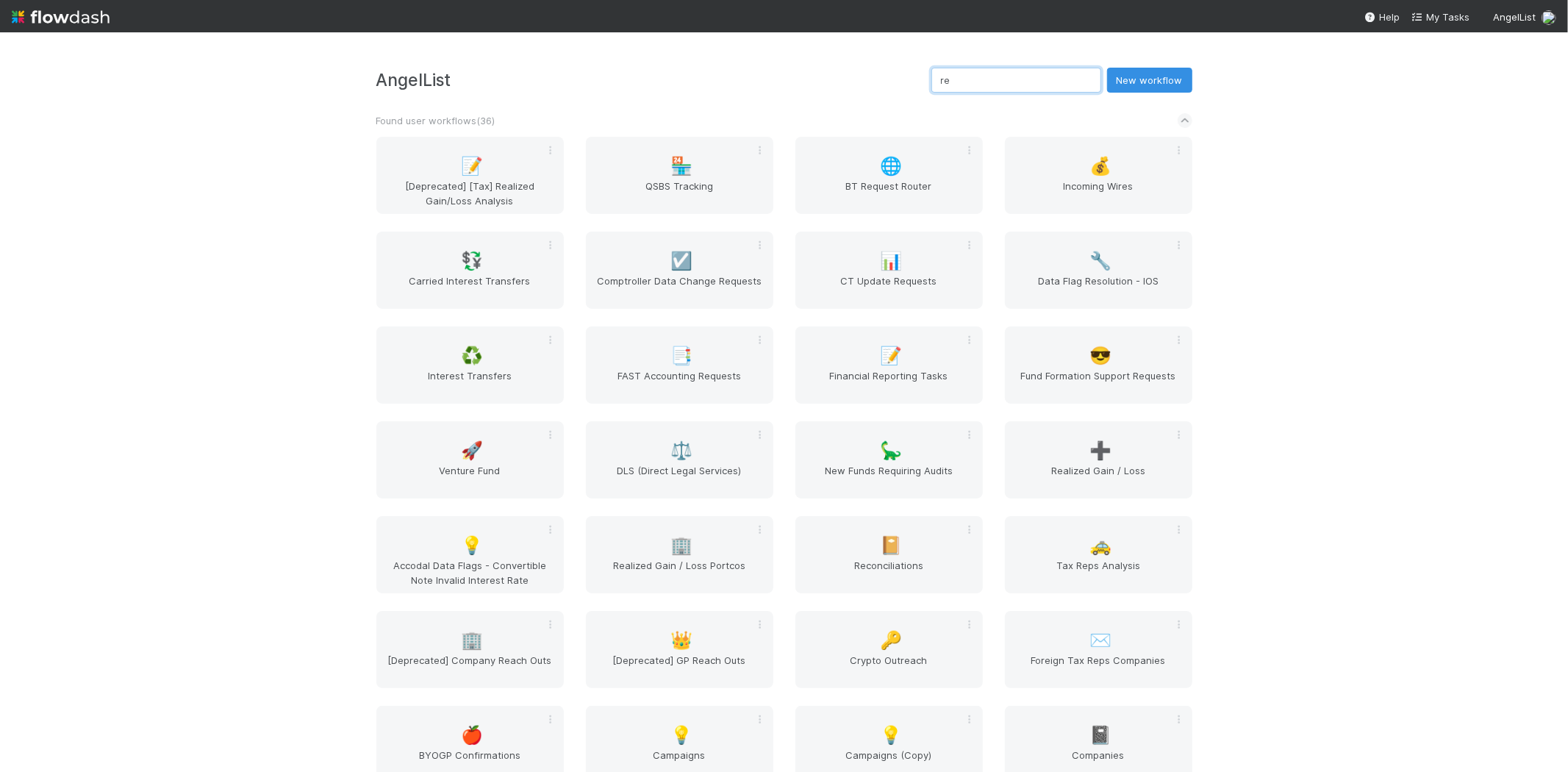
type input "r"
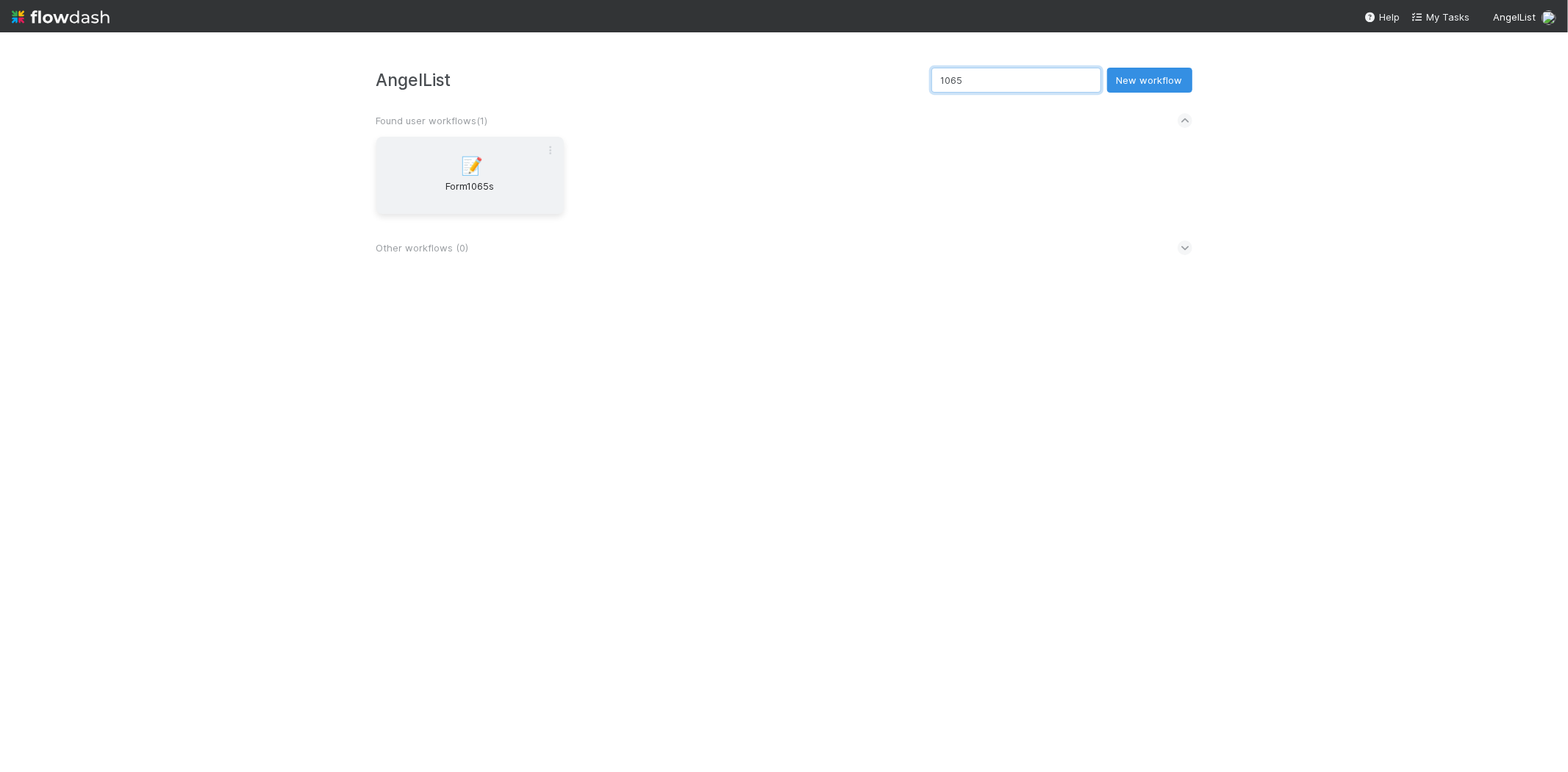
type input "1065"
click at [520, 167] on div "📝 Form1065s" at bounding box center [470, 176] width 188 height 78
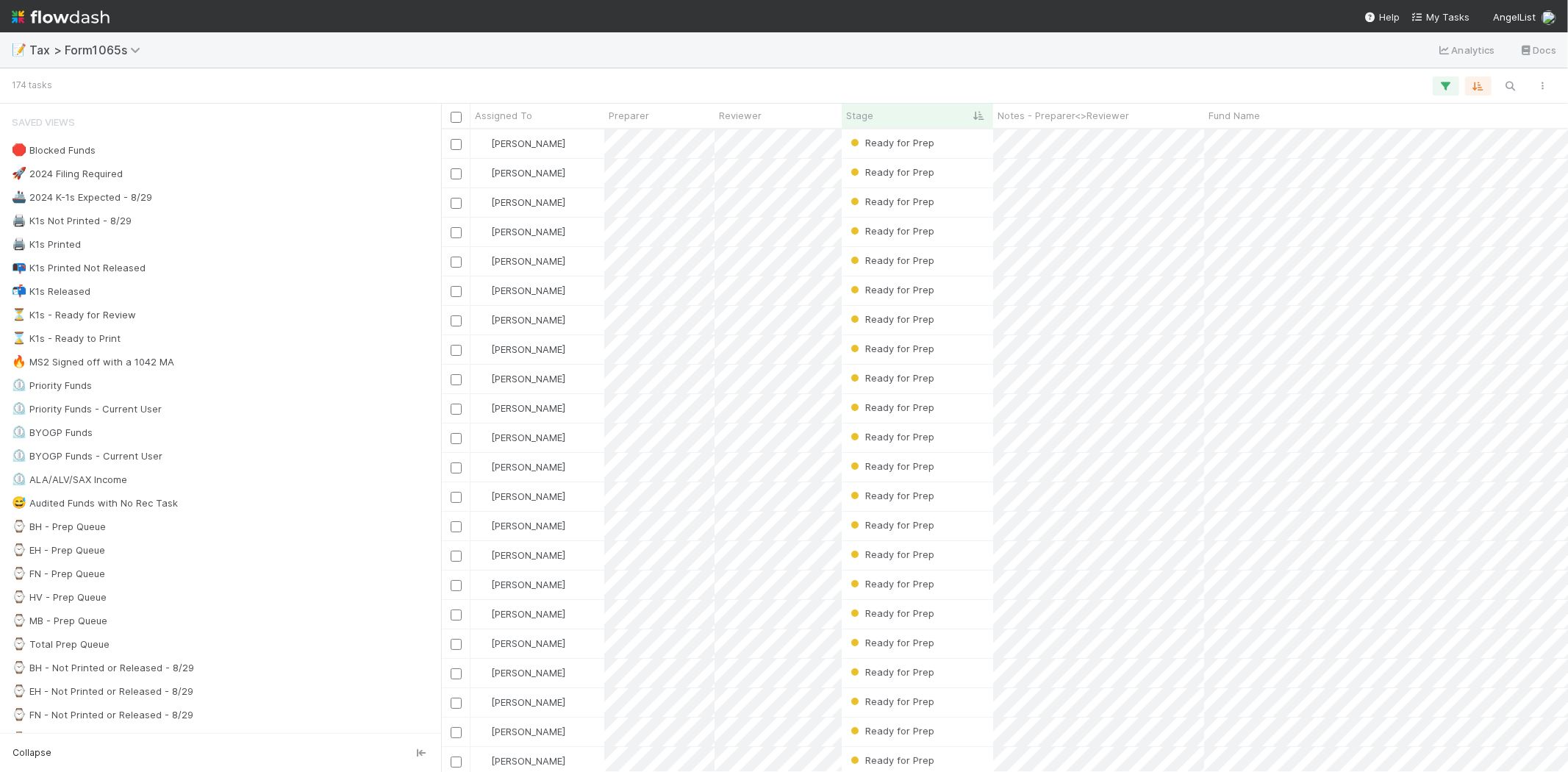
scroll to position [630, 1115]
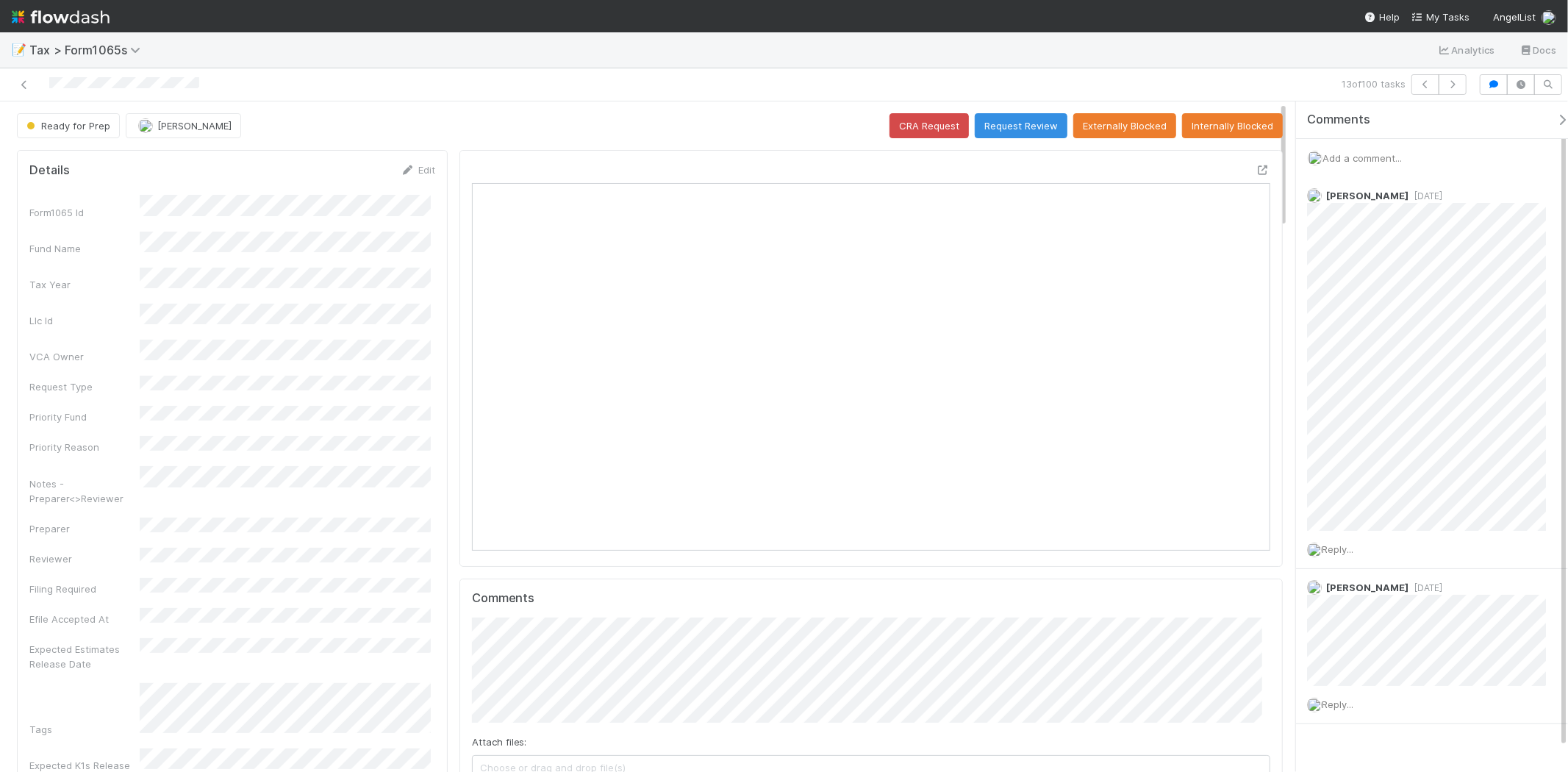
scroll to position [287, 778]
click at [30, 86] on icon at bounding box center [24, 84] width 15 height 9
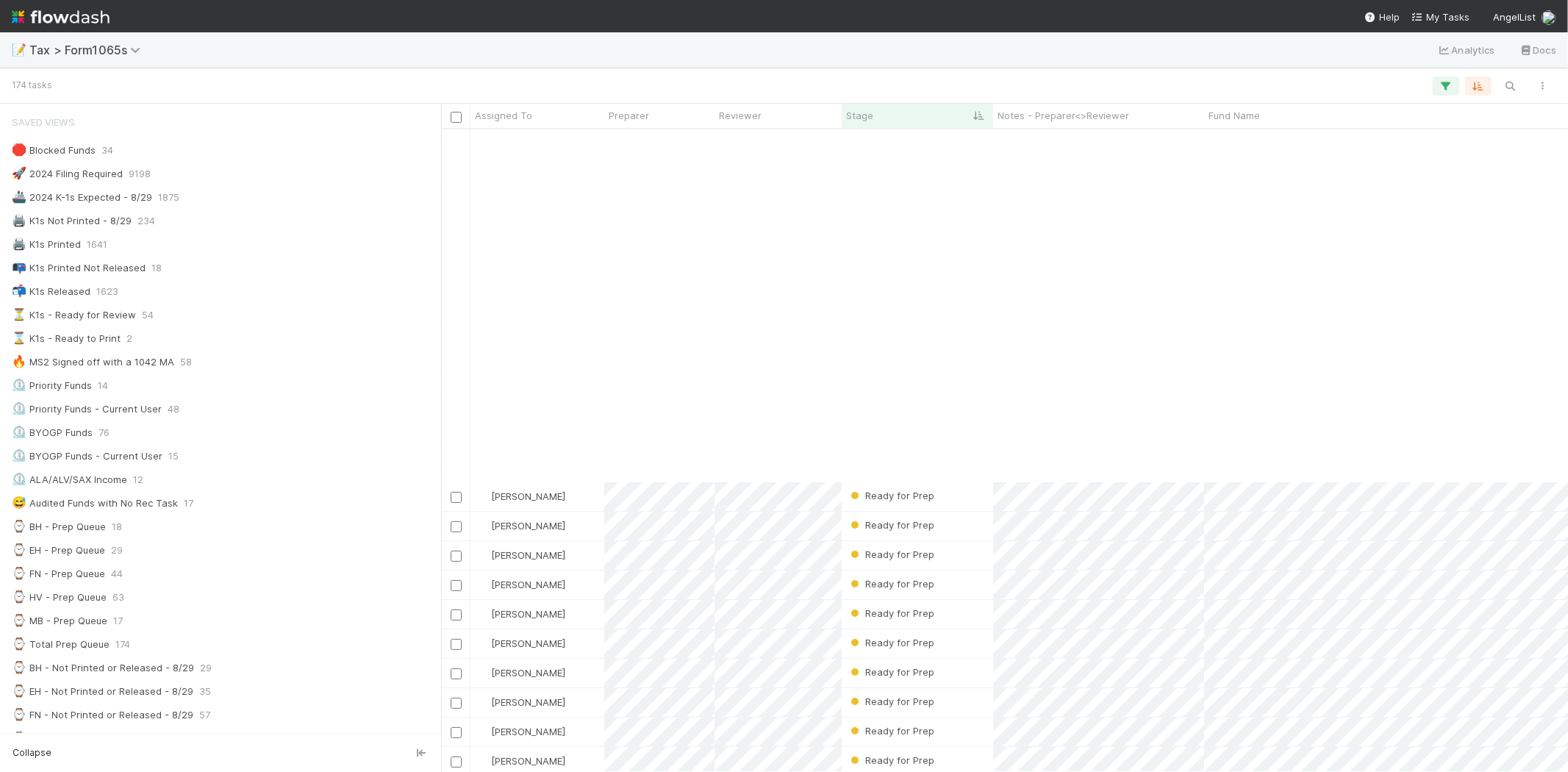
scroll to position [408, 0]
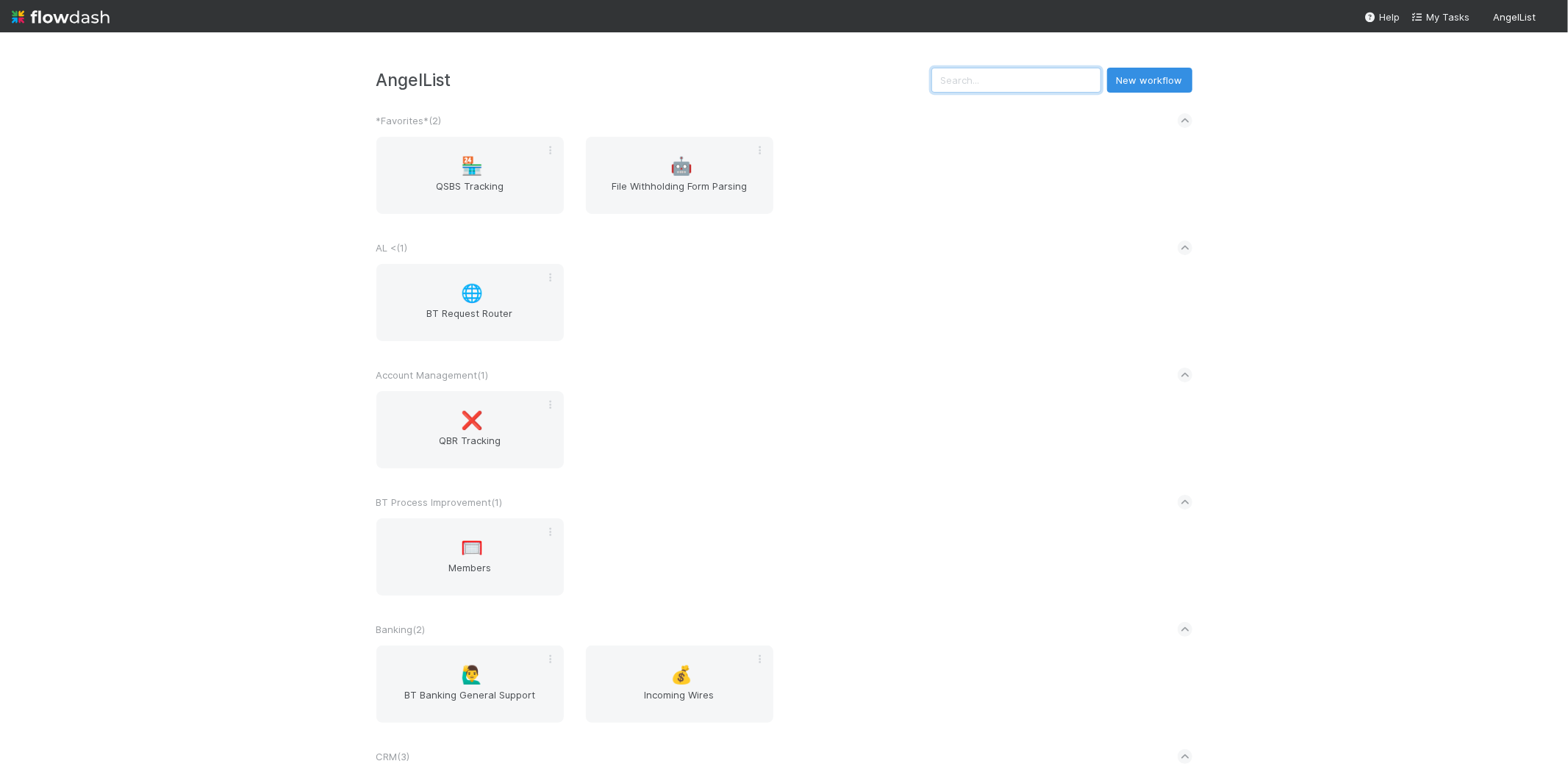
click at [1075, 78] on input "text" at bounding box center [1016, 80] width 170 height 25
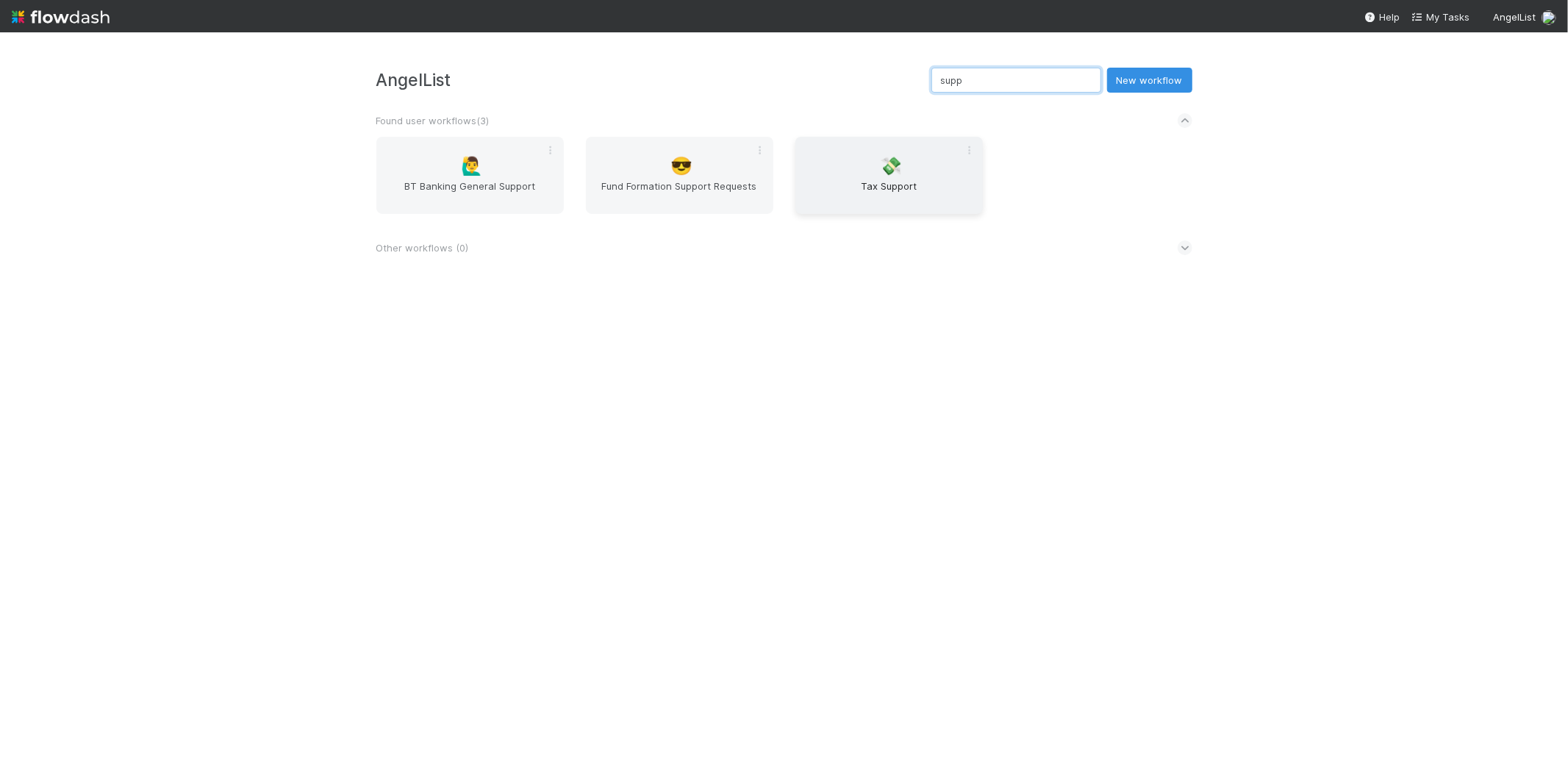
type input "supp"
click at [885, 175] on div "💸 Tax Support" at bounding box center [889, 176] width 188 height 78
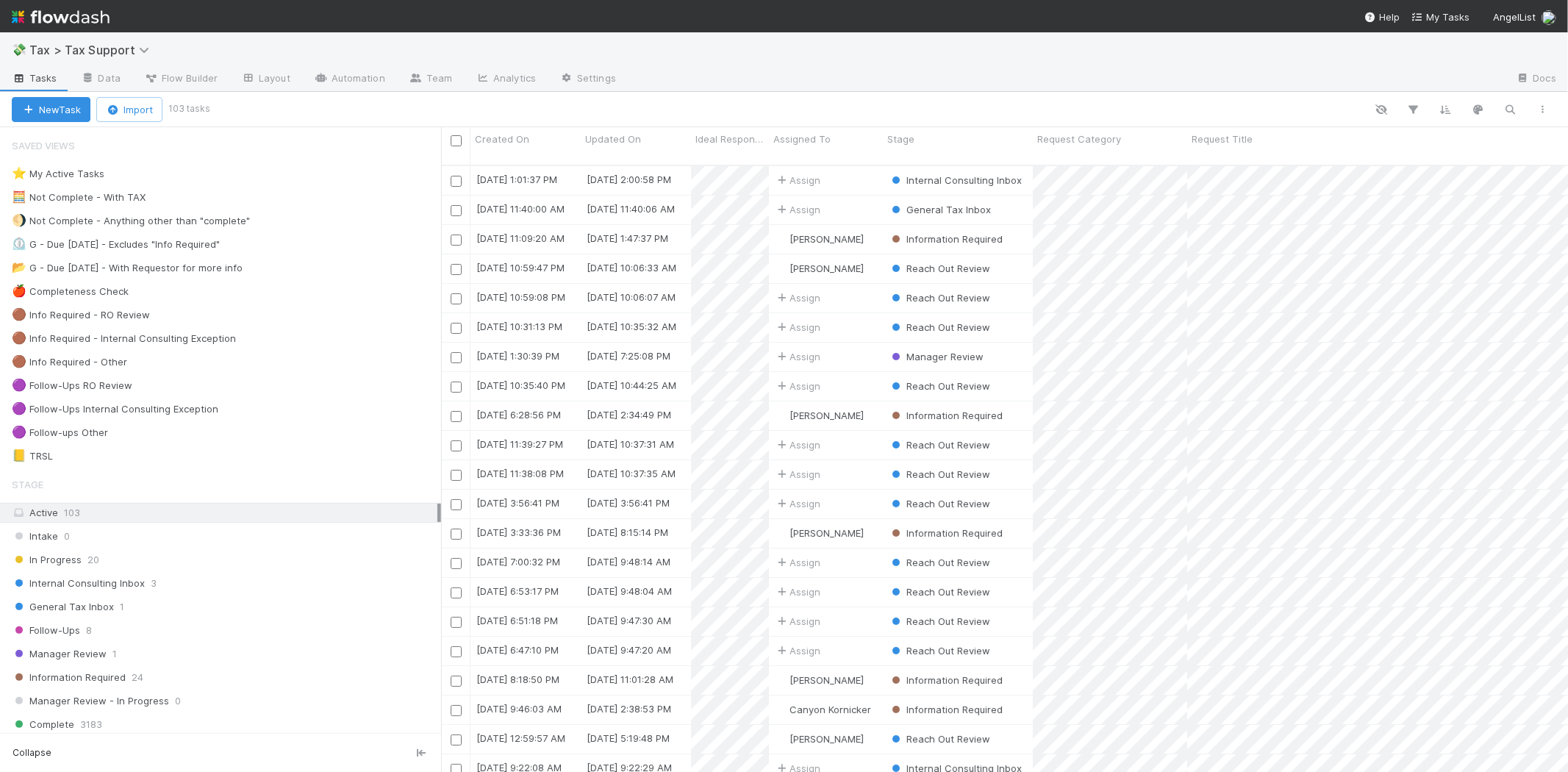
scroll to position [607, 1115]
click at [214, 597] on div "Intake 0 In Progress 20 Internal Consulting Inbox 3 General Tax Inbox 1 Follow-…" at bounding box center [221, 665] width 441 height 278
click at [215, 601] on div "General Tax Inbox 1" at bounding box center [227, 607] width 429 height 18
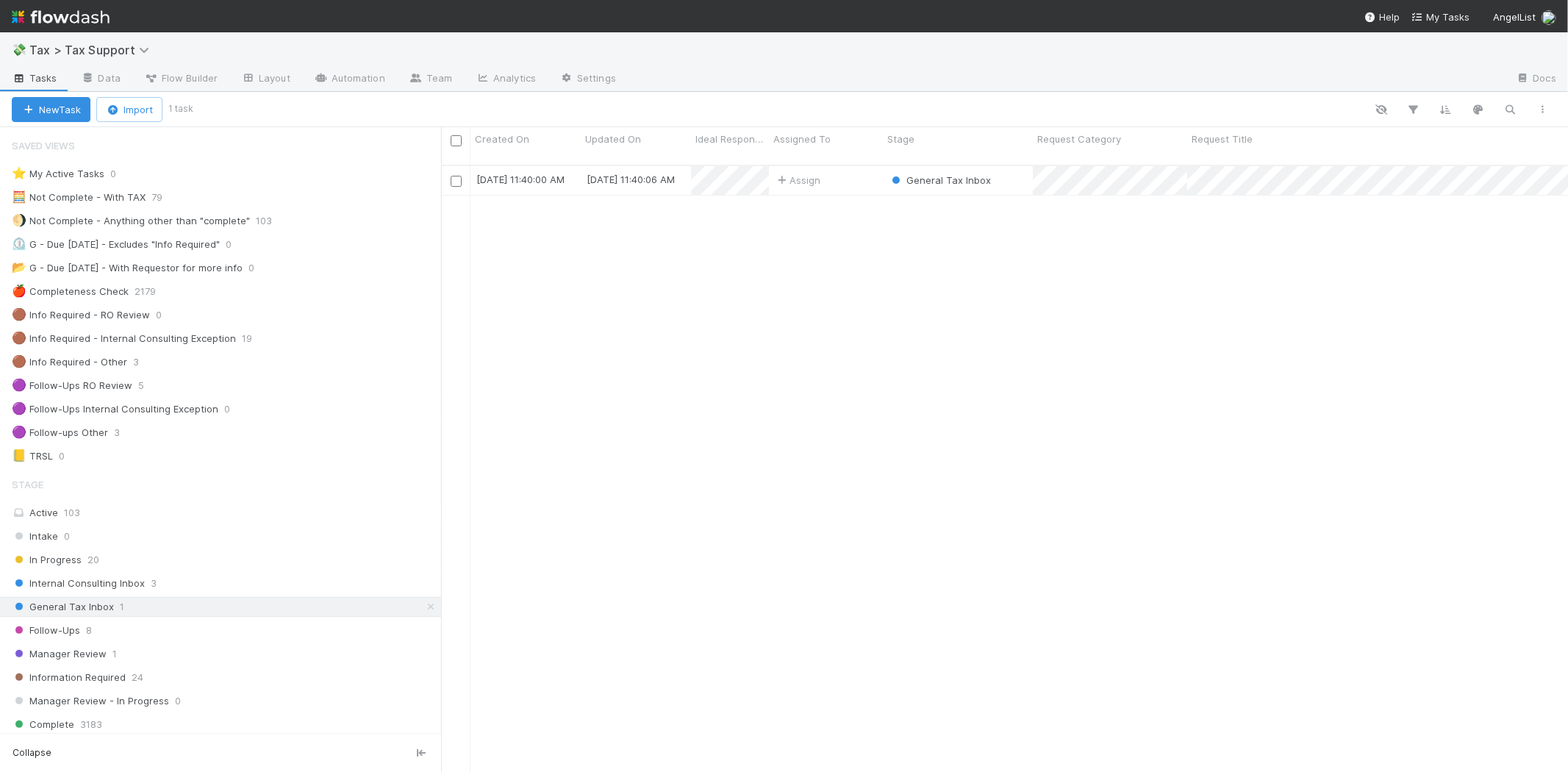
scroll to position [607, 1115]
click at [1003, 172] on div "General Tax Inbox" at bounding box center [958, 180] width 150 height 28
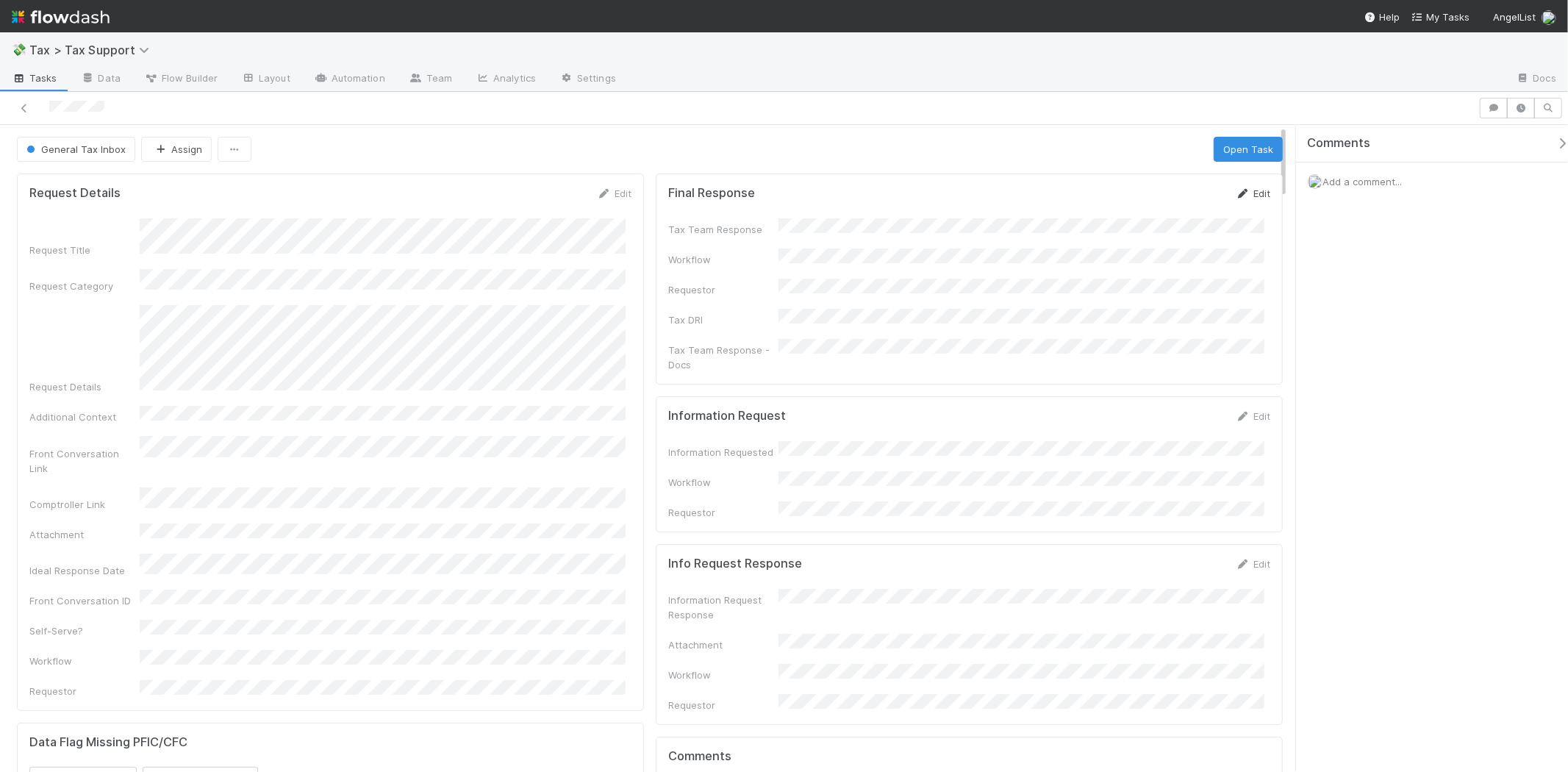
click at [1236, 194] on icon at bounding box center [1243, 193] width 15 height 9
click at [1186, 188] on button "Save" at bounding box center [1192, 198] width 42 height 25
click at [76, 153] on span "General Tax Inbox" at bounding box center [74, 149] width 103 height 12
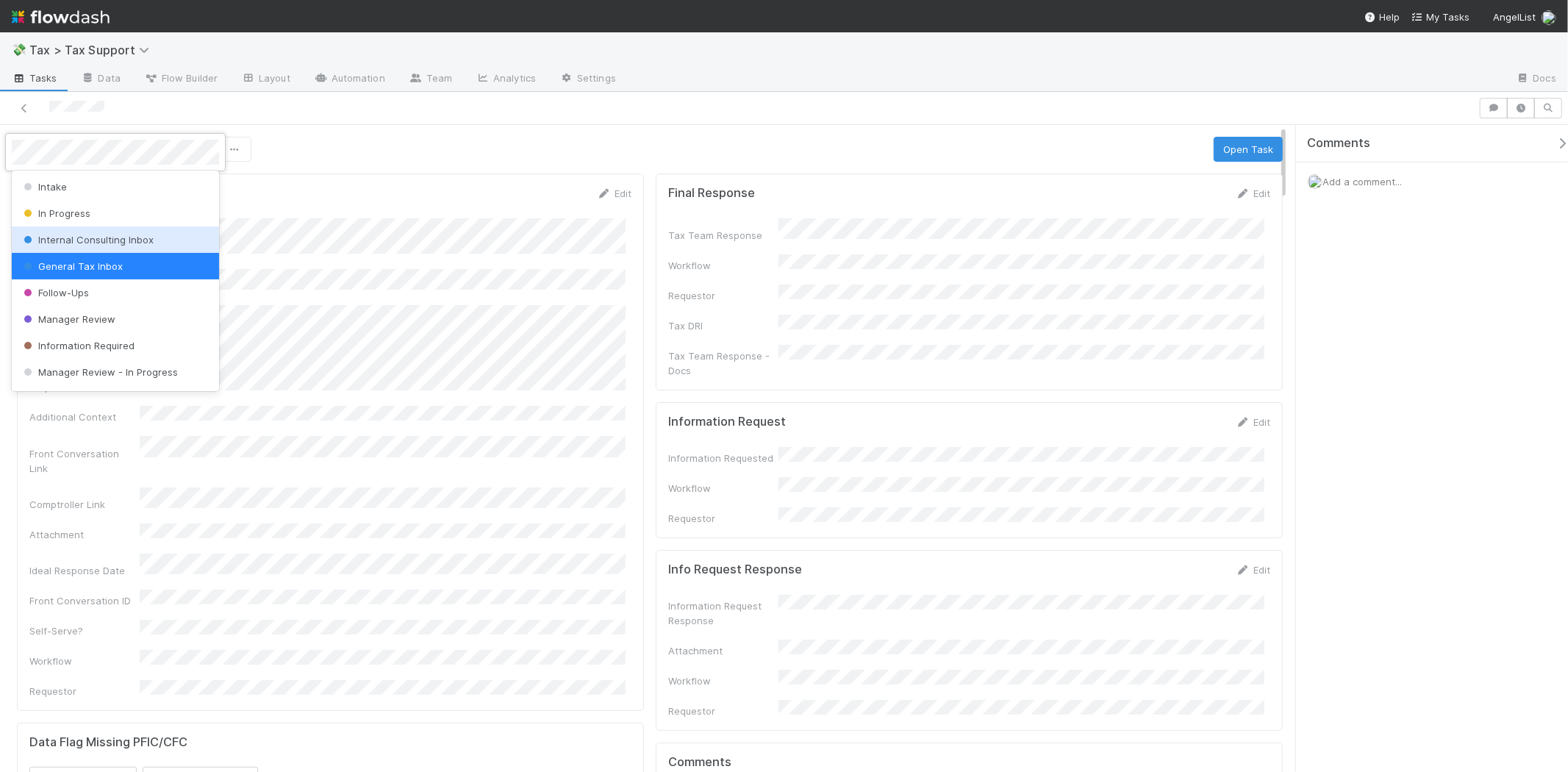
scroll to position [103, 0]
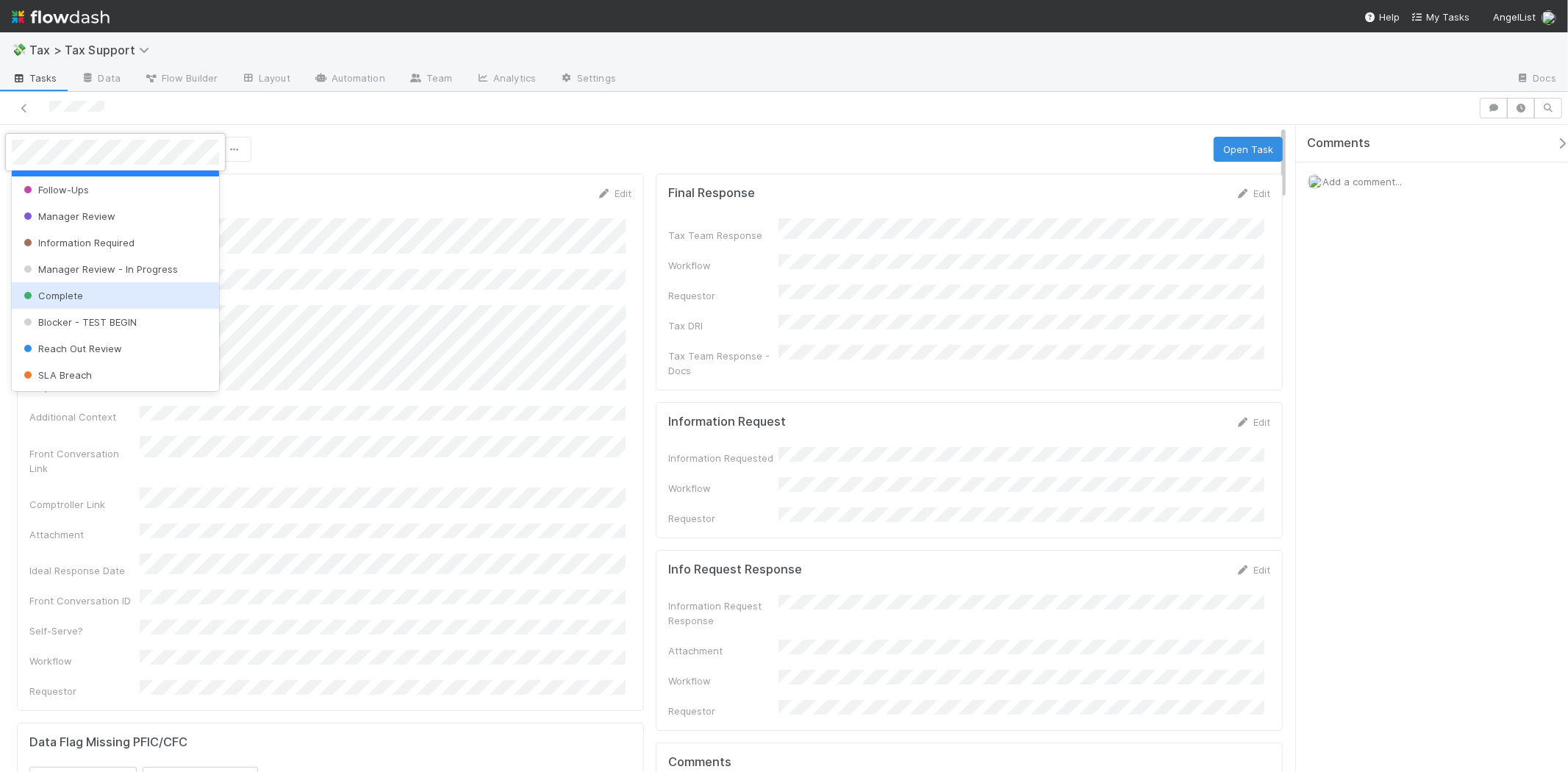
click at [102, 287] on div "Complete" at bounding box center [115, 296] width 208 height 27
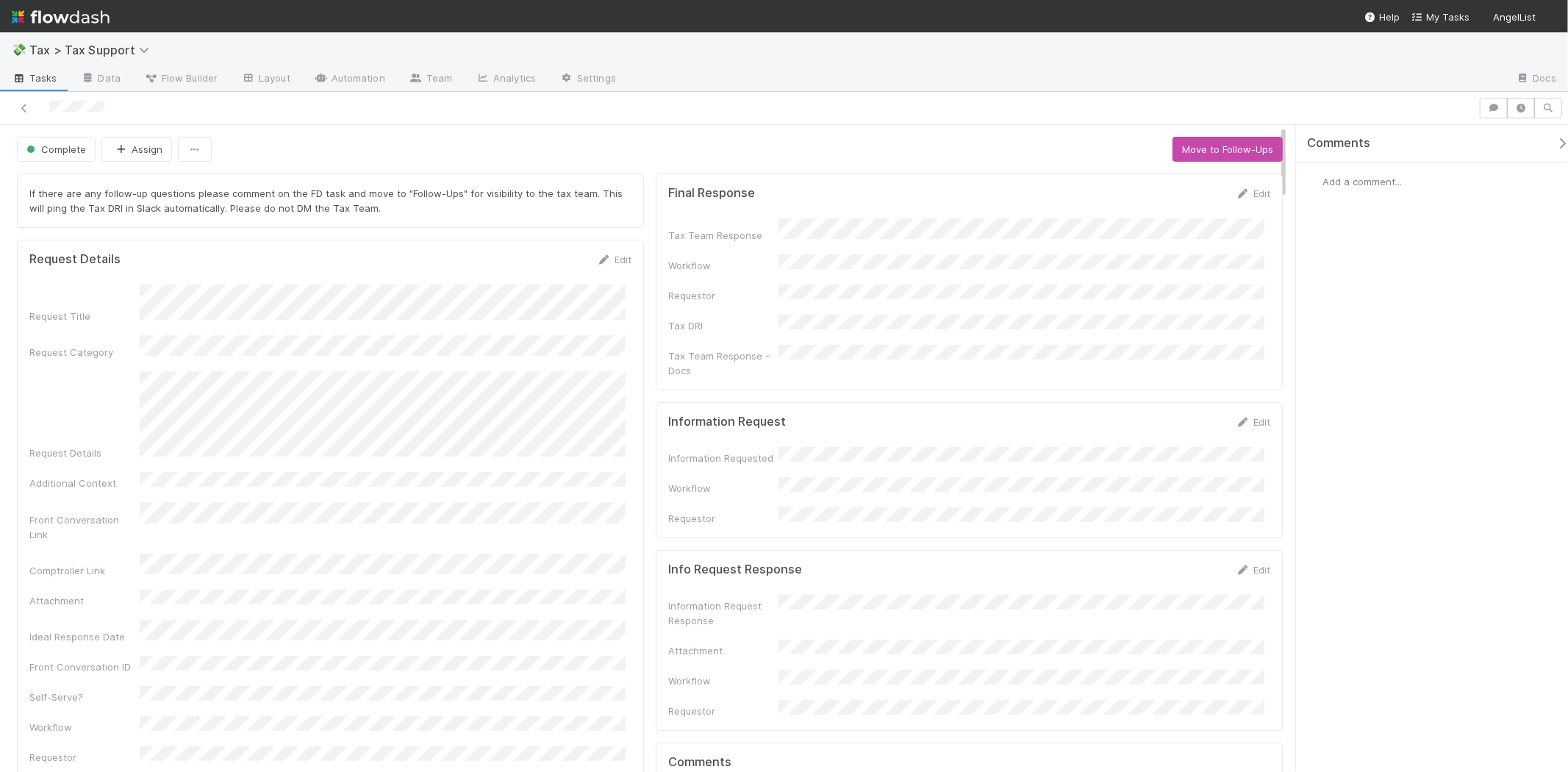
click at [90, 22] on img at bounding box center [61, 16] width 98 height 25
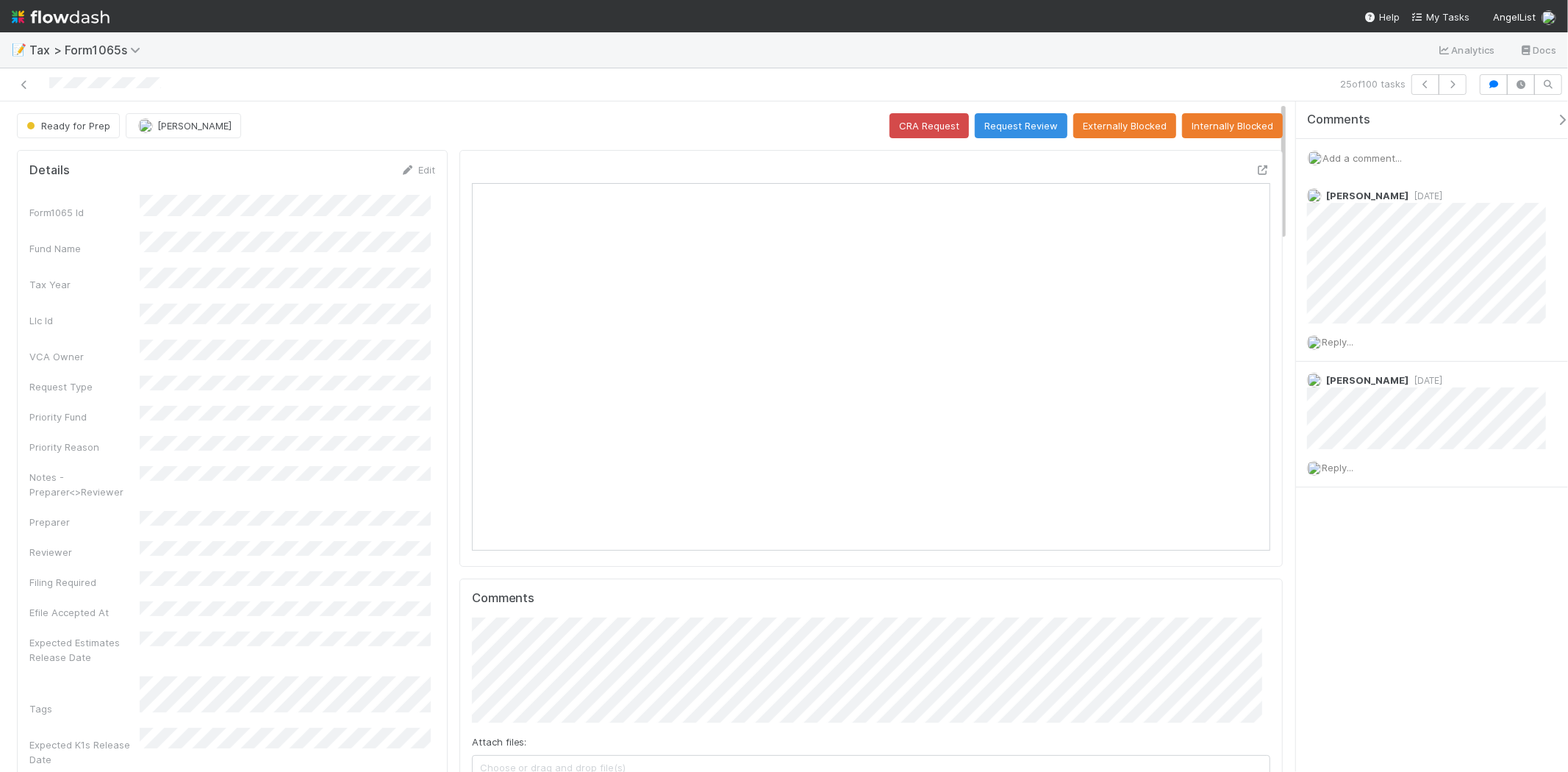
click at [1403, 219] on div "Ready for Prep [PERSON_NAME] CRA Request Request Review Externally Blocked Inte…" at bounding box center [784, 437] width 1568 height 670
click at [1380, 157] on span "Add a comment..." at bounding box center [1362, 159] width 79 height 12
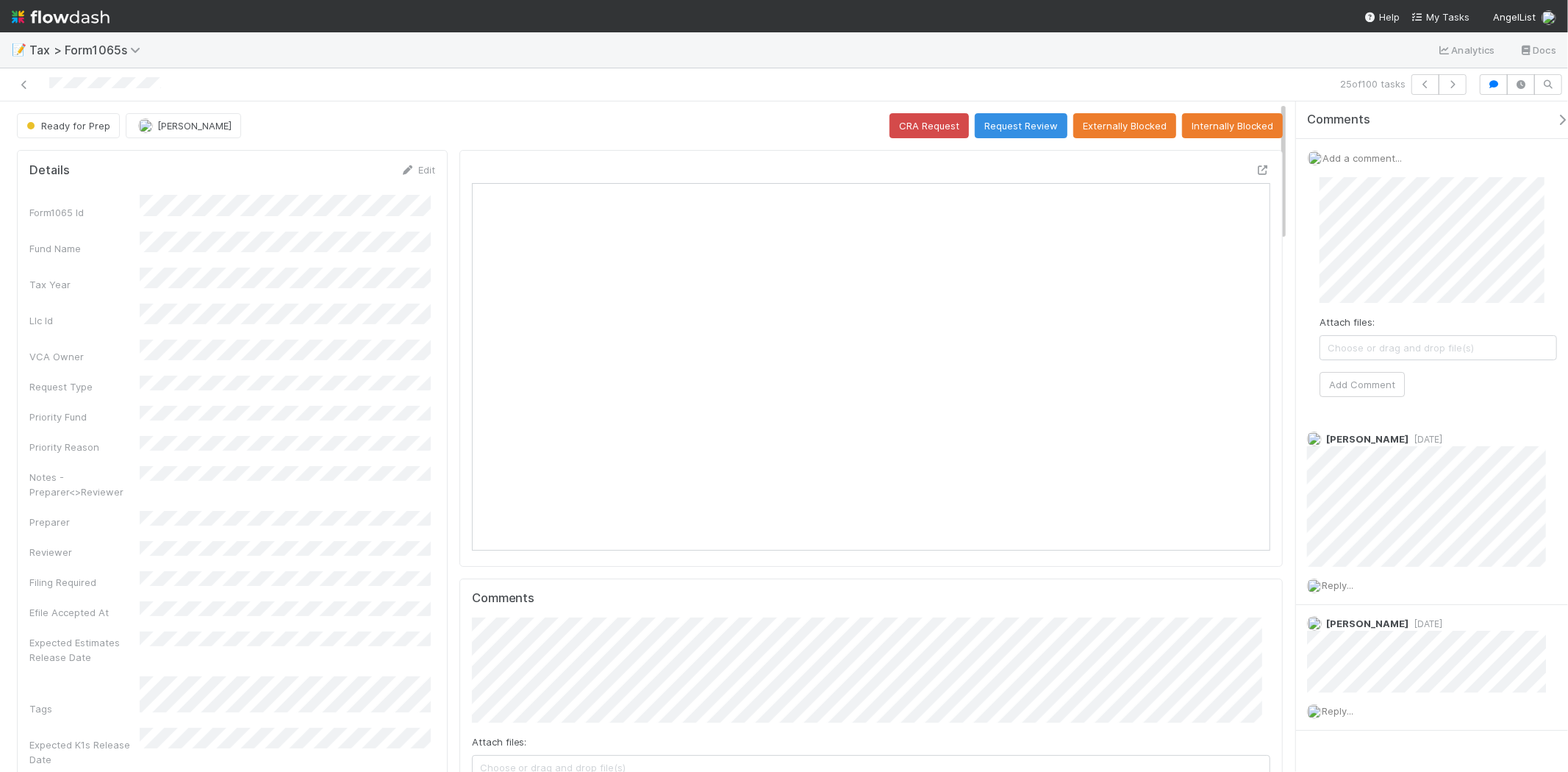
scroll to position [287, 778]
click at [1388, 386] on button "Add Comment" at bounding box center [1362, 384] width 85 height 25
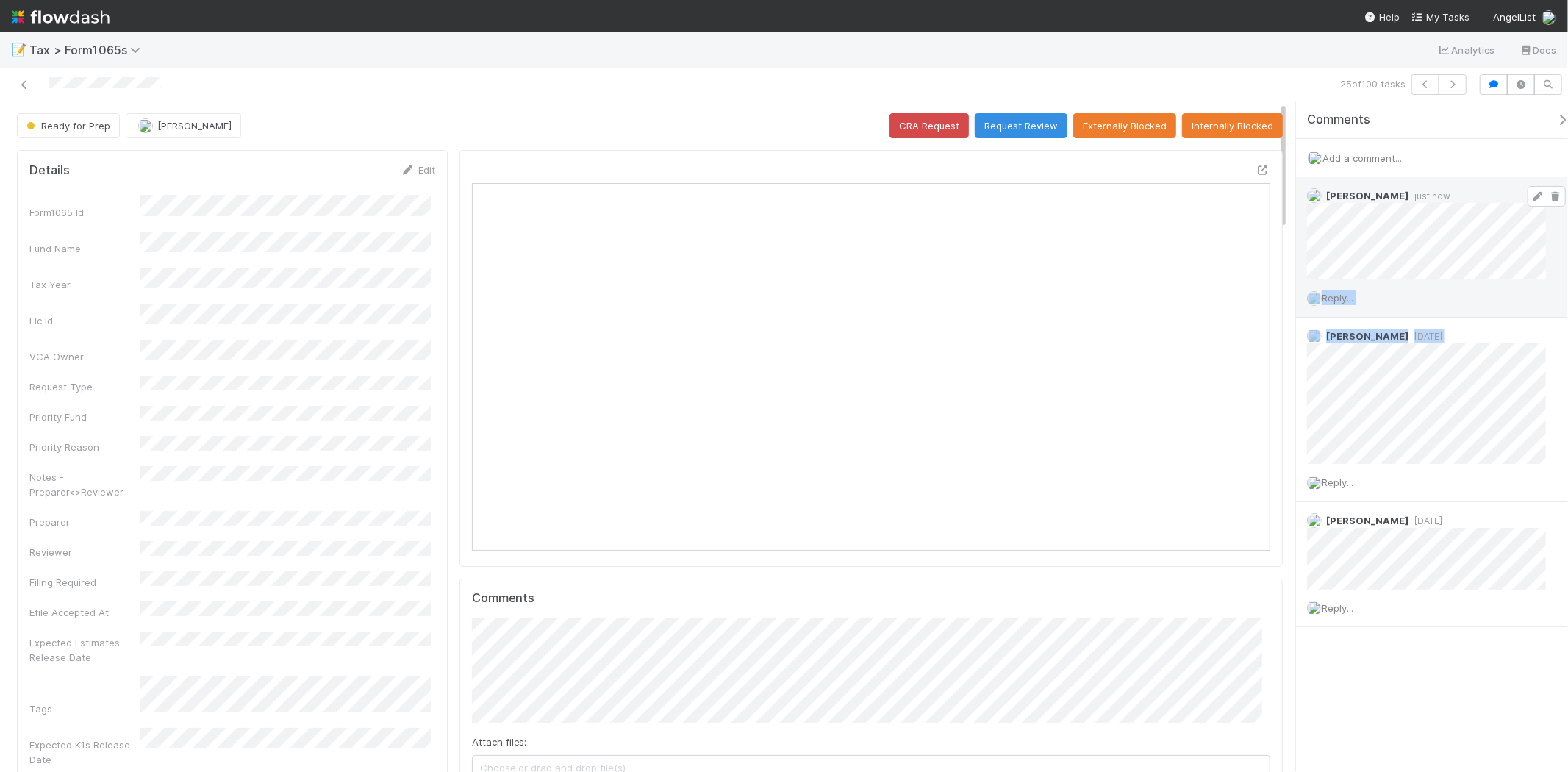
click at [1320, 216] on div "Michael Binck just now Reply... Helen Vo 2 days ago Reply... Amy Gregorius 3 da…" at bounding box center [1439, 402] width 284 height 451
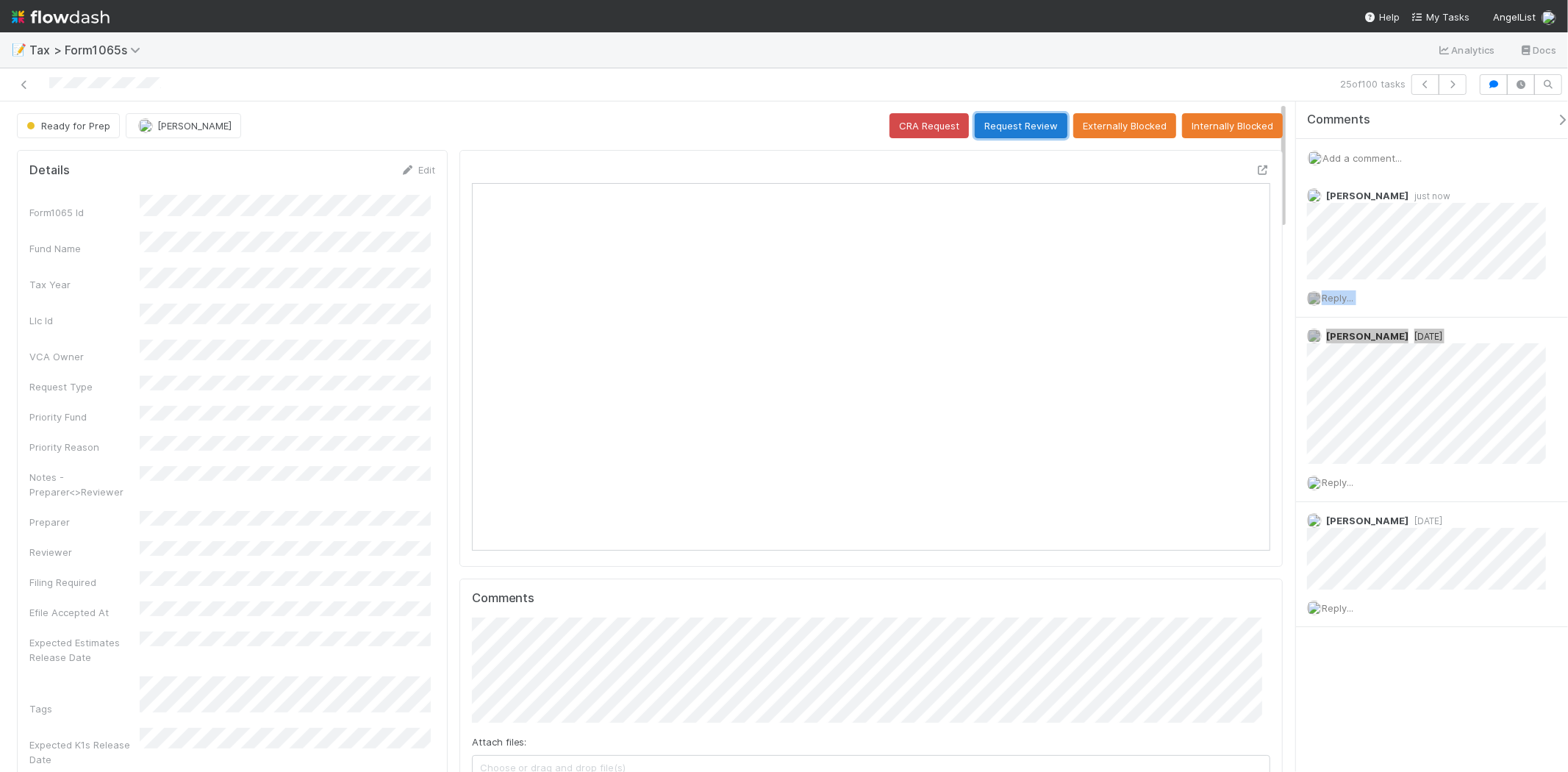
click at [1005, 123] on button "Request Review" at bounding box center [1022, 125] width 93 height 25
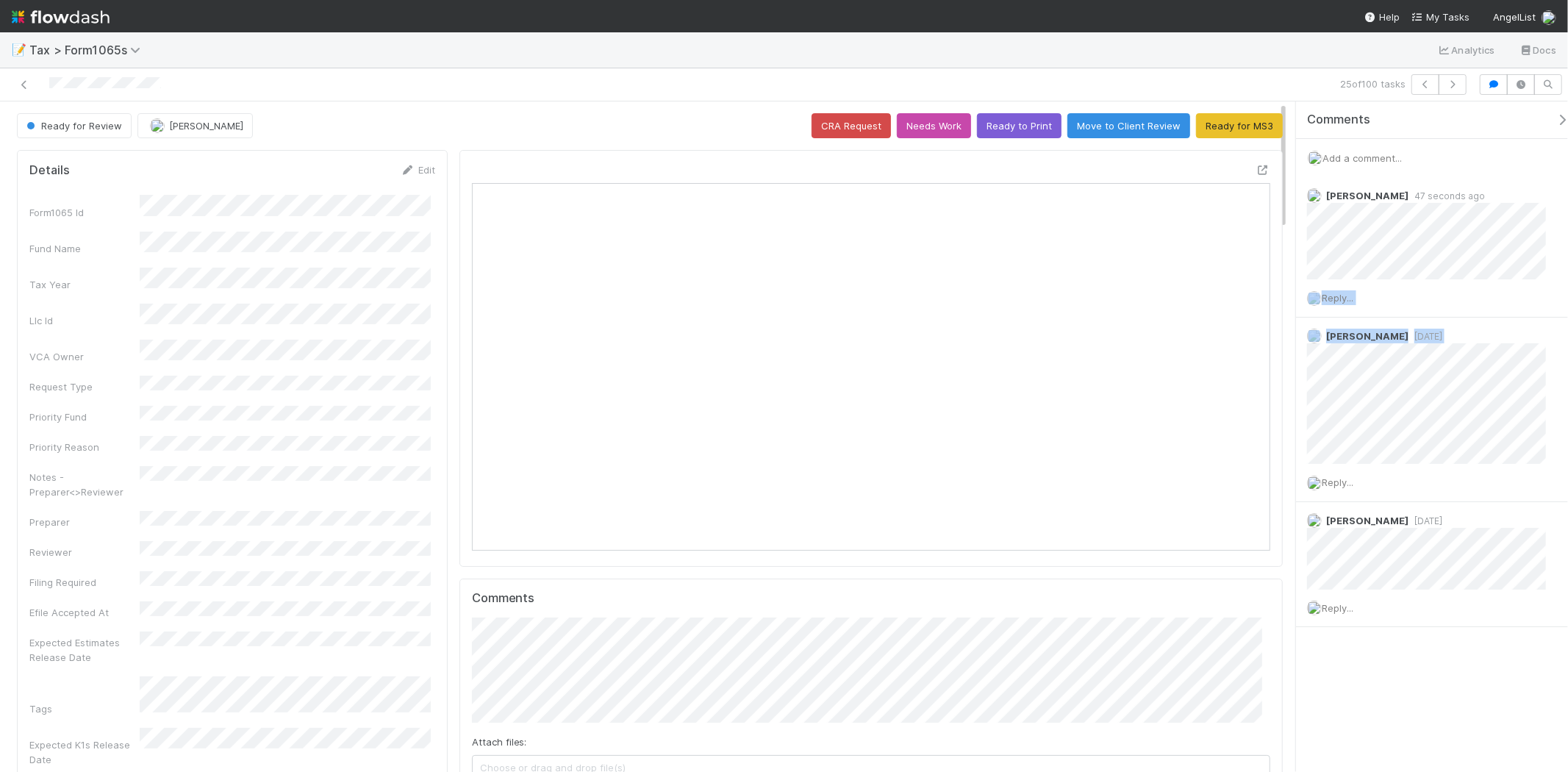
click at [73, 23] on img at bounding box center [61, 16] width 98 height 25
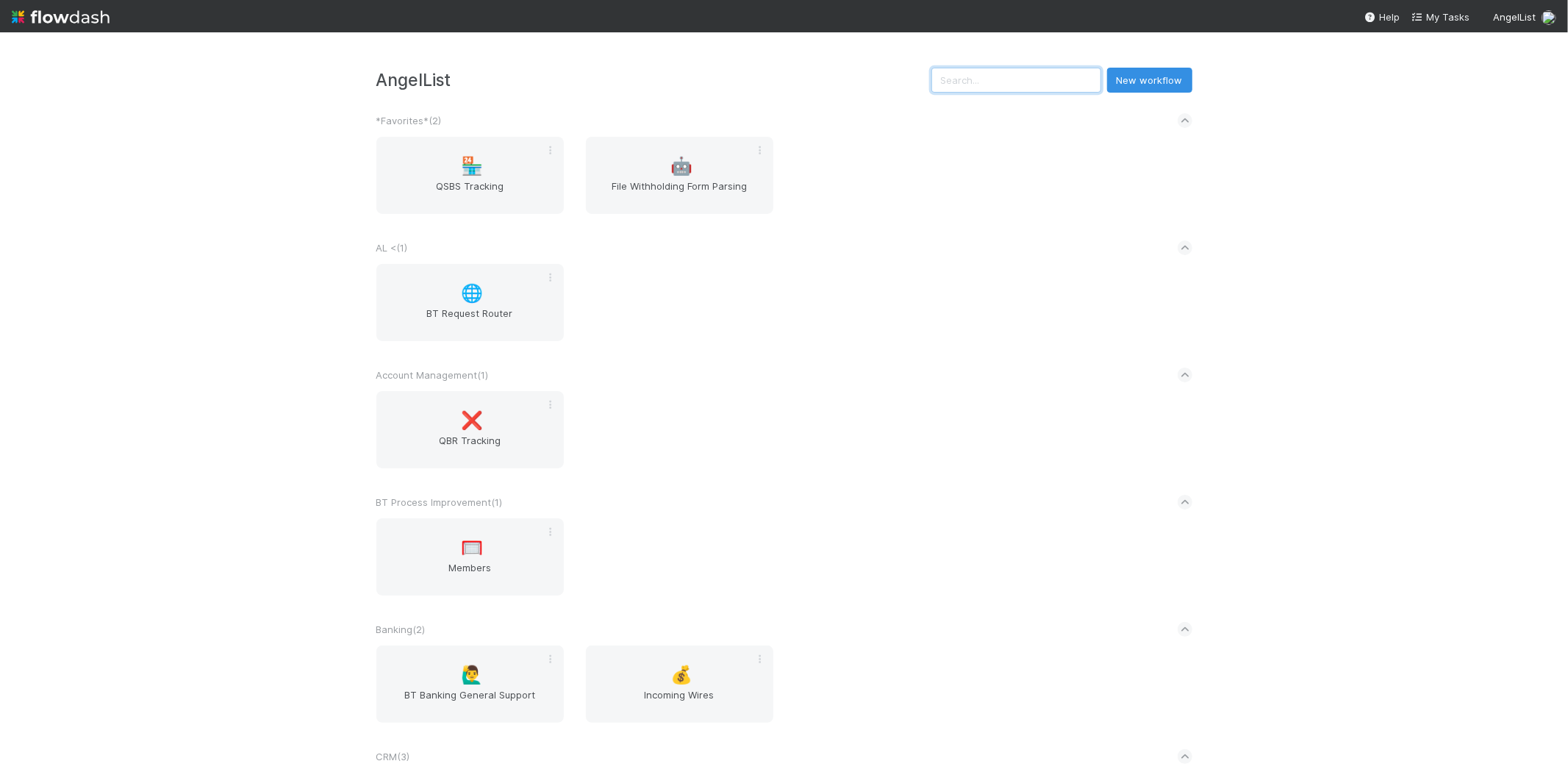
click at [1046, 78] on input "text" at bounding box center [1016, 80] width 170 height 25
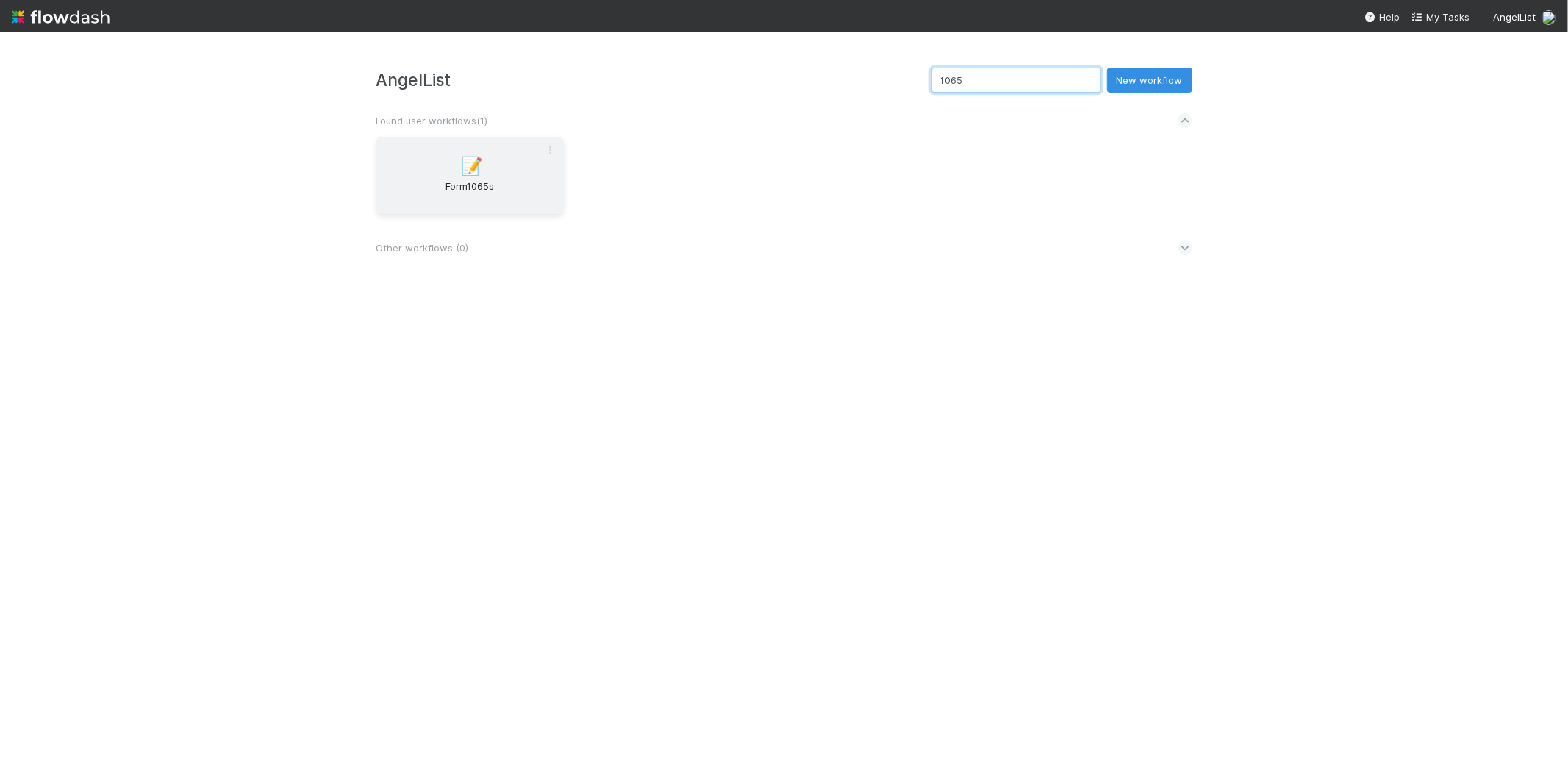
type input "1065"
click at [494, 157] on div "📝 Form1065s" at bounding box center [470, 176] width 188 height 78
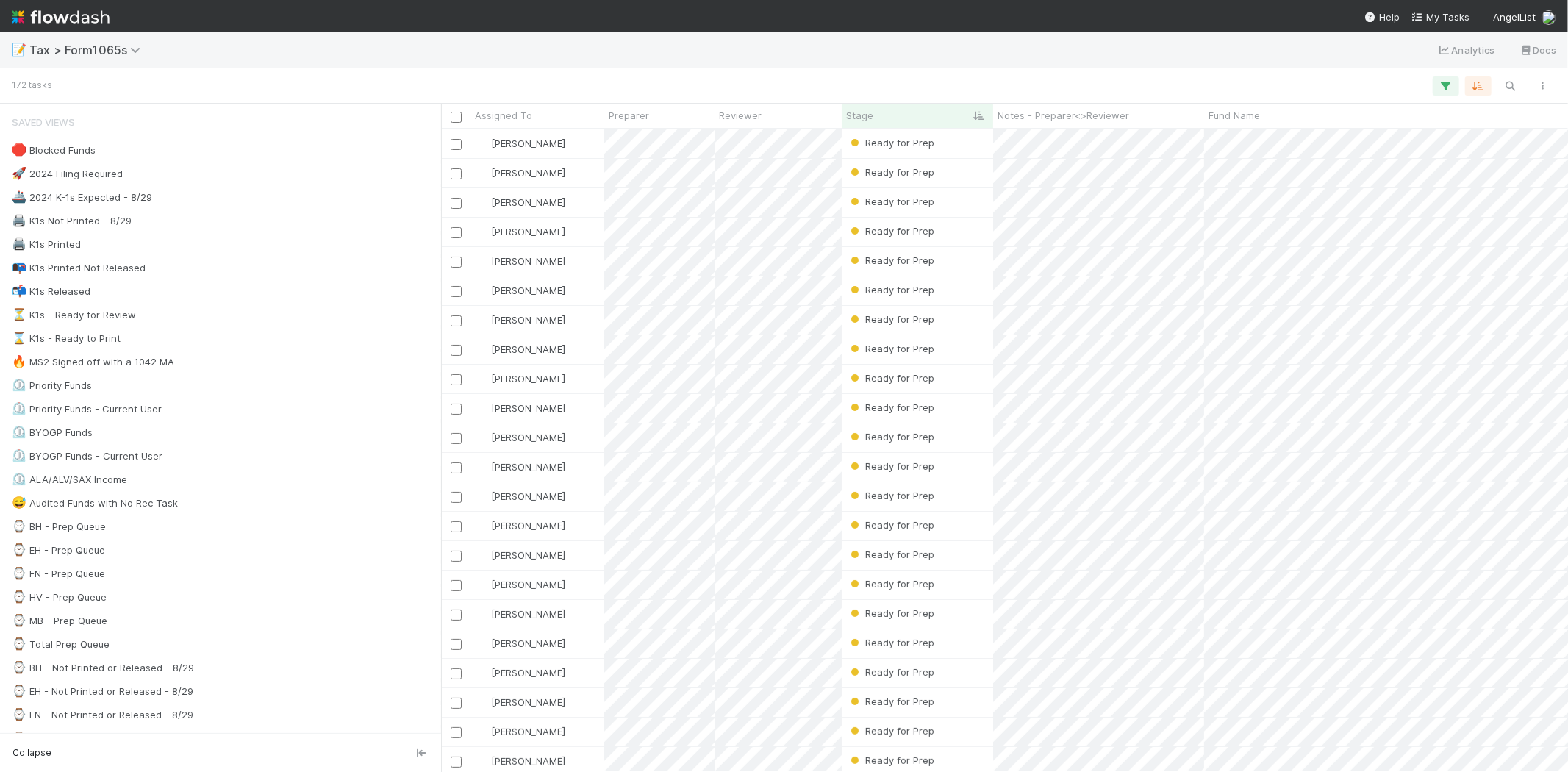
scroll to position [630, 1115]
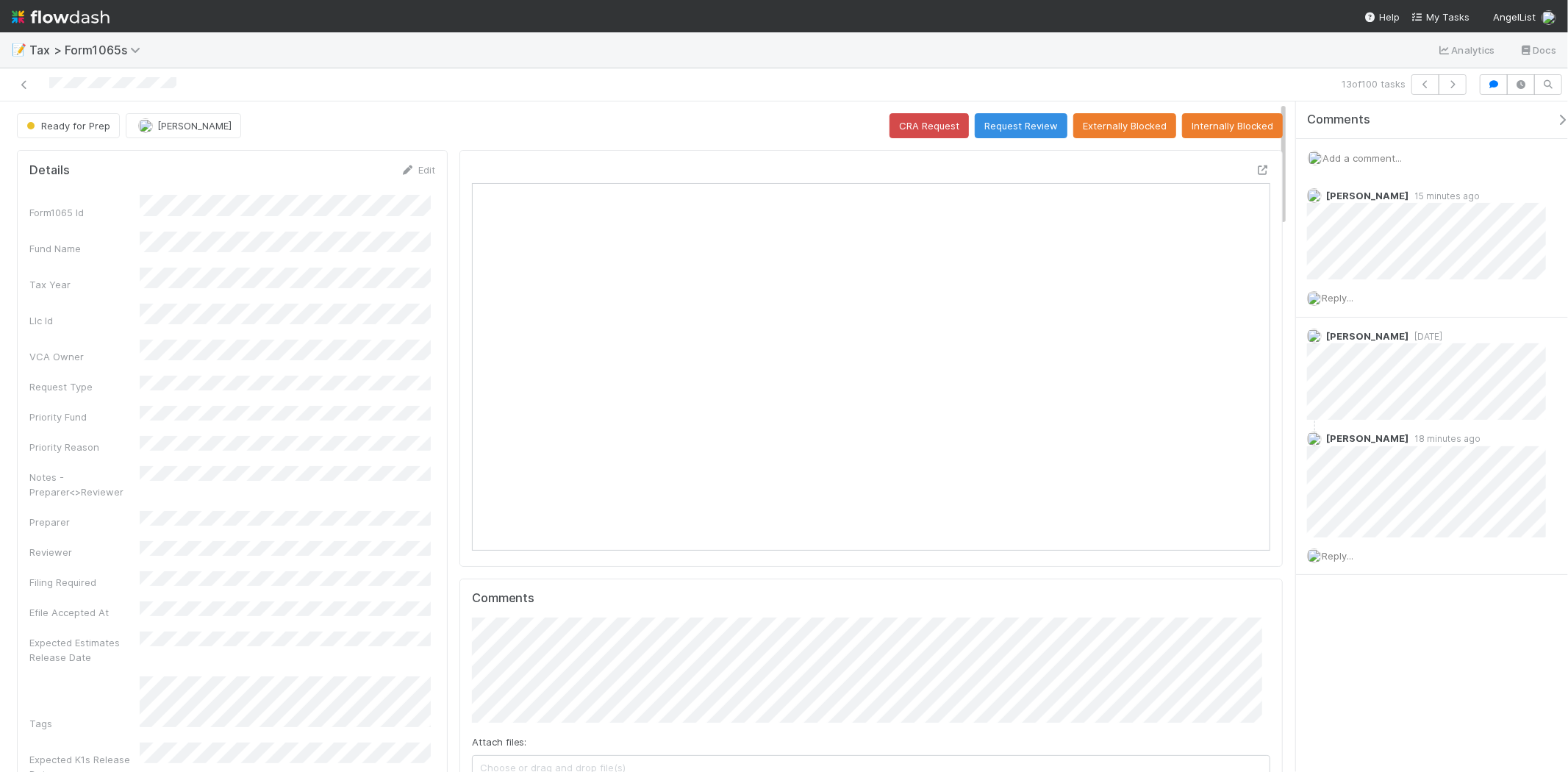
scroll to position [287, 778]
click at [32, 85] on div at bounding box center [374, 84] width 736 height 21
click at [22, 86] on icon at bounding box center [24, 84] width 15 height 9
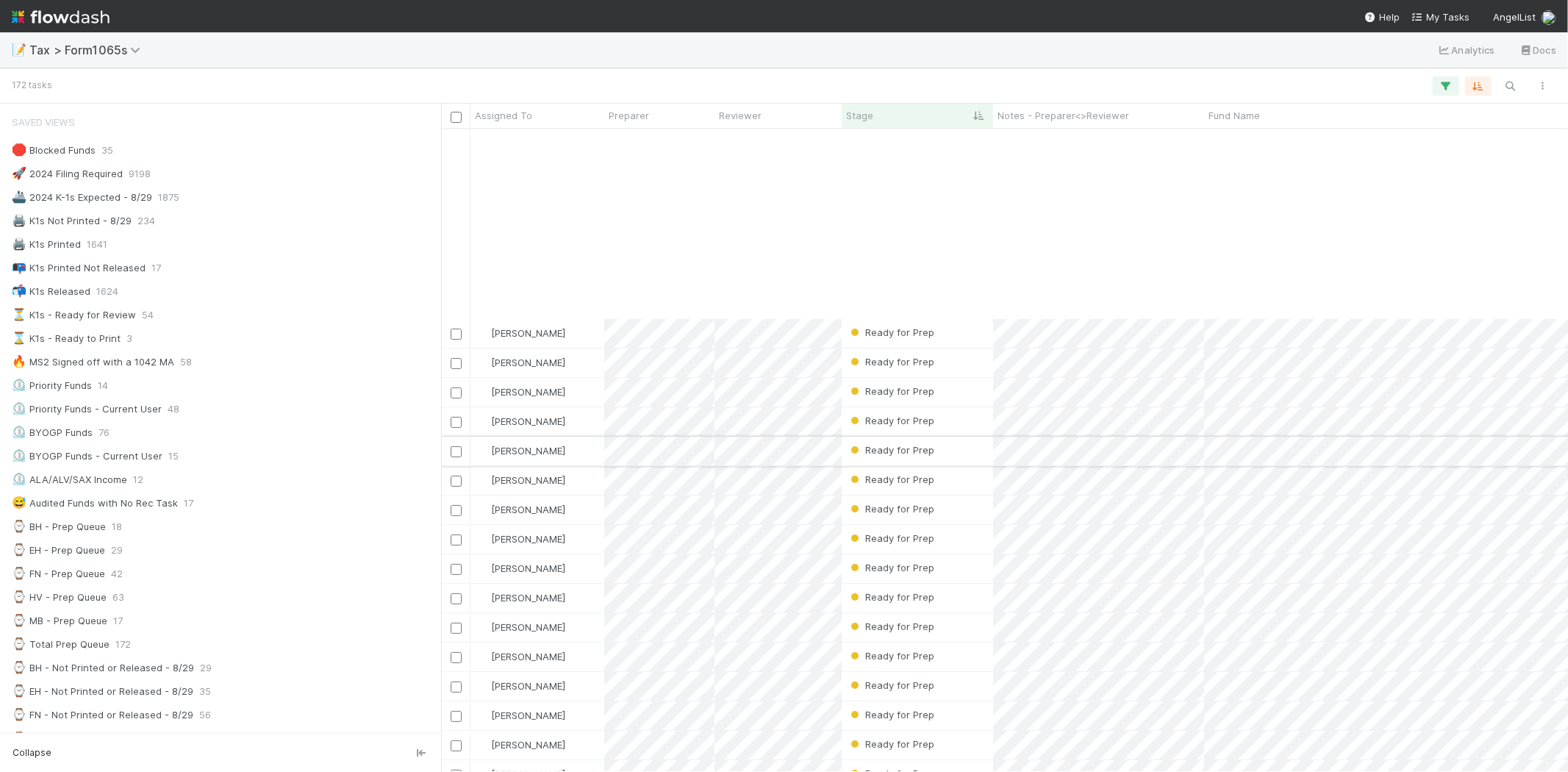
scroll to position [408, 0]
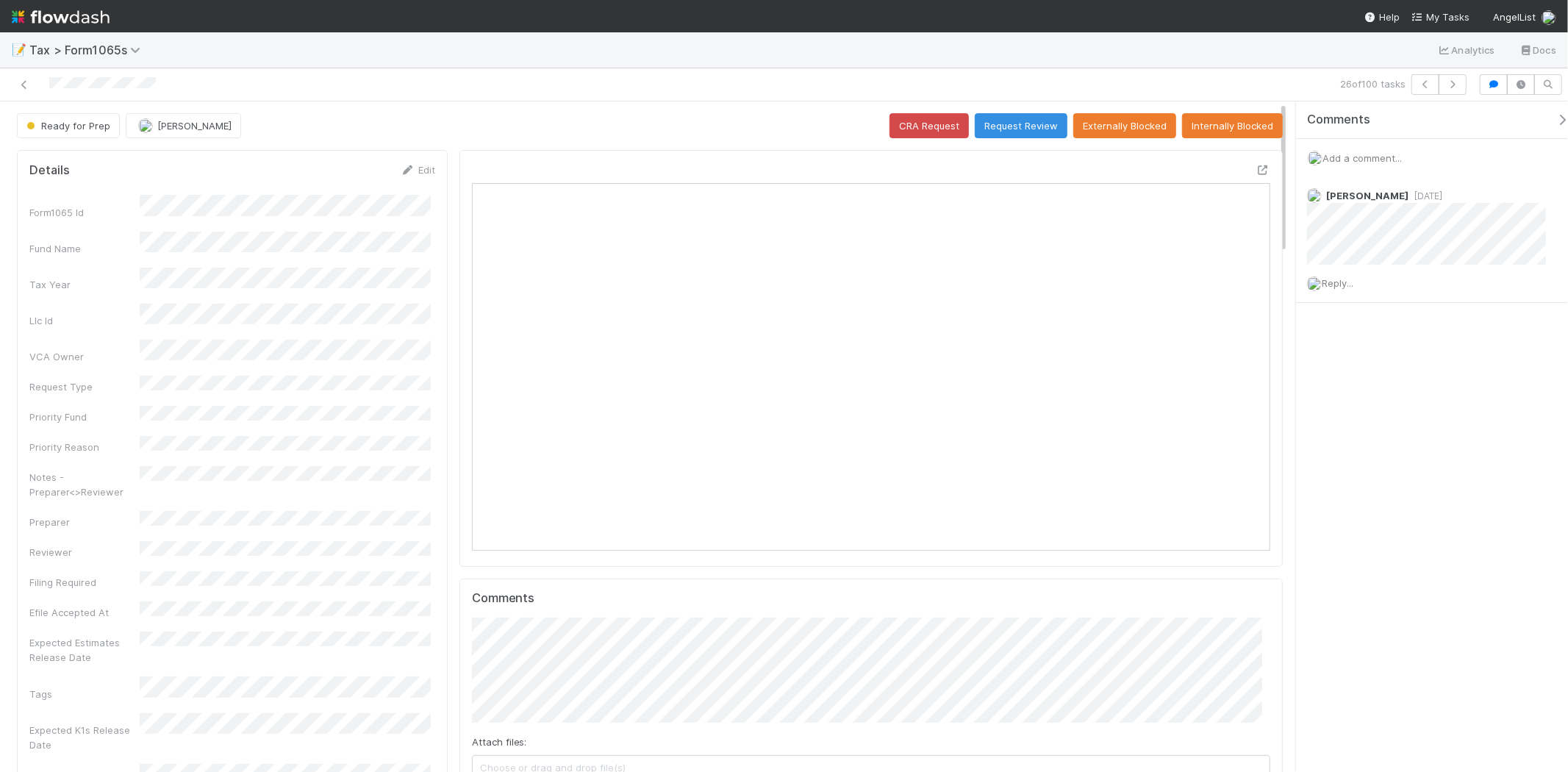
scroll to position [287, 778]
click at [1358, 153] on span "Add a comment..." at bounding box center [1362, 159] width 79 height 12
click at [1349, 377] on button "Add Comment" at bounding box center [1362, 384] width 85 height 25
click at [44, 91] on div at bounding box center [374, 84] width 736 height 21
click at [21, 83] on icon at bounding box center [24, 84] width 15 height 9
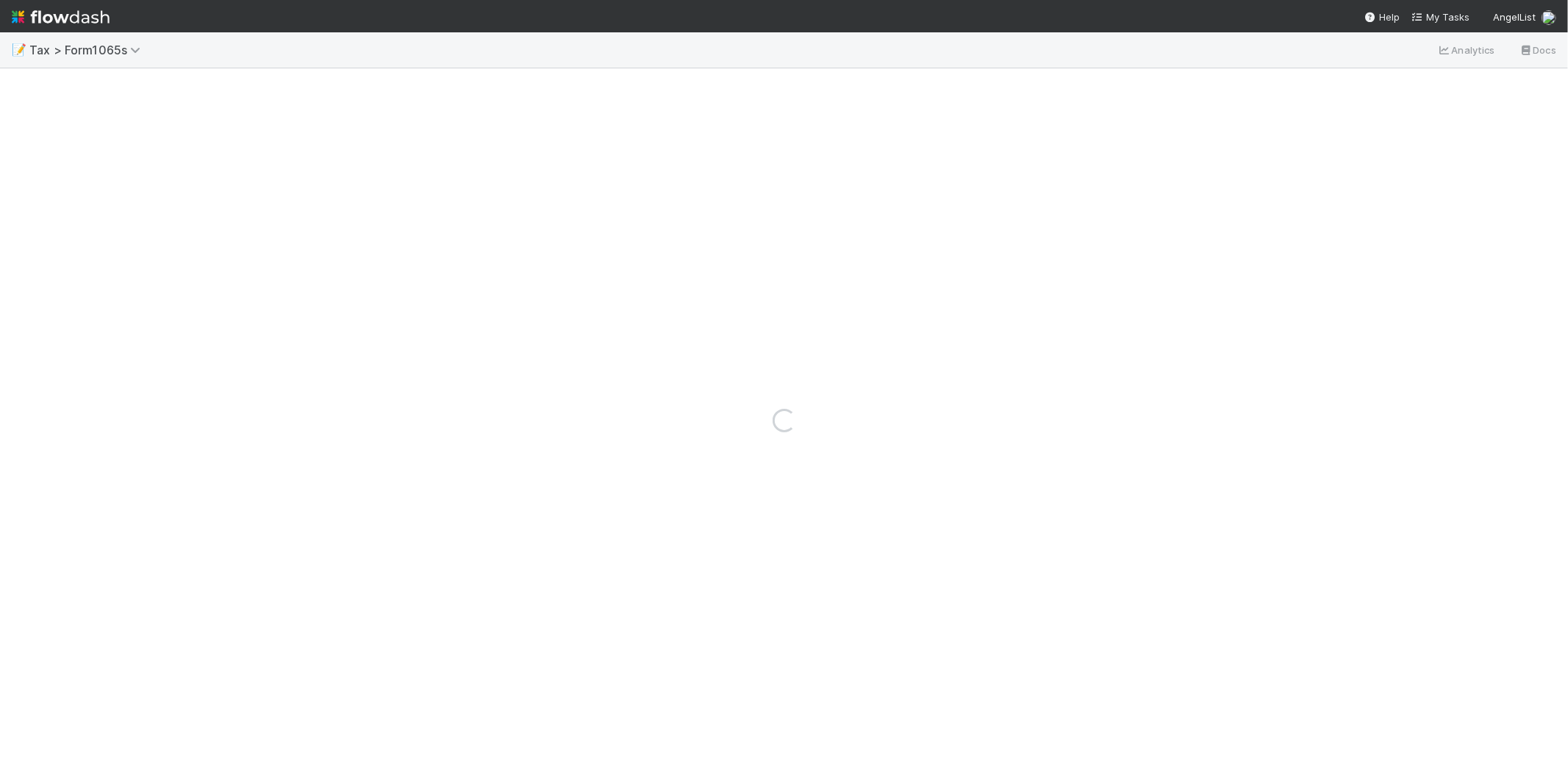
click at [21, 83] on div "Loading..." at bounding box center [784, 420] width 1568 height 704
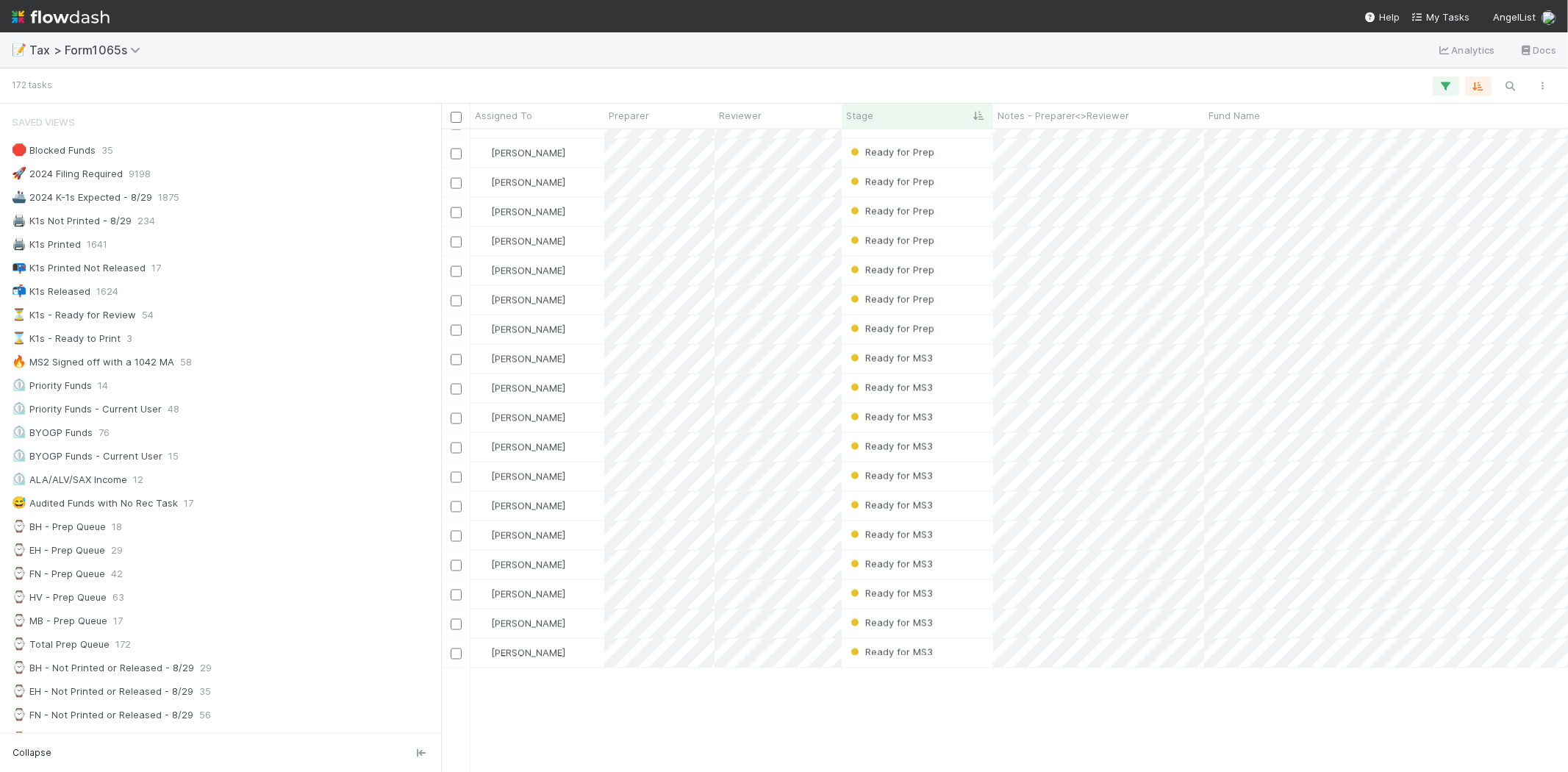
scroll to position [1739, 0]
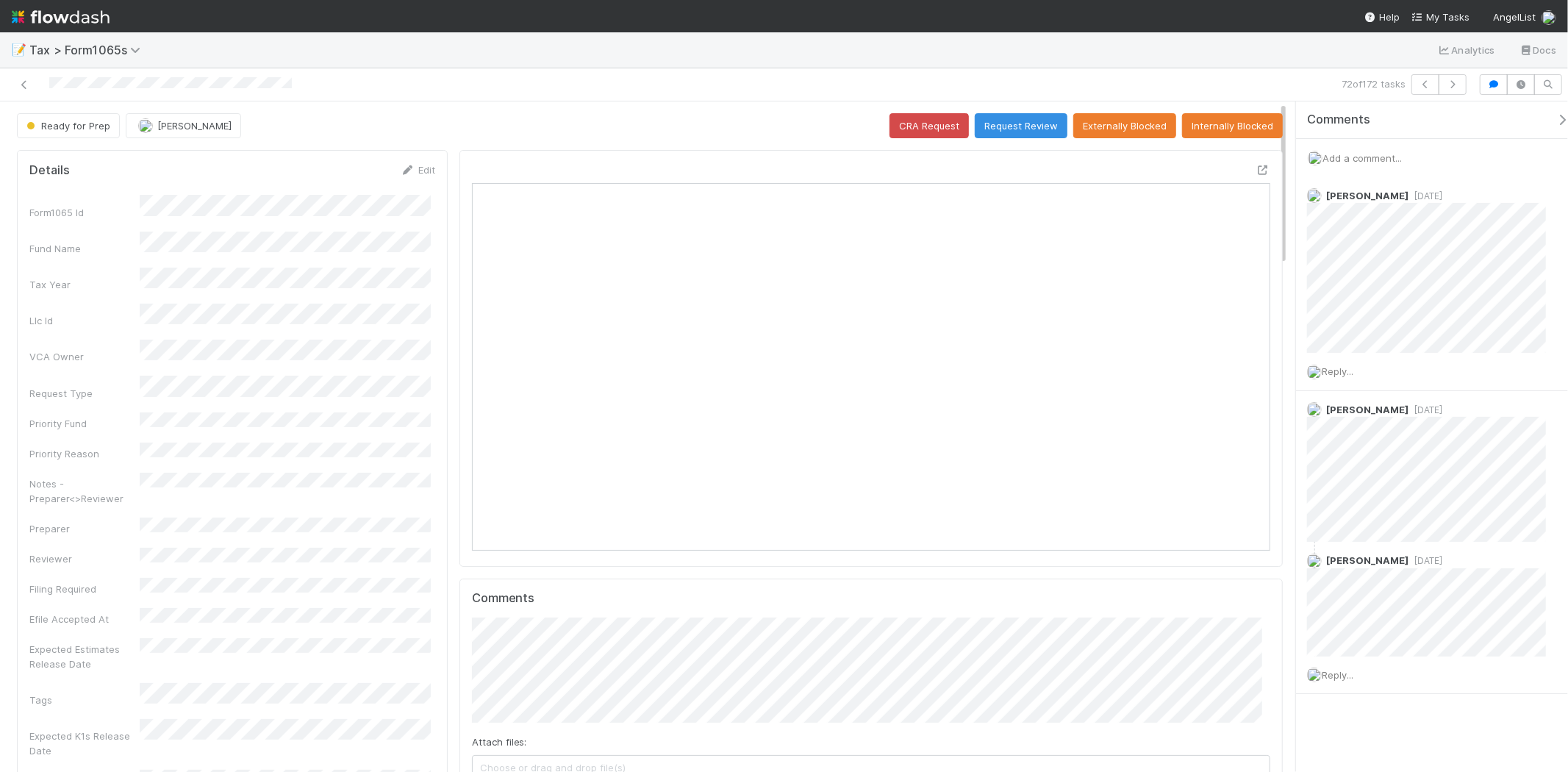
scroll to position [287, 778]
click at [1387, 164] on div "Add a comment..." at bounding box center [1439, 158] width 284 height 38
click at [1386, 159] on span "Add a comment..." at bounding box center [1362, 159] width 79 height 12
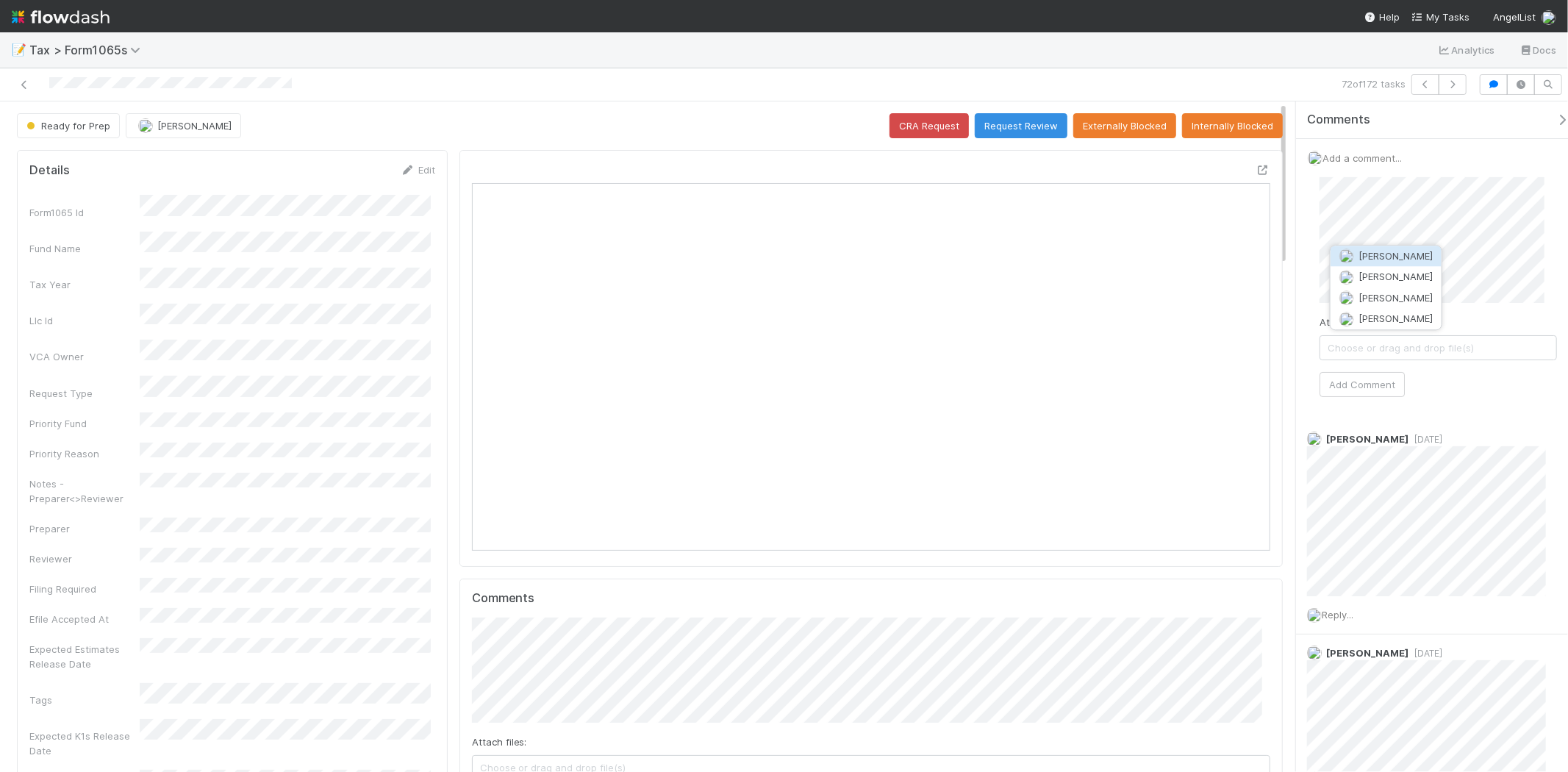
click at [1399, 261] on span "Sam Dragul" at bounding box center [1396, 256] width 74 height 12
click at [1358, 387] on button "Add Comment" at bounding box center [1362, 384] width 85 height 25
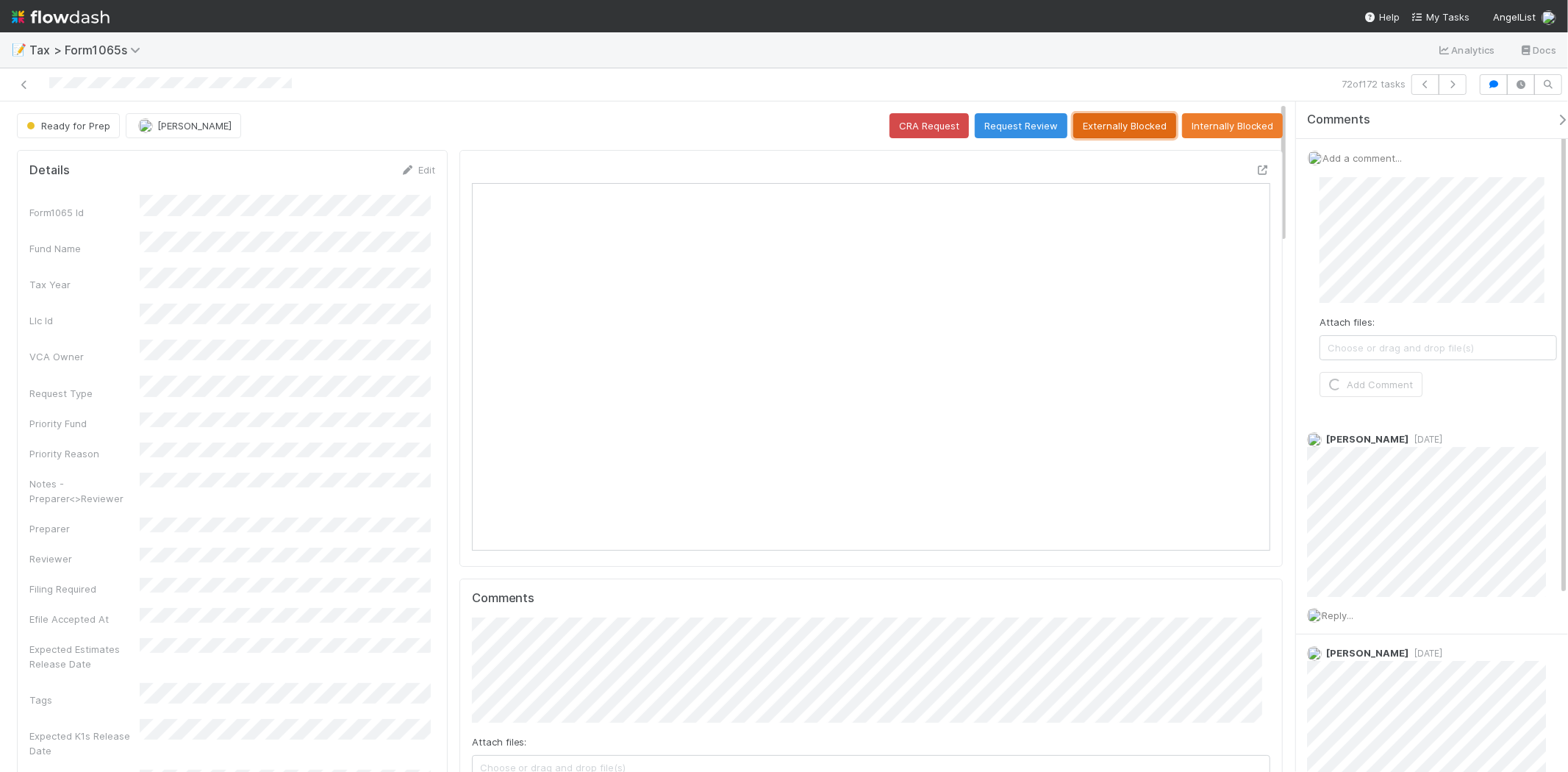
click at [1141, 134] on button "Externally Blocked" at bounding box center [1124, 125] width 103 height 25
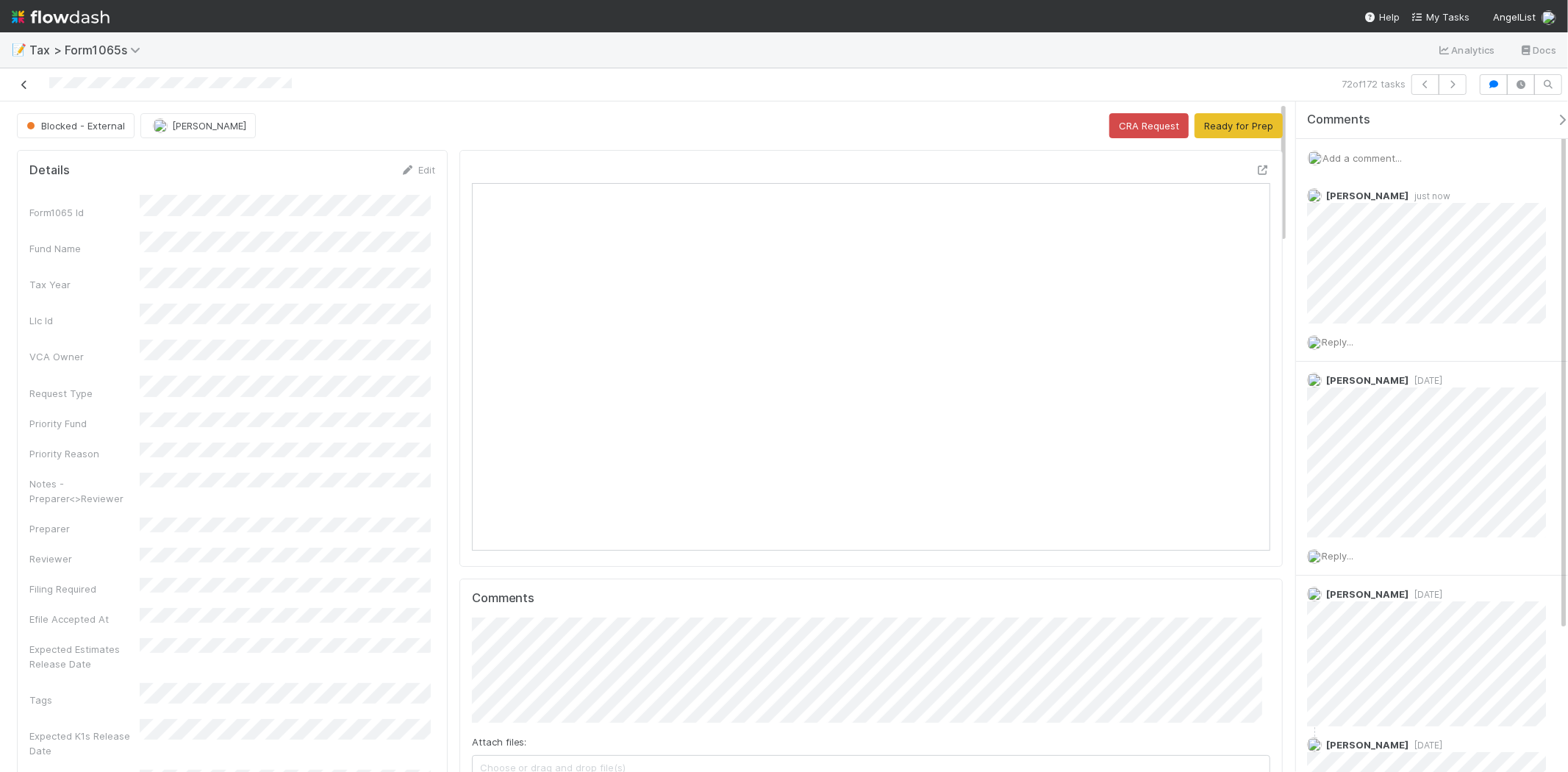
click at [25, 90] on link at bounding box center [24, 84] width 15 height 15
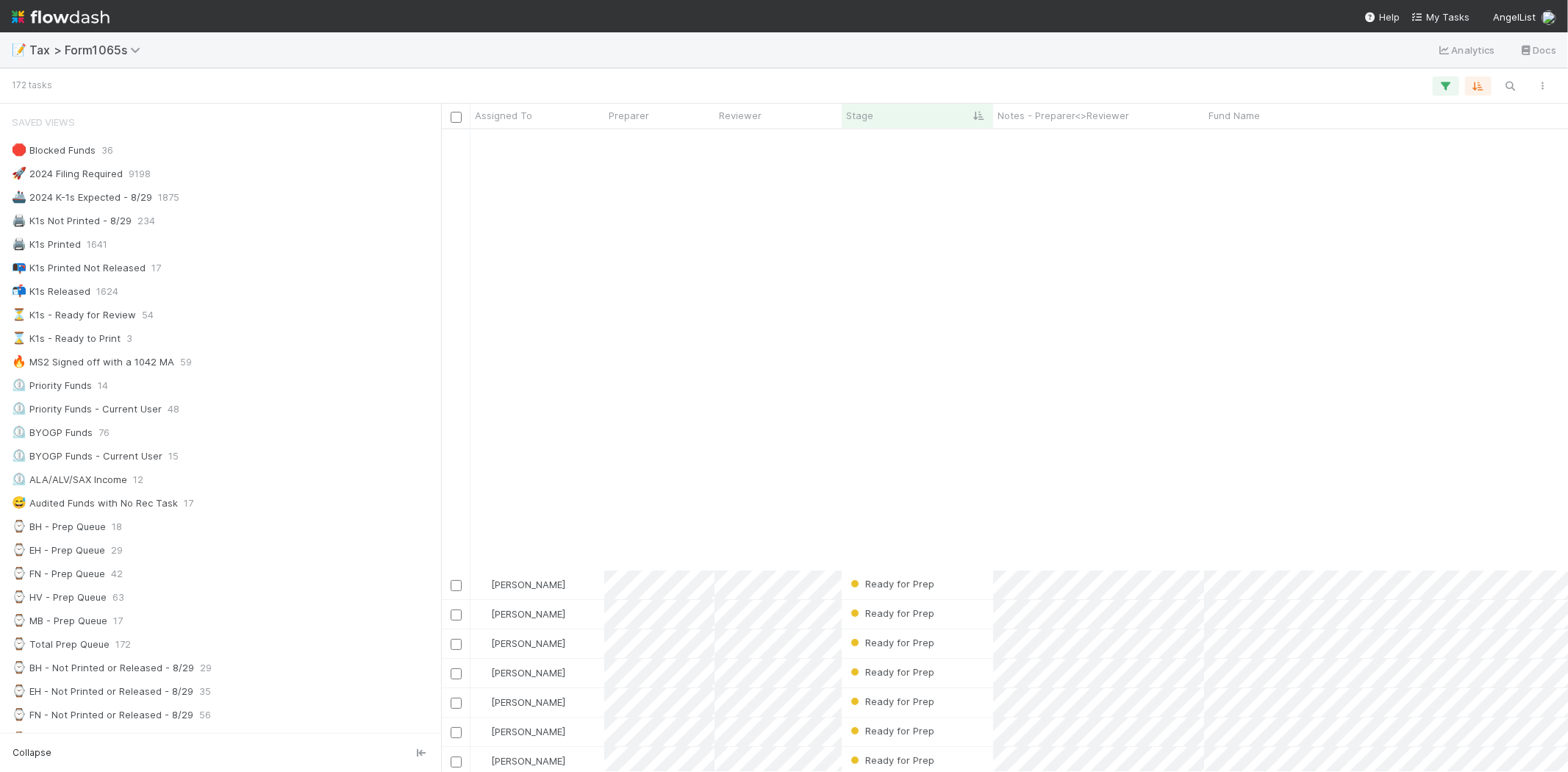
scroll to position [489, 0]
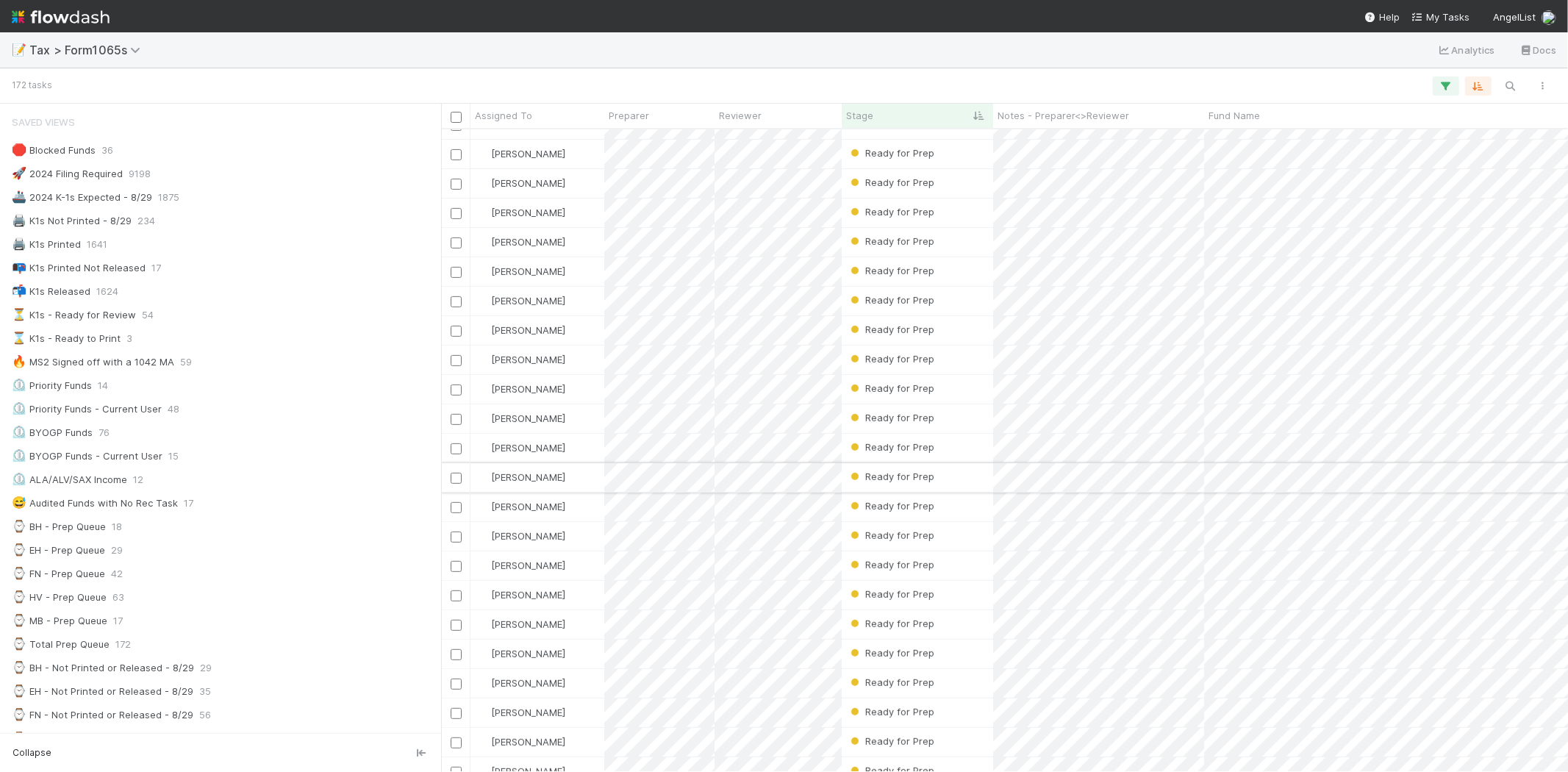
click at [972, 475] on div "Ready for Prep" at bounding box center [918, 477] width 152 height 28
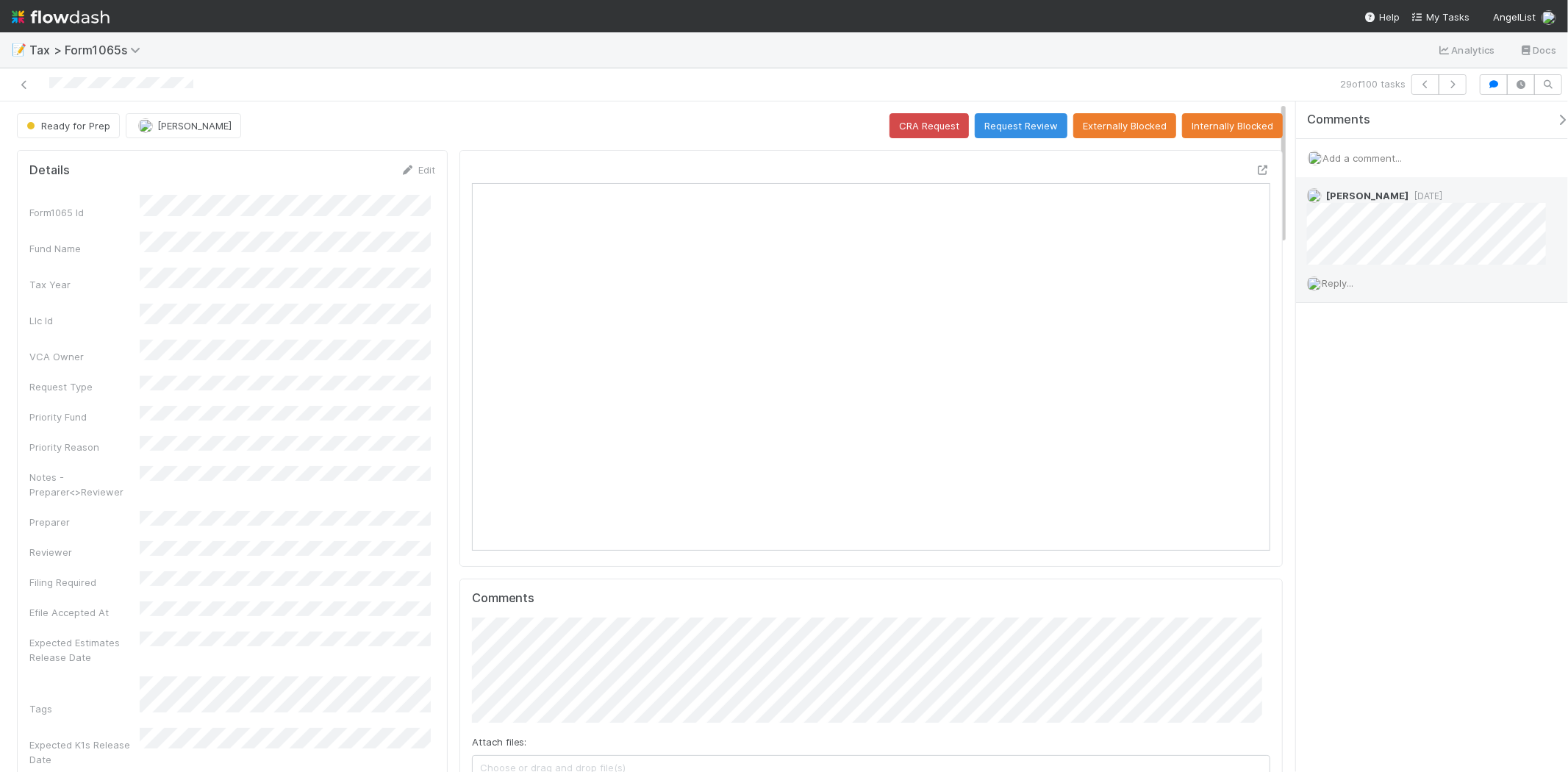
scroll to position [287, 778]
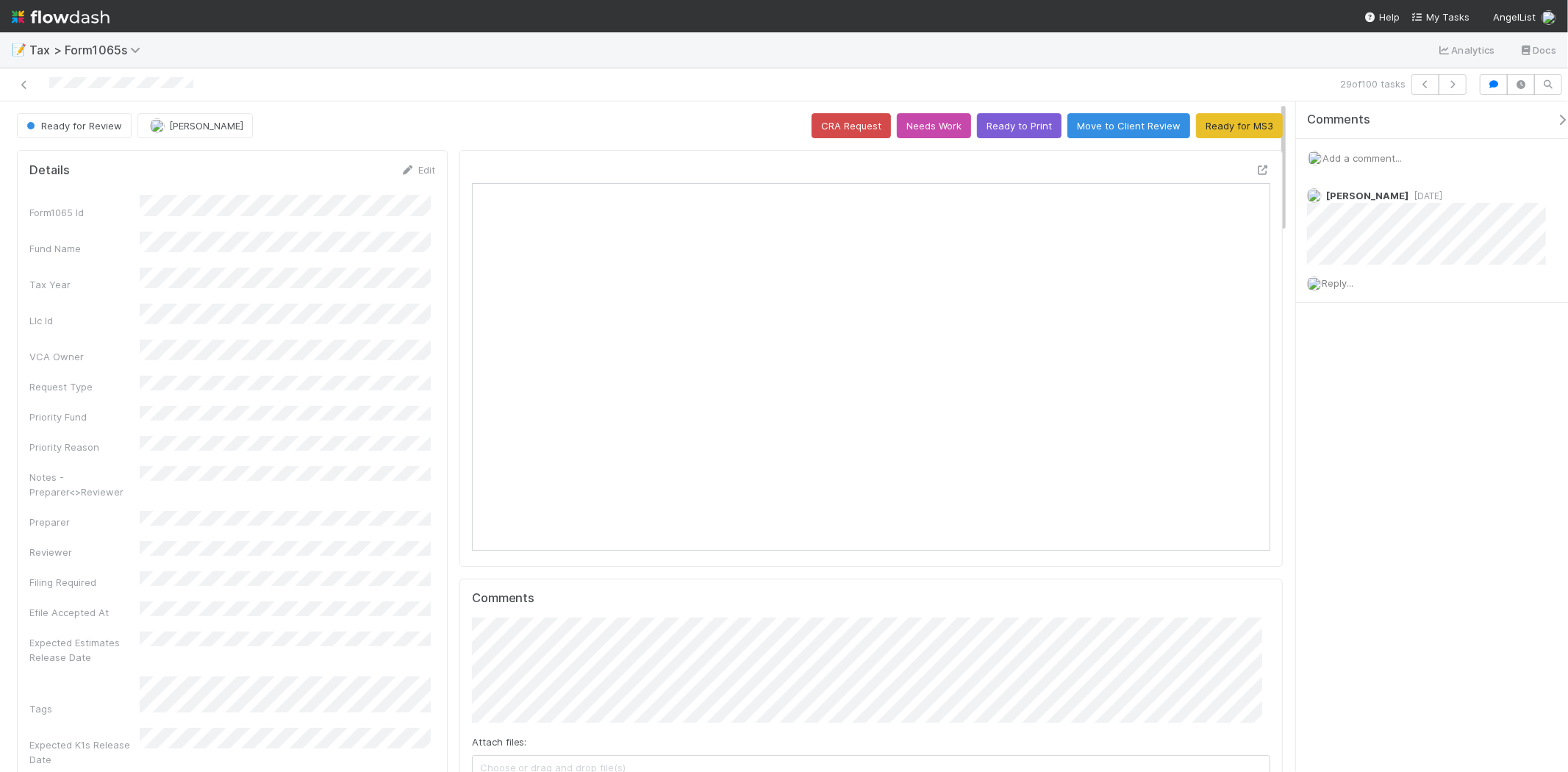
click at [73, 11] on img at bounding box center [61, 16] width 98 height 25
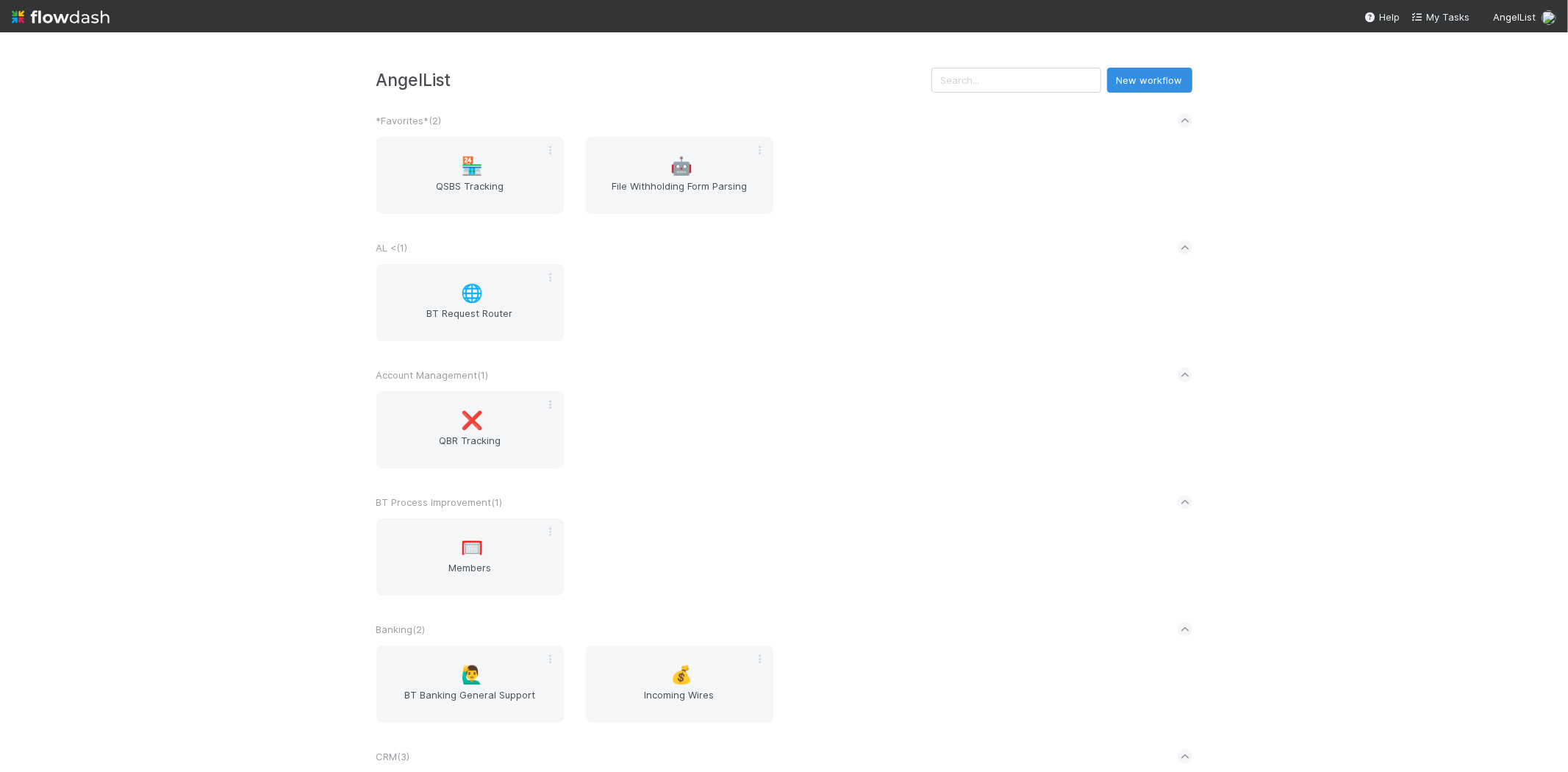
click at [991, 65] on div "AngelList New workflow *Favorites* ( 2 ) 🏪 QSBS Tracking 🤖 File Withholding For…" at bounding box center [784, 402] width 1568 height 740
click at [991, 73] on input "text" at bounding box center [1016, 80] width 170 height 25
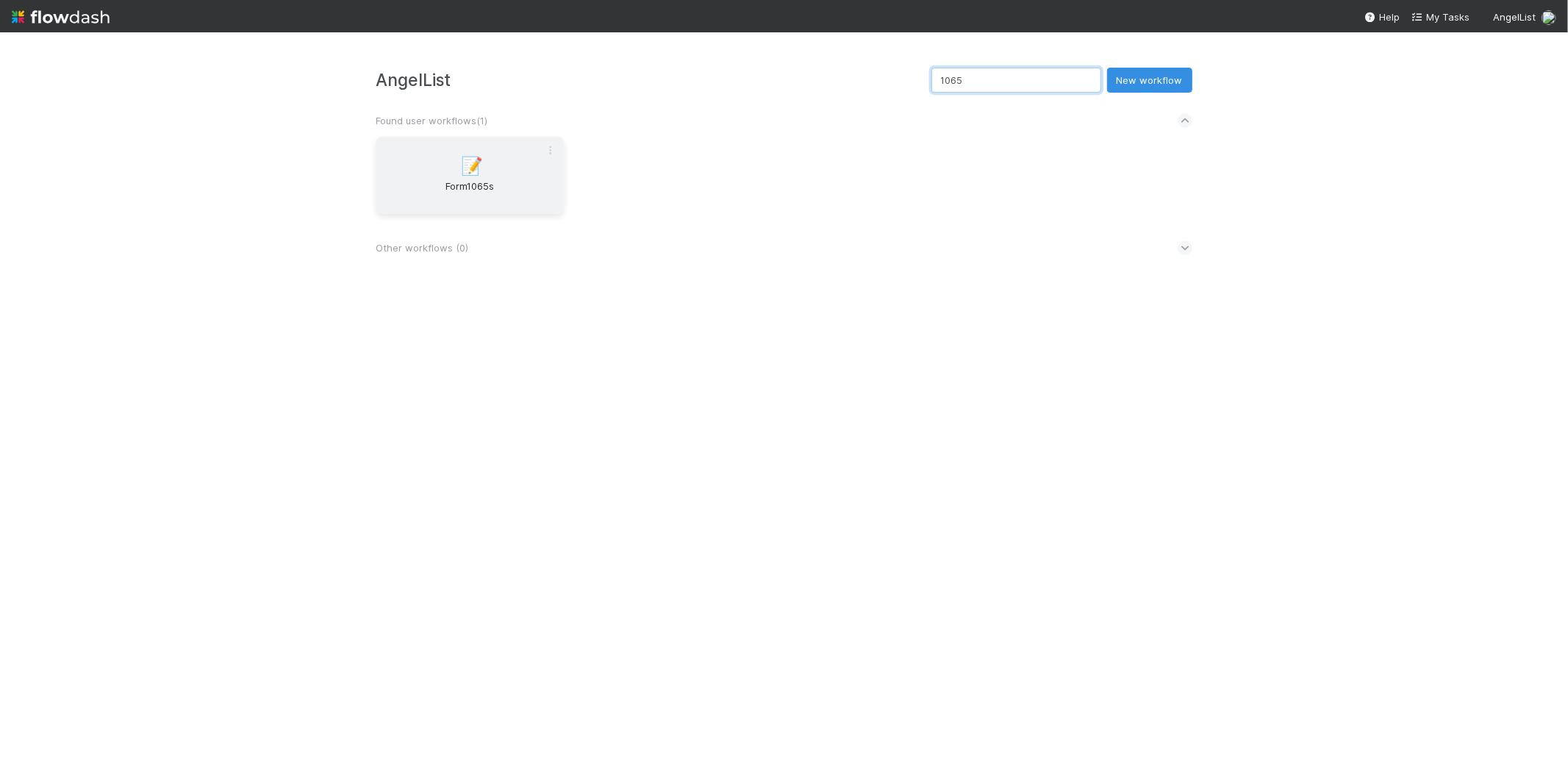
type input "1065"
click at [476, 168] on span "📝" at bounding box center [472, 166] width 22 height 19
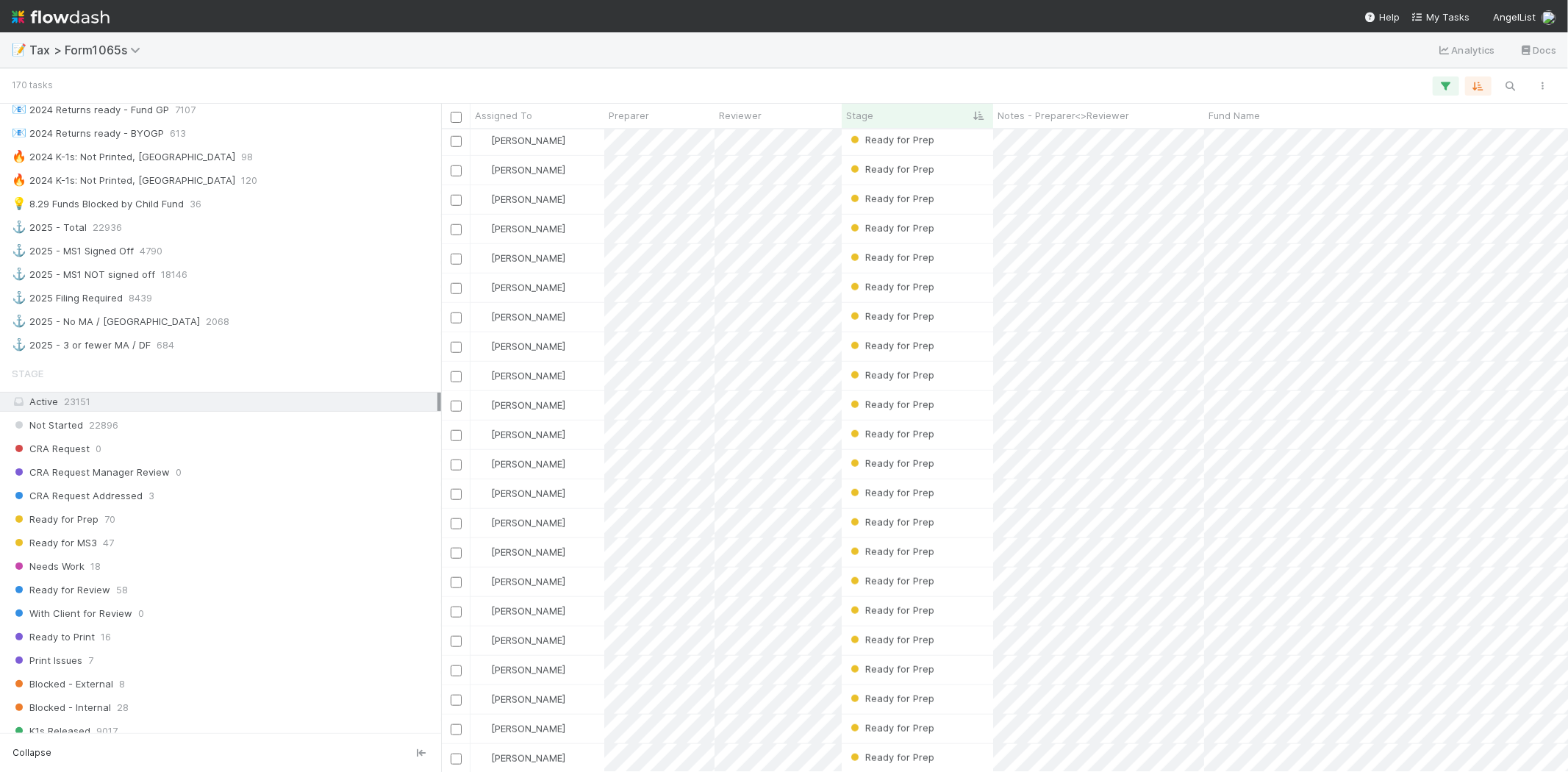
scroll to position [981, 0]
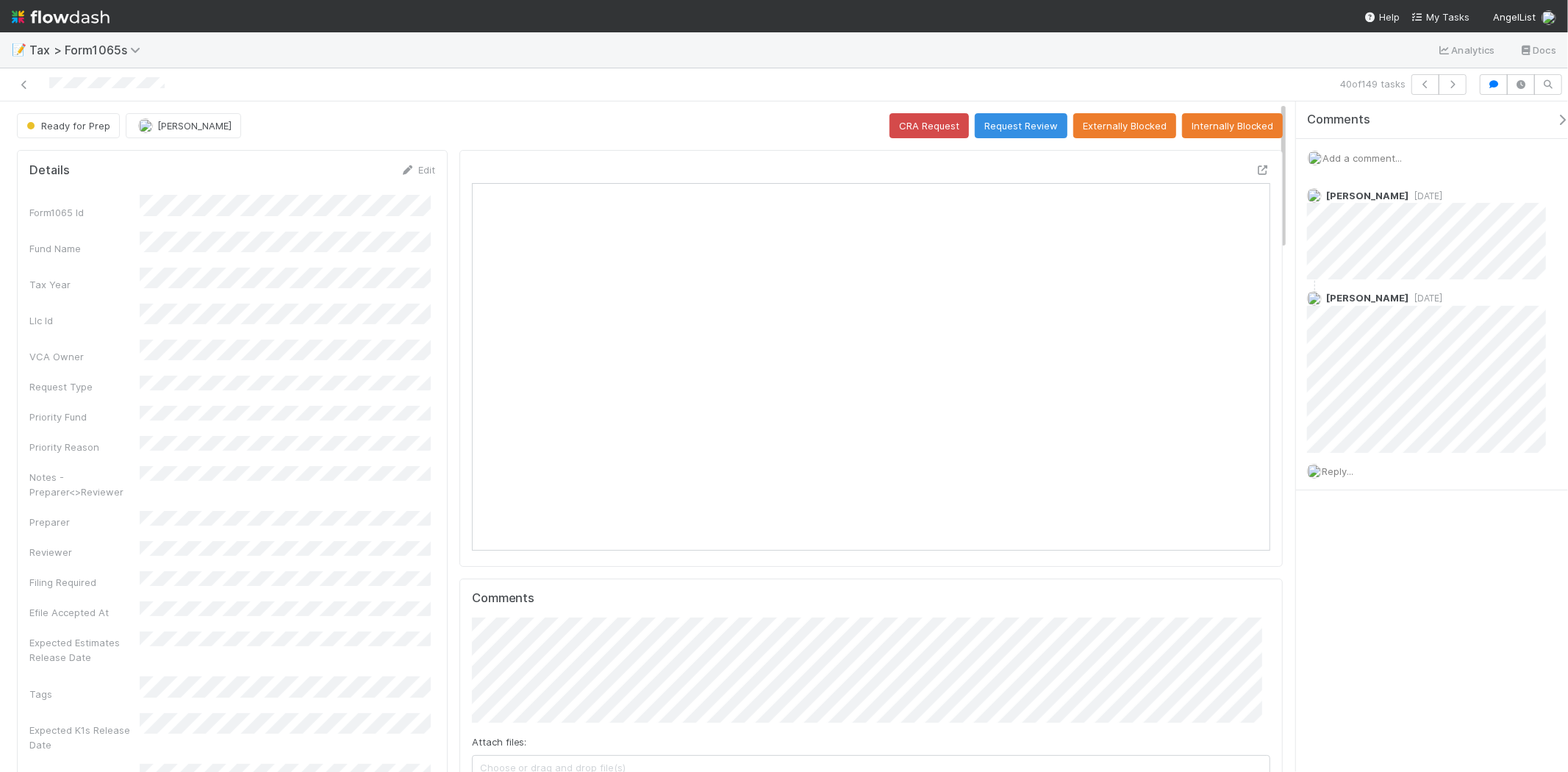
click at [1362, 148] on div "Add a comment..." at bounding box center [1439, 158] width 284 height 38
click at [1362, 154] on span "Add a comment..." at bounding box center [1362, 159] width 79 height 12
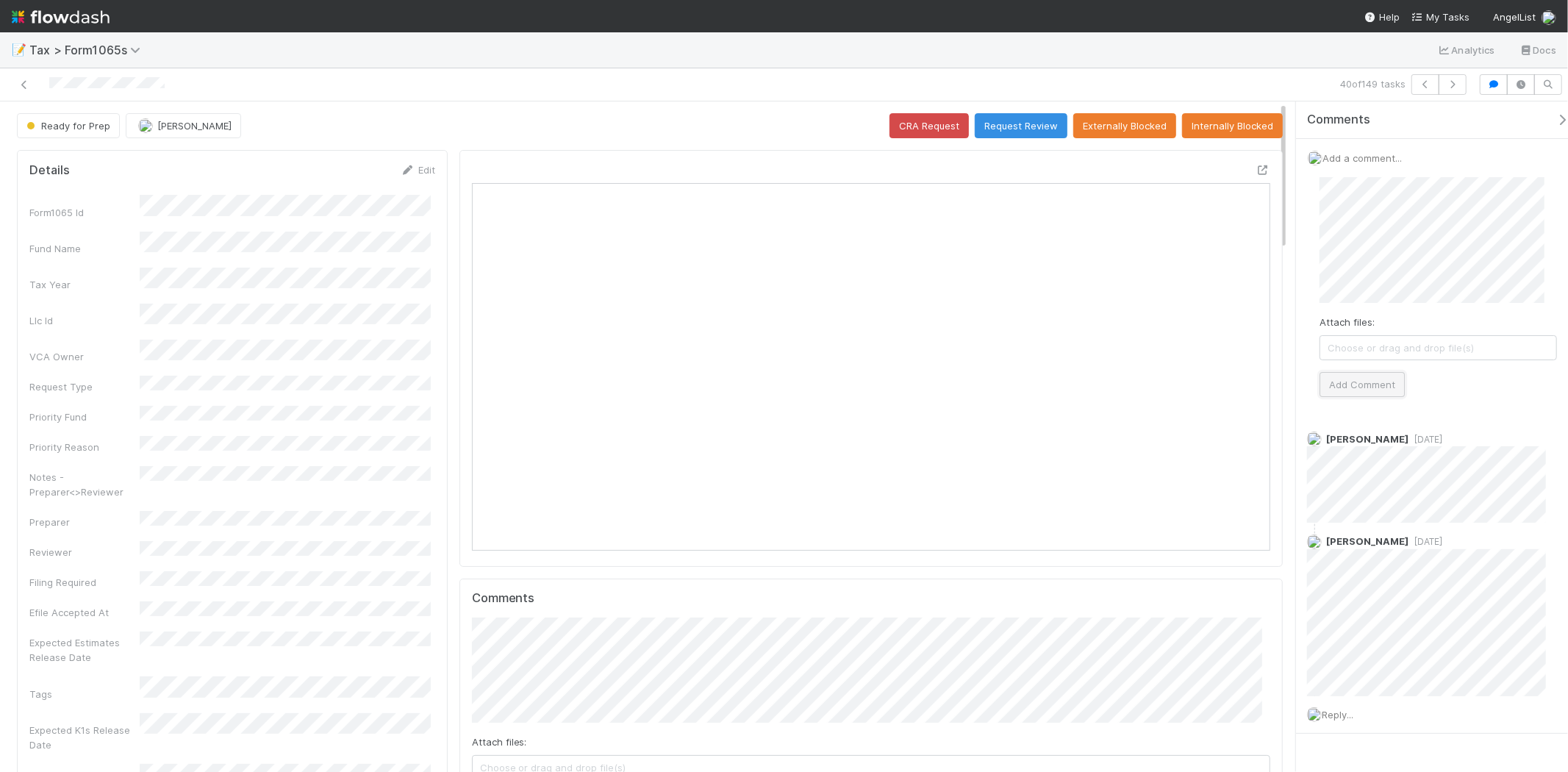
click at [1366, 372] on button "Add Comment" at bounding box center [1362, 384] width 85 height 25
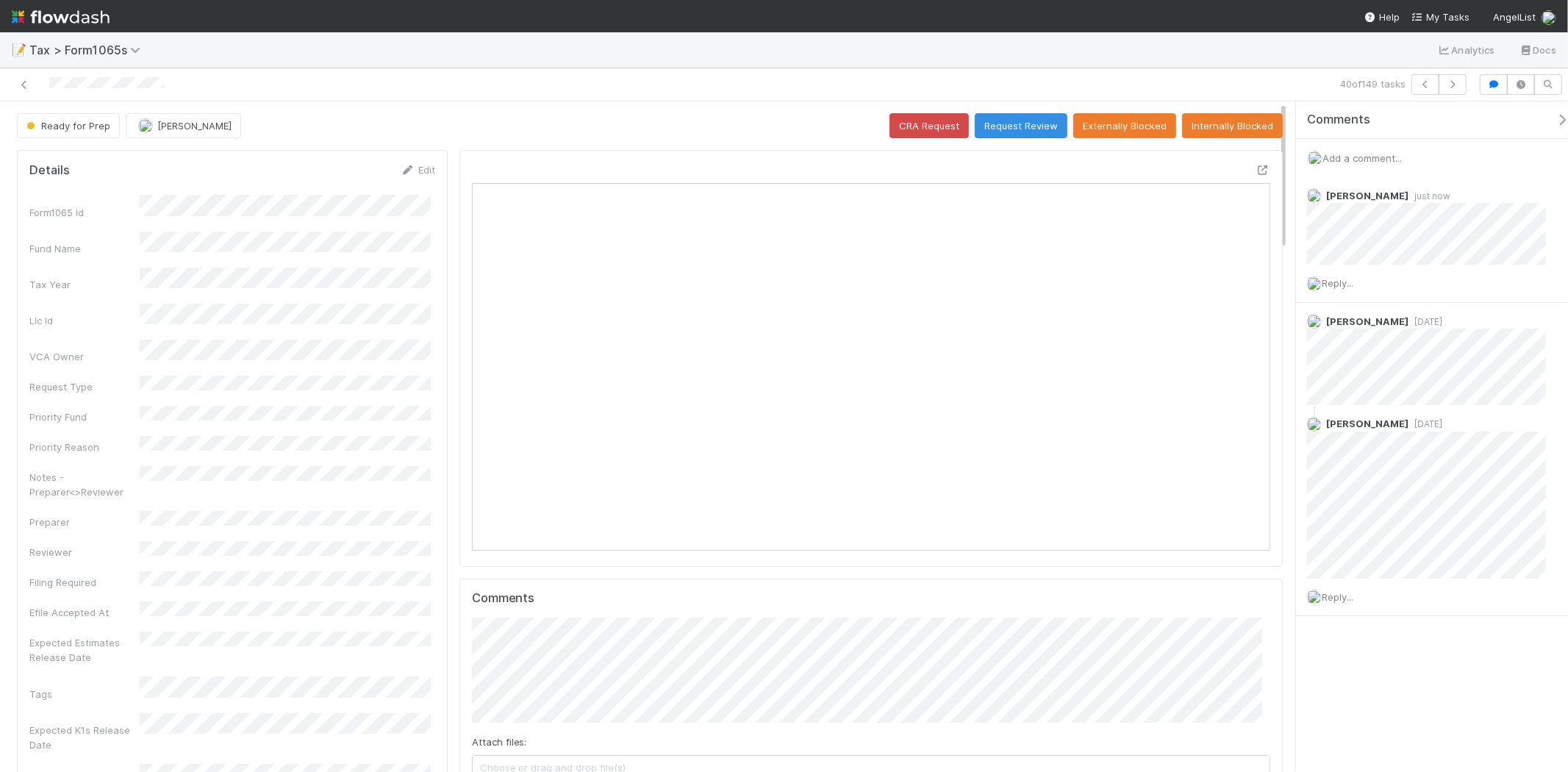
click at [1378, 153] on span "Add a comment..." at bounding box center [1362, 159] width 79 height 12
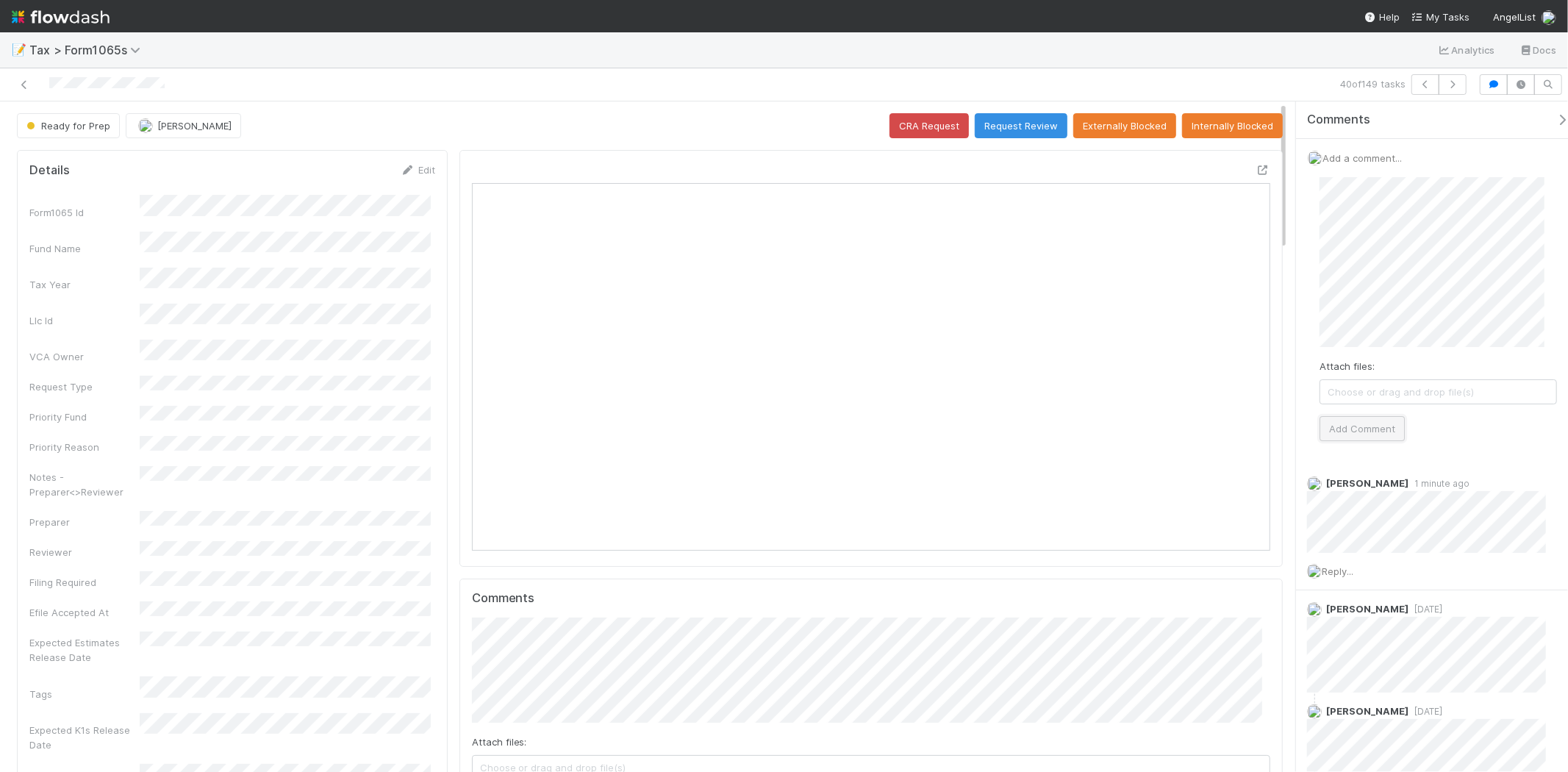
click at [1359, 424] on button "Add Comment" at bounding box center [1362, 428] width 85 height 25
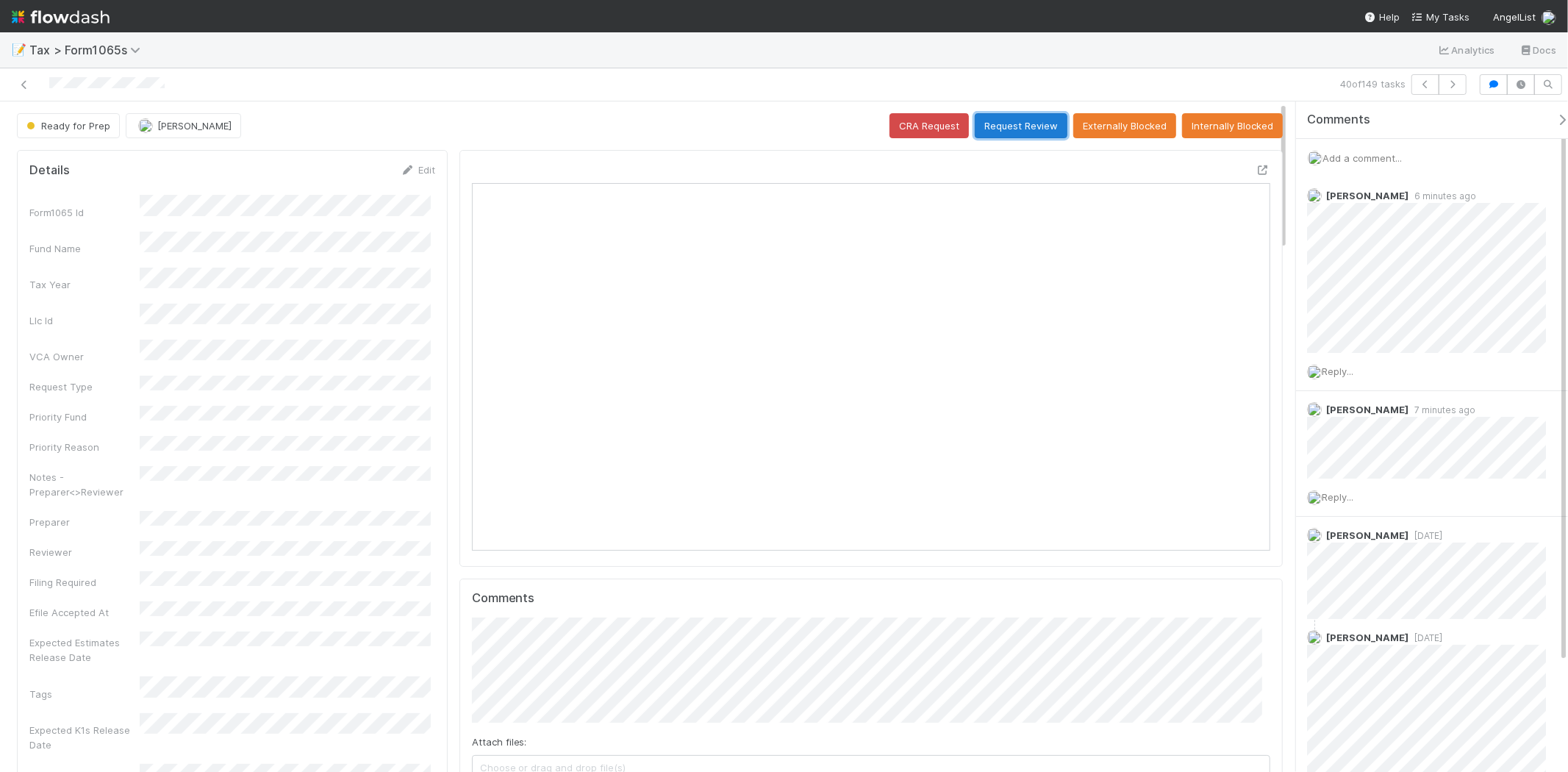
click at [1023, 128] on button "Request Review" at bounding box center [1022, 125] width 93 height 25
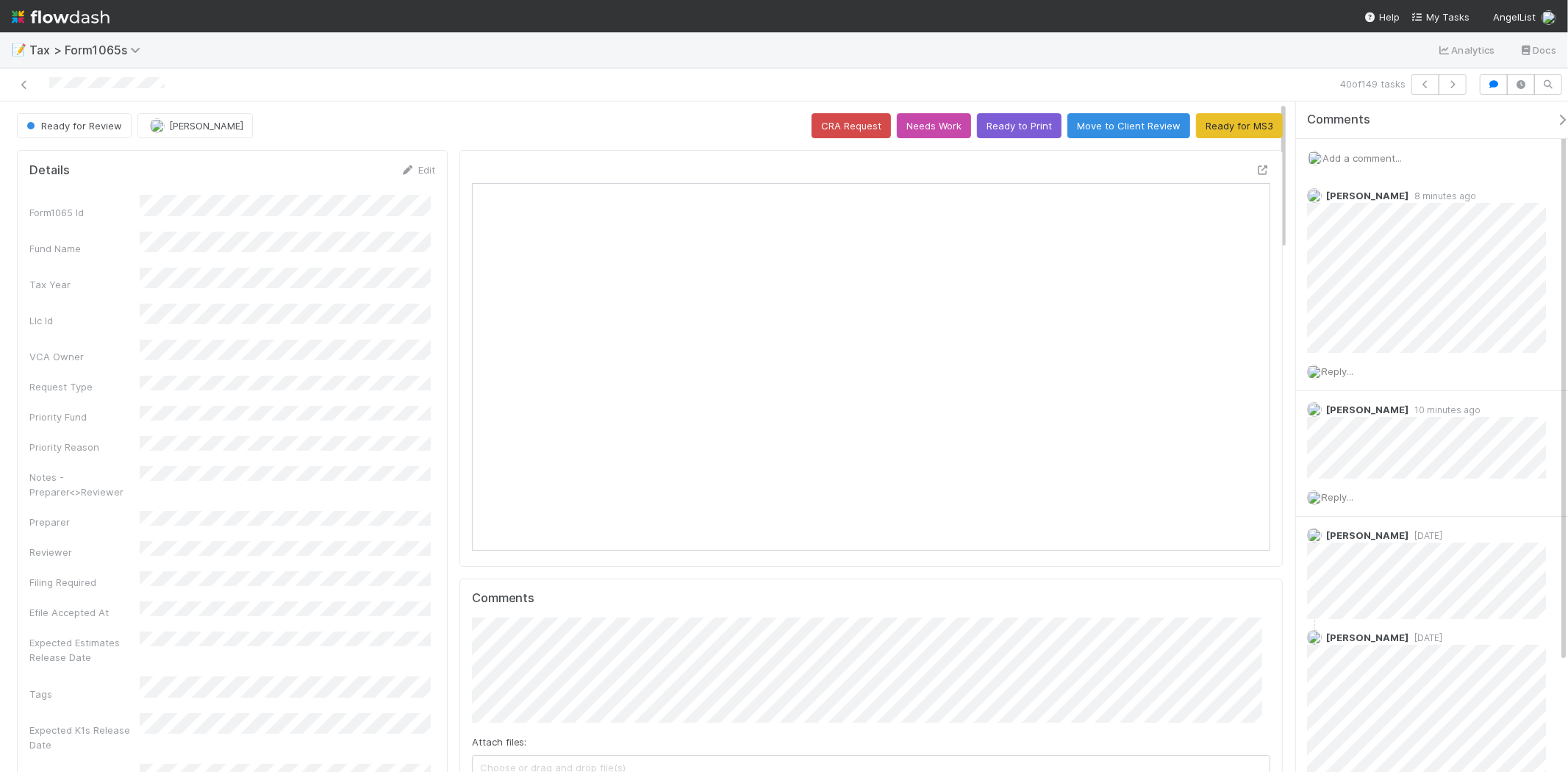
click at [97, 22] on img at bounding box center [61, 16] width 98 height 25
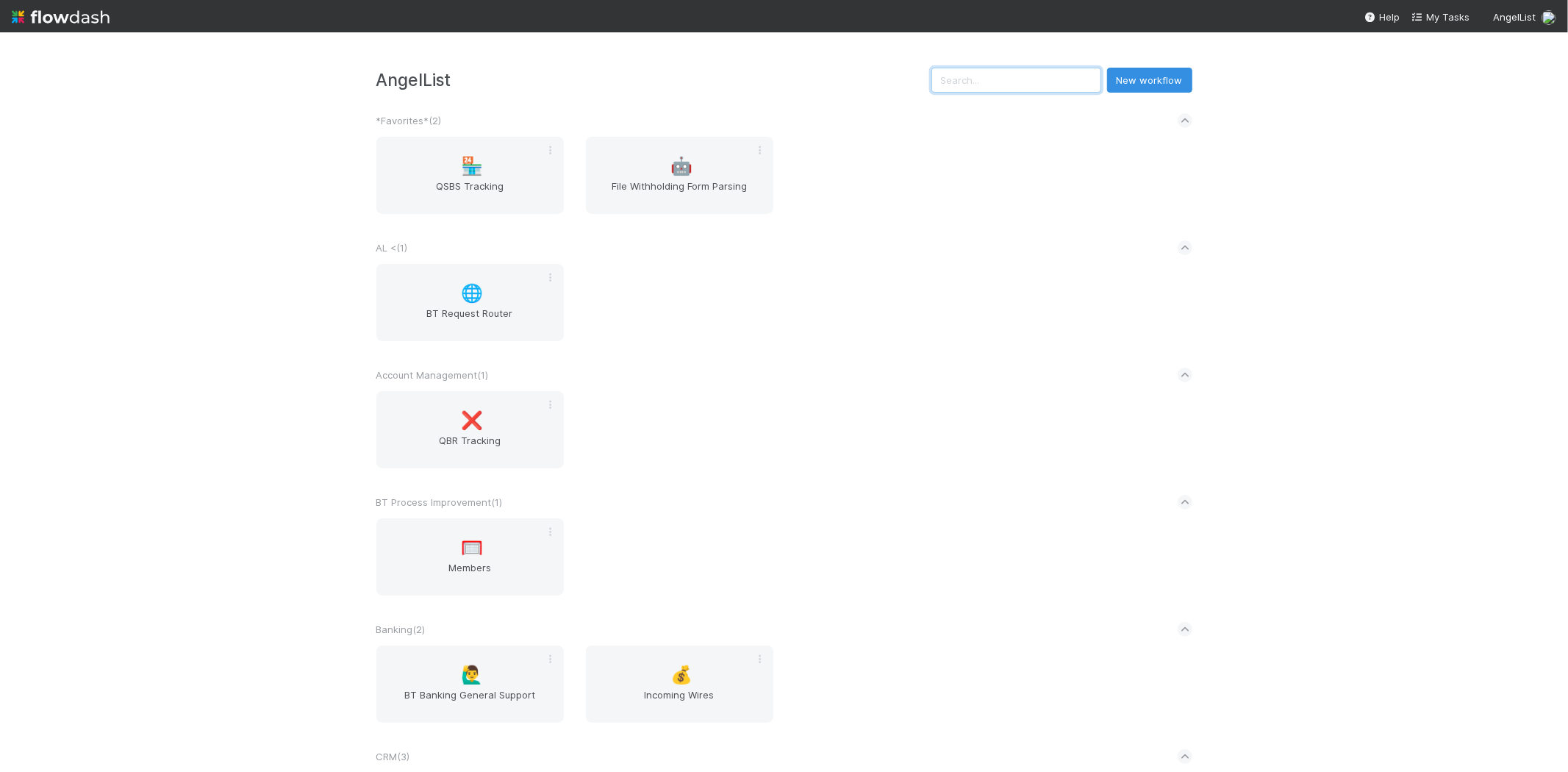
click at [996, 72] on input "text" at bounding box center [1016, 80] width 170 height 25
click at [1033, 89] on input "text" at bounding box center [1016, 80] width 170 height 25
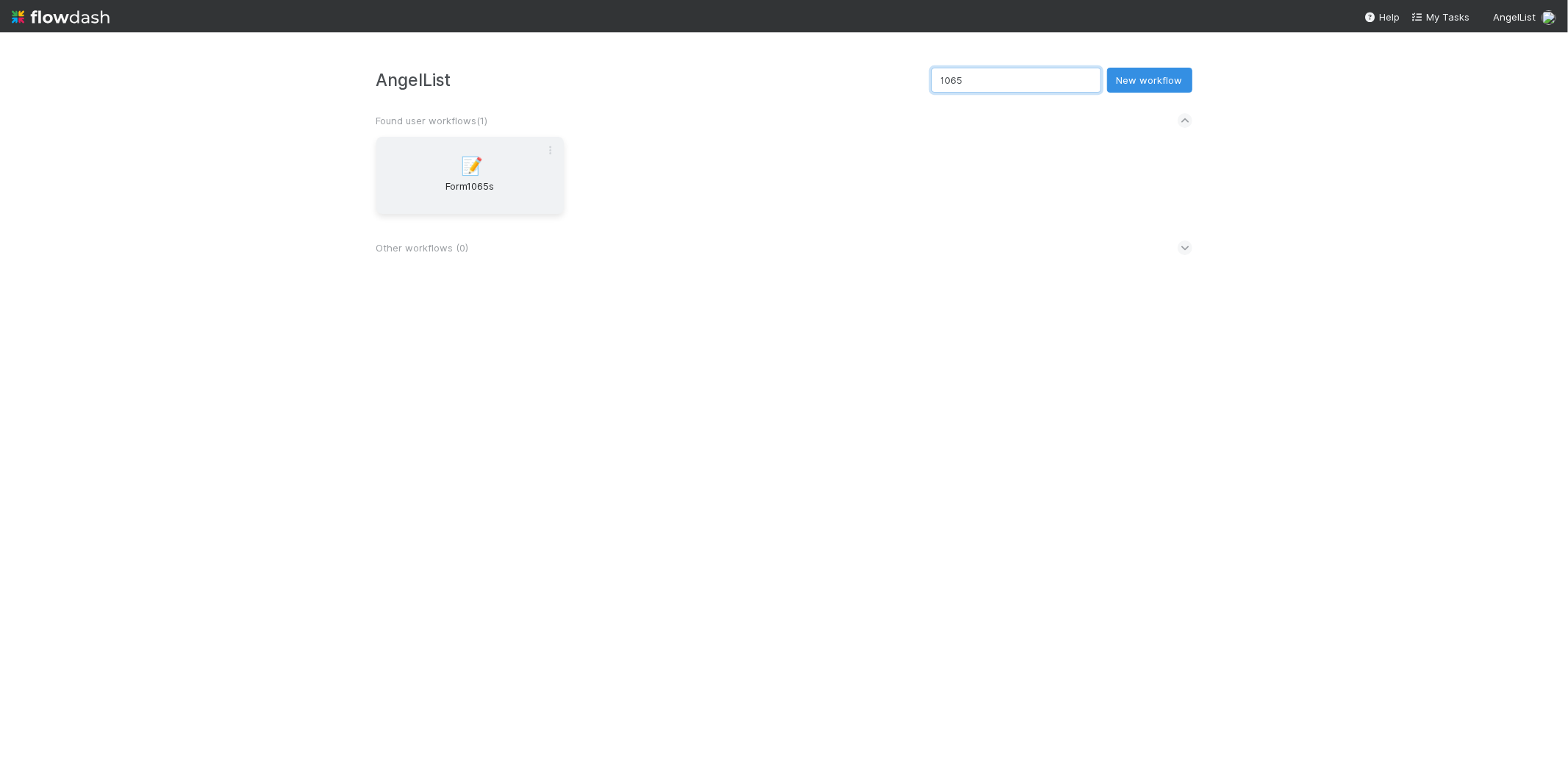
type input "1065"
click at [423, 169] on div "📝 Form1065s" at bounding box center [470, 176] width 188 height 78
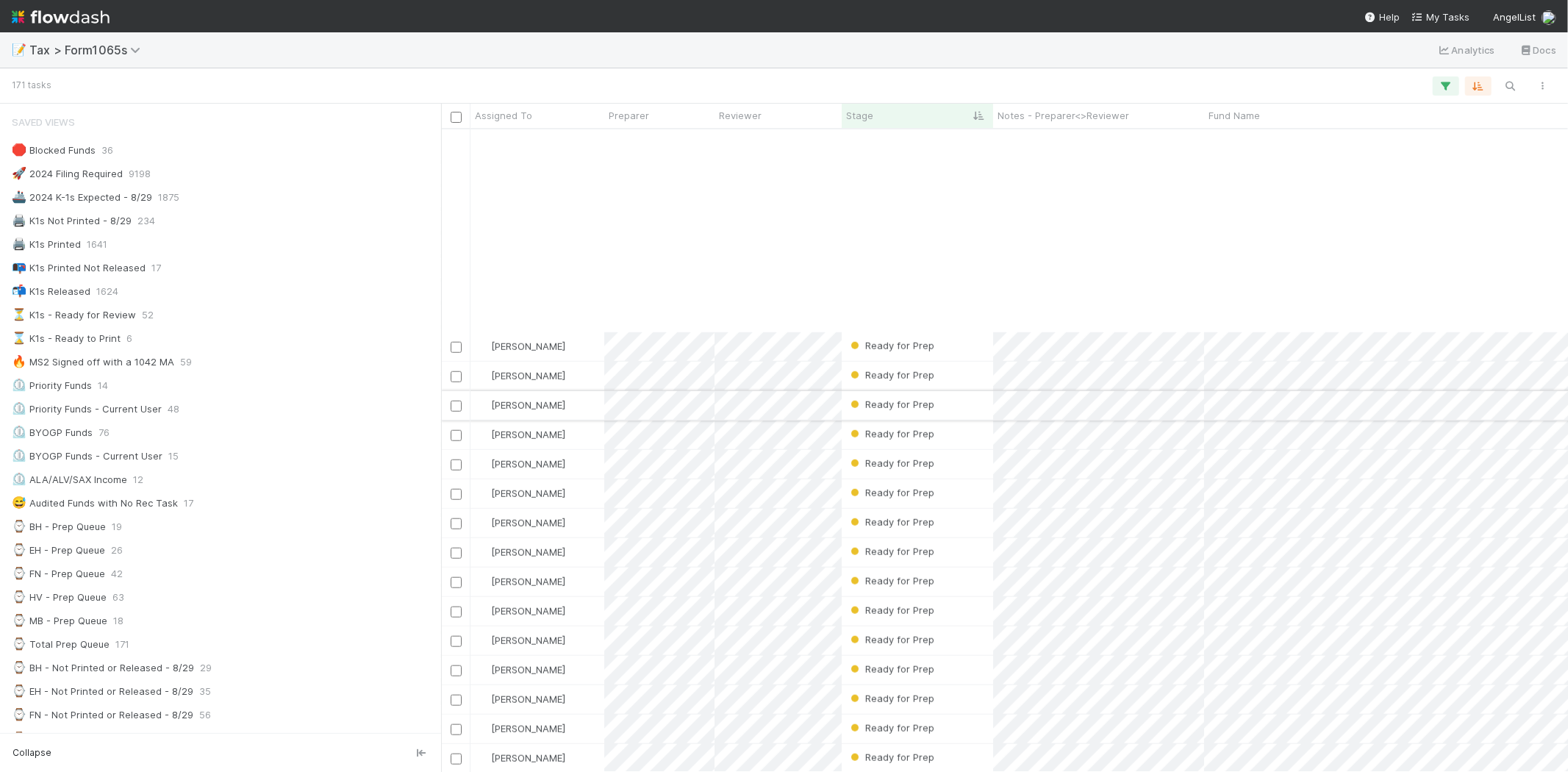
scroll to position [1307, 0]
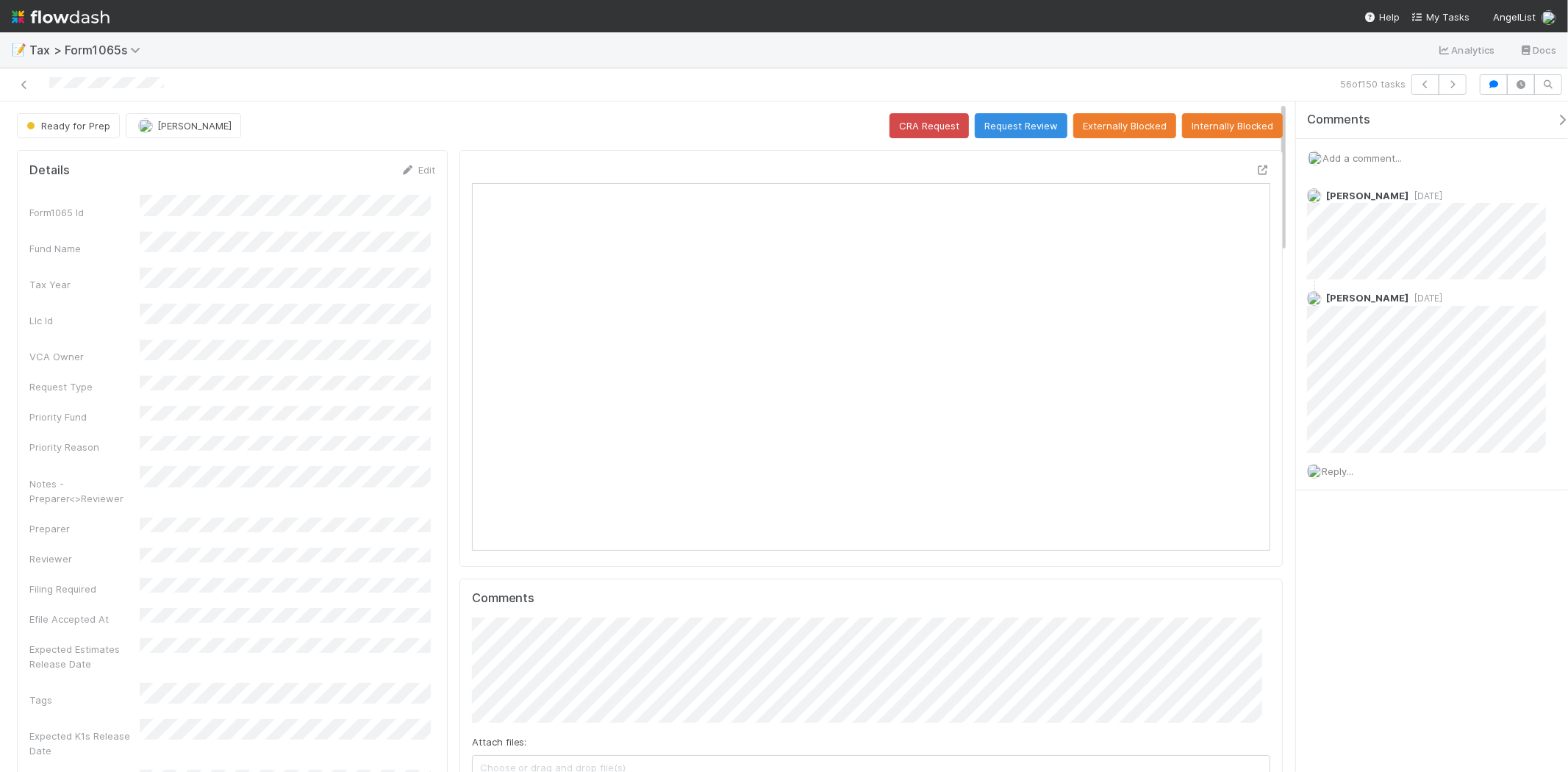
click at [1379, 162] on span "Add a comment..." at bounding box center [1362, 159] width 79 height 12
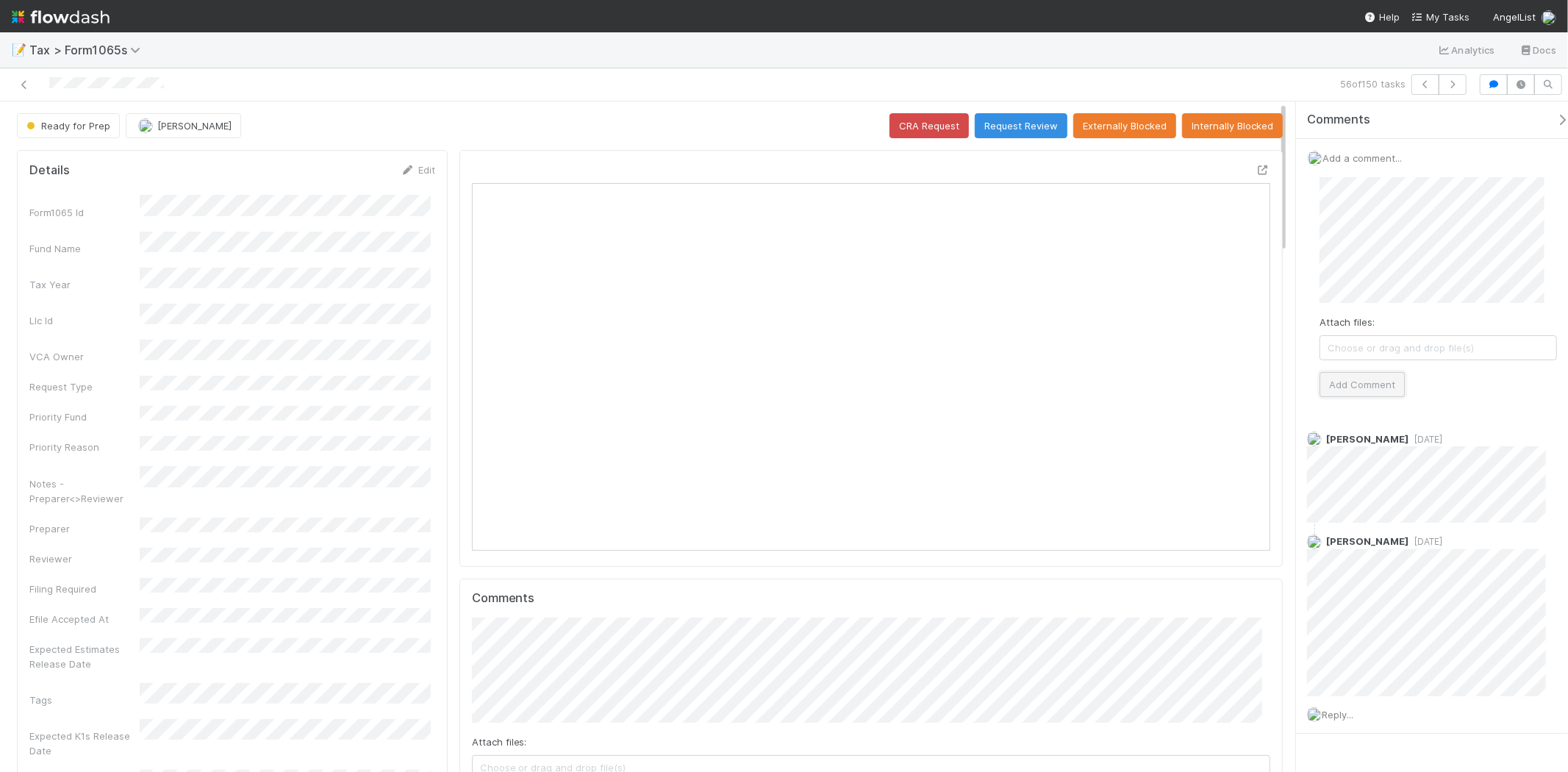
click at [1366, 393] on button "Add Comment" at bounding box center [1362, 384] width 85 height 25
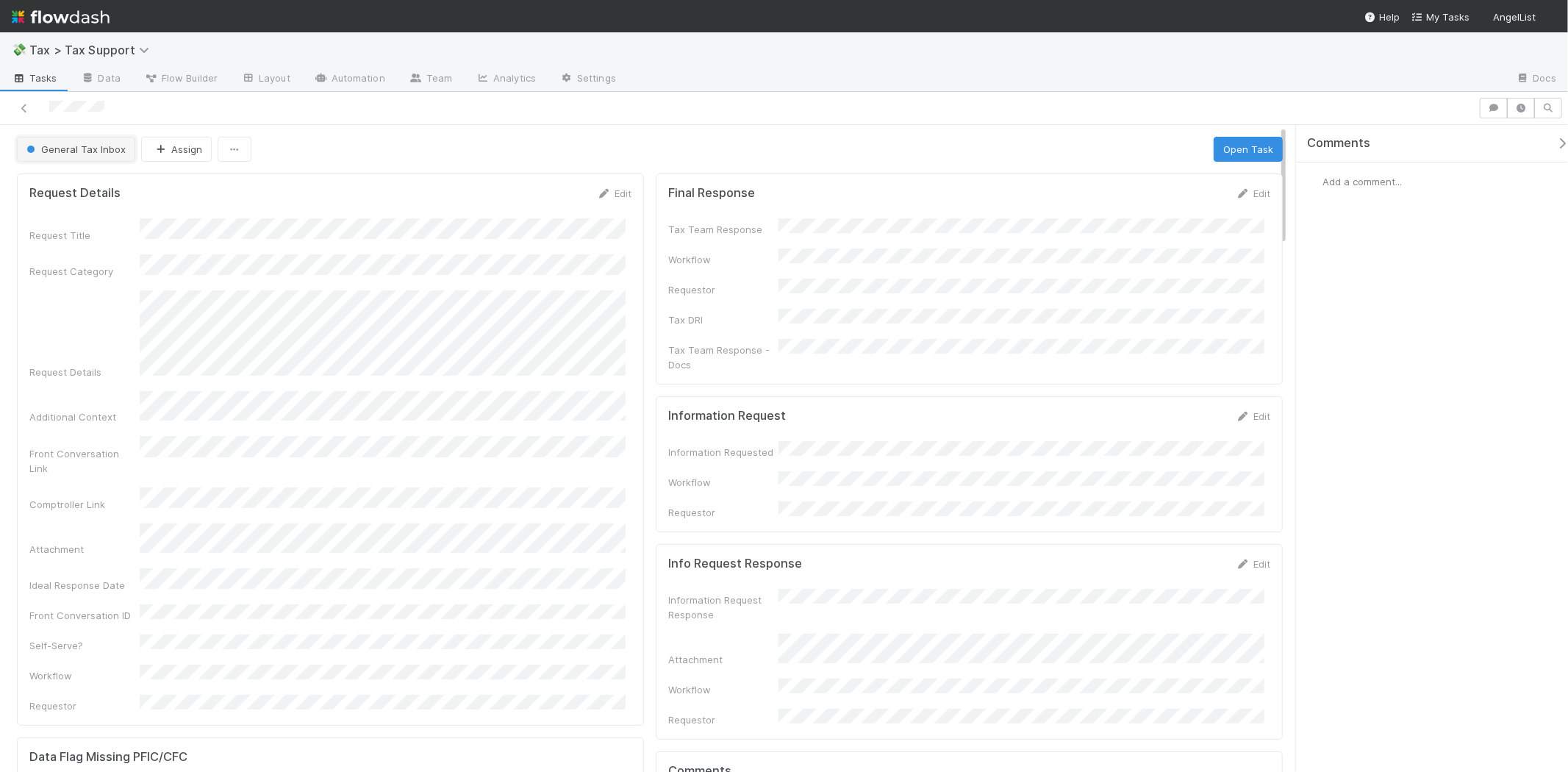
click at [108, 153] on span "General Tax Inbox" at bounding box center [74, 149] width 103 height 12
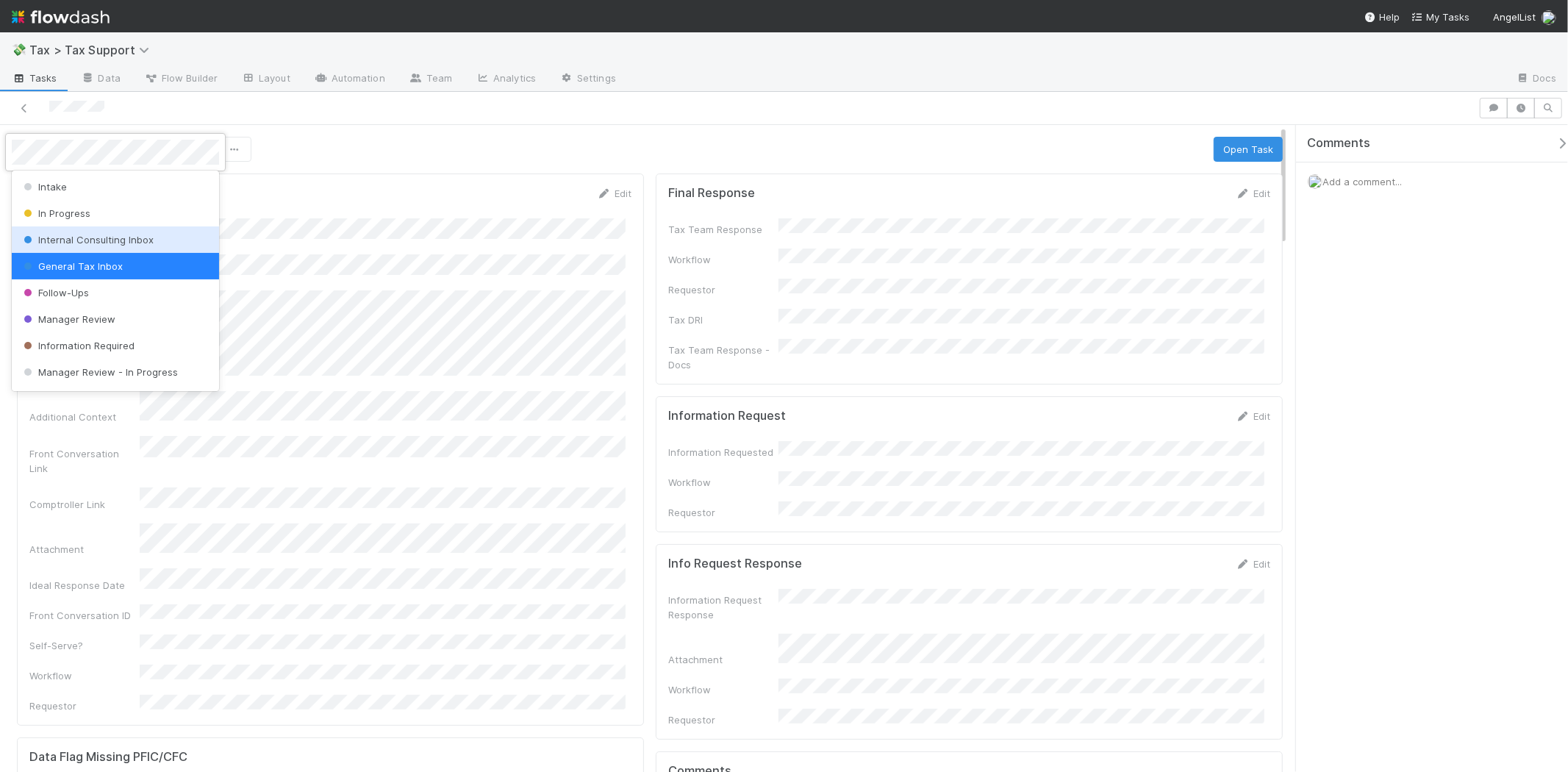
click at [118, 241] on span "Internal Consulting Inbox" at bounding box center [87, 240] width 133 height 12
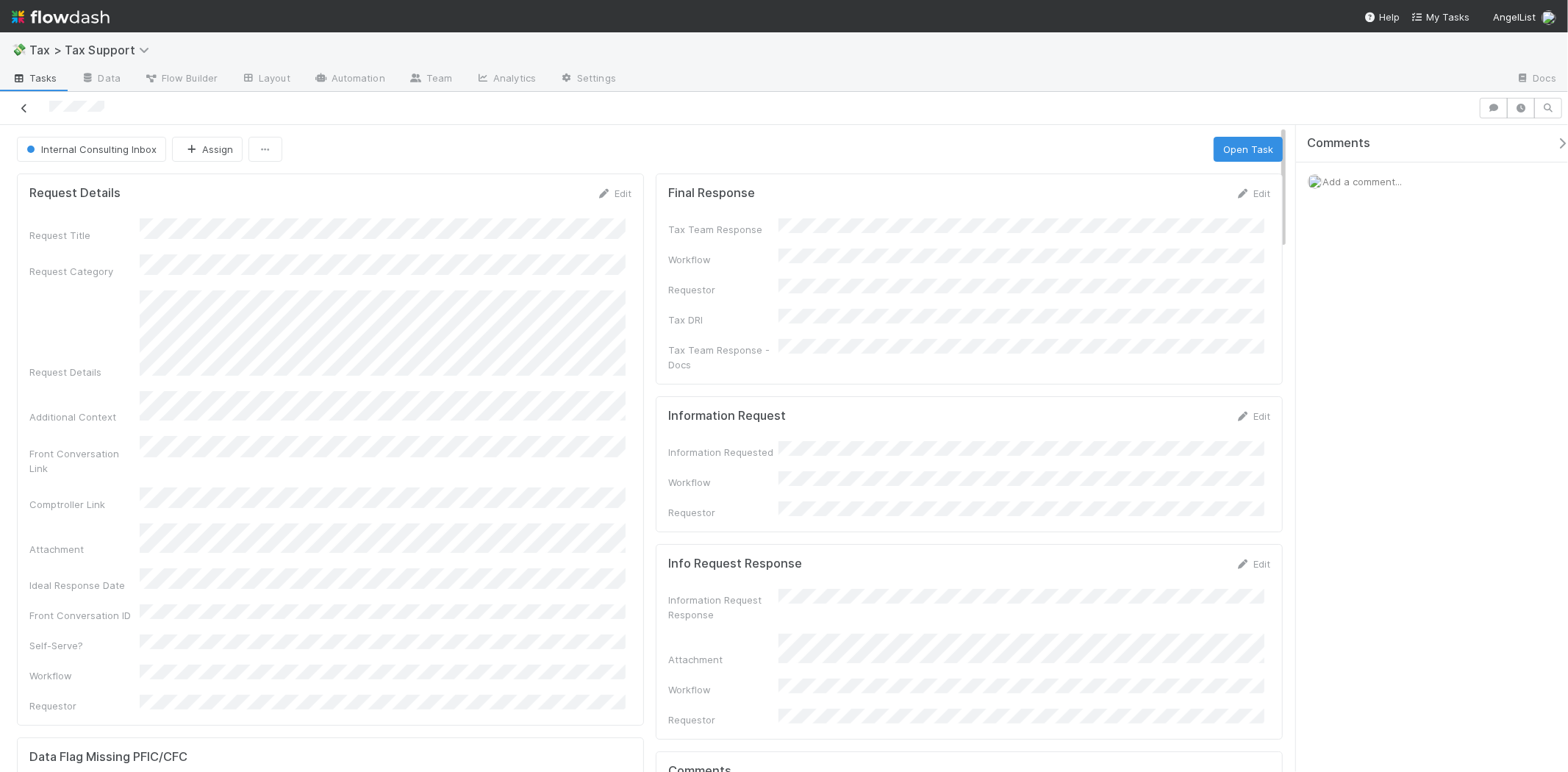
click at [25, 110] on icon at bounding box center [24, 108] width 15 height 9
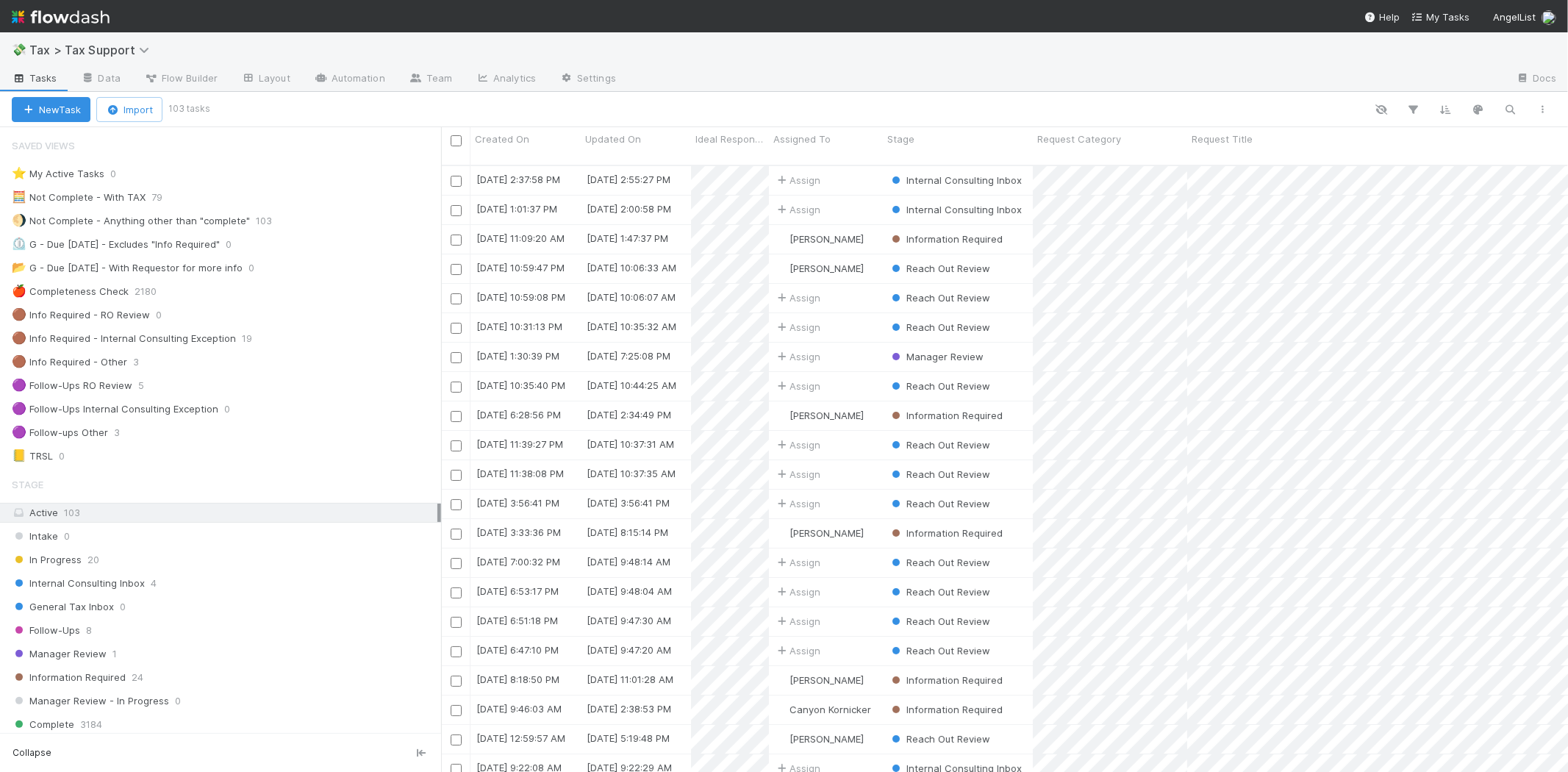
scroll to position [607, 1115]
click at [193, 611] on div "General Tax Inbox 0" at bounding box center [227, 607] width 429 height 18
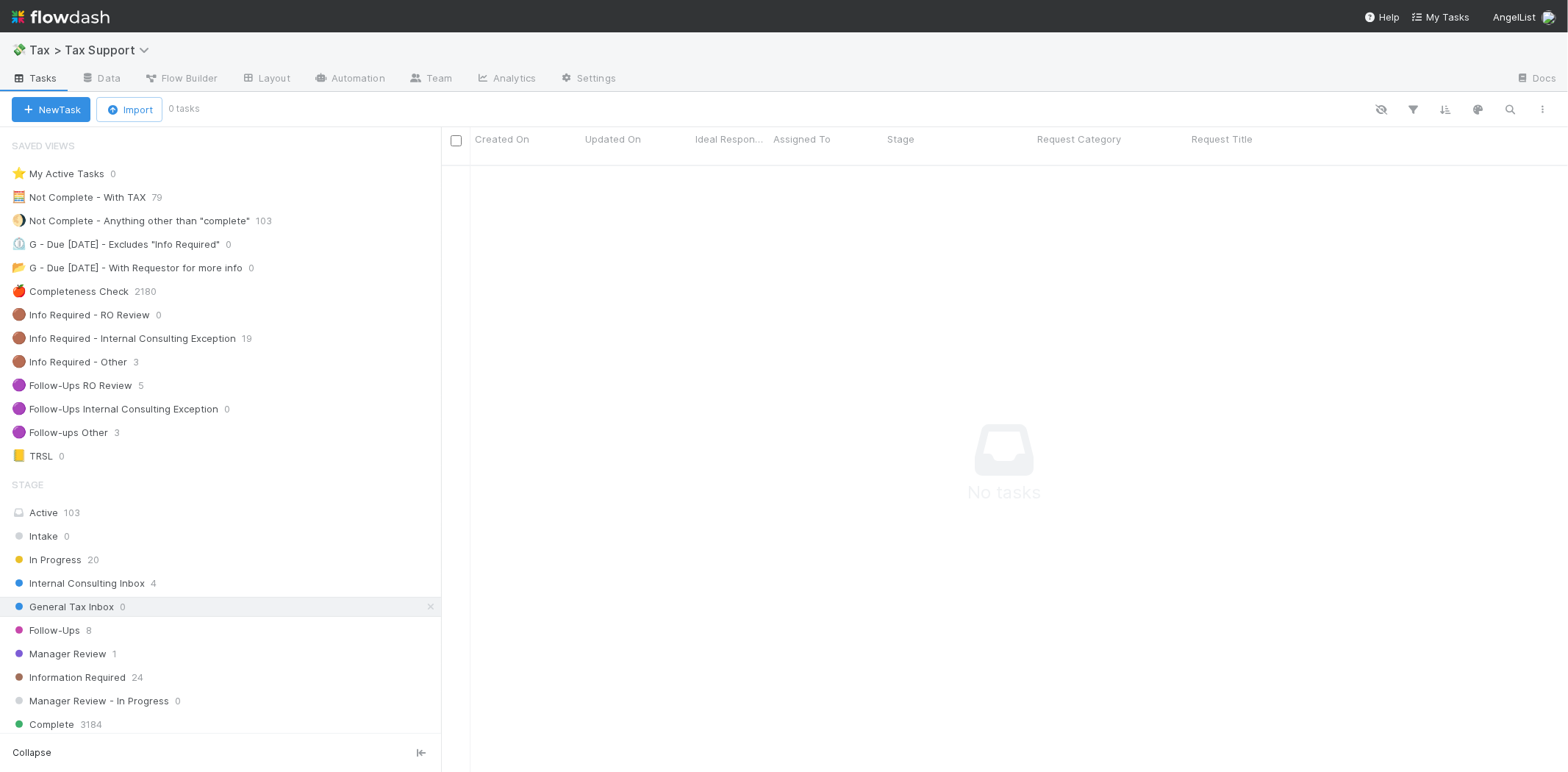
scroll to position [595, 1103]
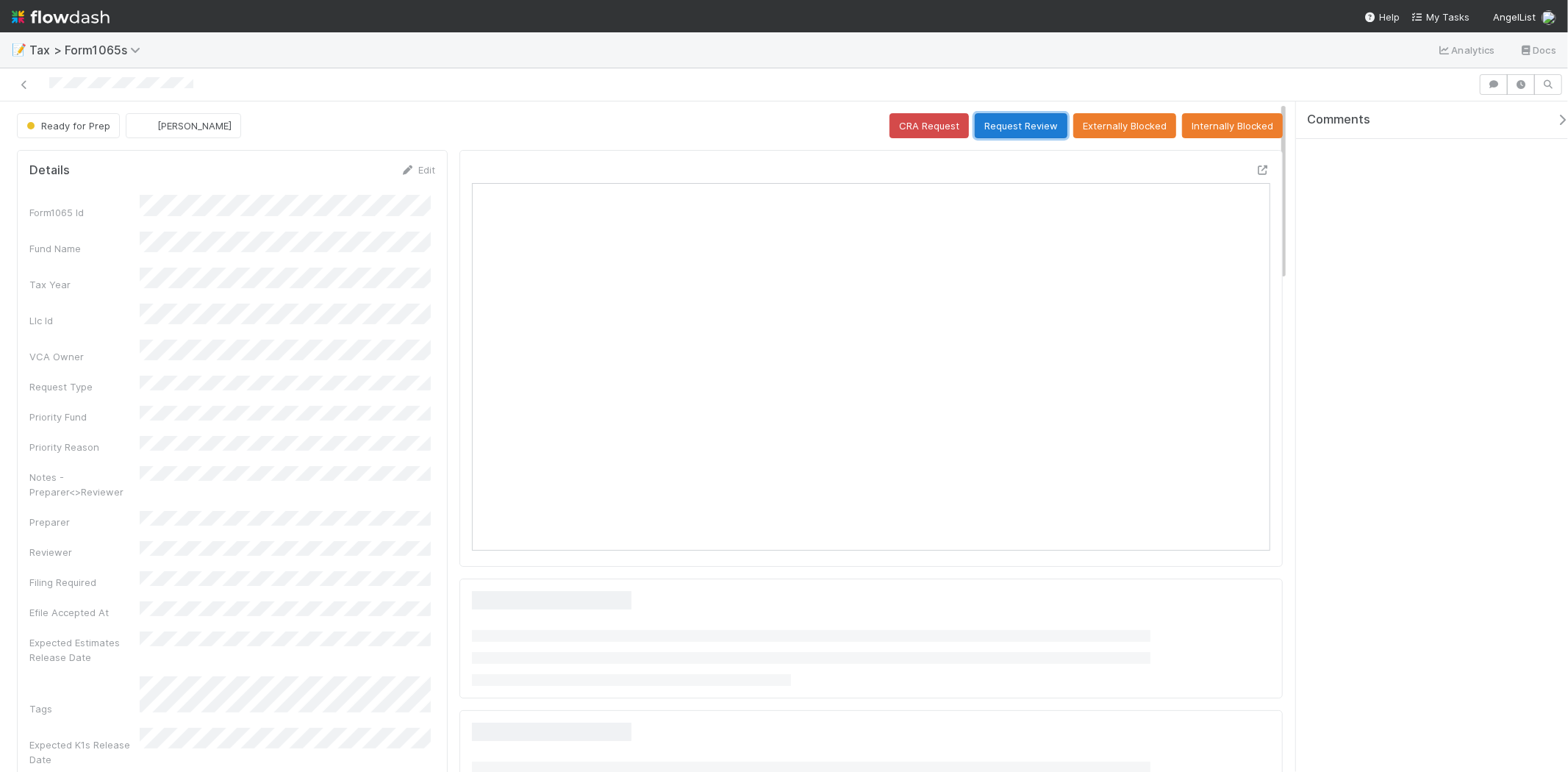
click at [1011, 136] on button "Request Review" at bounding box center [1022, 125] width 93 height 25
click at [993, 128] on button "Request Review" at bounding box center [1022, 125] width 93 height 25
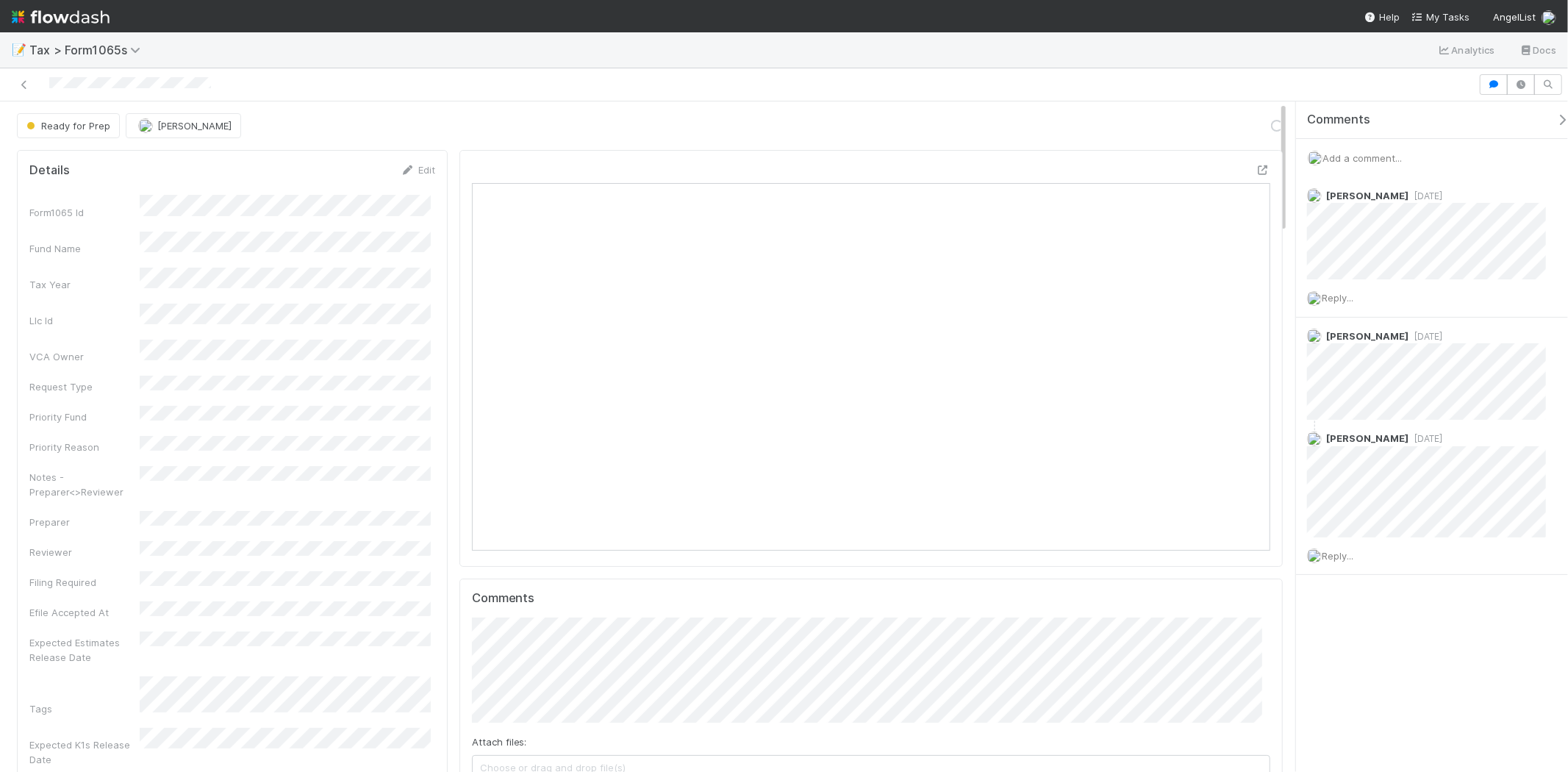
scroll to position [287, 778]
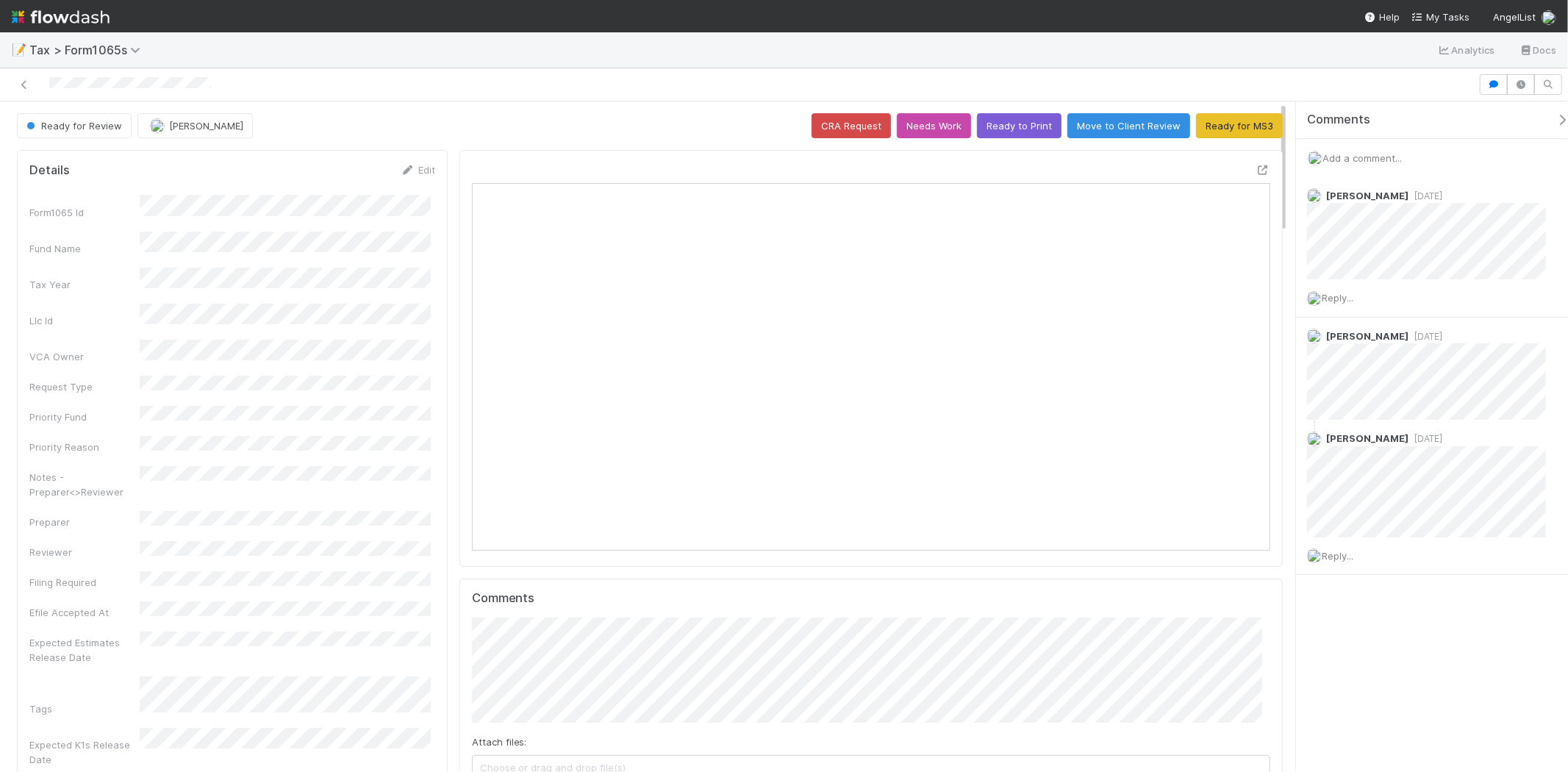
click at [93, 12] on img at bounding box center [61, 16] width 98 height 25
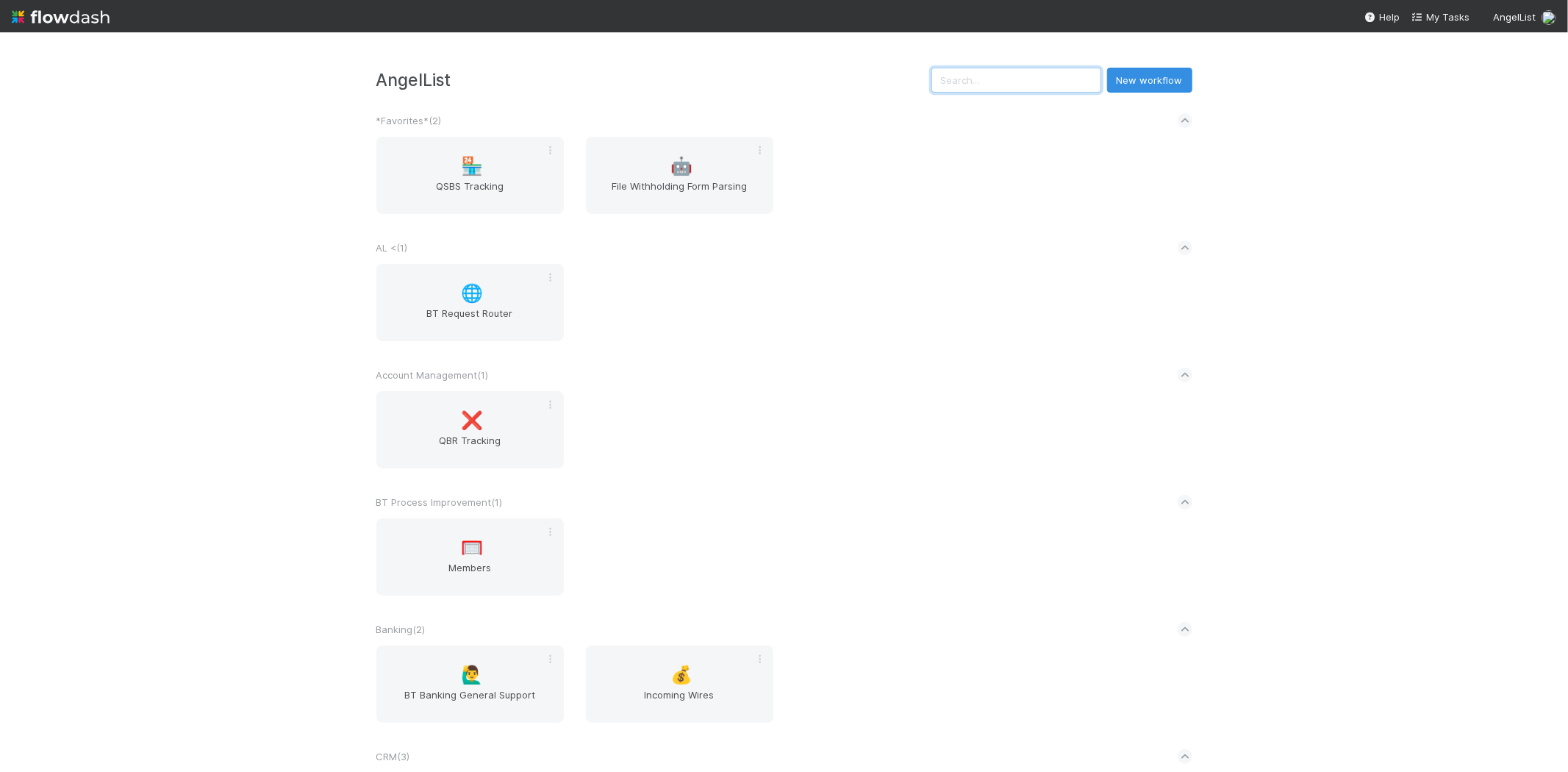
click at [1088, 71] on input "text" at bounding box center [1016, 80] width 170 height 25
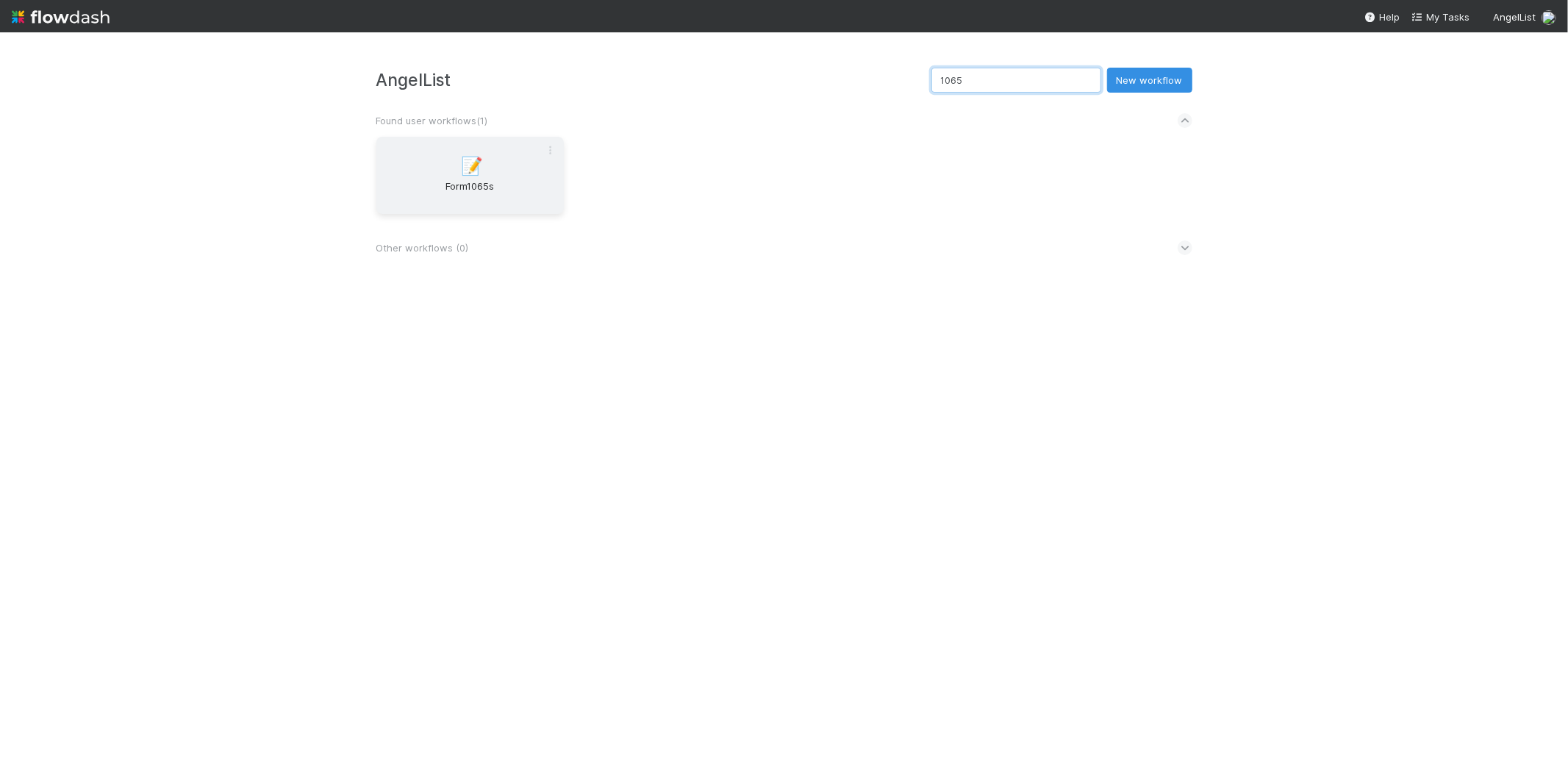
type input "1065"
click at [454, 202] on span "Form1065s" at bounding box center [470, 193] width 176 height 29
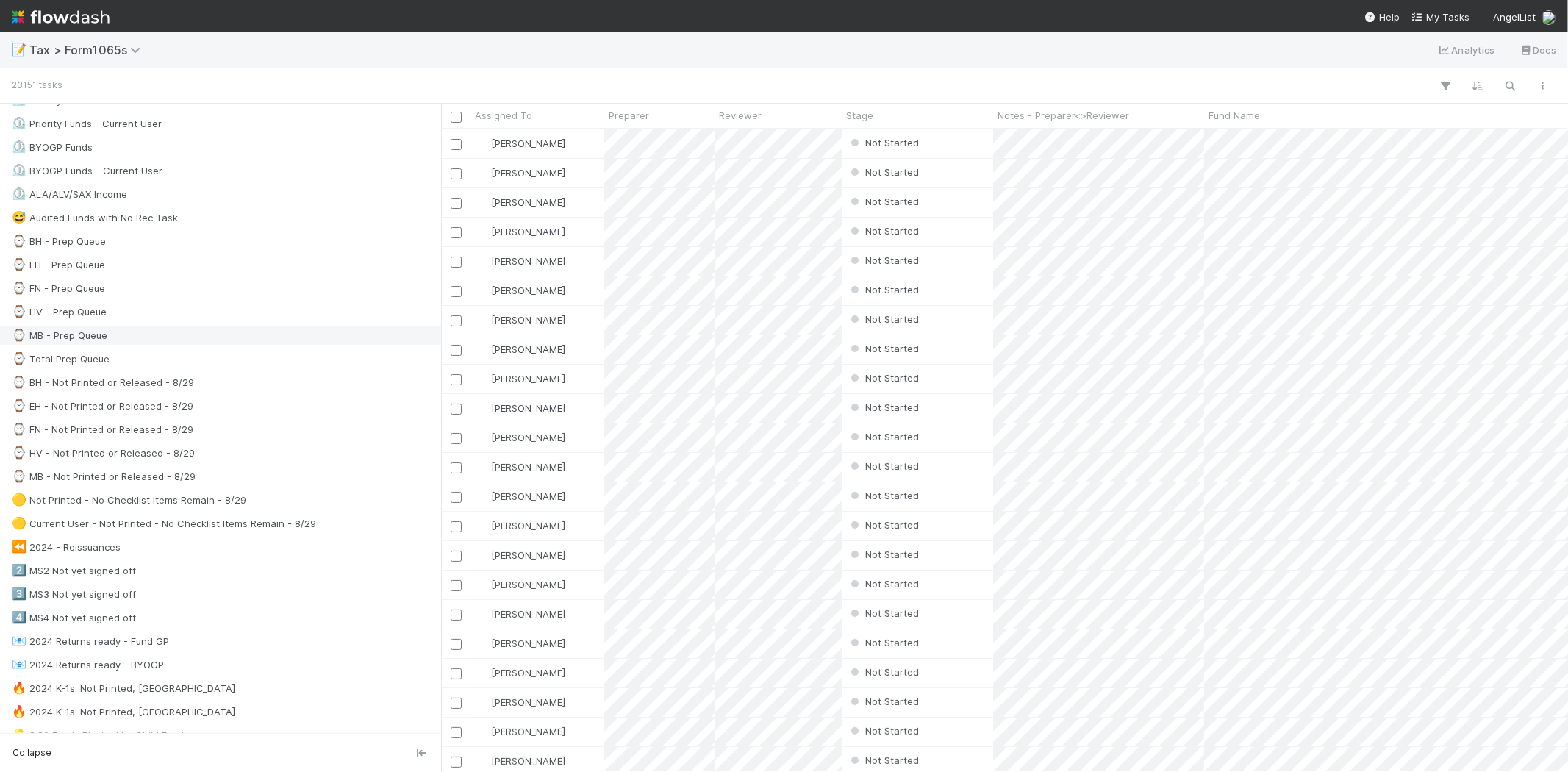
scroll to position [327, 0]
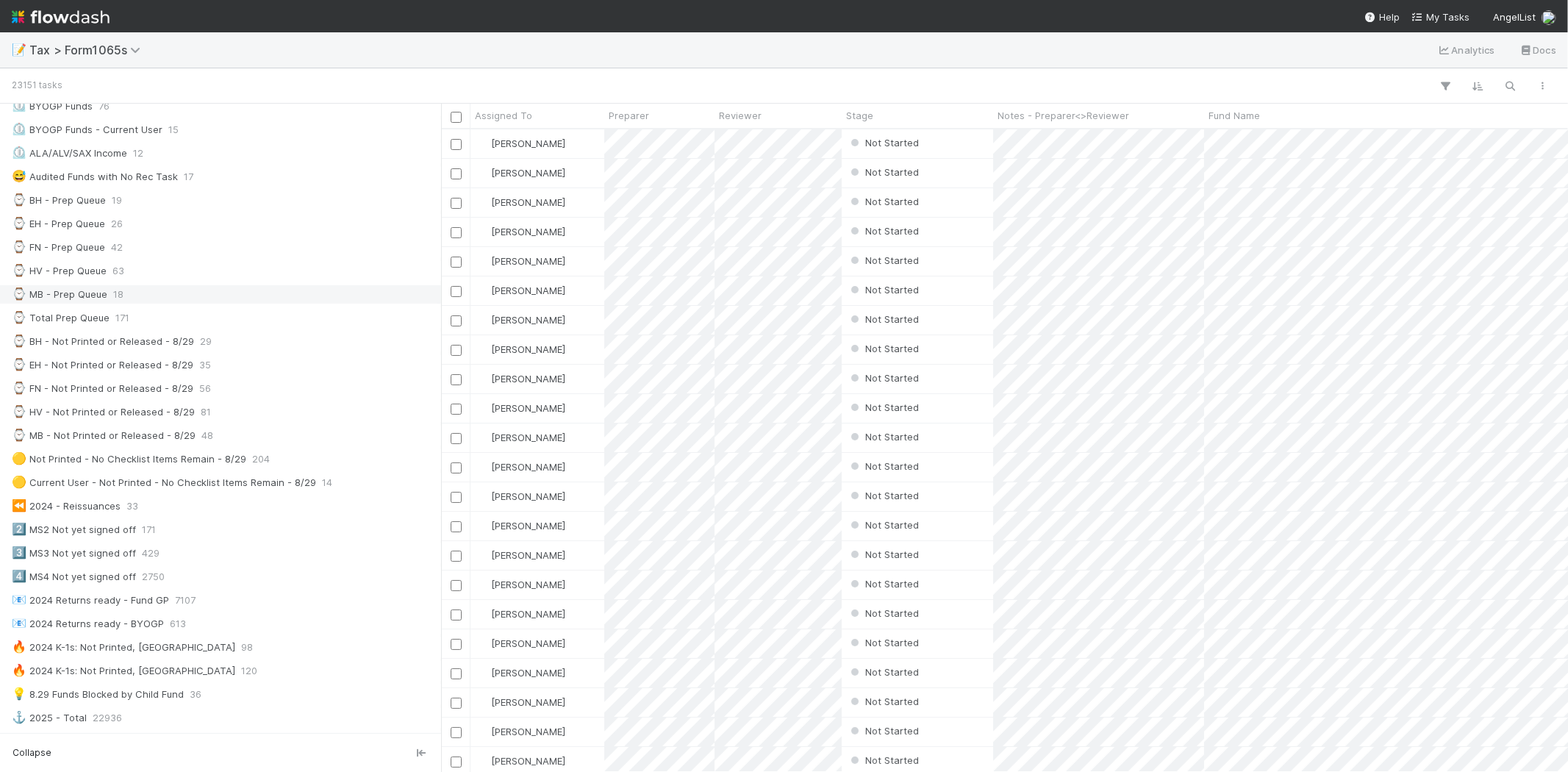
click at [240, 294] on div "⌚ MB - Prep Queue 18" at bounding box center [225, 294] width 426 height 18
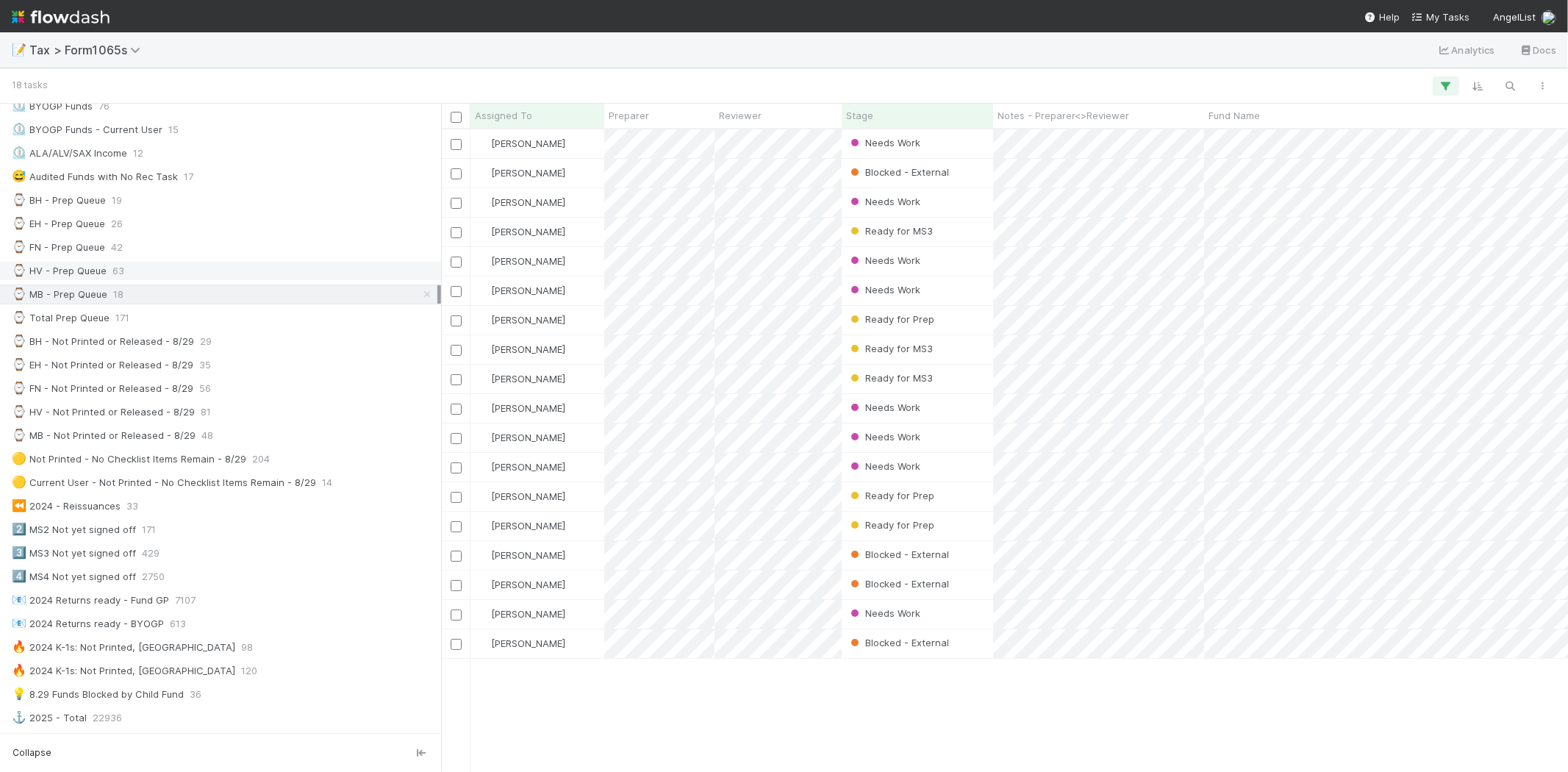
scroll to position [630, 1115]
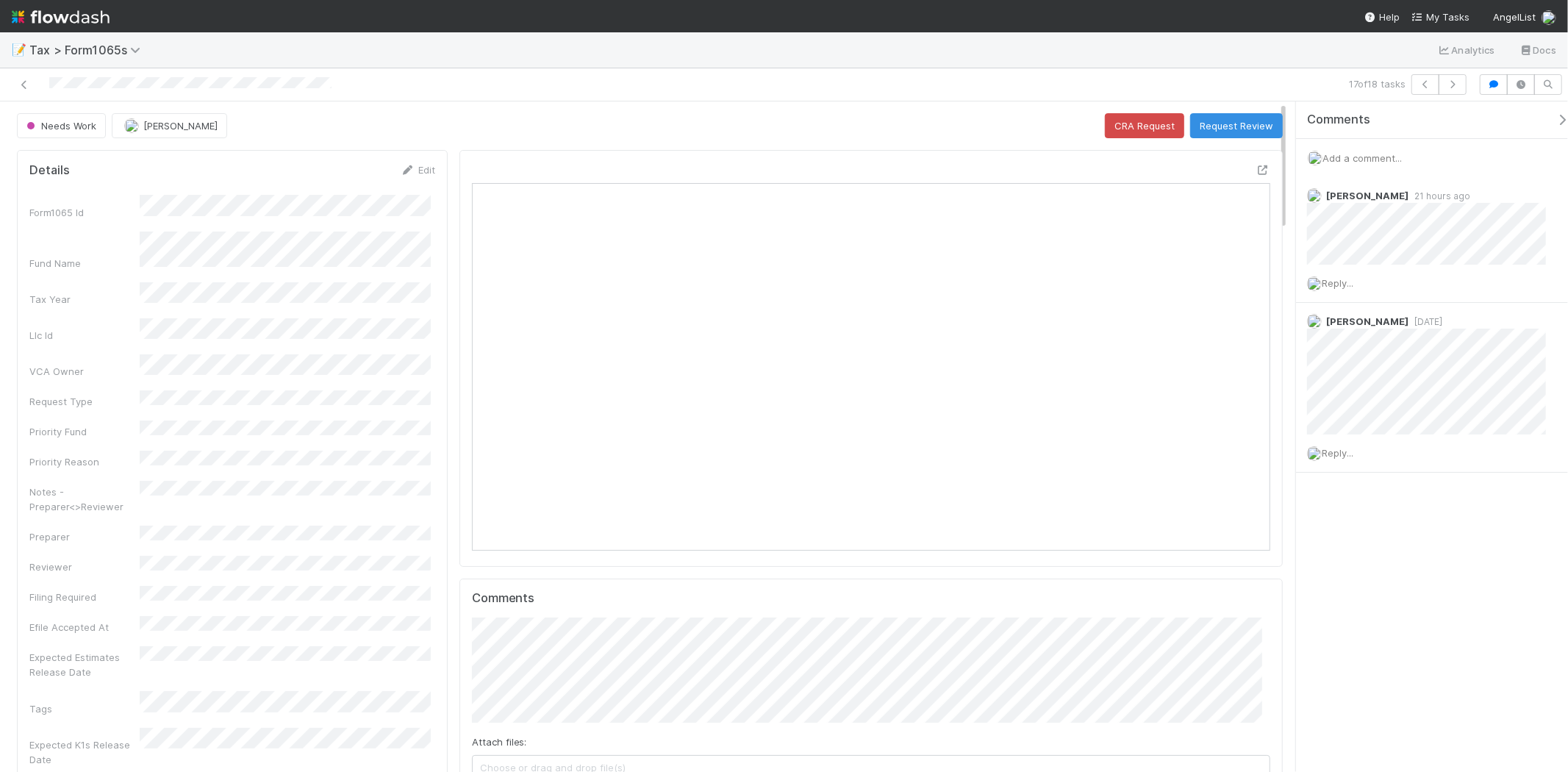
scroll to position [287, 778]
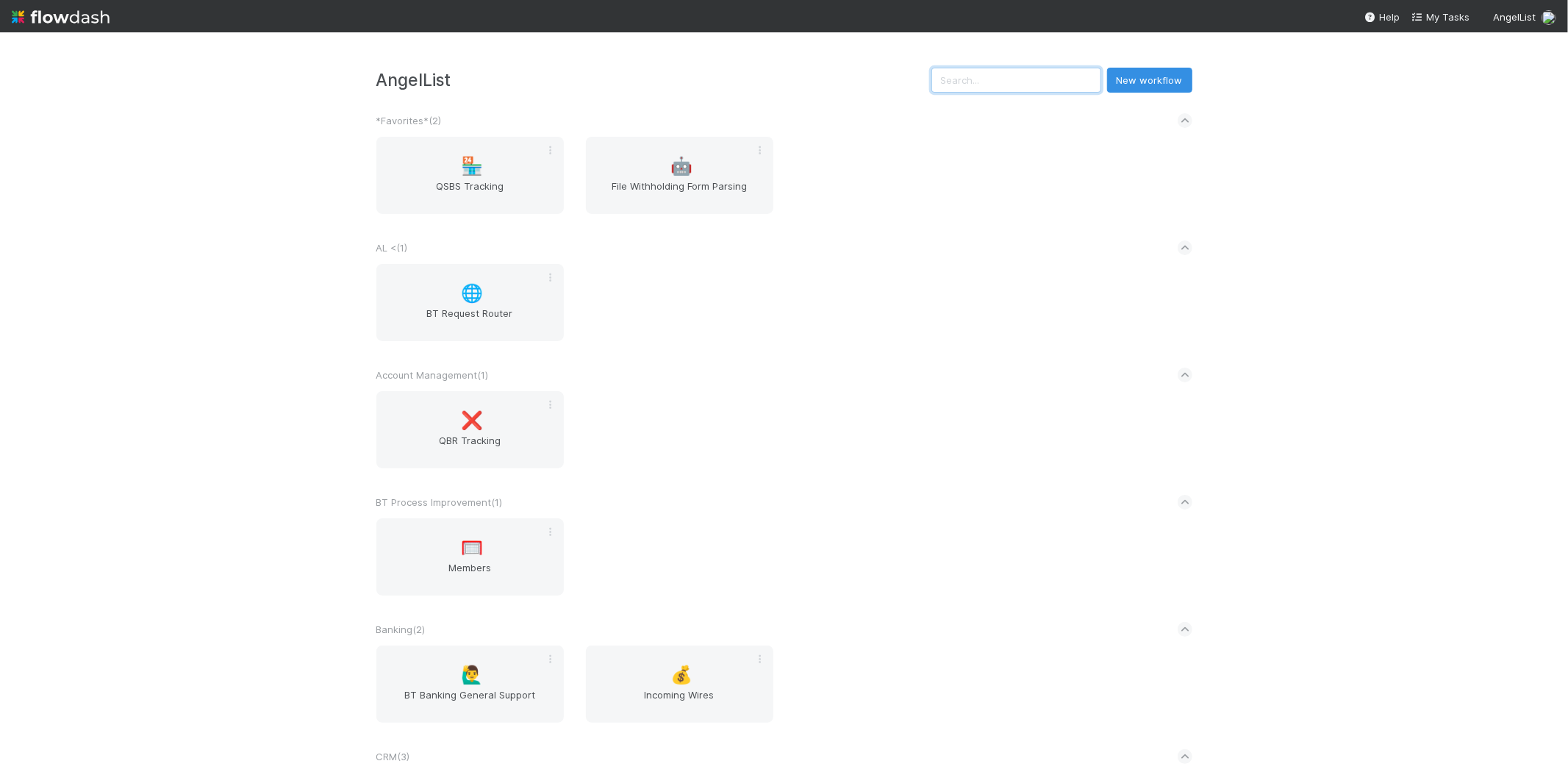
click at [1047, 90] on input "text" at bounding box center [1016, 80] width 170 height 25
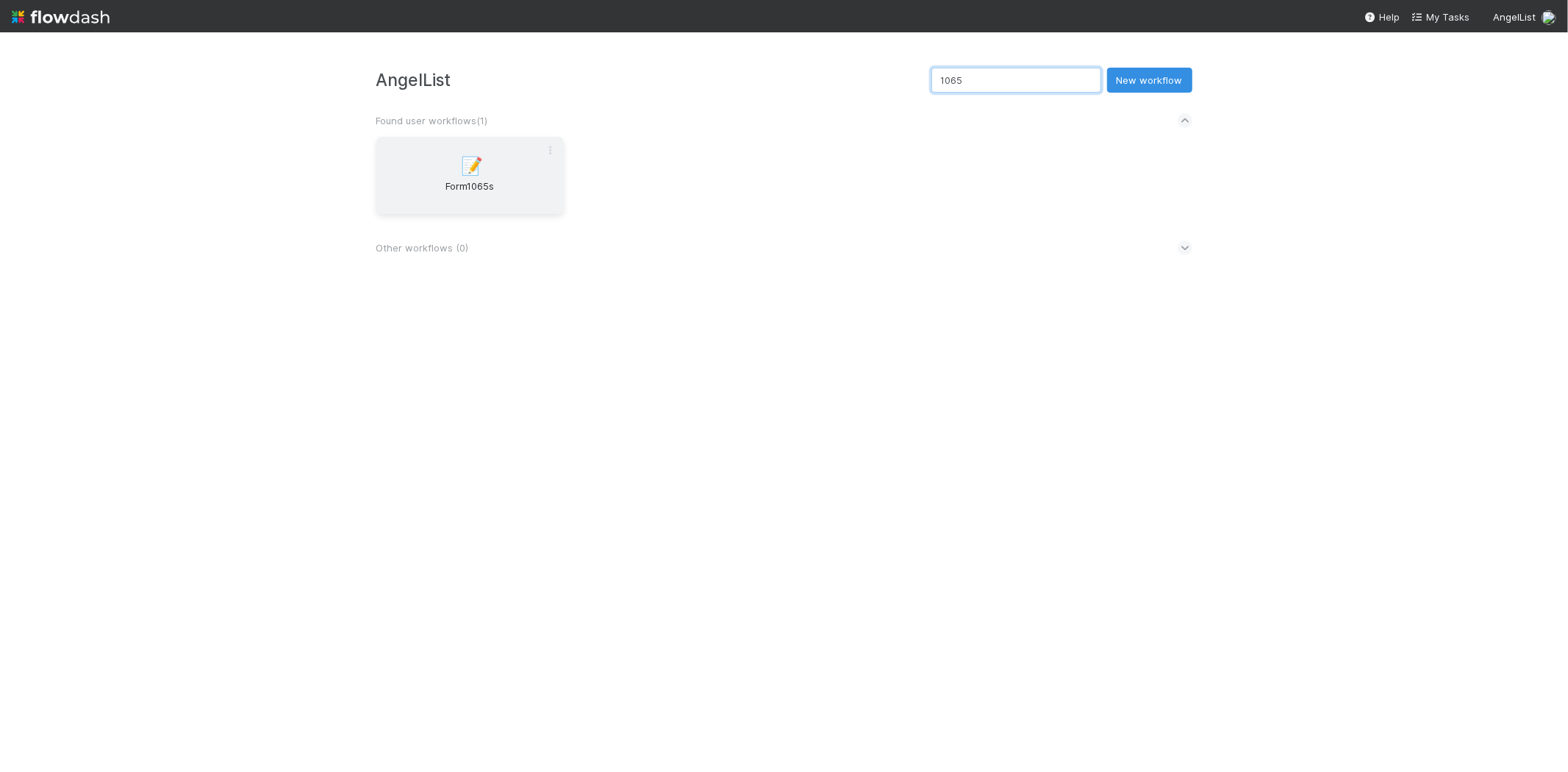
type input "1065"
click at [445, 154] on div "📝 Form1065s" at bounding box center [470, 176] width 188 height 78
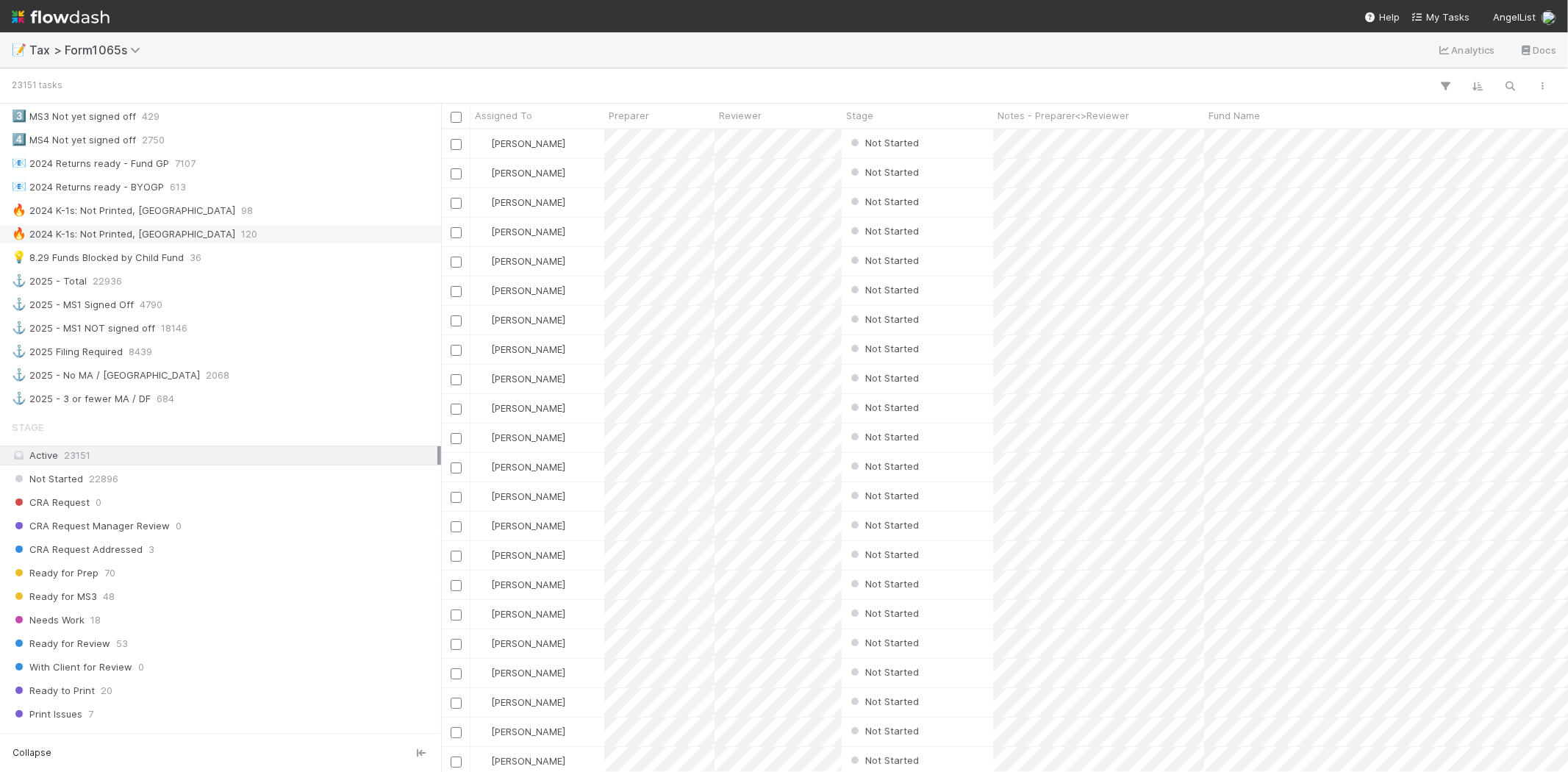
scroll to position [981, 0]
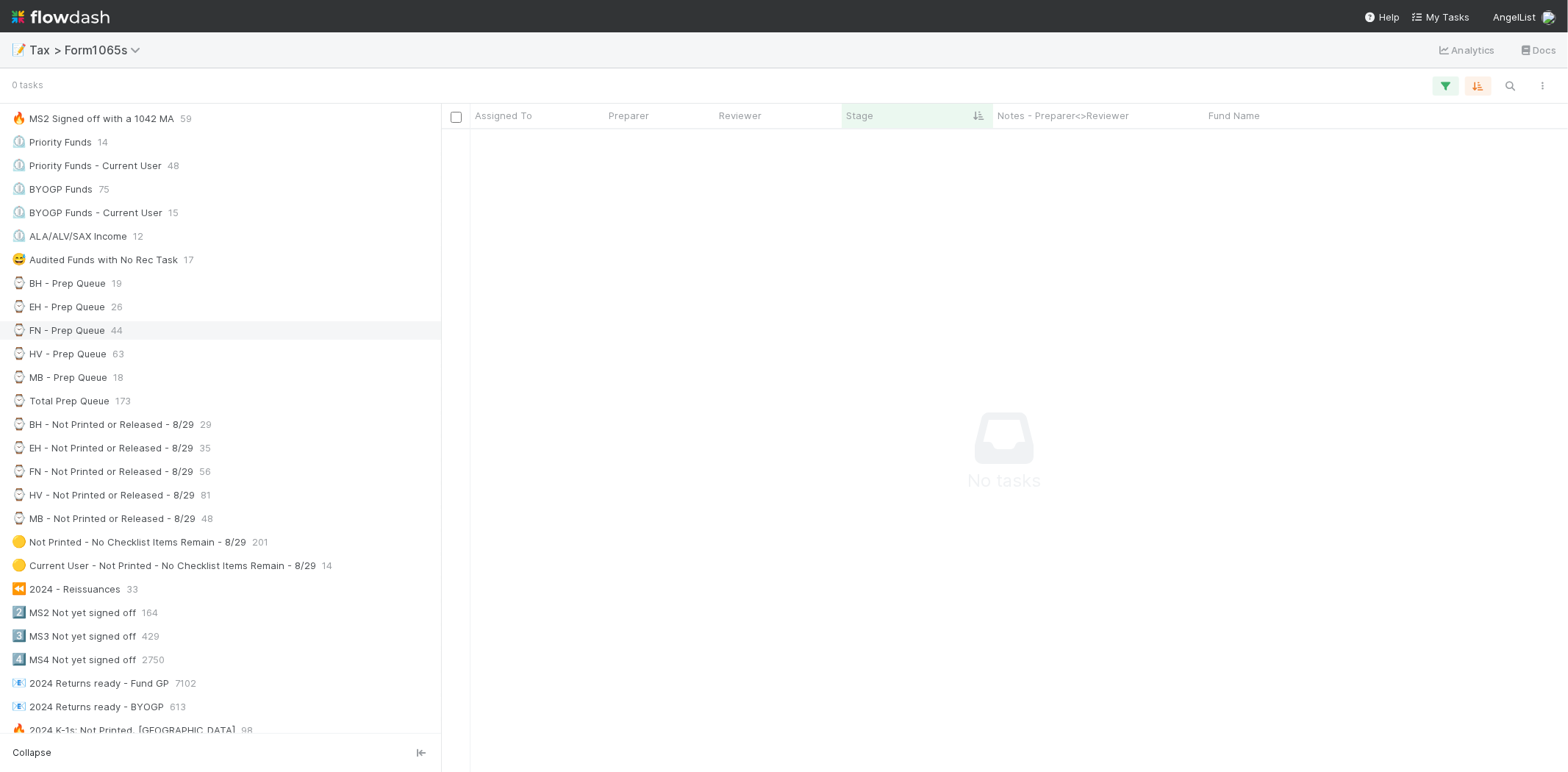
scroll to position [245, 0]
click at [154, 400] on div "⌚ Total Prep Queue 173" at bounding box center [225, 399] width 426 height 18
click at [420, 402] on icon at bounding box center [426, 399] width 15 height 9
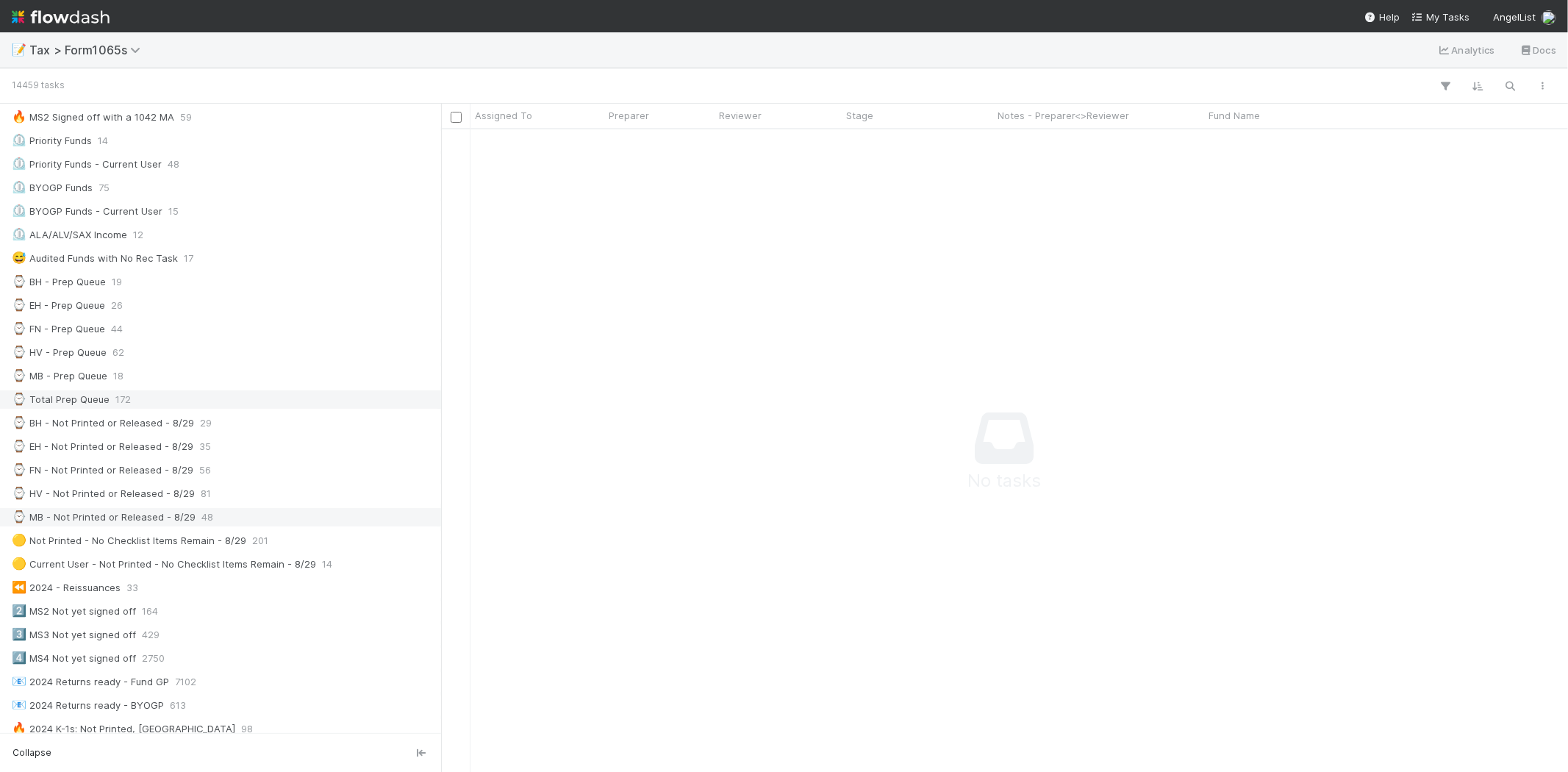
click at [207, 518] on span "48" at bounding box center [208, 517] width 12 height 18
click at [420, 520] on icon at bounding box center [426, 517] width 15 height 9
click at [201, 400] on div "⌚ Total Prep Queue 172" at bounding box center [225, 399] width 426 height 18
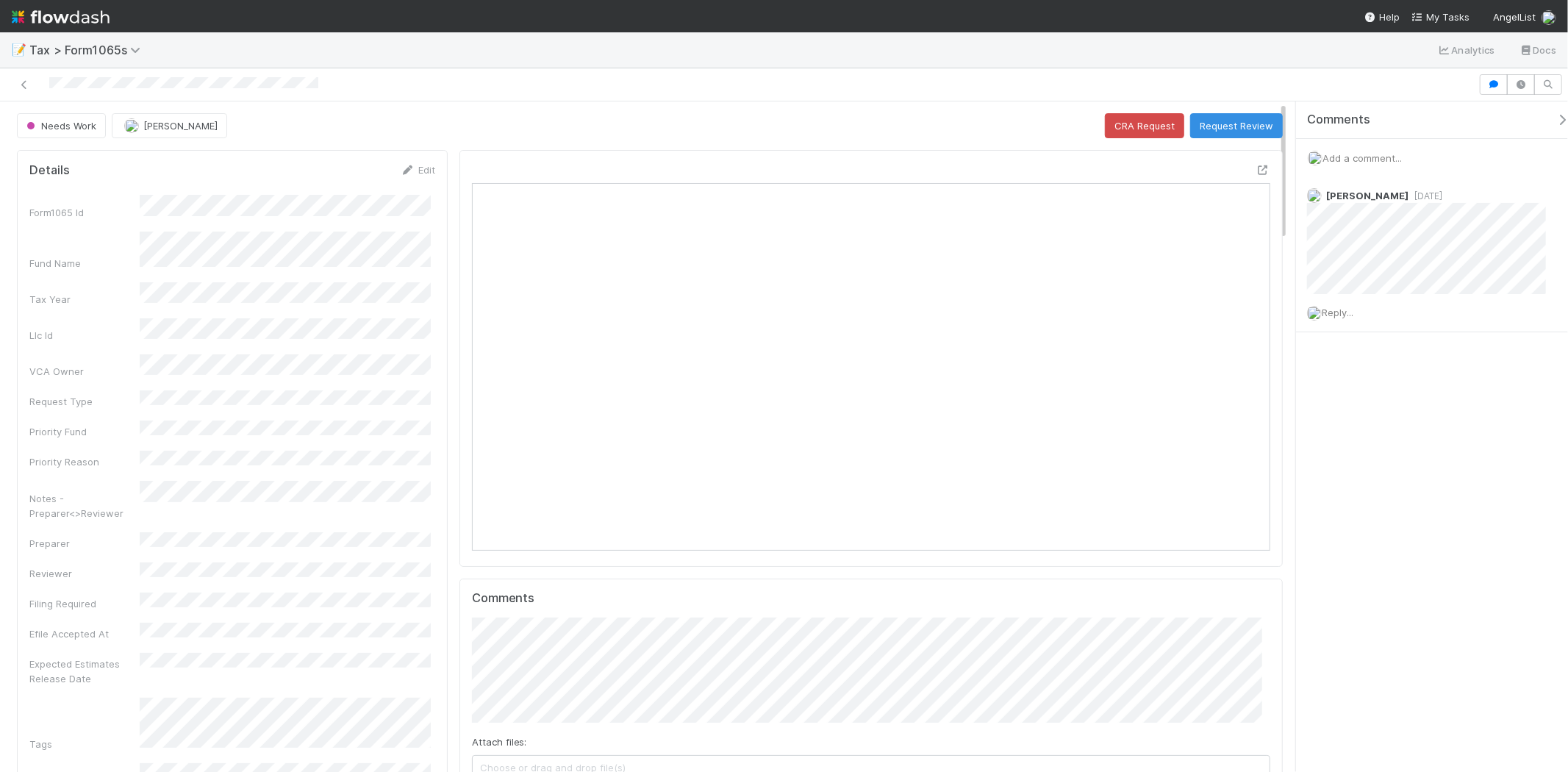
scroll to position [287, 778]
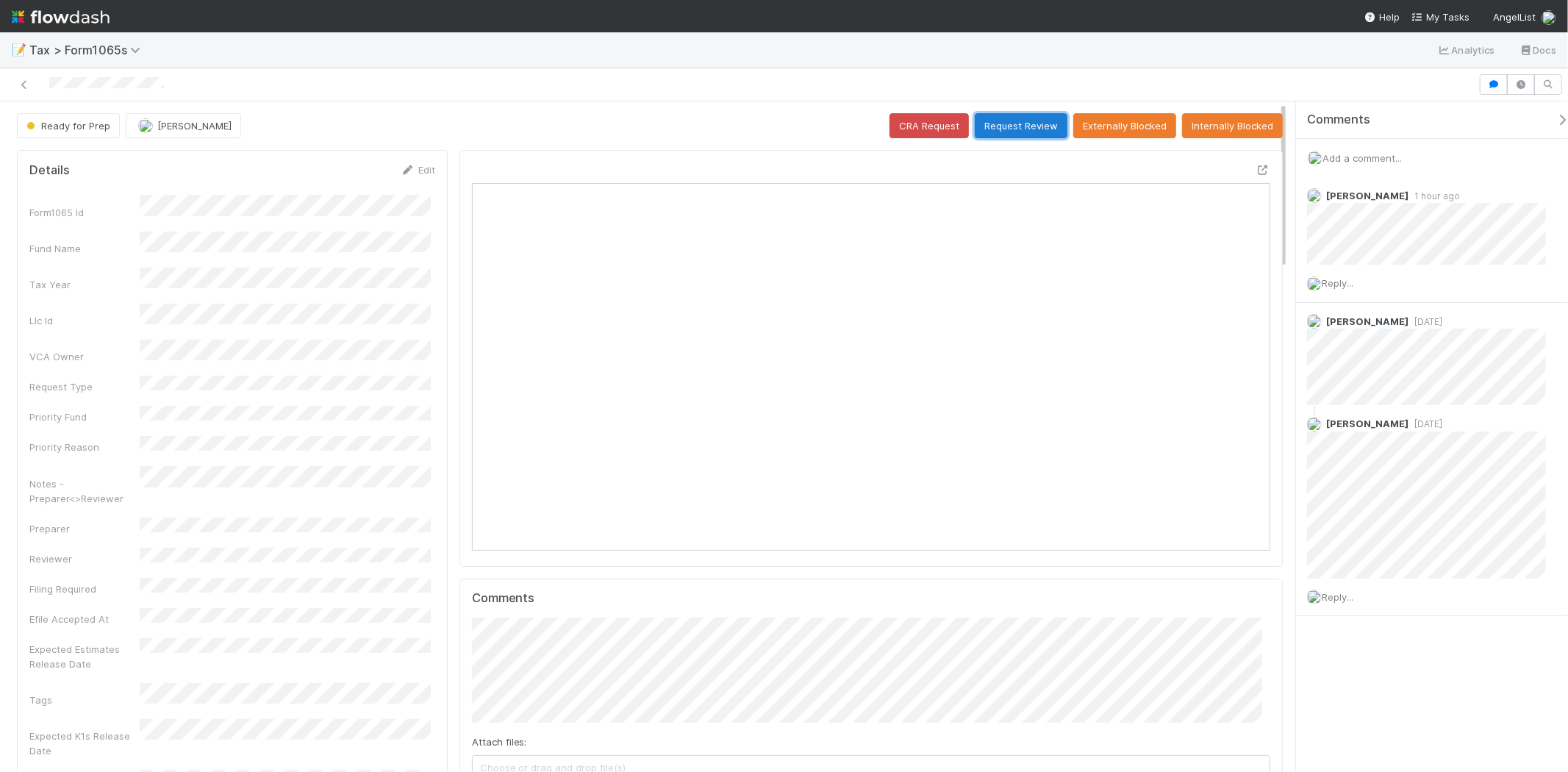
click at [1033, 121] on button "Request Review" at bounding box center [1022, 125] width 93 height 25
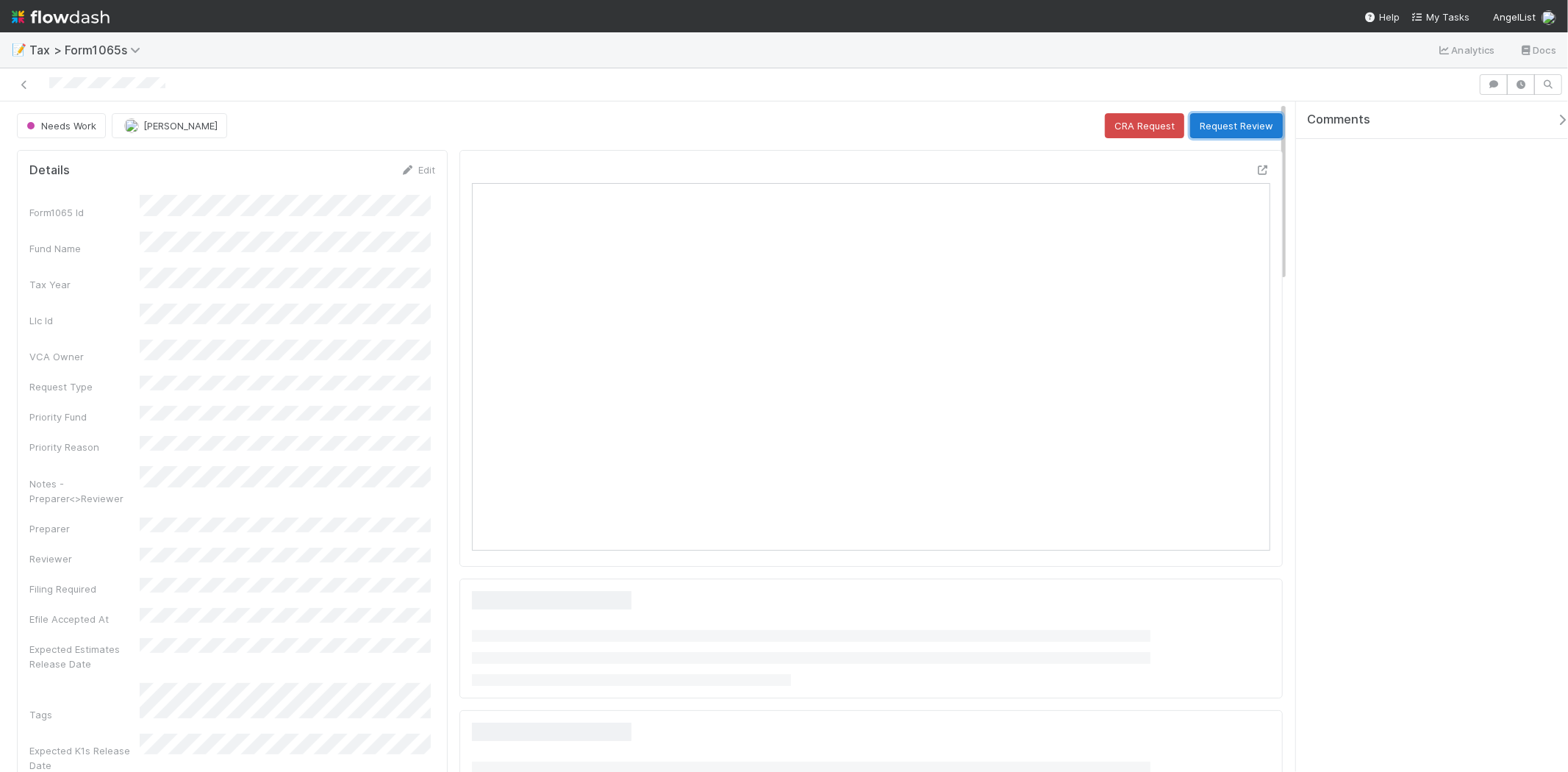
click at [1241, 135] on button "Request Review" at bounding box center [1237, 125] width 93 height 25
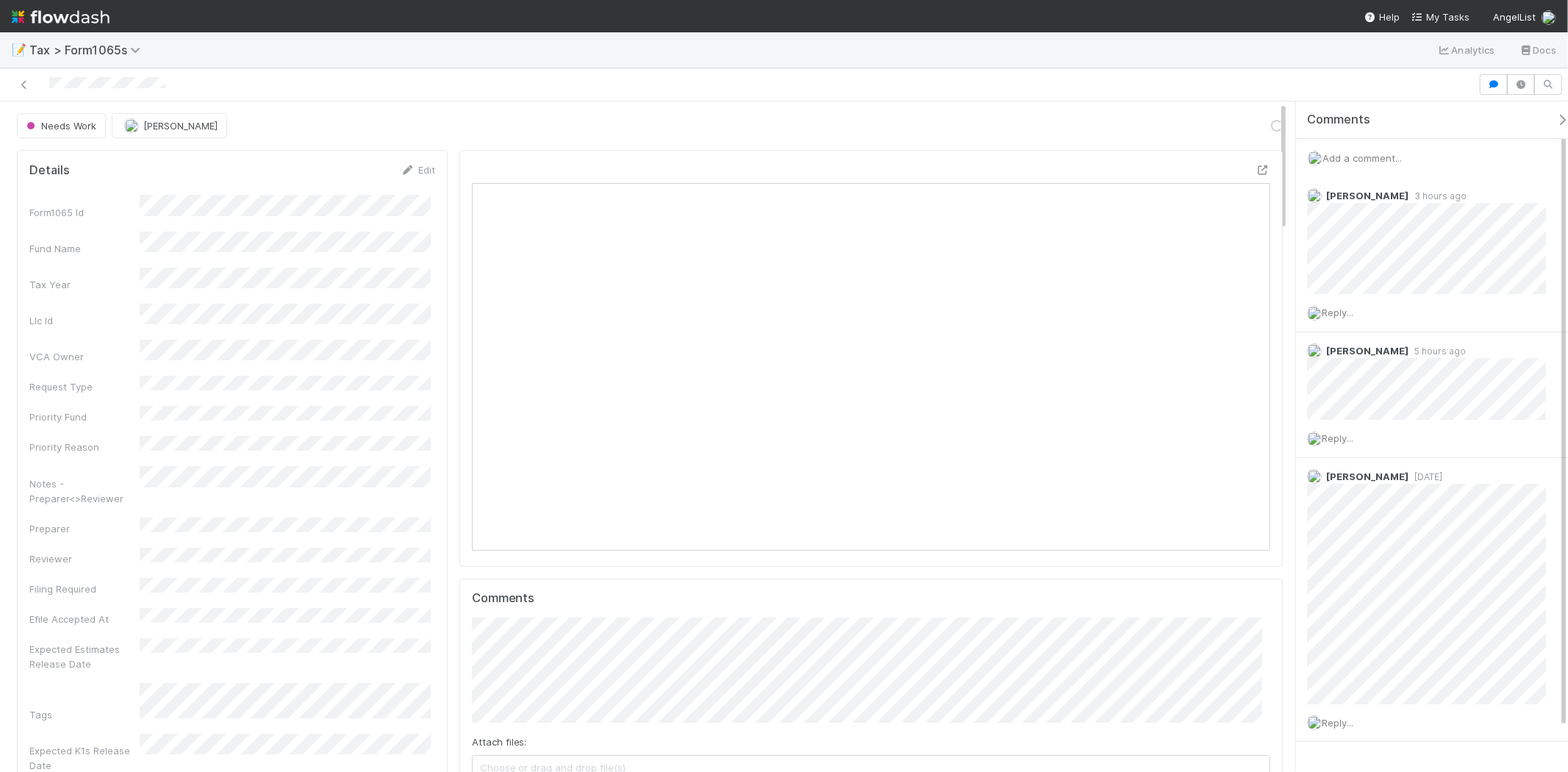
scroll to position [287, 778]
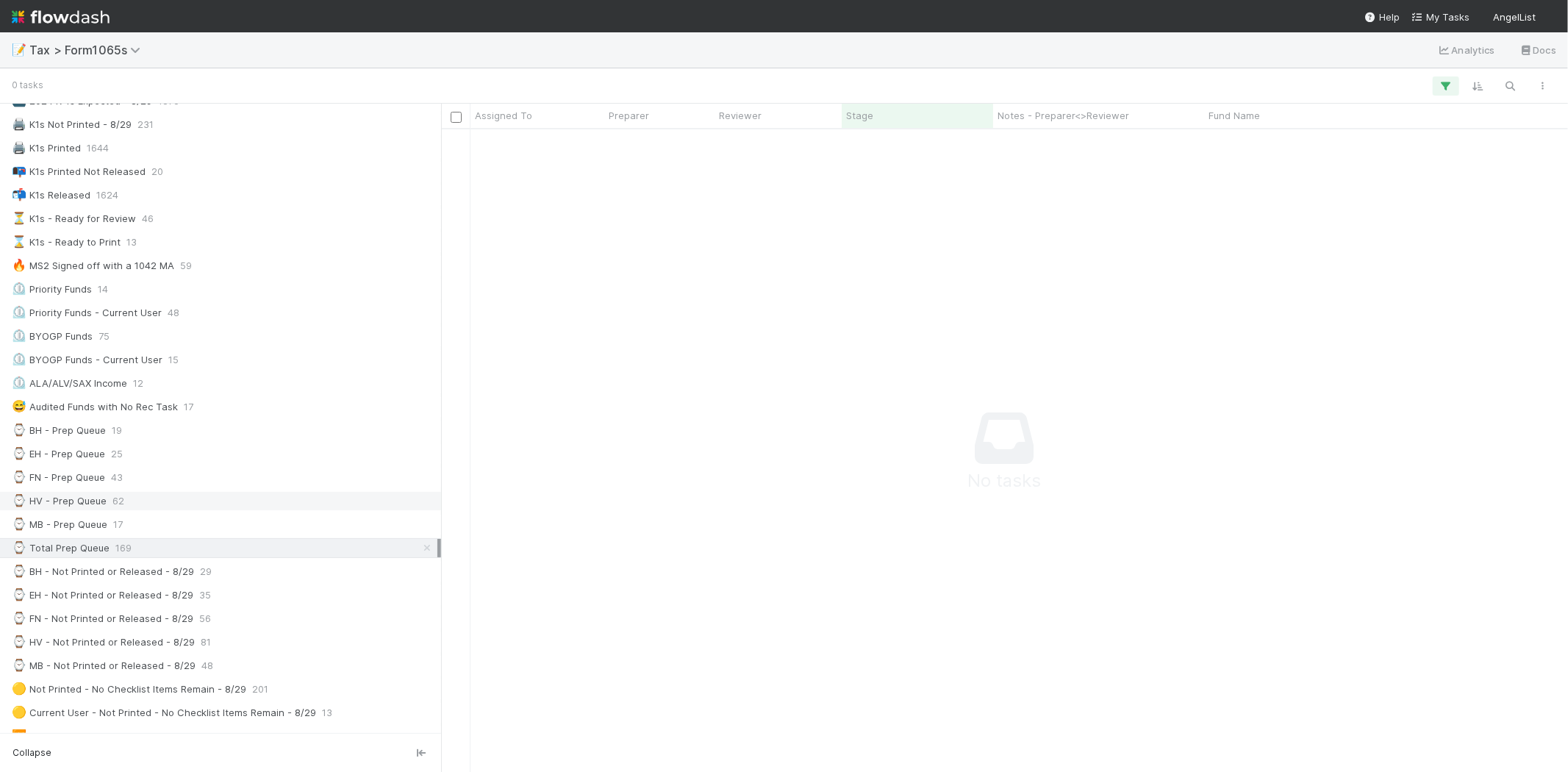
scroll to position [163, 0]
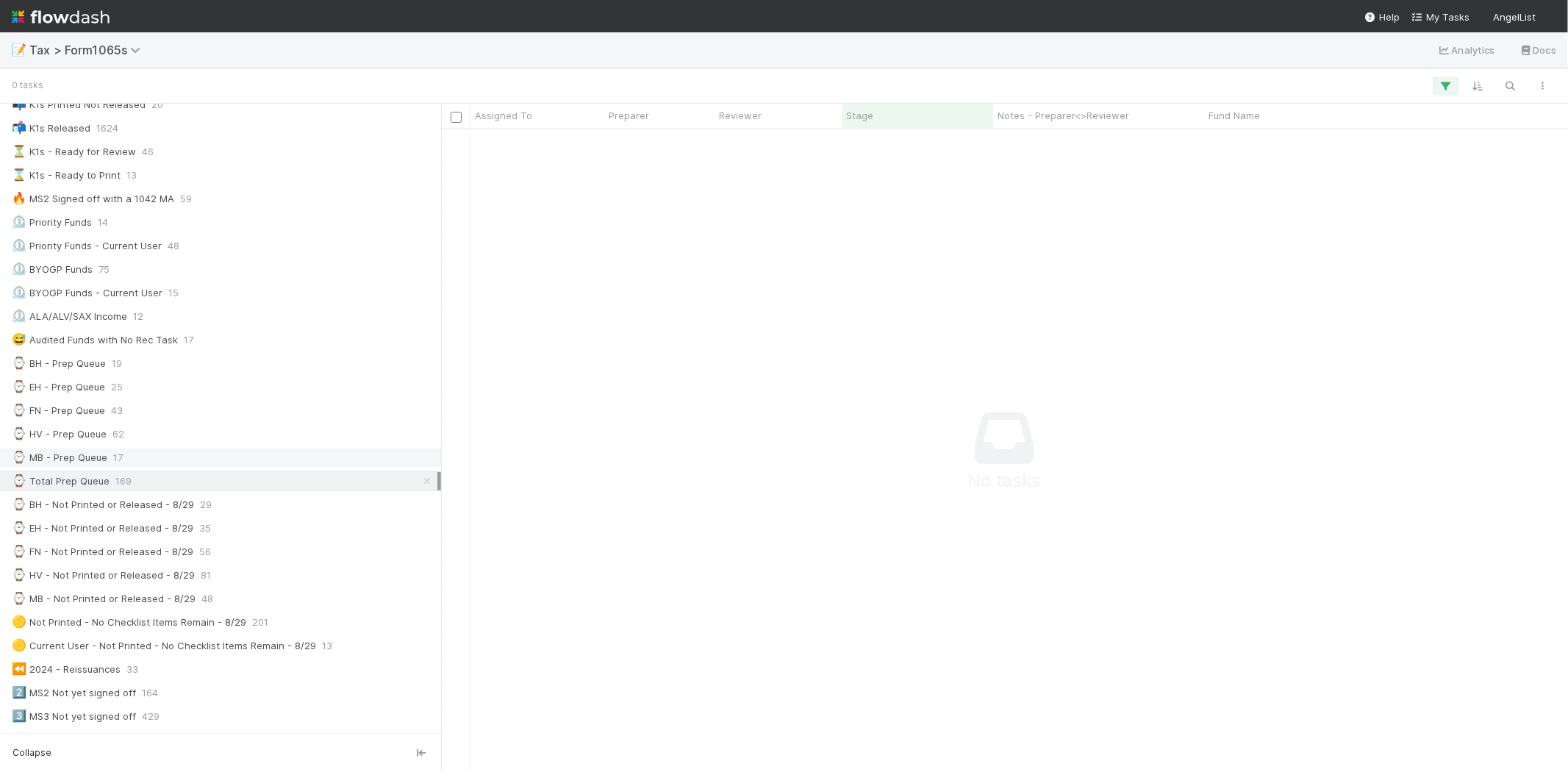
click at [164, 467] on div "⌚ MB - Prep Queue 17" at bounding box center [225, 458] width 426 height 18
click at [169, 474] on div "⌚ Total Prep Queue 169" at bounding box center [221, 481] width 441 height 20
click at [420, 482] on icon at bounding box center [426, 481] width 15 height 9
click at [398, 485] on div "⌚ Total Prep Queue 168" at bounding box center [225, 481] width 426 height 18
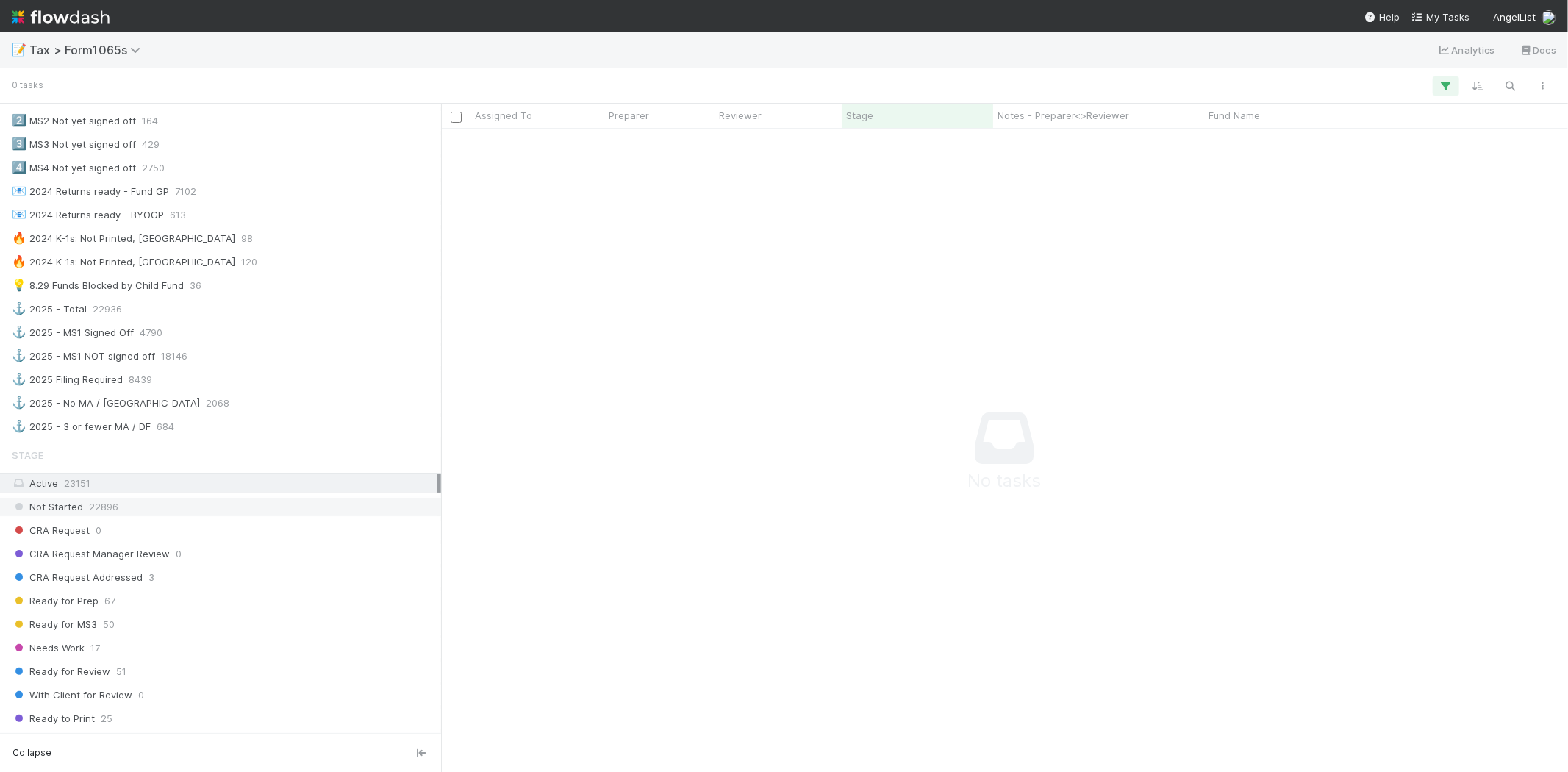
scroll to position [1108, 0]
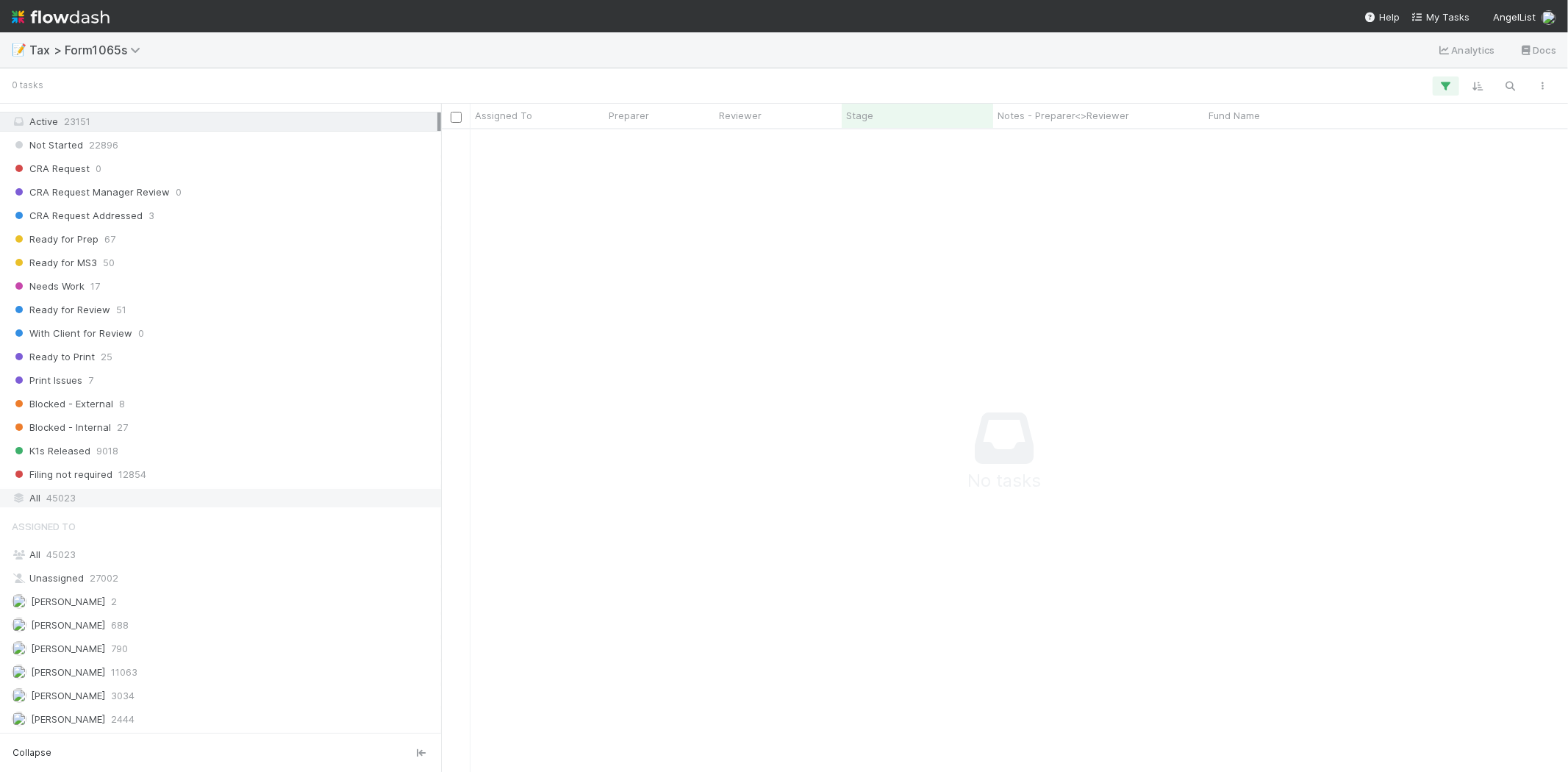
click at [78, 498] on div "All 45023" at bounding box center [225, 498] width 426 height 18
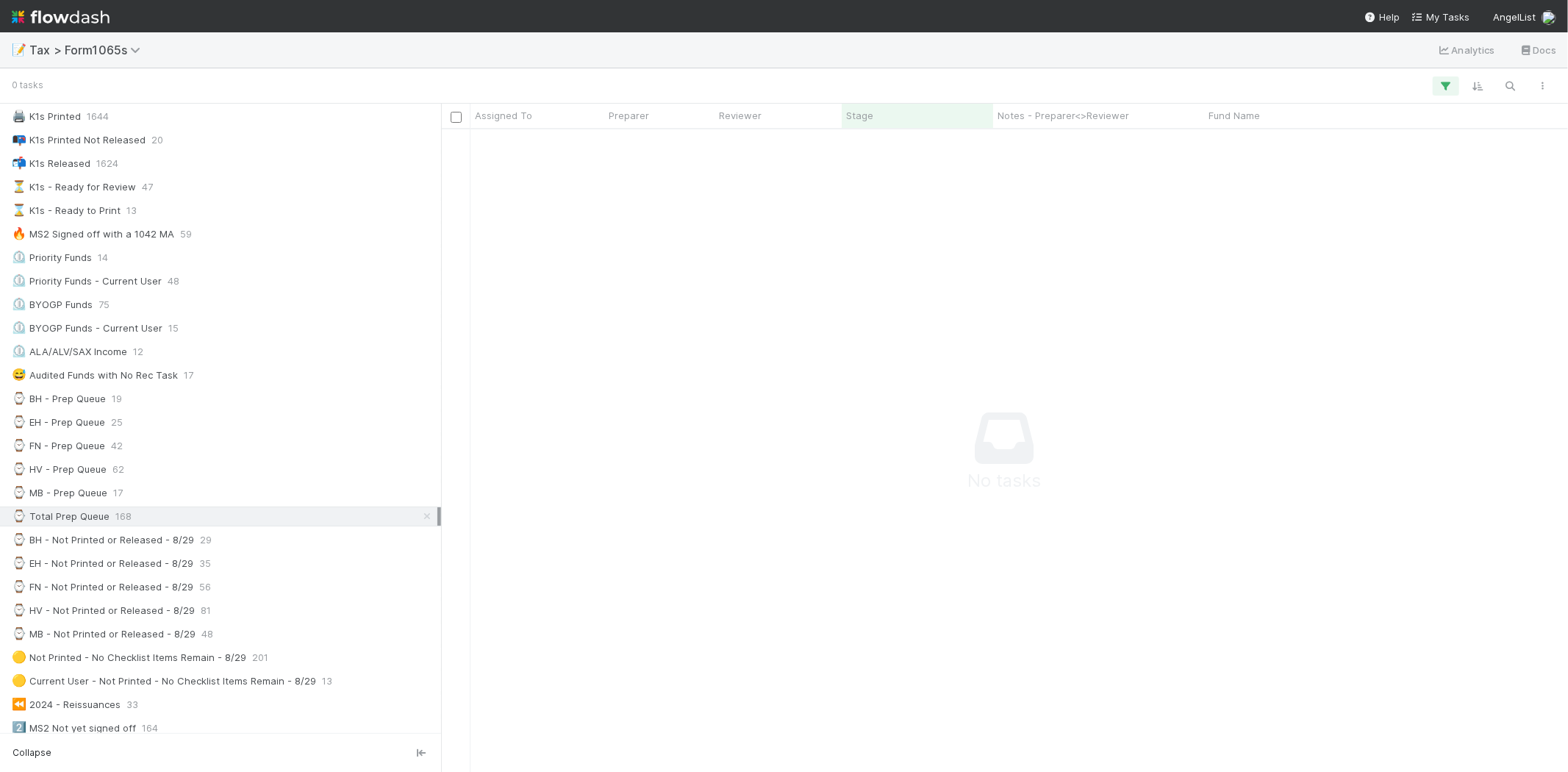
scroll to position [619, 1103]
click at [420, 520] on icon at bounding box center [426, 516] width 15 height 9
click at [68, 517] on div "⌚ Total Prep Queue" at bounding box center [61, 516] width 98 height 18
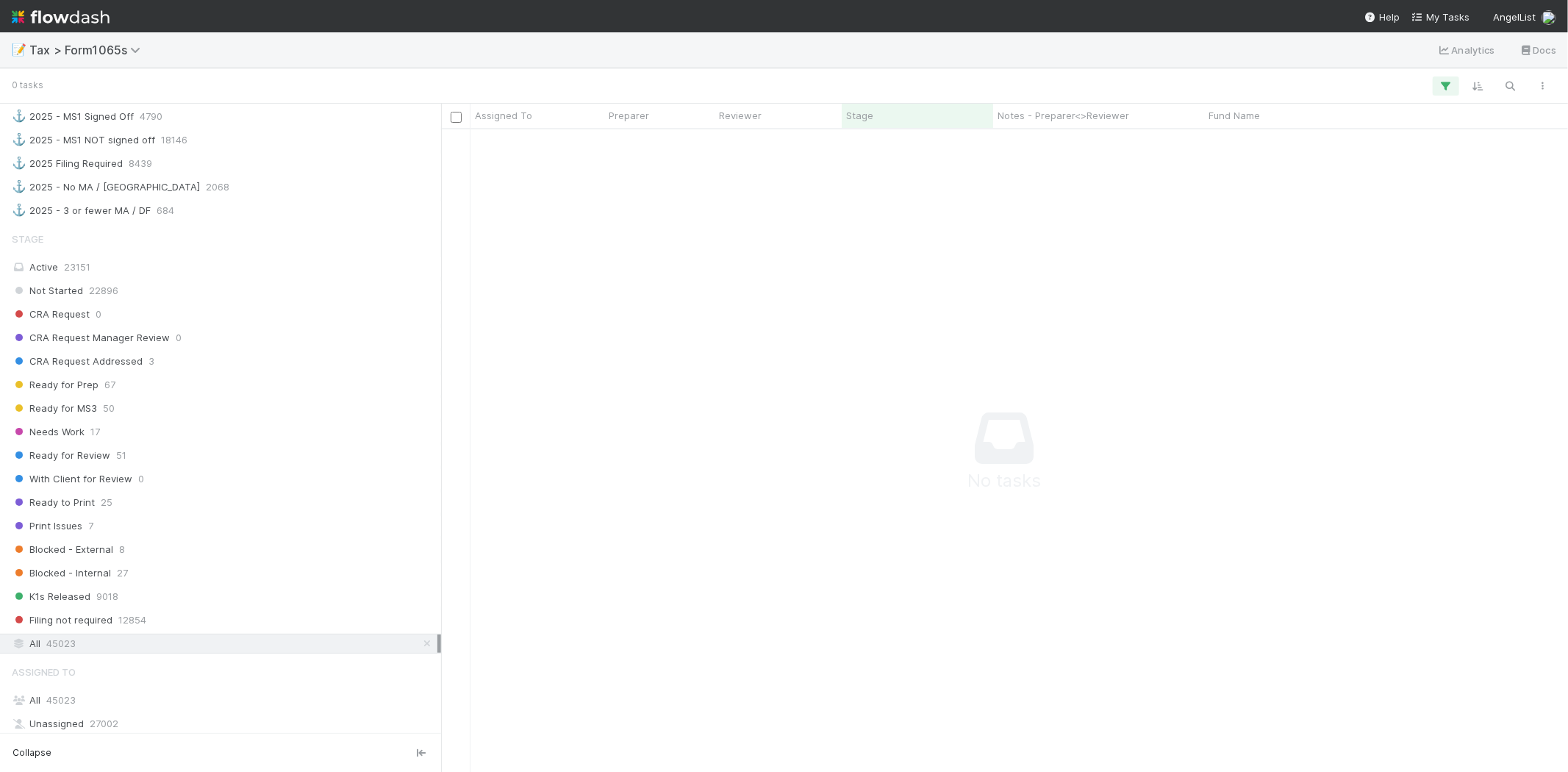
scroll to position [1108, 0]
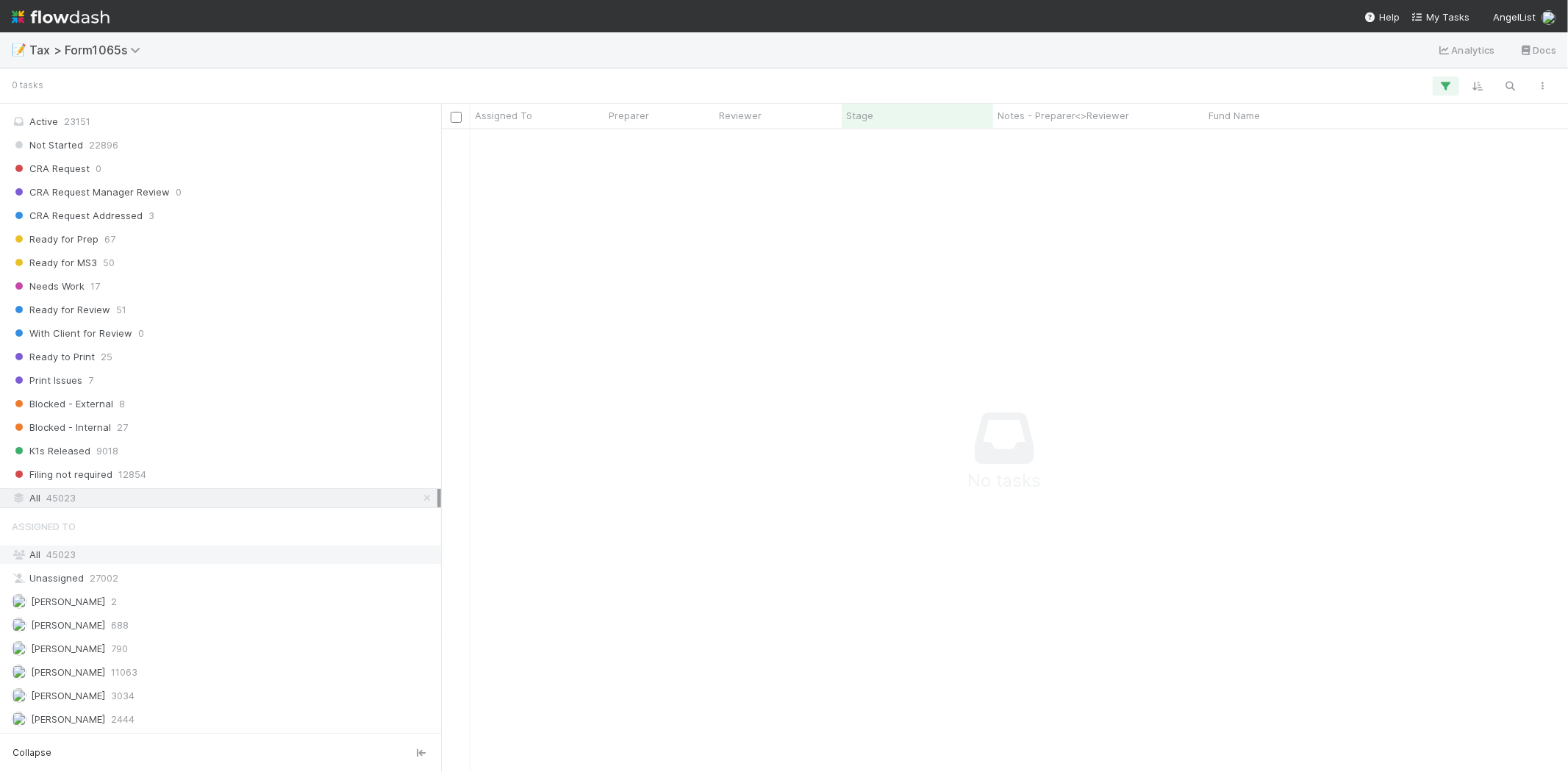
click at [69, 546] on div "All 45023" at bounding box center [225, 554] width 426 height 18
click at [96, 239] on span "Ready for Prep" at bounding box center [55, 239] width 87 height 18
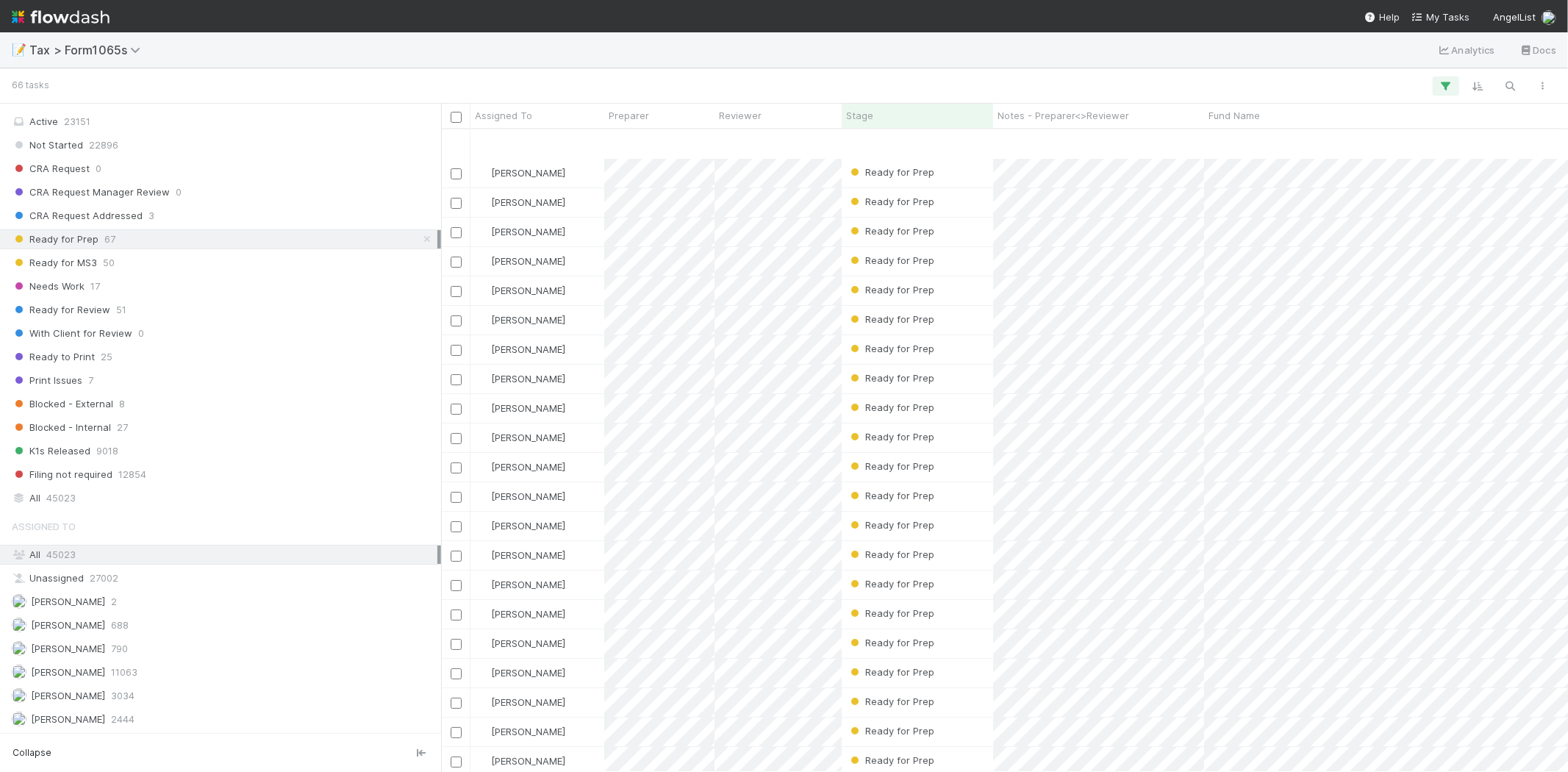
scroll to position [82, 0]
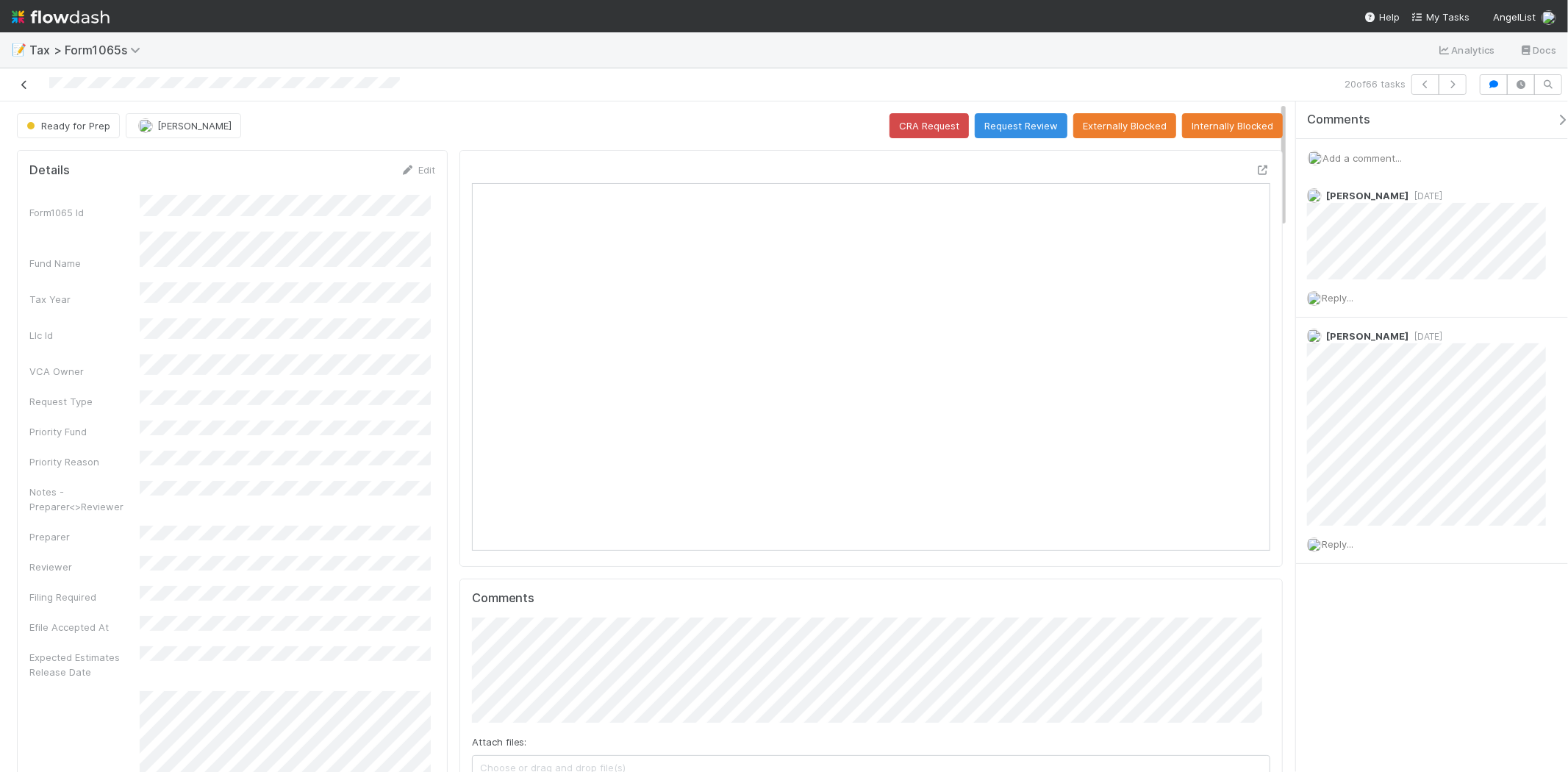
click at [24, 82] on link at bounding box center [24, 84] width 15 height 15
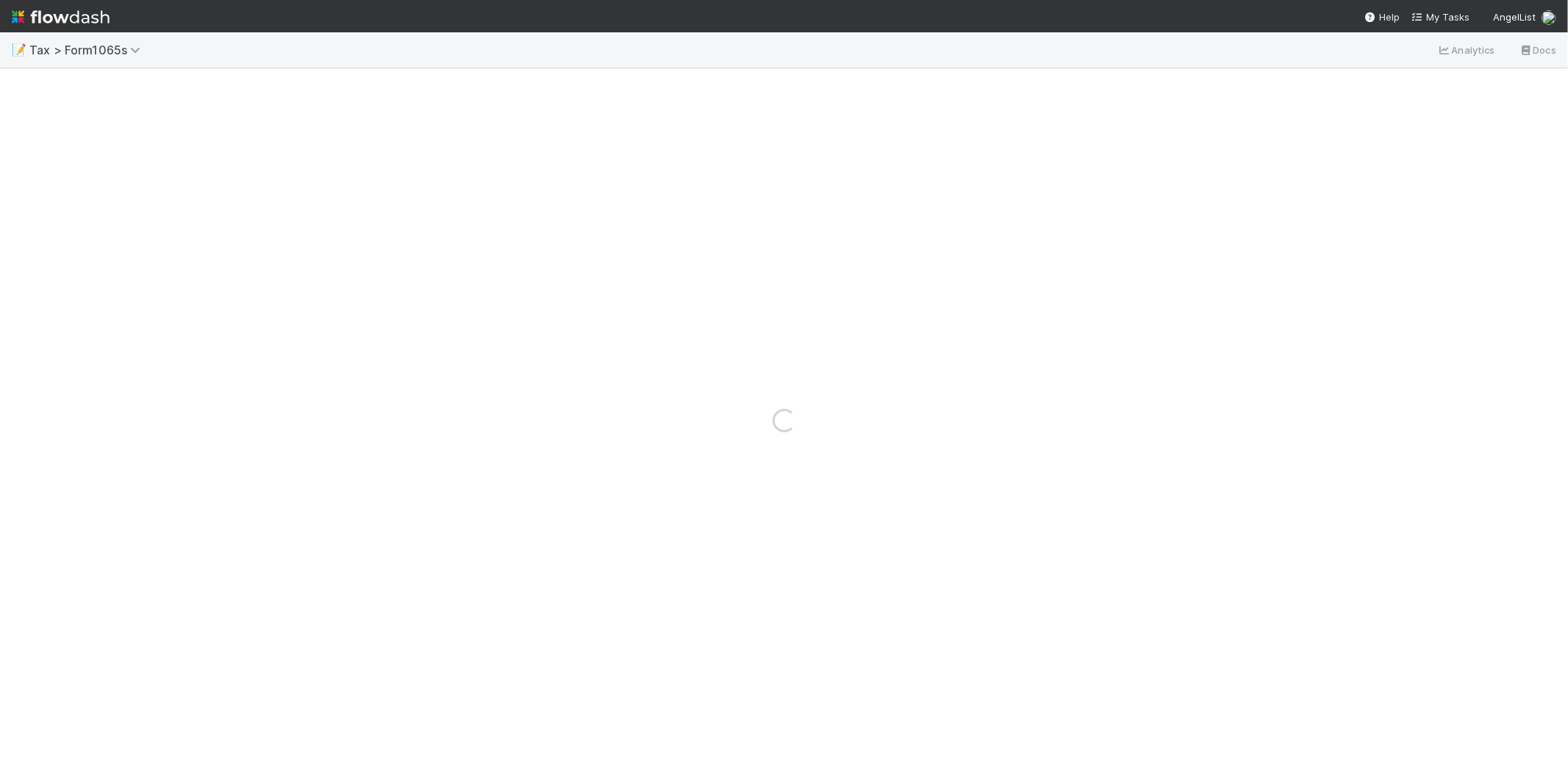
click at [22, 84] on div "Loading..." at bounding box center [784, 420] width 1568 height 704
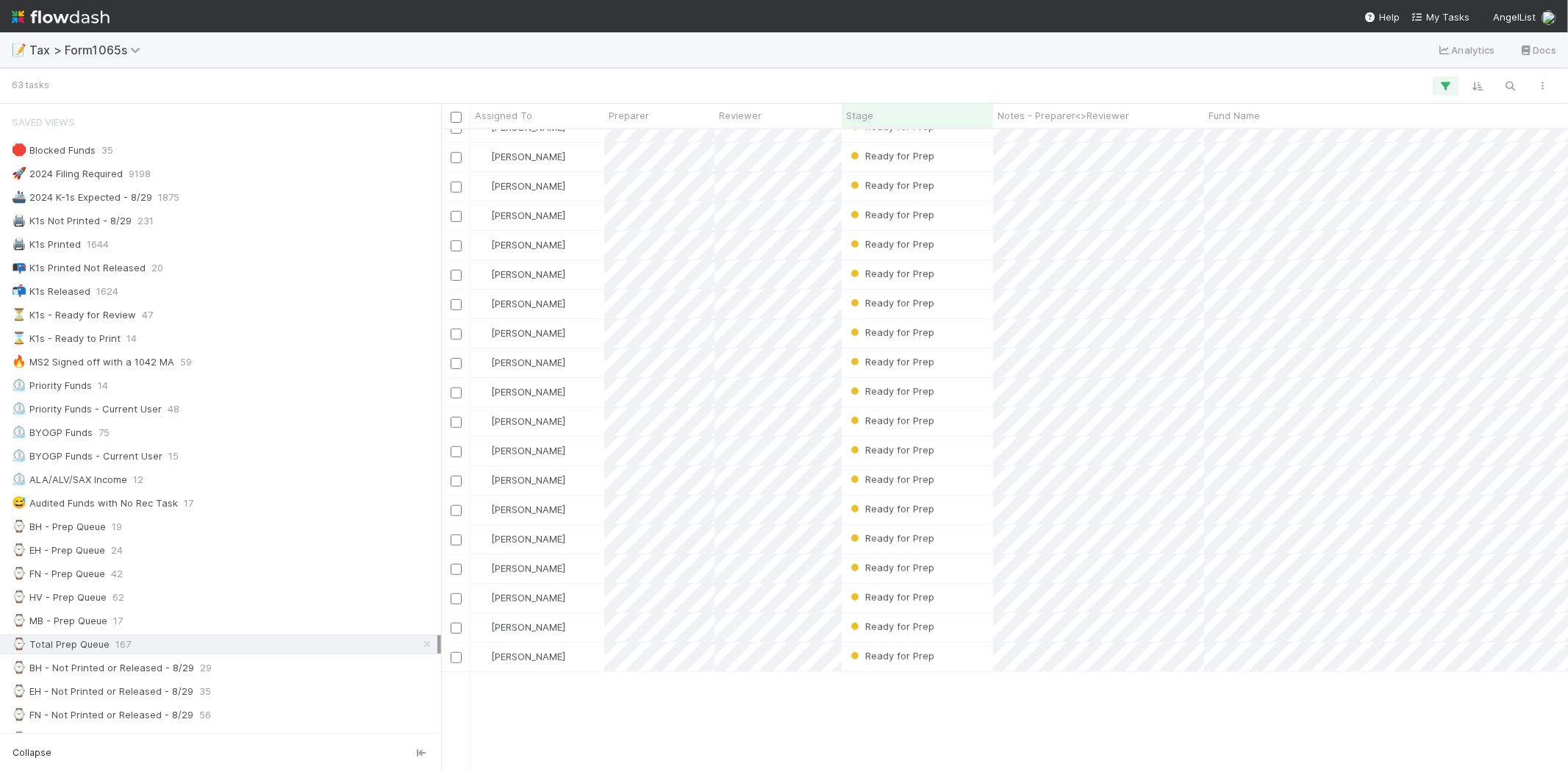
scroll to position [735, 0]
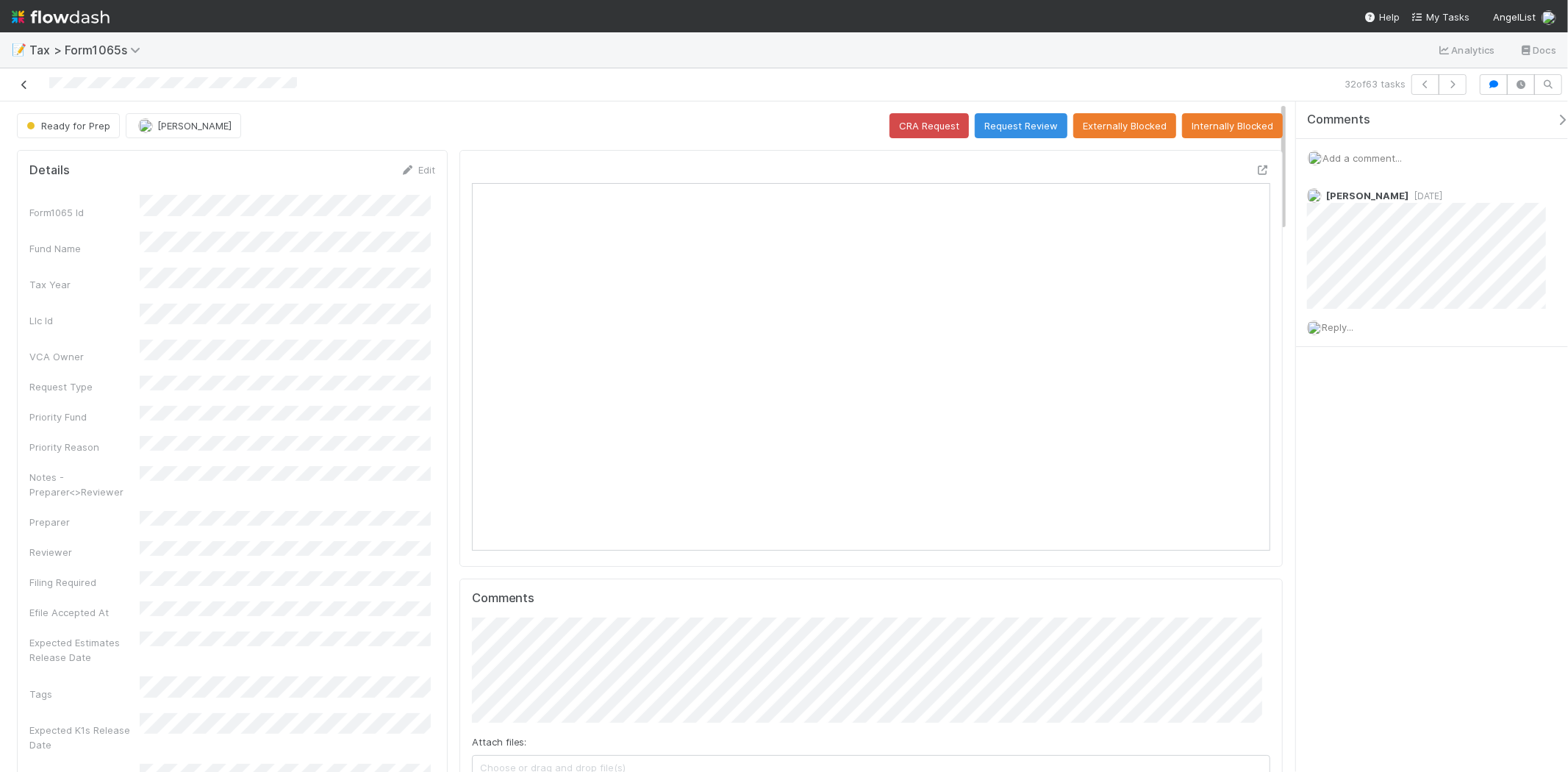
click at [19, 83] on icon at bounding box center [24, 84] width 15 height 9
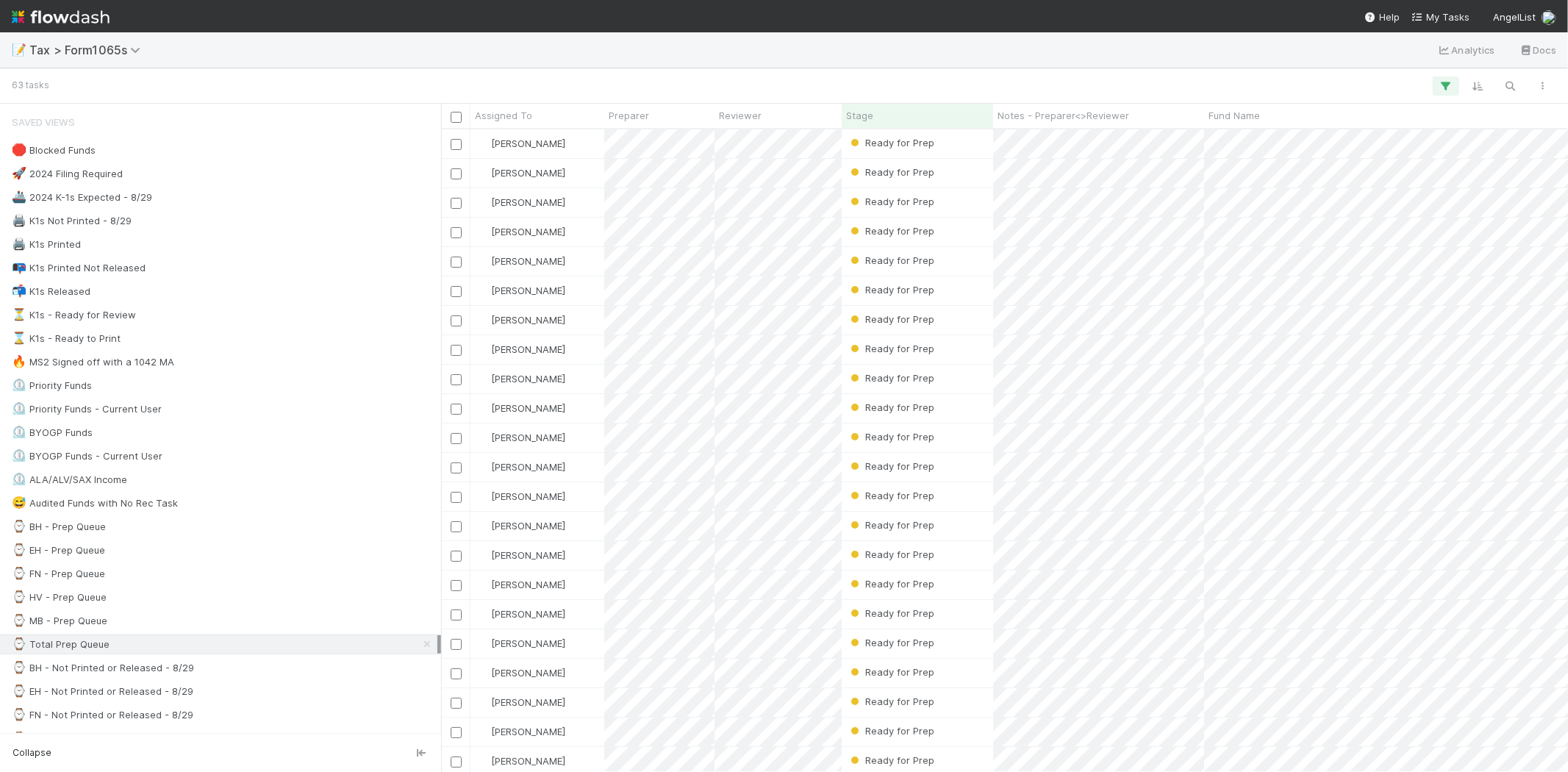
scroll to position [630, 1115]
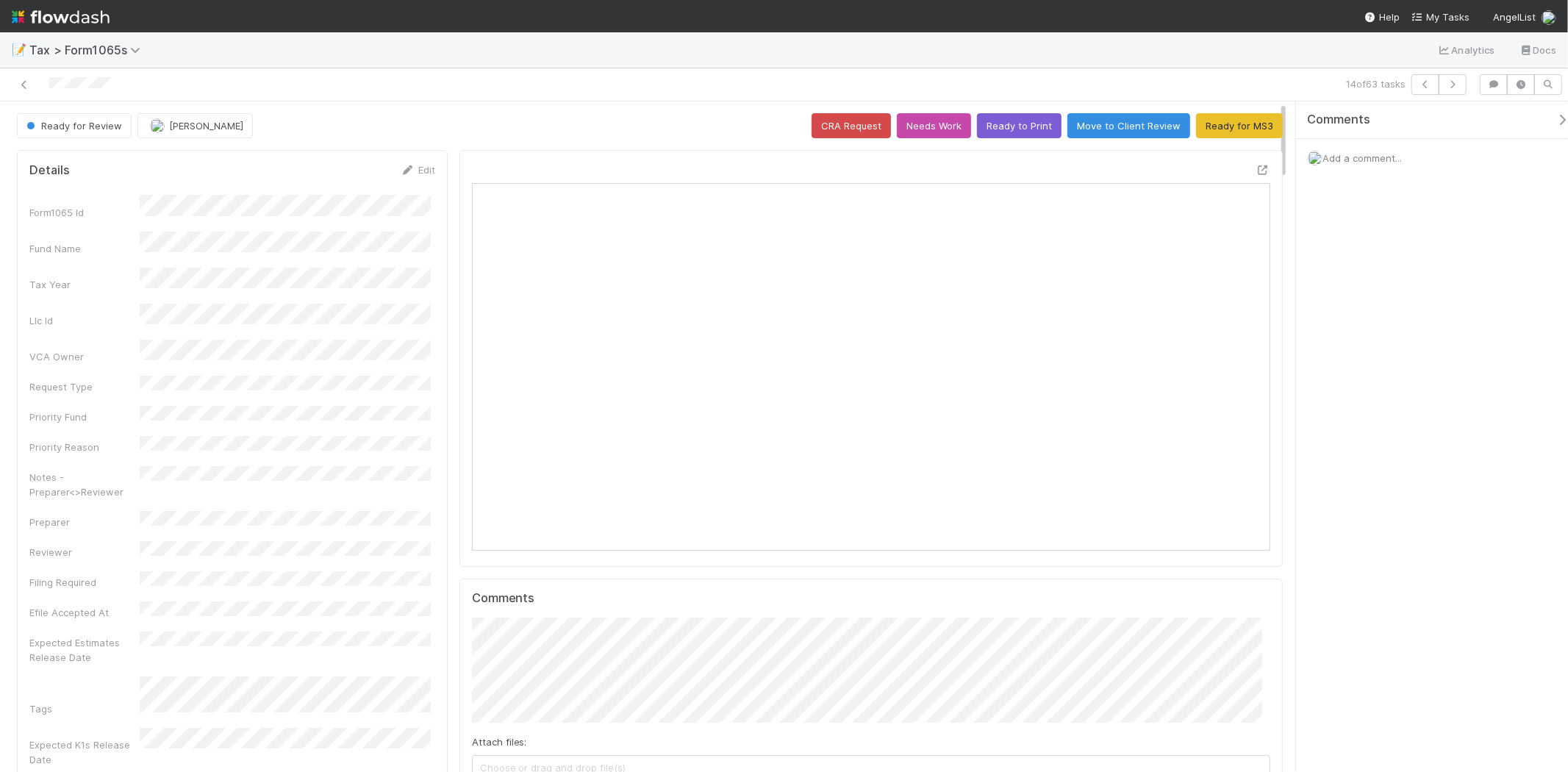
click at [89, 9] on img at bounding box center [61, 16] width 98 height 25
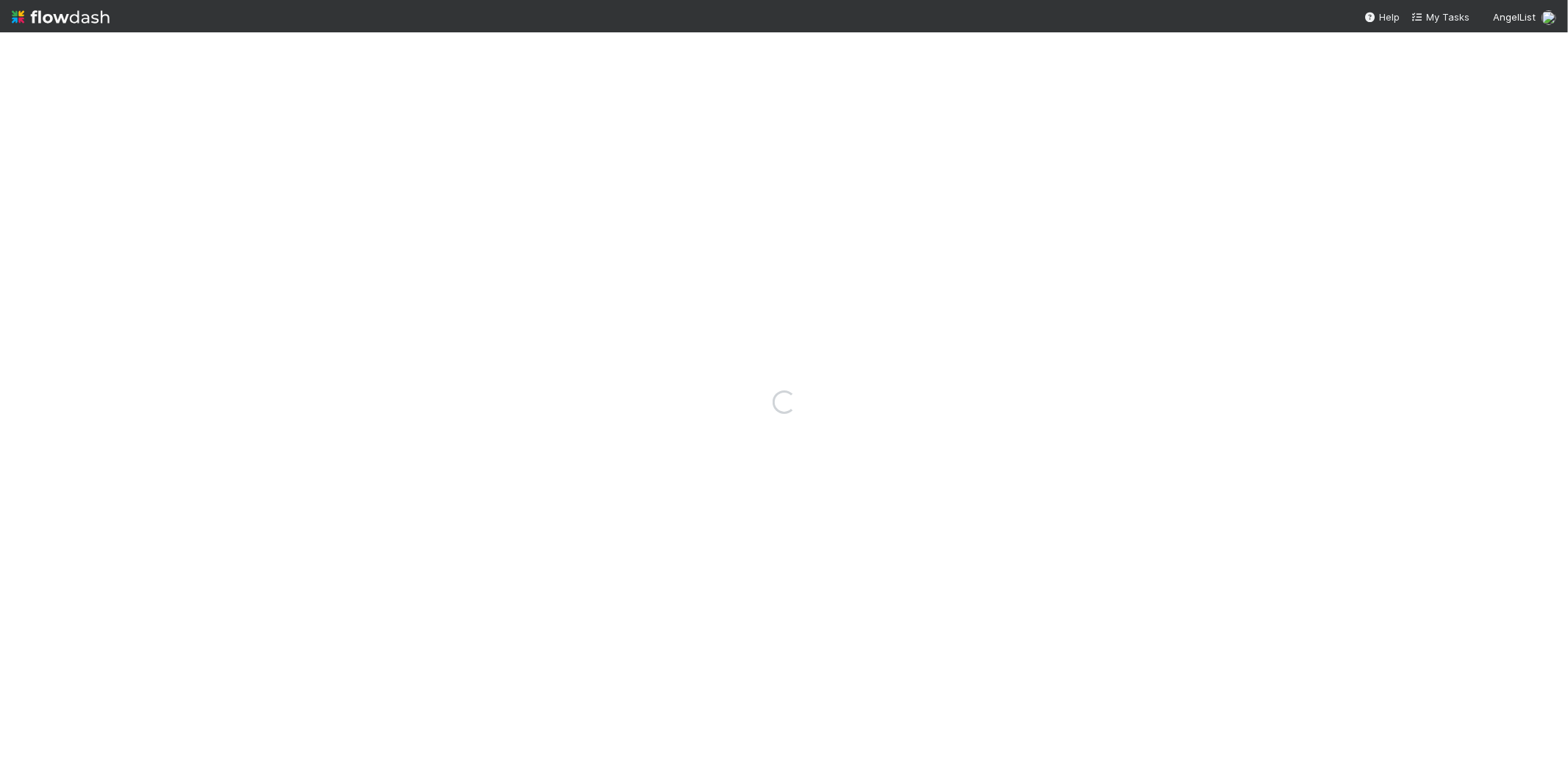
click at [90, 15] on img at bounding box center [61, 16] width 98 height 25
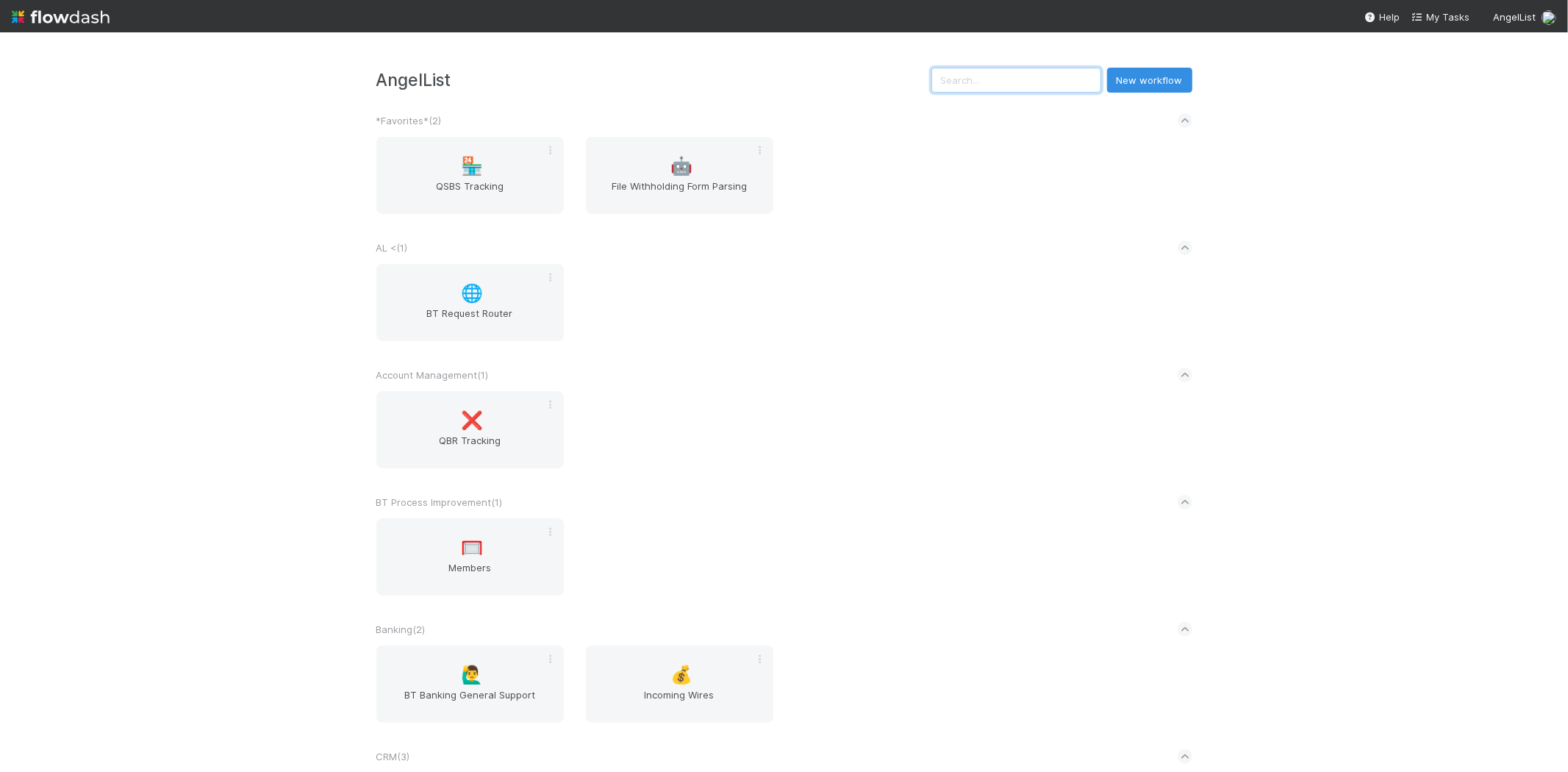
click at [1086, 79] on input "text" at bounding box center [1016, 80] width 170 height 25
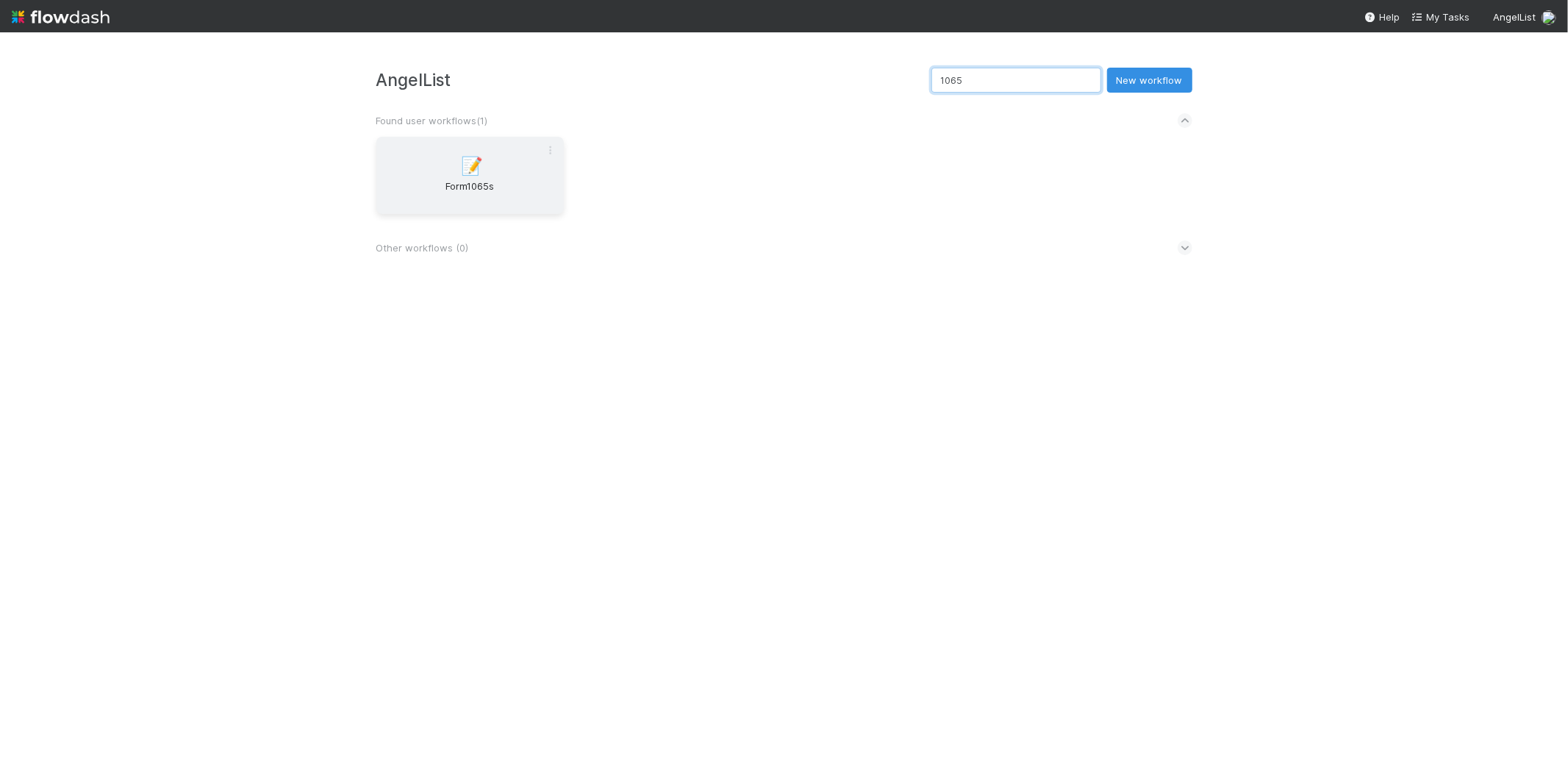
type input "1065"
click at [496, 165] on div "📝 Form1065s" at bounding box center [470, 176] width 188 height 78
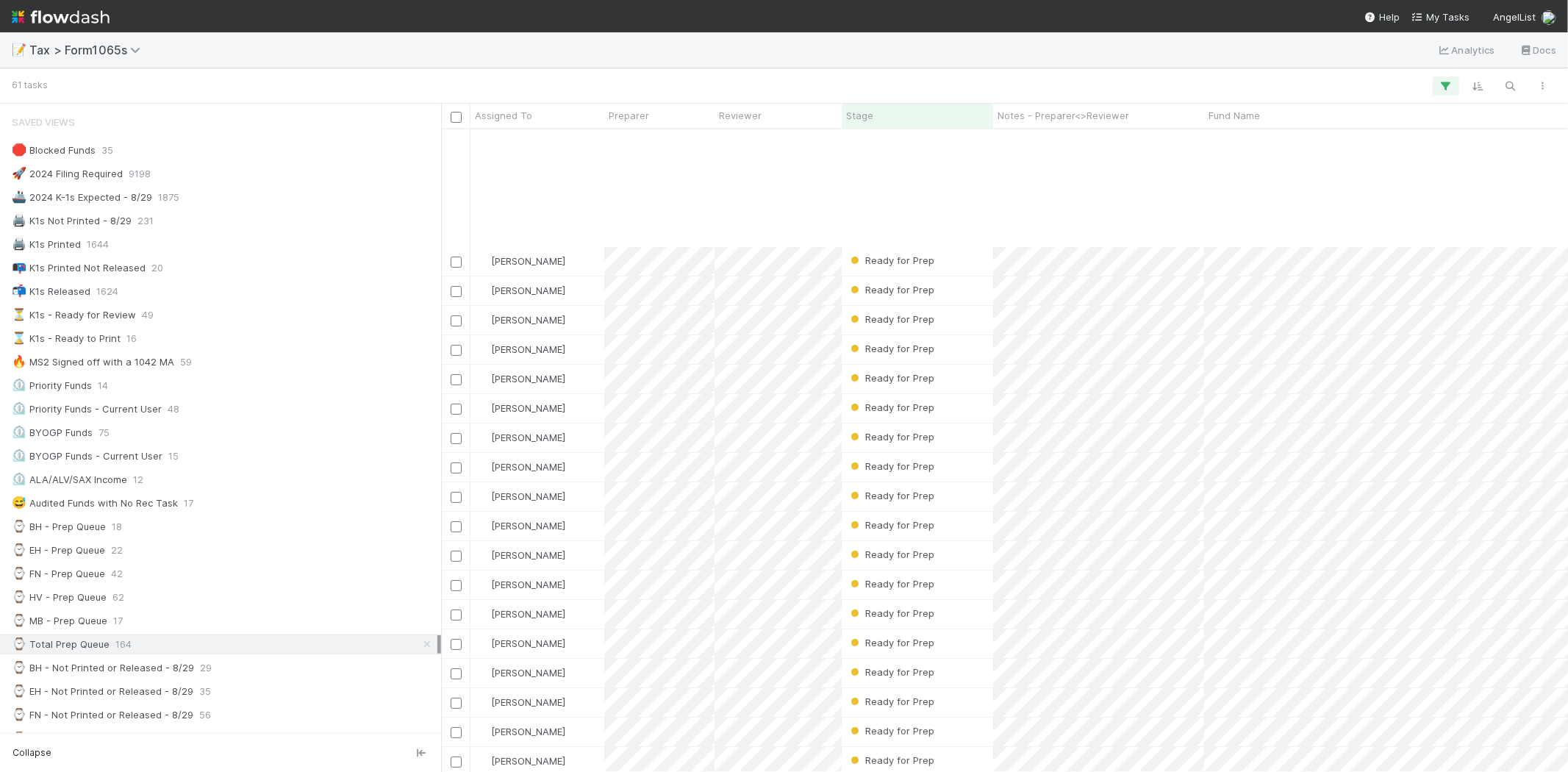
scroll to position [82, 0]
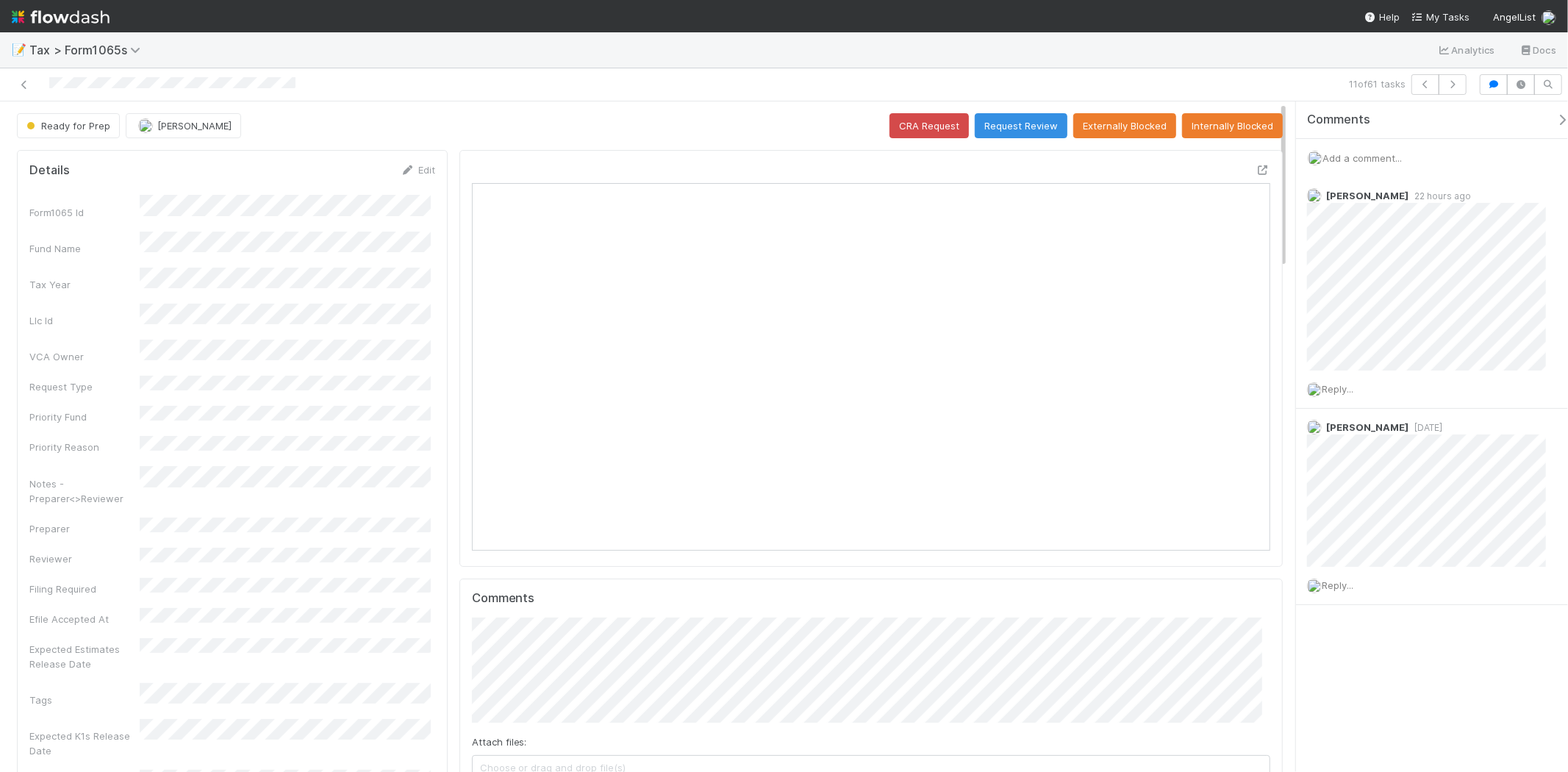
scroll to position [287, 778]
click at [61, 13] on img at bounding box center [61, 16] width 98 height 25
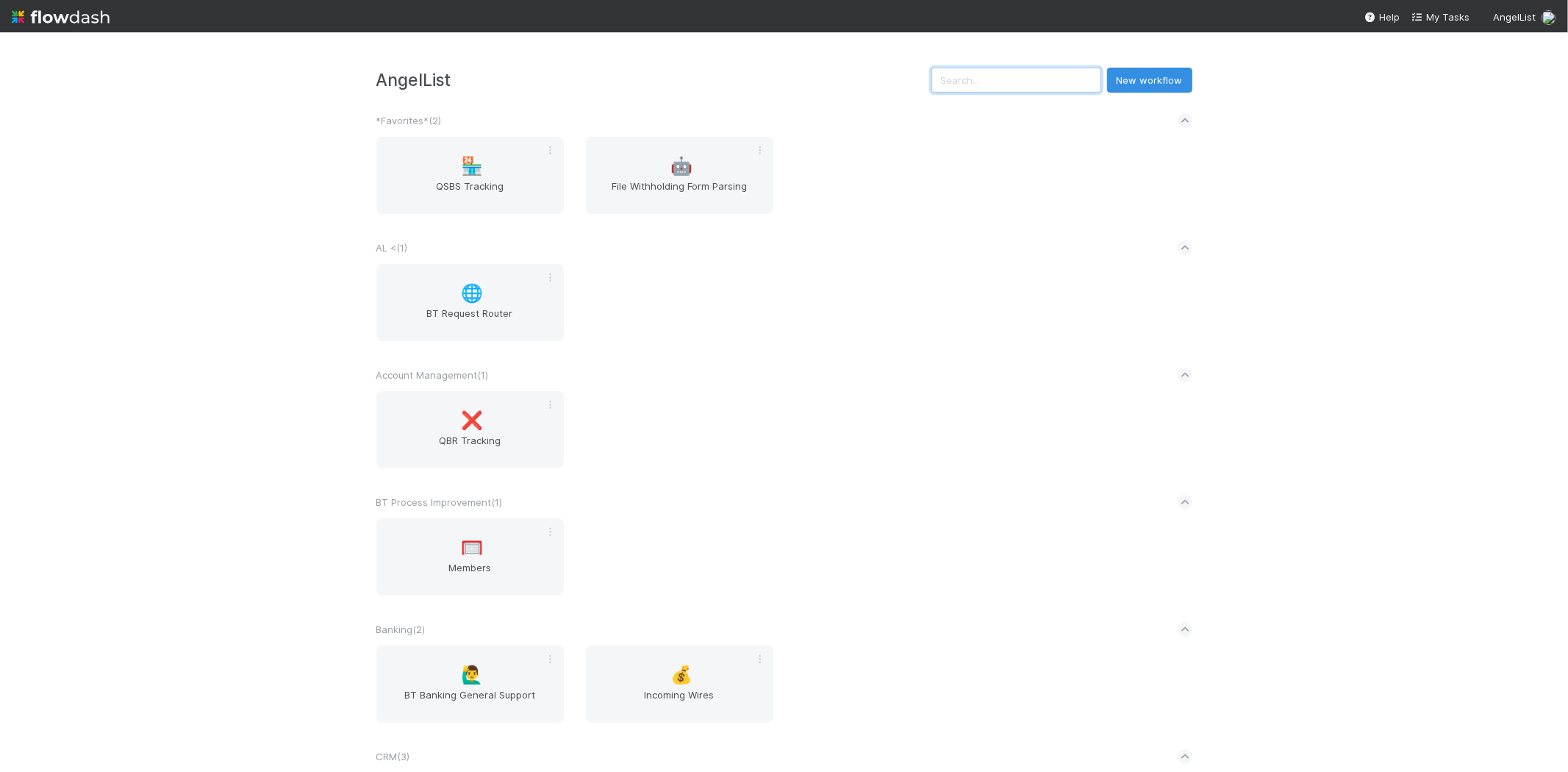
click at [1040, 74] on input "text" at bounding box center [1016, 80] width 170 height 25
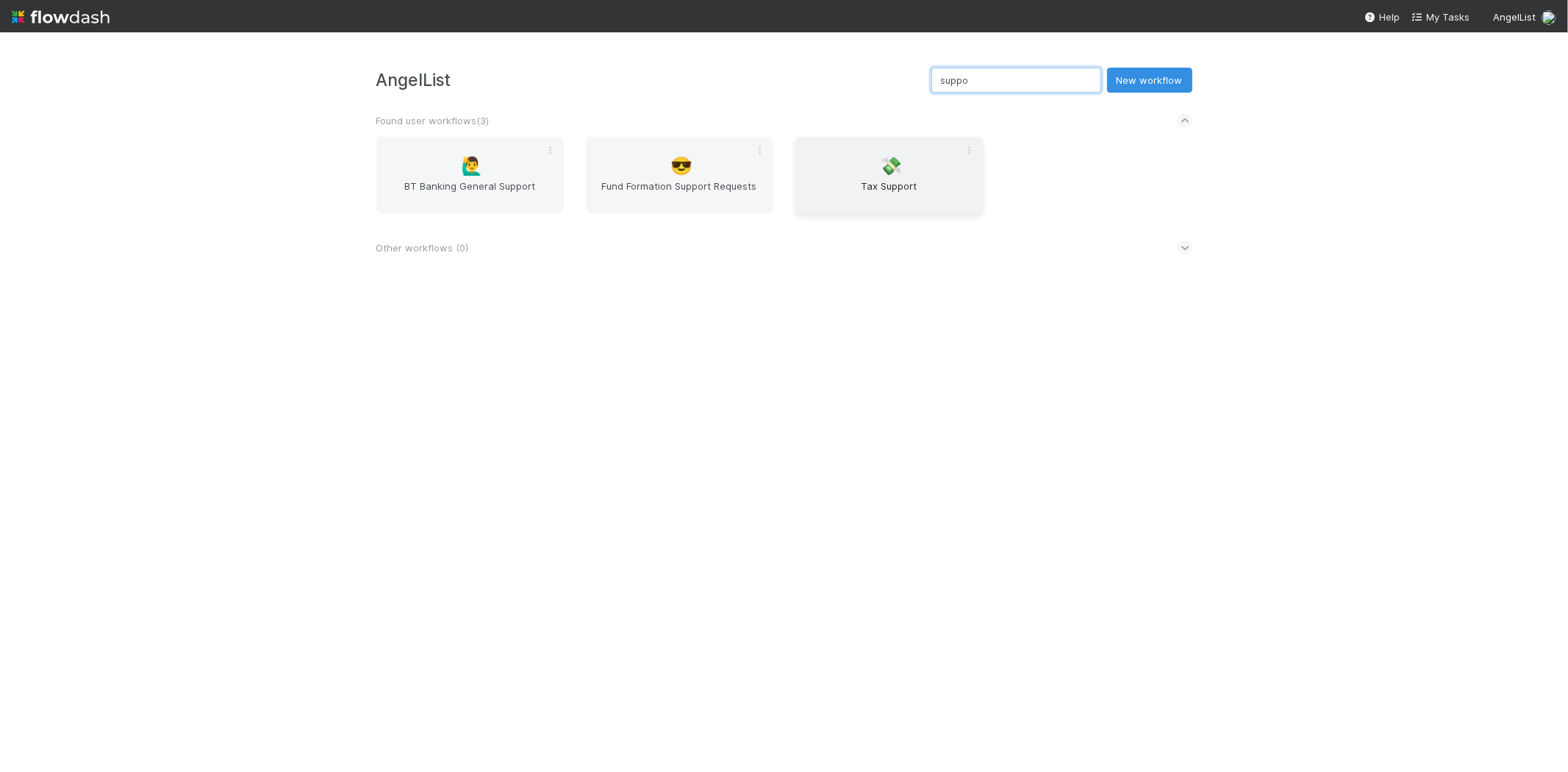
type input "suppo"
click at [944, 167] on div "💸 Tax Support" at bounding box center [889, 176] width 188 height 78
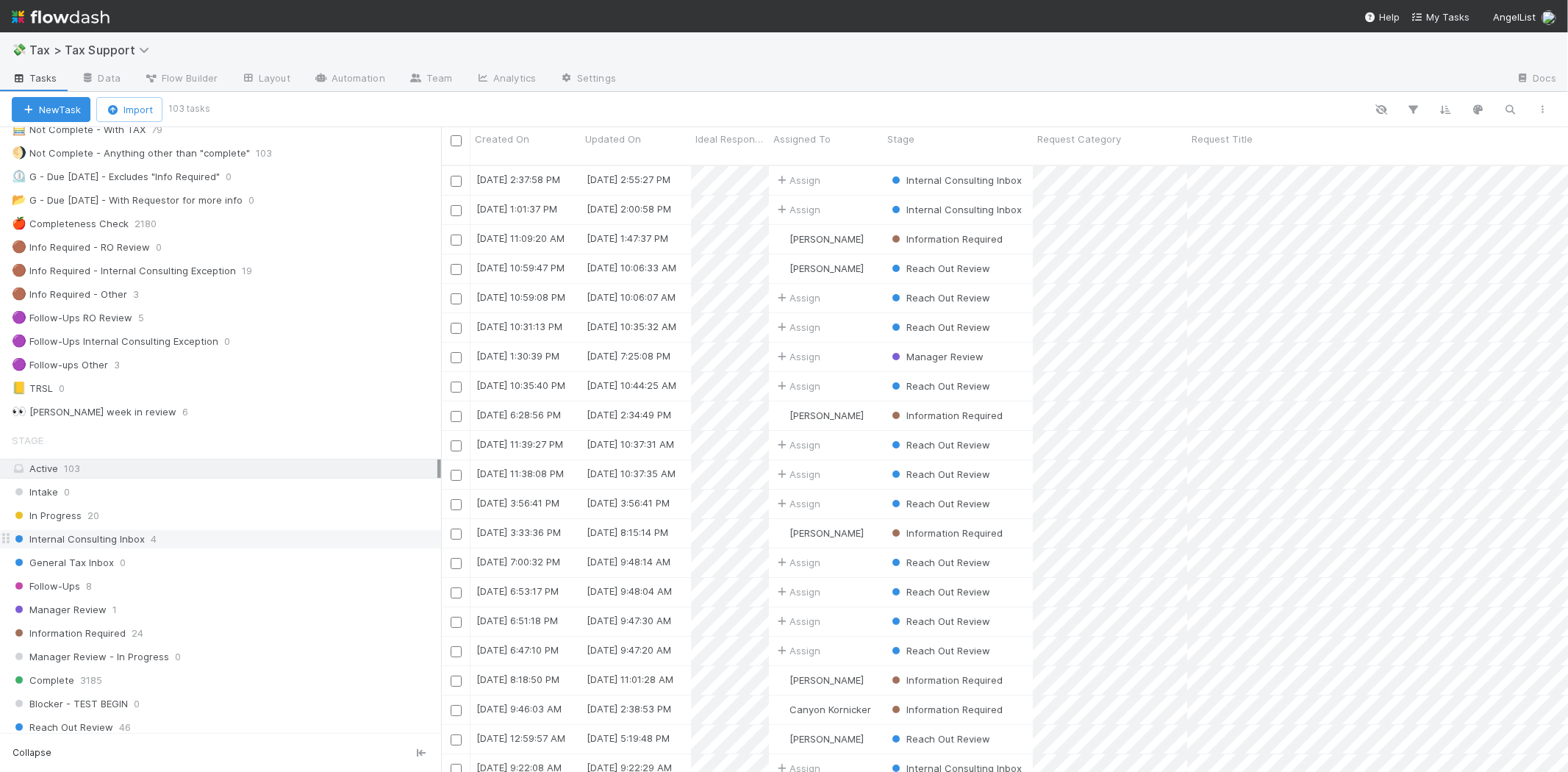
scroll to position [163, 0]
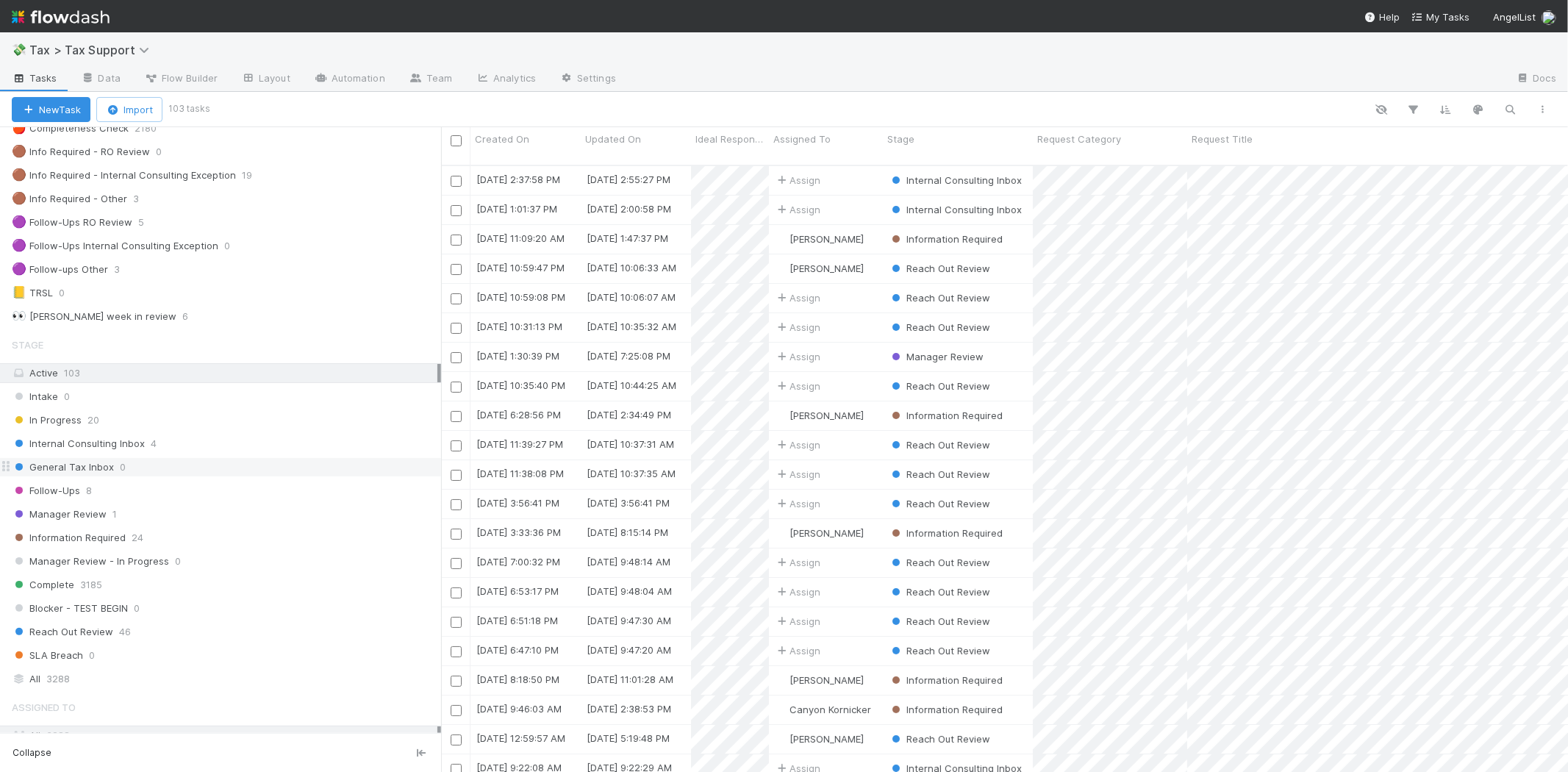
click at [166, 471] on div "General Tax Inbox 0" at bounding box center [227, 467] width 429 height 18
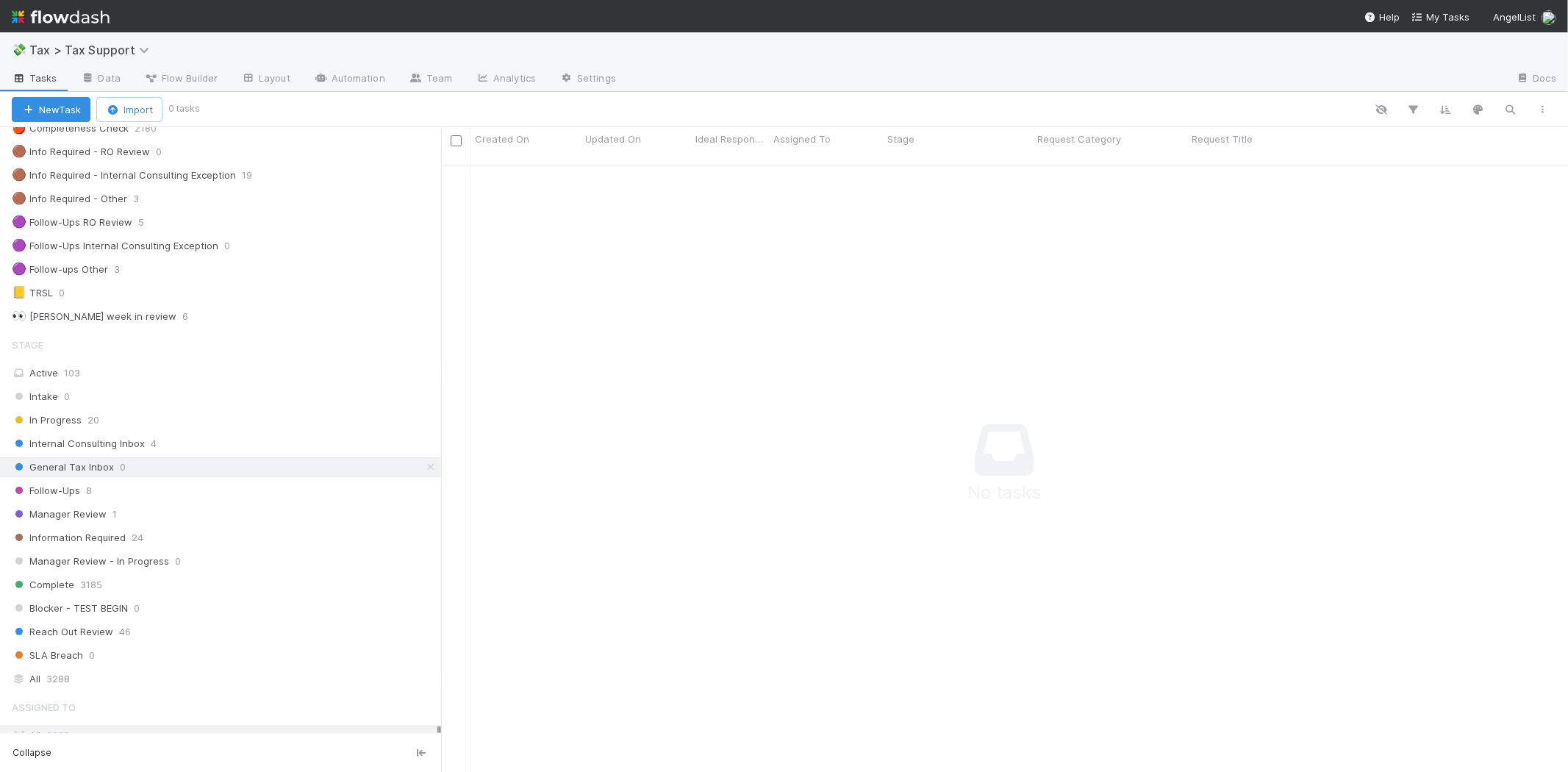
scroll to position [595, 1103]
click at [135, 490] on div "Follow-Ups 8" at bounding box center [227, 490] width 429 height 18
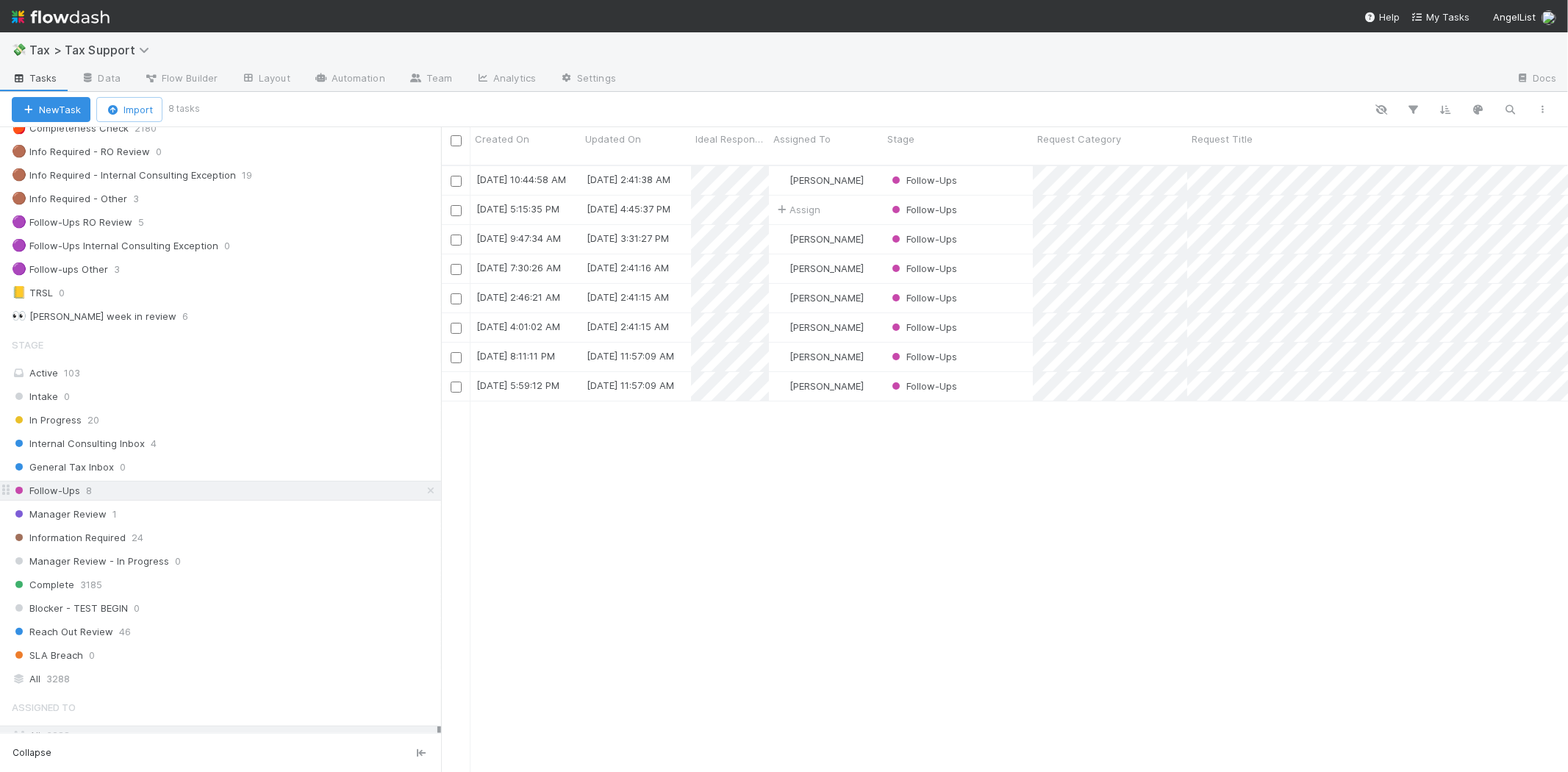
scroll to position [607, 1115]
click at [16, 13] on img at bounding box center [61, 16] width 98 height 25
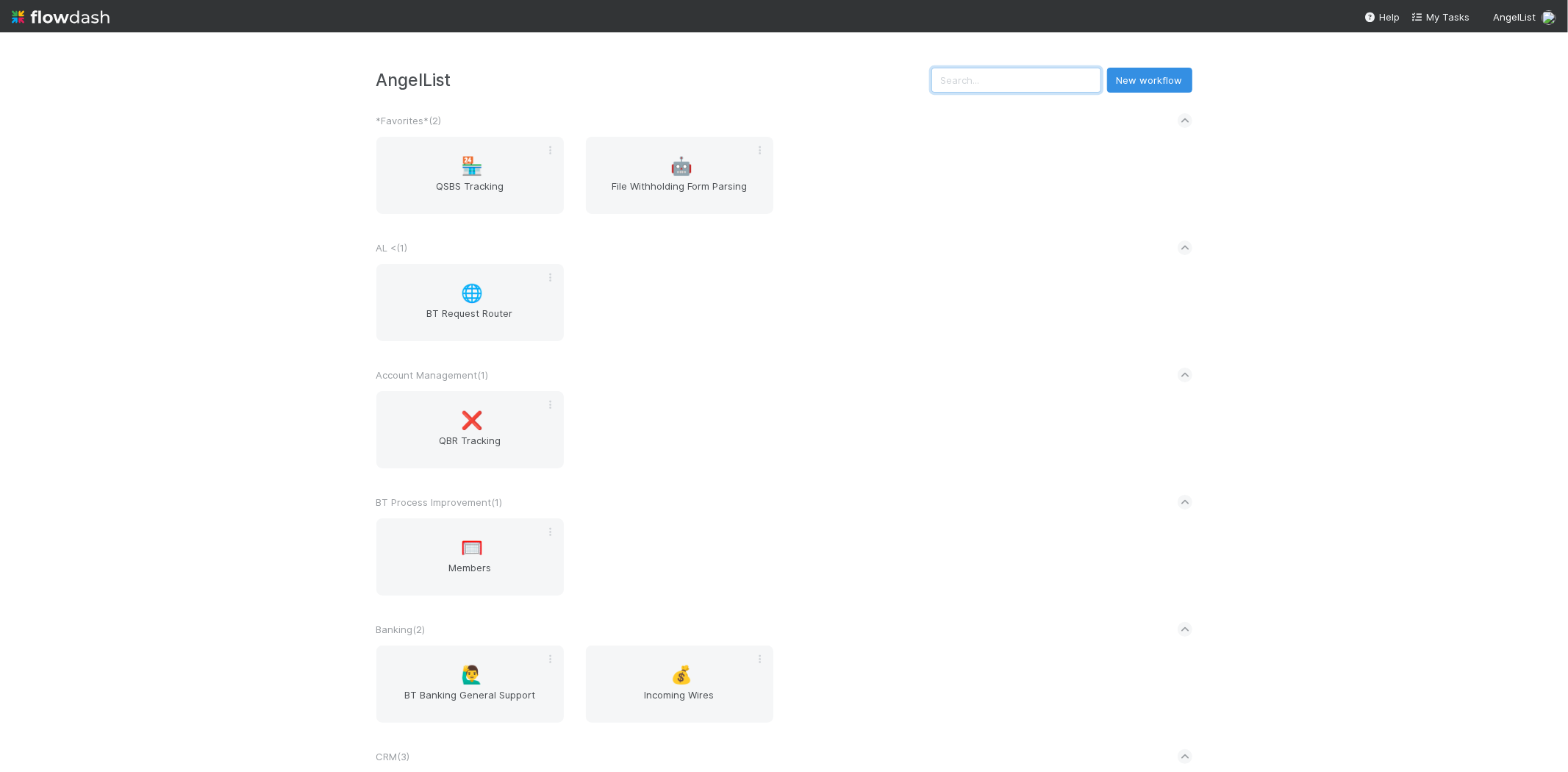
click at [1016, 92] on input "text" at bounding box center [1016, 80] width 170 height 25
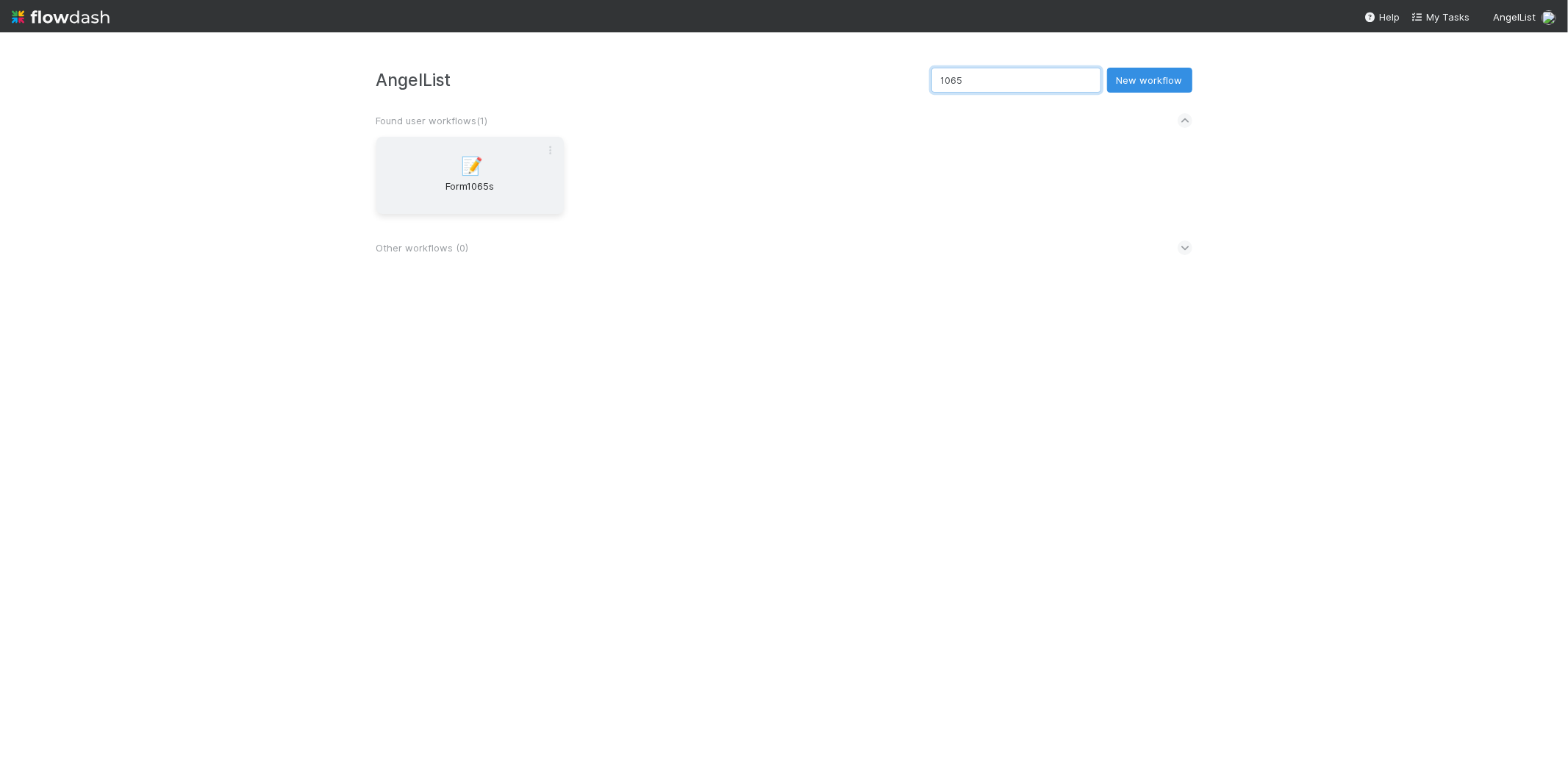
type input "1065"
click at [527, 198] on span "Form1065s" at bounding box center [470, 193] width 176 height 29
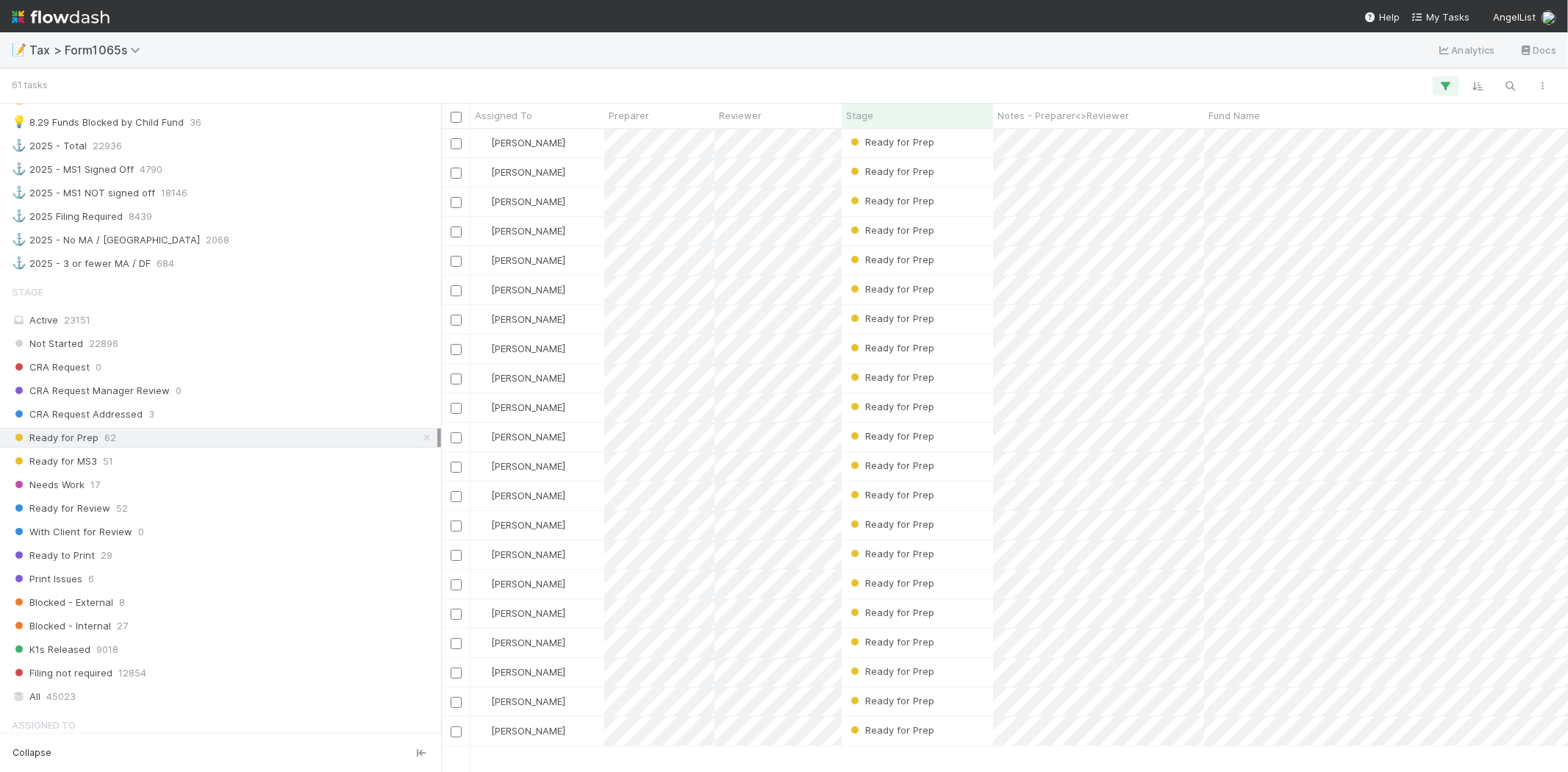
scroll to position [184, 0]
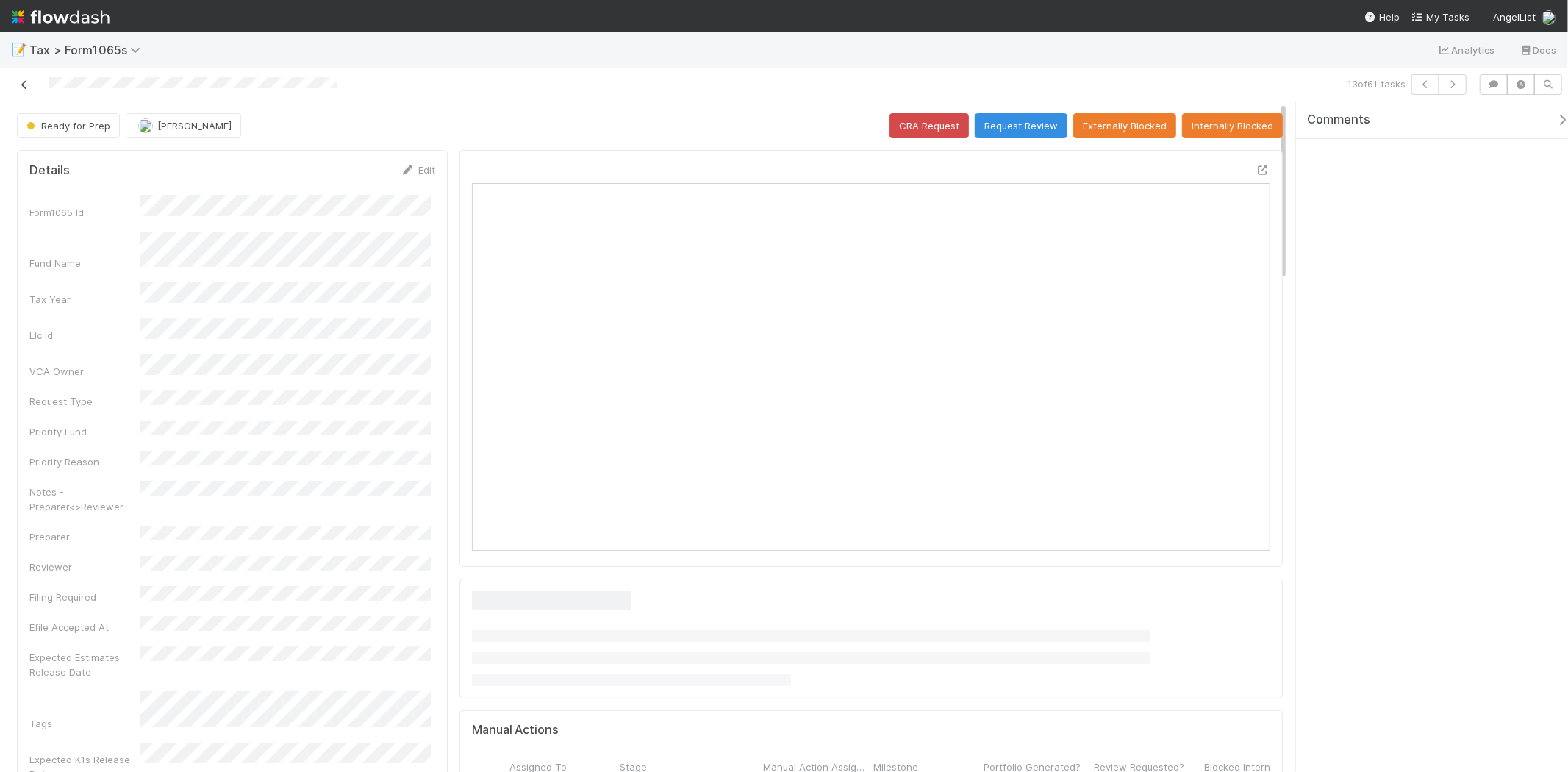
click at [32, 84] on div at bounding box center [374, 84] width 736 height 21
click at [25, 84] on icon at bounding box center [24, 84] width 15 height 9
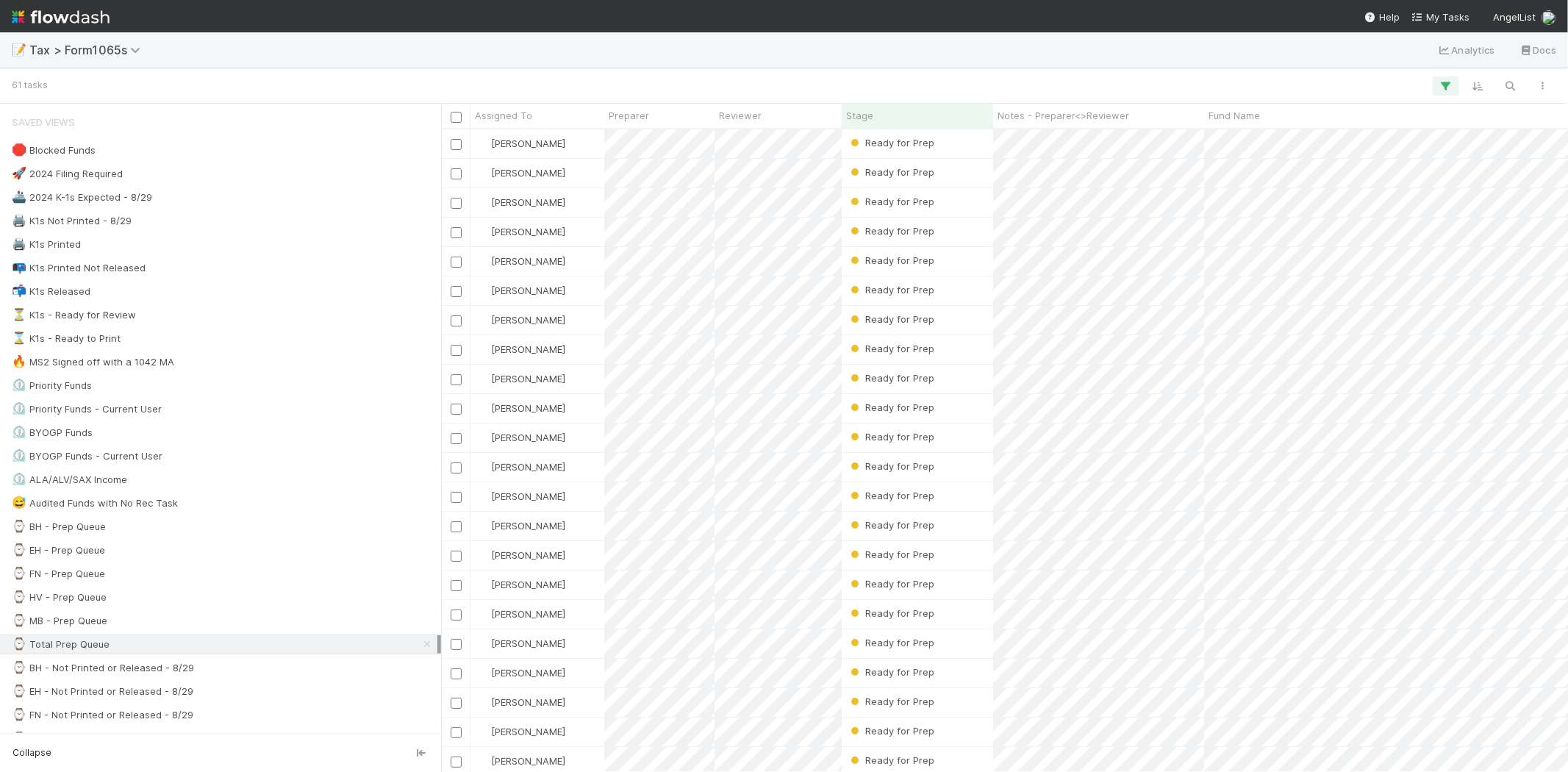
scroll to position [630, 1115]
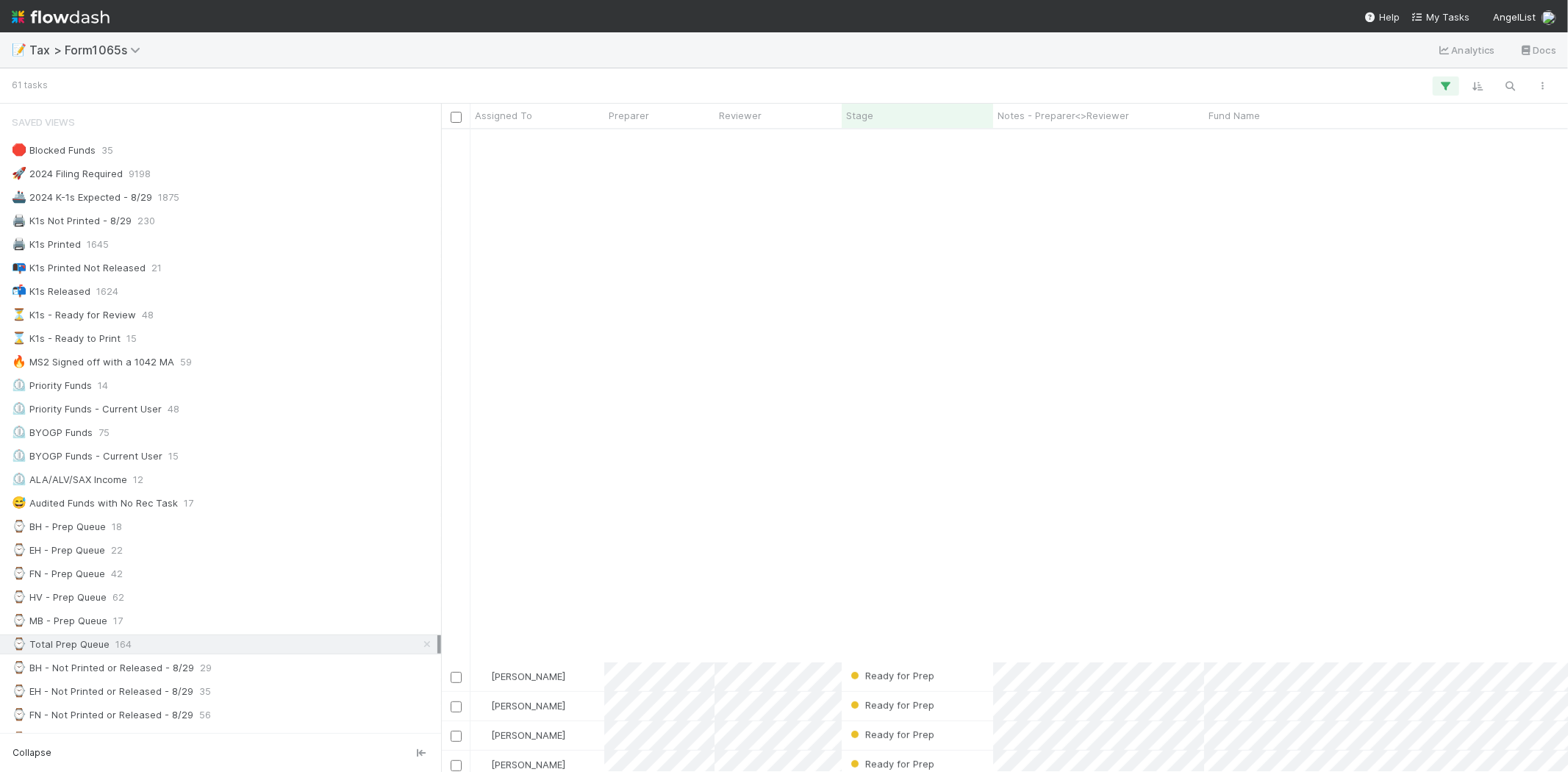
scroll to position [1164, 0]
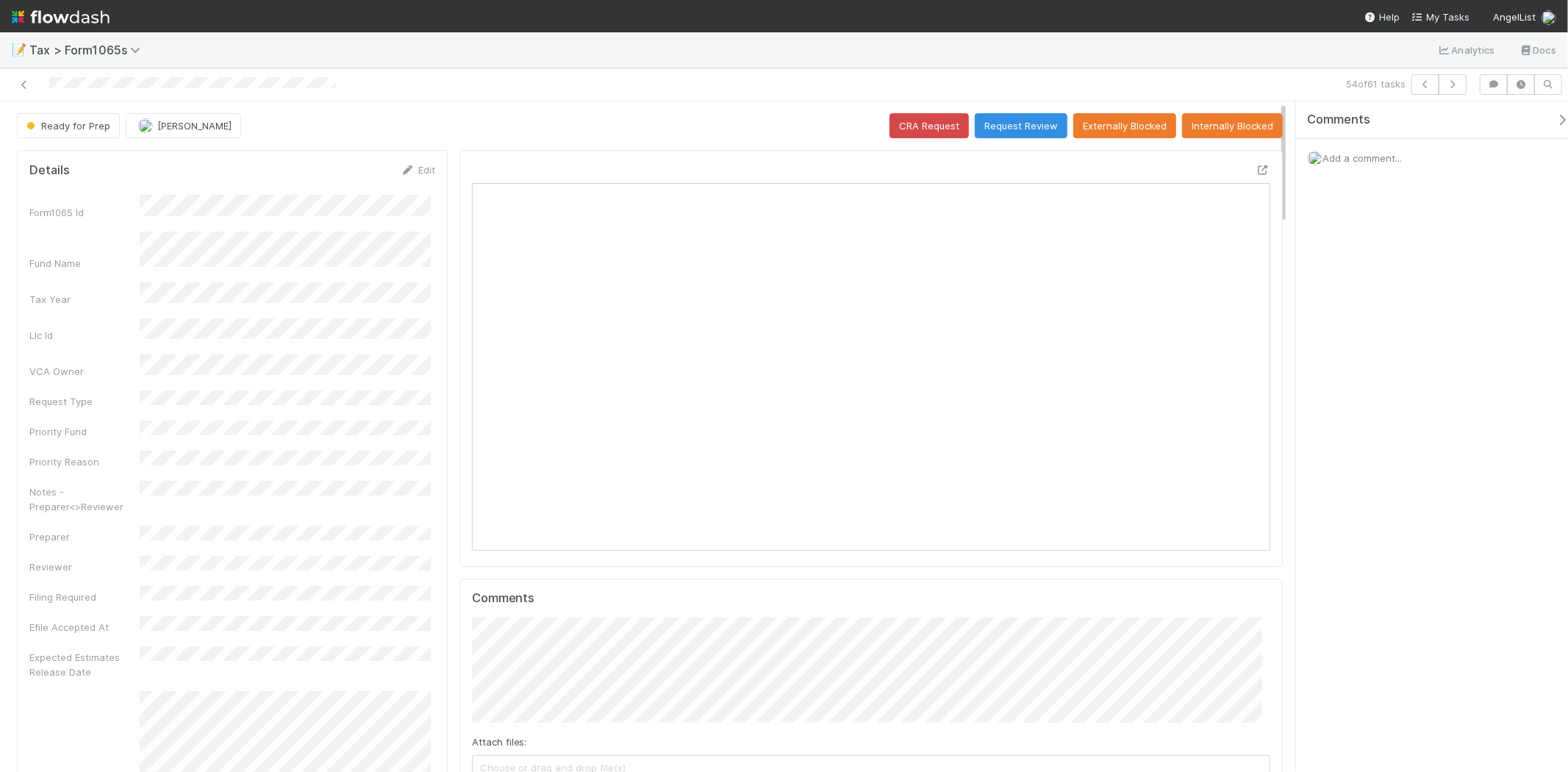
click at [22, 76] on div at bounding box center [374, 84] width 736 height 21
click at [29, 78] on link at bounding box center [24, 84] width 15 height 15
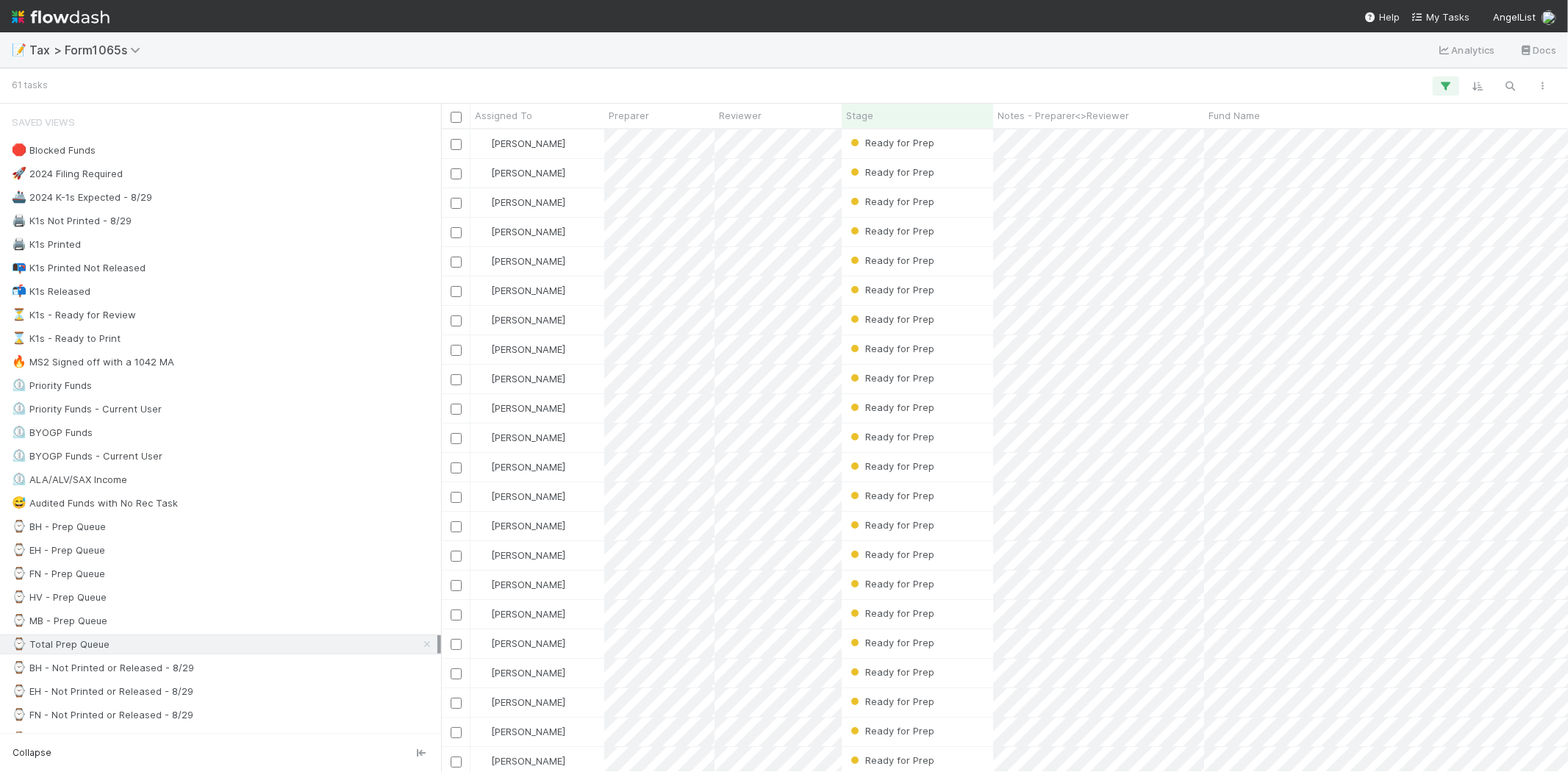
scroll to position [630, 1115]
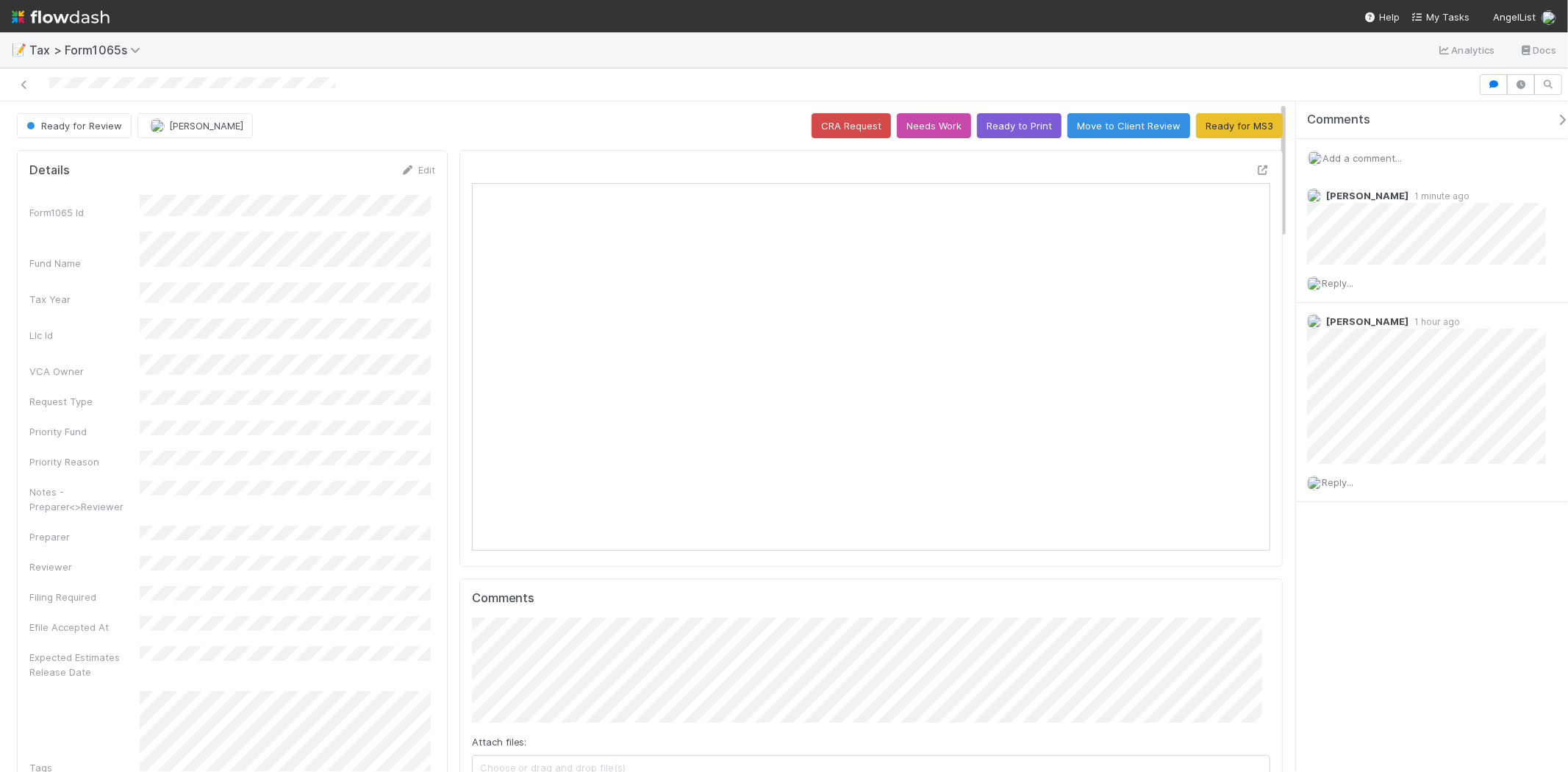
scroll to position [287, 778]
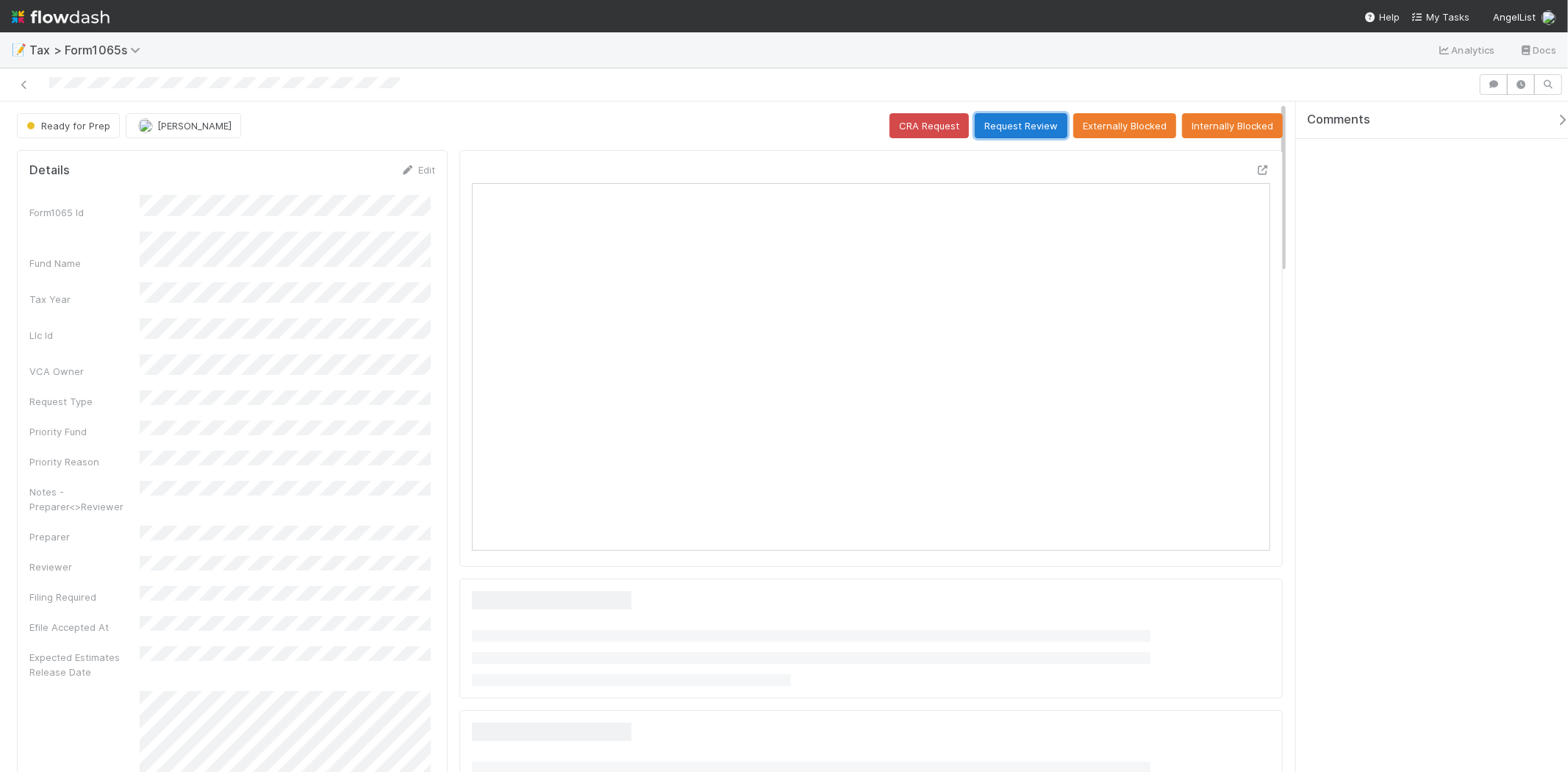
click at [997, 127] on button "Request Review" at bounding box center [1022, 125] width 93 height 25
click at [1005, 133] on button "Request Review" at bounding box center [1022, 125] width 93 height 25
click at [982, 122] on button "Request Review" at bounding box center [1022, 125] width 93 height 25
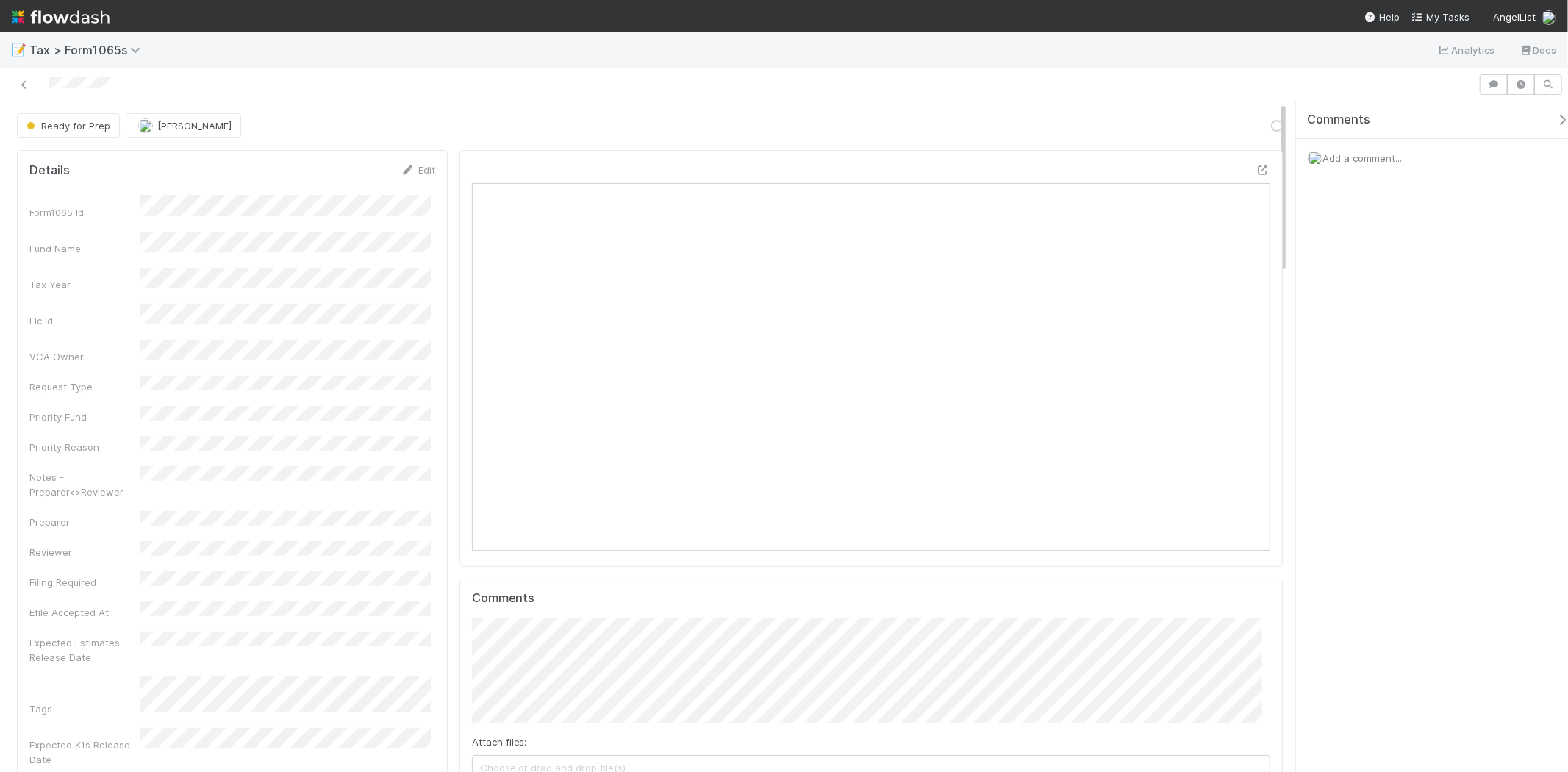
scroll to position [287, 389]
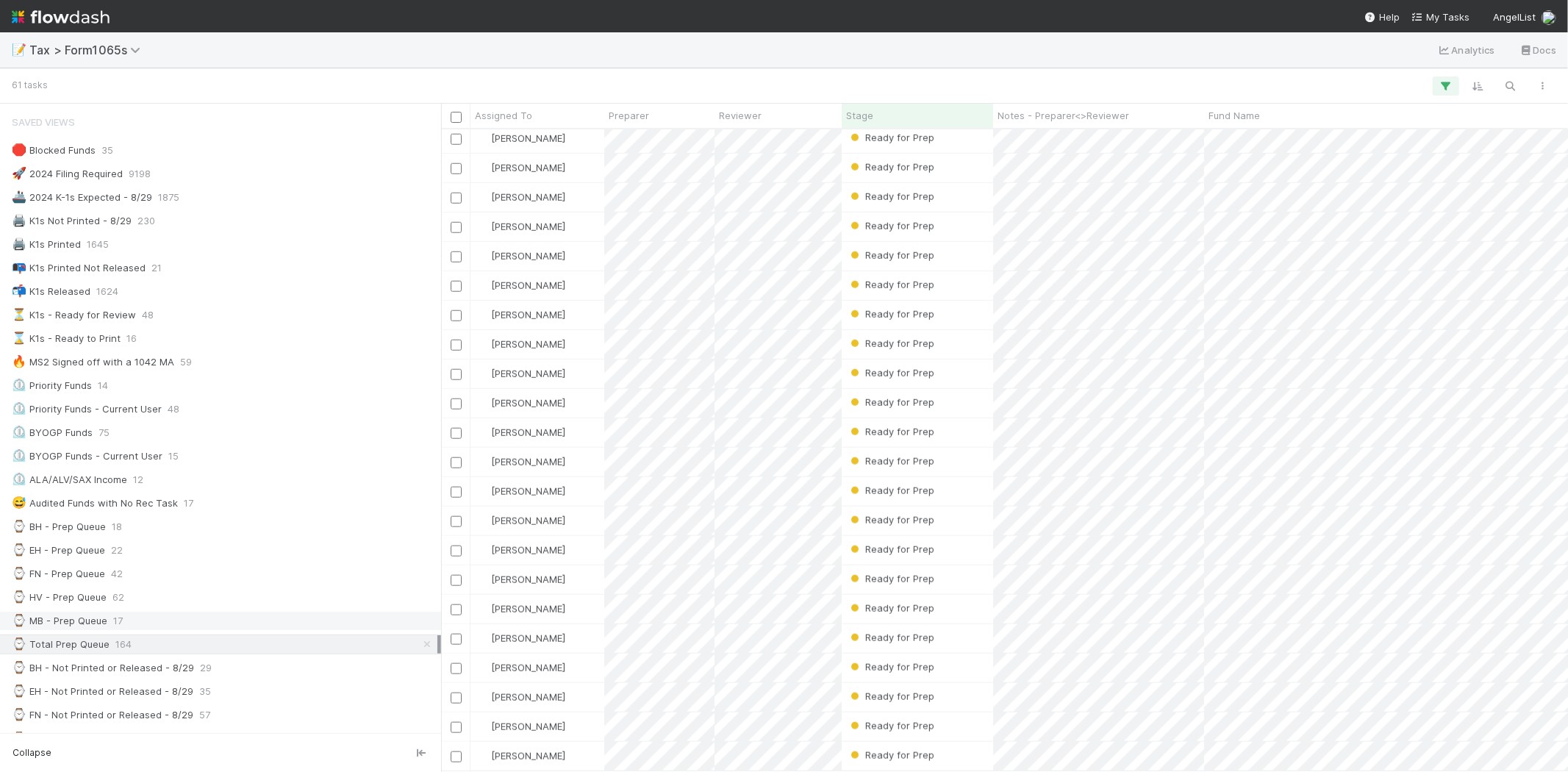
scroll to position [82, 0]
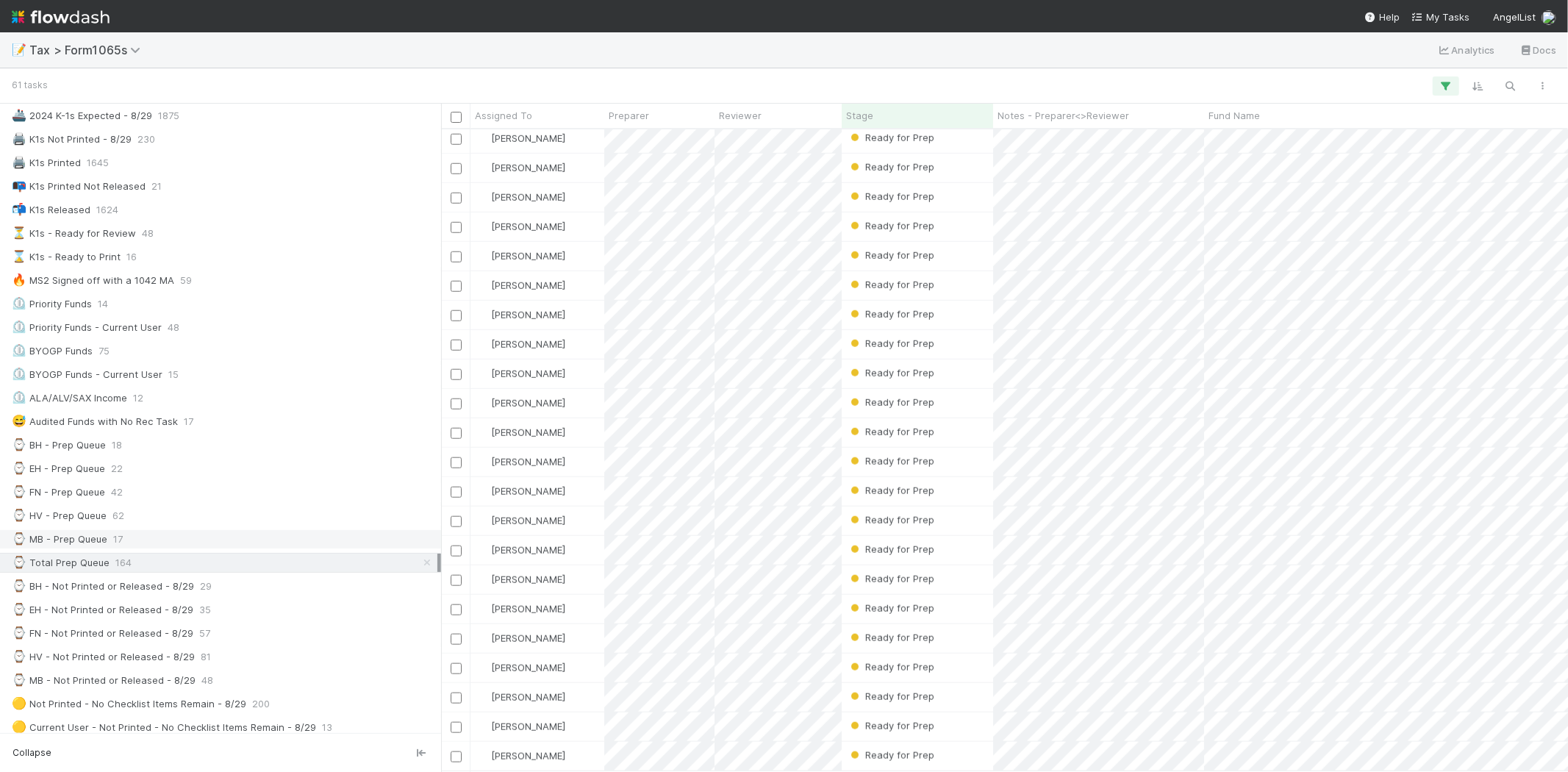
click at [168, 540] on div "⌚ MB - Prep Queue 17" at bounding box center [225, 539] width 426 height 18
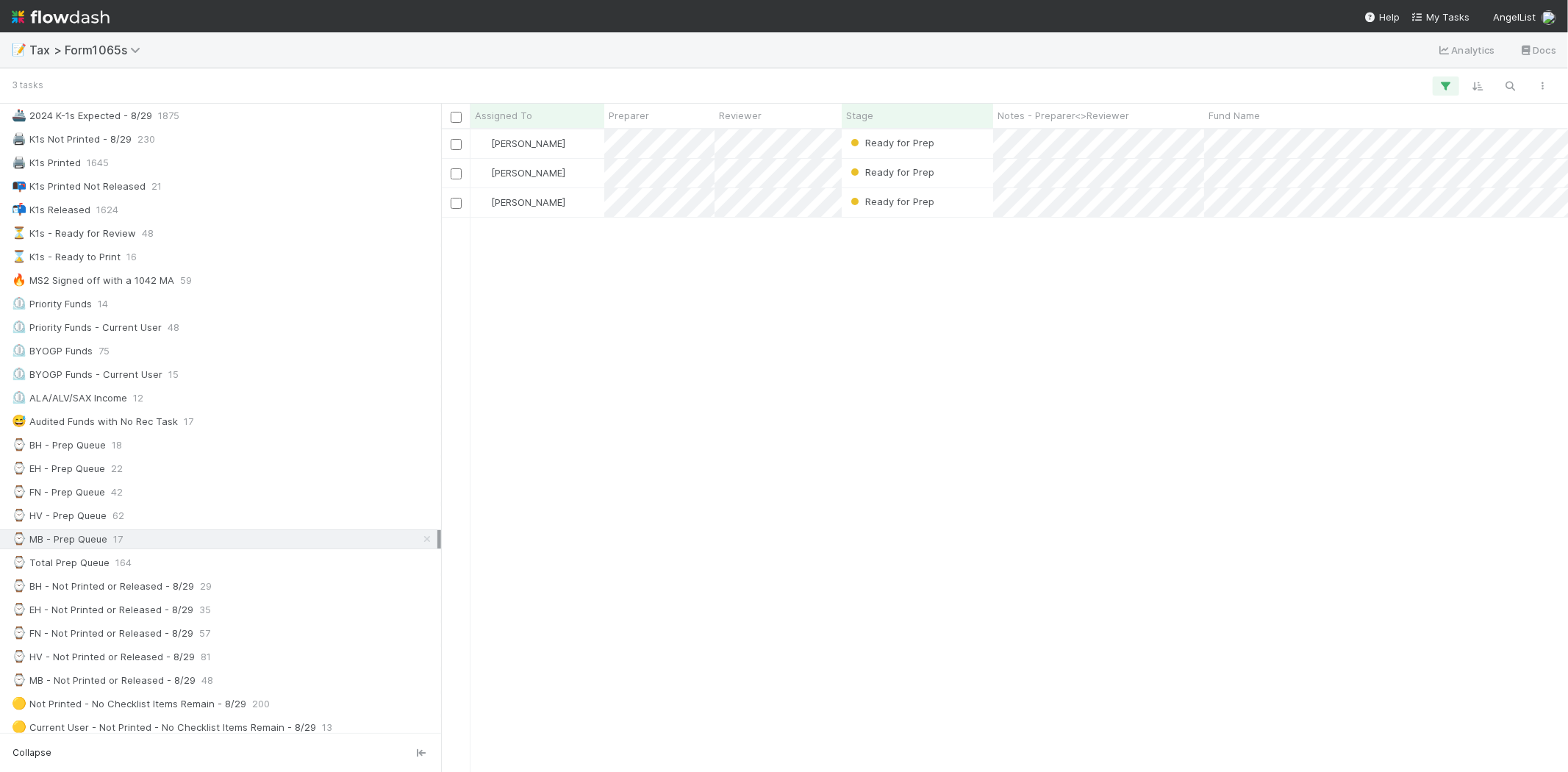
scroll to position [630, 1115]
click at [148, 557] on div "⌚ Total Prep Queue 164" at bounding box center [225, 563] width 426 height 18
click at [168, 541] on div "⌚ MB - Prep Queue 17" at bounding box center [225, 539] width 426 height 18
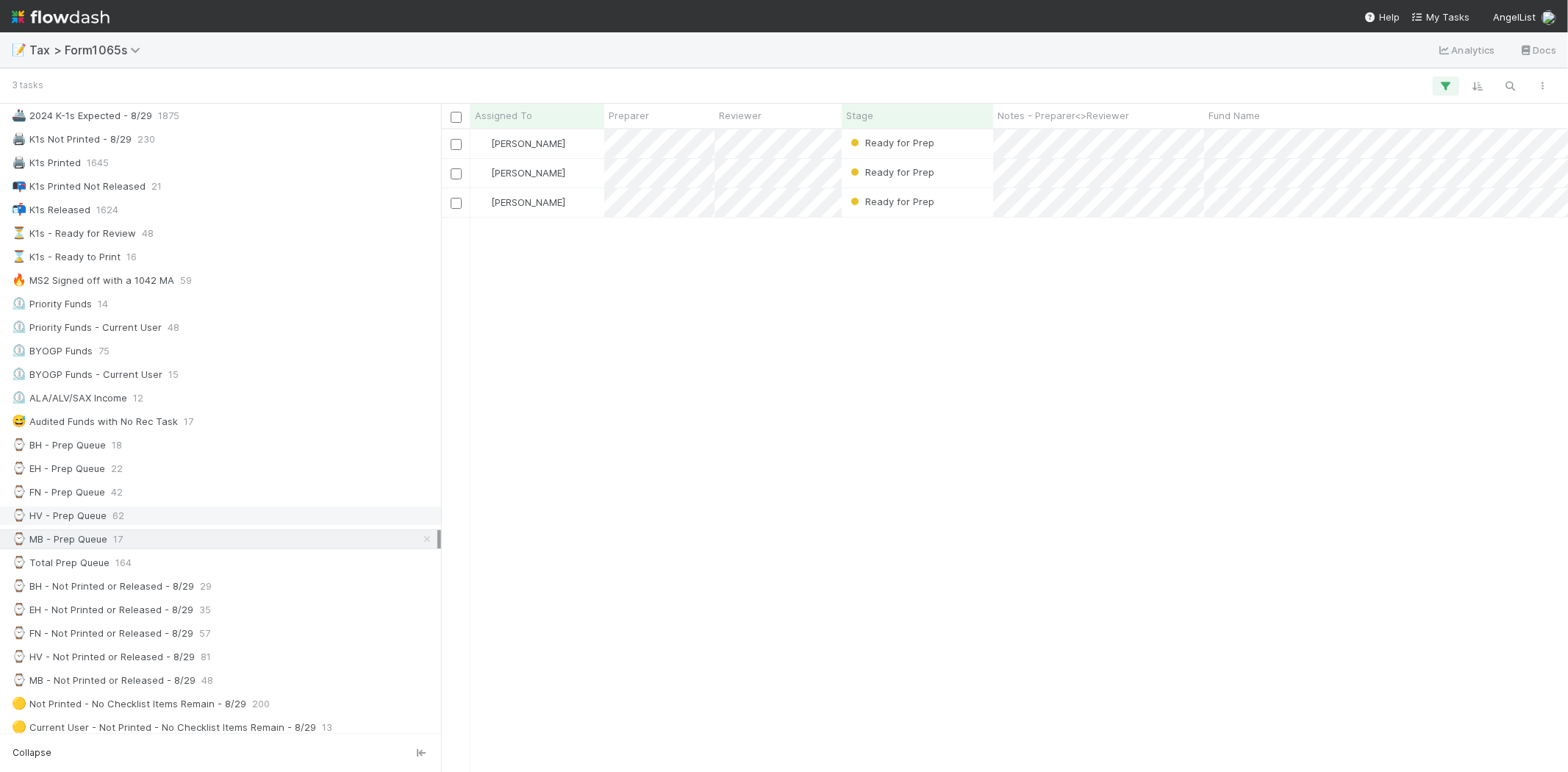
click at [129, 509] on div "⌚ HV - Prep Queue 62" at bounding box center [225, 515] width 426 height 18
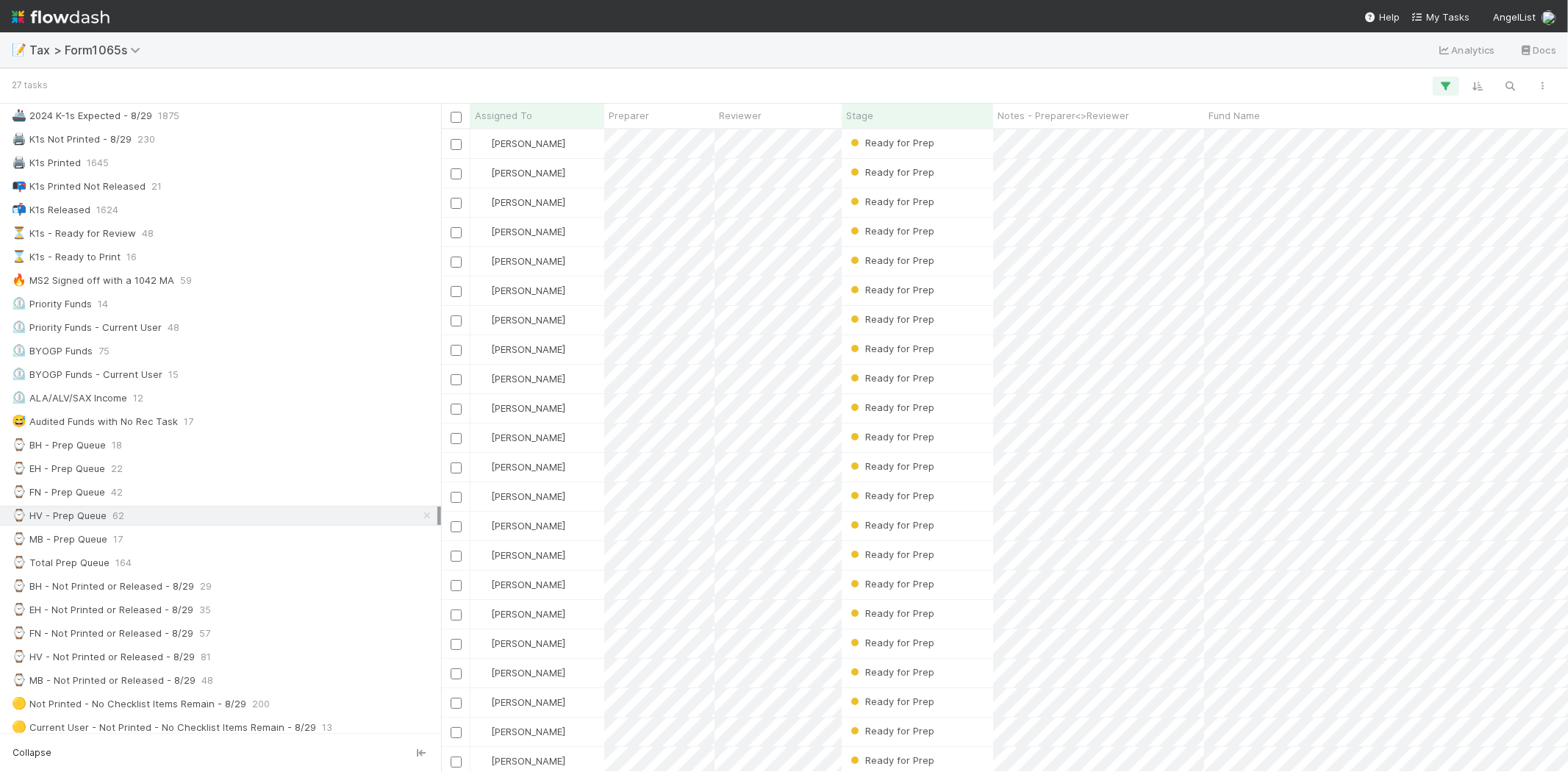
scroll to position [630, 1115]
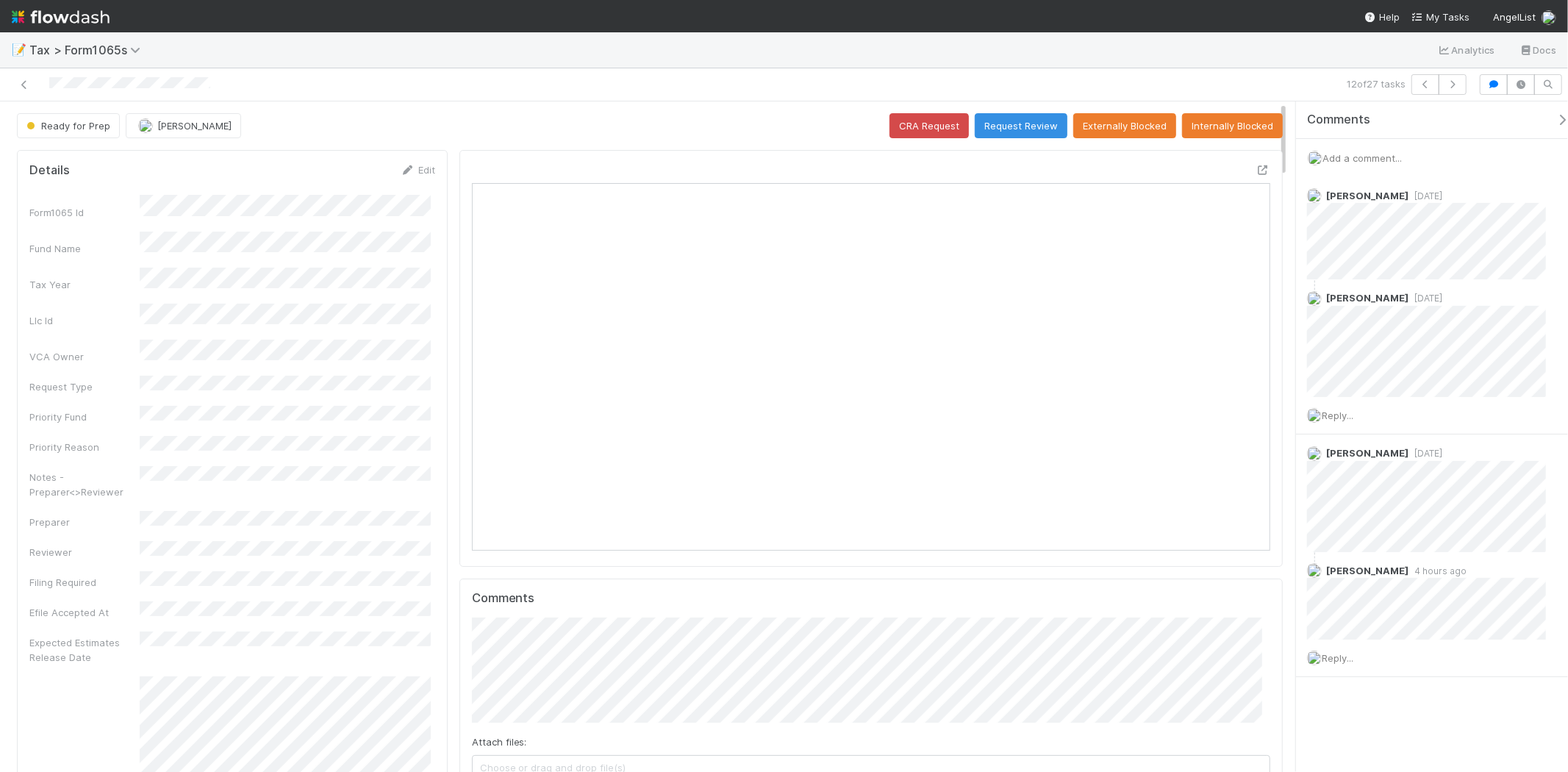
scroll to position [287, 389]
click at [28, 84] on icon at bounding box center [24, 84] width 15 height 9
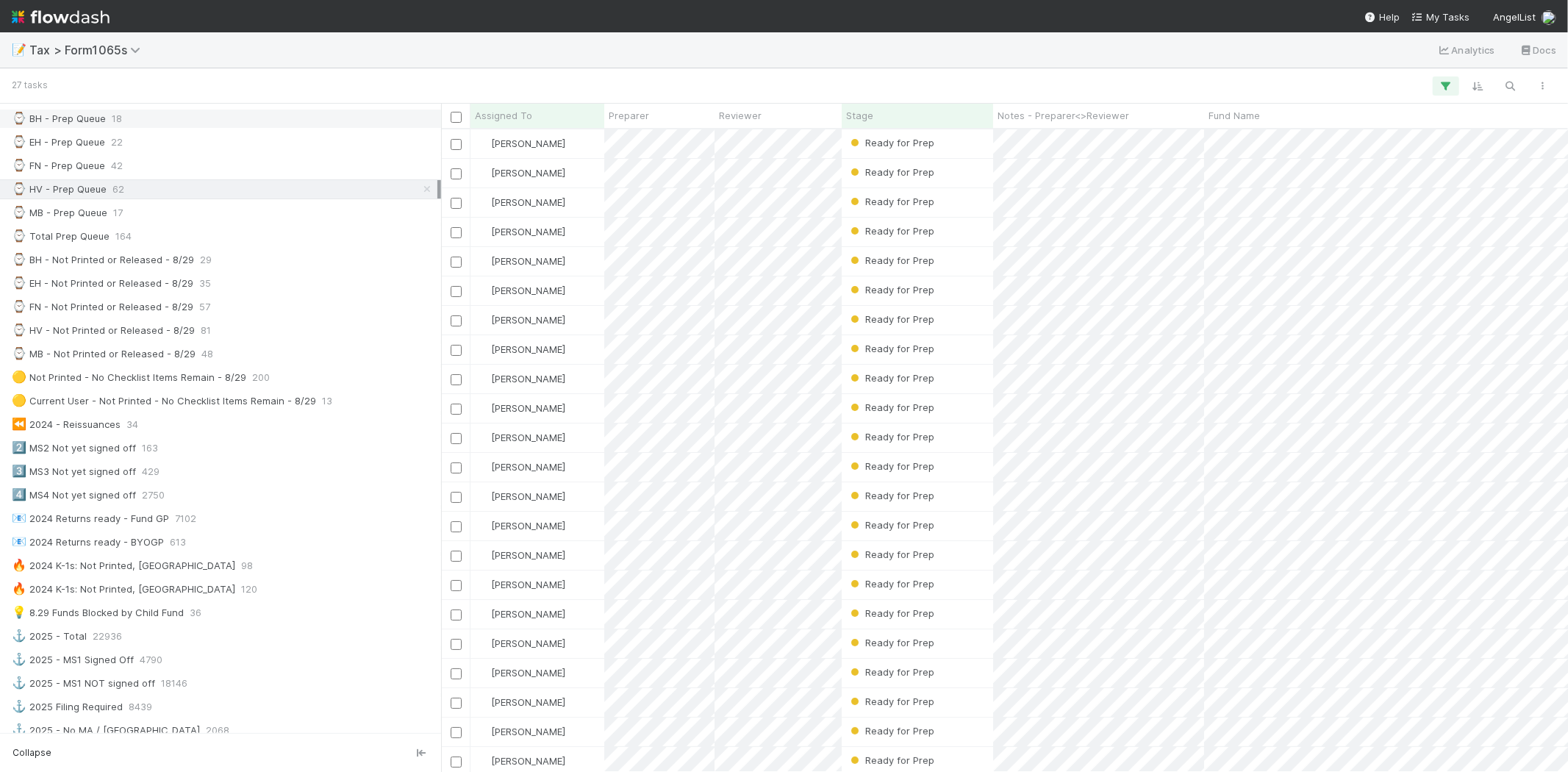
click at [113, 128] on span "18" at bounding box center [117, 118] width 10 height 18
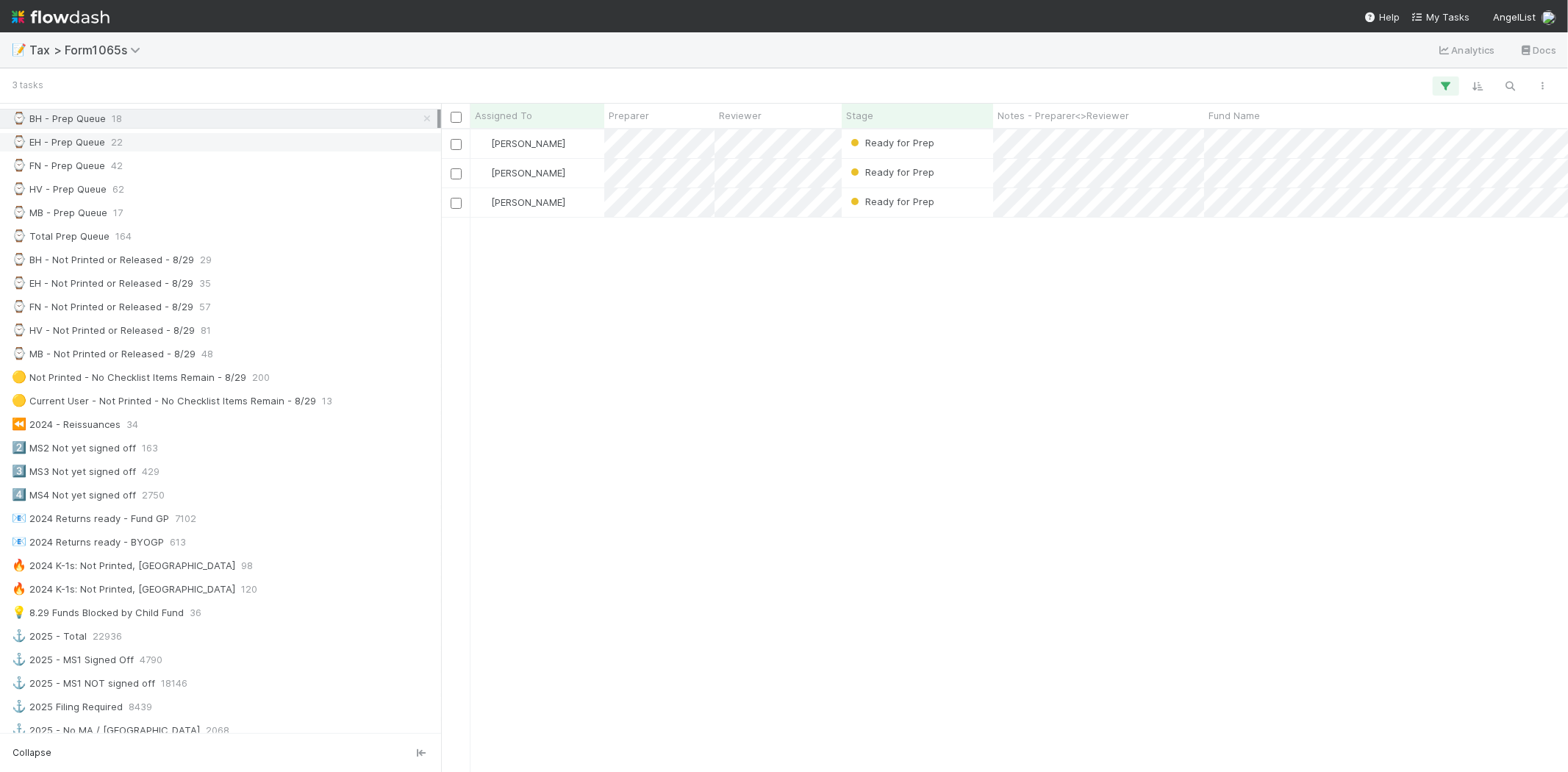
scroll to position [630, 1115]
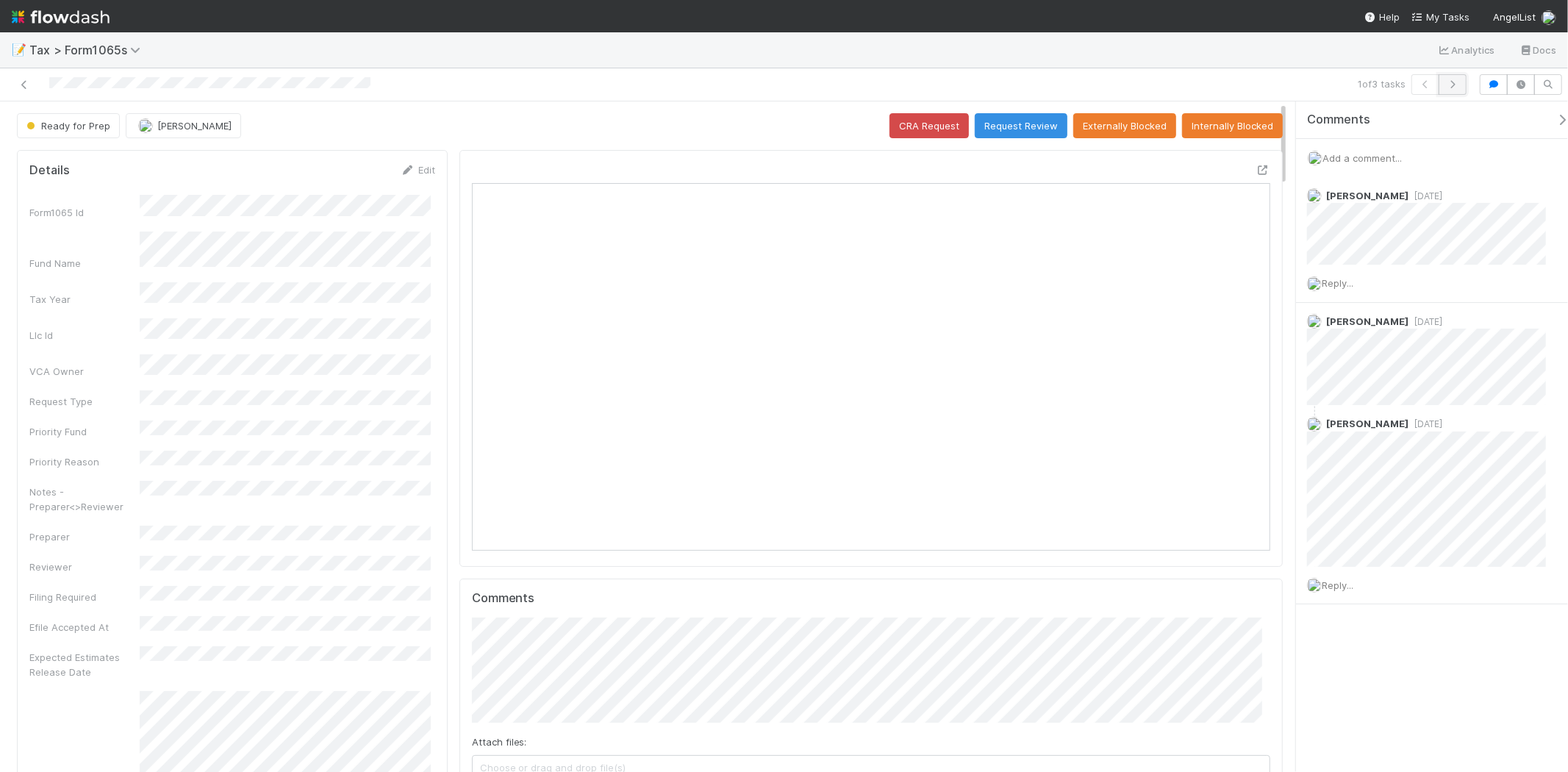
click at [1451, 83] on icon "button" at bounding box center [1453, 84] width 15 height 9
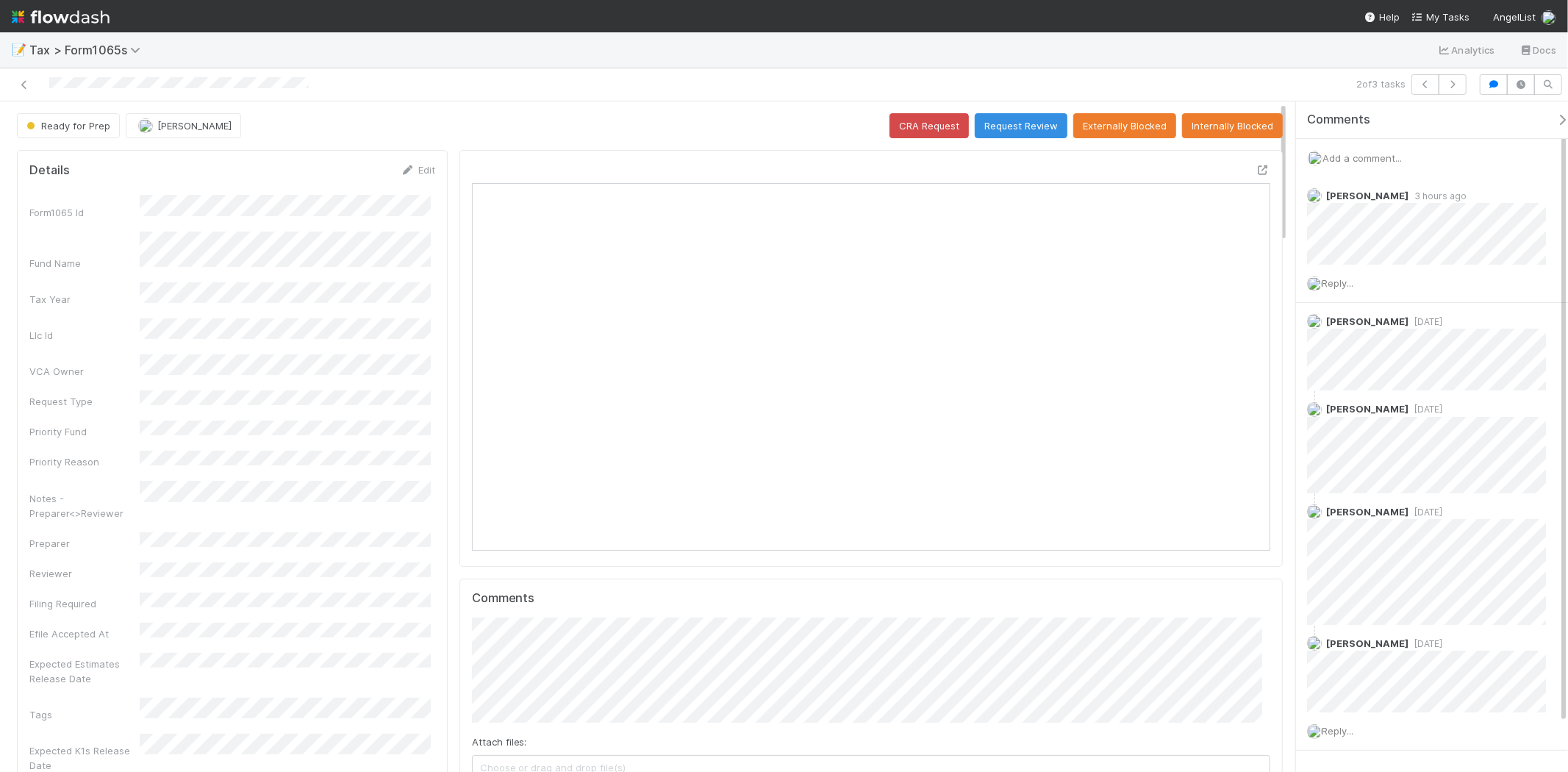
scroll to position [287, 389]
click at [1459, 90] on button "button" at bounding box center [1453, 84] width 28 height 21
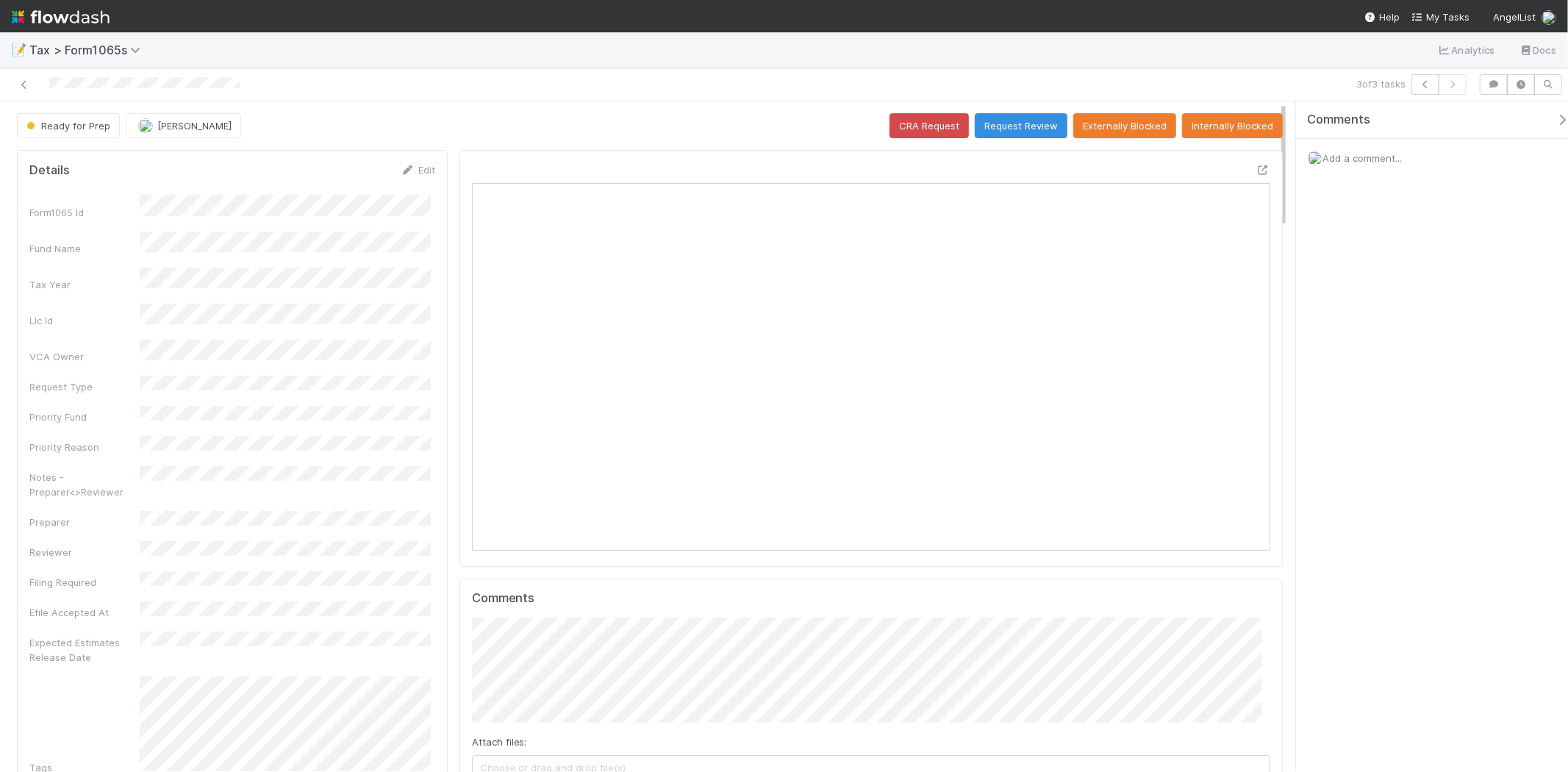
scroll to position [287, 778]
click at [33, 6] on img at bounding box center [61, 16] width 98 height 25
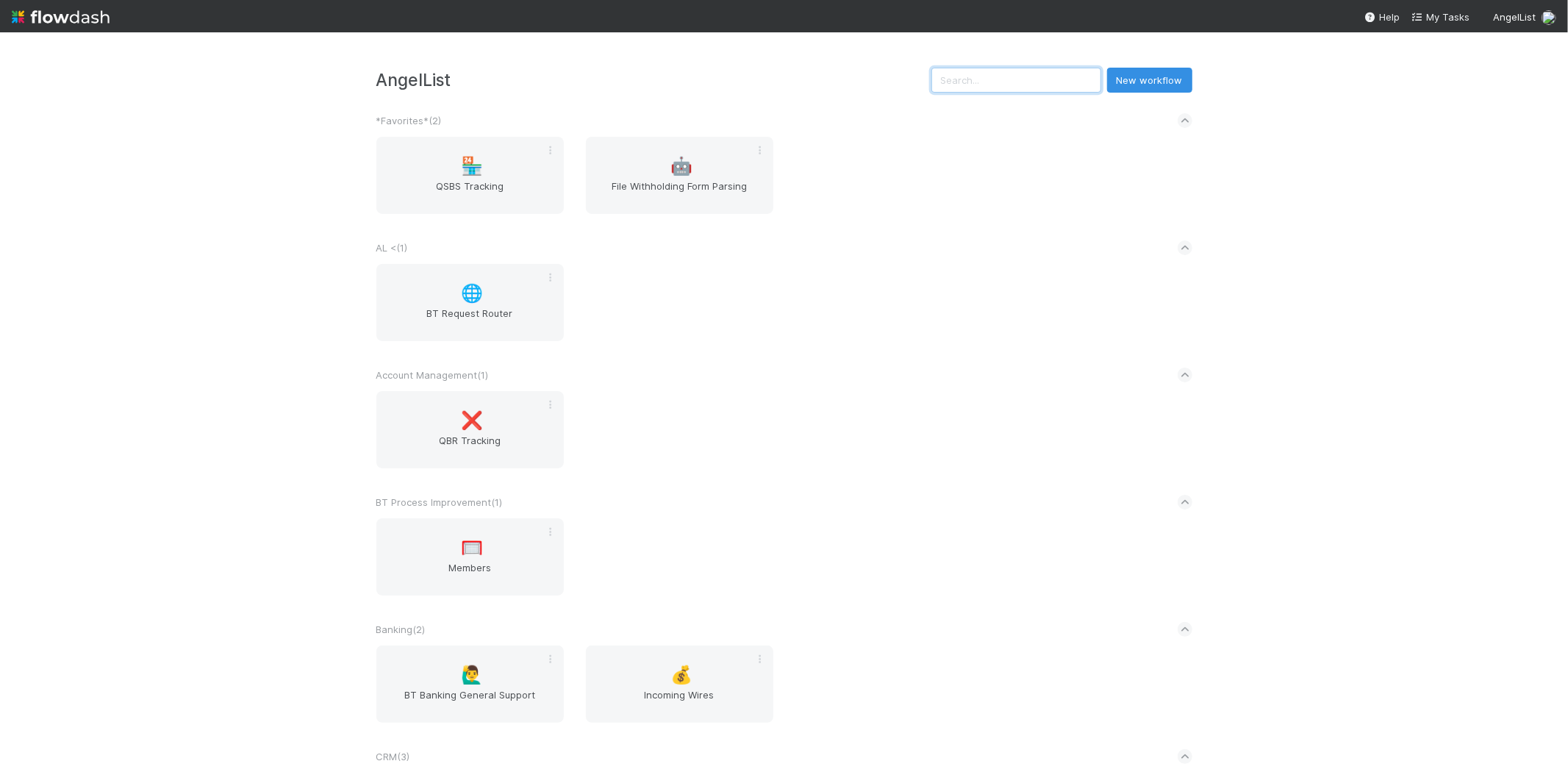
click at [1070, 84] on input "text" at bounding box center [1016, 80] width 170 height 25
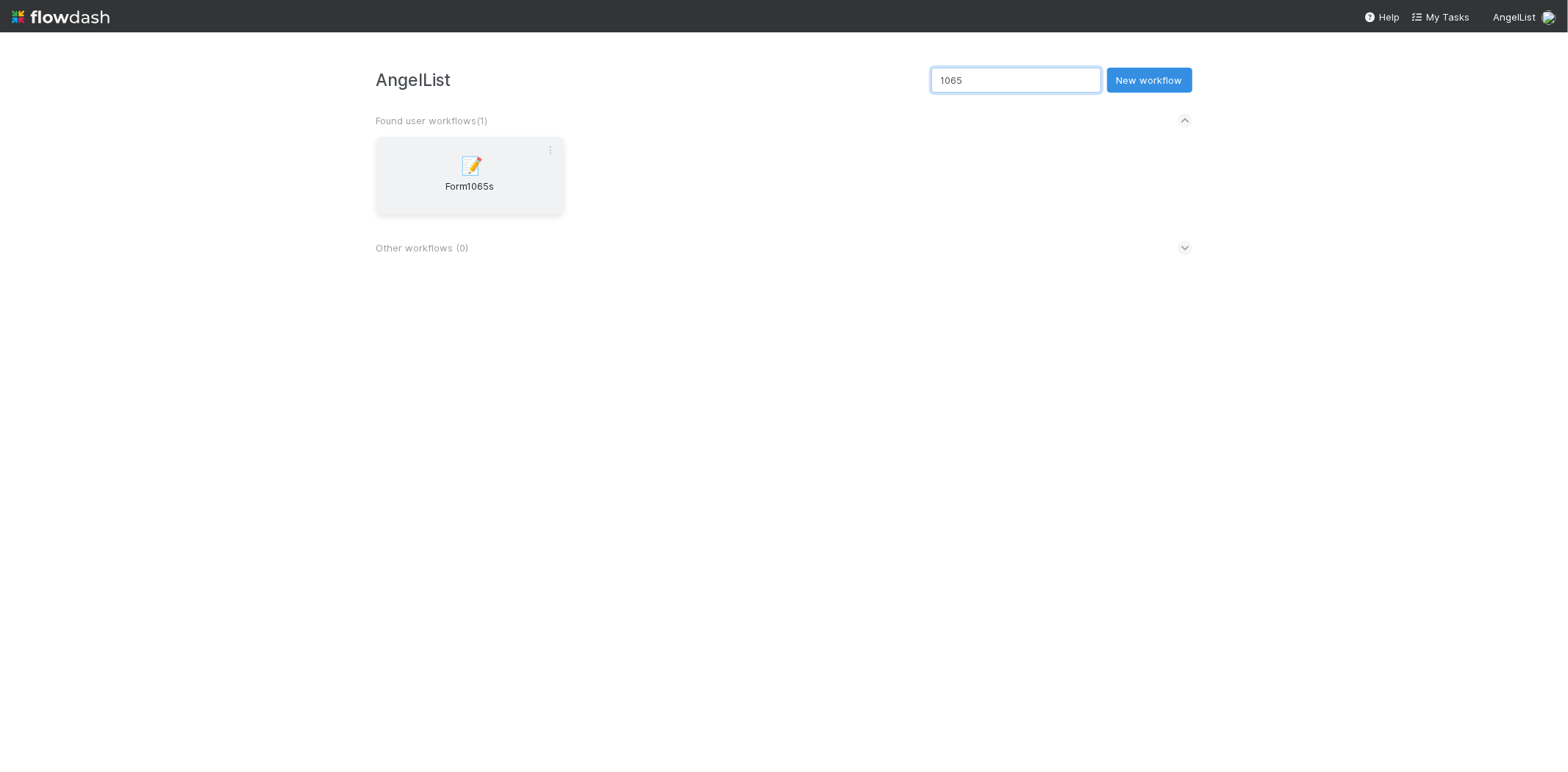
type input "1065"
click at [508, 171] on div "📝 Form1065s" at bounding box center [470, 176] width 188 height 78
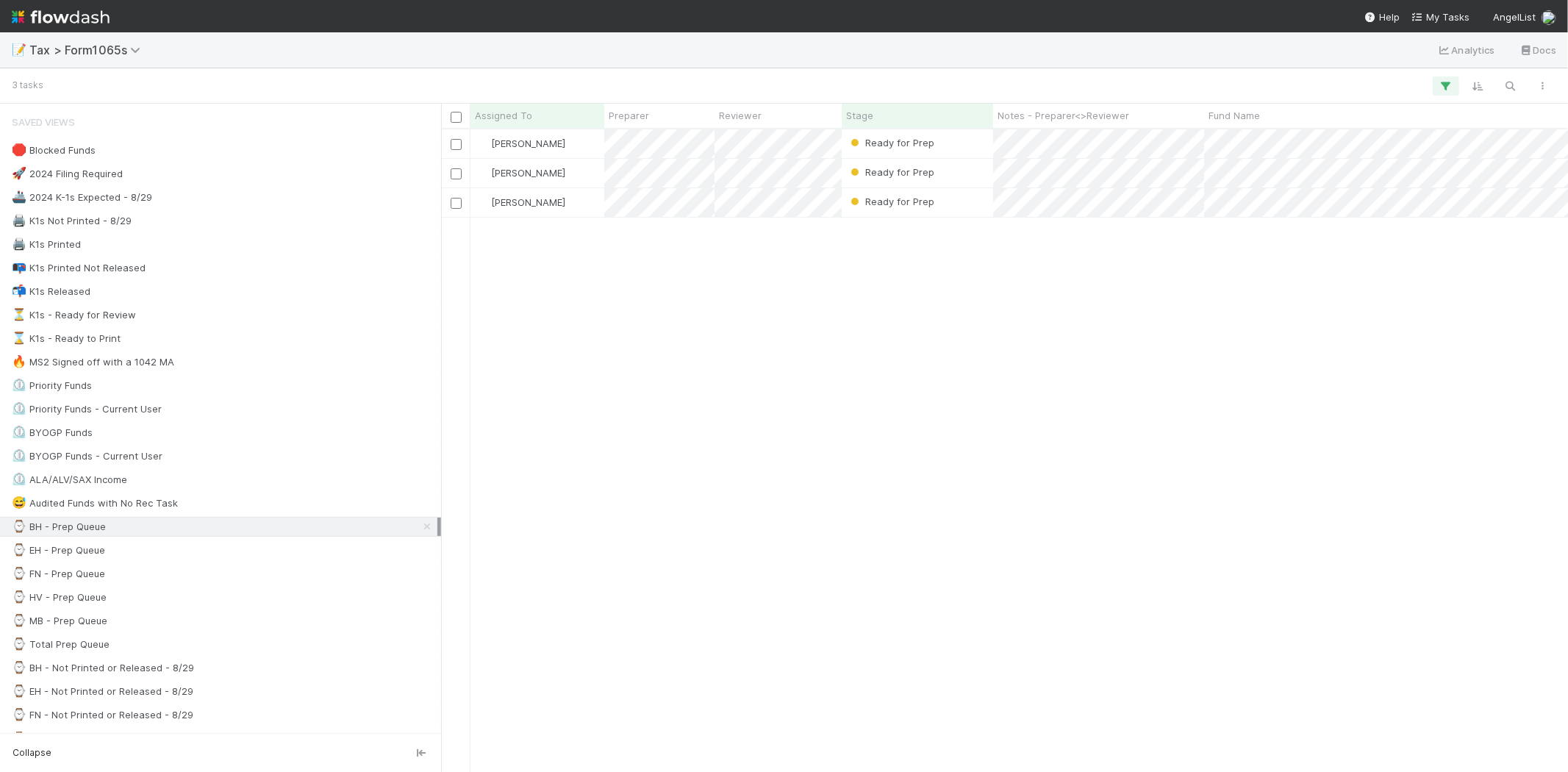
scroll to position [630, 1115]
click at [151, 552] on div "⌚ EH - Prep Queue 22" at bounding box center [225, 550] width 426 height 18
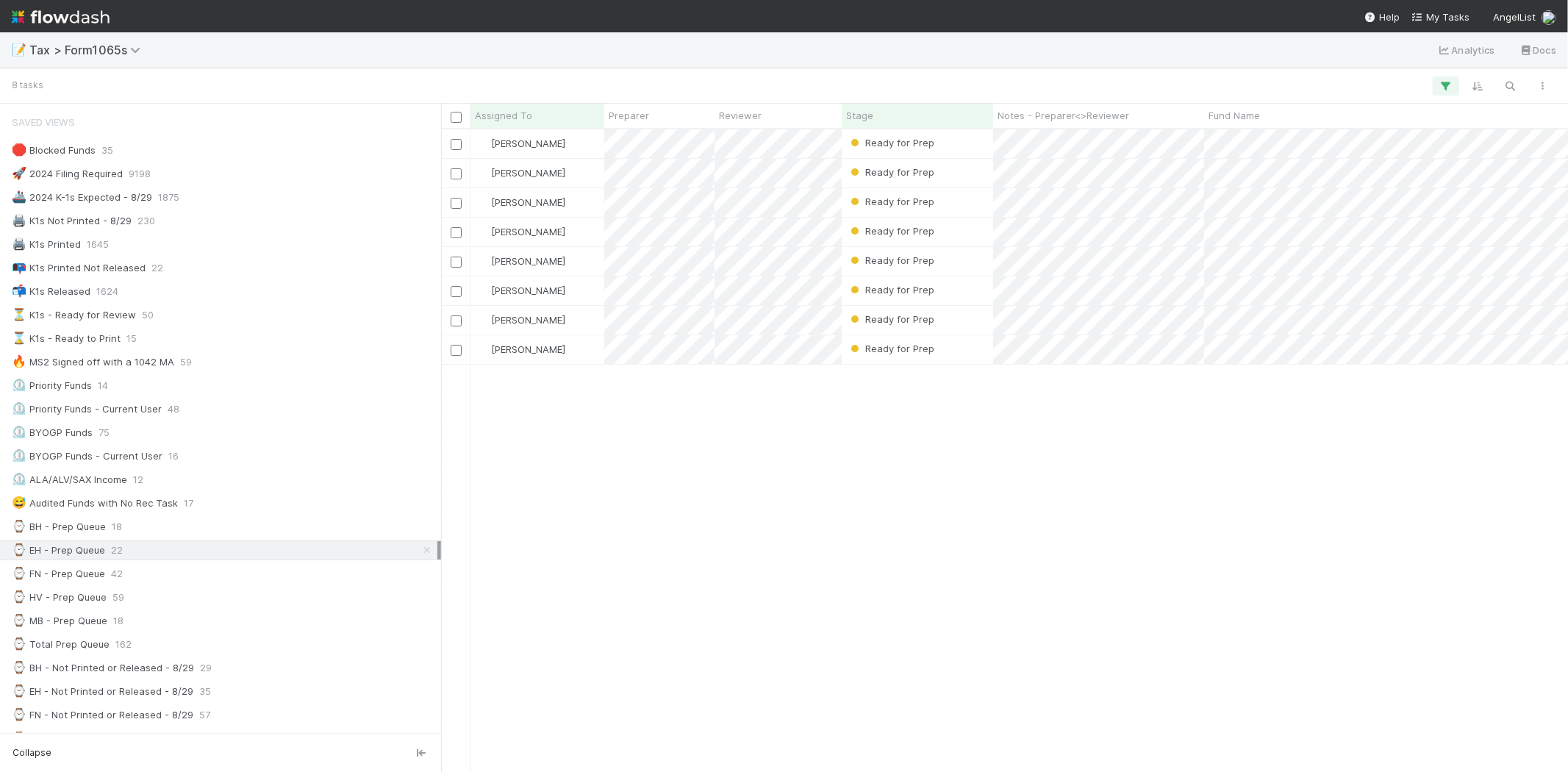
scroll to position [630, 1115]
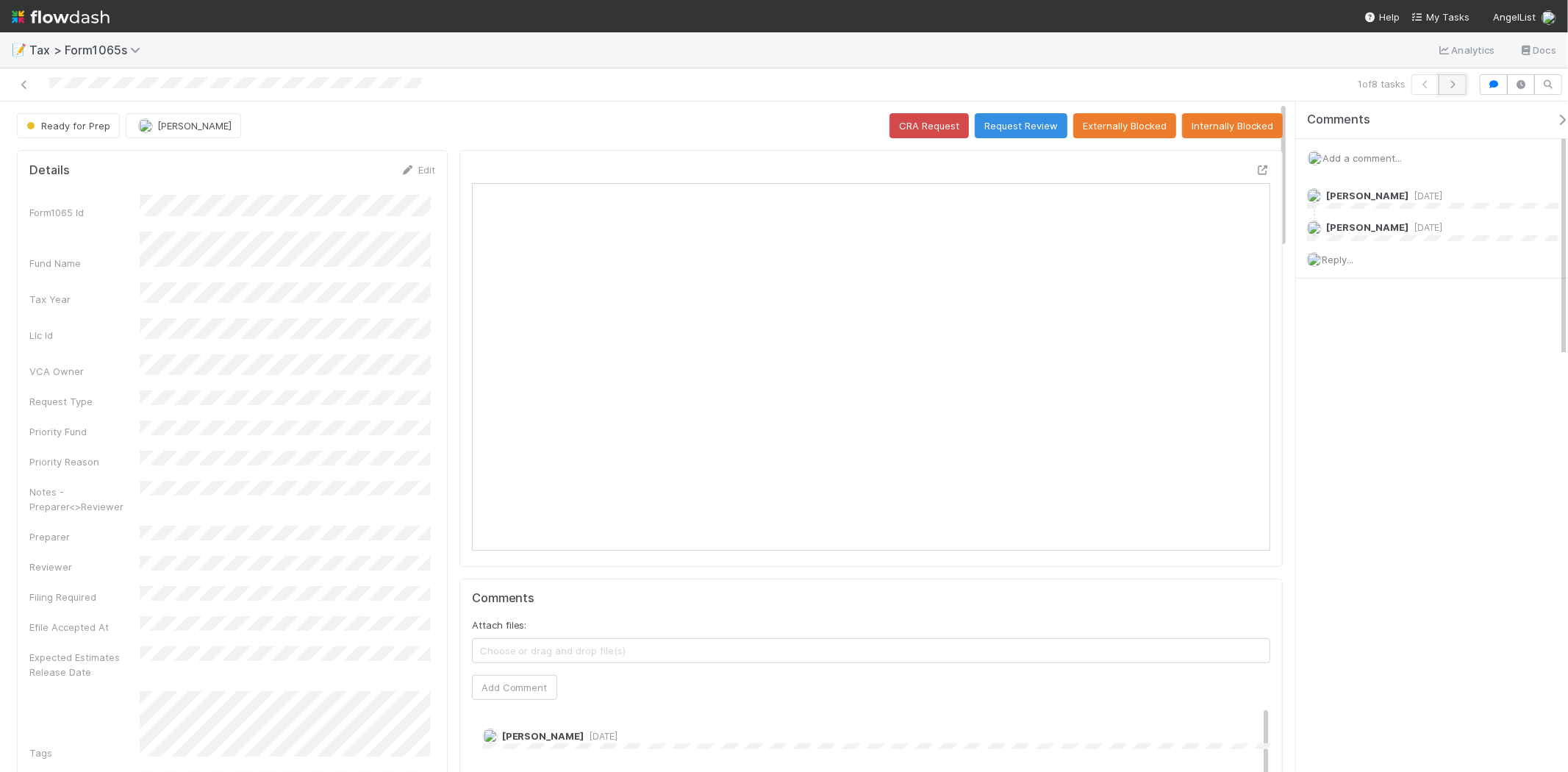
click at [1452, 86] on icon "button" at bounding box center [1453, 84] width 15 height 9
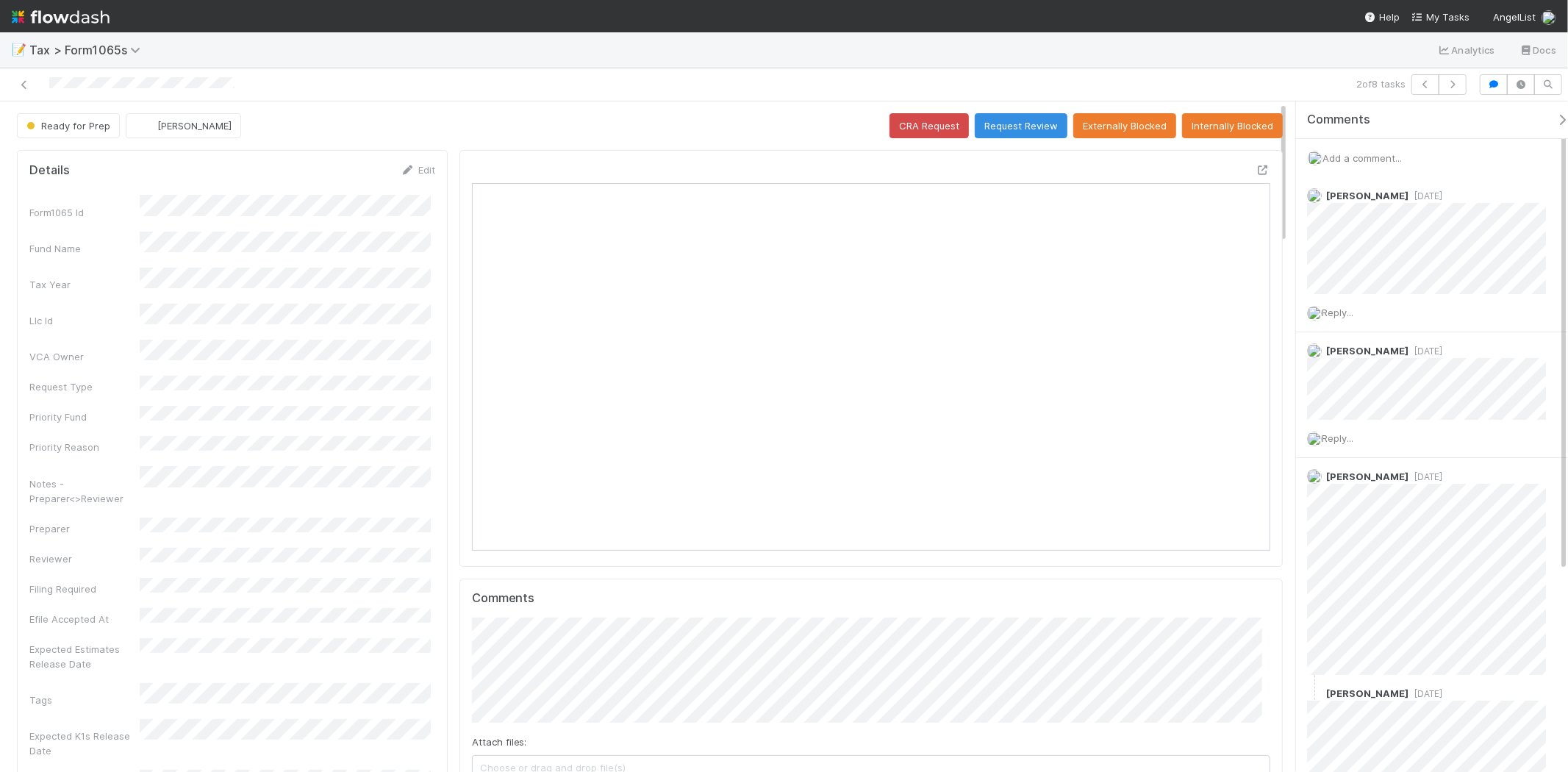
scroll to position [287, 389]
click at [1449, 87] on icon "button" at bounding box center [1453, 84] width 15 height 9
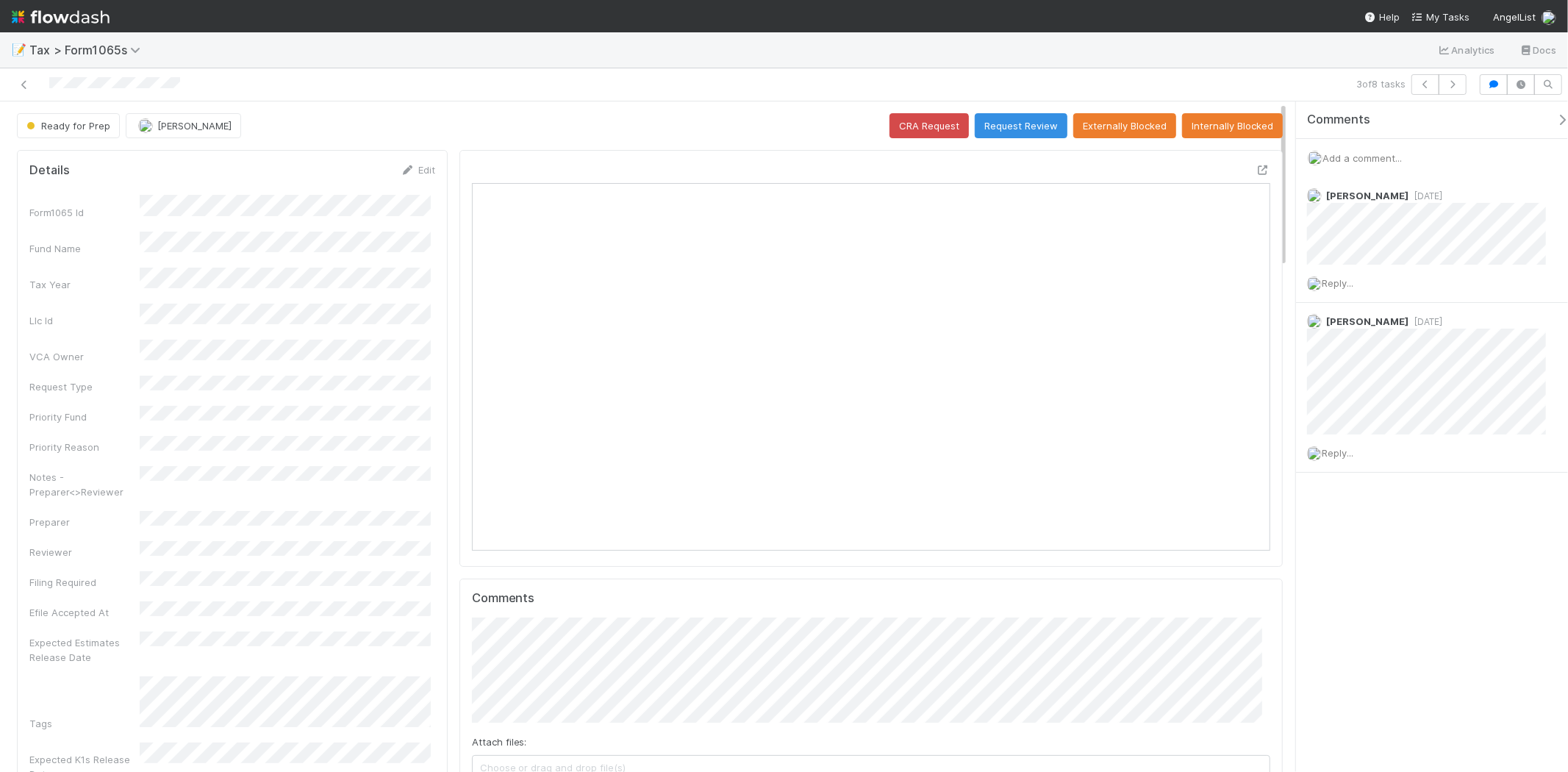
scroll to position [287, 778]
click at [21, 89] on icon at bounding box center [24, 84] width 15 height 9
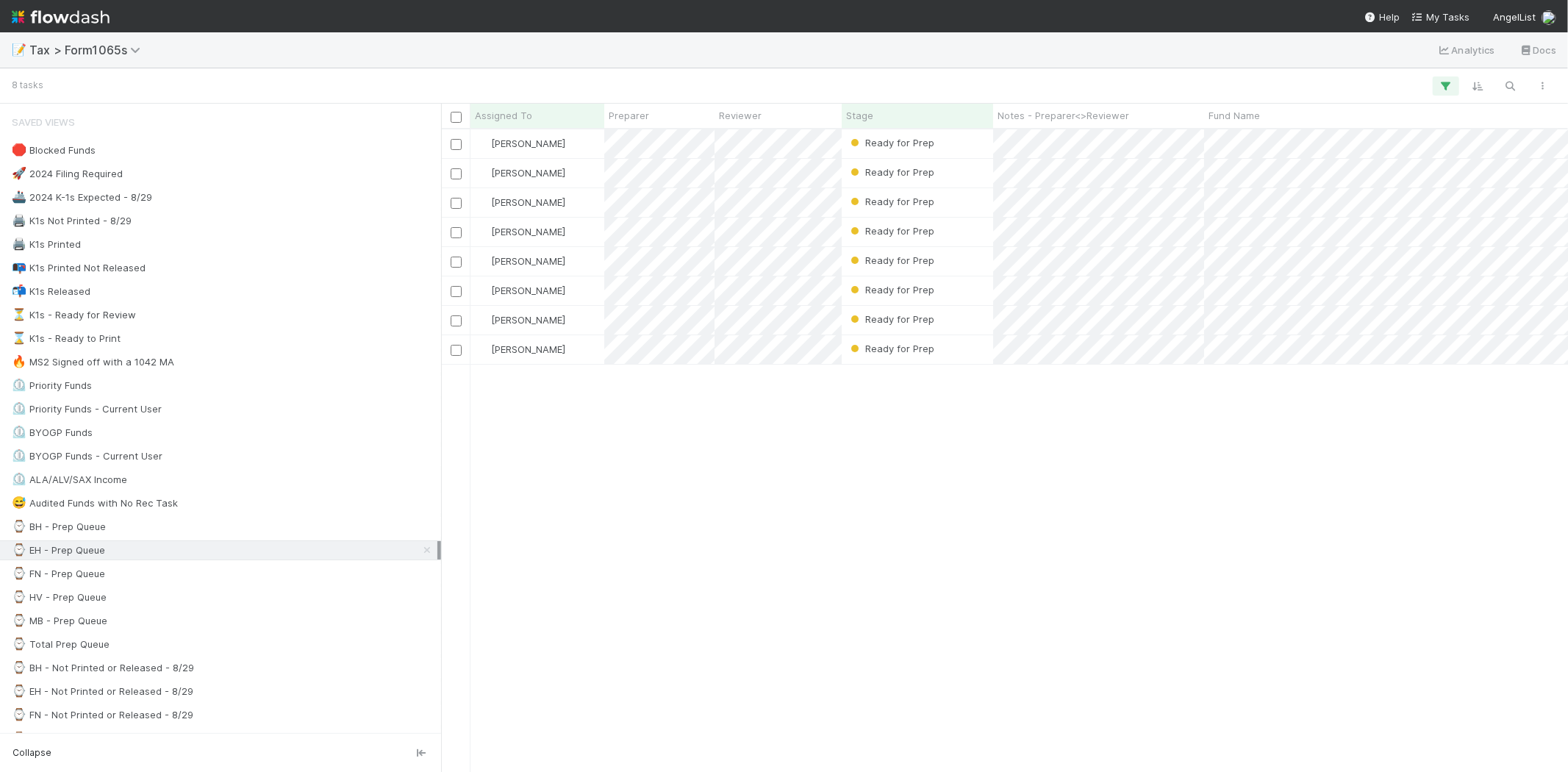
scroll to position [630, 1115]
click at [136, 582] on div "⌚ FN - Prep Queue 42" at bounding box center [225, 573] width 426 height 18
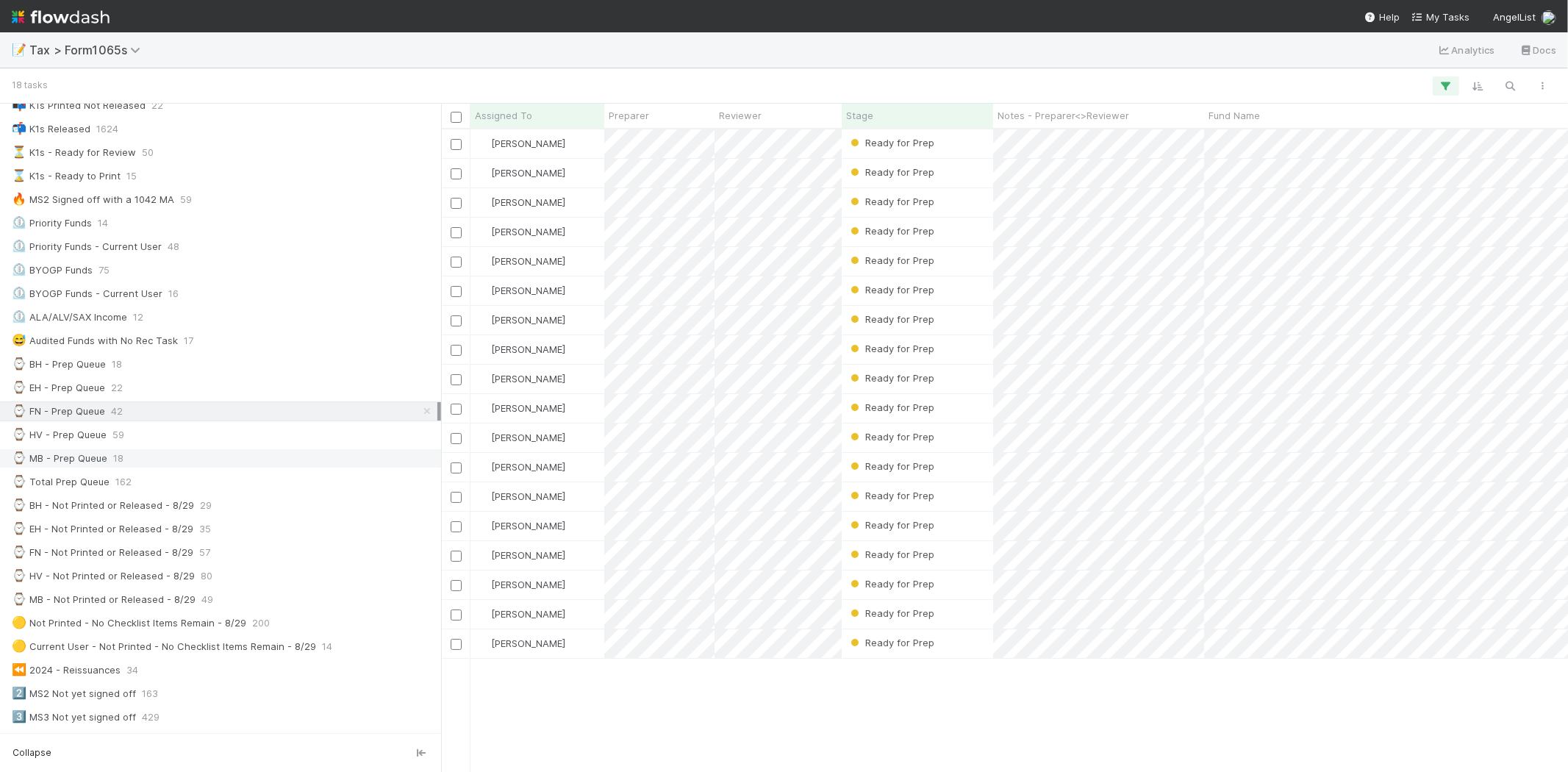
scroll to position [163, 0]
drag, startPoint x: 207, startPoint y: 412, endPoint x: 551, endPoint y: 687, distance: 440.4
click at [551, 687] on div "[PERSON_NAME] Ready for Prep [DATE] 4:19:08 PM 2 0 1 1 1 0 2 [PERSON_NAME] Read…" at bounding box center [1005, 450] width 1127 height 642
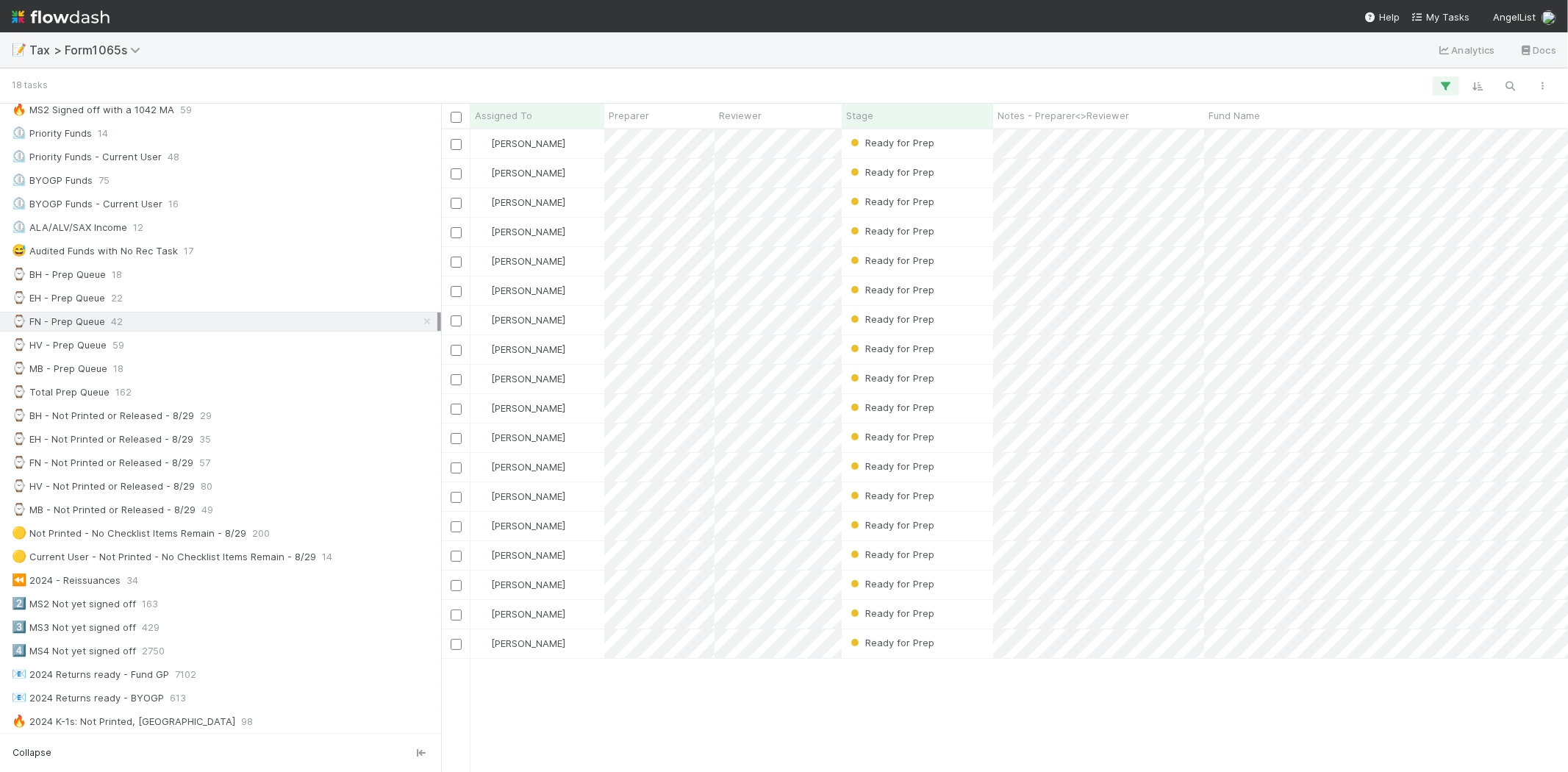
scroll to position [245, 0]
click at [136, 398] on div "⌚ Total Prep Queue 162" at bounding box center [225, 399] width 426 height 18
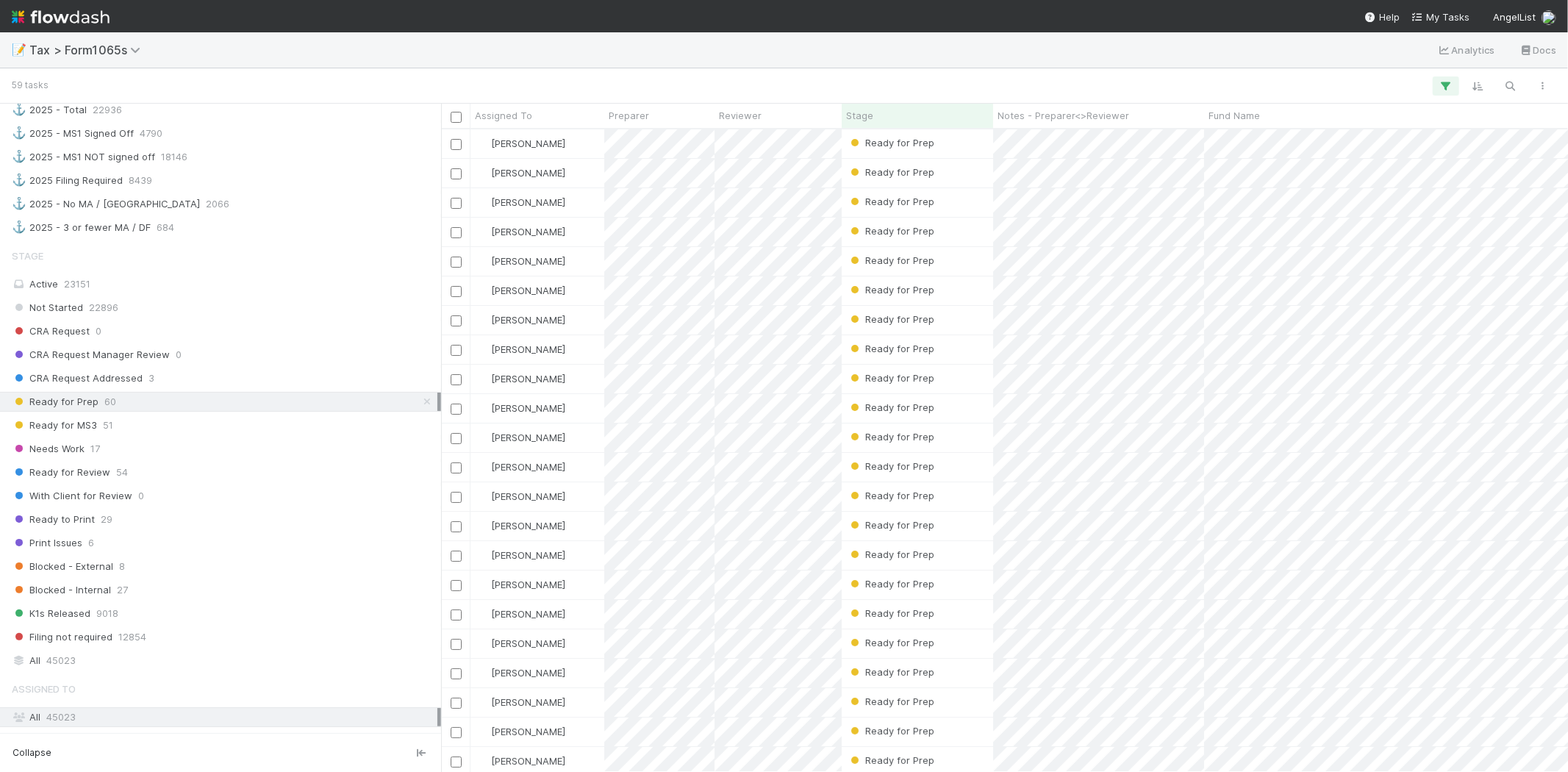
scroll to position [981, 0]
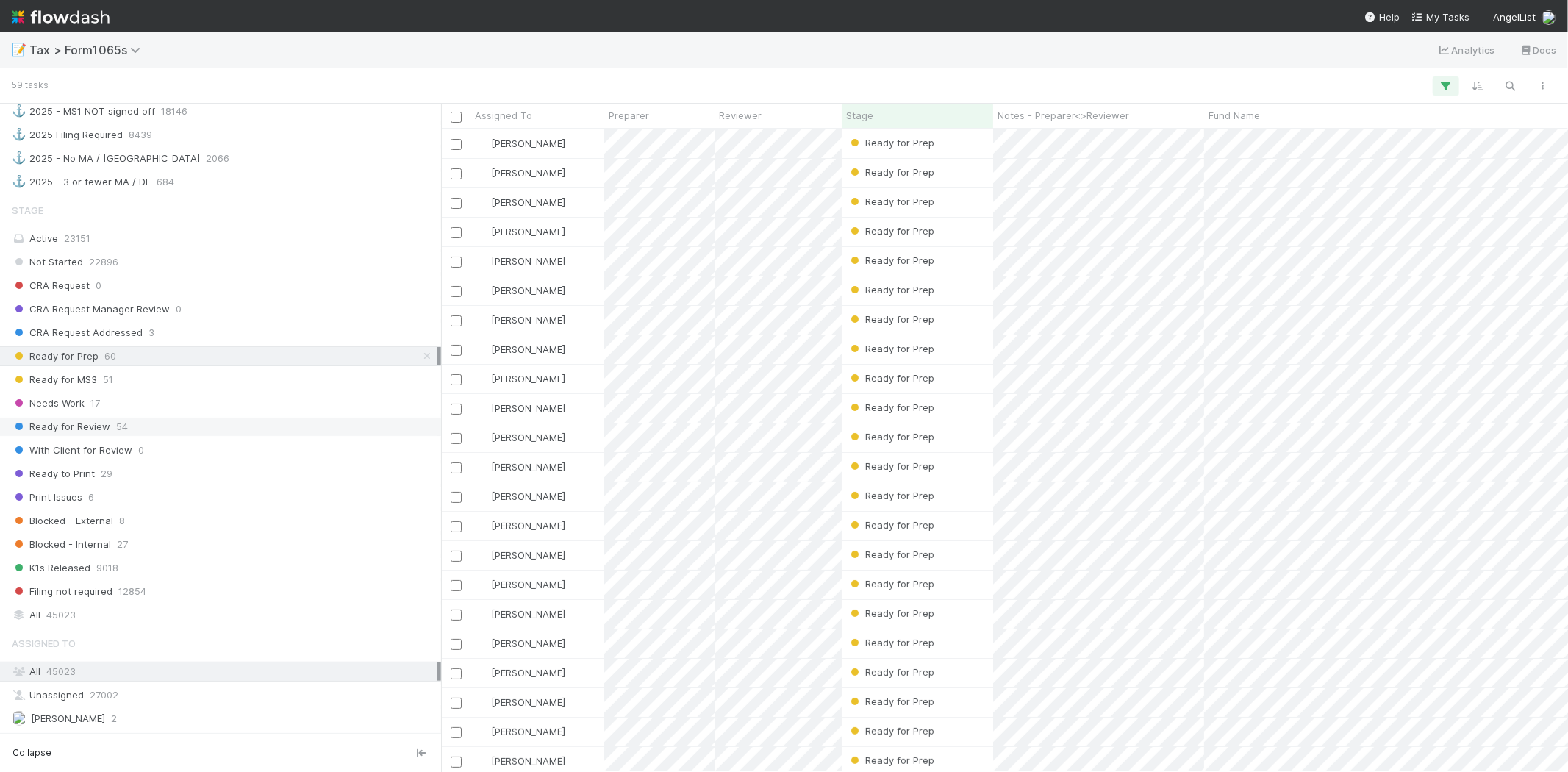
click at [108, 435] on div "Ready for Review 54" at bounding box center [225, 426] width 426 height 18
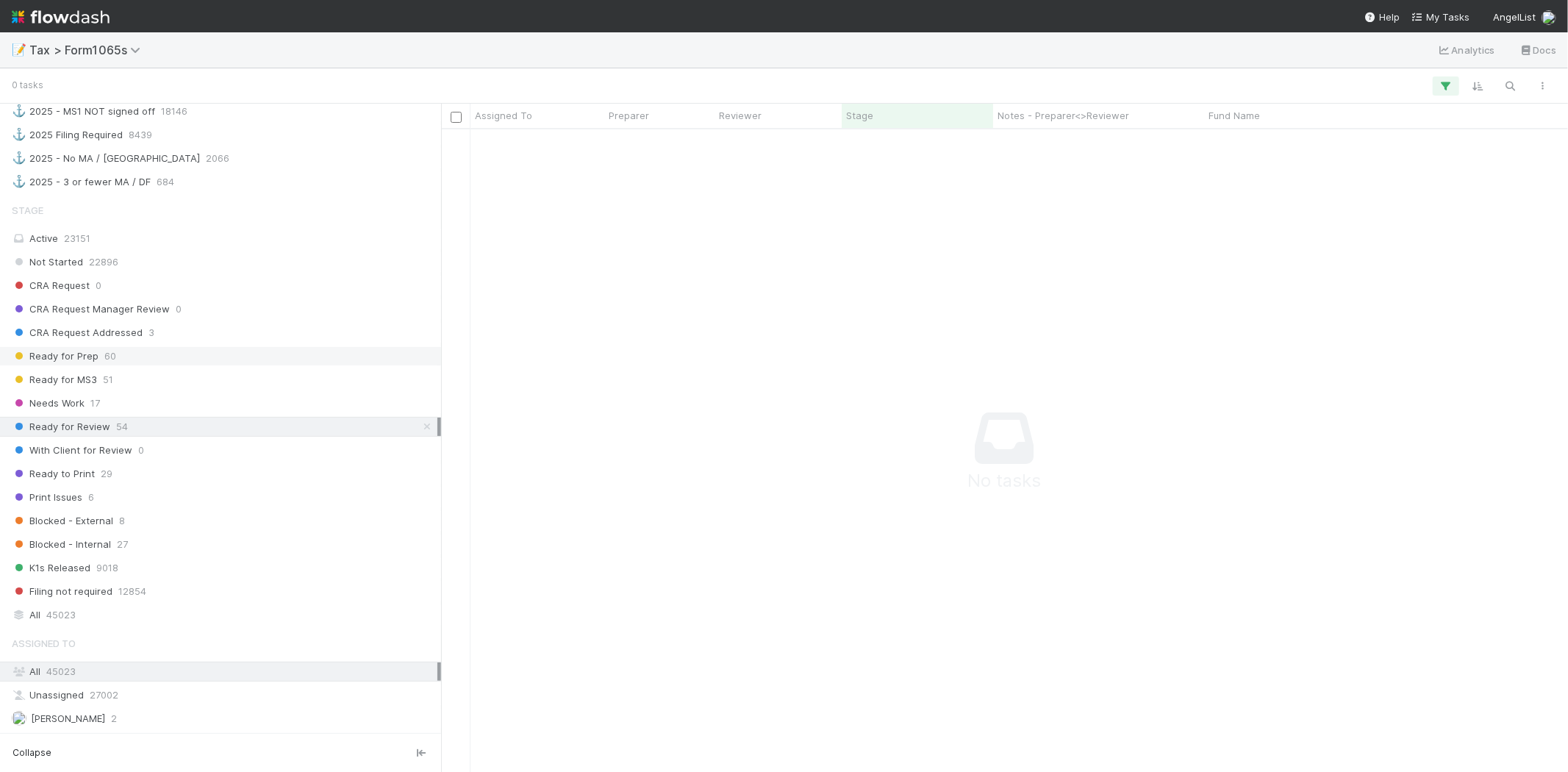
scroll to position [619, 1103]
click at [160, 401] on div "Needs Work 17" at bounding box center [221, 403] width 441 height 20
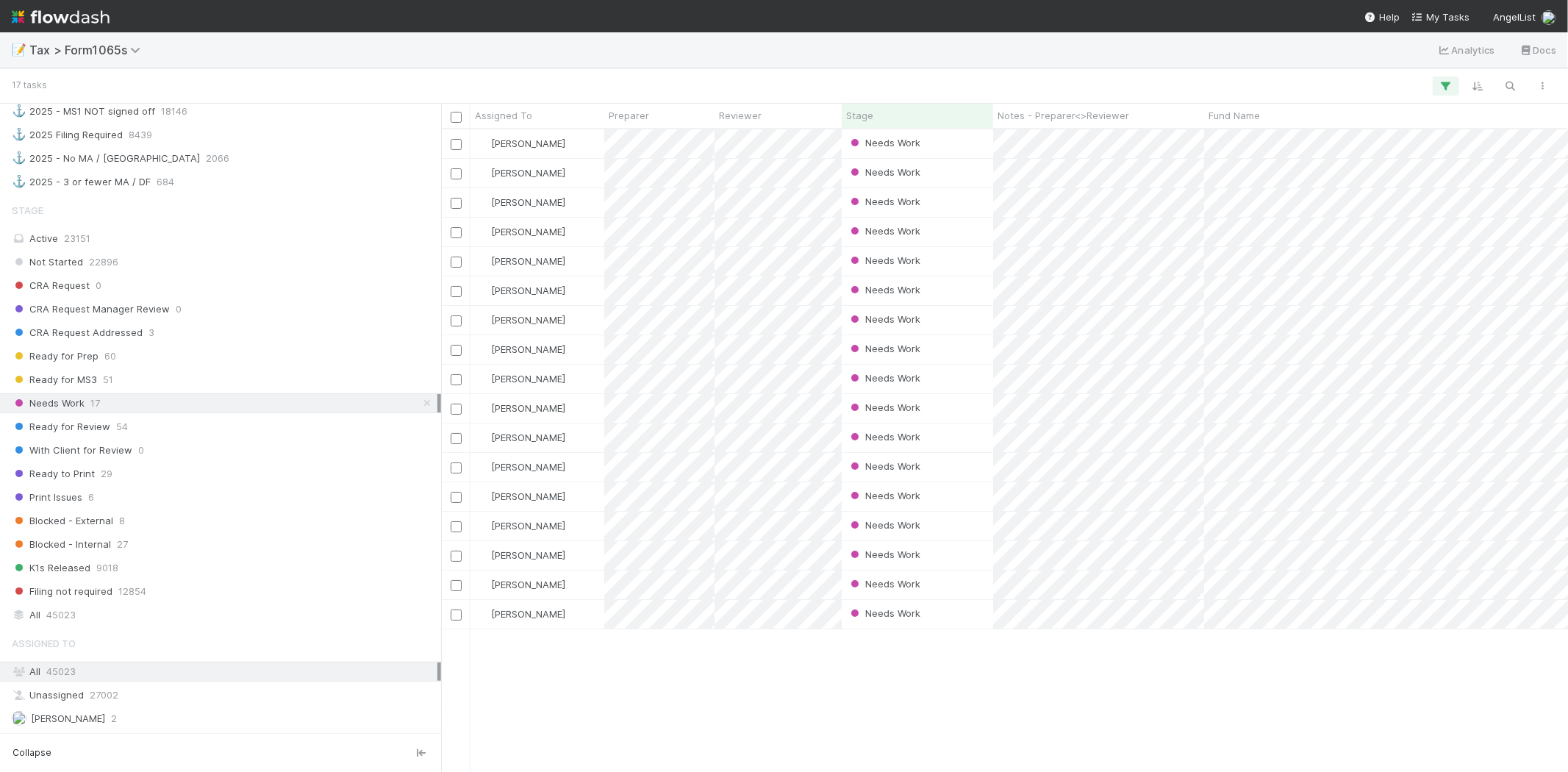
scroll to position [630, 1115]
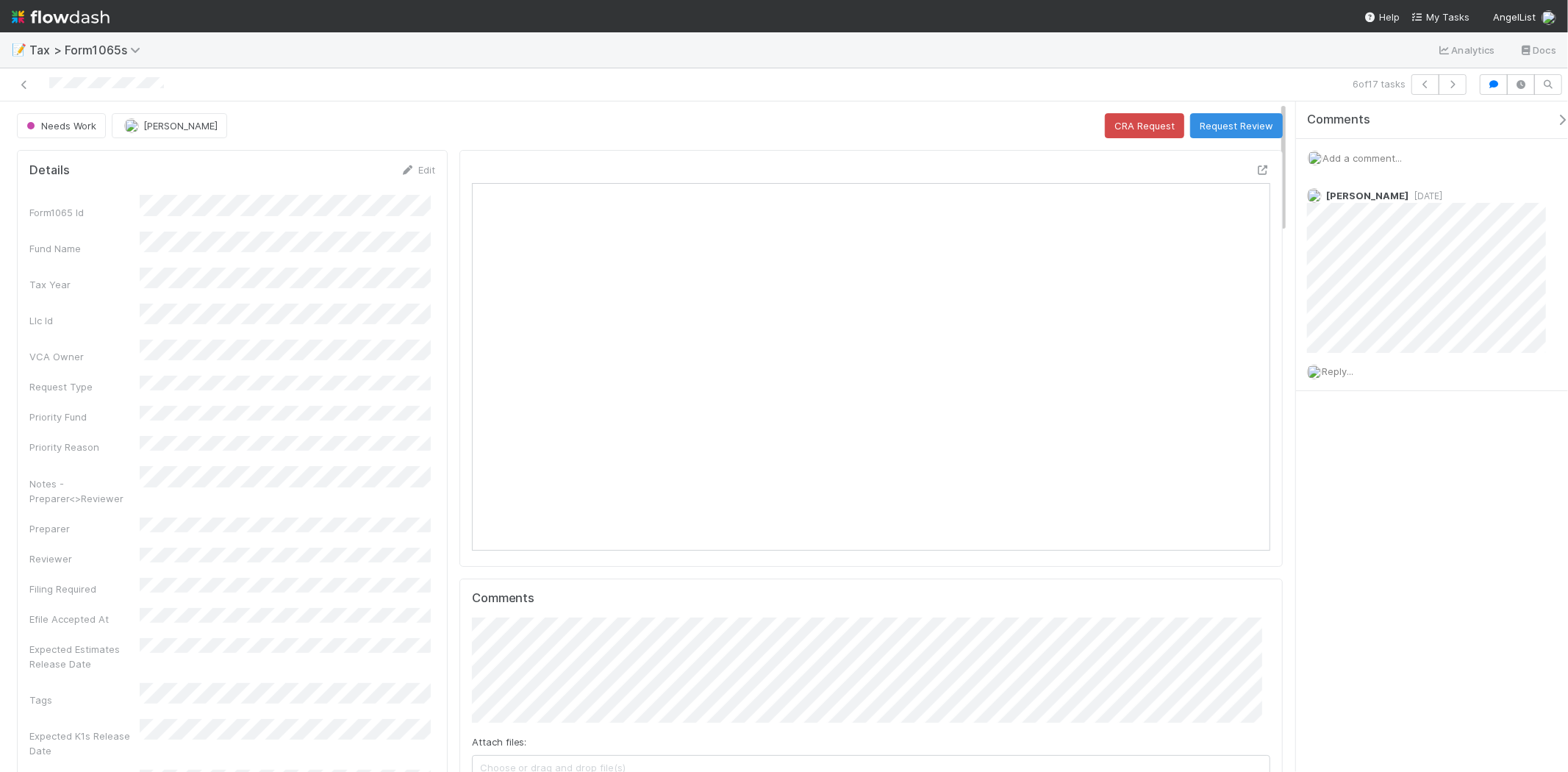
scroll to position [287, 778]
click at [1354, 160] on span "Add a comment..." at bounding box center [1362, 159] width 79 height 12
click at [1365, 383] on button "Add Comment" at bounding box center [1362, 384] width 85 height 25
click at [84, 129] on div "Needs Work" at bounding box center [65, 125] width 95 height 25
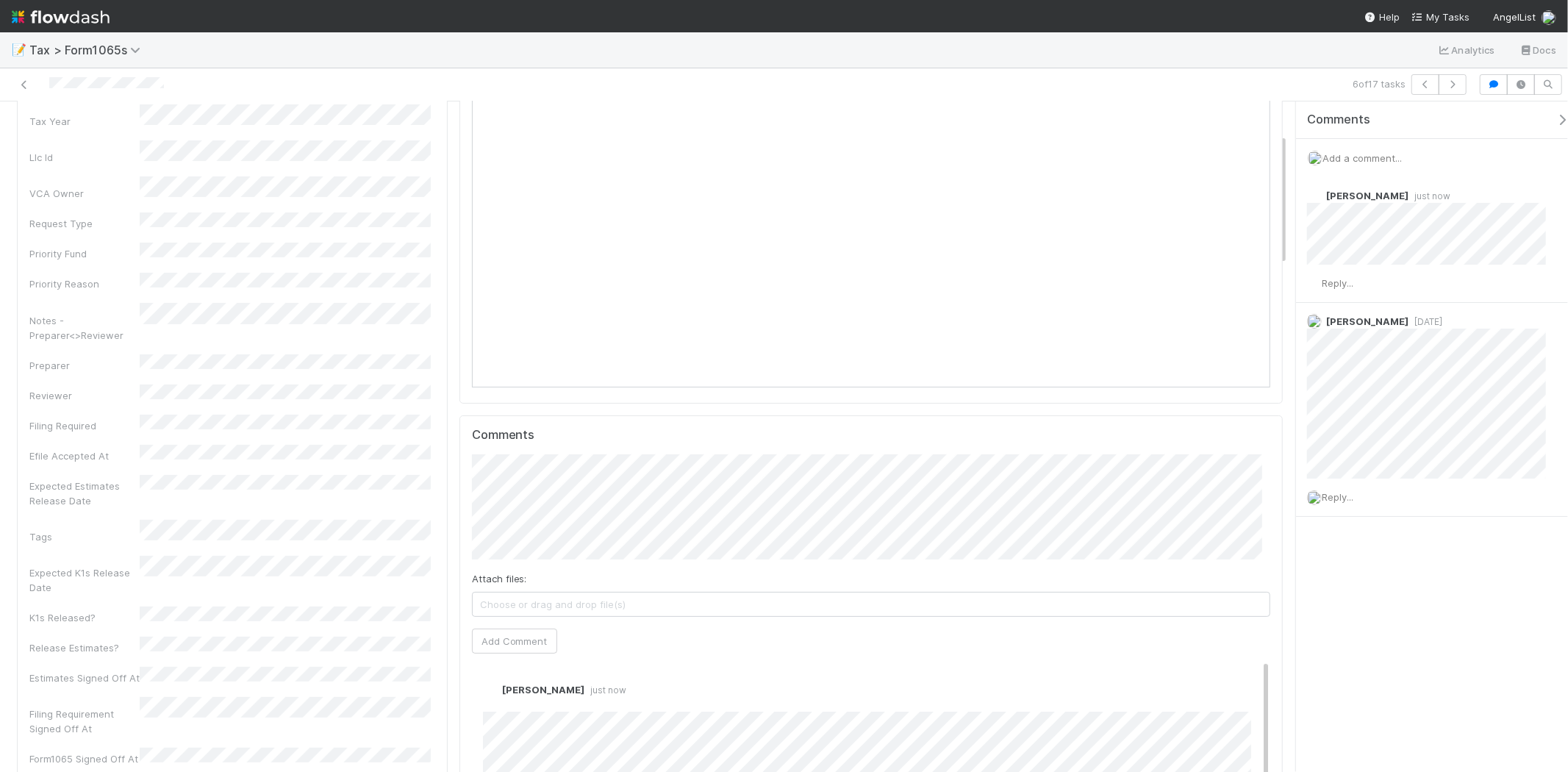
scroll to position [0, 0]
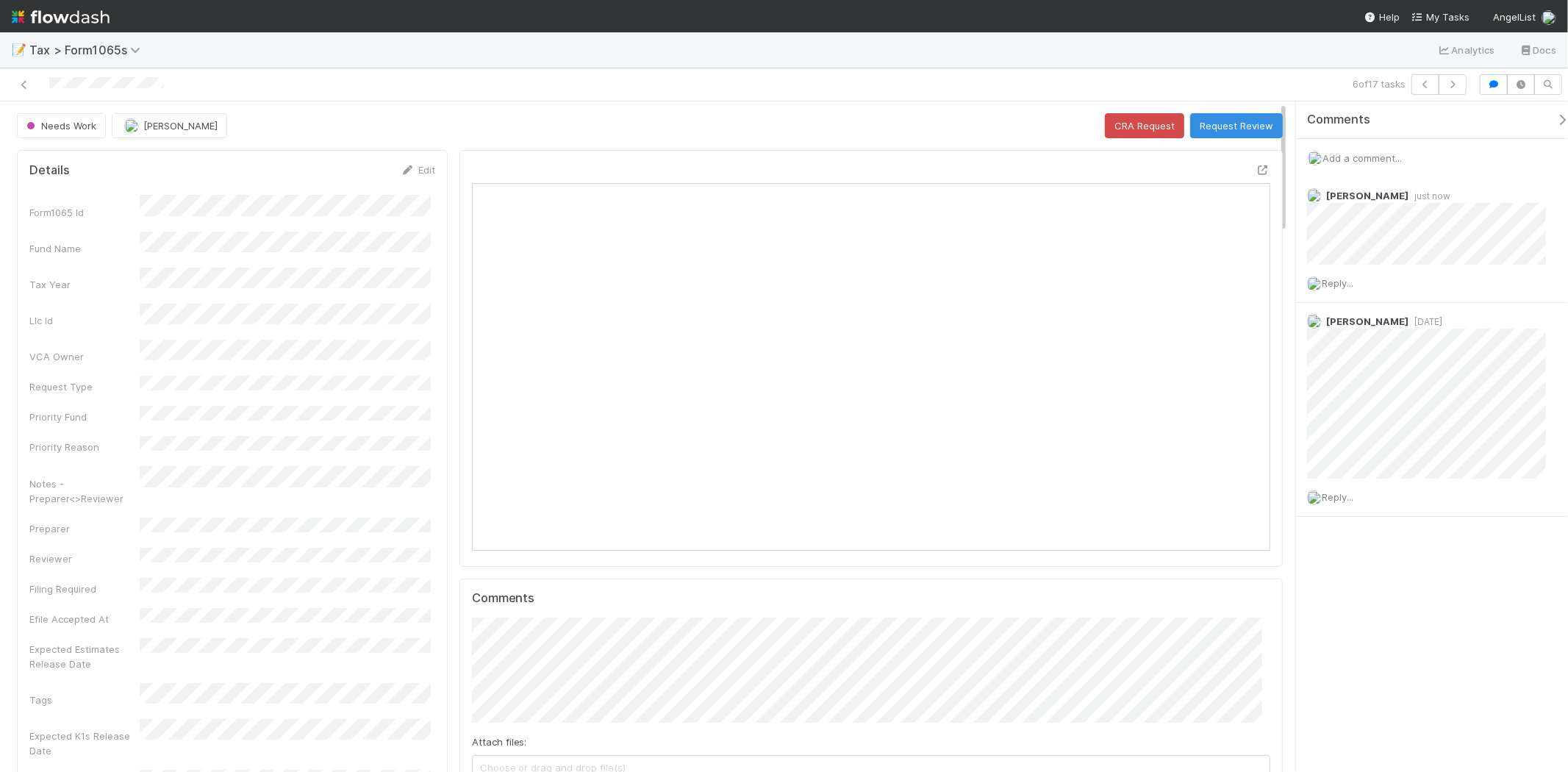
click at [42, 123] on div "Needs Work" at bounding box center [65, 125] width 95 height 25
click at [420, 171] on link "Edit" at bounding box center [418, 170] width 34 height 12
click at [52, 130] on div "Needs Work" at bounding box center [65, 125] width 95 height 25
click at [401, 173] on button "Cancel" at bounding box center [409, 175] width 52 height 25
click at [63, 129] on div "Needs Work" at bounding box center [65, 125] width 95 height 25
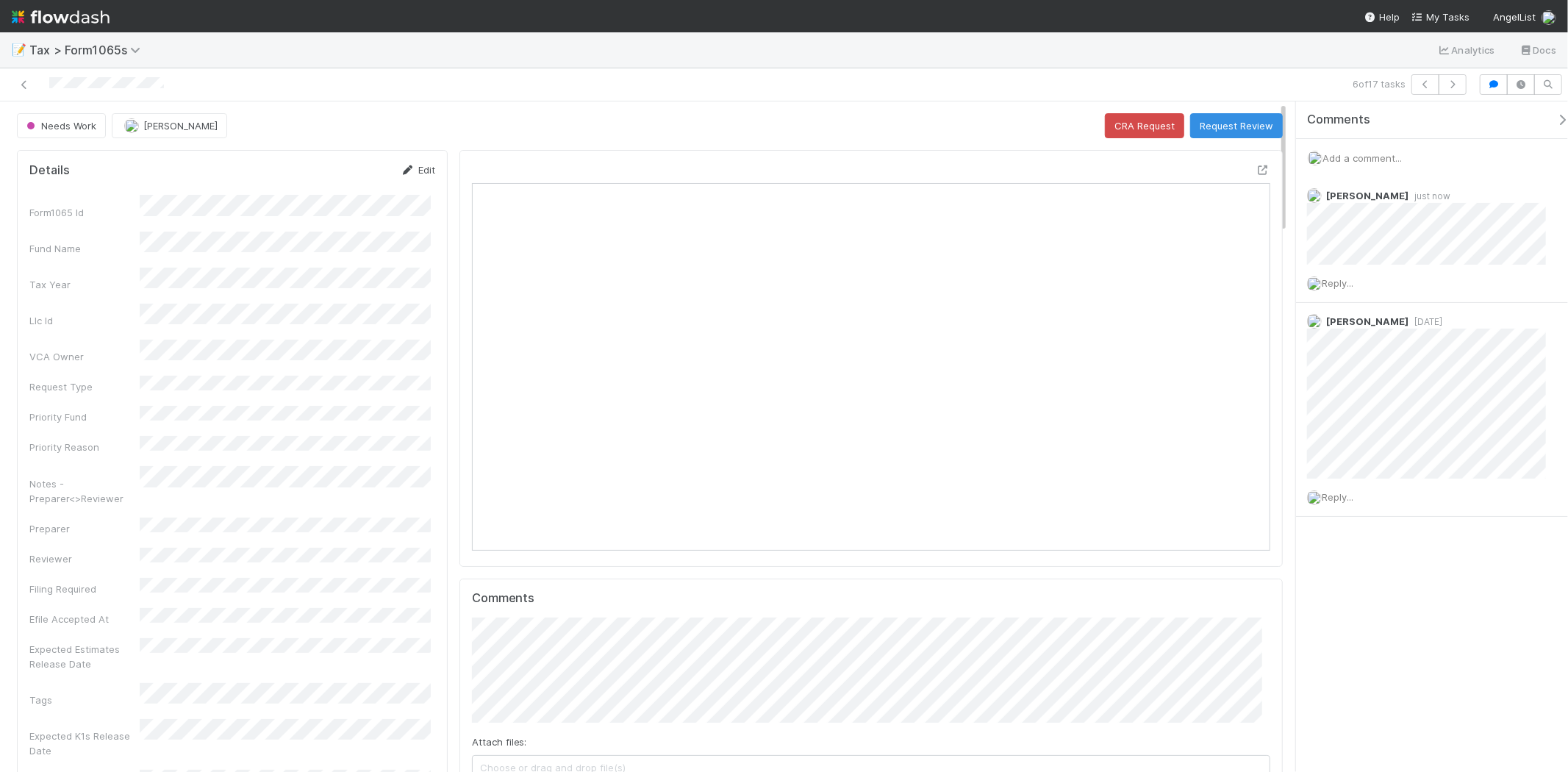
click at [428, 171] on link "Edit" at bounding box center [418, 170] width 34 height 12
click at [112, 133] on button "[PERSON_NAME]" at bounding box center [170, 125] width 115 height 25
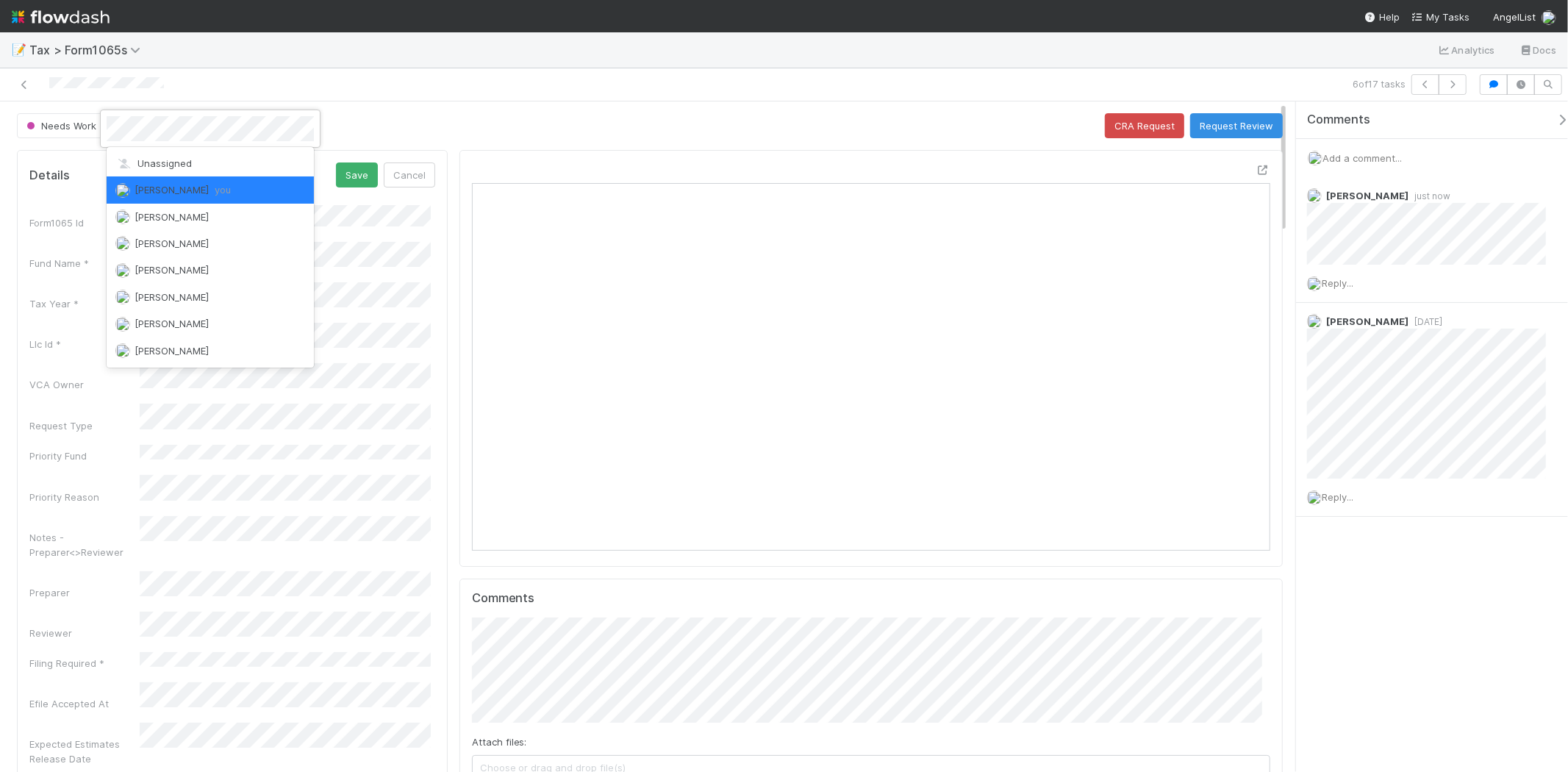
click at [420, 98] on div at bounding box center [784, 386] width 1568 height 772
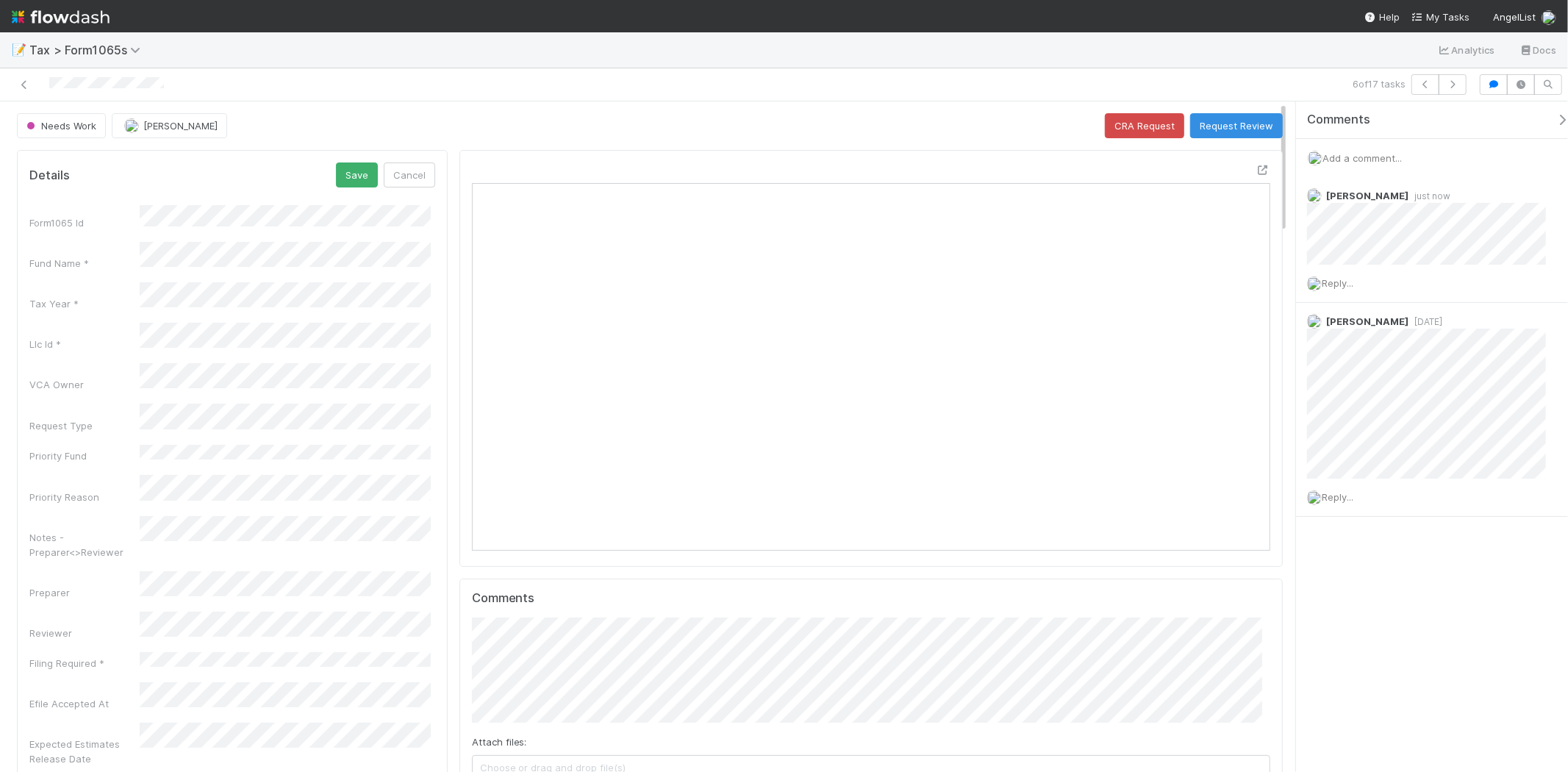
click at [78, 133] on div "Needs Work" at bounding box center [65, 125] width 95 height 25
click at [385, 172] on button "Cancel" at bounding box center [409, 175] width 52 height 25
click at [1245, 121] on button "Request Review" at bounding box center [1237, 125] width 93 height 25
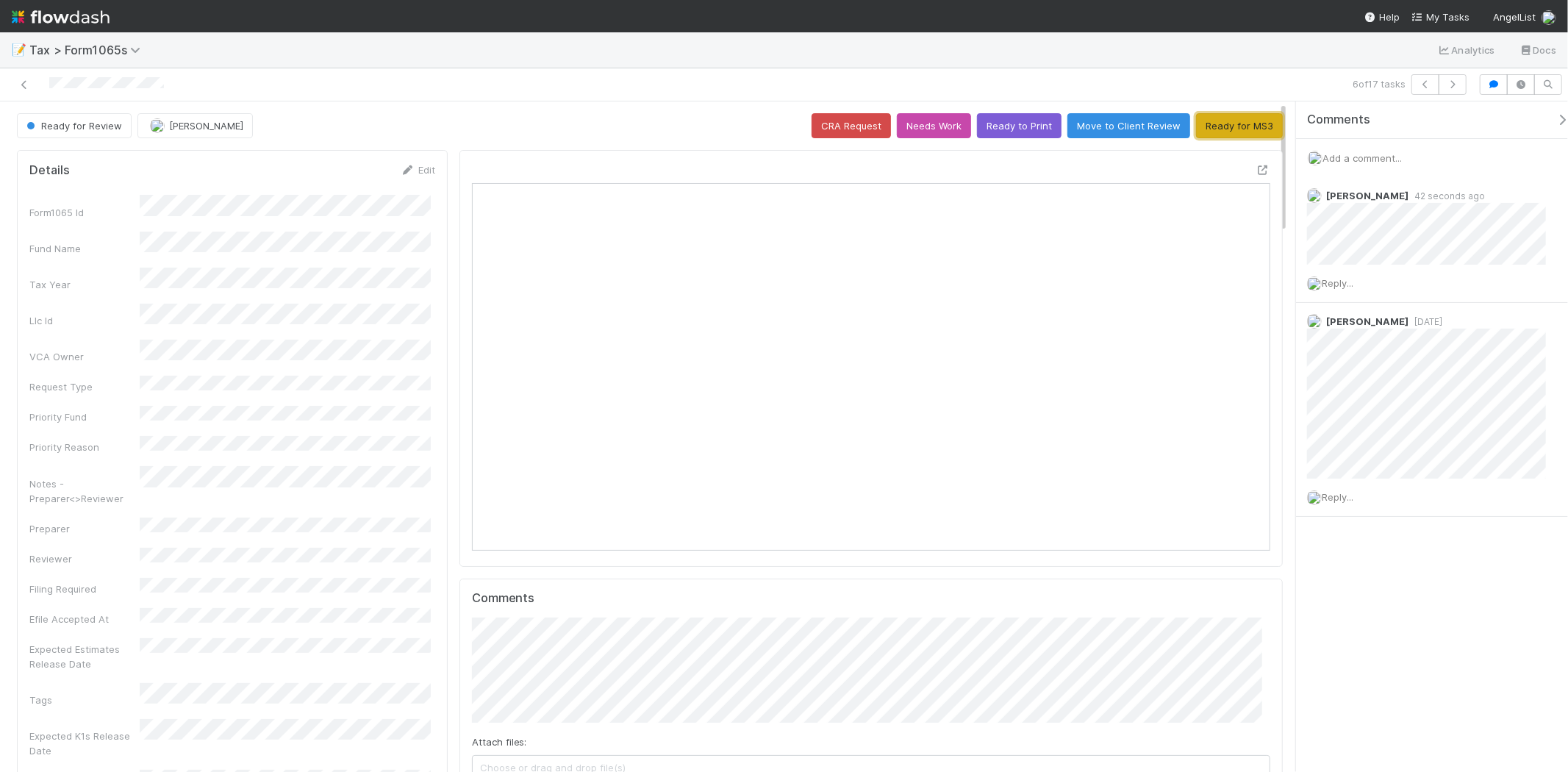
click at [1244, 127] on button "Ready for MS3" at bounding box center [1240, 125] width 87 height 25
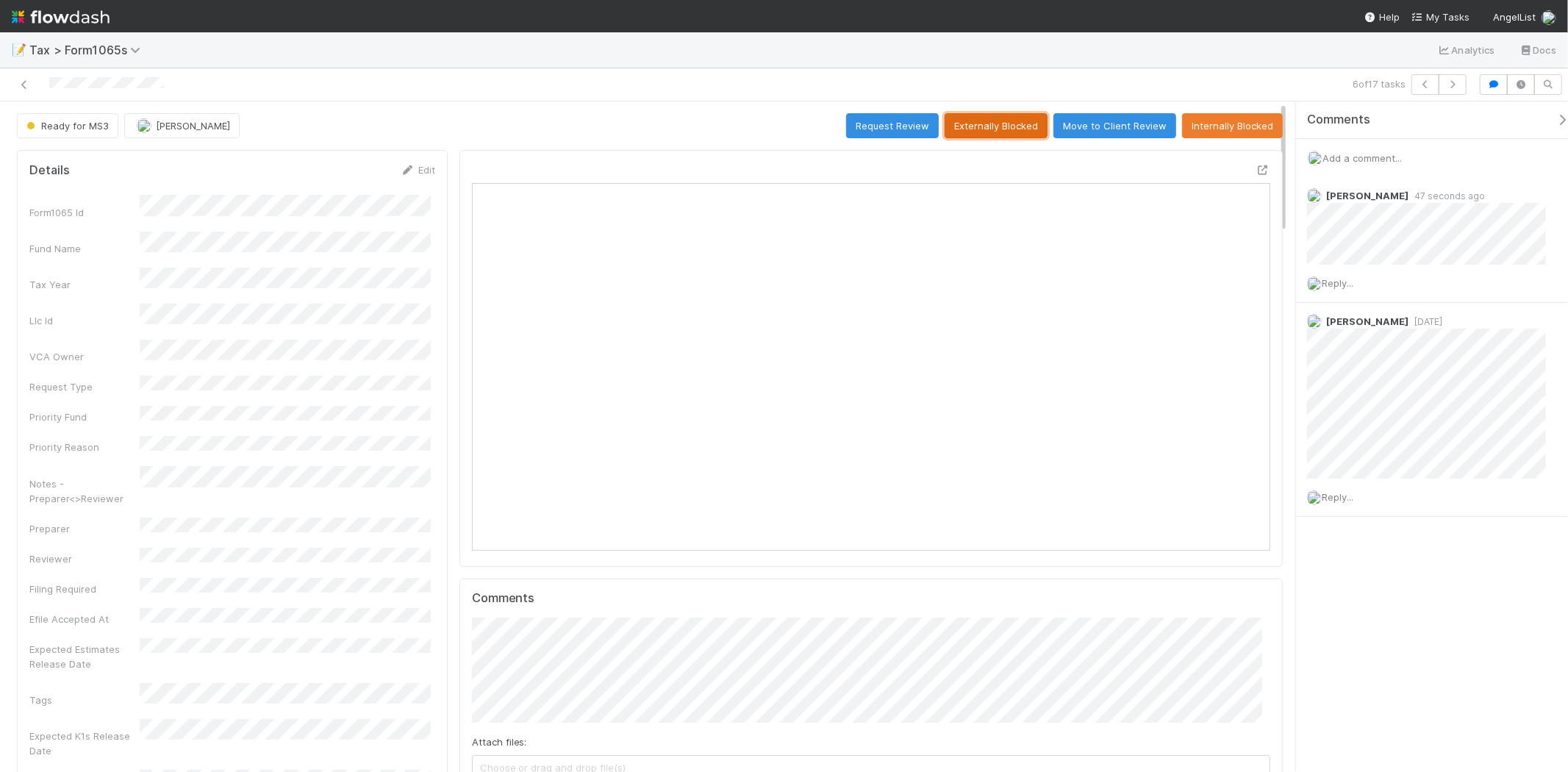
click at [1003, 116] on button "Externally Blocked" at bounding box center [996, 125] width 103 height 25
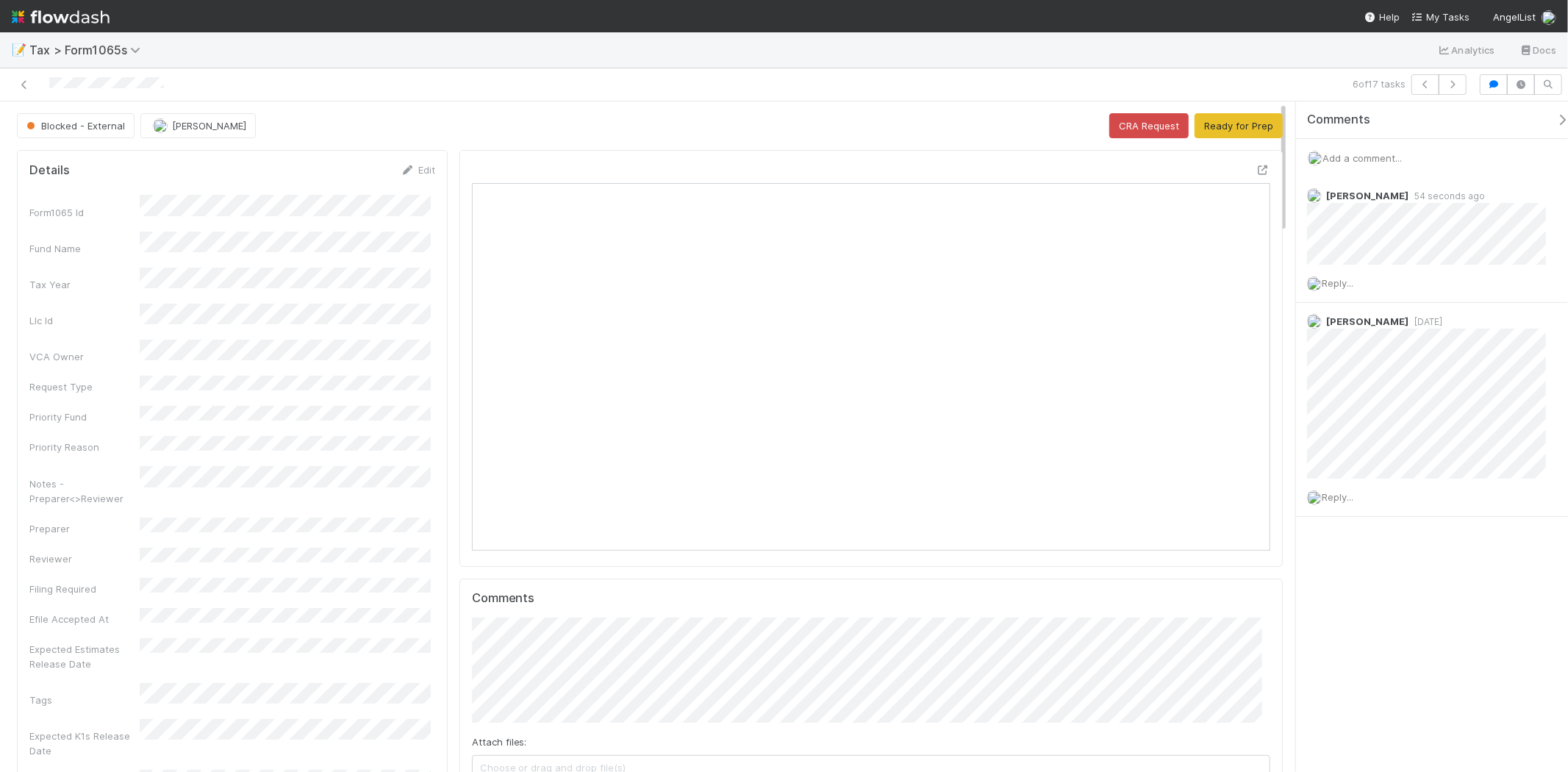
click at [42, 27] on img at bounding box center [61, 16] width 98 height 25
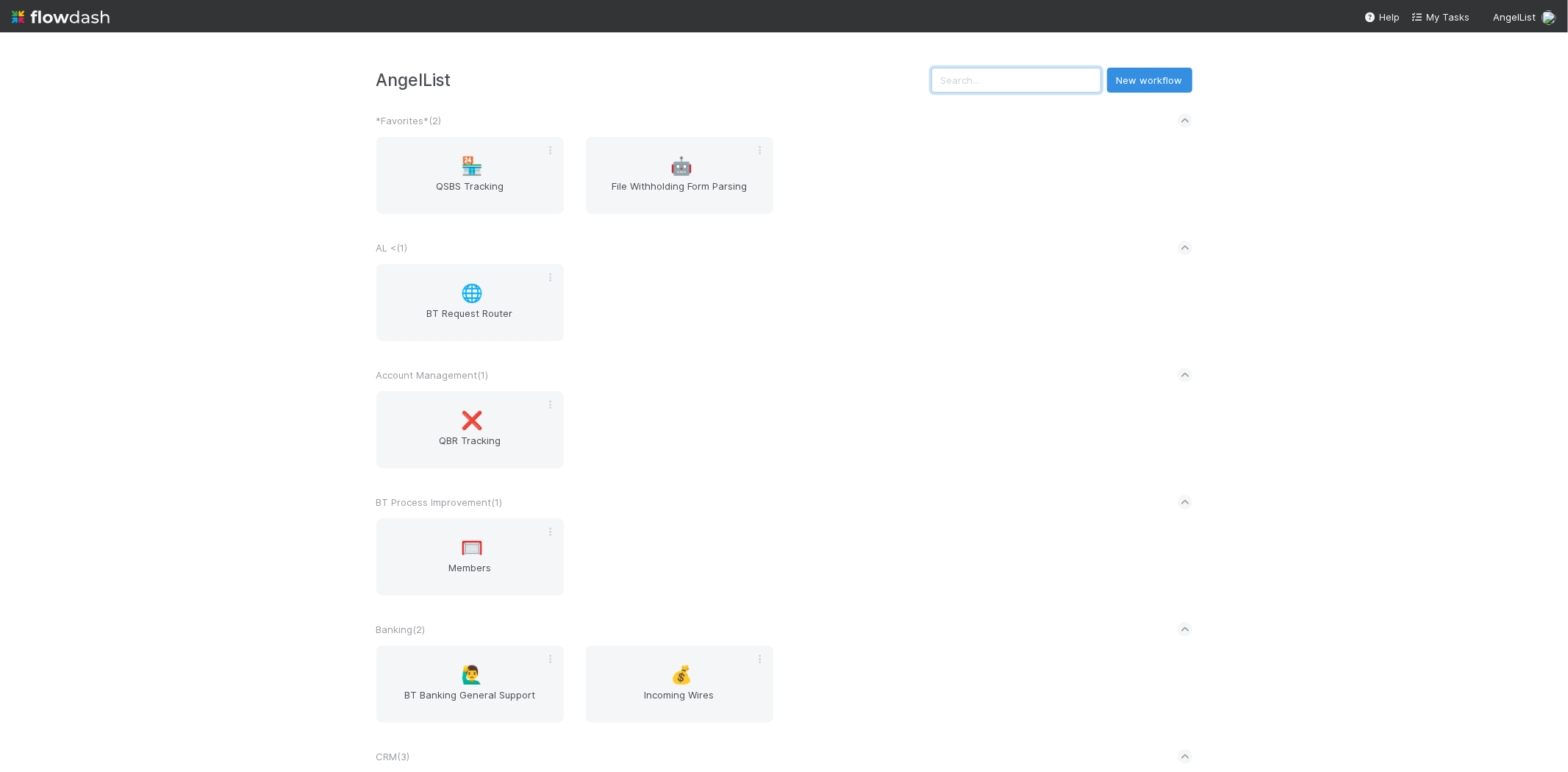
click at [1038, 83] on input "text" at bounding box center [1016, 80] width 170 height 25
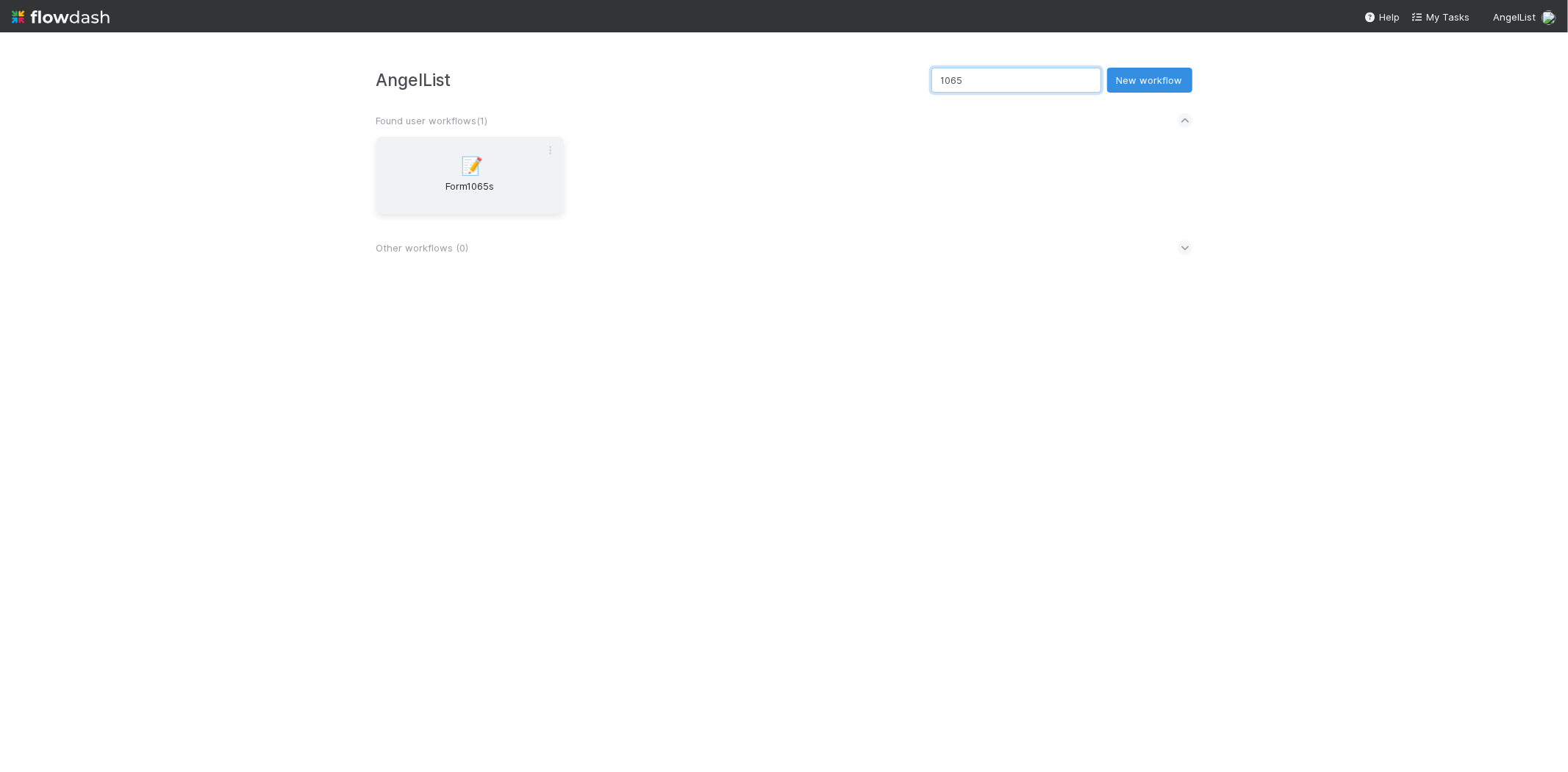
type input "1065"
click at [541, 197] on span "Form1065s" at bounding box center [470, 193] width 176 height 29
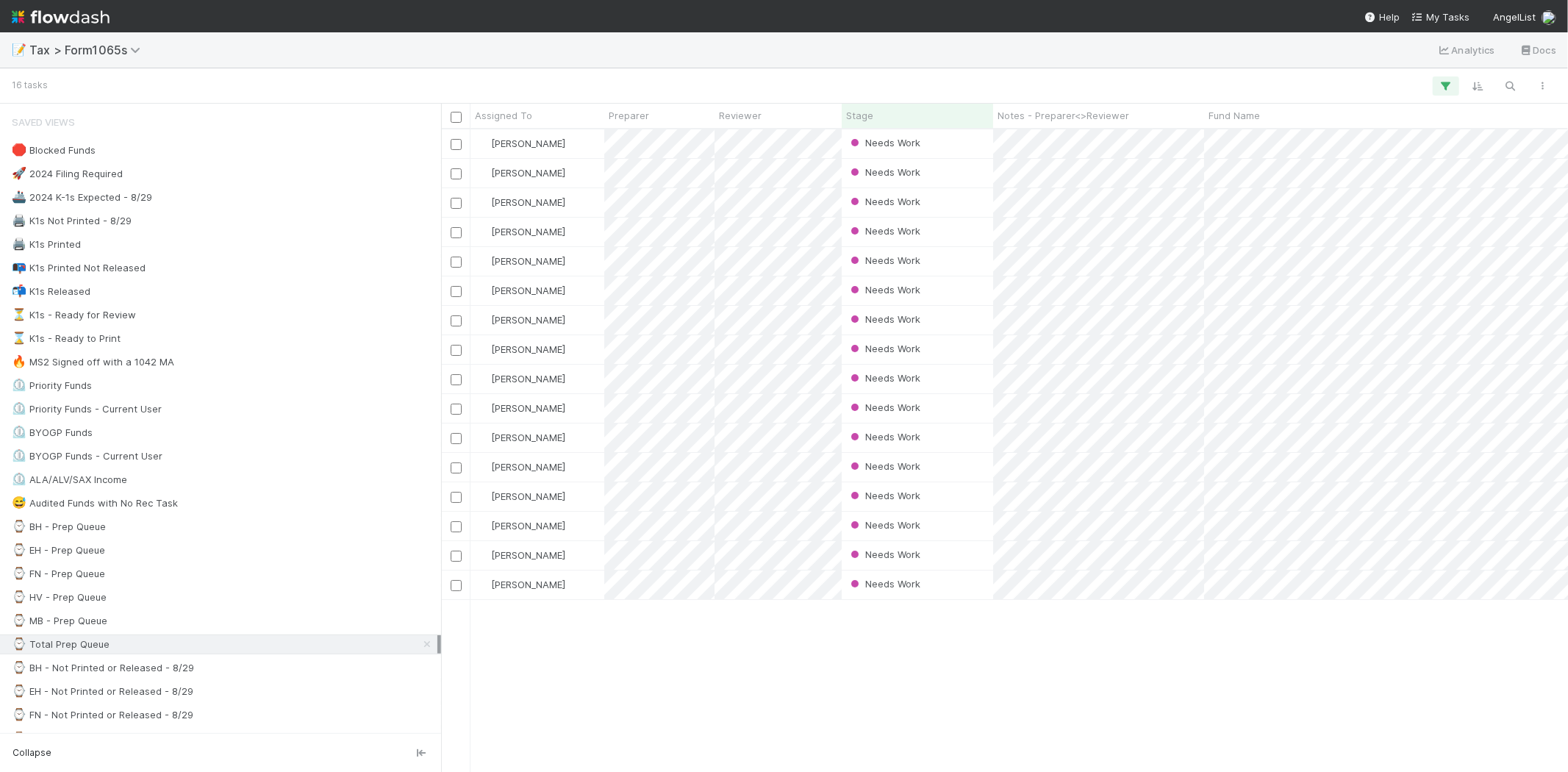
scroll to position [630, 1115]
click at [133, 538] on div "Saved Views 🛑 Blocked Funds 🚀 2024 Filing Required 🚢 2024 K-1s Expected - 8/29 …" at bounding box center [221, 418] width 441 height 630
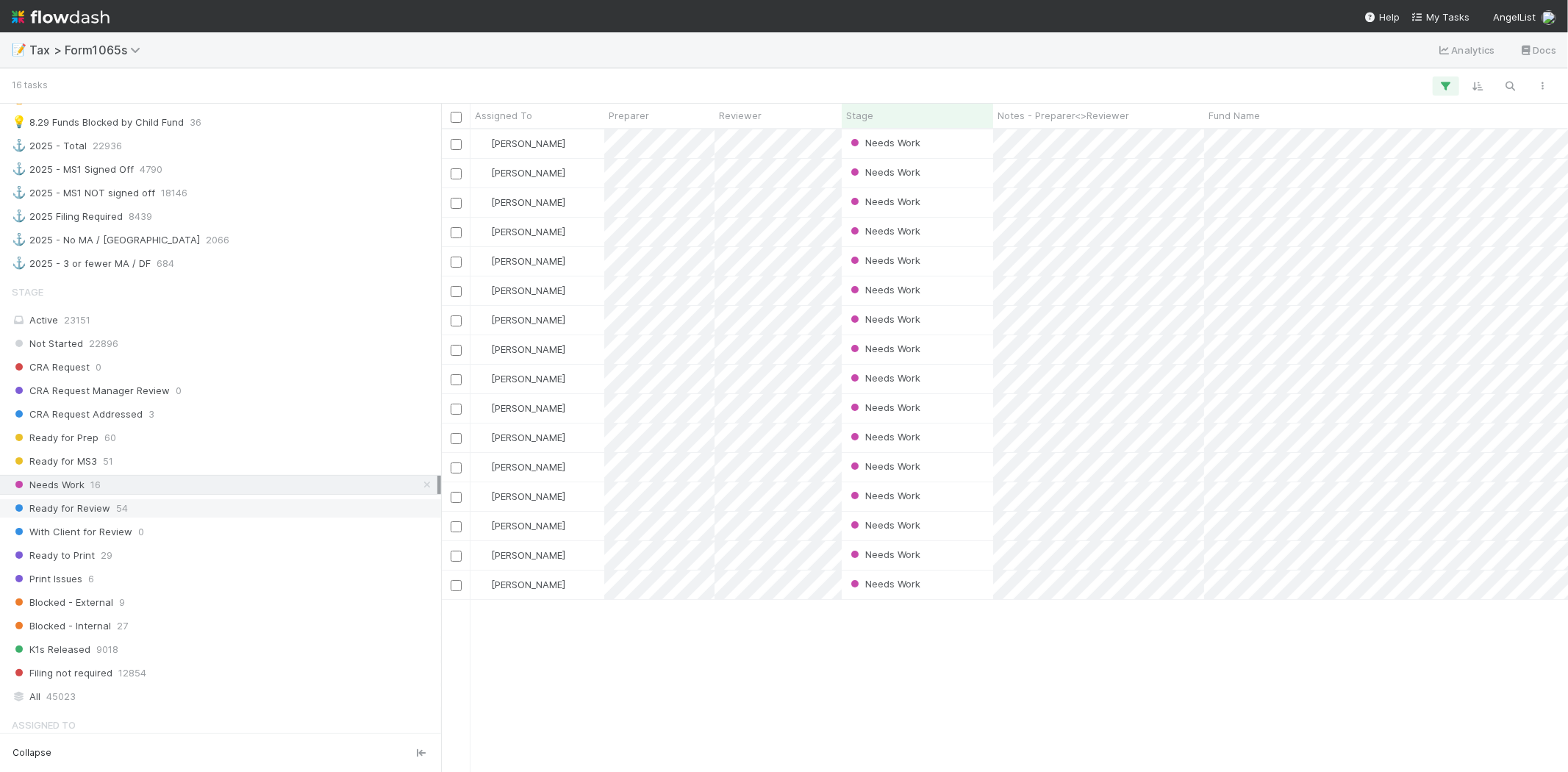
click at [120, 518] on span "54" at bounding box center [122, 507] width 12 height 18
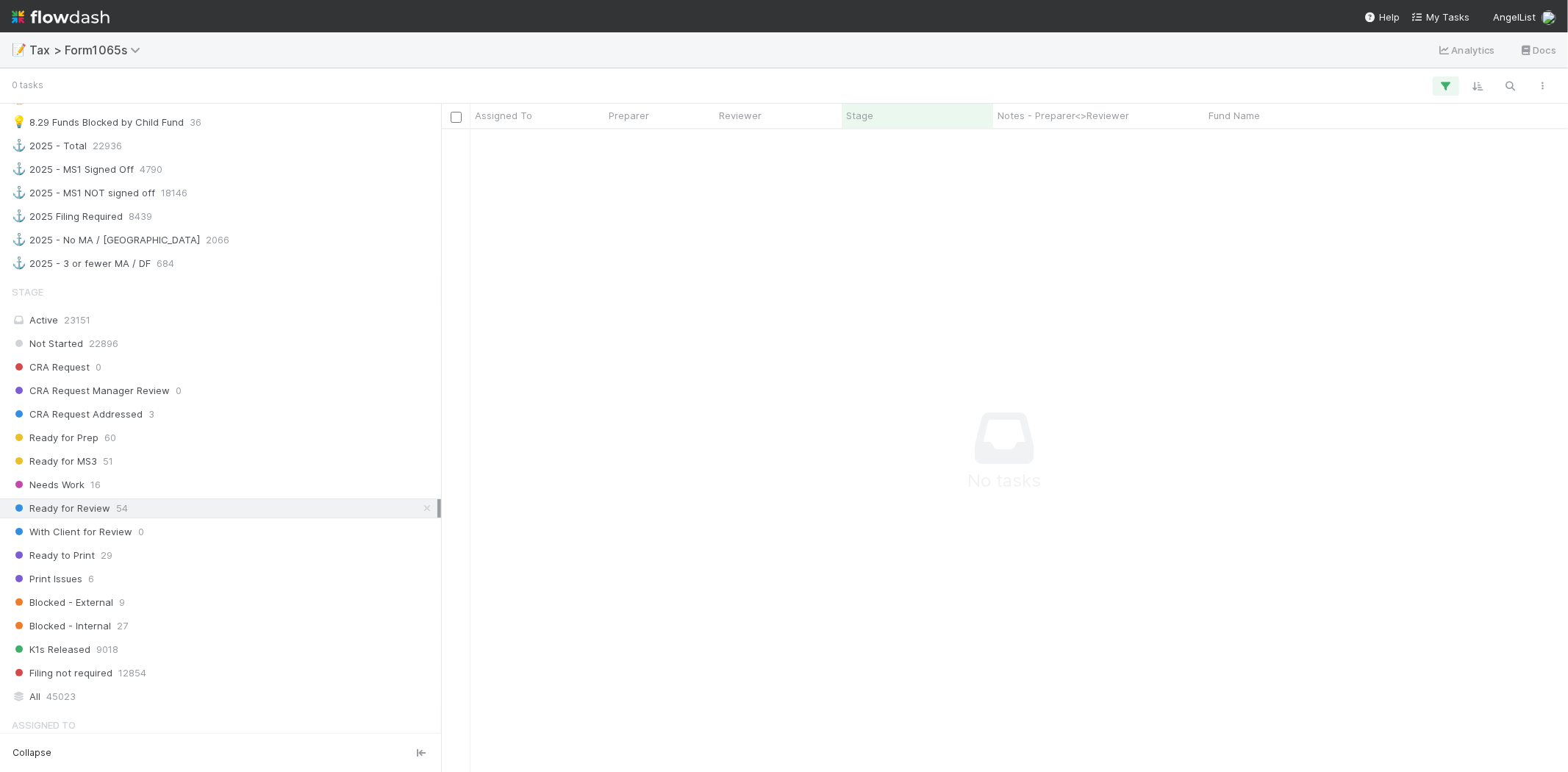
scroll to position [1108, 0]
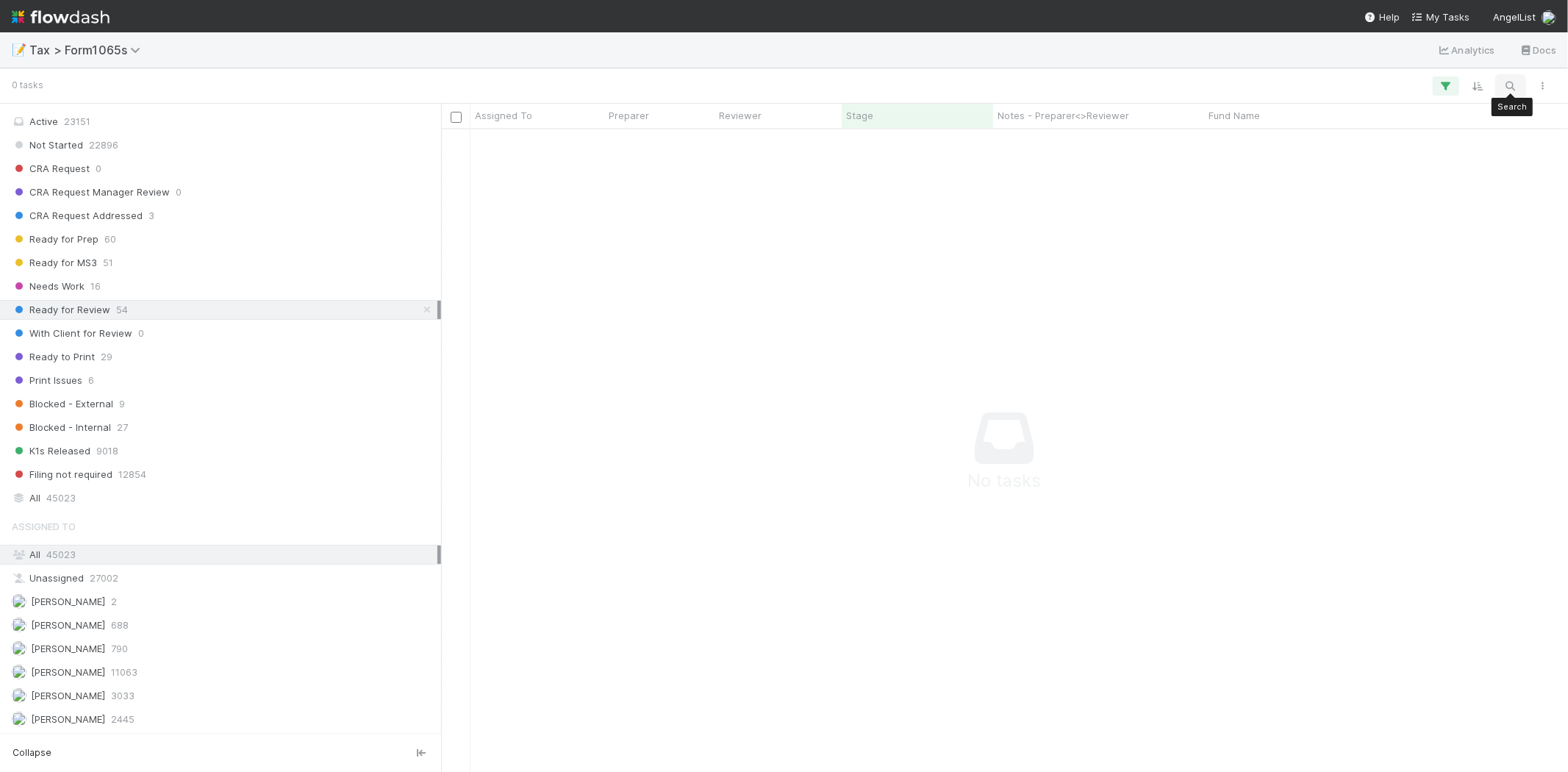
click at [1516, 85] on icon "button" at bounding box center [1510, 85] width 15 height 13
type input "austen"
click at [99, 504] on div "All 45023" at bounding box center [225, 498] width 426 height 18
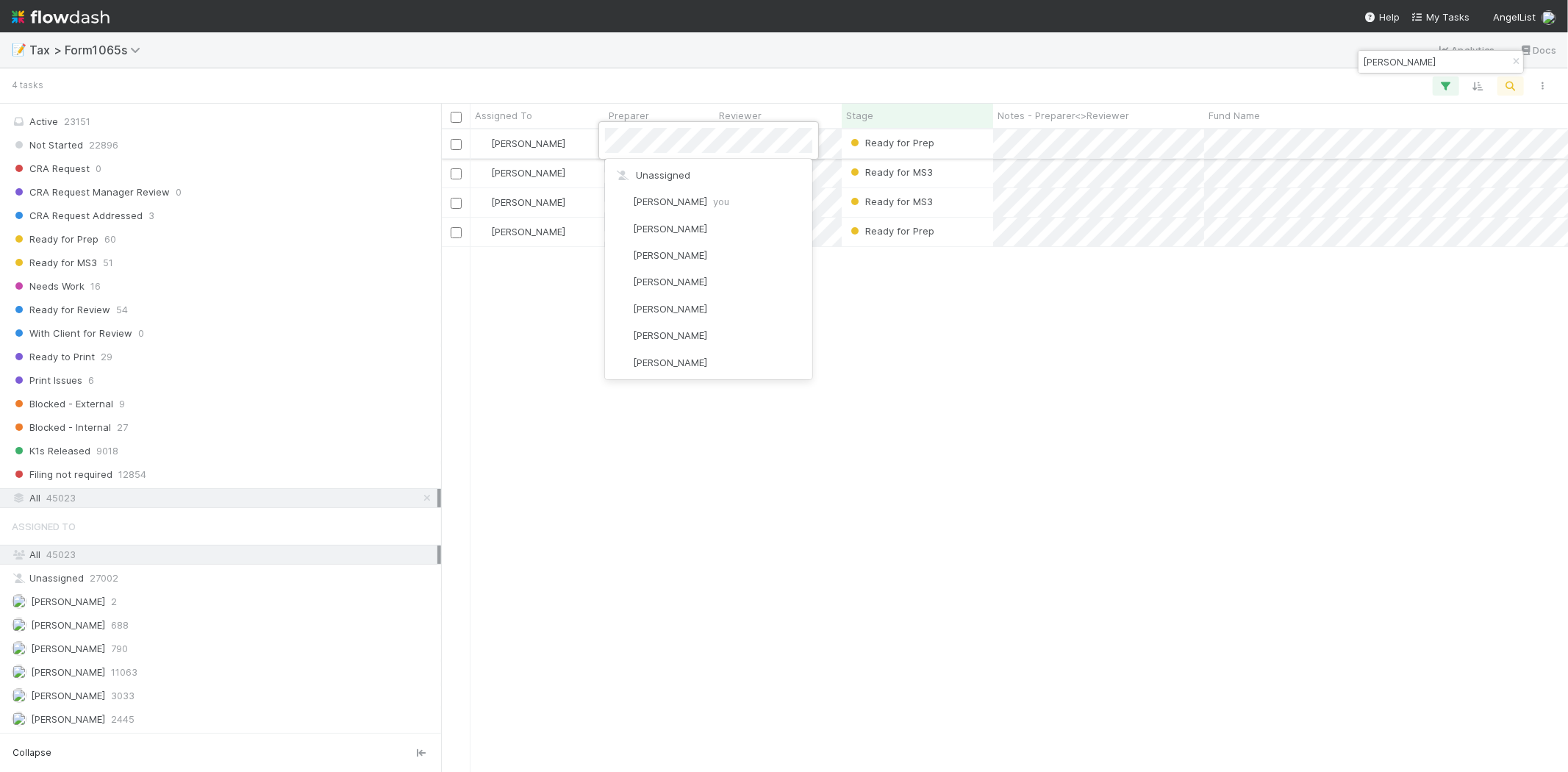
scroll to position [611, 0]
click at [983, 352] on div at bounding box center [784, 386] width 1568 height 772
click at [947, 241] on div "Ready for Prep" at bounding box center [918, 232] width 152 height 28
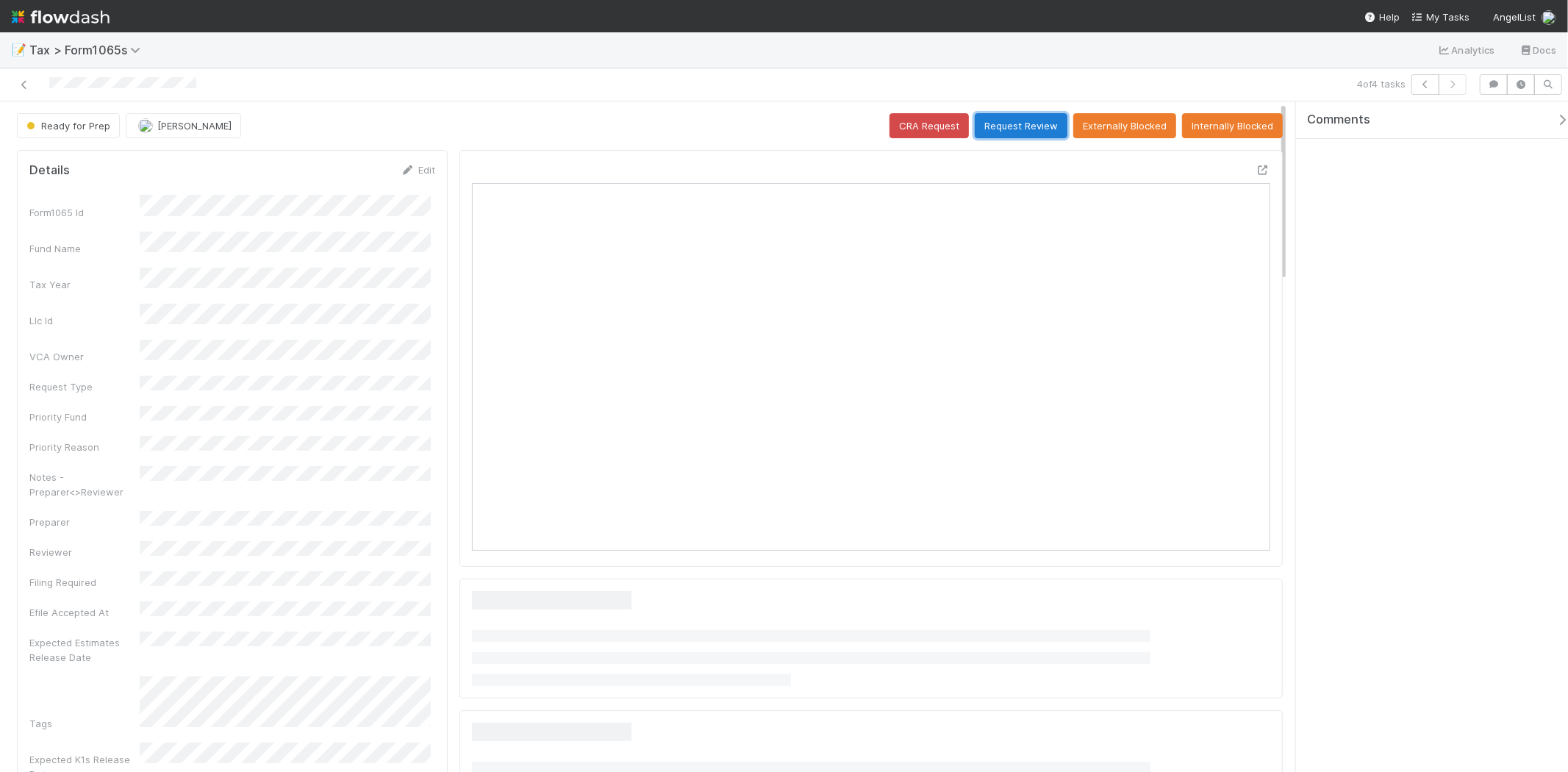
click at [1017, 116] on button "Request Review" at bounding box center [1022, 125] width 93 height 25
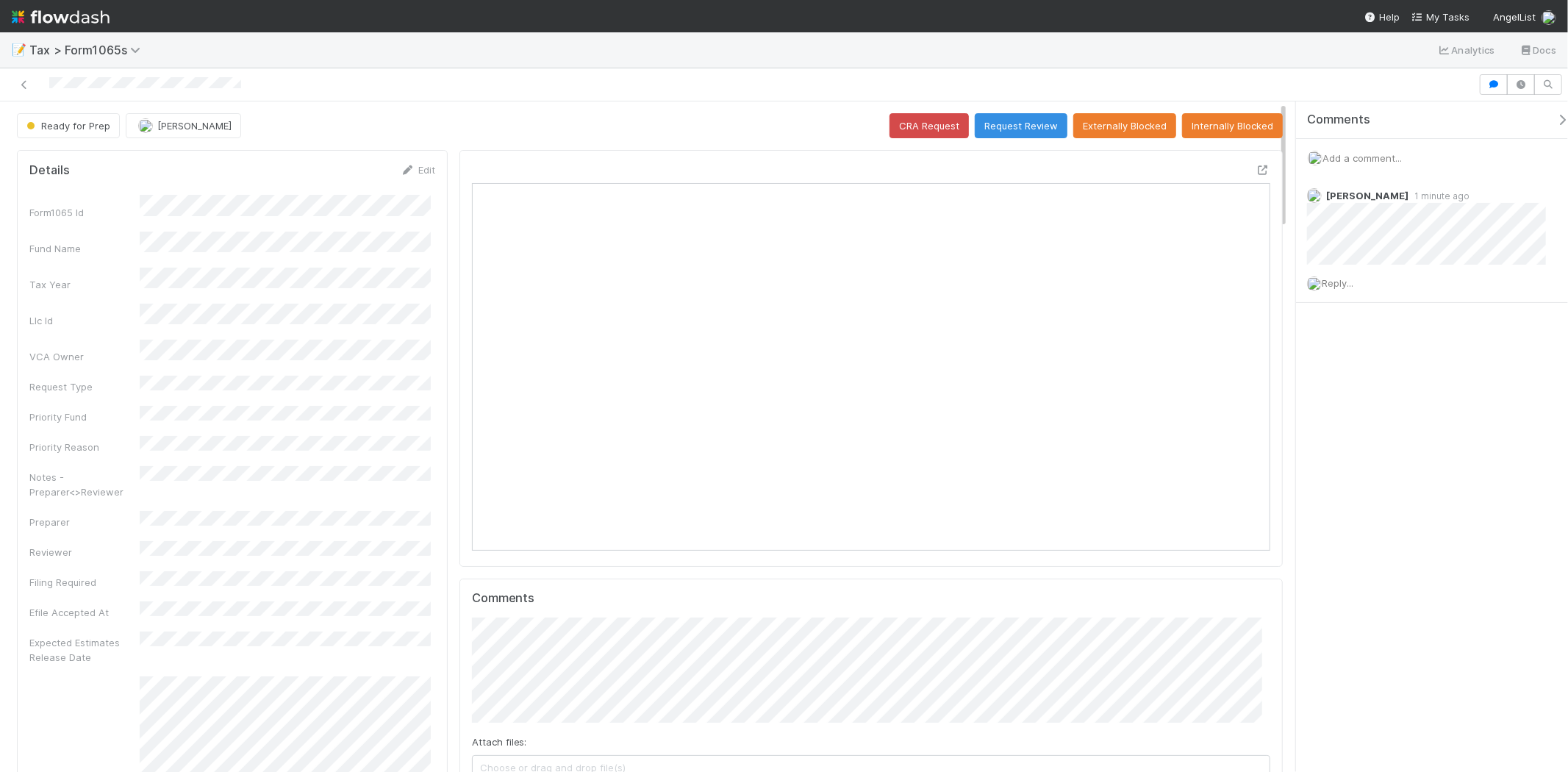
drag, startPoint x: 78, startPoint y: 113, endPoint x: 83, endPoint y: 121, distance: 9.4
click at [78, 113] on div "Ready for Prep" at bounding box center [72, 125] width 109 height 25
click at [144, 123] on img "button" at bounding box center [145, 125] width 15 height 15
click at [167, 162] on span "[PERSON_NAME] you" at bounding box center [195, 164] width 96 height 12
click at [420, 164] on link "Edit" at bounding box center [418, 170] width 34 height 12
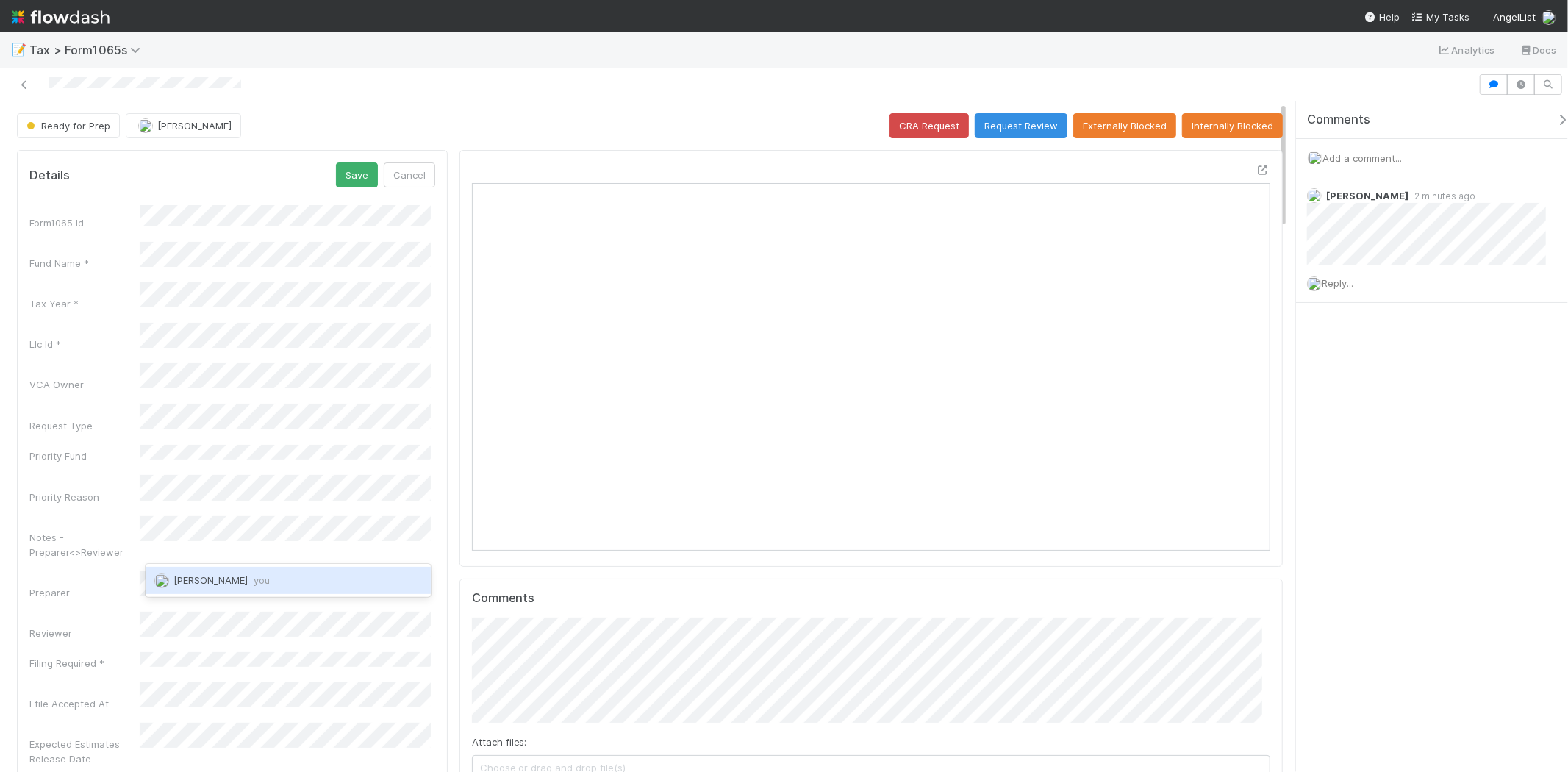
click at [233, 579] on span "[PERSON_NAME] you" at bounding box center [221, 581] width 96 height 12
click at [369, 183] on button "Save" at bounding box center [357, 175] width 42 height 25
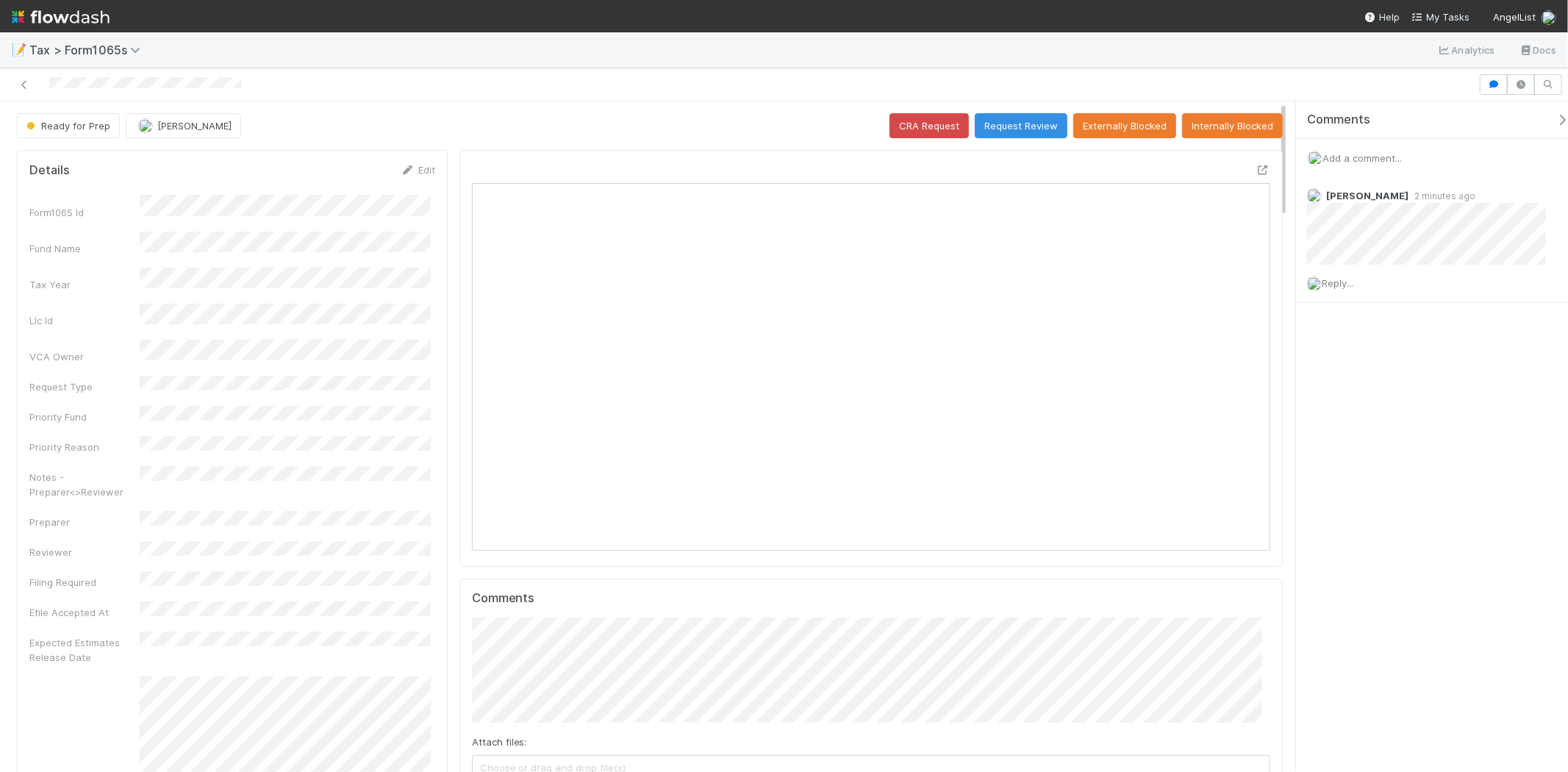
click at [60, 23] on img at bounding box center [61, 16] width 98 height 25
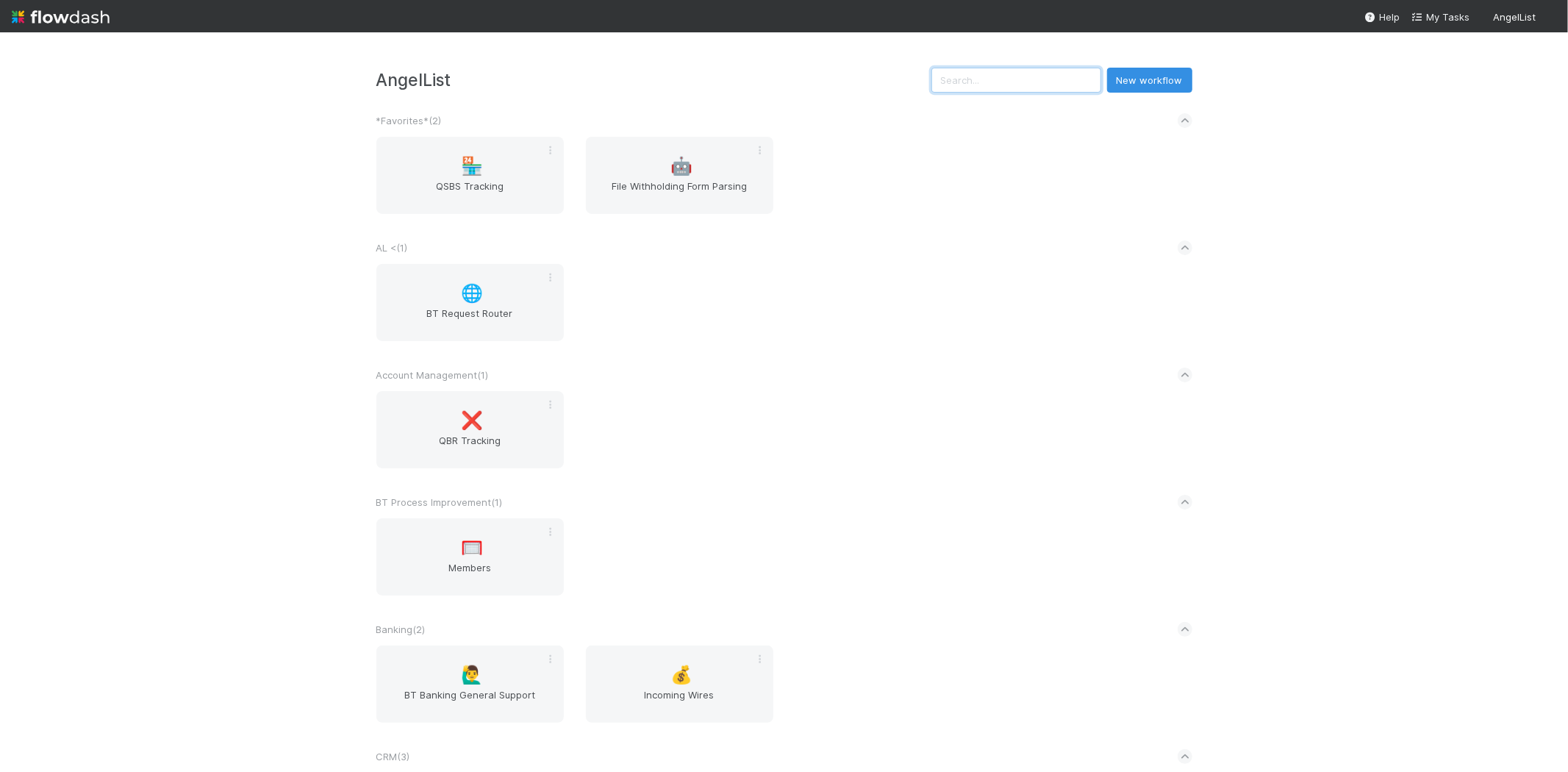
click at [1040, 73] on input "text" at bounding box center [1016, 80] width 170 height 25
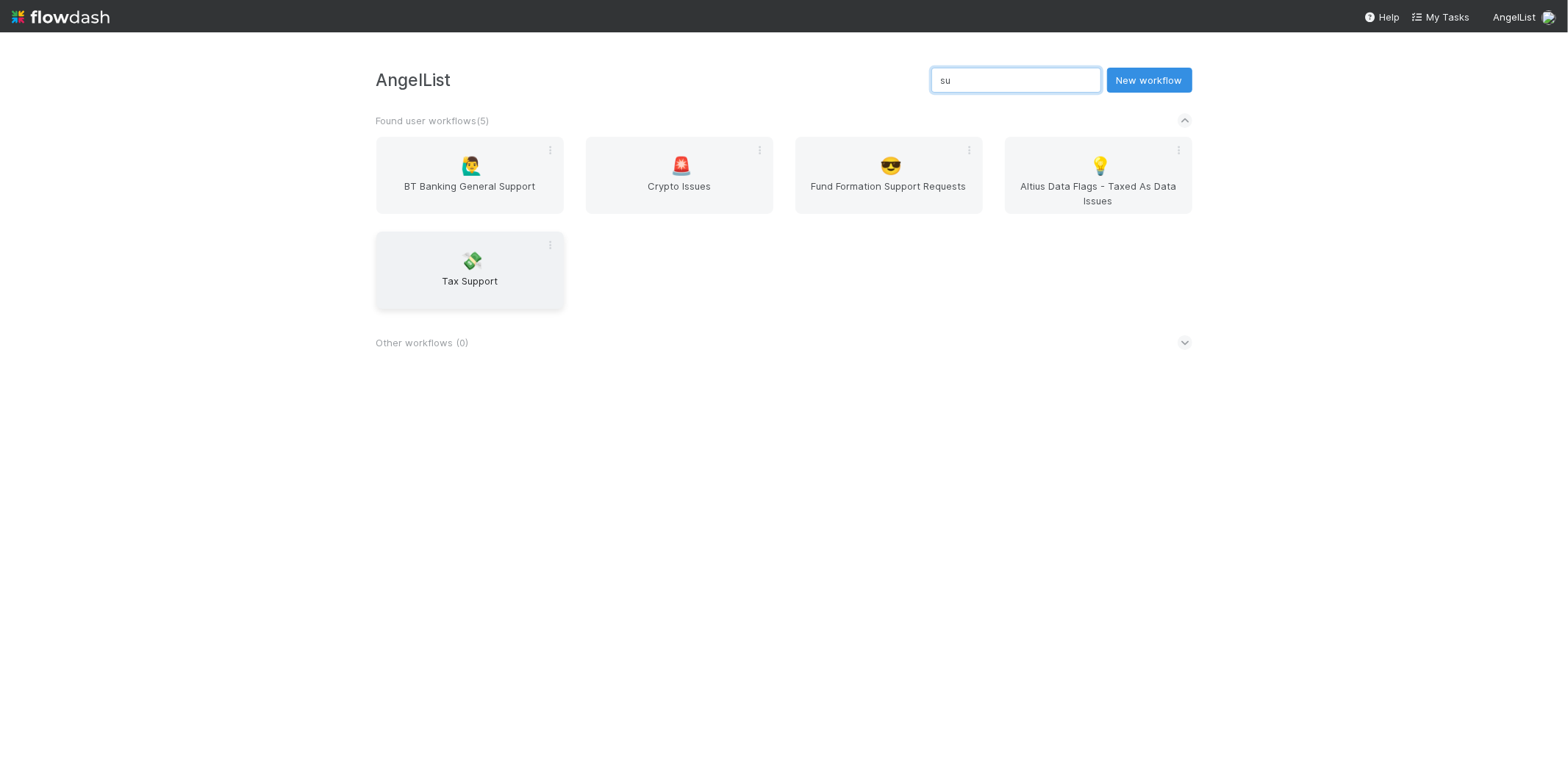
type input "su"
click at [527, 264] on div "💸 Tax Support" at bounding box center [470, 271] width 188 height 78
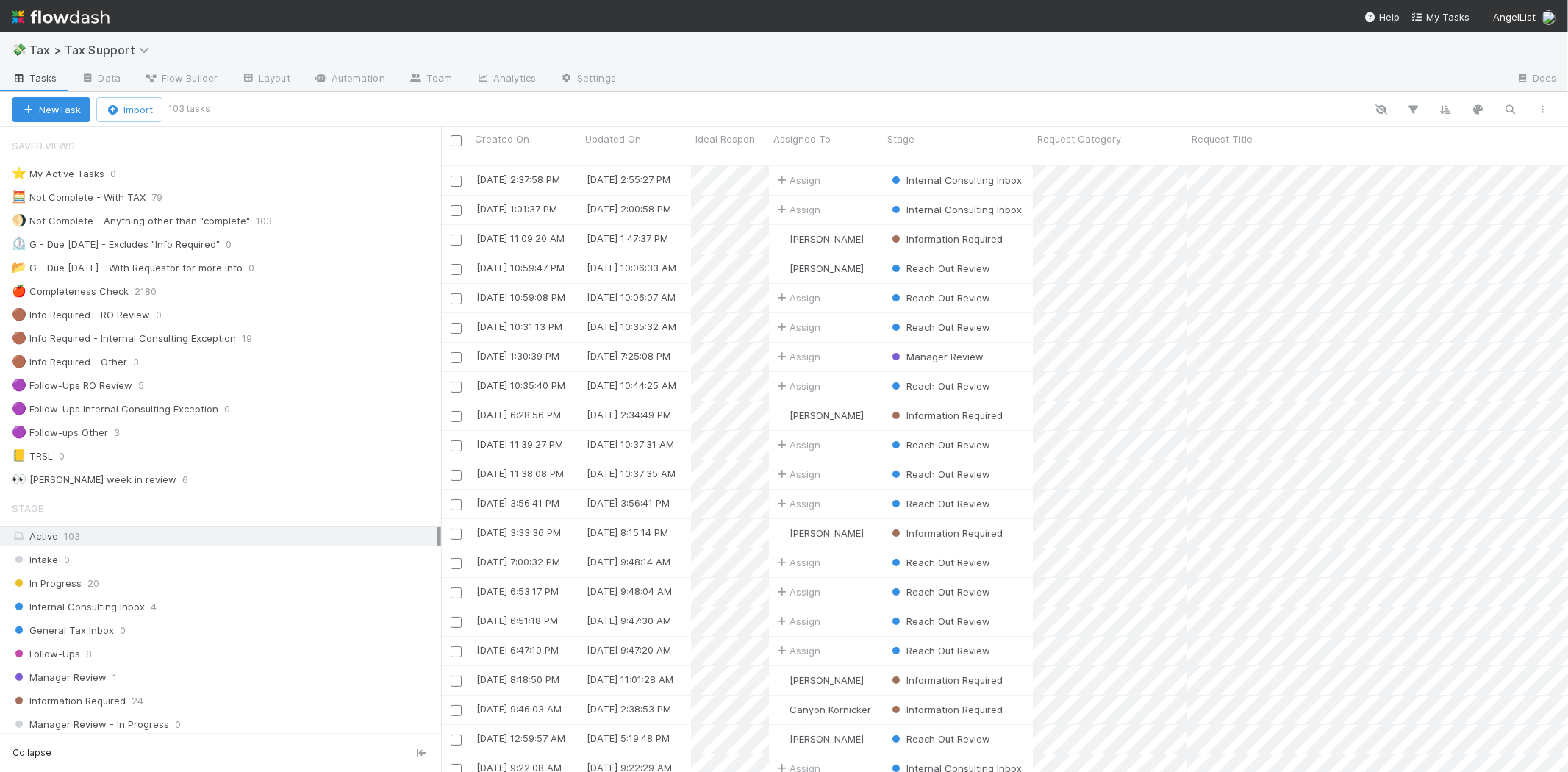
scroll to position [607, 1115]
click at [154, 636] on div "General Tax Inbox 0" at bounding box center [227, 630] width 429 height 18
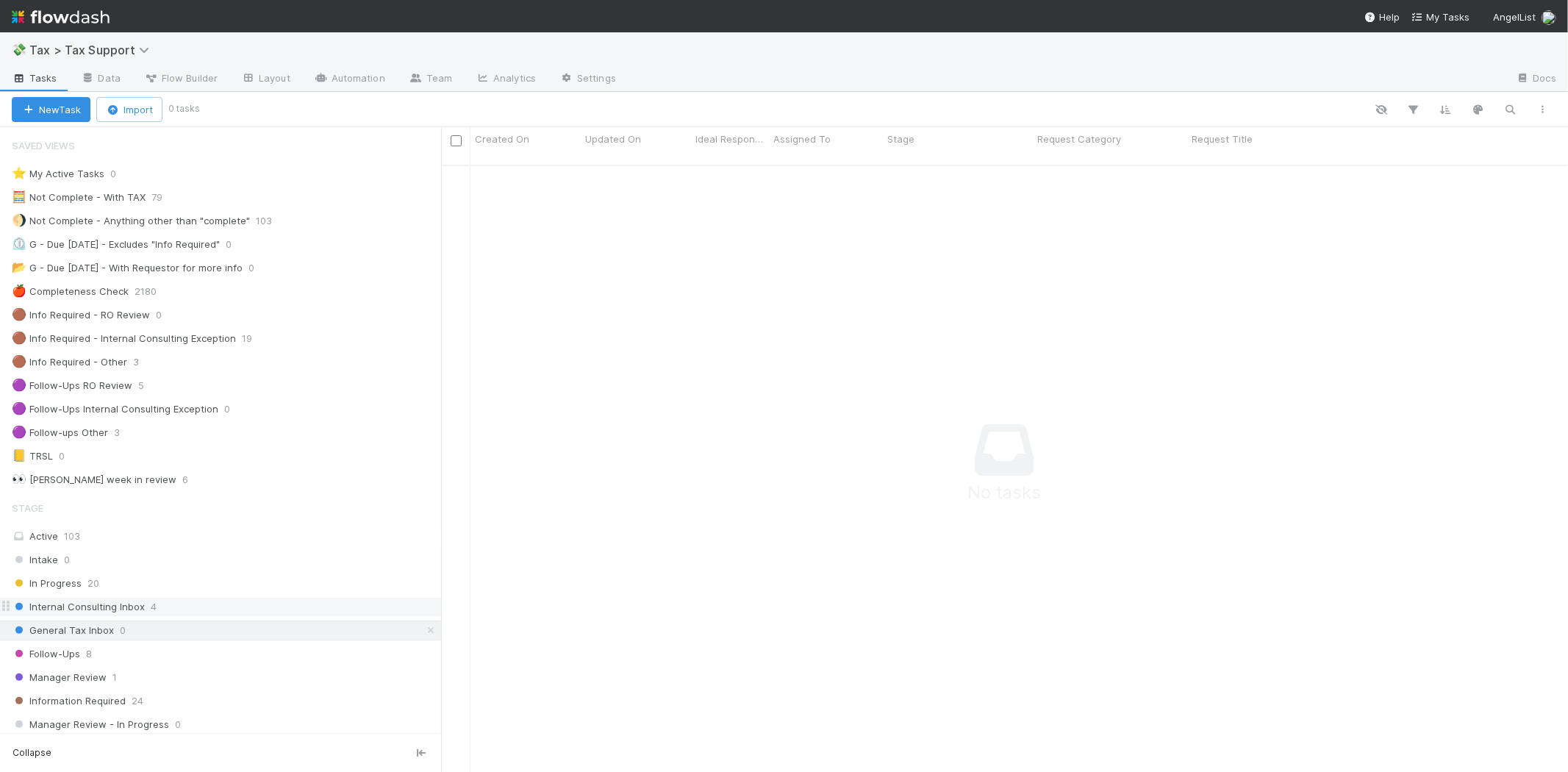
scroll to position [595, 1103]
click at [163, 616] on div "Internal Consulting Inbox 4" at bounding box center [227, 607] width 429 height 18
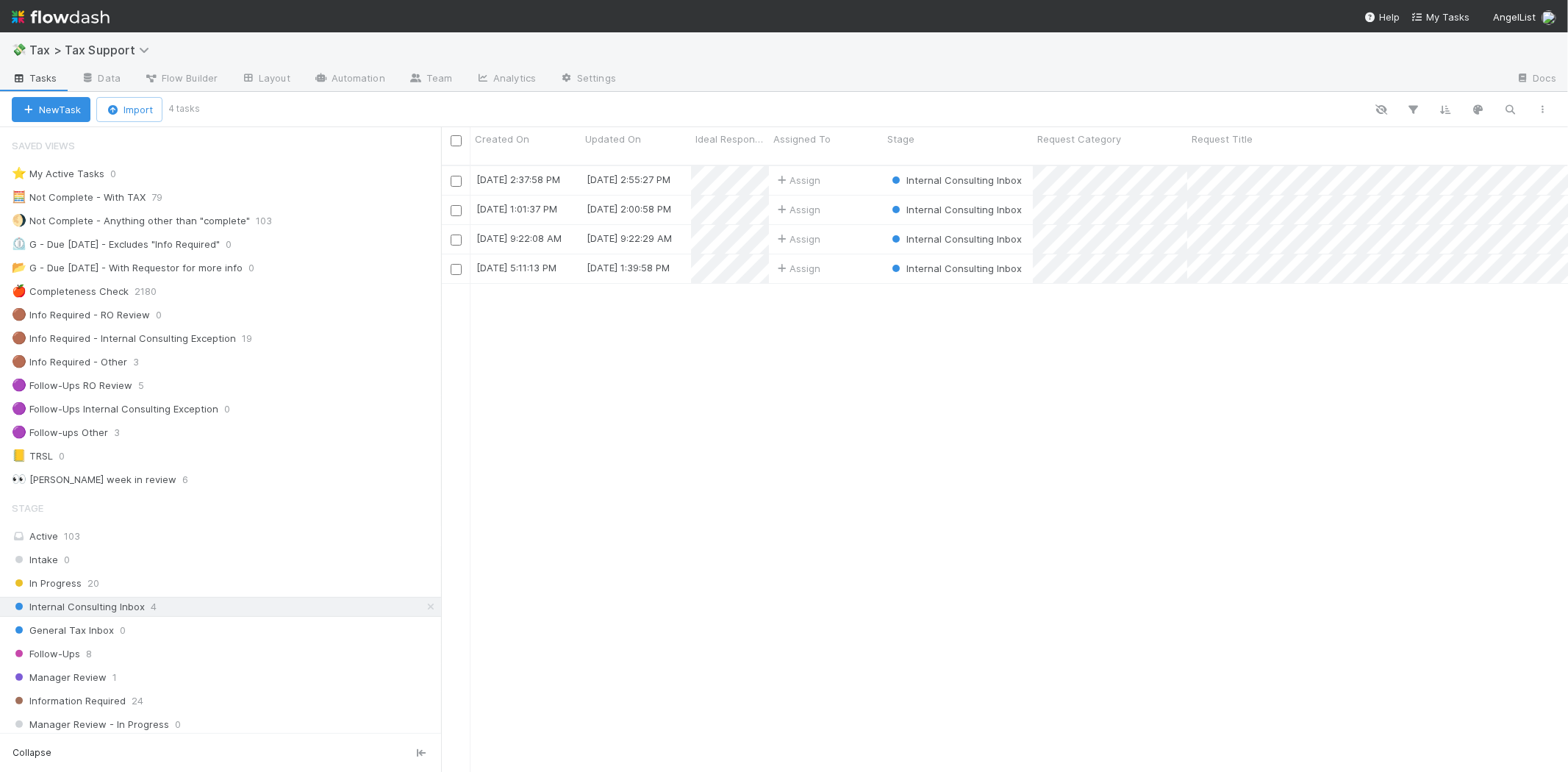
scroll to position [607, 1115]
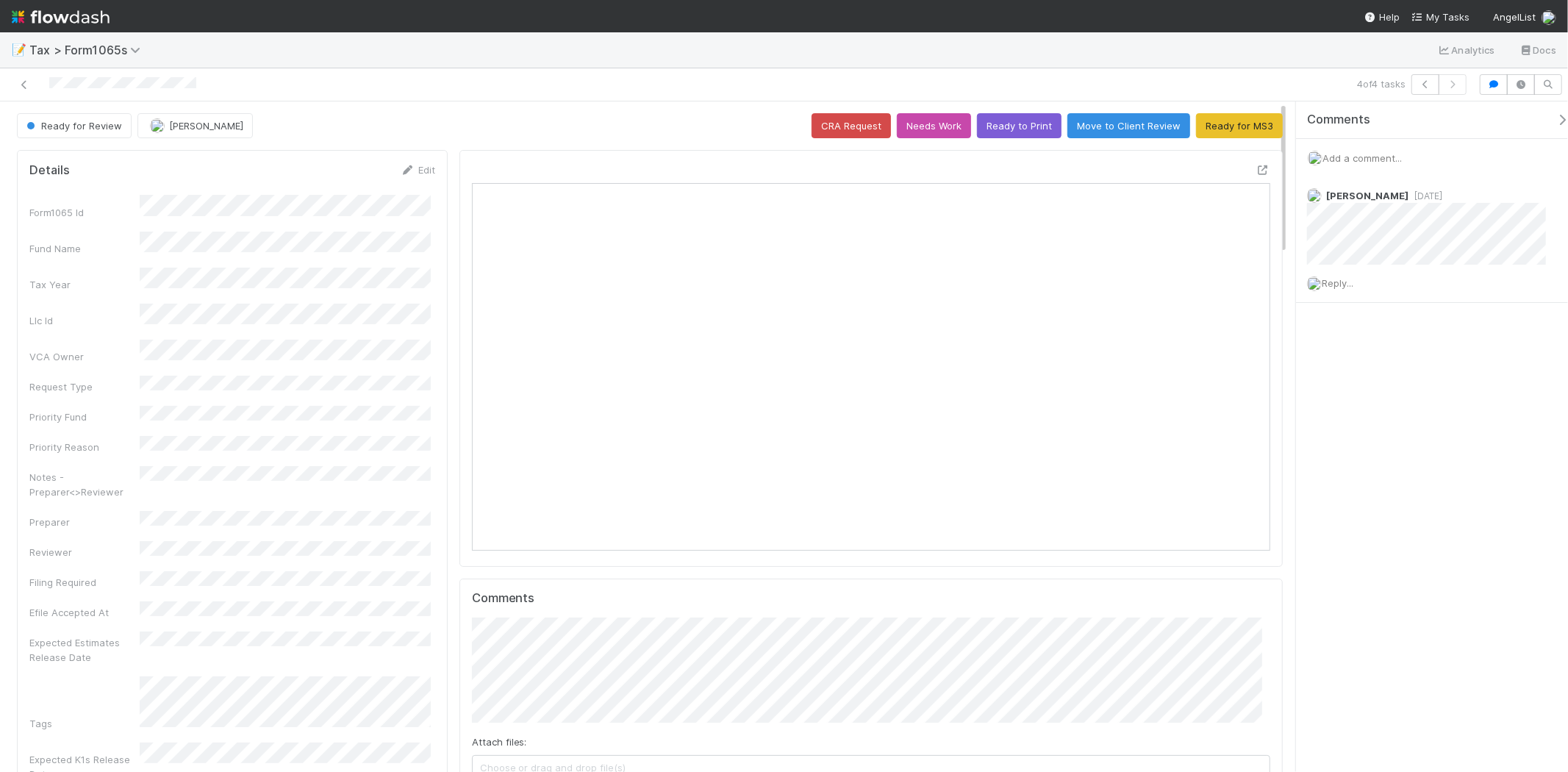
scroll to position [287, 778]
click at [25, 84] on icon at bounding box center [24, 84] width 15 height 9
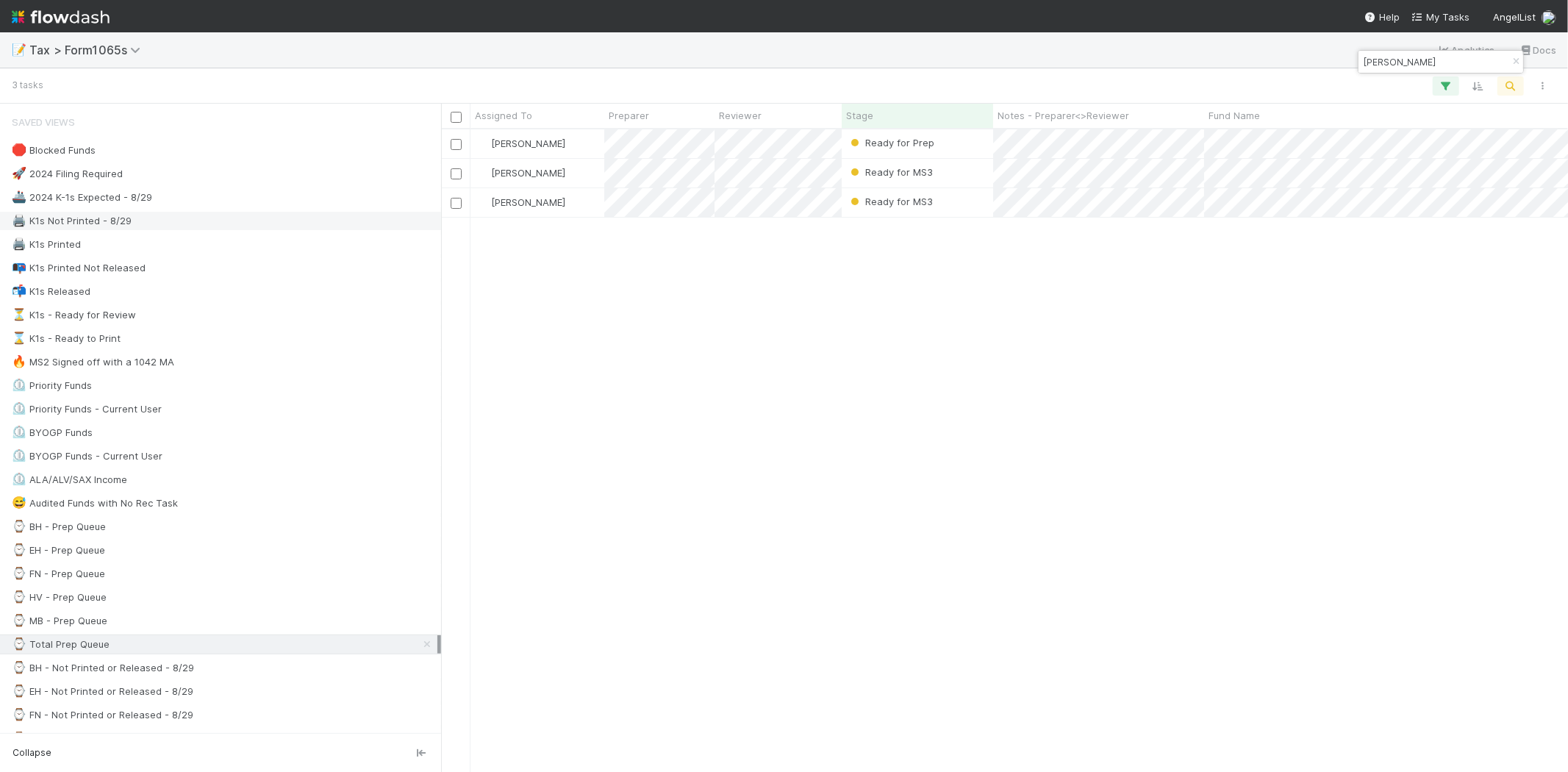
scroll to position [630, 1115]
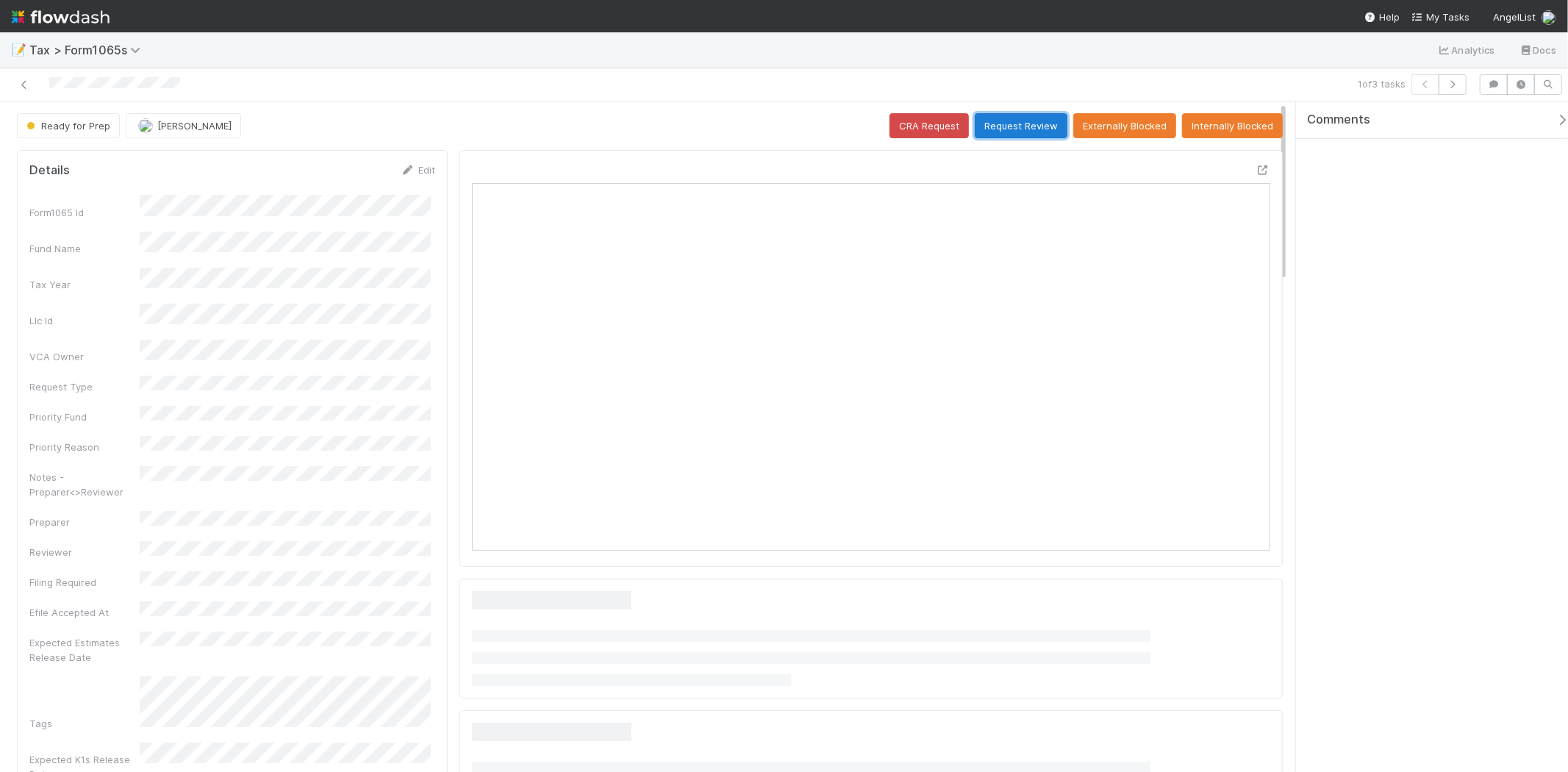
click at [988, 115] on button "Request Review" at bounding box center [1022, 125] width 93 height 25
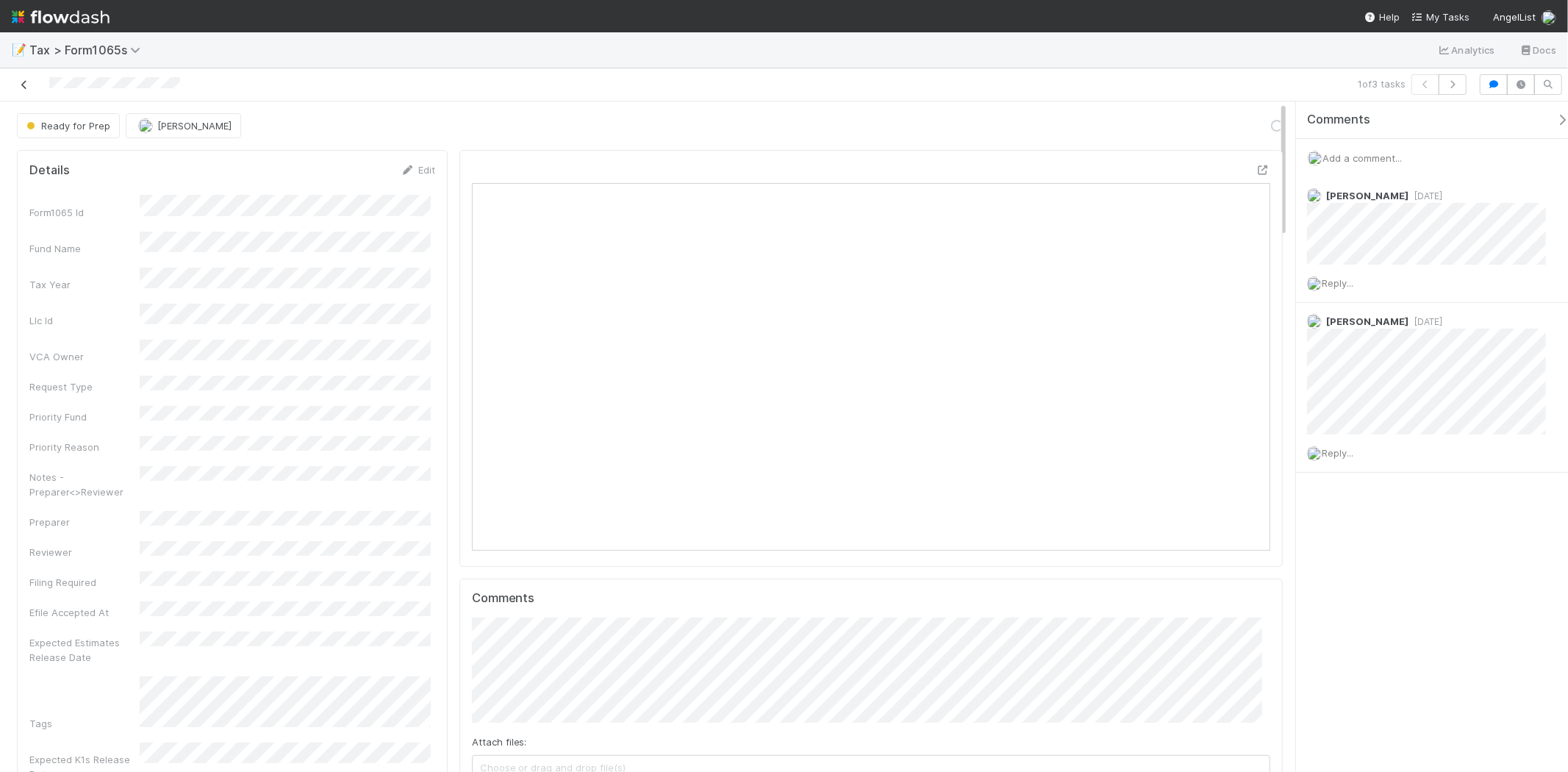
scroll to position [287, 778]
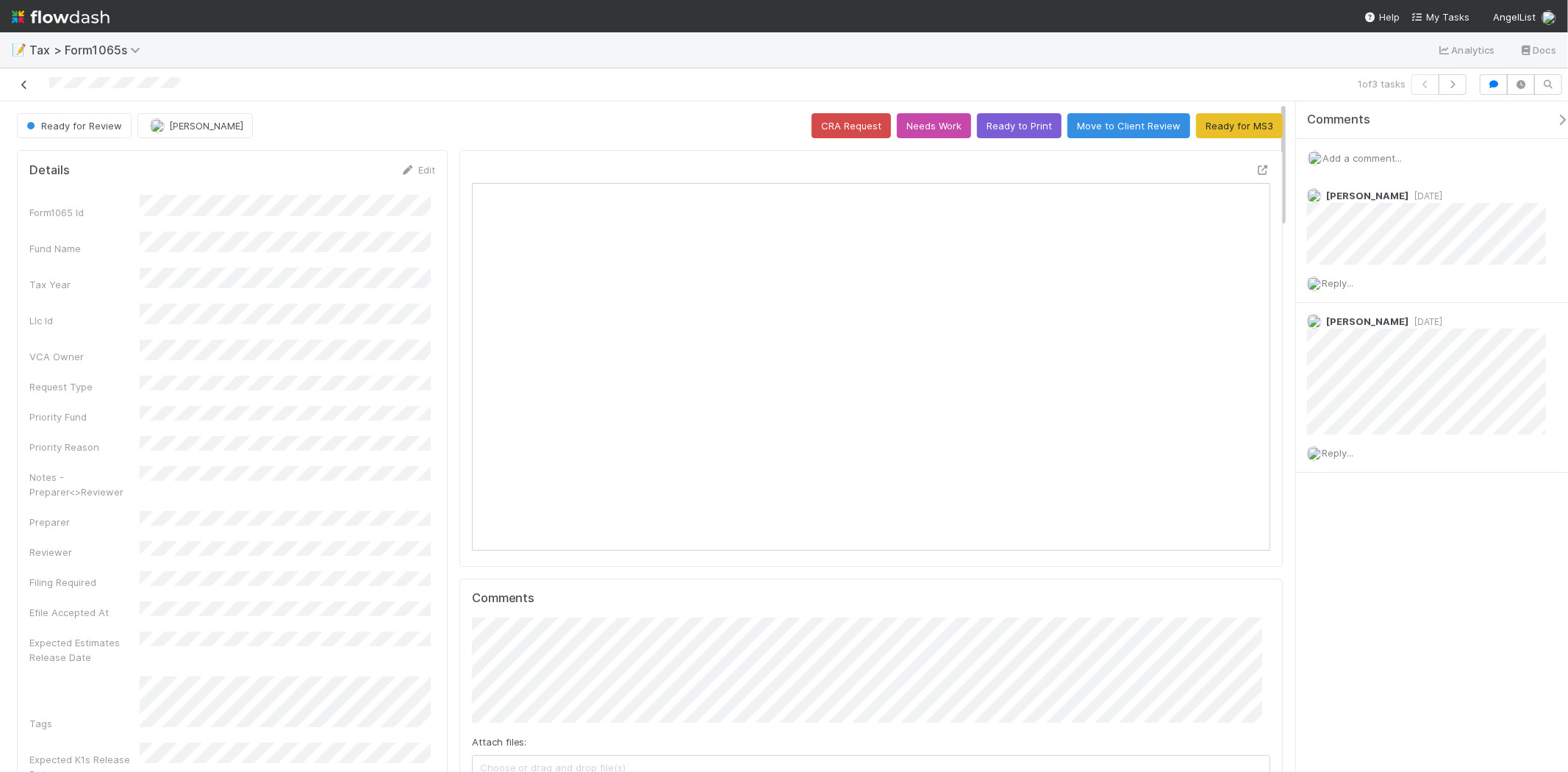
click at [20, 85] on icon at bounding box center [24, 84] width 15 height 9
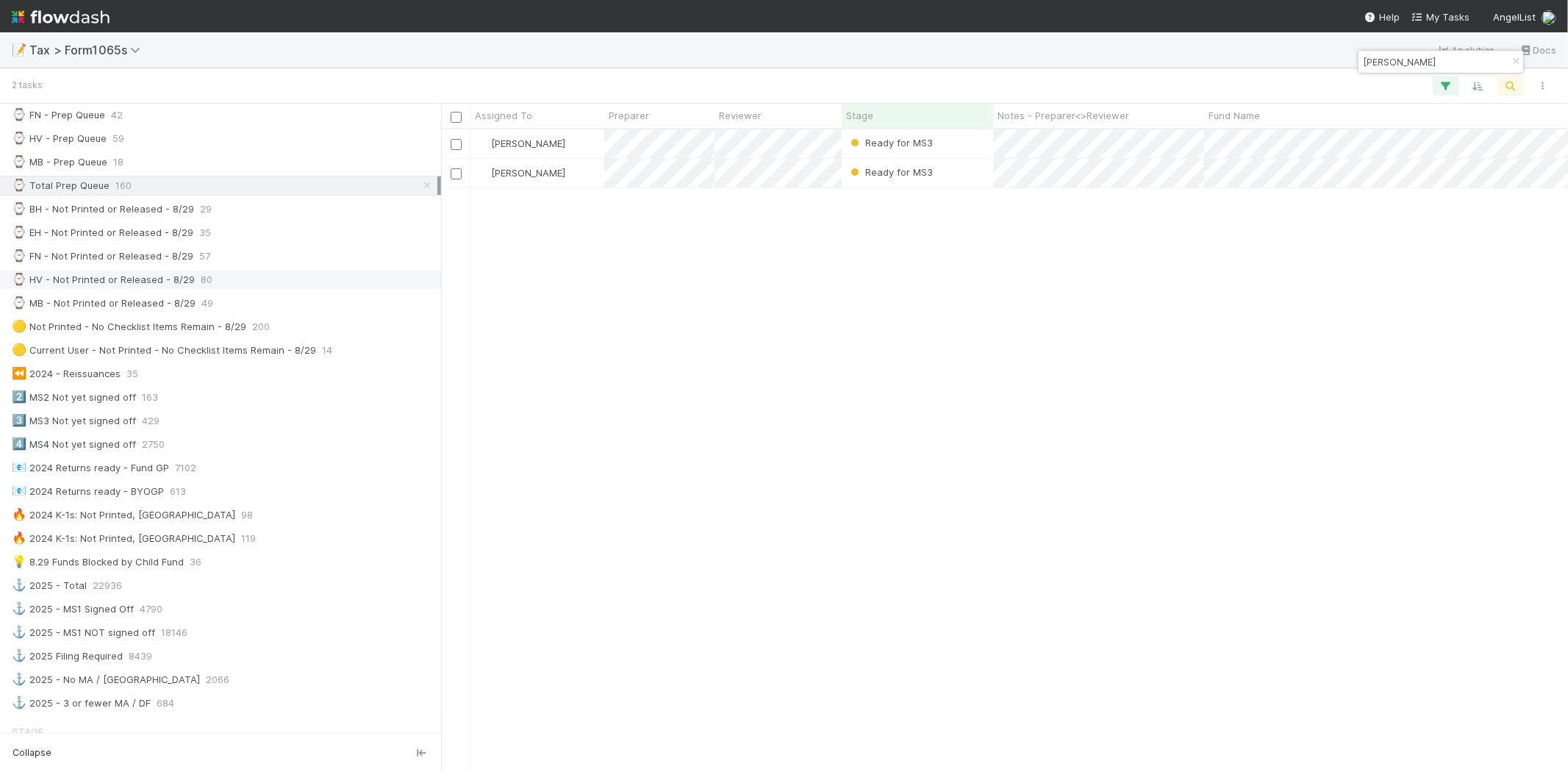
scroll to position [327, 0]
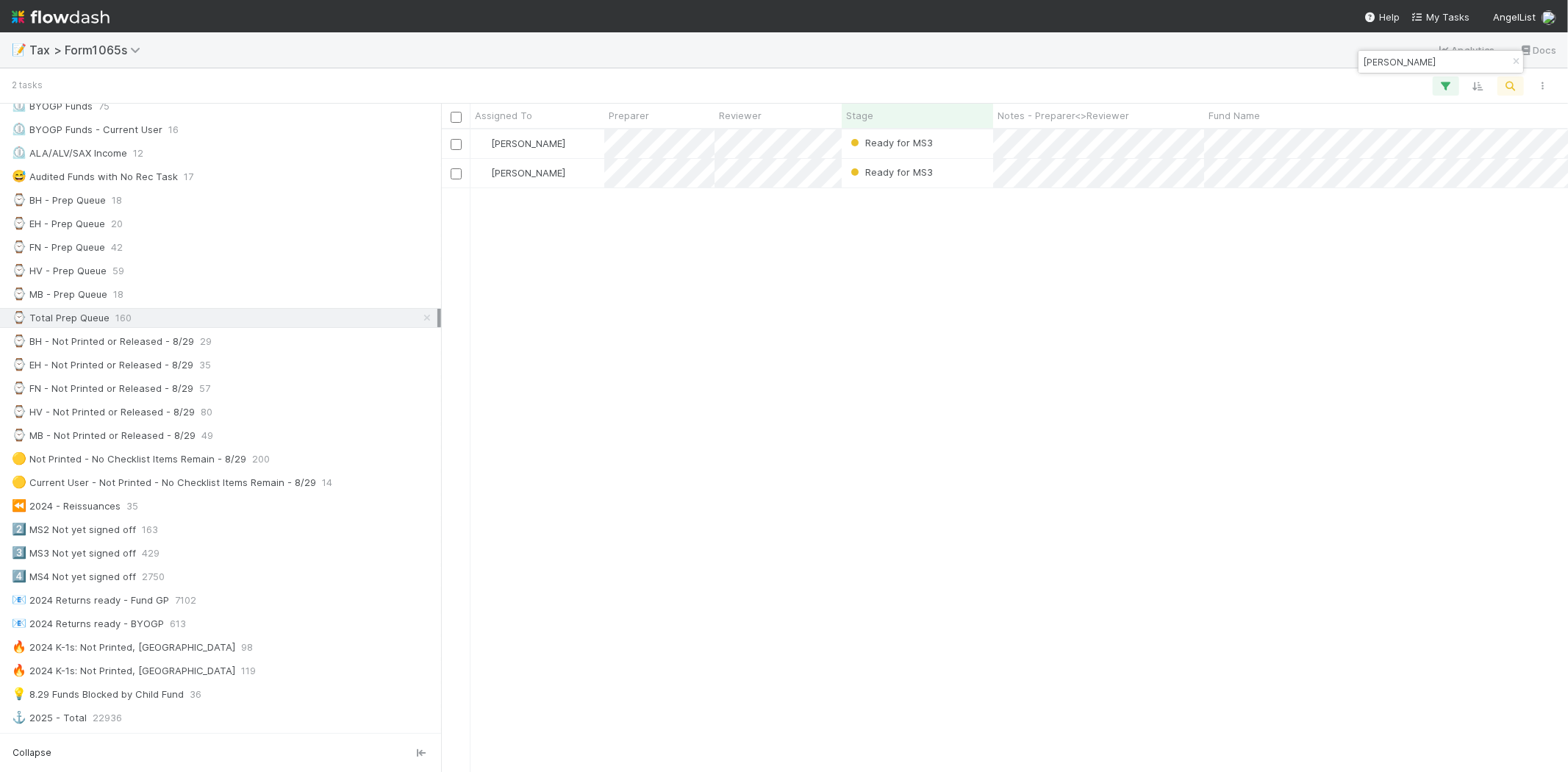
click at [1509, 63] on icon "button" at bounding box center [1515, 62] width 15 height 9
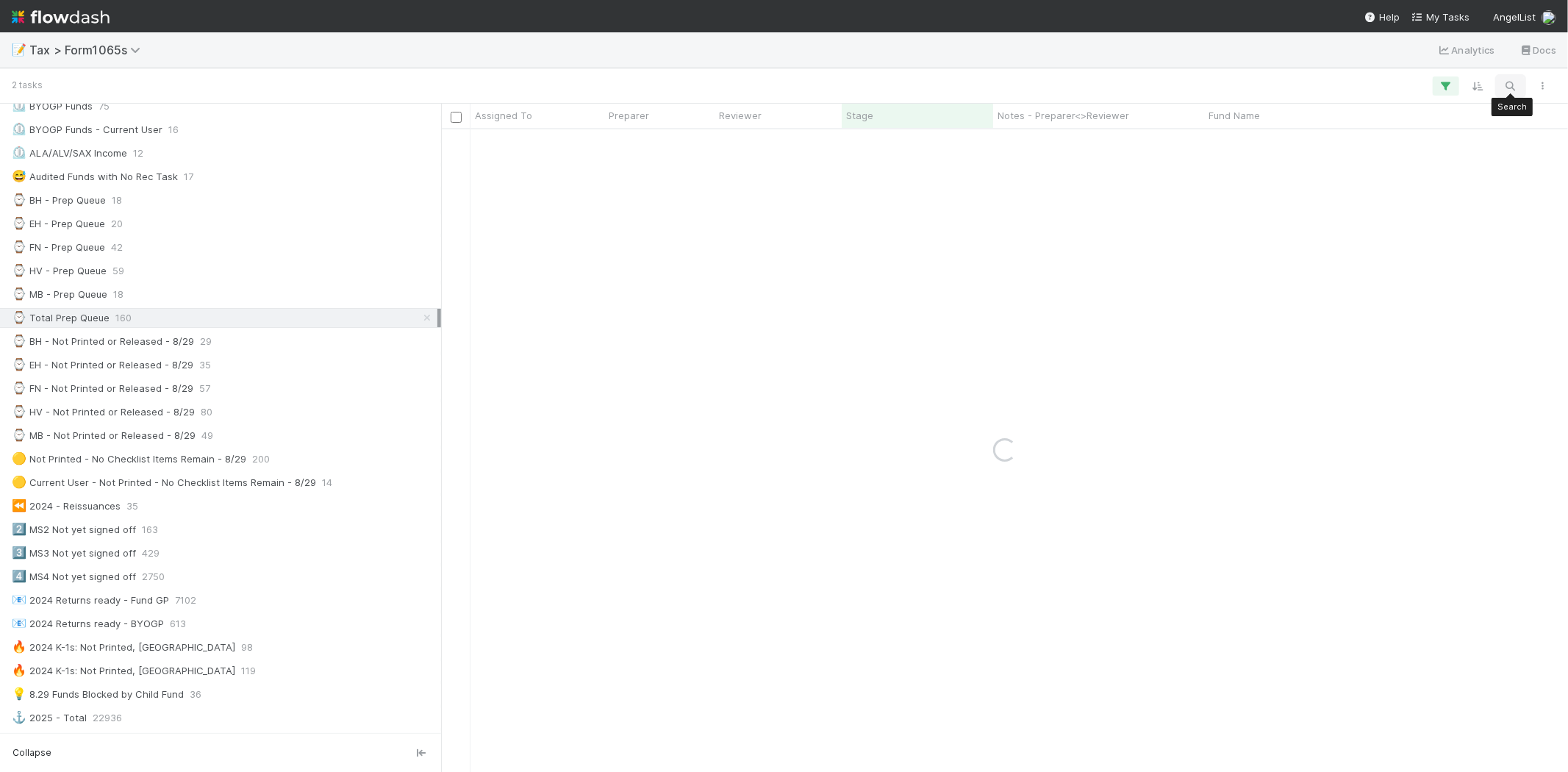
click at [1507, 81] on icon "button" at bounding box center [1510, 85] width 15 height 13
type input "tiny"
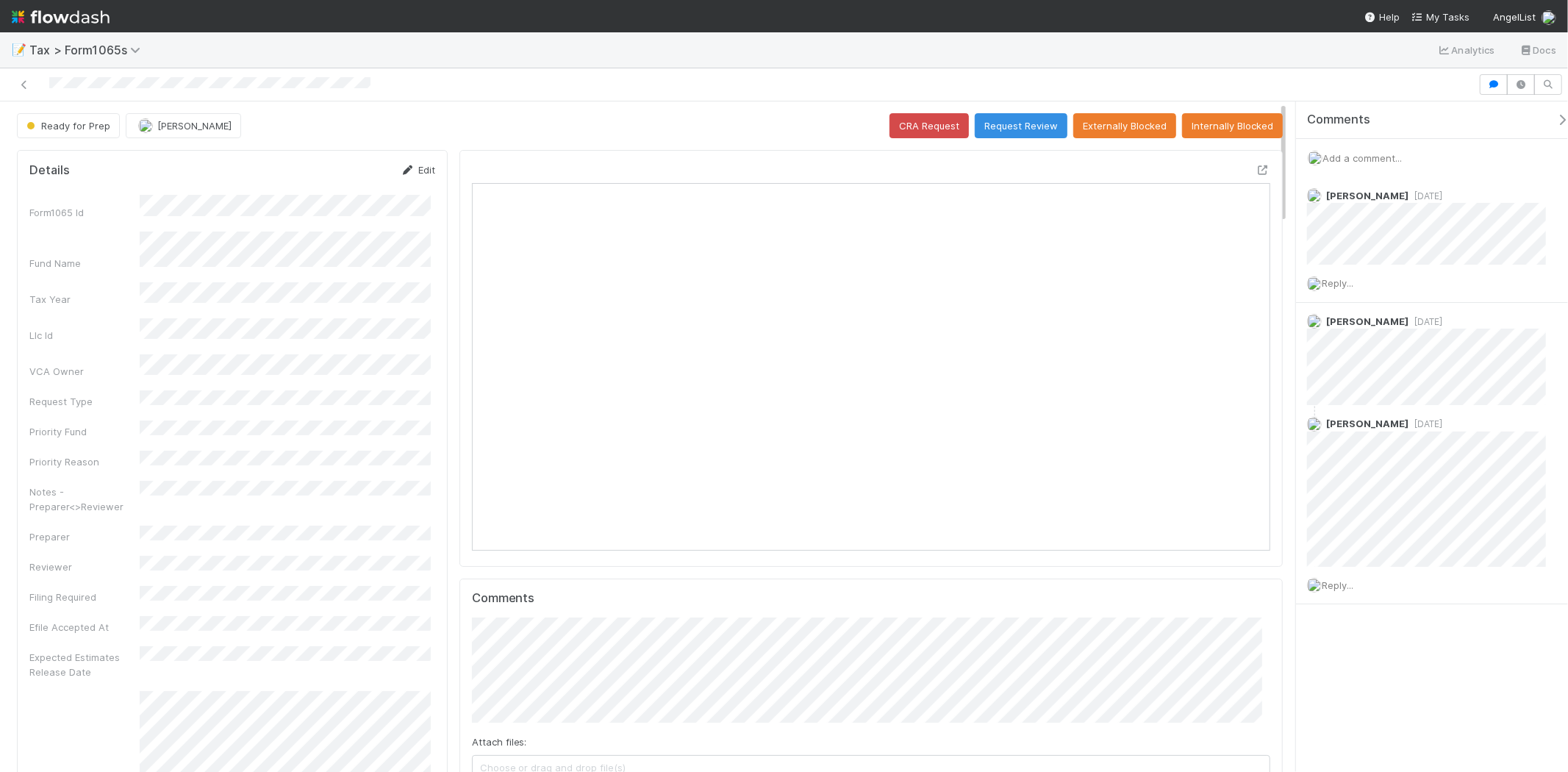
click at [417, 171] on link "Edit" at bounding box center [418, 170] width 34 height 12
click at [417, 171] on button "Cancel" at bounding box center [409, 175] width 52 height 25
click at [425, 177] on button "Cancel" at bounding box center [409, 175] width 52 height 25
click at [414, 167] on link "Edit" at bounding box center [418, 170] width 34 height 12
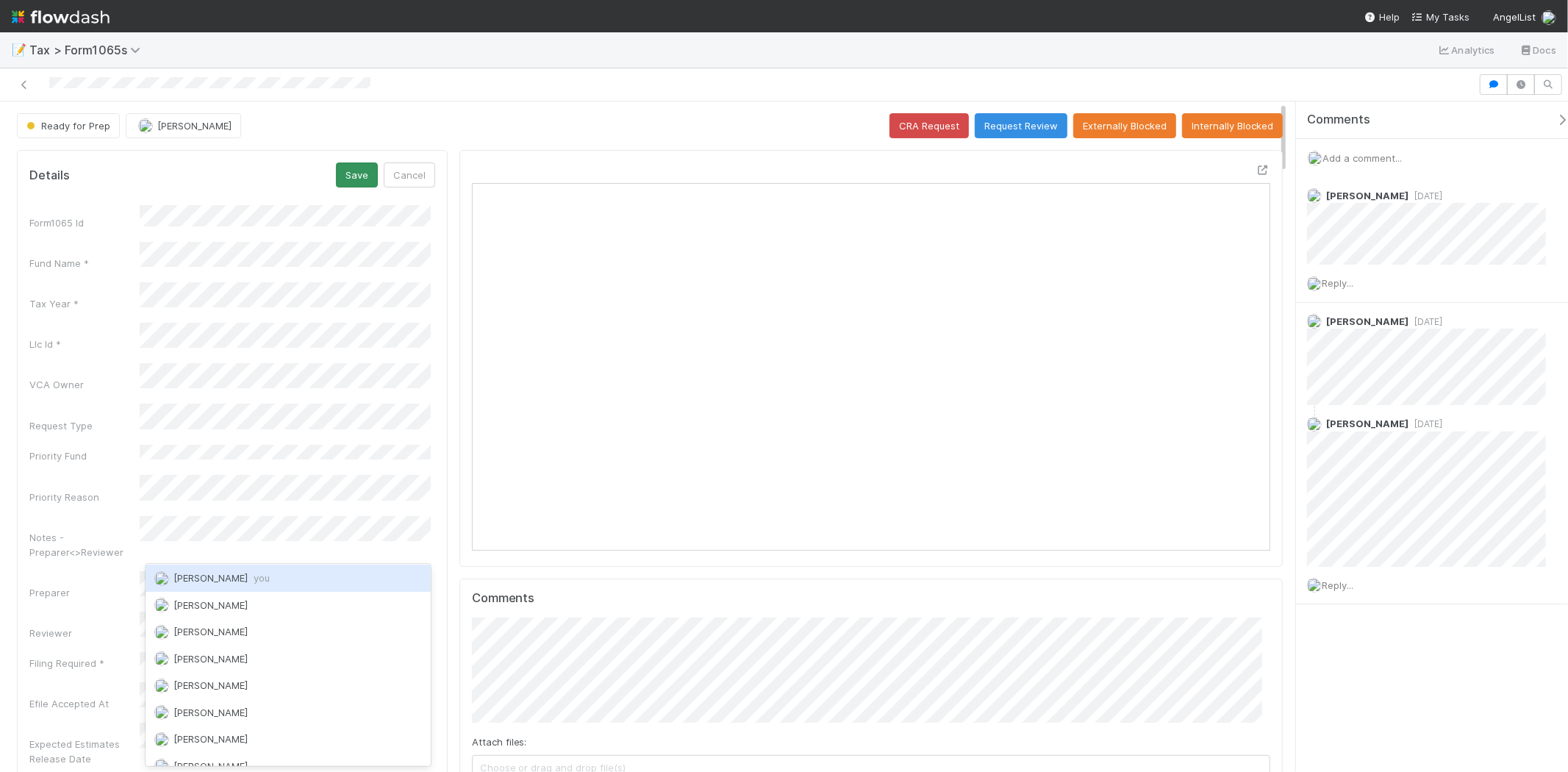
click at [217, 570] on div "Michael Binck you" at bounding box center [288, 577] width 285 height 27
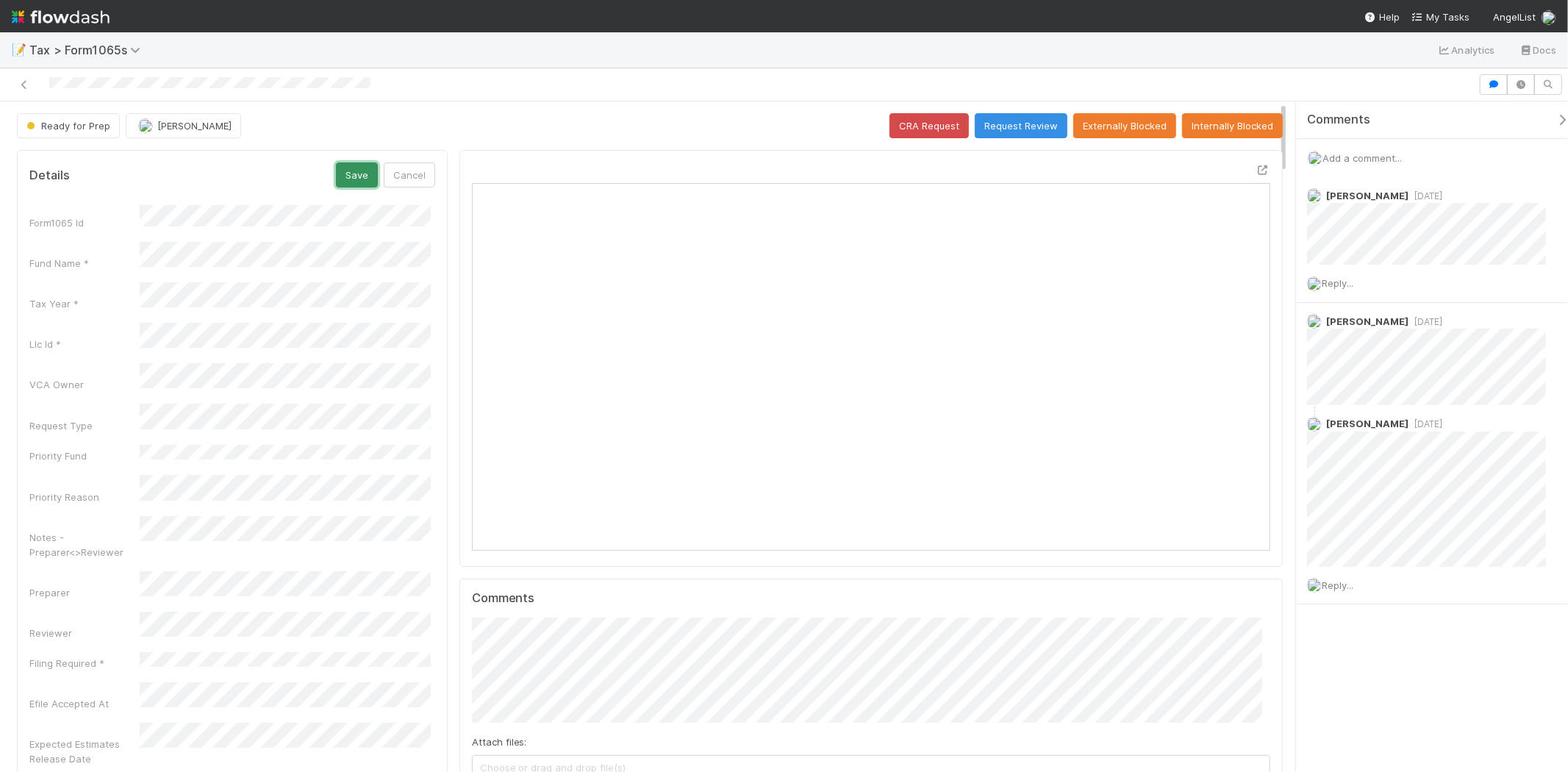
click at [360, 171] on button "Save" at bounding box center [357, 175] width 42 height 25
click at [200, 128] on button "[PERSON_NAME]" at bounding box center [184, 125] width 115 height 25
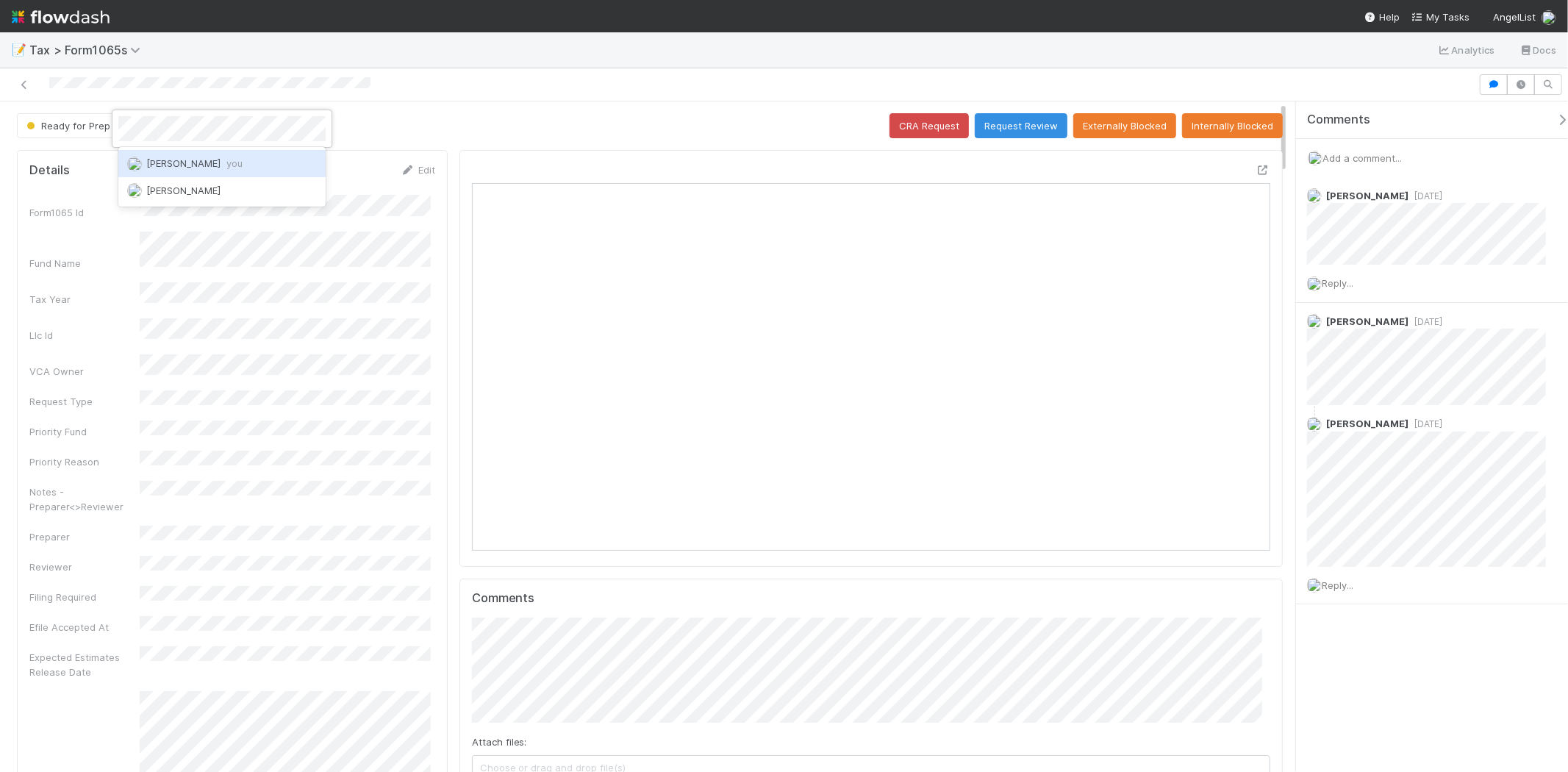
click at [239, 156] on div "Michael Binck you" at bounding box center [221, 163] width 208 height 27
click at [247, 197] on div at bounding box center [784, 386] width 1568 height 772
drag, startPoint x: 1354, startPoint y: 153, endPoint x: 1362, endPoint y: 160, distance: 10.6
click at [1362, 160] on span "Add a comment..." at bounding box center [1362, 159] width 79 height 12
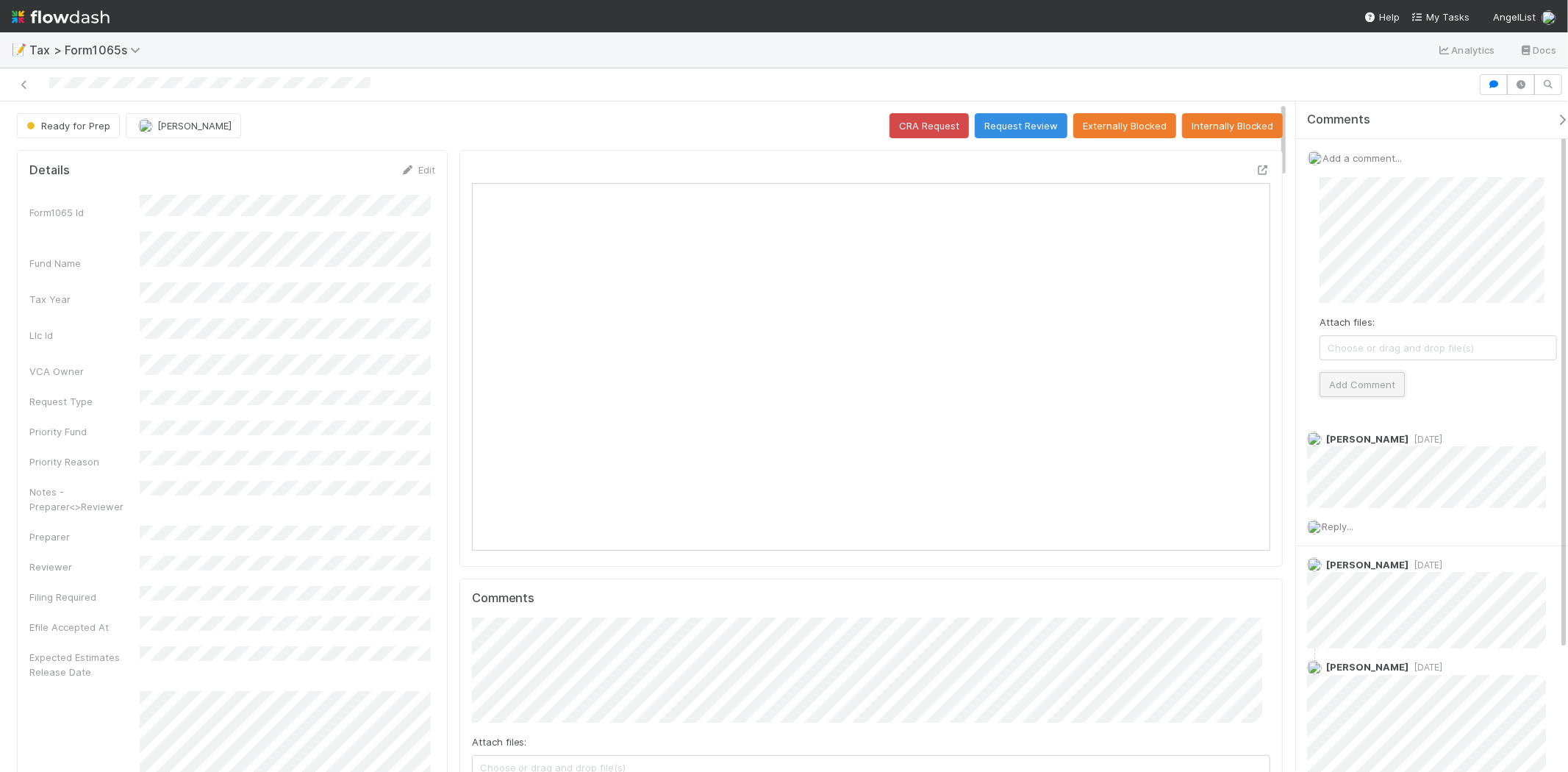
click at [1379, 379] on button "Add Comment" at bounding box center [1362, 384] width 85 height 25
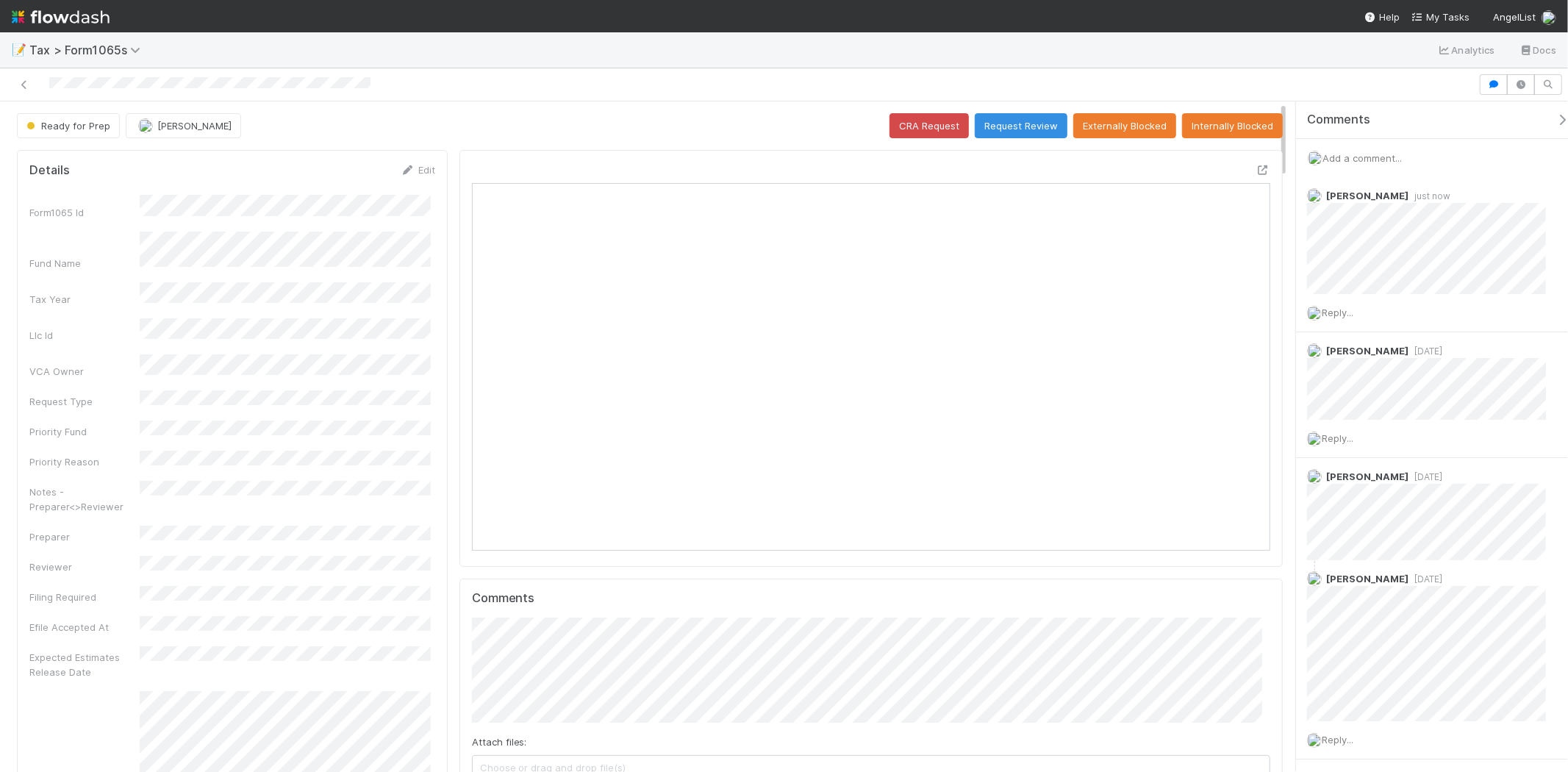
click at [55, 20] on img at bounding box center [61, 16] width 98 height 25
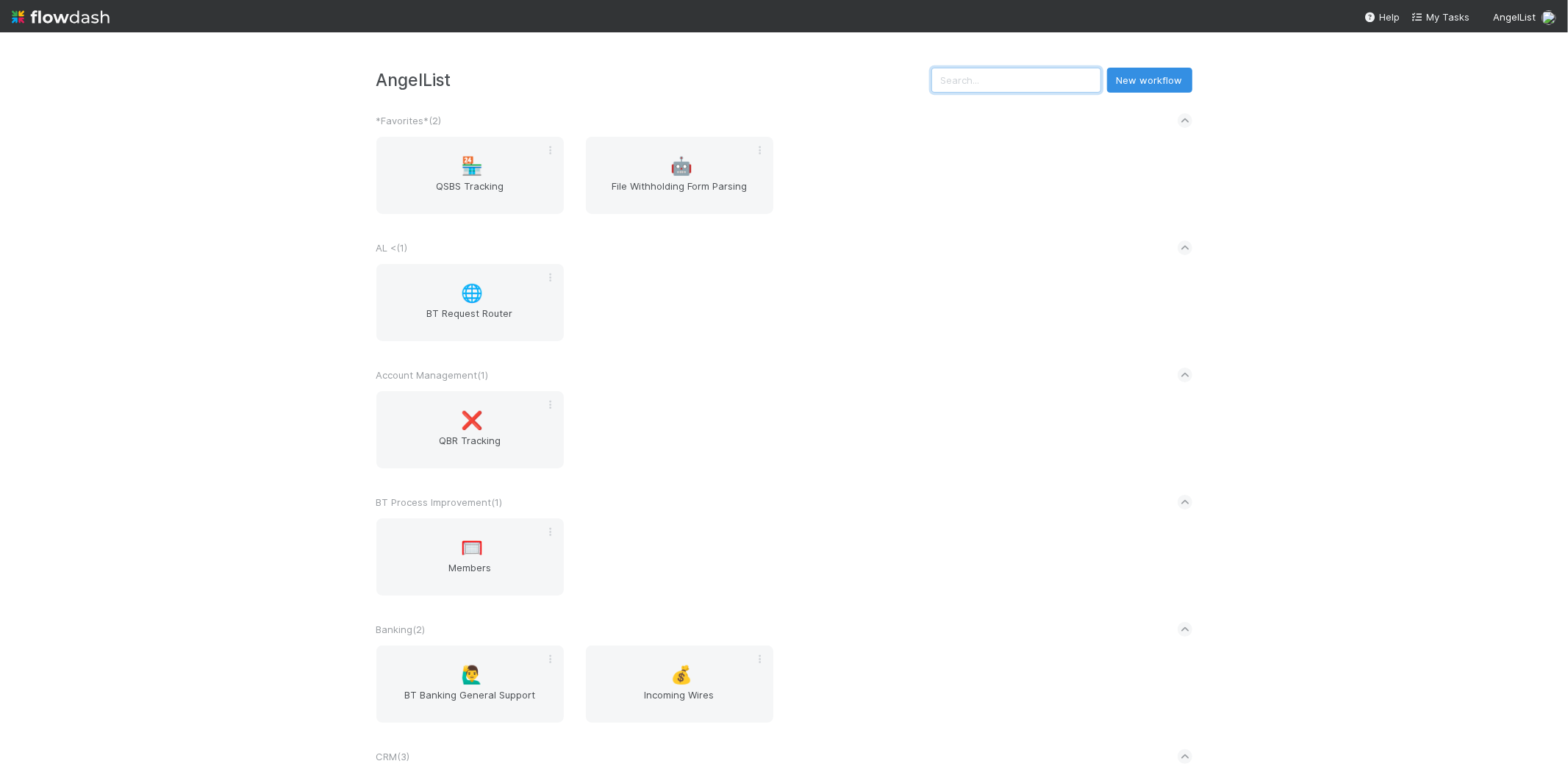
click at [968, 91] on input "text" at bounding box center [1016, 80] width 170 height 25
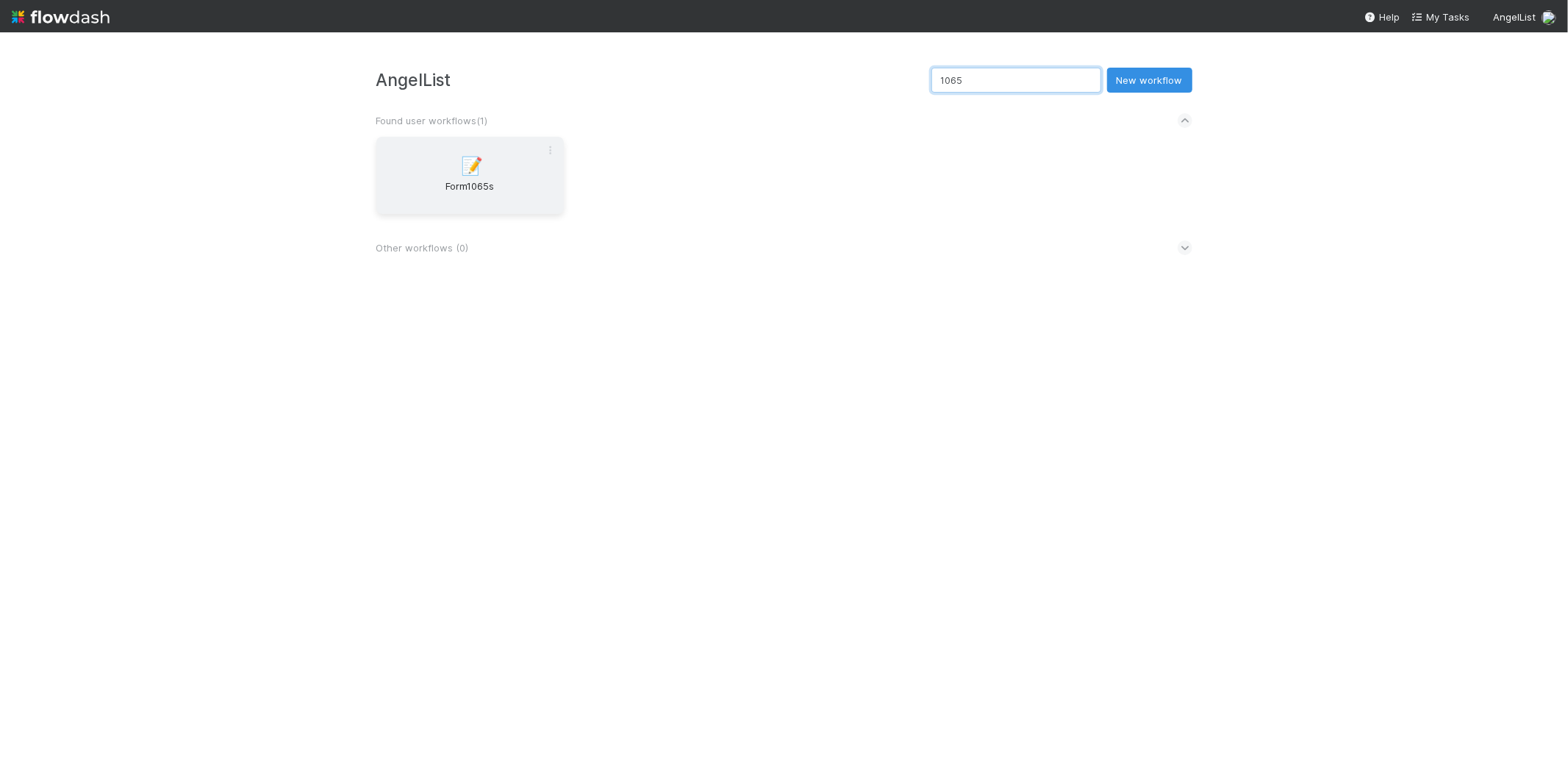
type input "1065"
click at [530, 175] on div "📝 Form1065s" at bounding box center [470, 176] width 188 height 78
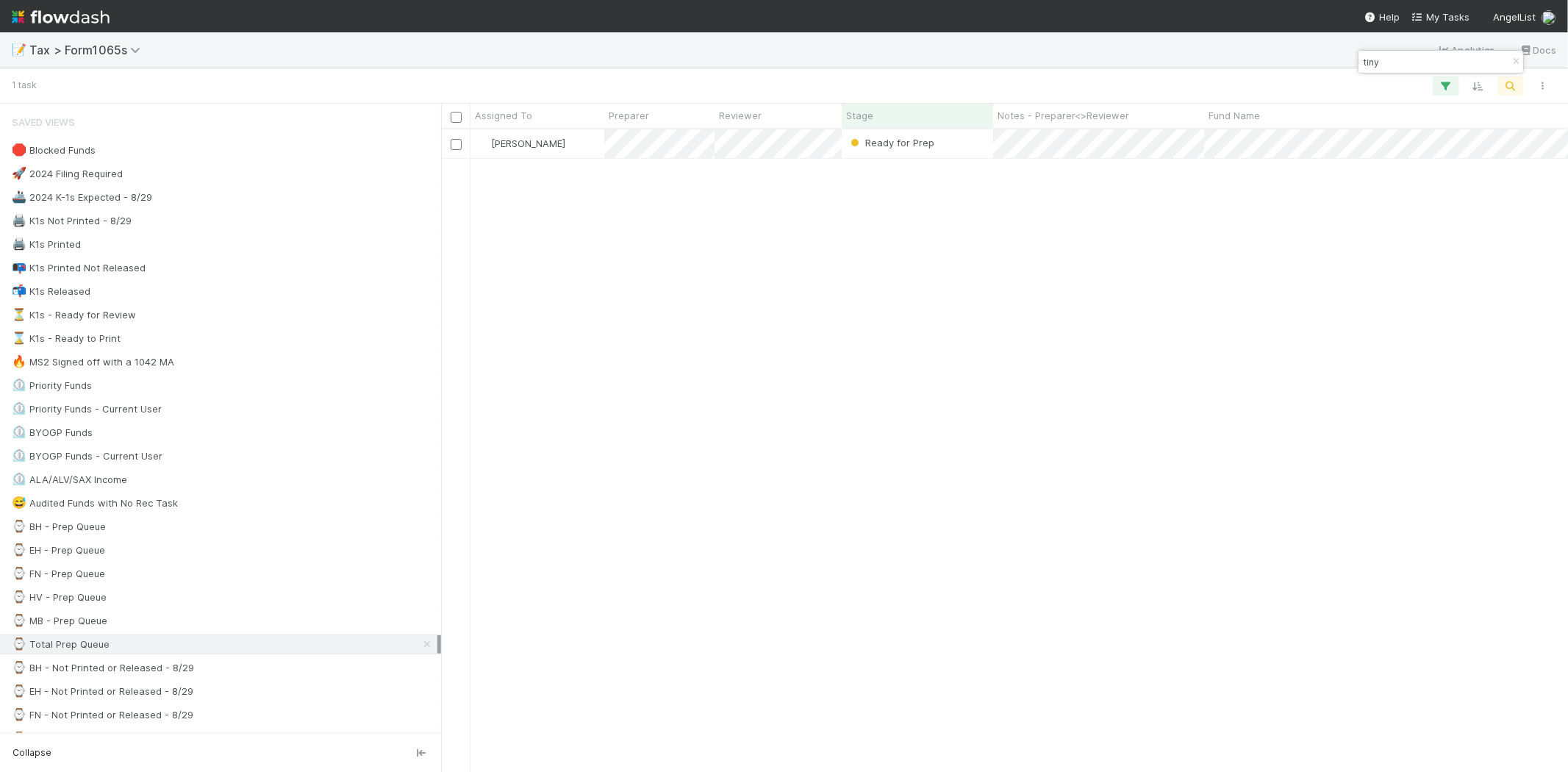
scroll to position [630, 1115]
click at [1515, 59] on icon "button" at bounding box center [1515, 62] width 15 height 9
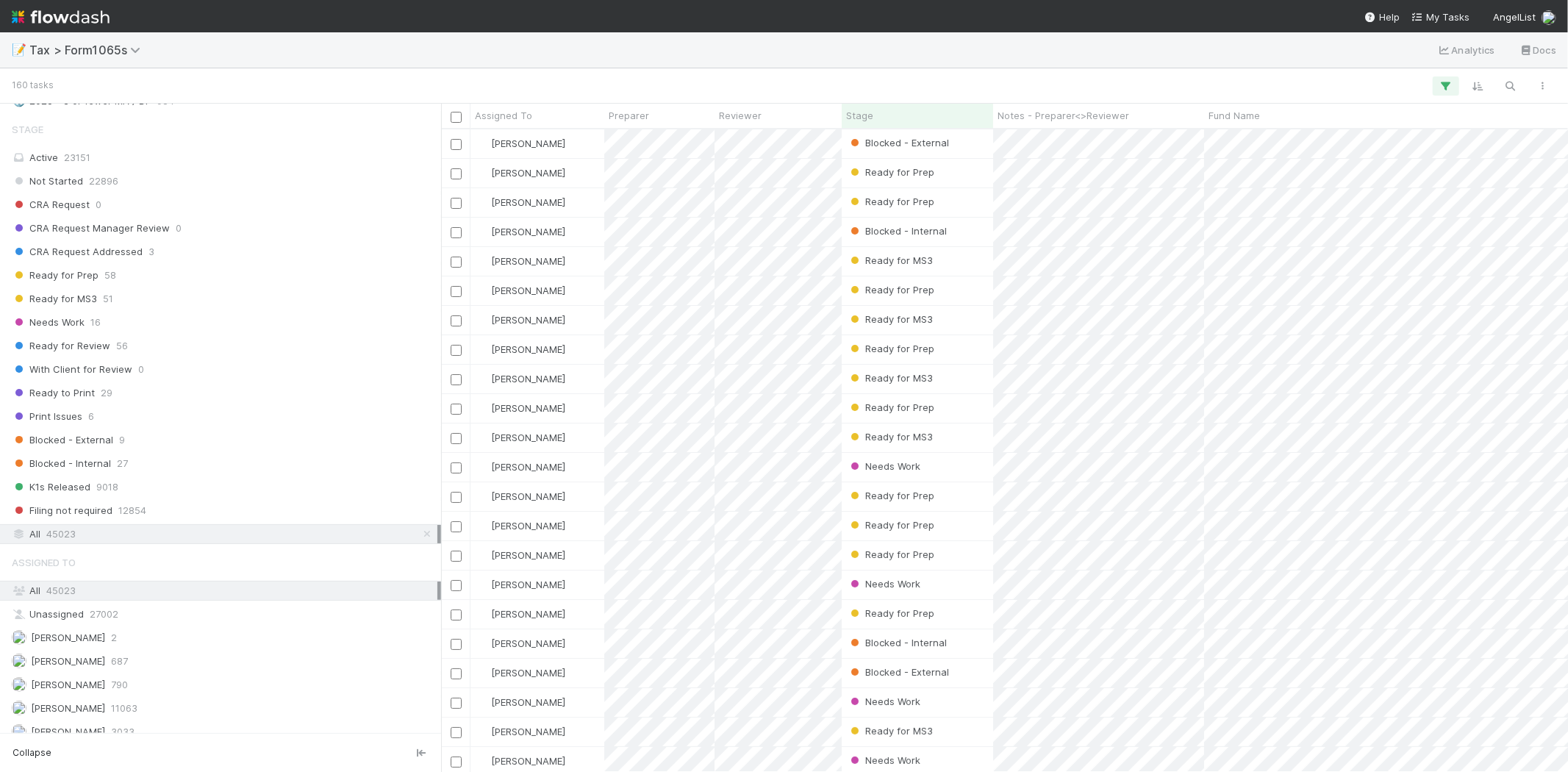
scroll to position [1062, 0]
click at [77, 329] on span "Needs Work" at bounding box center [48, 321] width 72 height 18
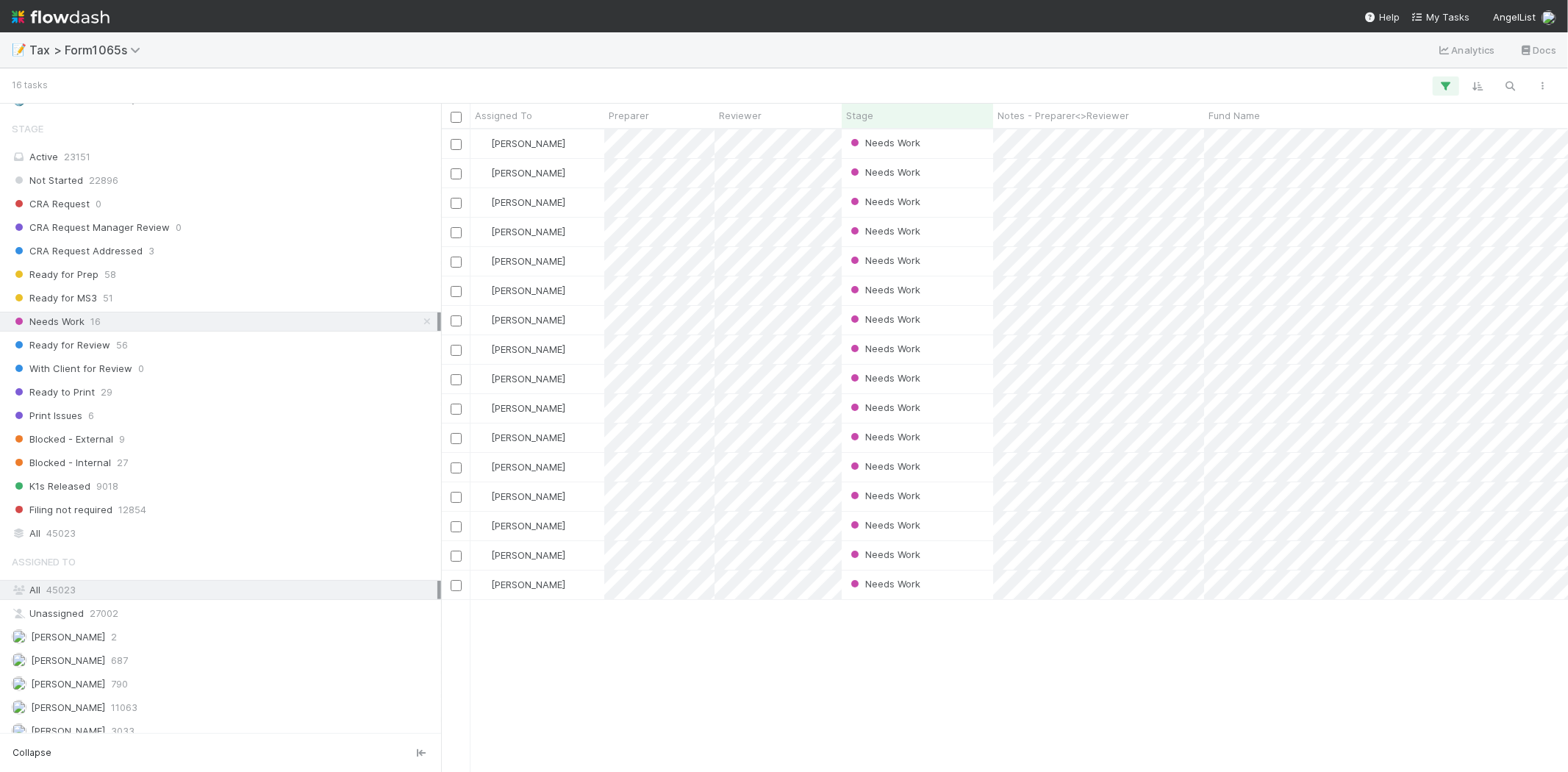
scroll to position [630, 1115]
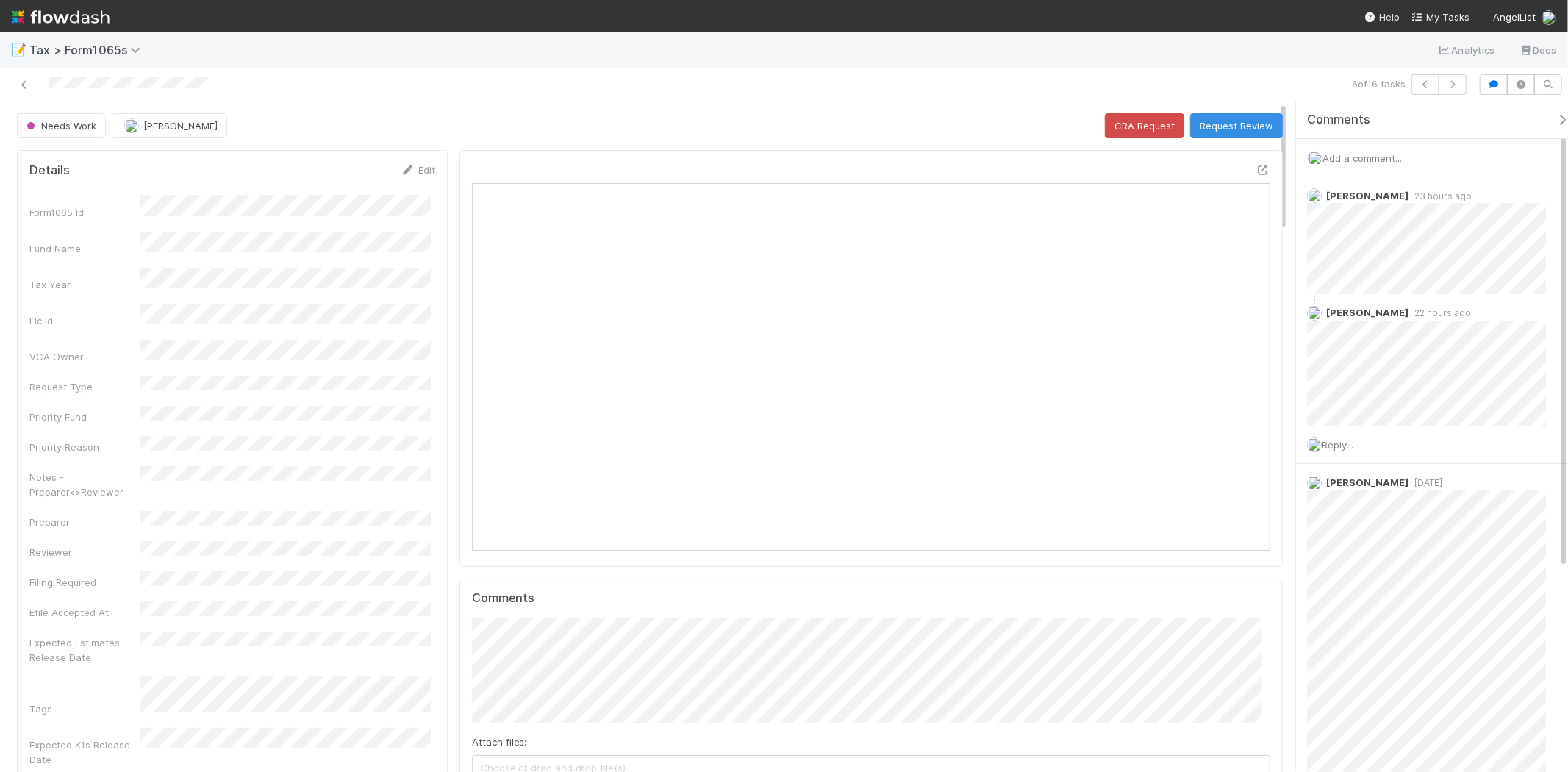
scroll to position [287, 778]
click at [1358, 155] on span "Add a comment..." at bounding box center [1362, 159] width 79 height 12
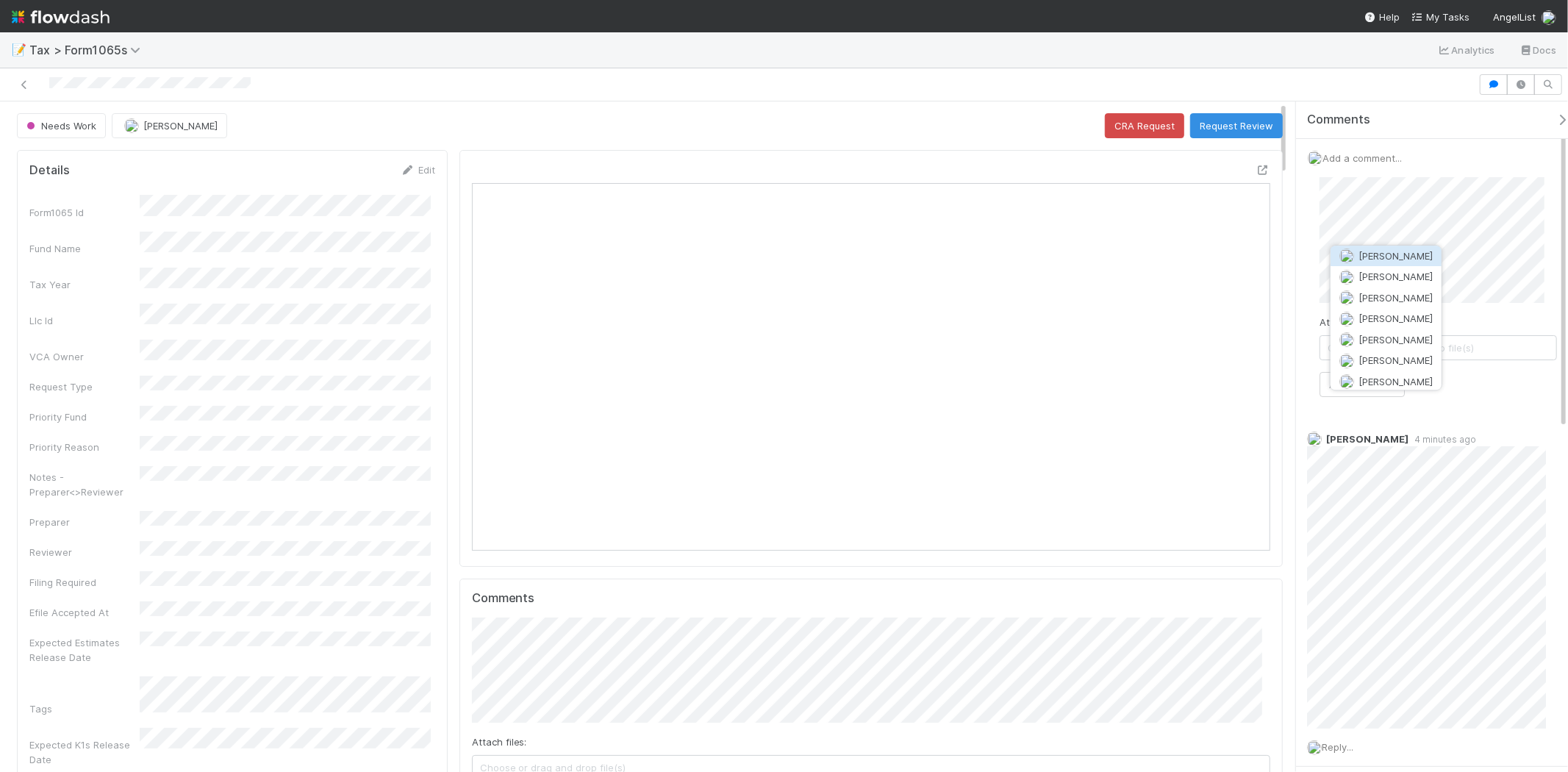
click at [1361, 258] on span "[PERSON_NAME]" at bounding box center [1396, 256] width 74 height 12
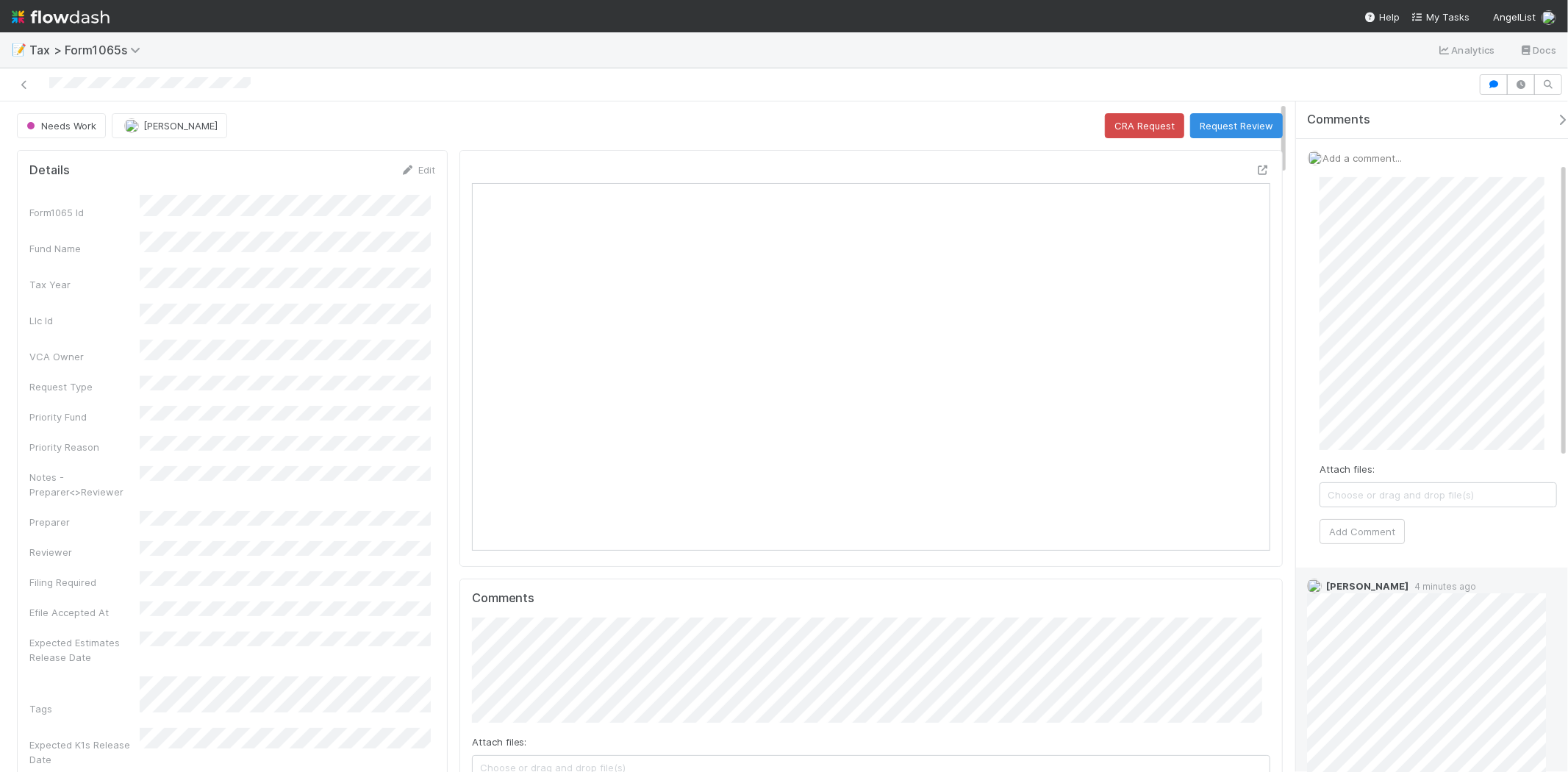
scroll to position [163, 0]
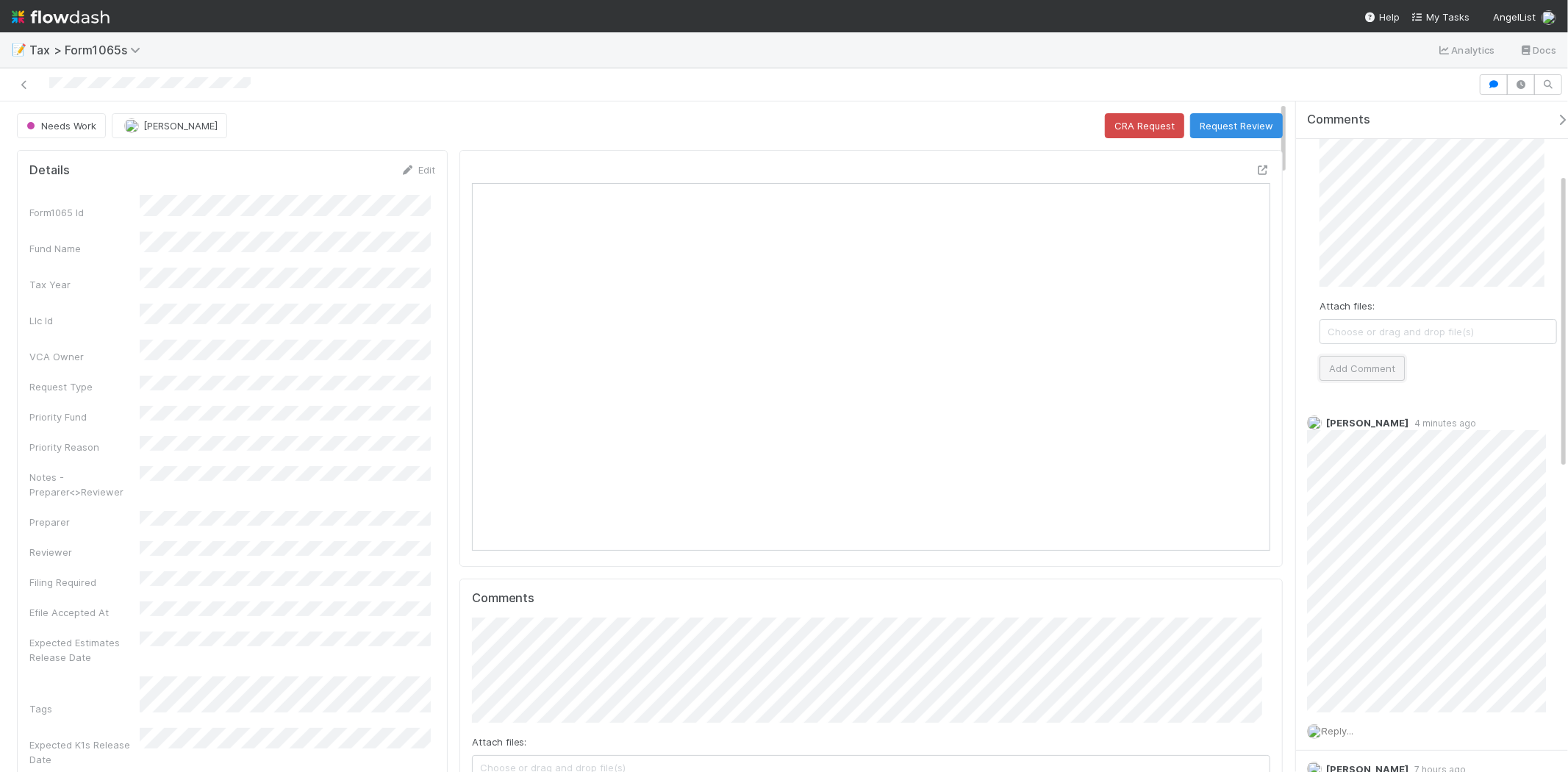
click at [1372, 358] on button "Add Comment" at bounding box center [1362, 368] width 85 height 25
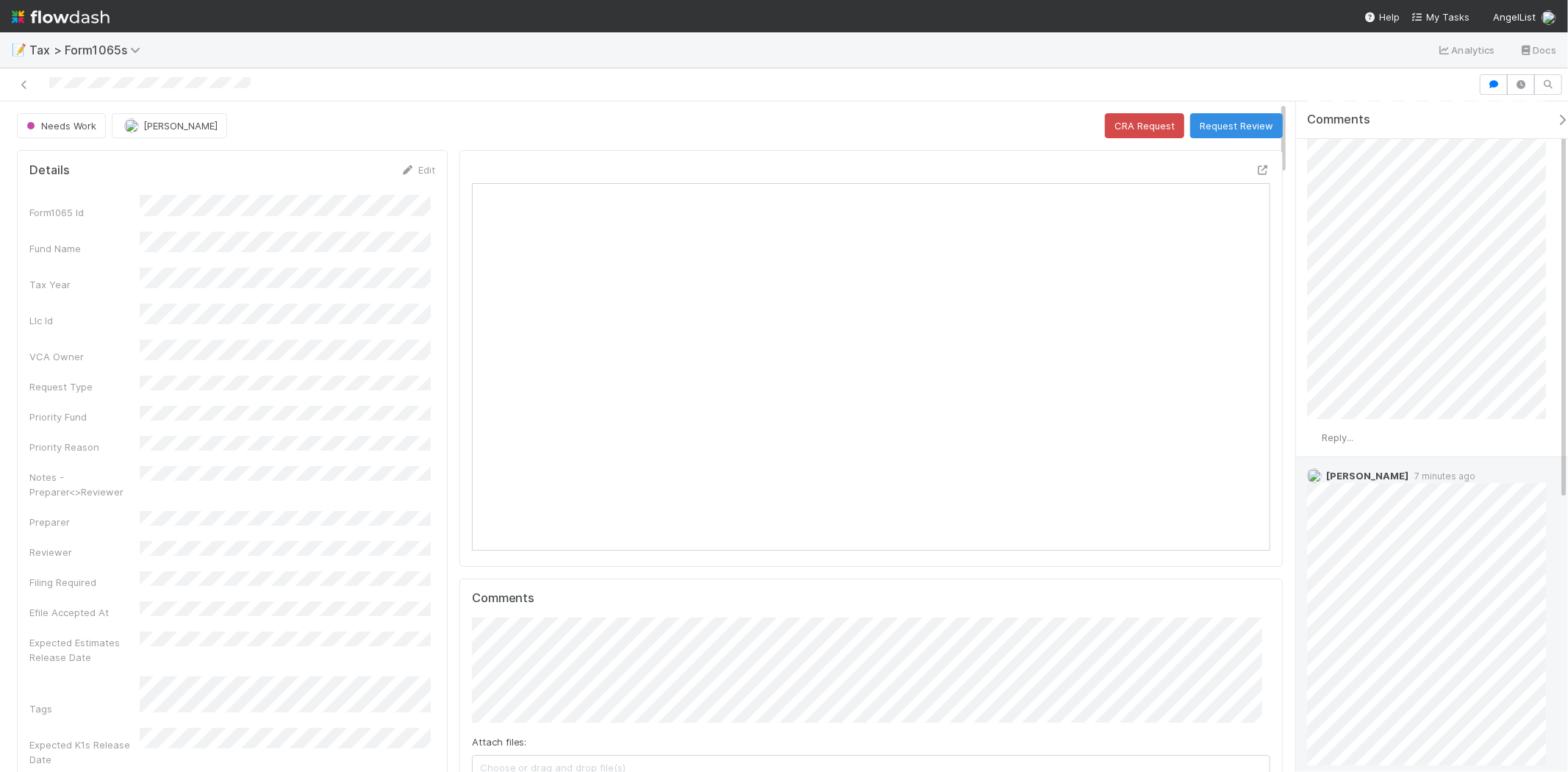
scroll to position [0, 0]
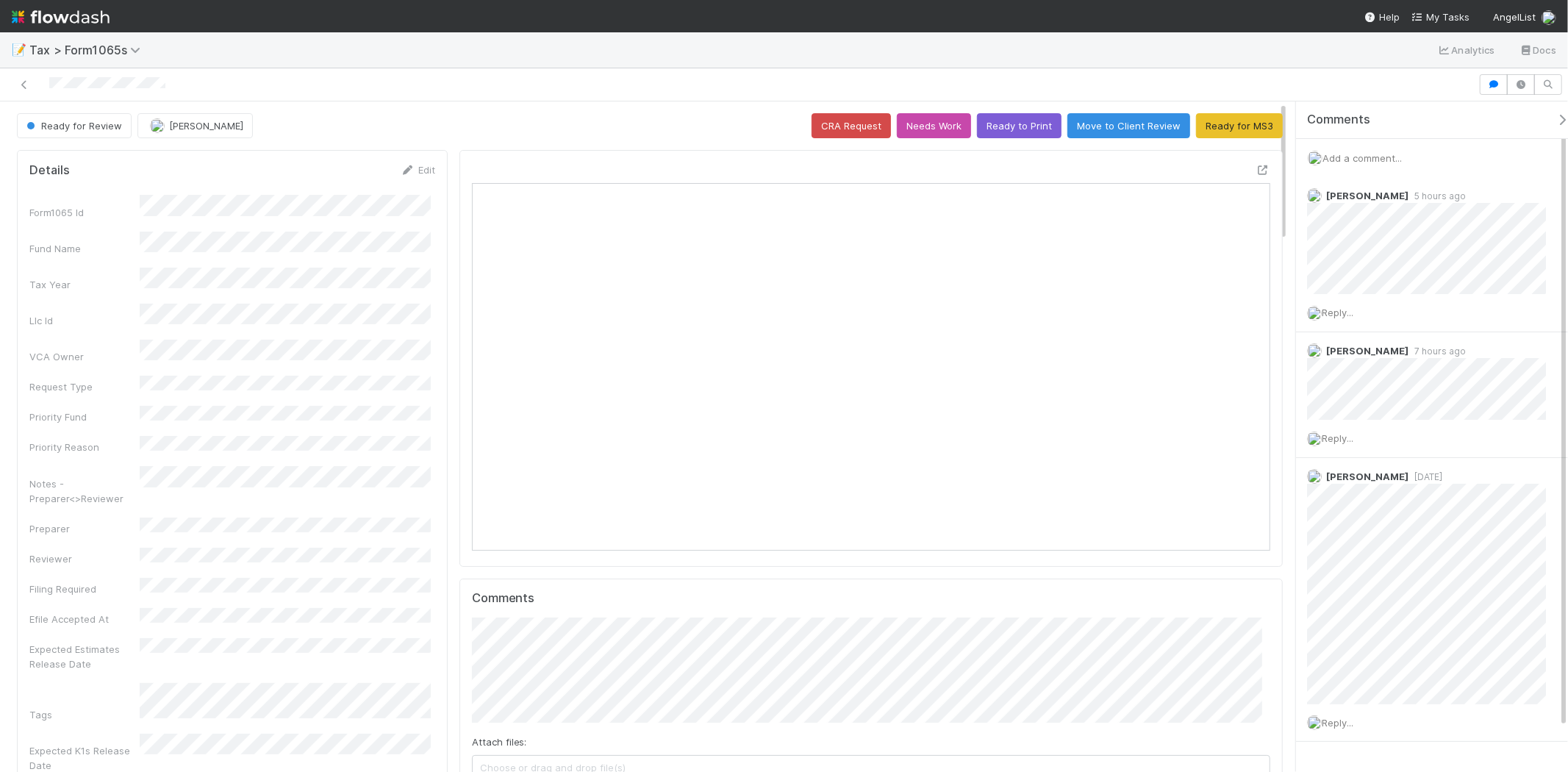
scroll to position [287, 389]
click at [28, 83] on icon at bounding box center [24, 84] width 15 height 9
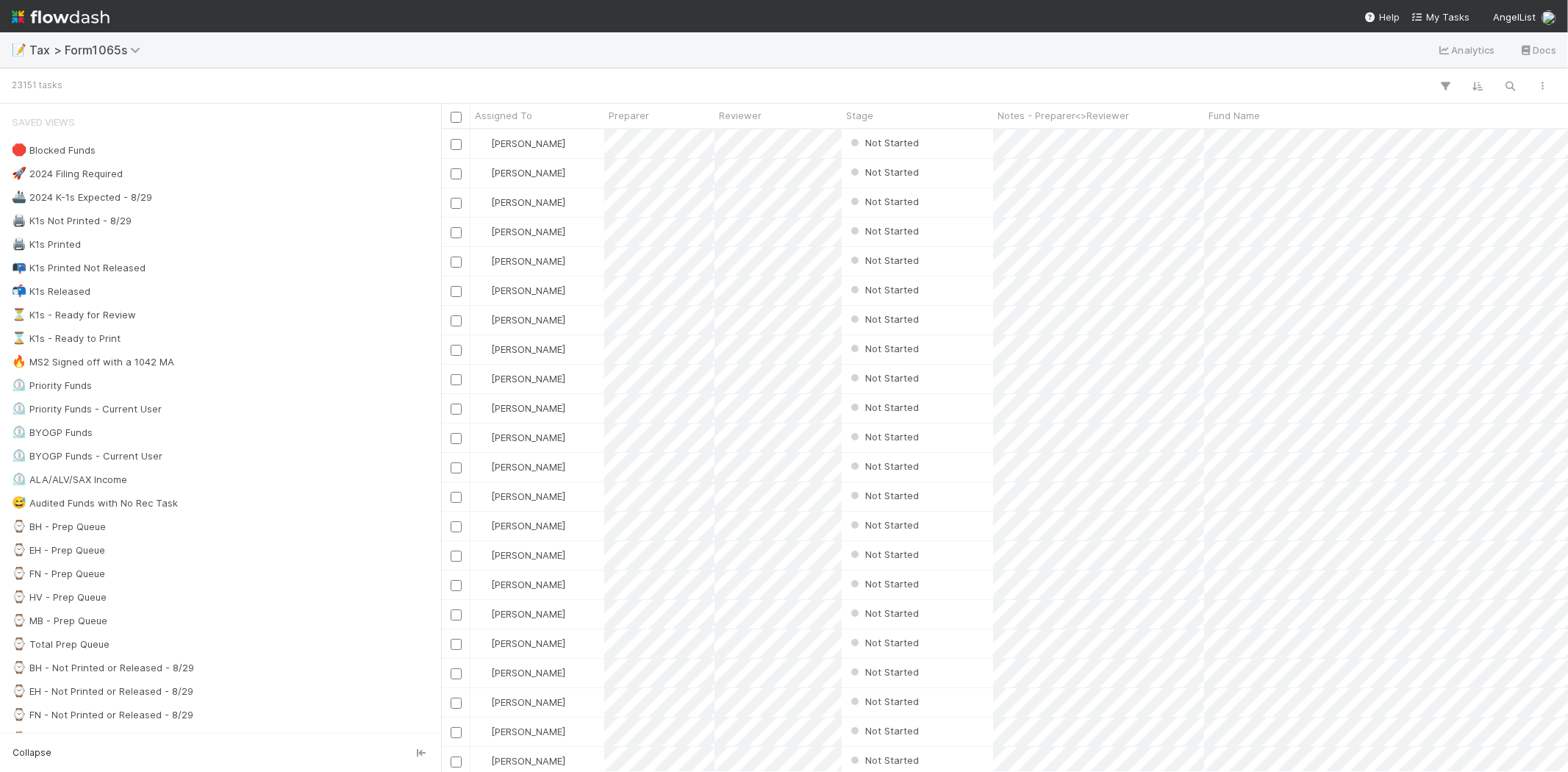
scroll to position [630, 1115]
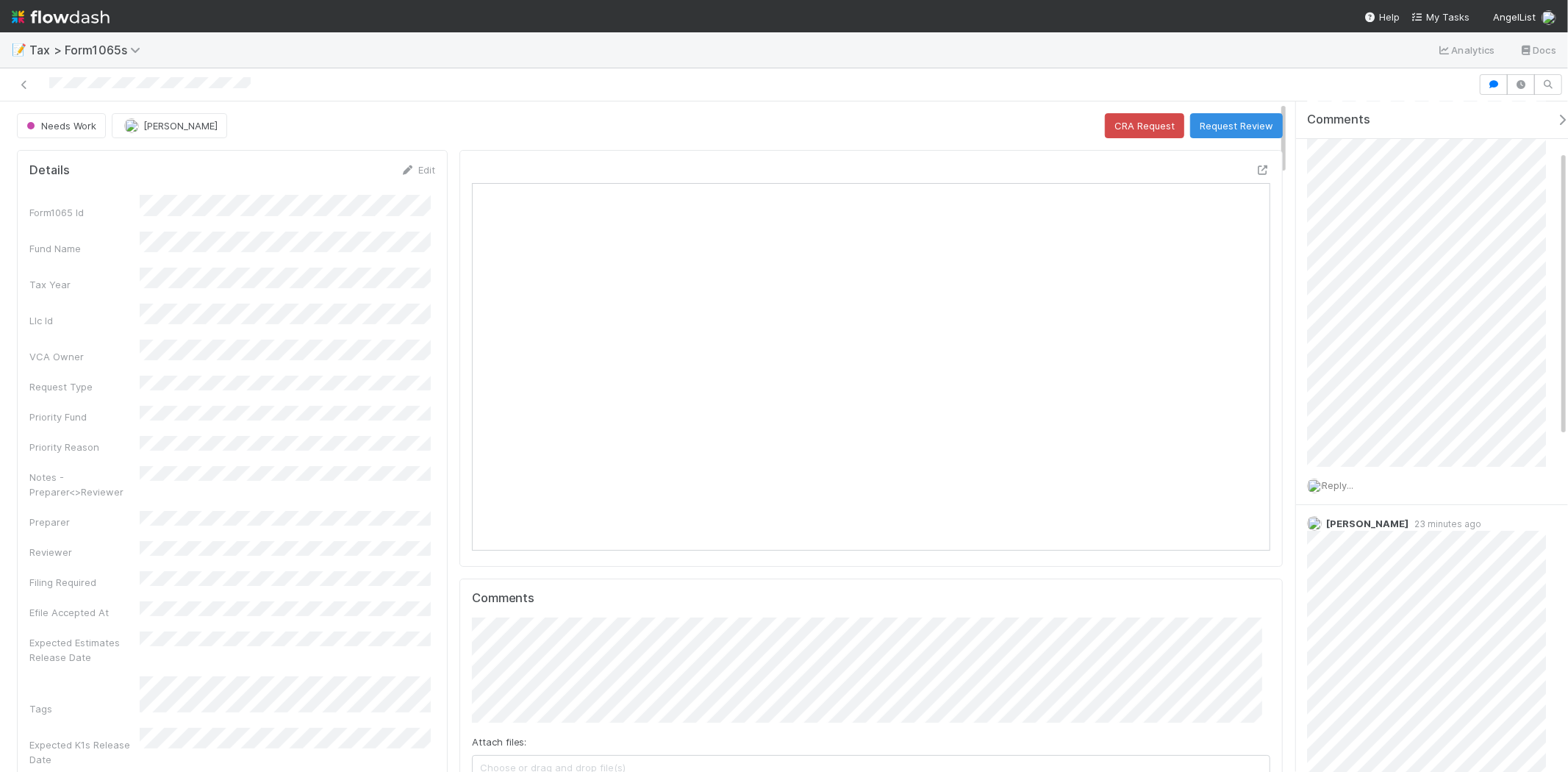
scroll to position [287, 778]
click at [25, 98] on div at bounding box center [784, 84] width 1568 height 33
click at [25, 96] on div at bounding box center [784, 84] width 1568 height 33
click at [25, 84] on icon at bounding box center [24, 84] width 15 height 9
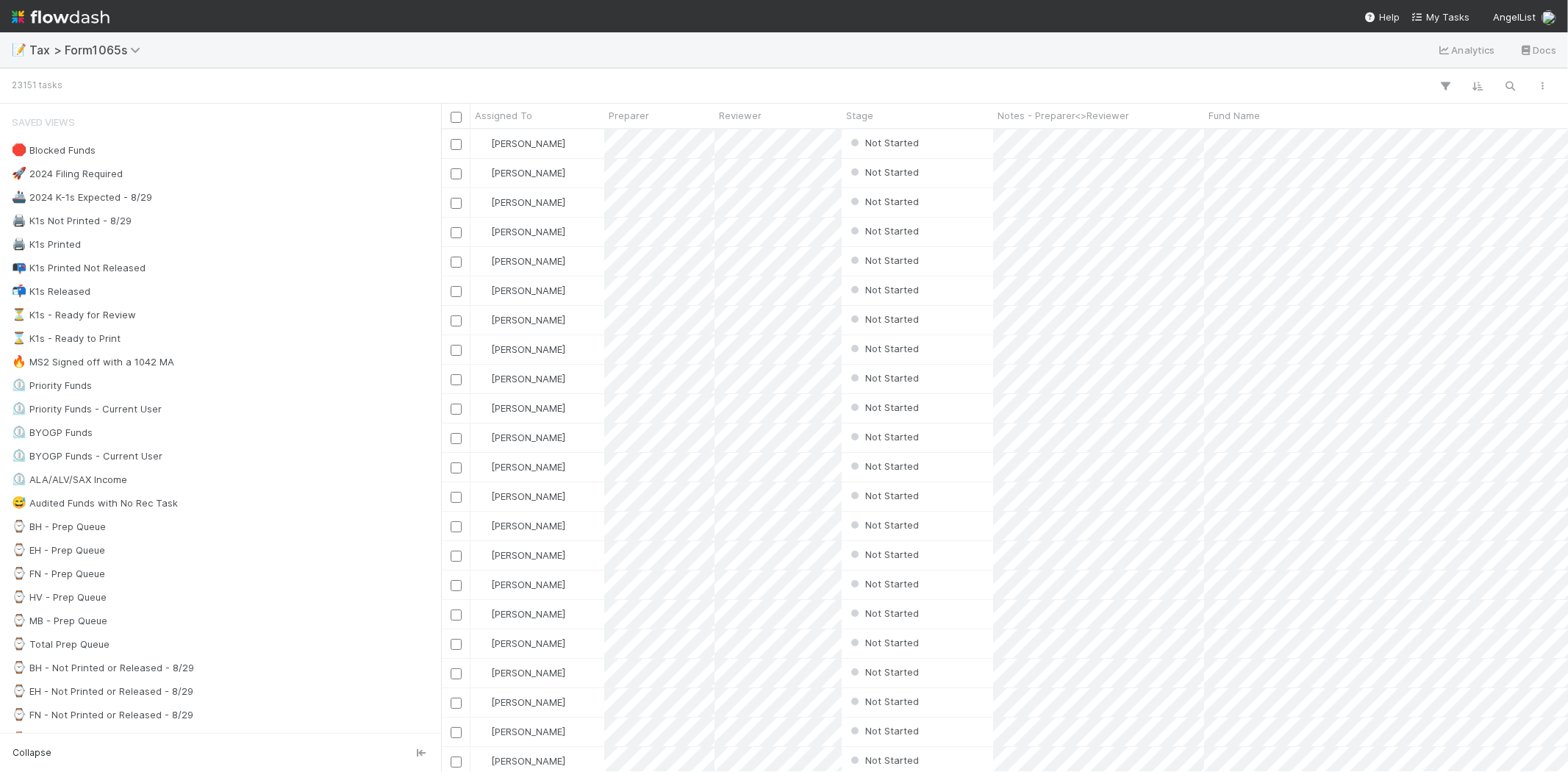
scroll to position [630, 1115]
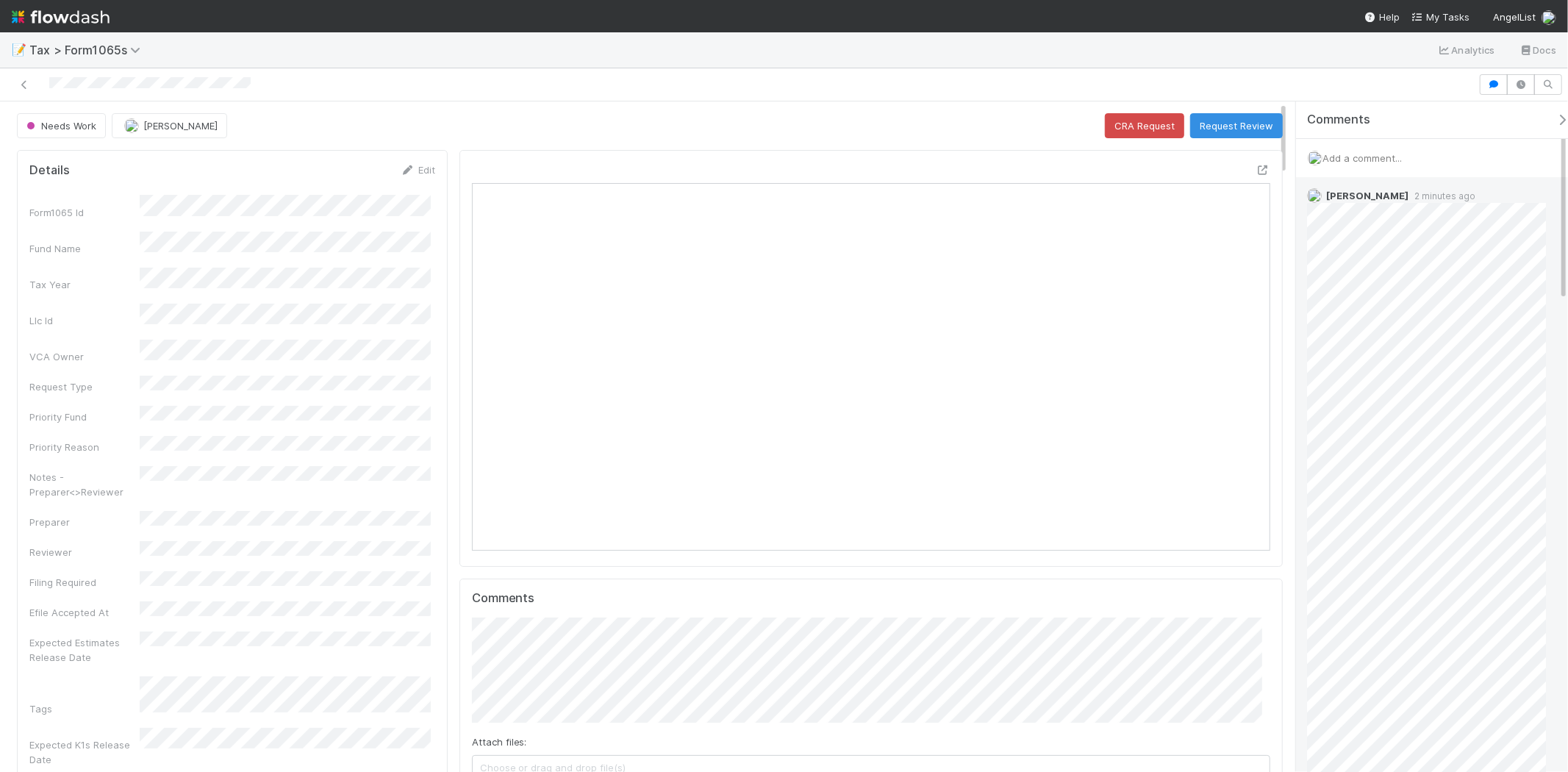
scroll to position [287, 778]
click at [1387, 162] on span "Add a comment..." at bounding box center [1362, 159] width 79 height 12
click at [1356, 153] on span "Add a comment..." at bounding box center [1362, 159] width 79 height 12
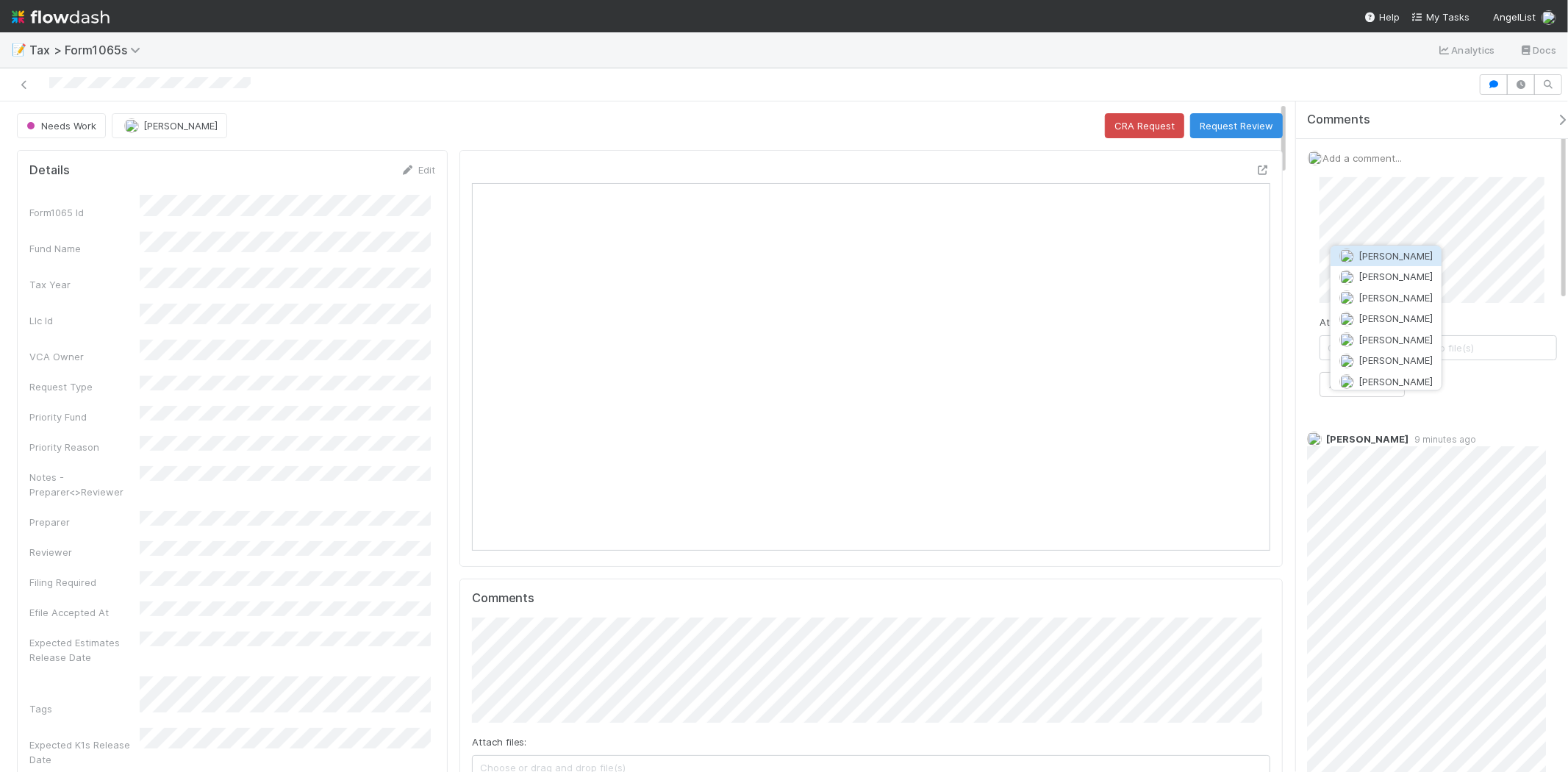
click at [1404, 248] on button "[PERSON_NAME]" at bounding box center [1386, 256] width 111 height 21
click at [1304, 275] on div "Add a comment... Attach files: Choose or drag and drop file(s) Add Comment" at bounding box center [1439, 280] width 284 height 283
click at [1376, 387] on button "Add Comment" at bounding box center [1362, 384] width 85 height 25
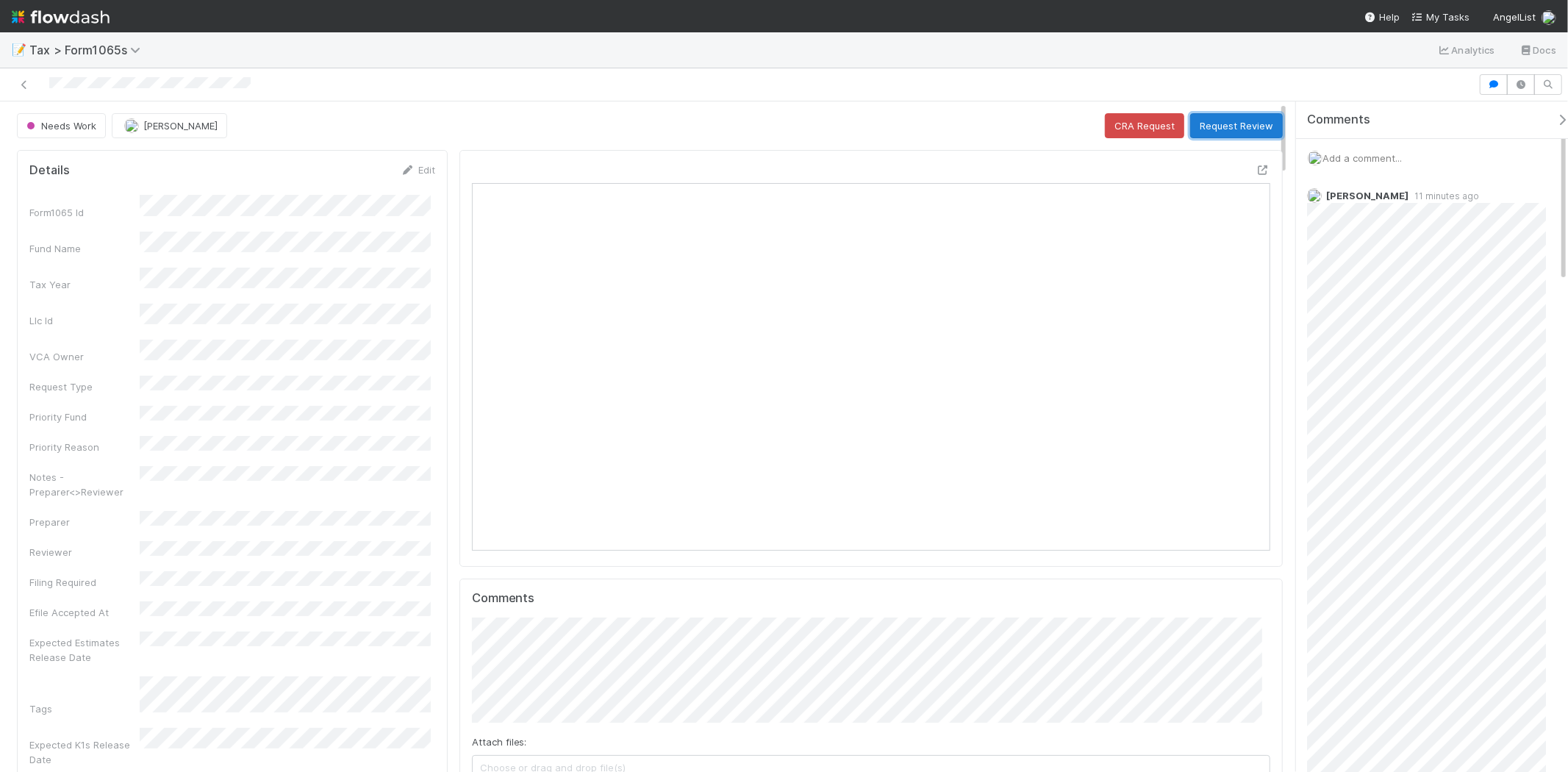
click at [1239, 128] on button "Request Review" at bounding box center [1237, 125] width 93 height 25
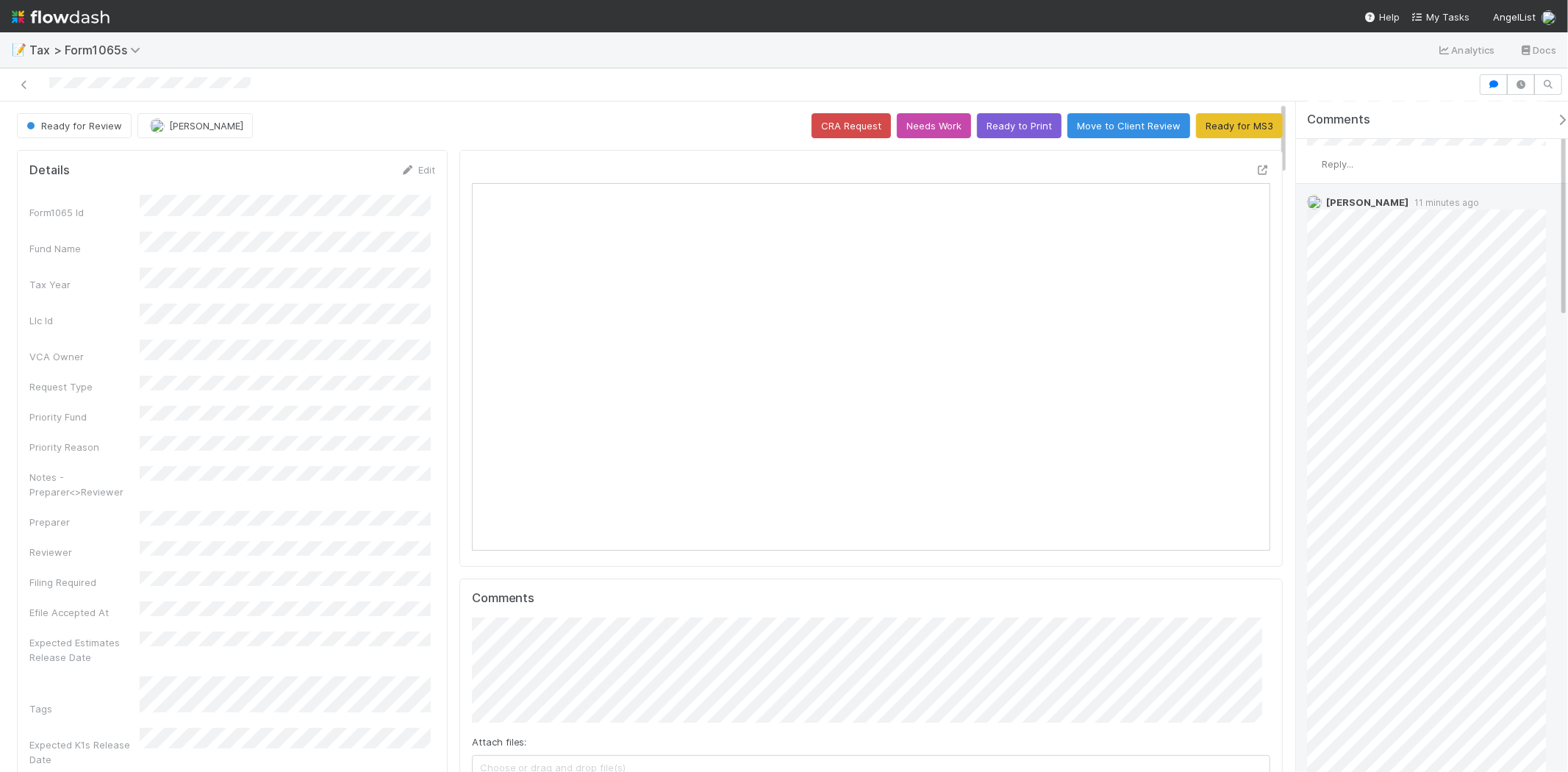
scroll to position [82, 0]
